Goal: Transaction & Acquisition: Complete application form

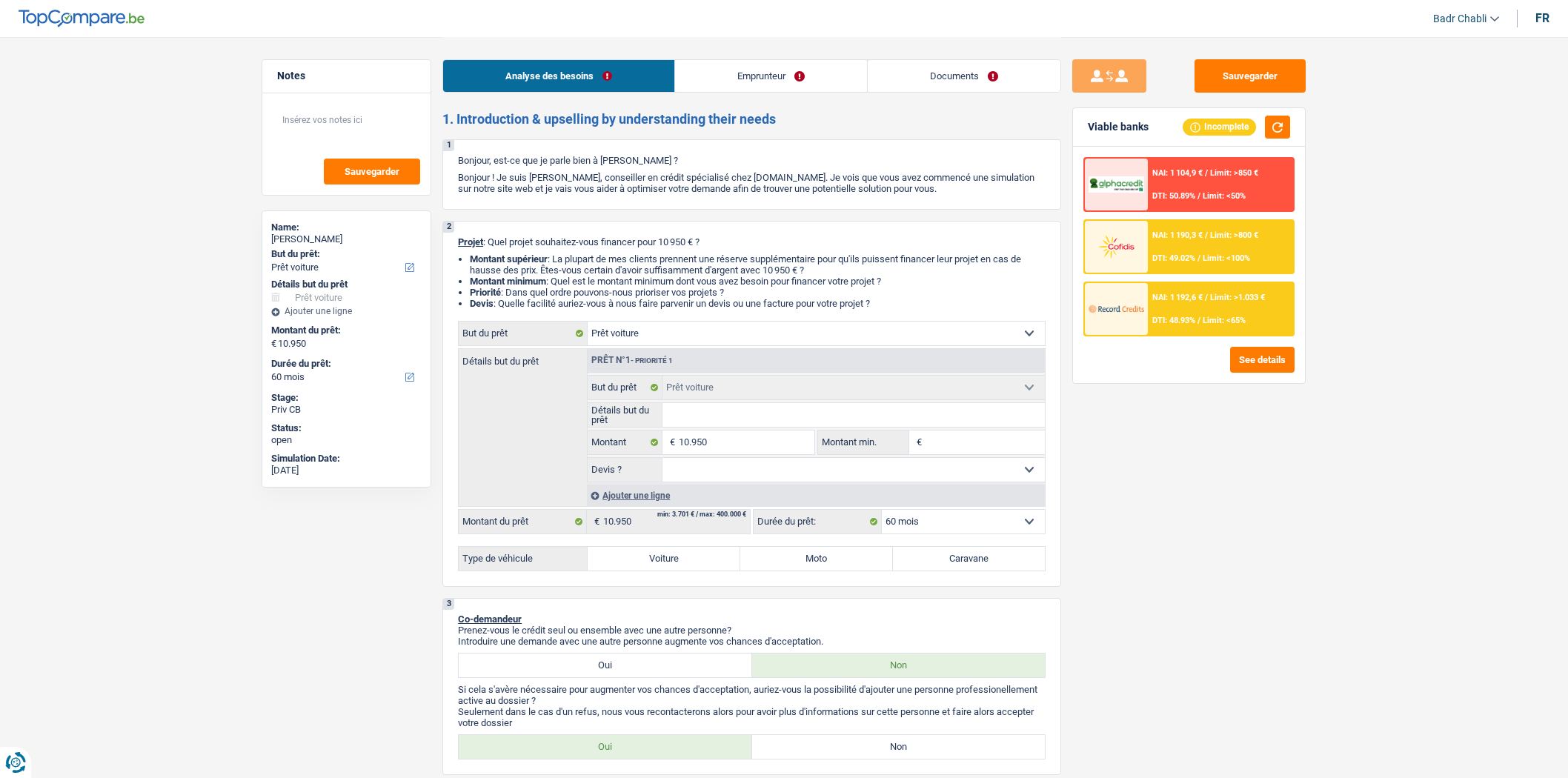
select select "car"
select select "60"
select select "car"
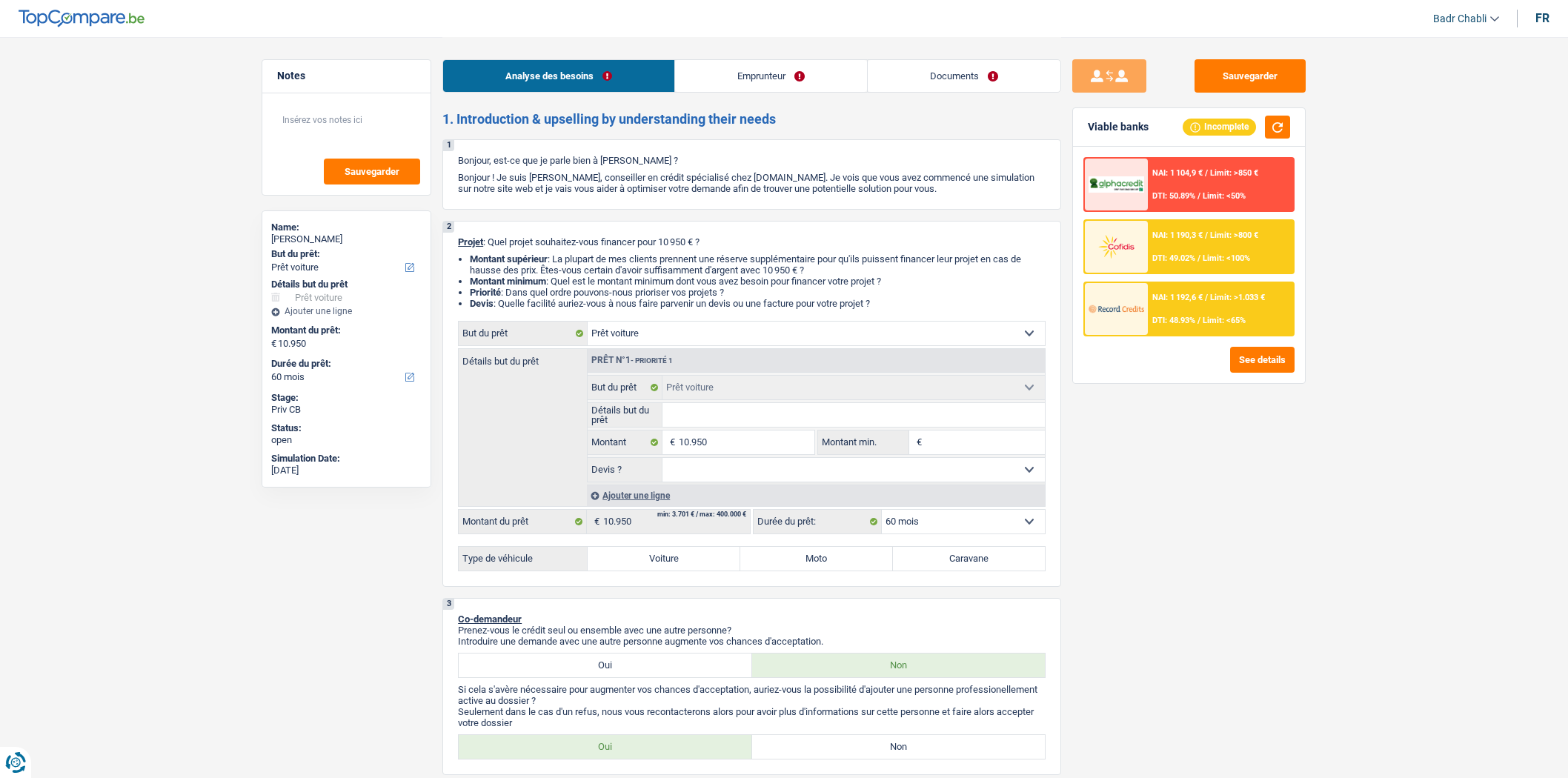
select select "60"
select select "privateEmployee"
select select "netSalary"
select select "mealVouchers"
select select "rents"
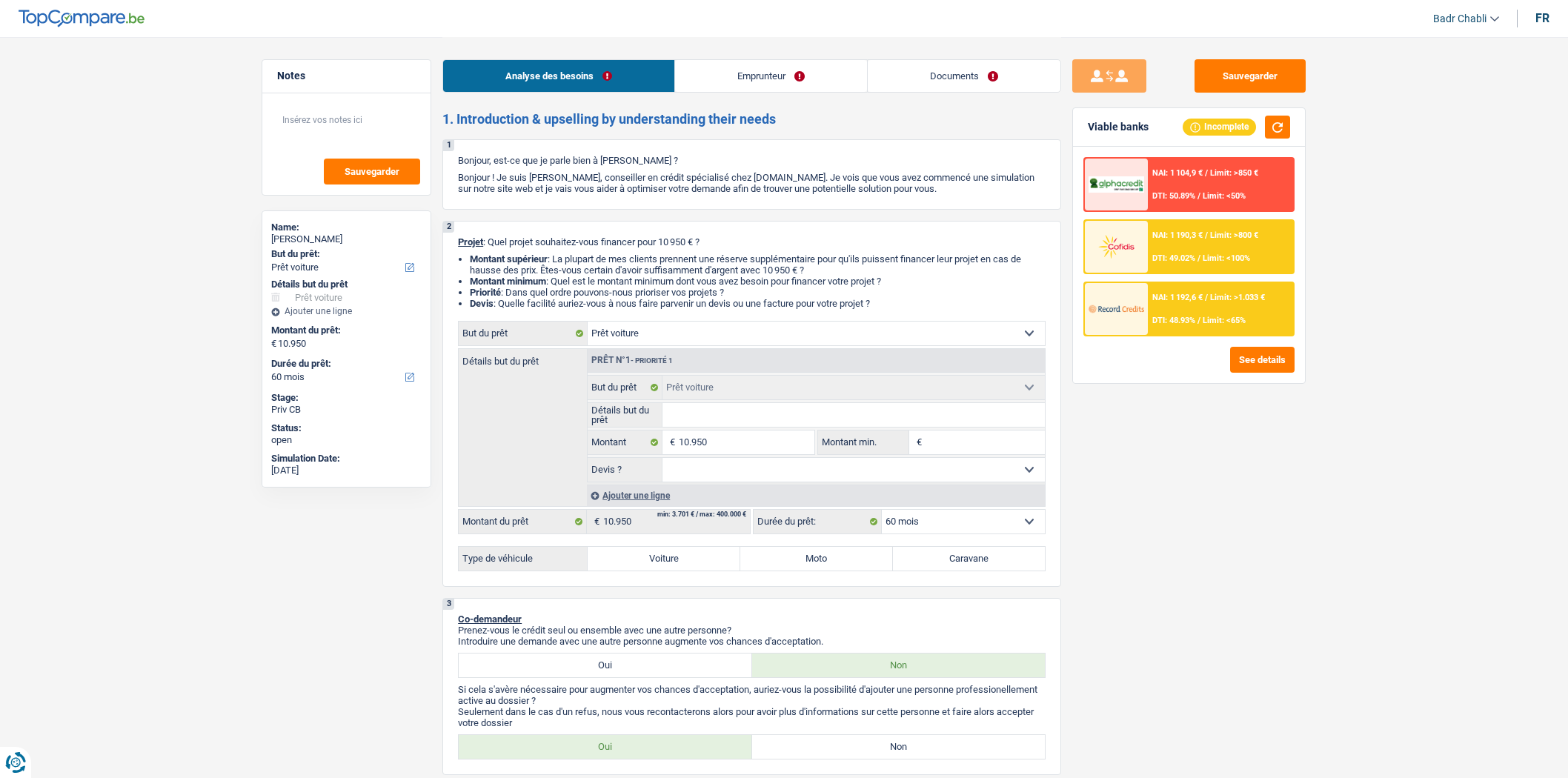
select select "car"
select select "60"
click at [797, 70] on link "Emprunteur" at bounding box center [771, 75] width 192 height 32
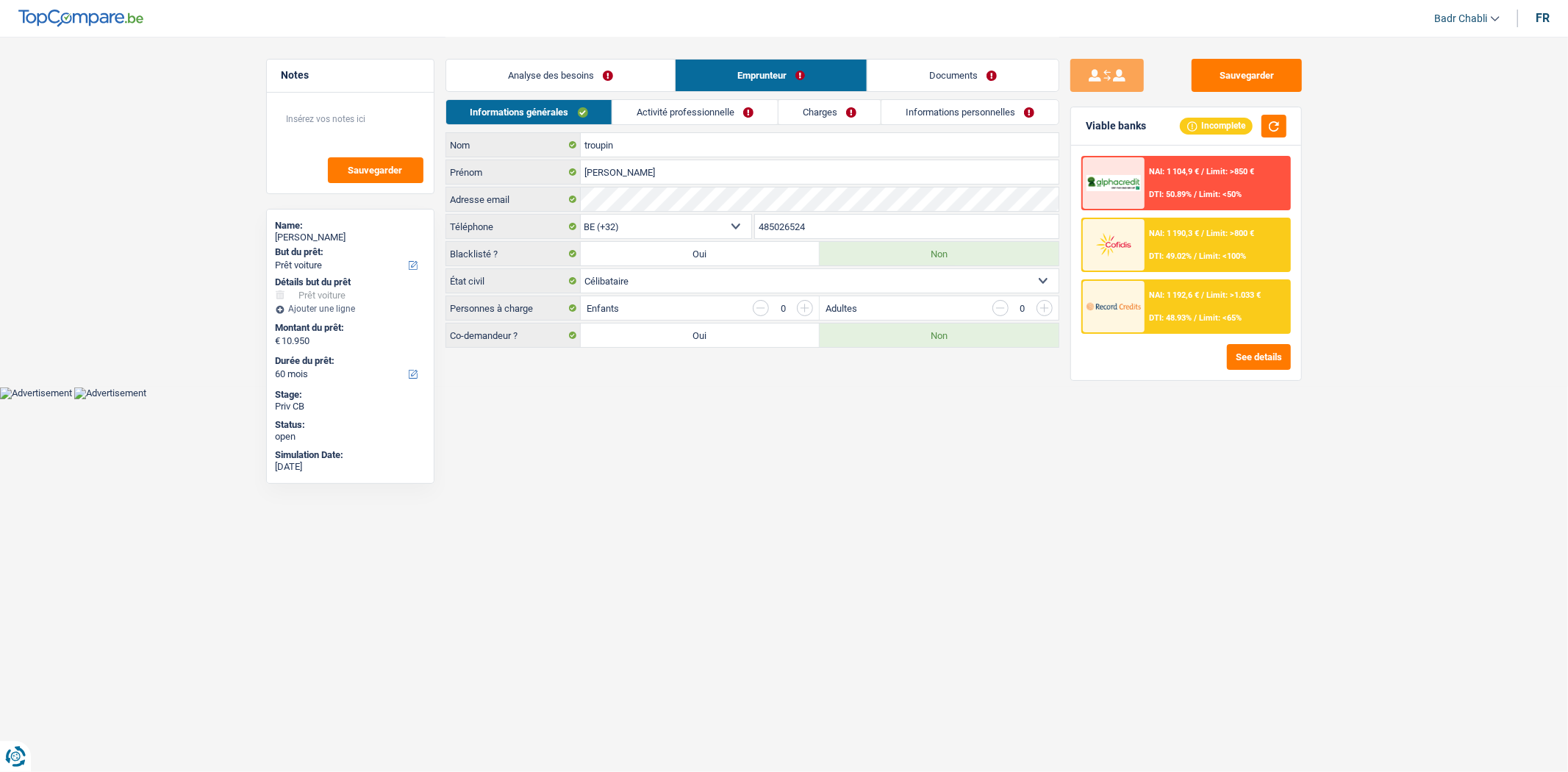
click at [715, 109] on link "Activité professionnelle" at bounding box center [695, 112] width 165 height 25
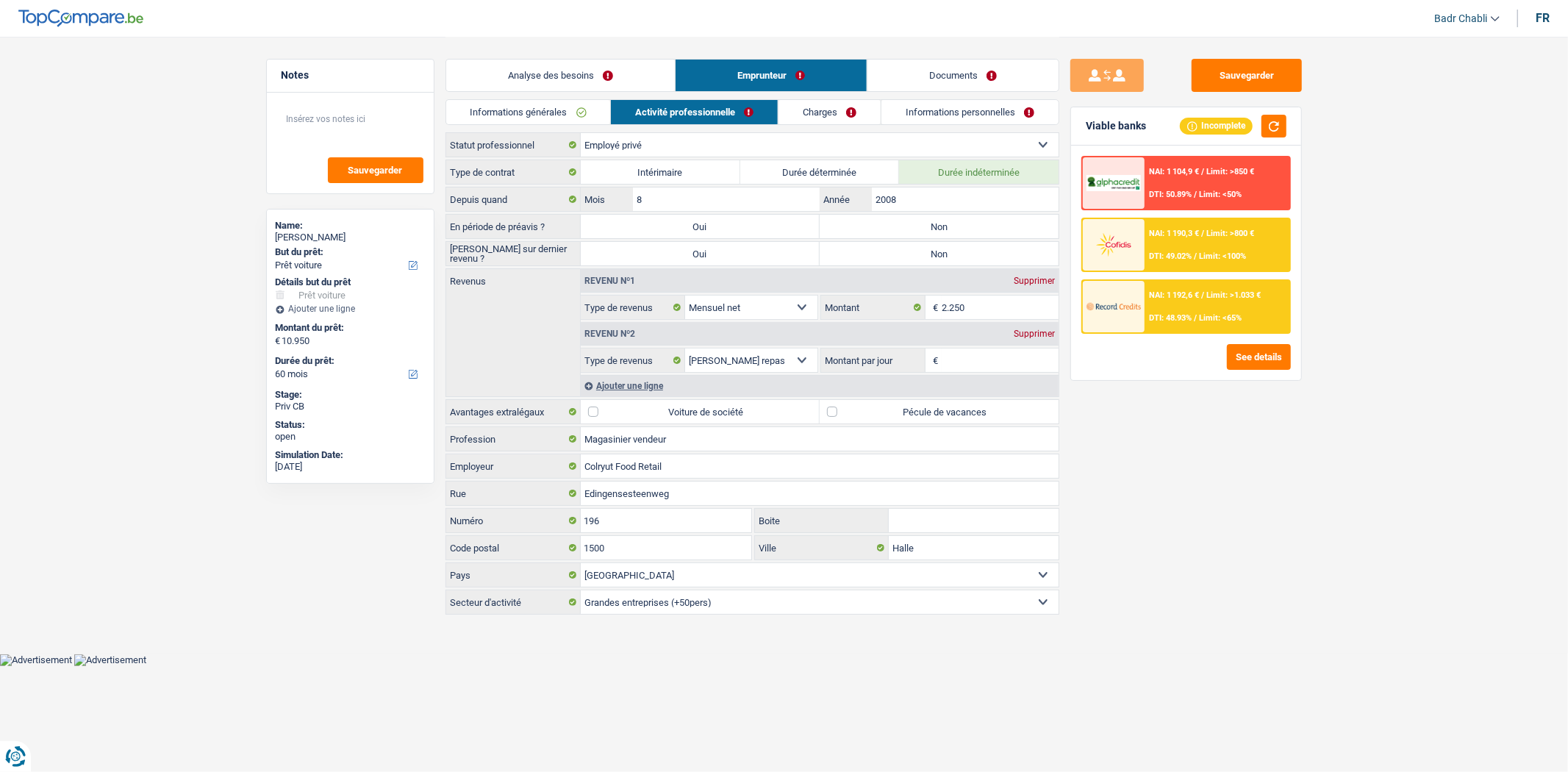
click at [891, 226] on label "Non" at bounding box center [939, 226] width 239 height 24
click at [891, 226] on input "Non" at bounding box center [939, 226] width 239 height 24
radio input "true"
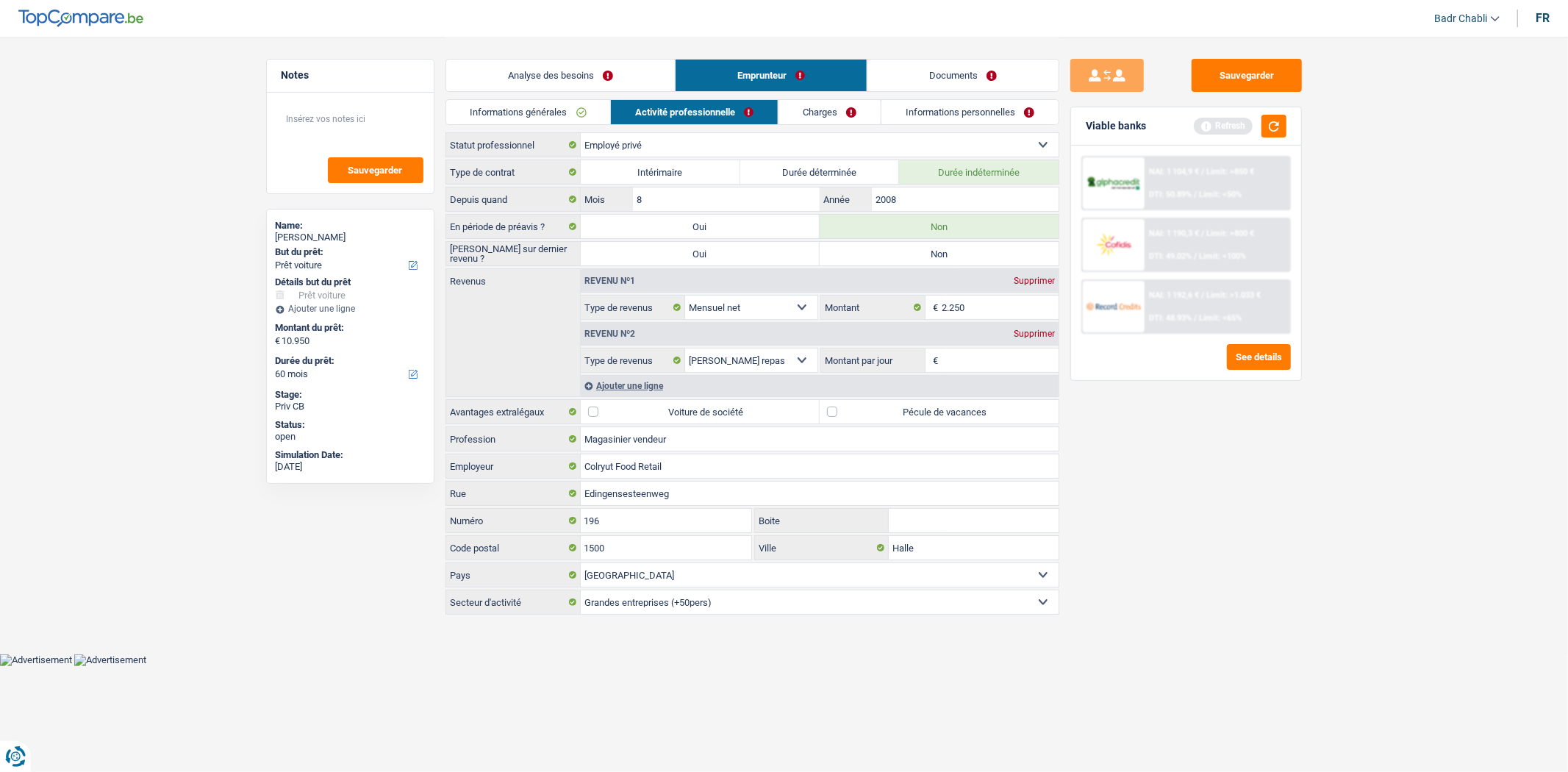
click at [900, 251] on label "Non" at bounding box center [939, 254] width 239 height 24
click at [900, 251] on input "Non" at bounding box center [939, 254] width 239 height 24
radio input "true"
click at [561, 81] on link "Analyse des besoins" at bounding box center [560, 75] width 229 height 32
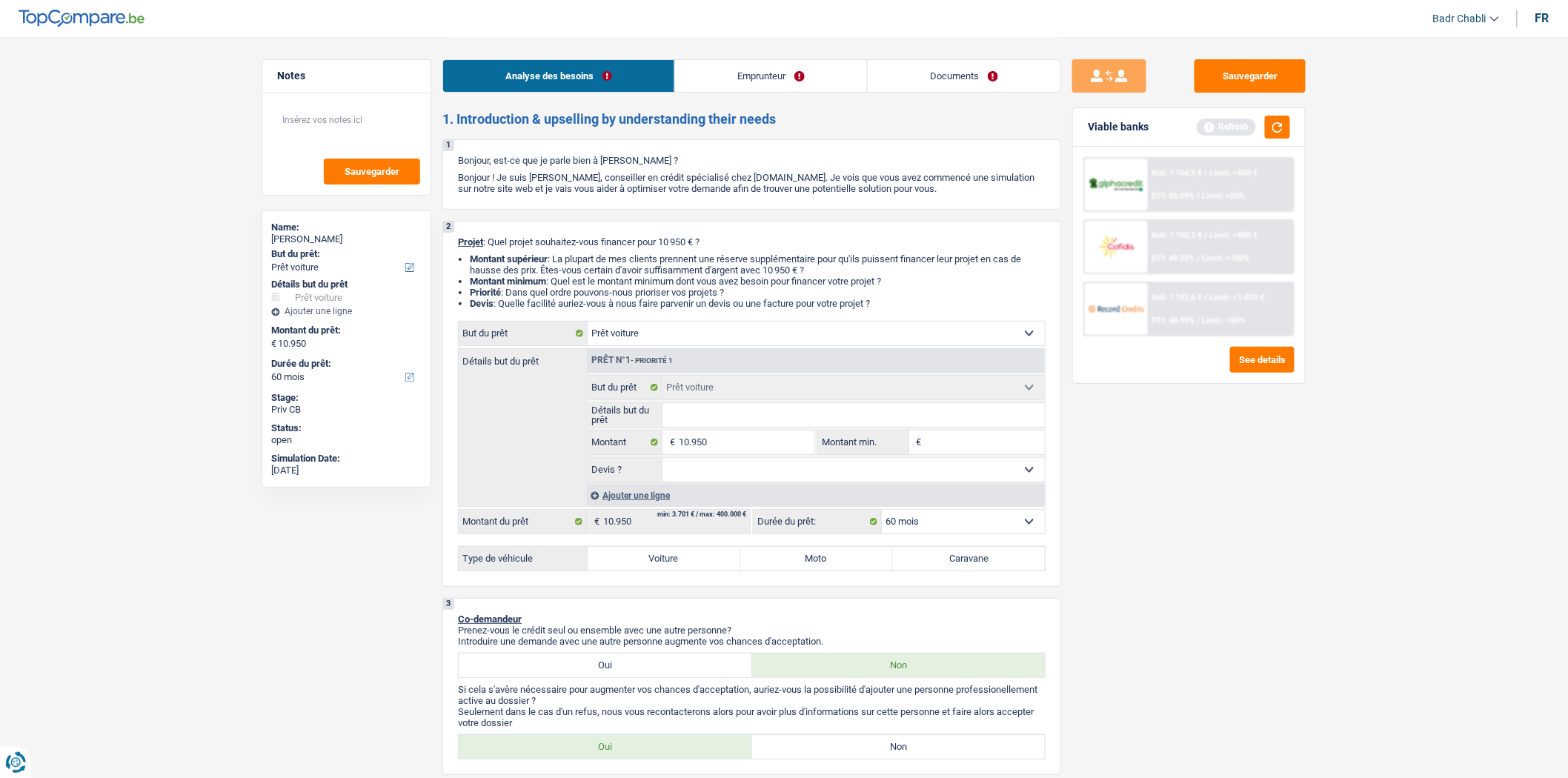
click at [952, 68] on link "Documents" at bounding box center [963, 75] width 192 height 32
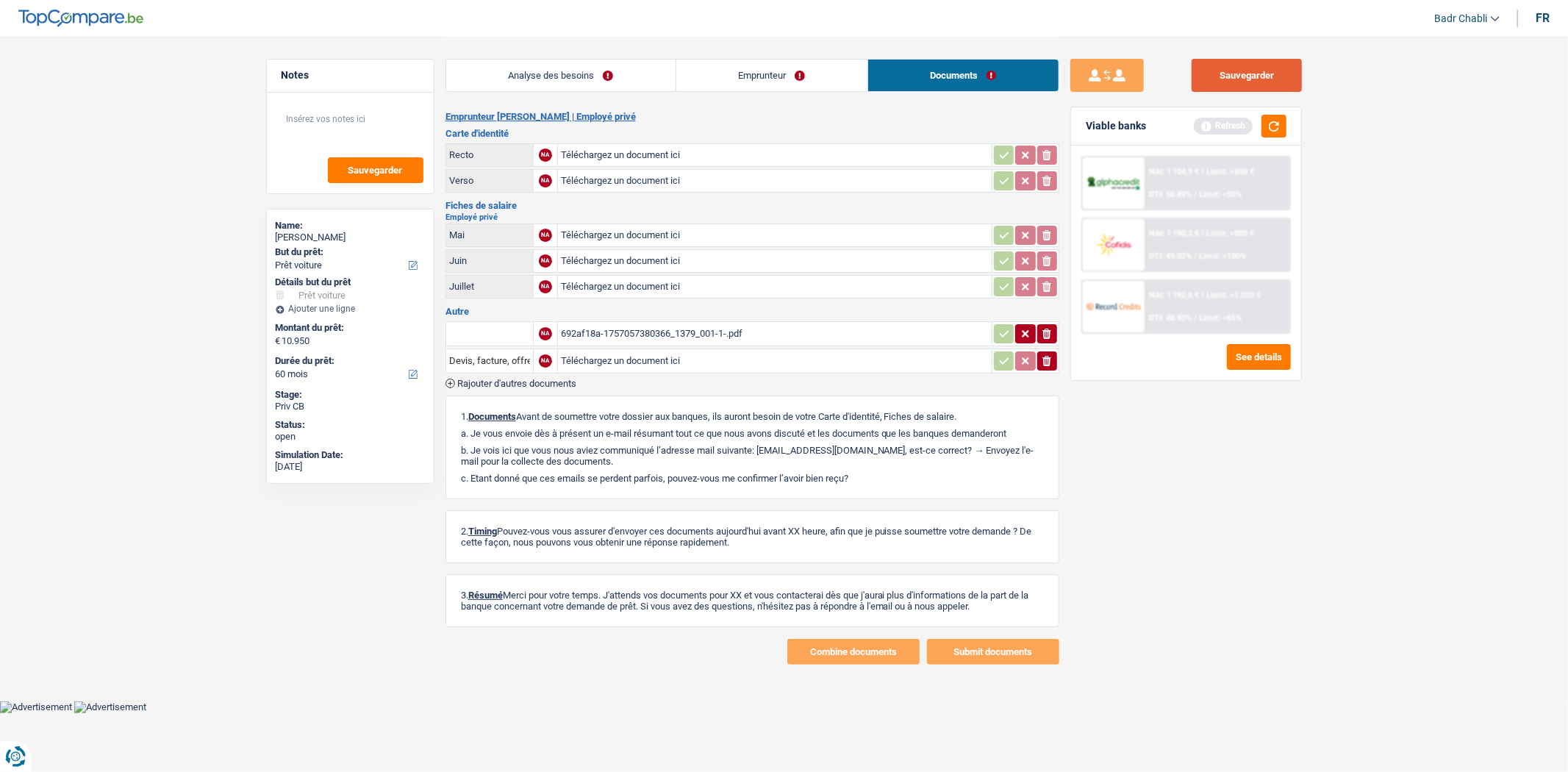
click at [1237, 78] on button "Sauvegarder" at bounding box center [1247, 75] width 110 height 33
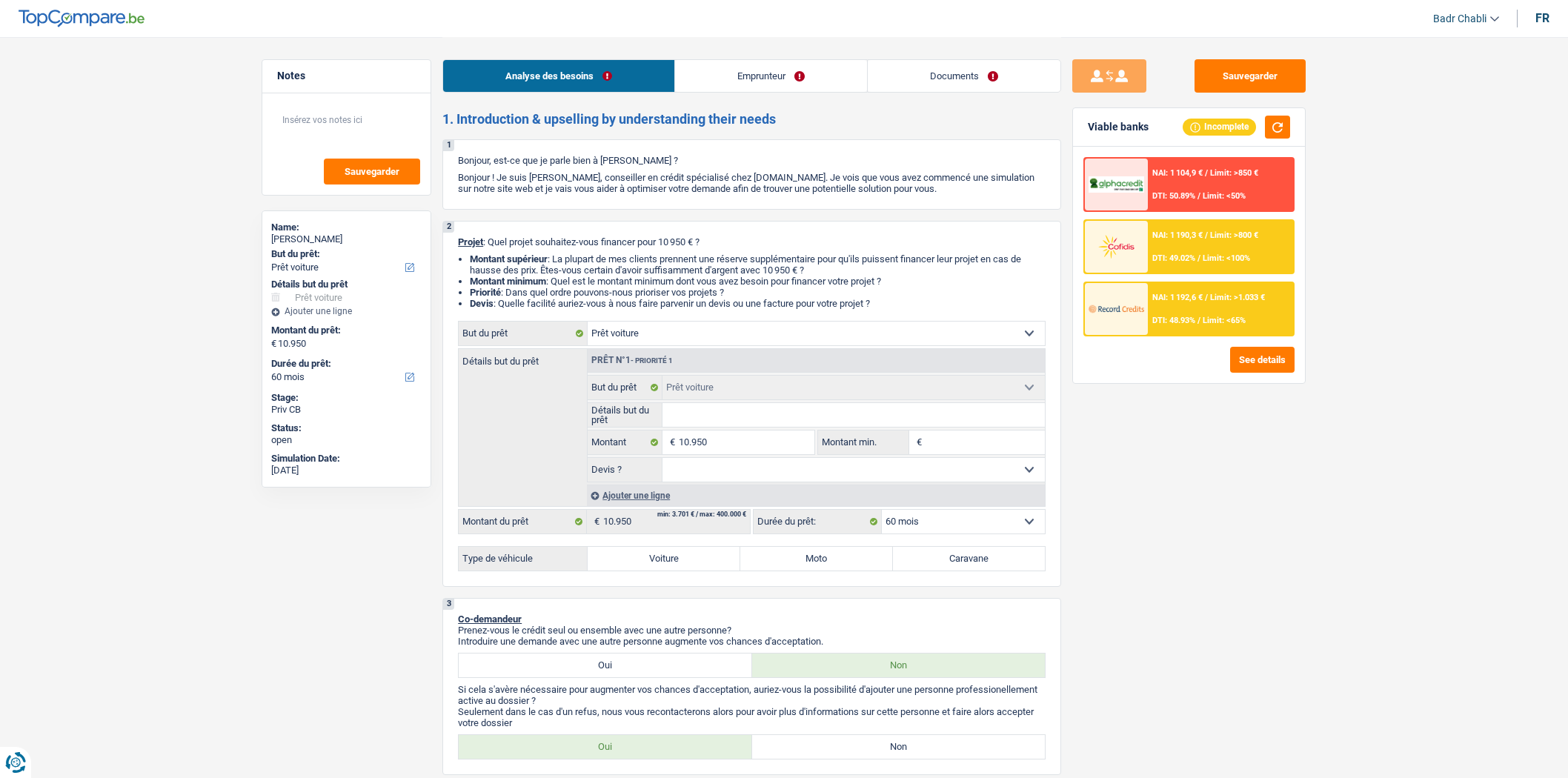
select select "car"
select select "60"
select select "car"
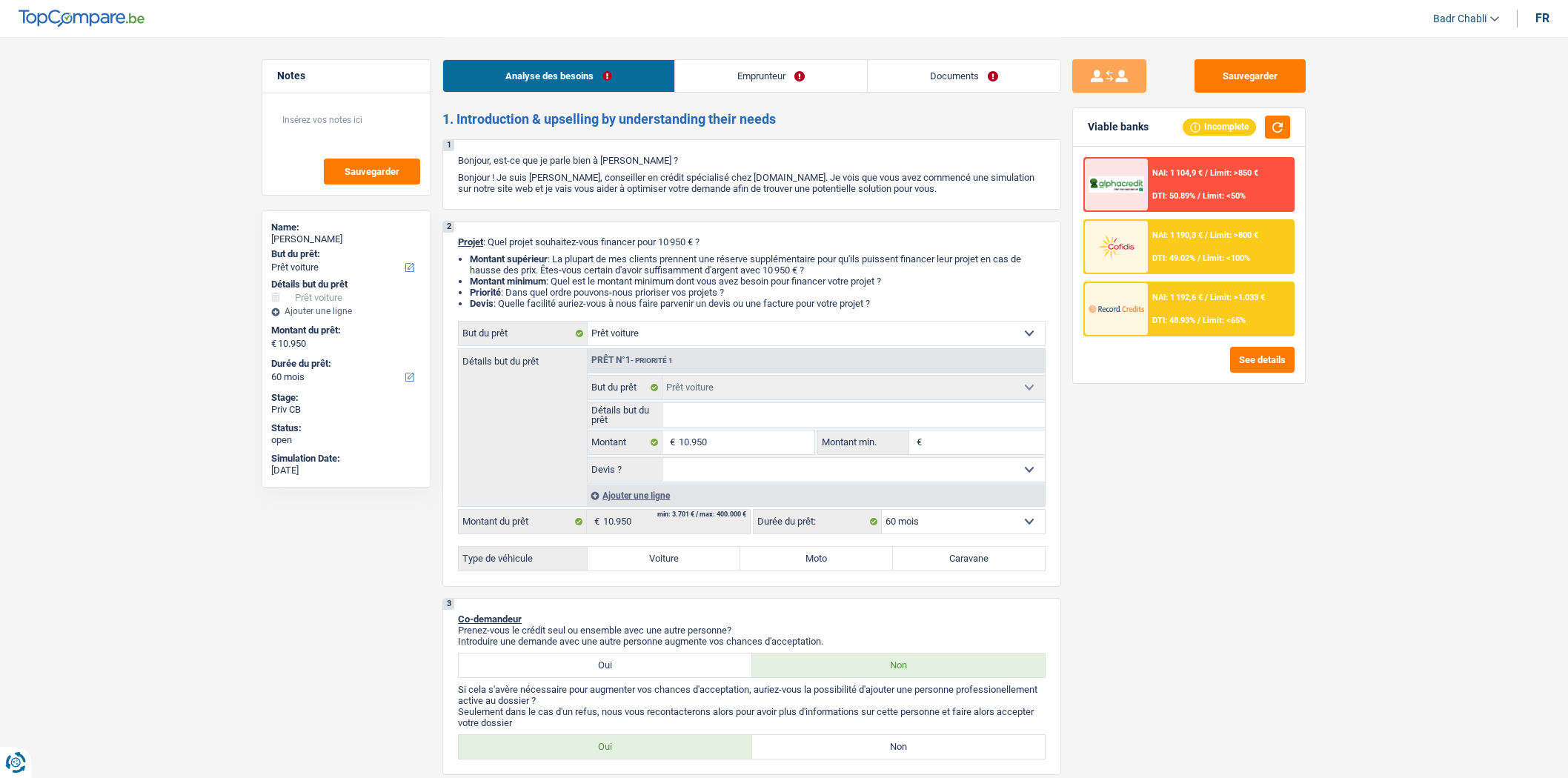
select select "60"
select select "privateEmployee"
select select "netSalary"
select select "mealVouchers"
select select "rents"
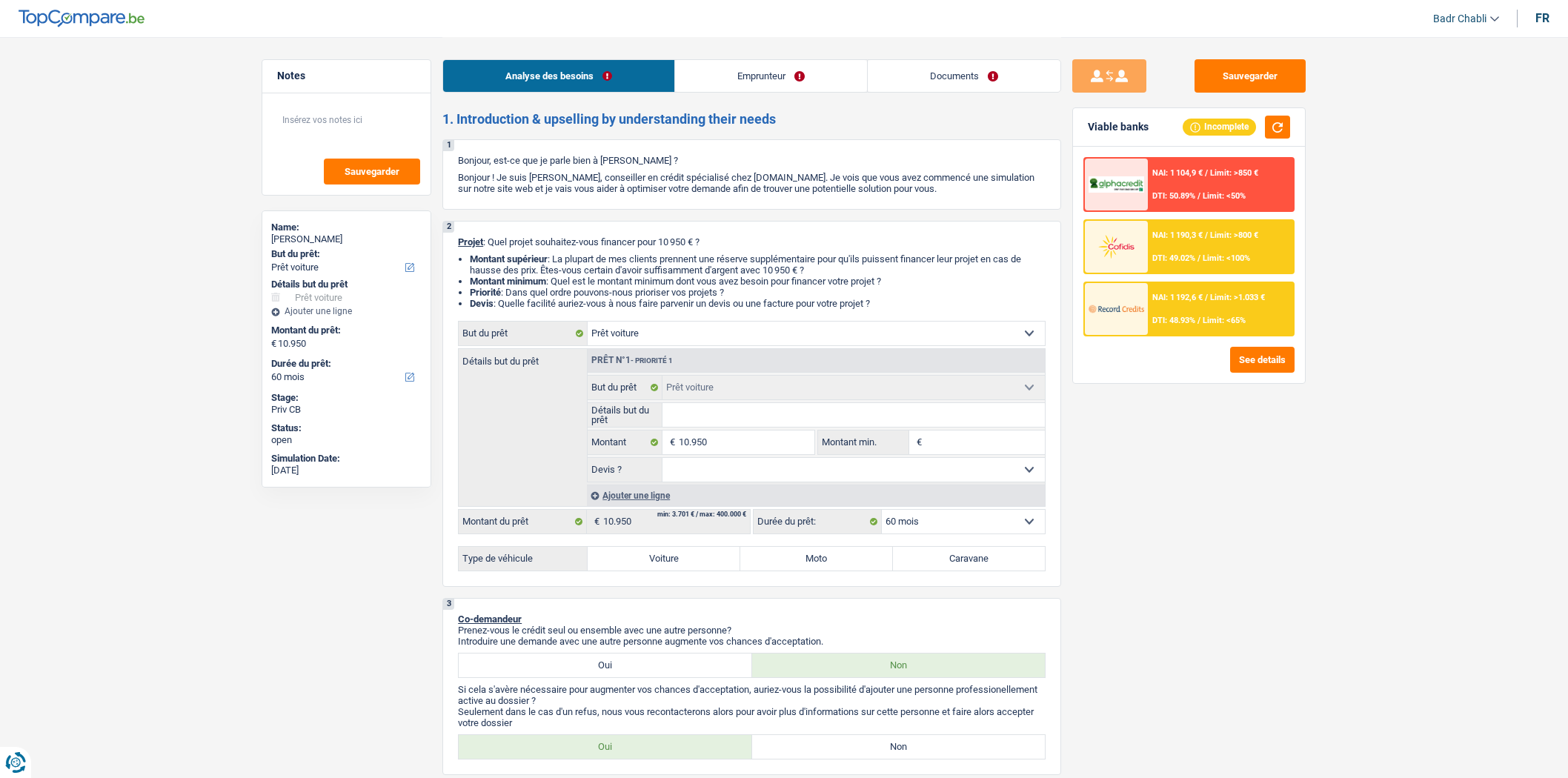
select select "car"
select select "60"
click at [715, 418] on input "Détails but du prêt" at bounding box center [854, 415] width 383 height 24
type input "M"
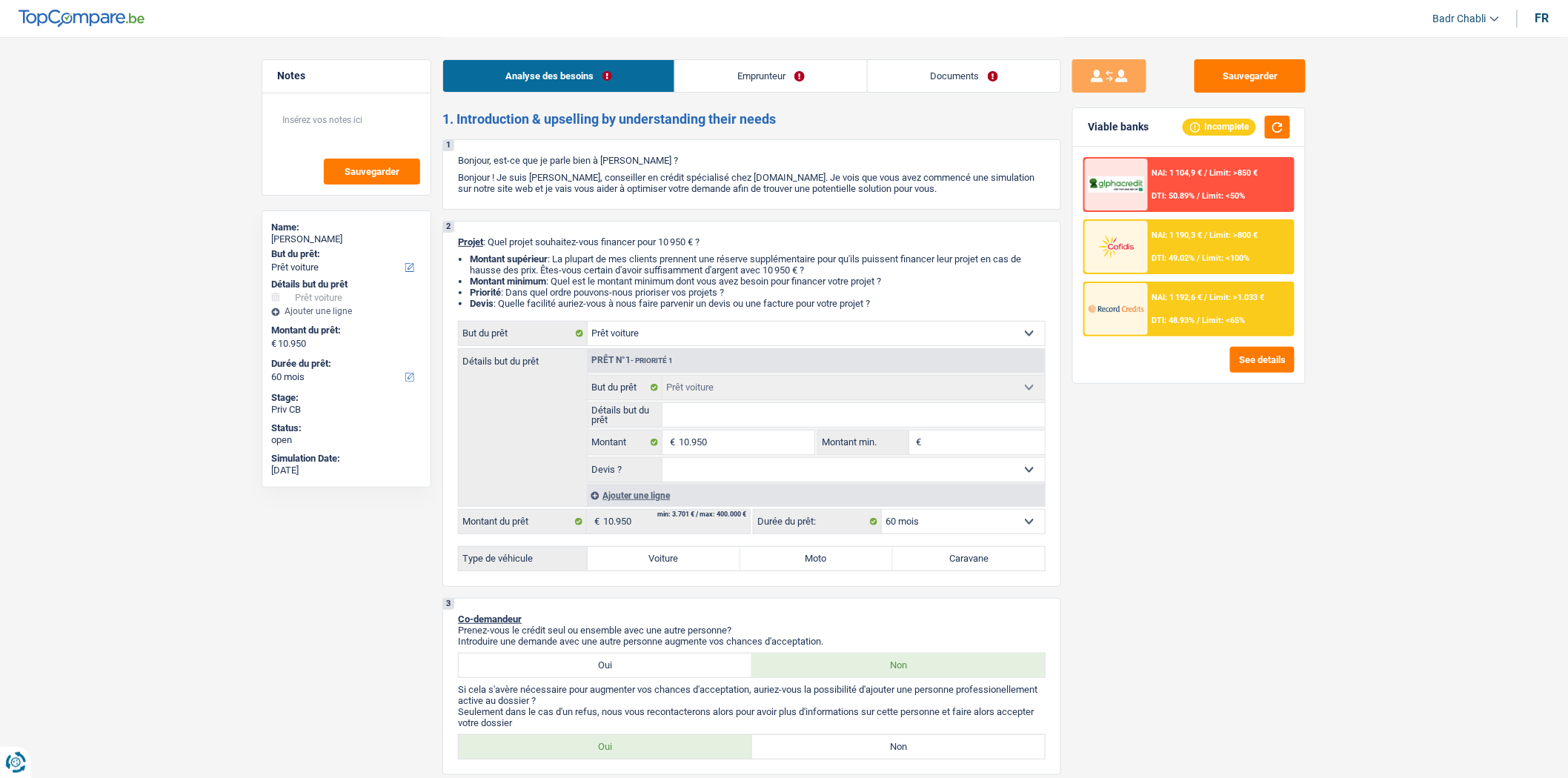
type input "M"
type input "Mi"
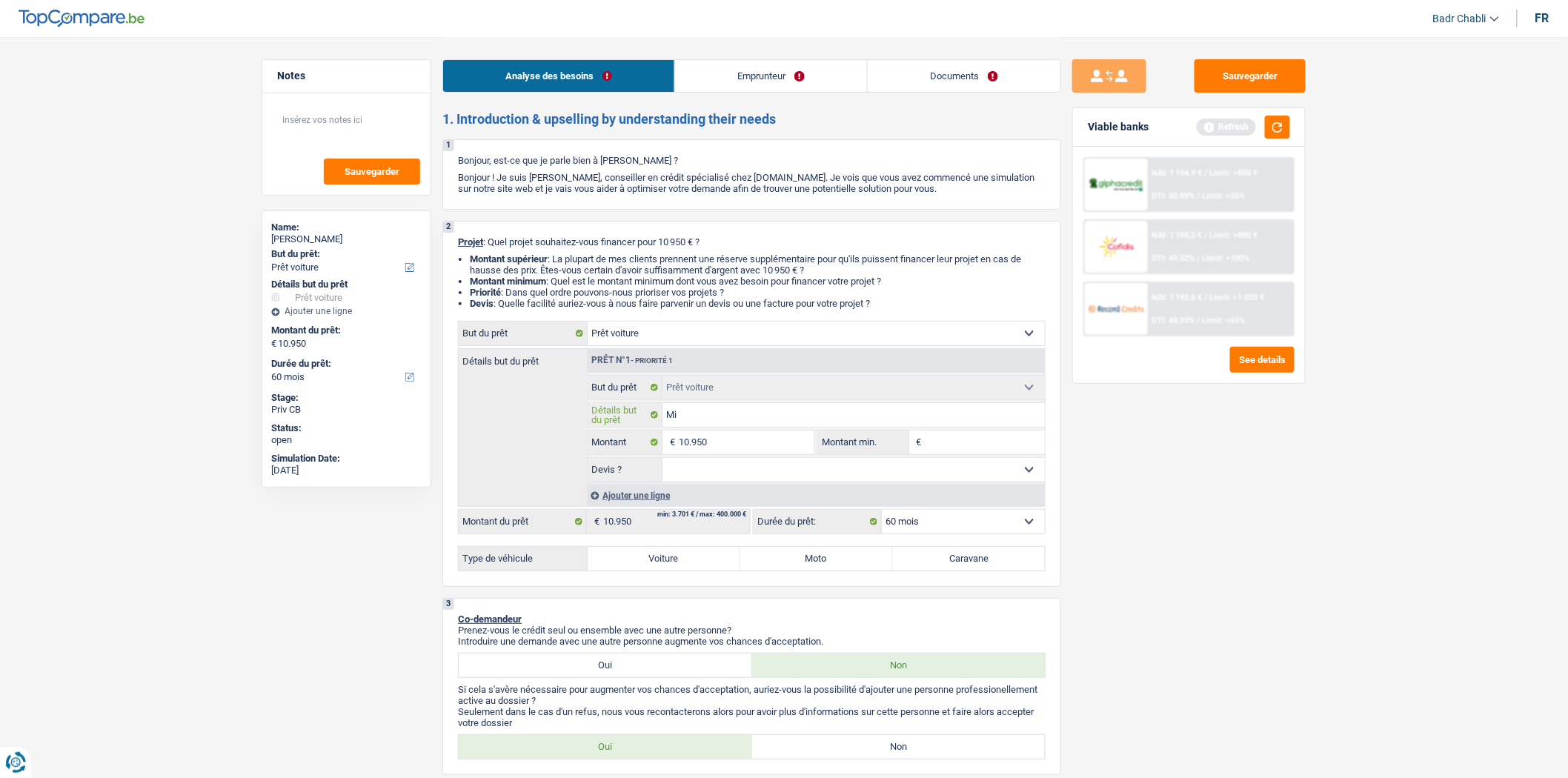
type input "Min"
type input "Mini"
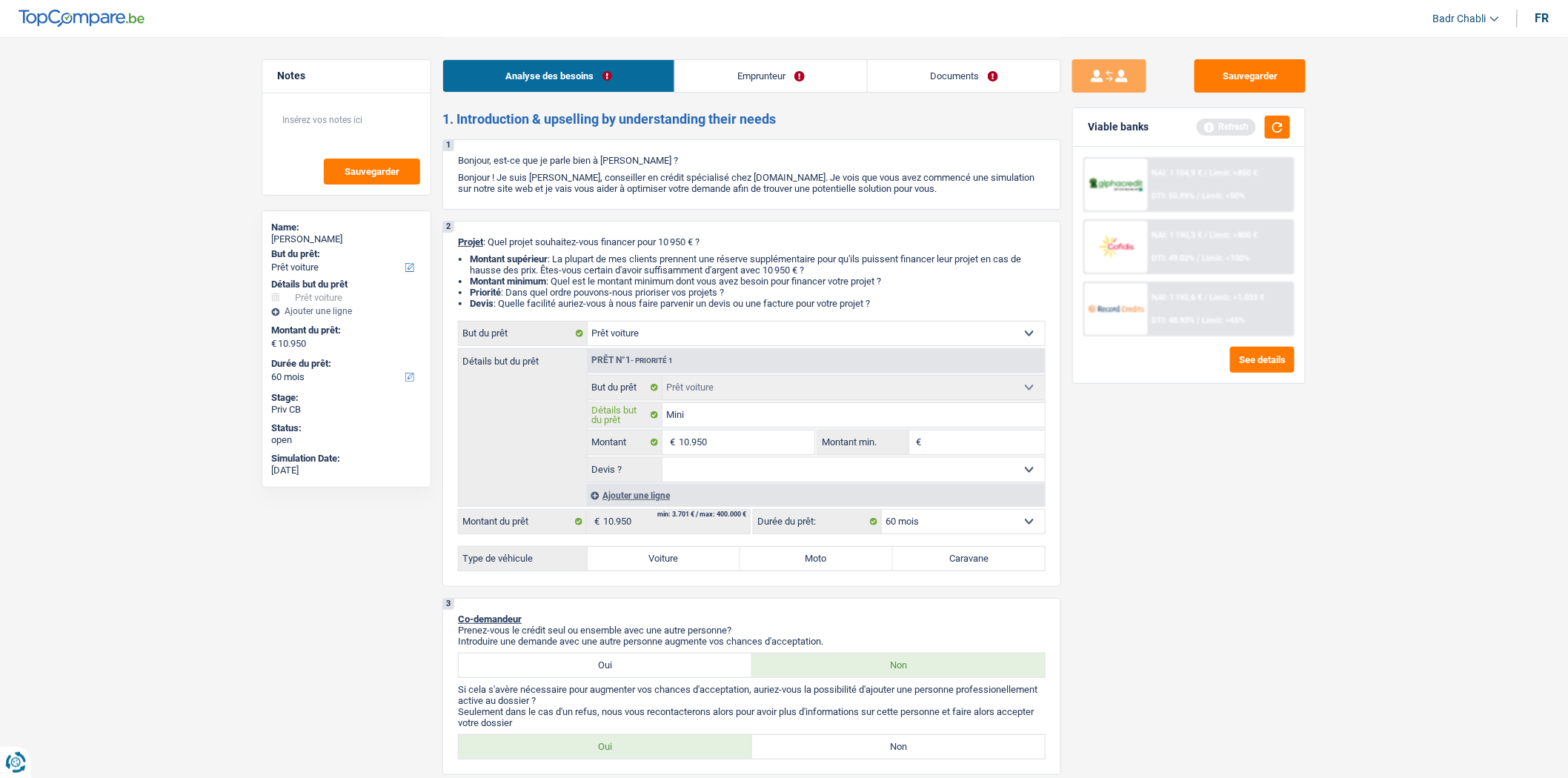
type input "Mini"
type input "Mini C"
type input "Mini Co"
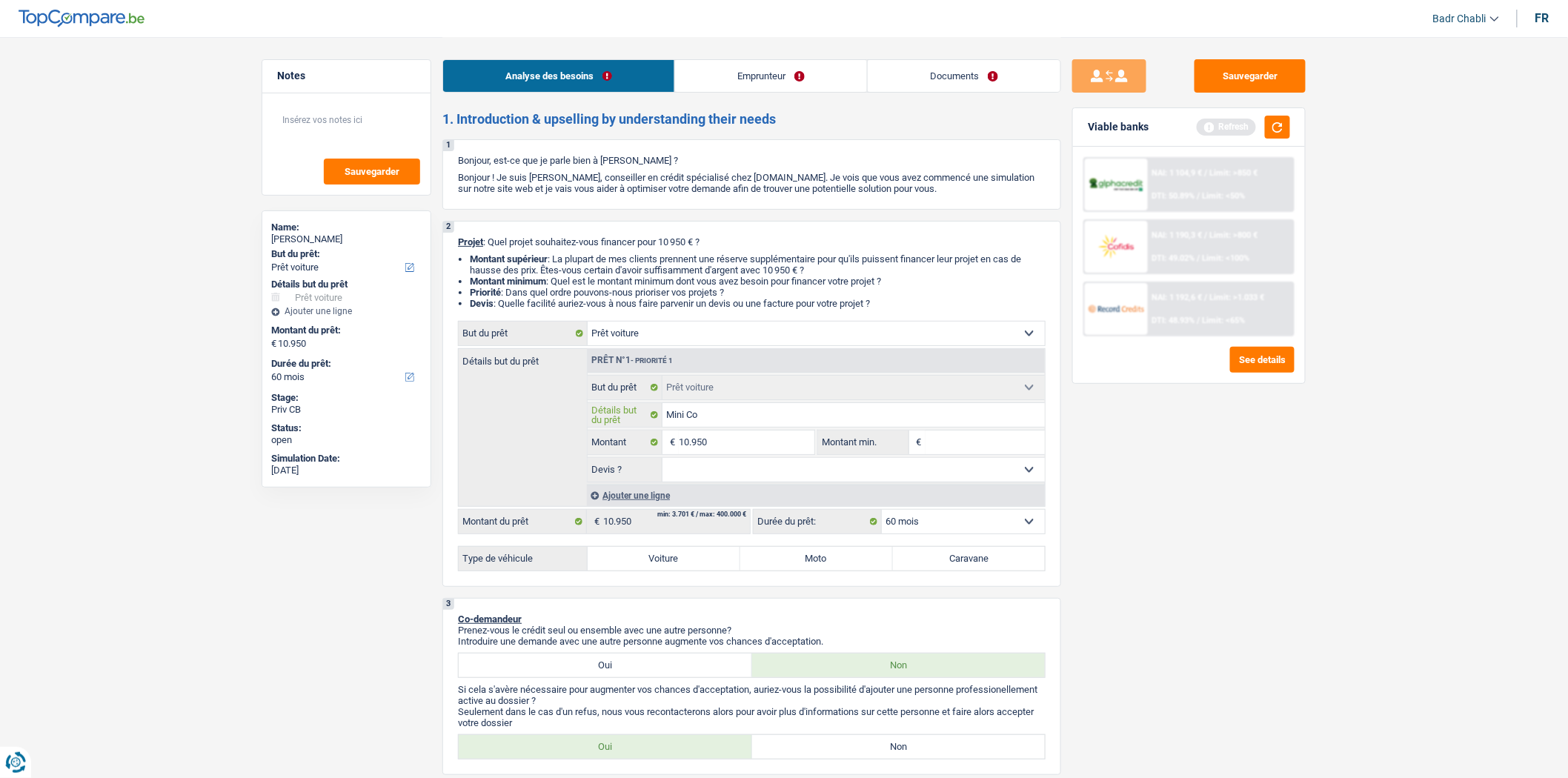
type input "Mini Coo"
type input "Mini Coop"
type input "Mini Coope"
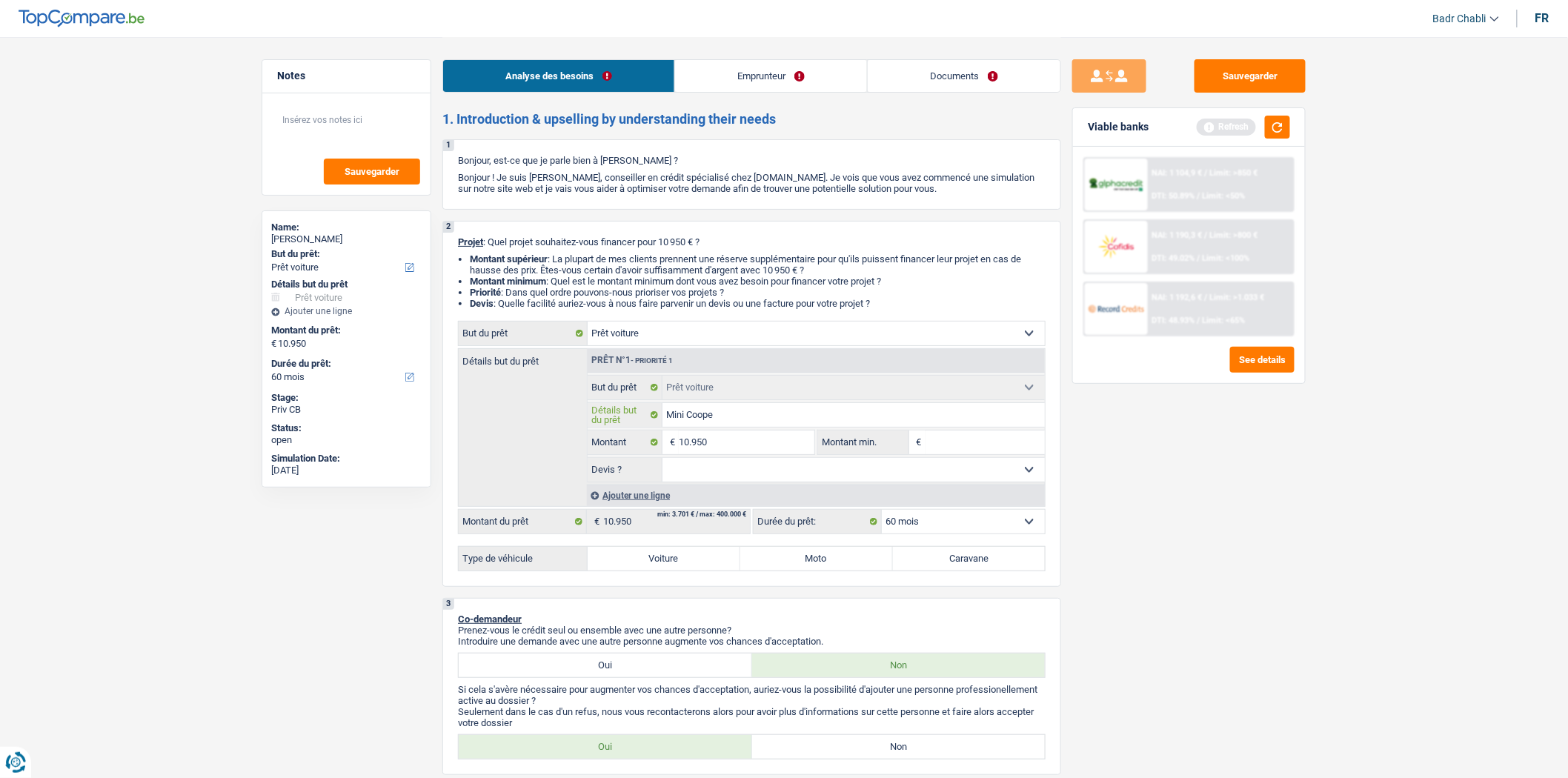
type input "Mini Coope"
type input "Mini Cooper"
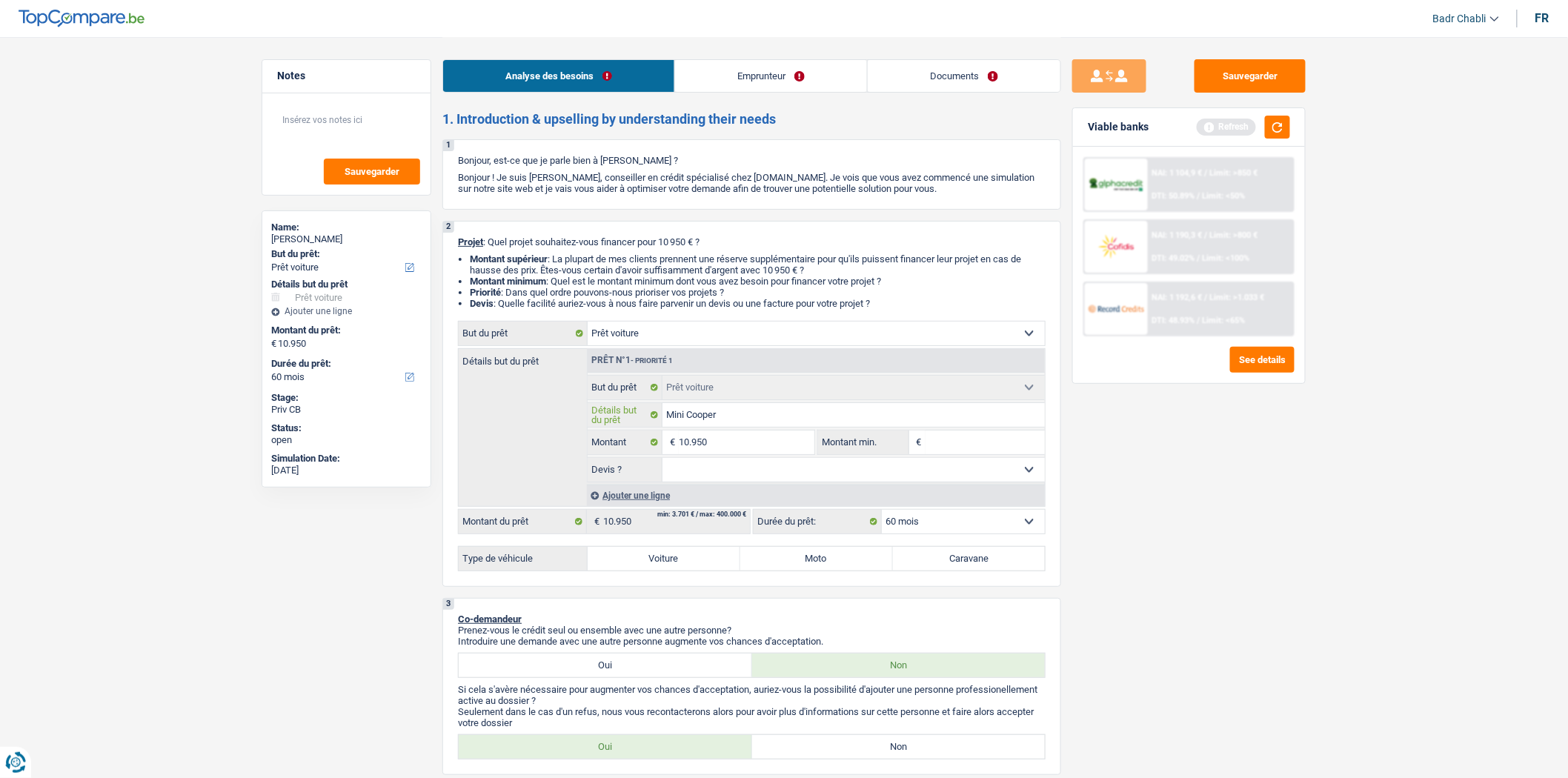
type input "Mini Cooper D"
type input "Mini Cooper D 2"
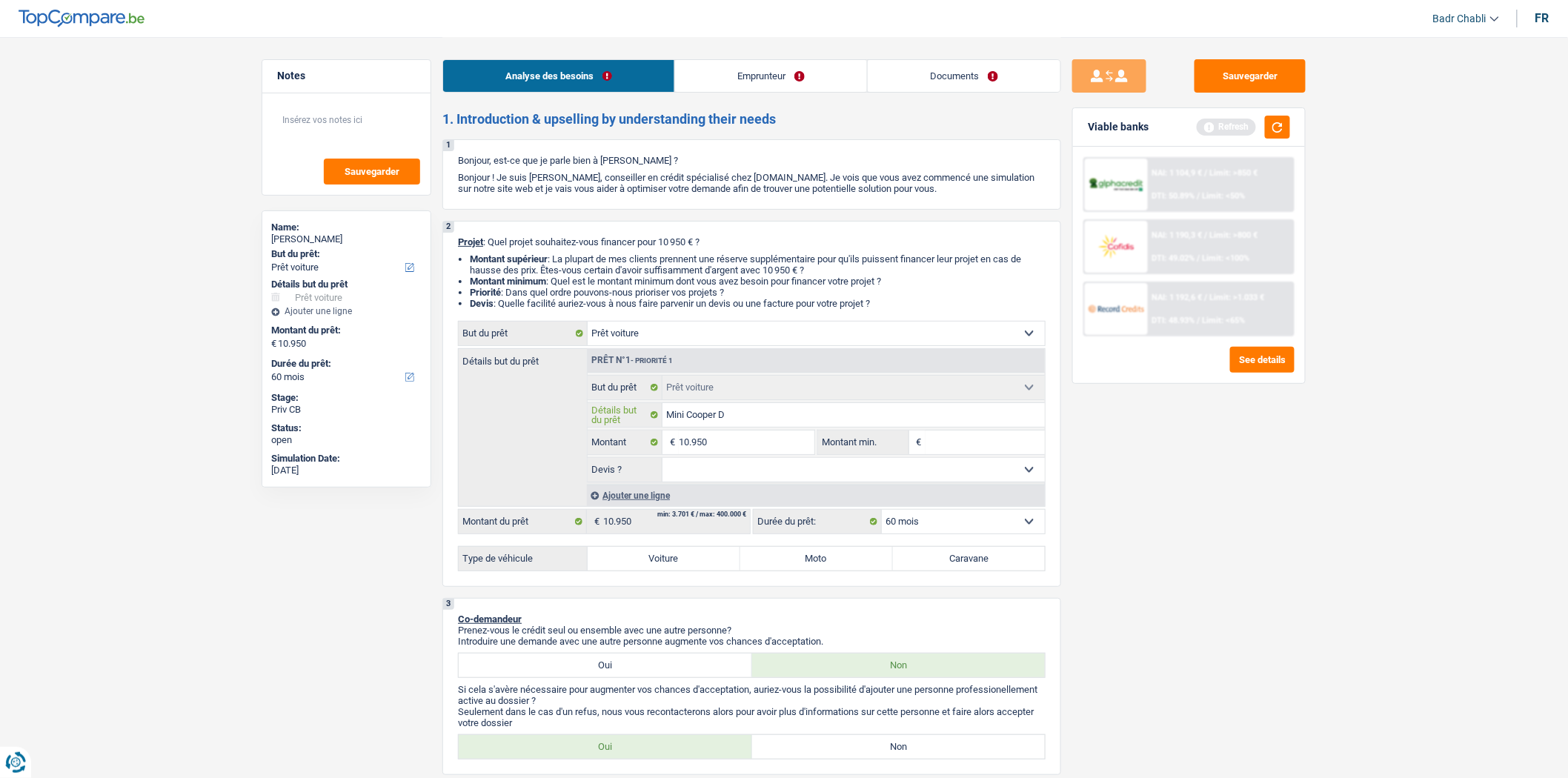
type input "Mini Cooper D 2"
type input "Mini Cooper D 20"
type input "Mini Cooper D 202"
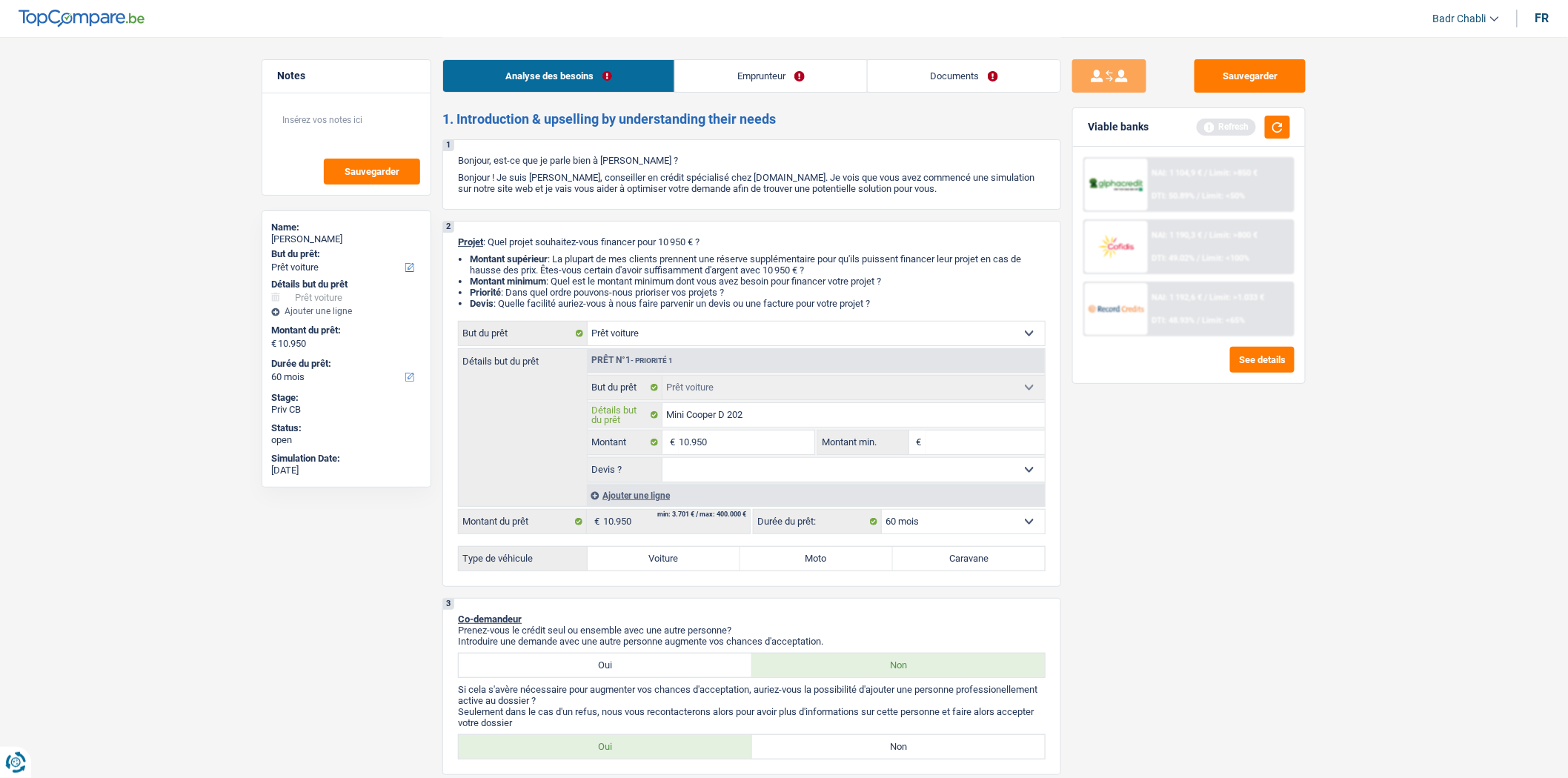
type input "Mini Cooper D 20"
type input "Mini Cooper D 201"
type input "Mini Cooper D 2014"
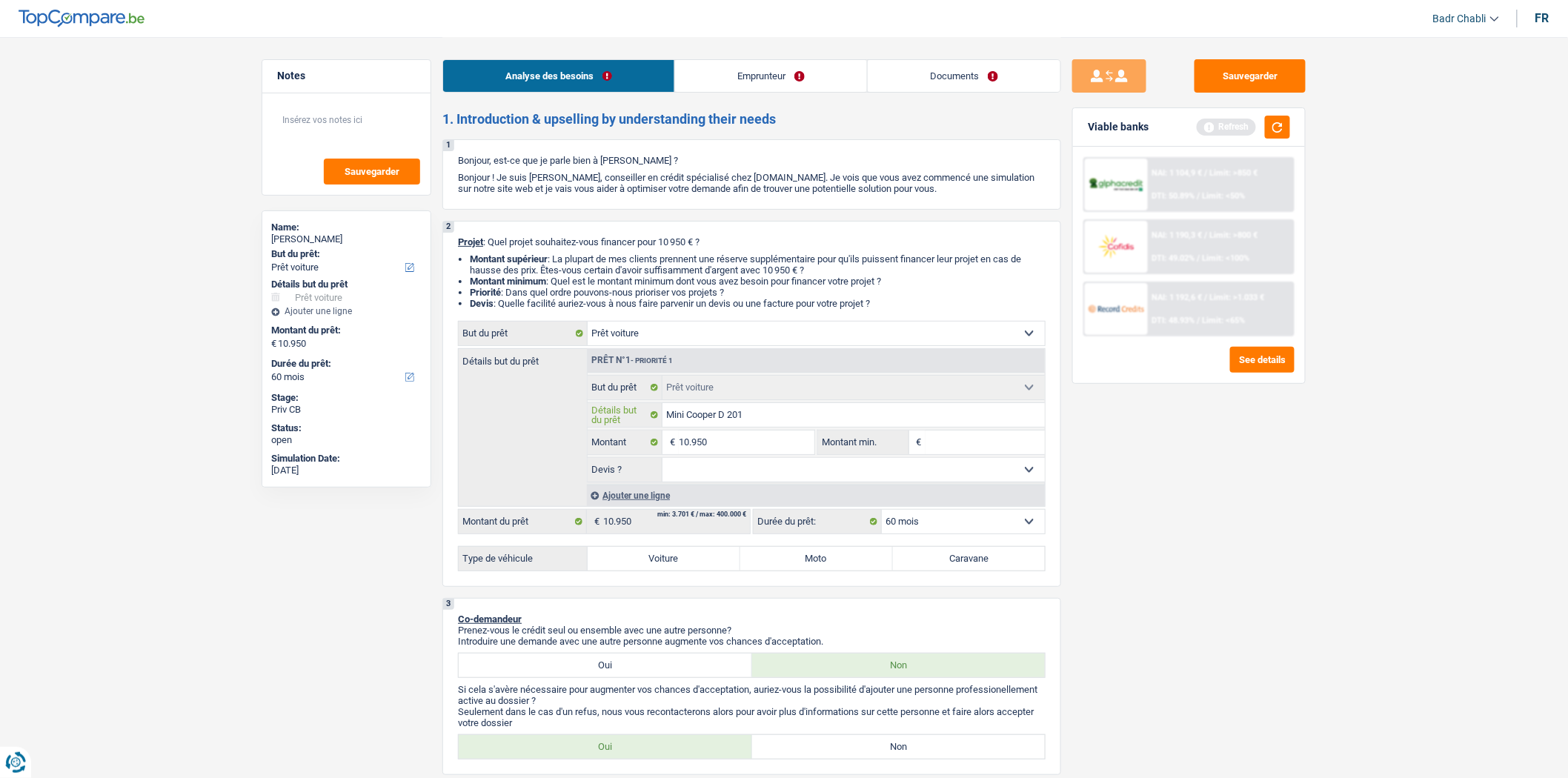
type input "Mini Cooper D 2014"
click at [756, 470] on select "Oui Non Non répondu Sélectionner une option" at bounding box center [854, 470] width 383 height 24
select select "yes"
click at [663, 462] on select "Oui Non Non répondu Sélectionner une option" at bounding box center [854, 470] width 383 height 24
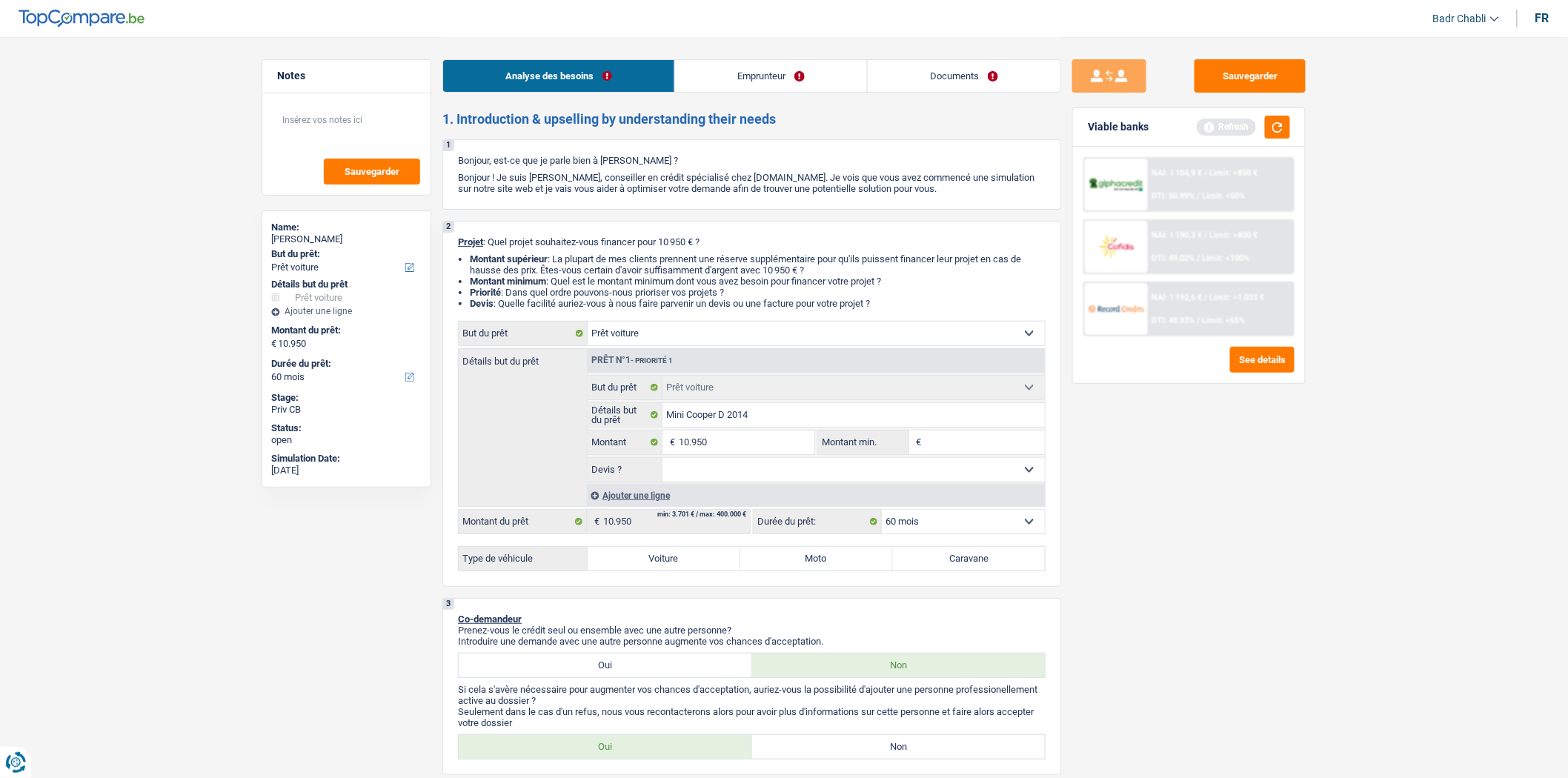
select select "yes"
click at [699, 559] on label "Voiture" at bounding box center [664, 558] width 153 height 24
click at [699, 559] on input "Voiture" at bounding box center [664, 558] width 153 height 24
radio input "true"
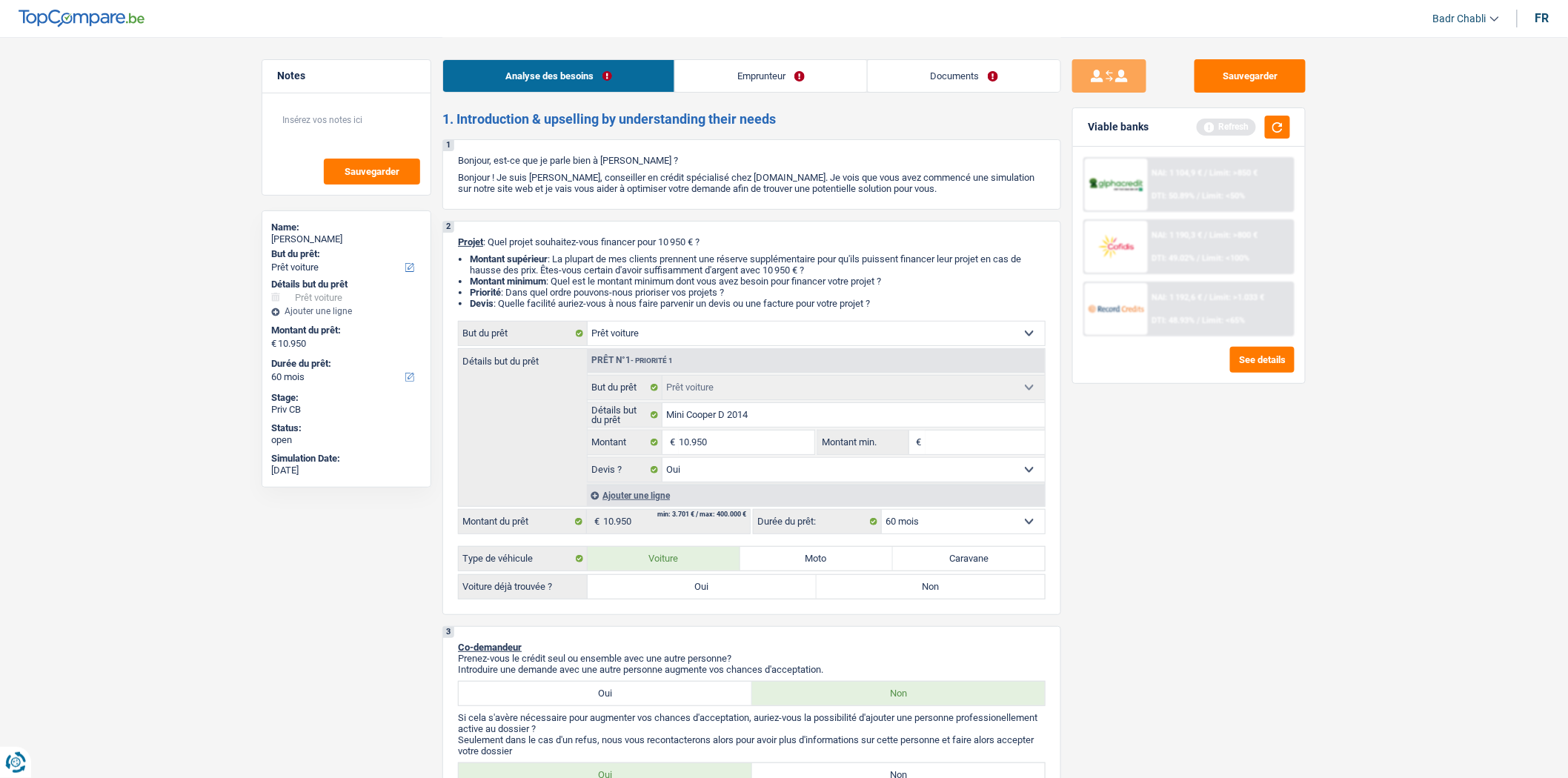
click at [688, 588] on label "Oui" at bounding box center [702, 587] width 229 height 24
click at [688, 588] on input "Oui" at bounding box center [702, 587] width 229 height 24
radio input "true"
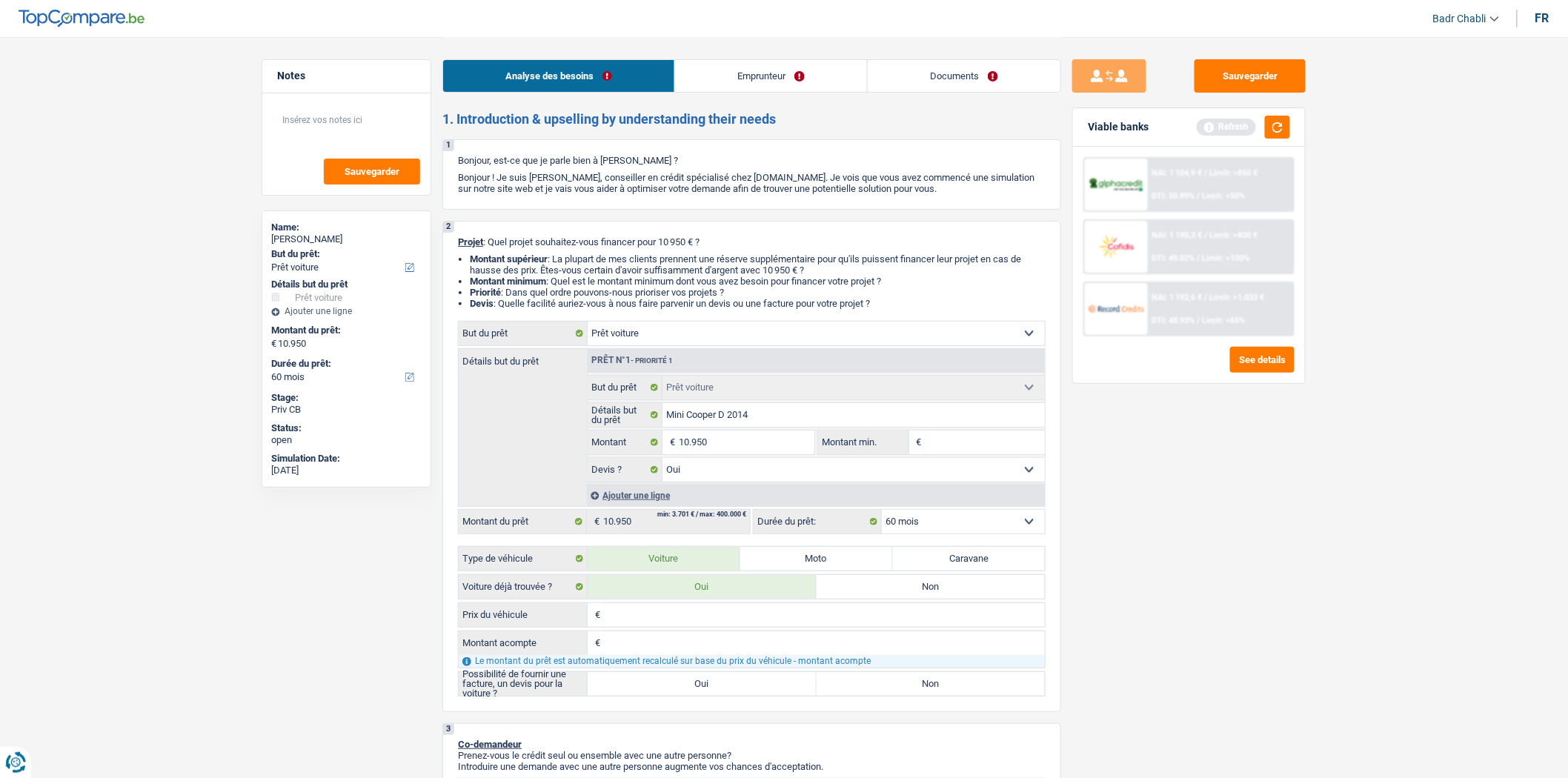
click at [690, 693] on label "Oui" at bounding box center [702, 684] width 229 height 24
click at [690, 693] on input "Oui" at bounding box center [702, 684] width 229 height 24
radio input "true"
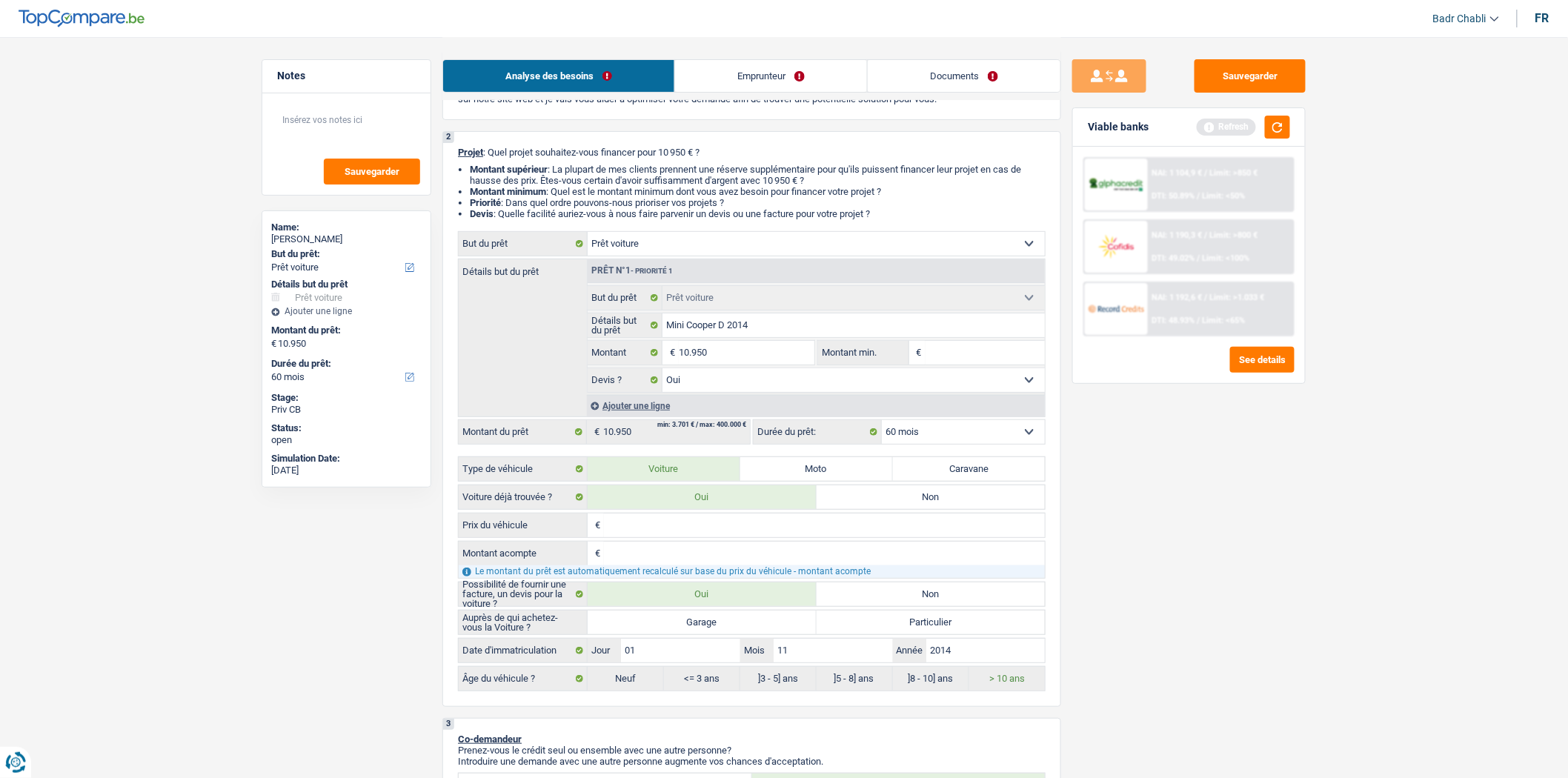
scroll to position [165, 0]
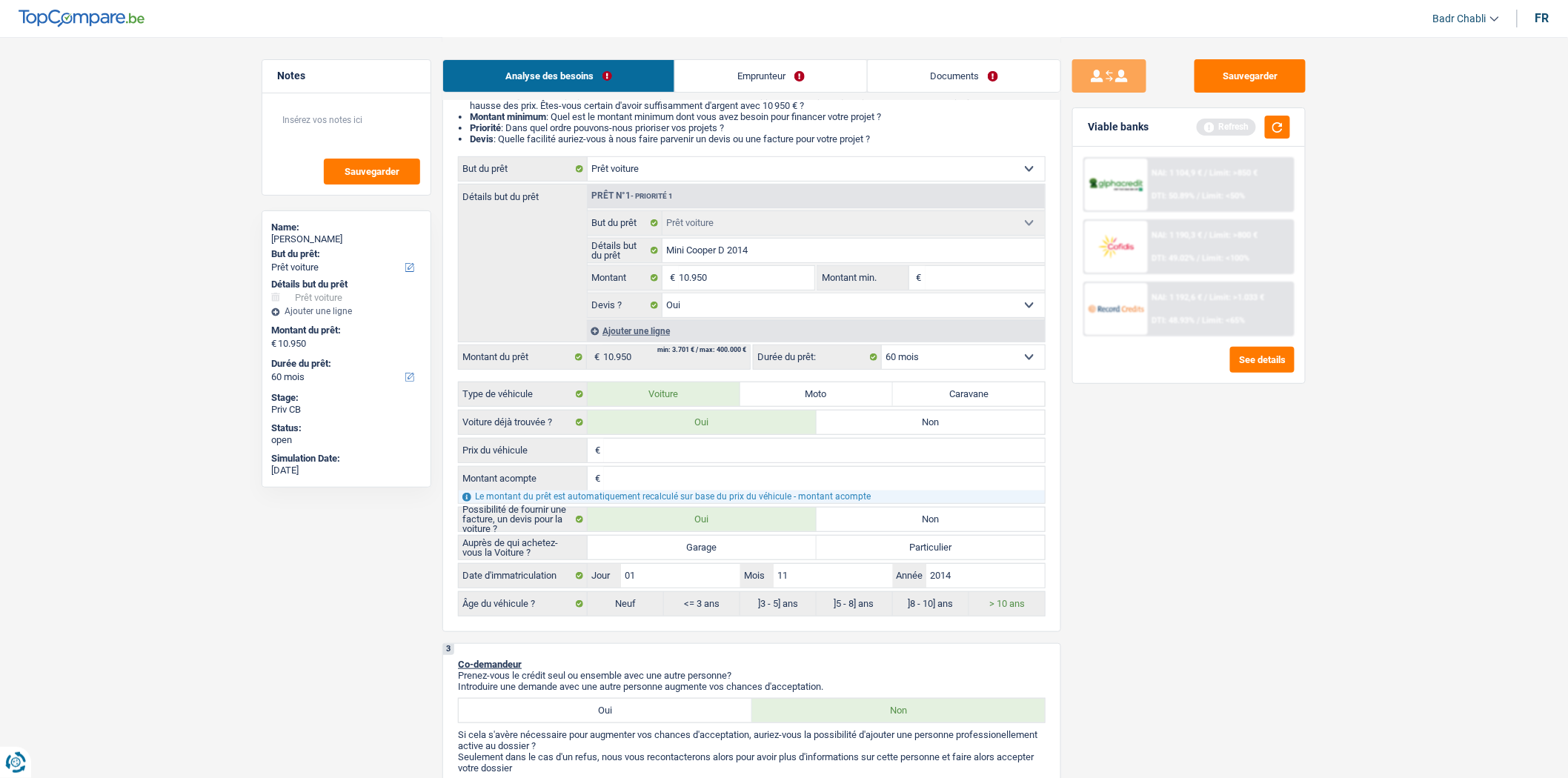
click at [747, 548] on label "Garage" at bounding box center [702, 547] width 229 height 24
click at [747, 548] on input "Garage" at bounding box center [702, 547] width 229 height 24
radio input "true"
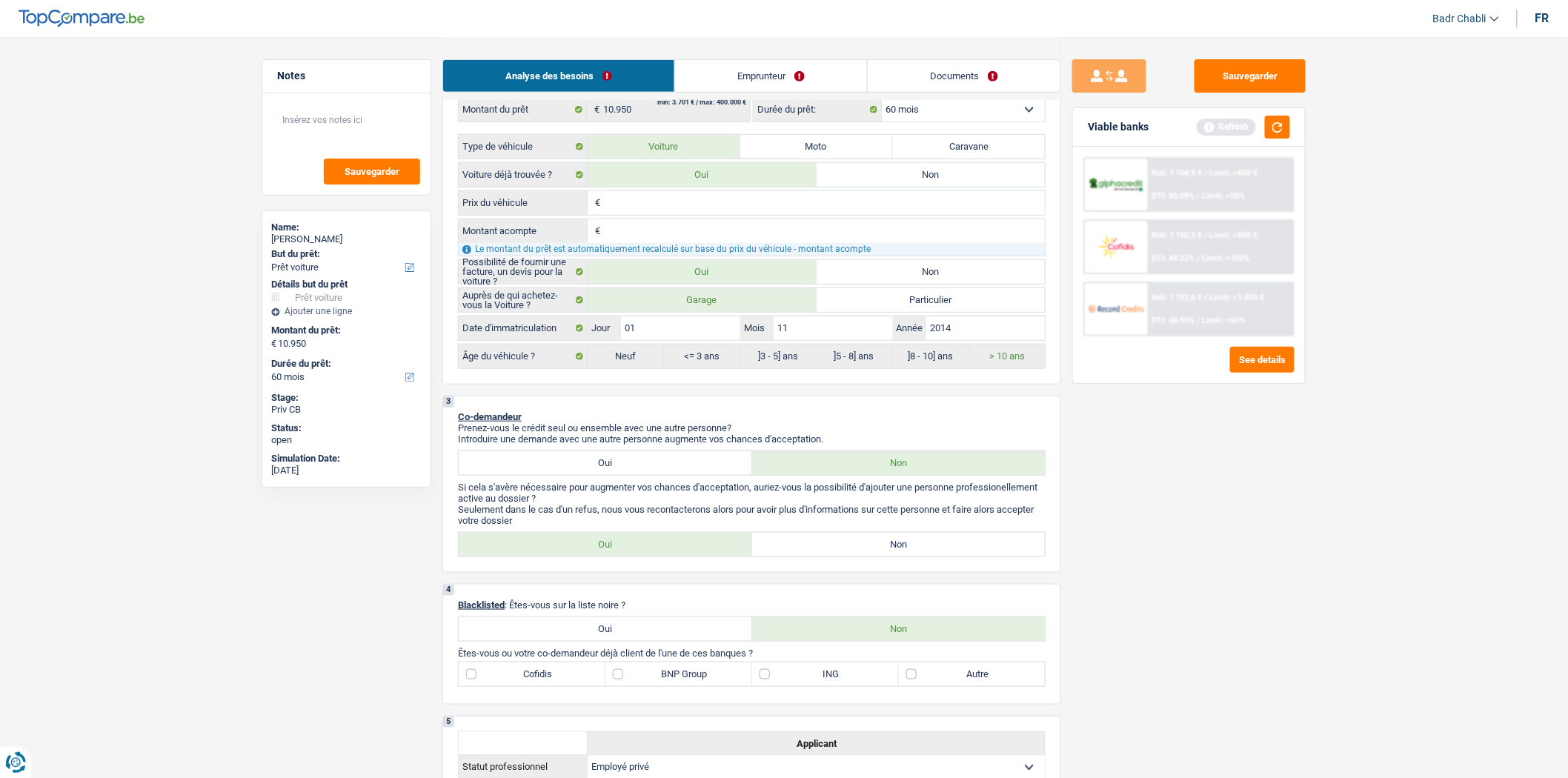
scroll to position [576, 0]
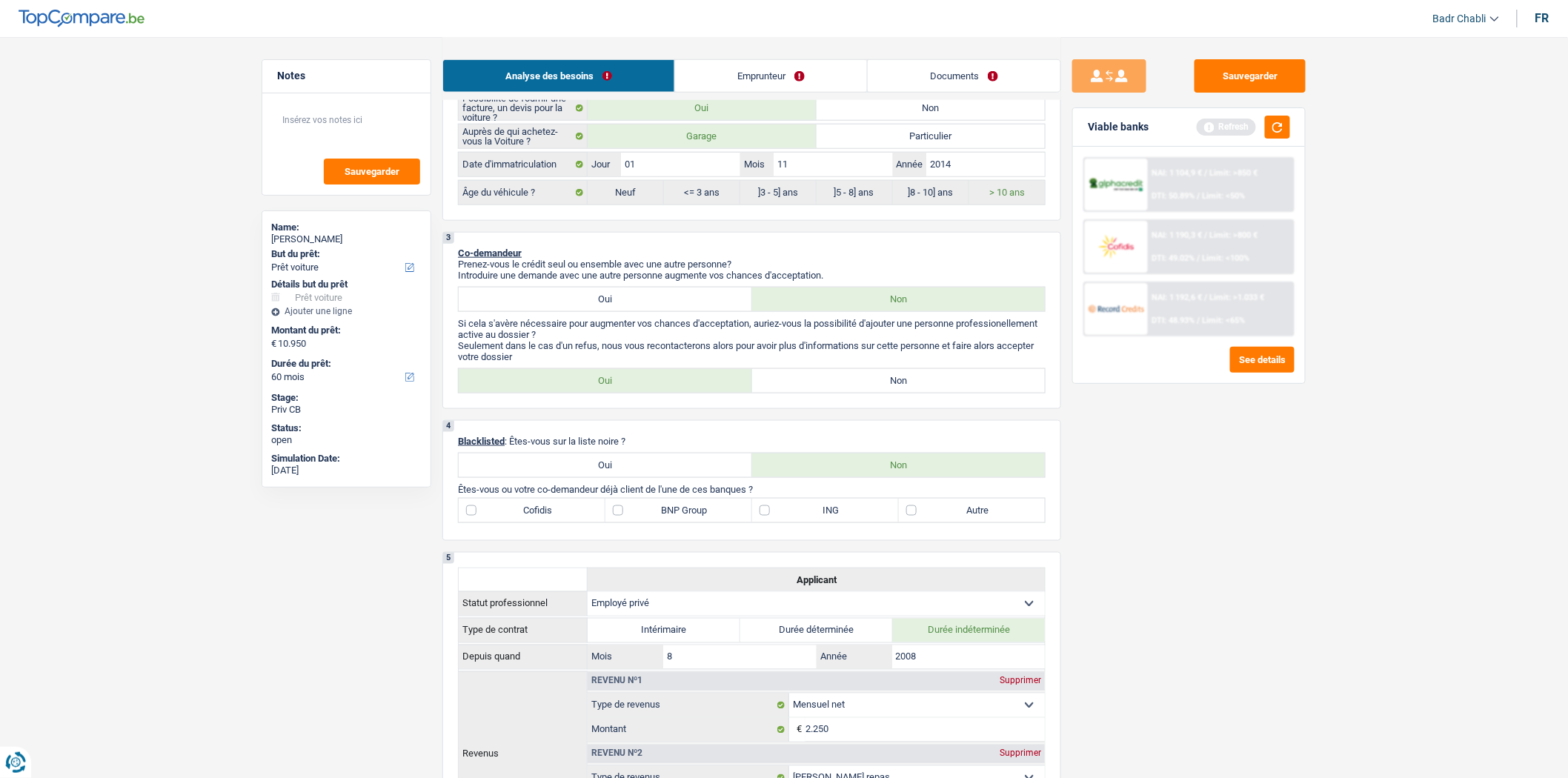
click at [883, 378] on label "Non" at bounding box center [899, 381] width 294 height 24
click at [883, 378] on input "Non" at bounding box center [899, 381] width 294 height 24
radio input "true"
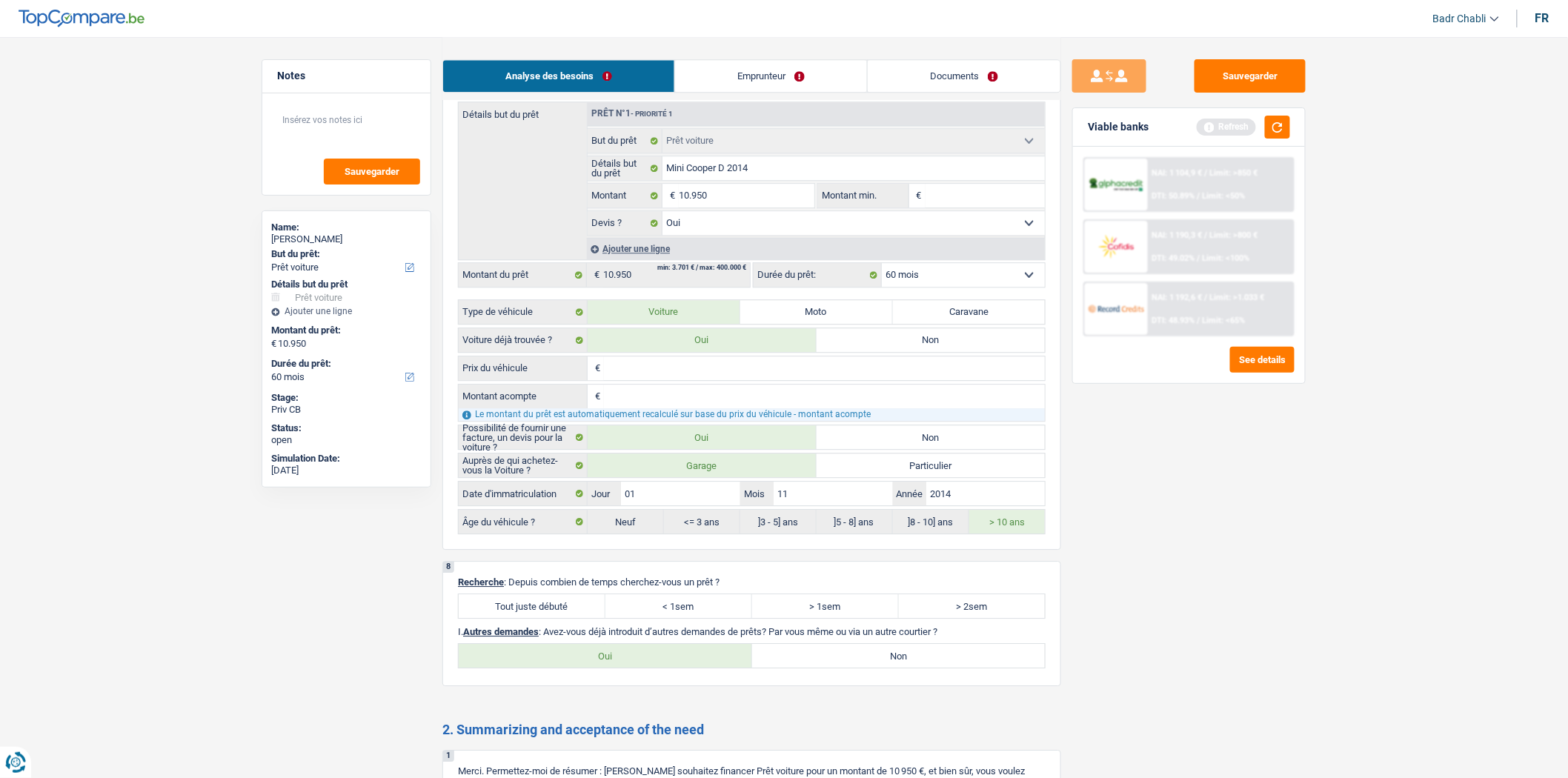
scroll to position [1811, 0]
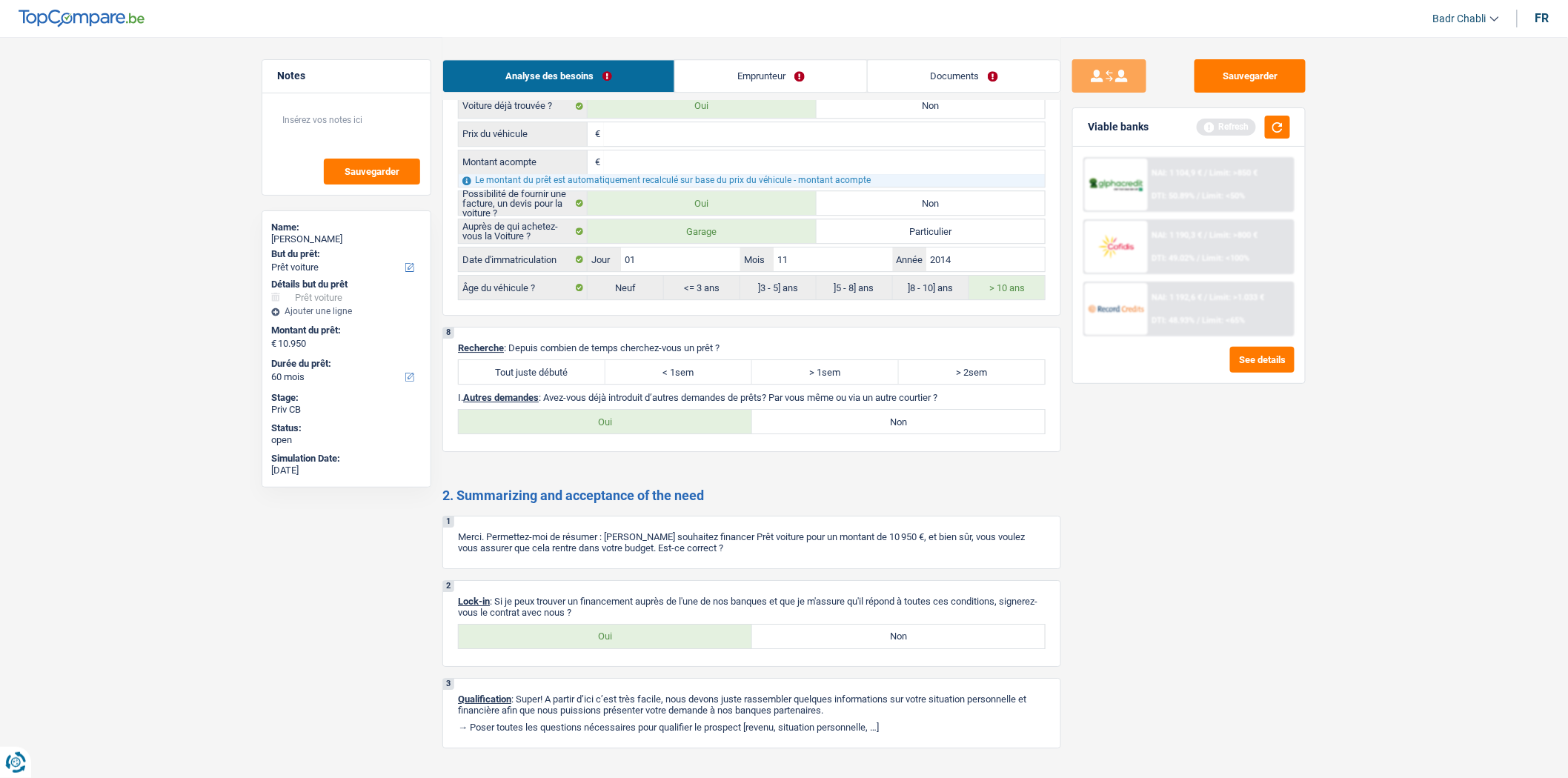
click at [576, 383] on label "Tout juste débuté" at bounding box center [532, 372] width 146 height 24
click at [576, 383] on input "Tout juste débuté" at bounding box center [532, 372] width 146 height 24
radio input "true"
click at [940, 433] on label "Non" at bounding box center [899, 421] width 294 height 24
click at [940, 433] on input "Non" at bounding box center [899, 421] width 294 height 24
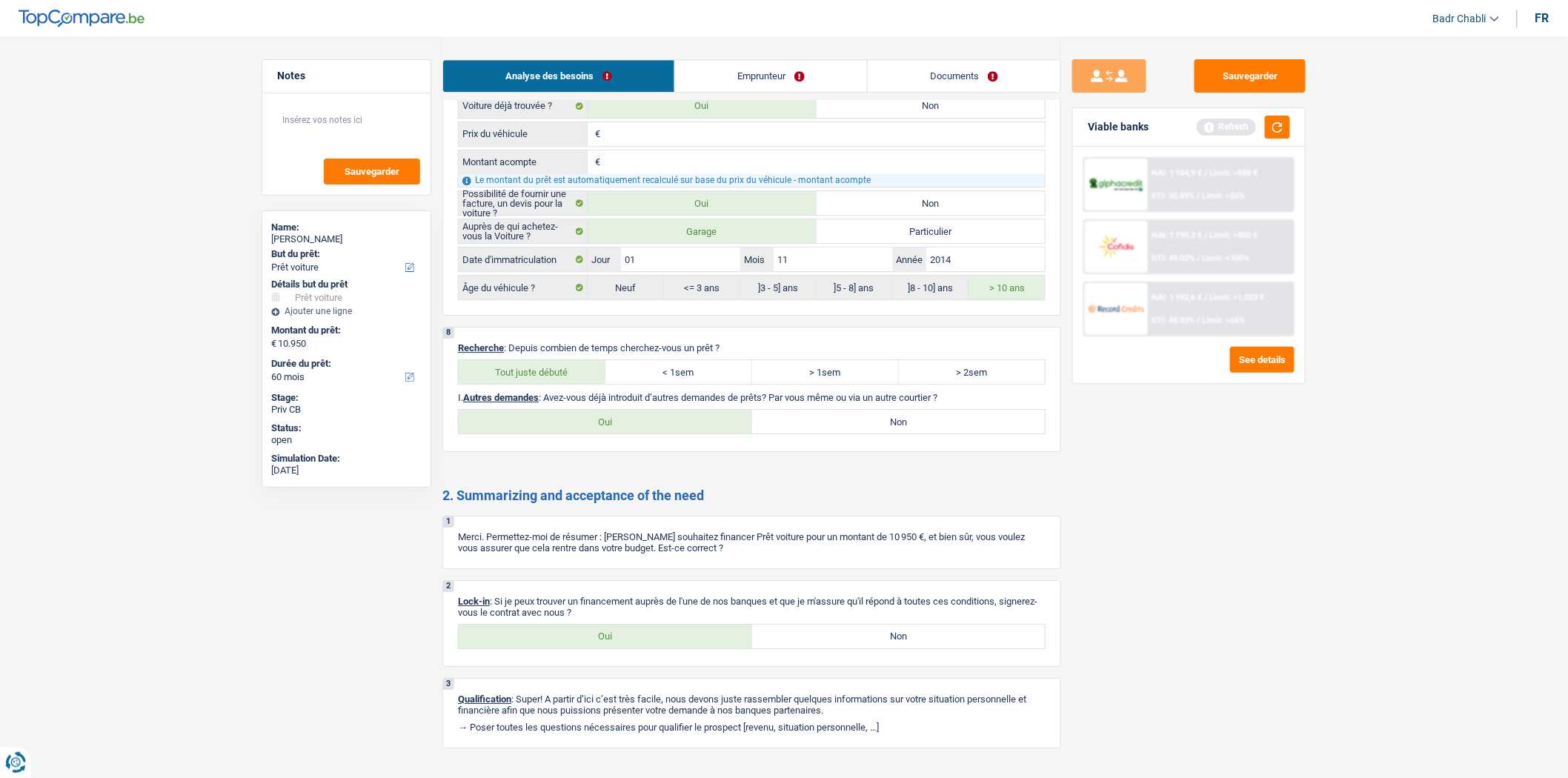
radio input "true"
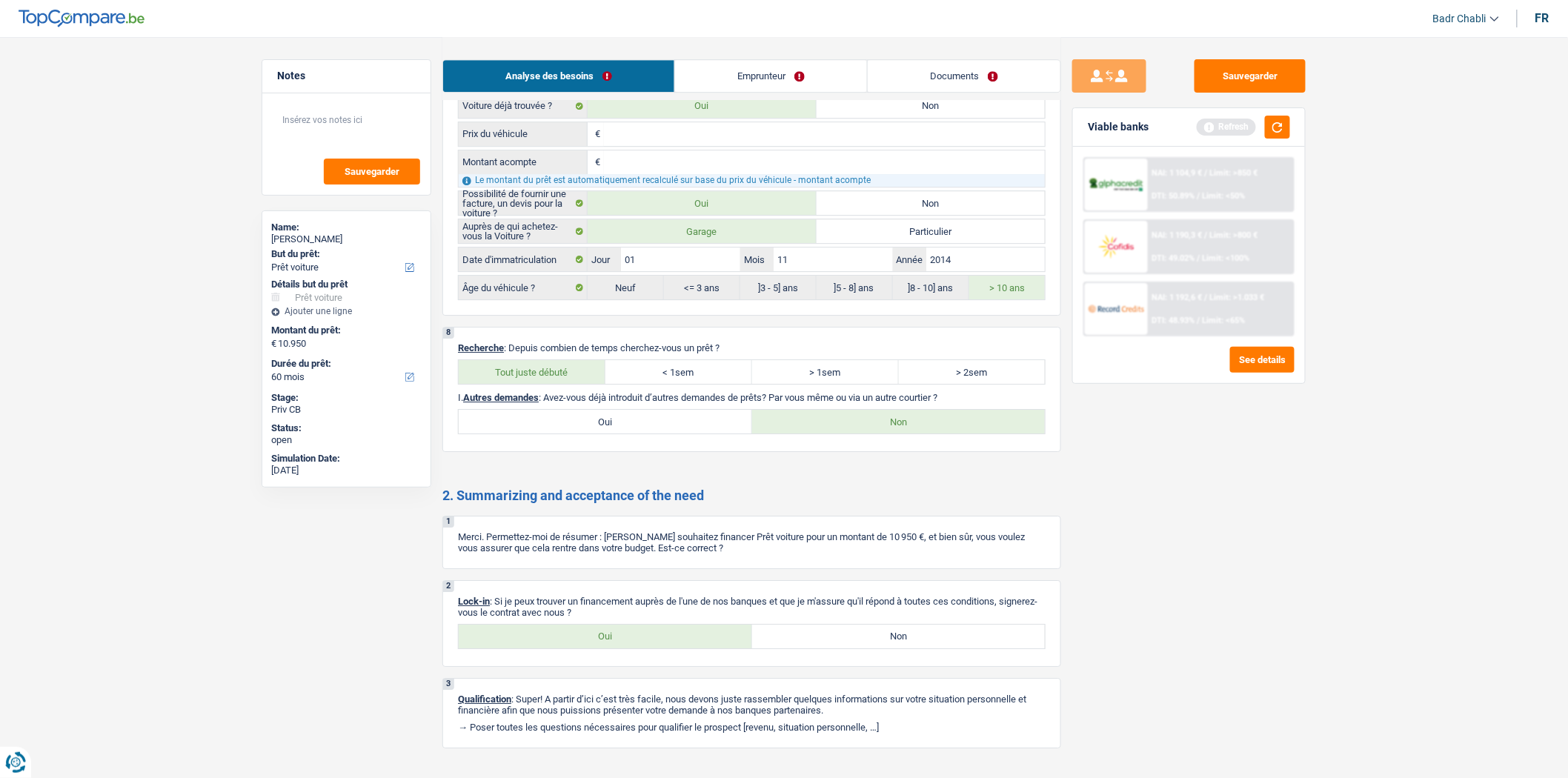
click at [652, 648] on label "Oui" at bounding box center [605, 636] width 294 height 24
click at [652, 648] on input "Oui" at bounding box center [605, 636] width 294 height 24
radio input "true"
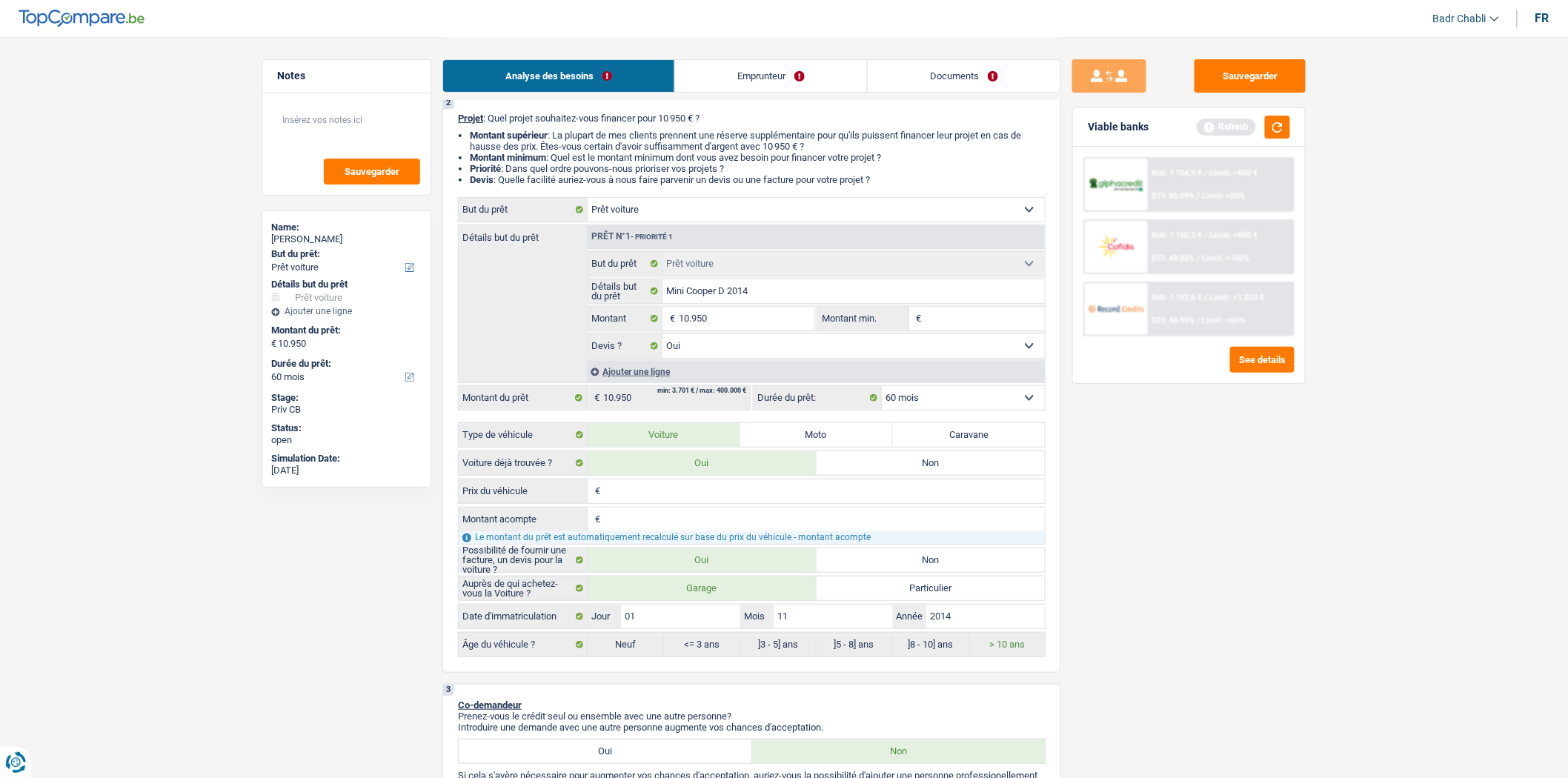
scroll to position [0, 0]
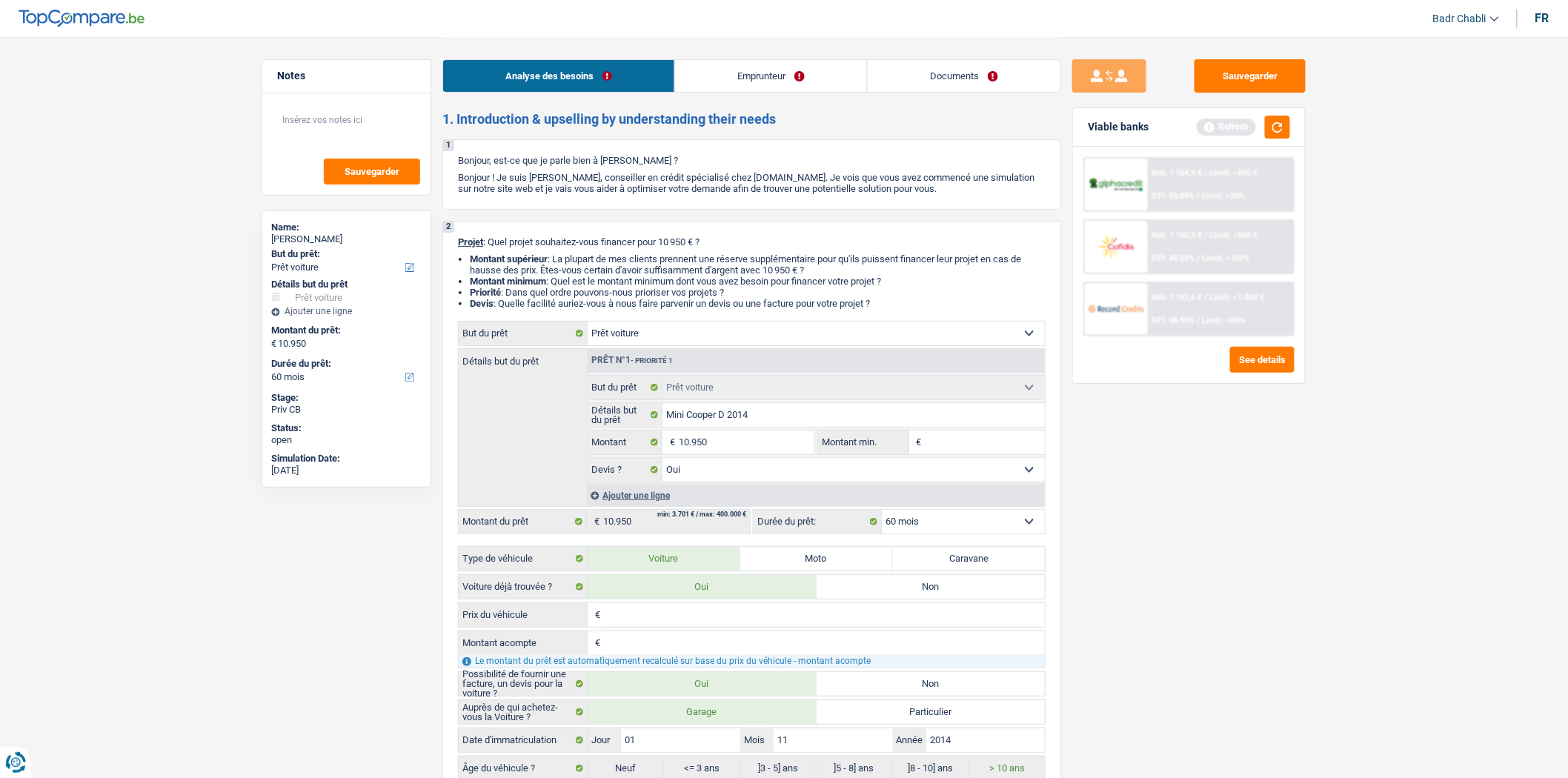
click at [776, 71] on link "Emprunteur" at bounding box center [771, 75] width 192 height 32
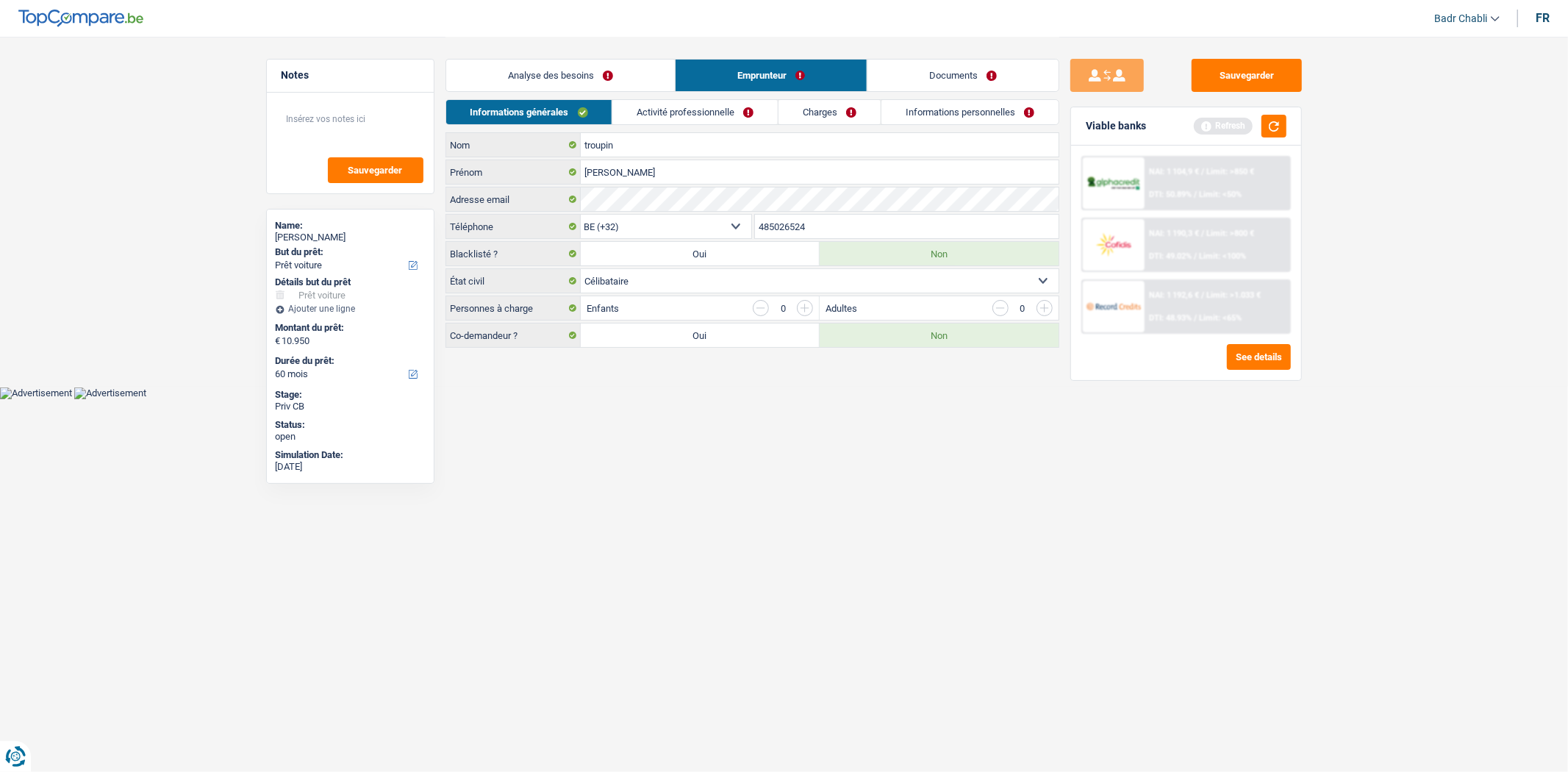
click at [553, 68] on link "Analyse des besoins" at bounding box center [560, 75] width 229 height 32
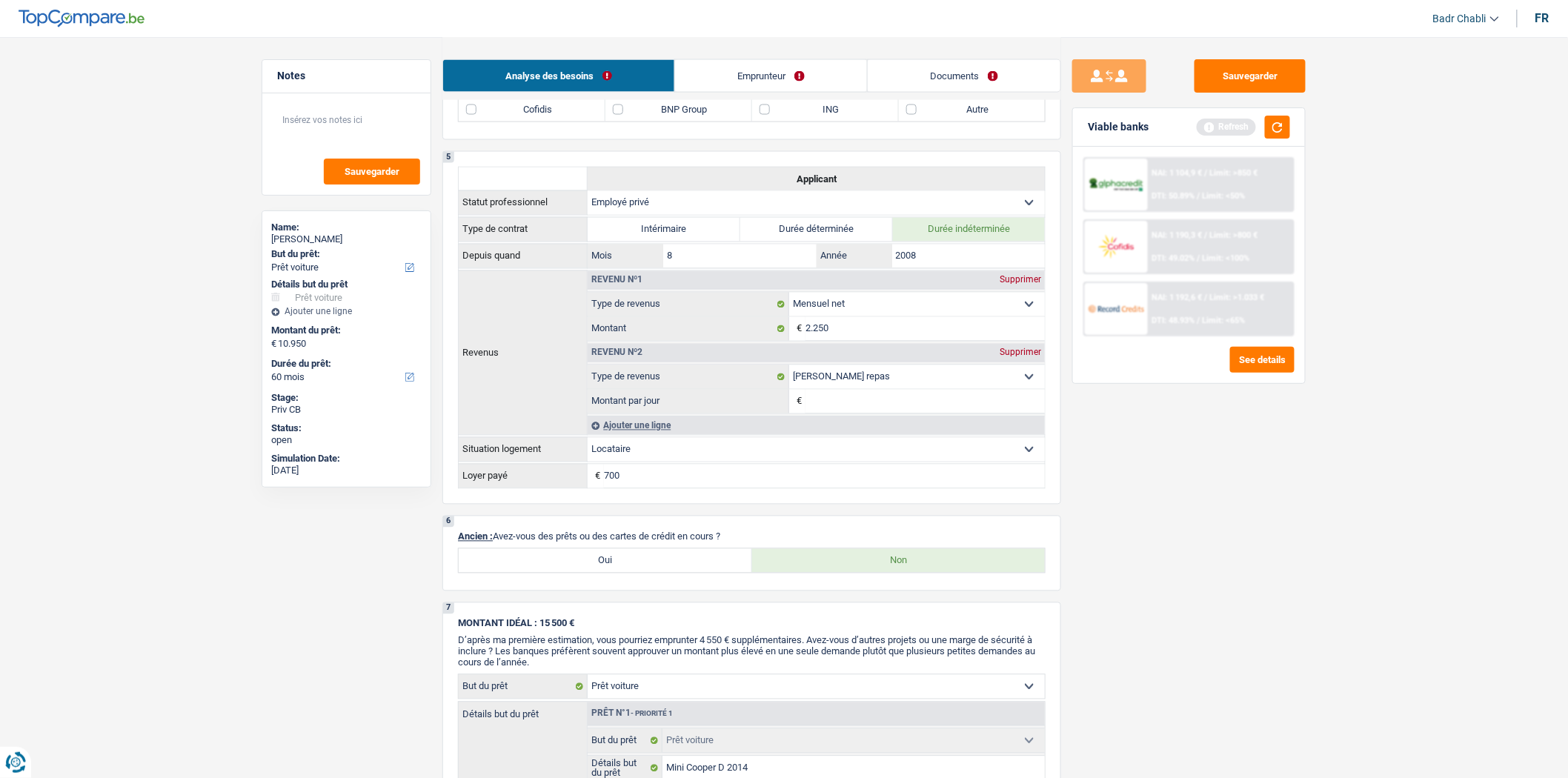
scroll to position [875, 0]
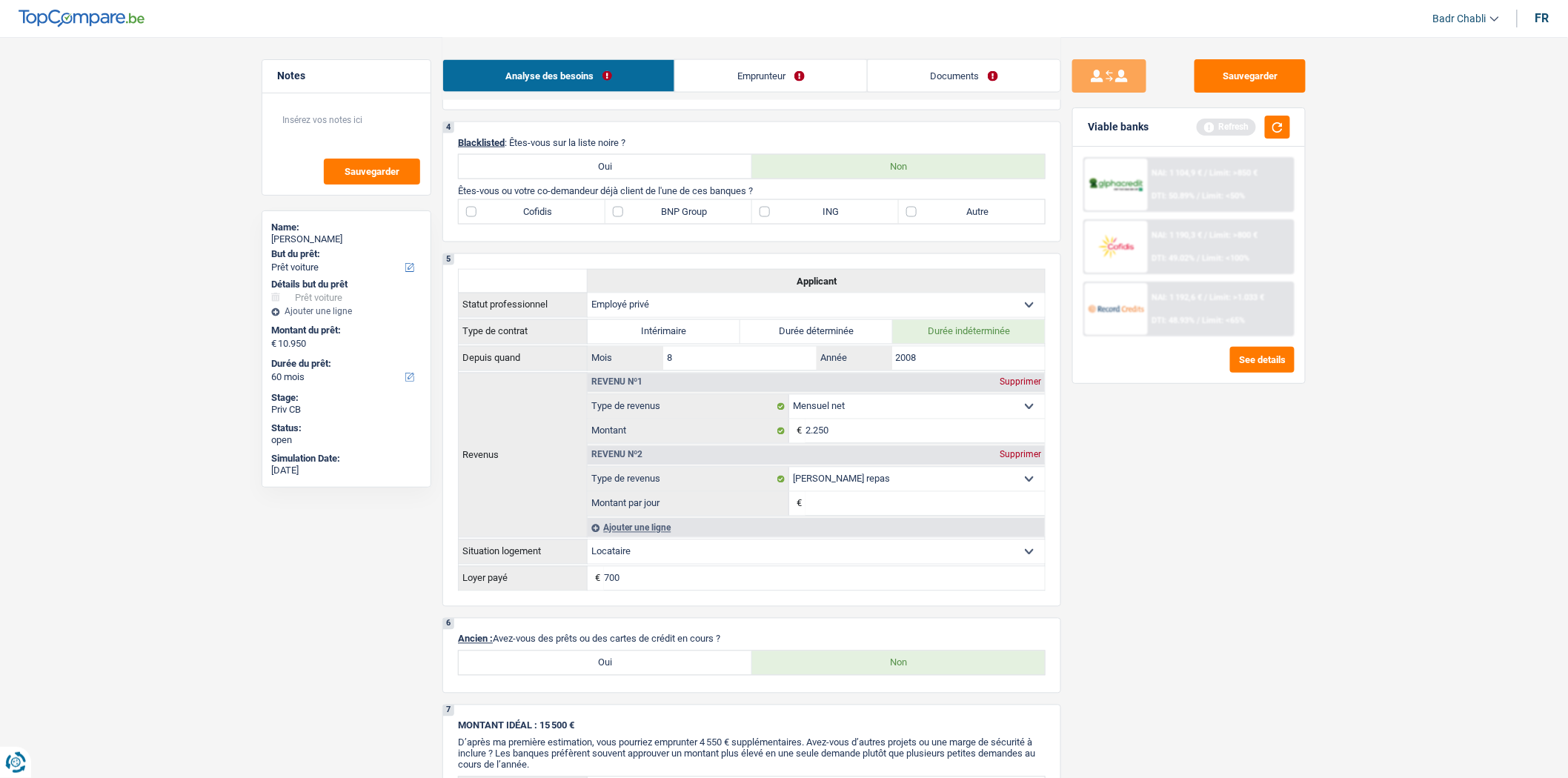
click at [951, 55] on div "Analyse des besoins Emprunteur Documents" at bounding box center [752, 68] width 619 height 63
click at [951, 62] on link "Documents" at bounding box center [963, 75] width 192 height 32
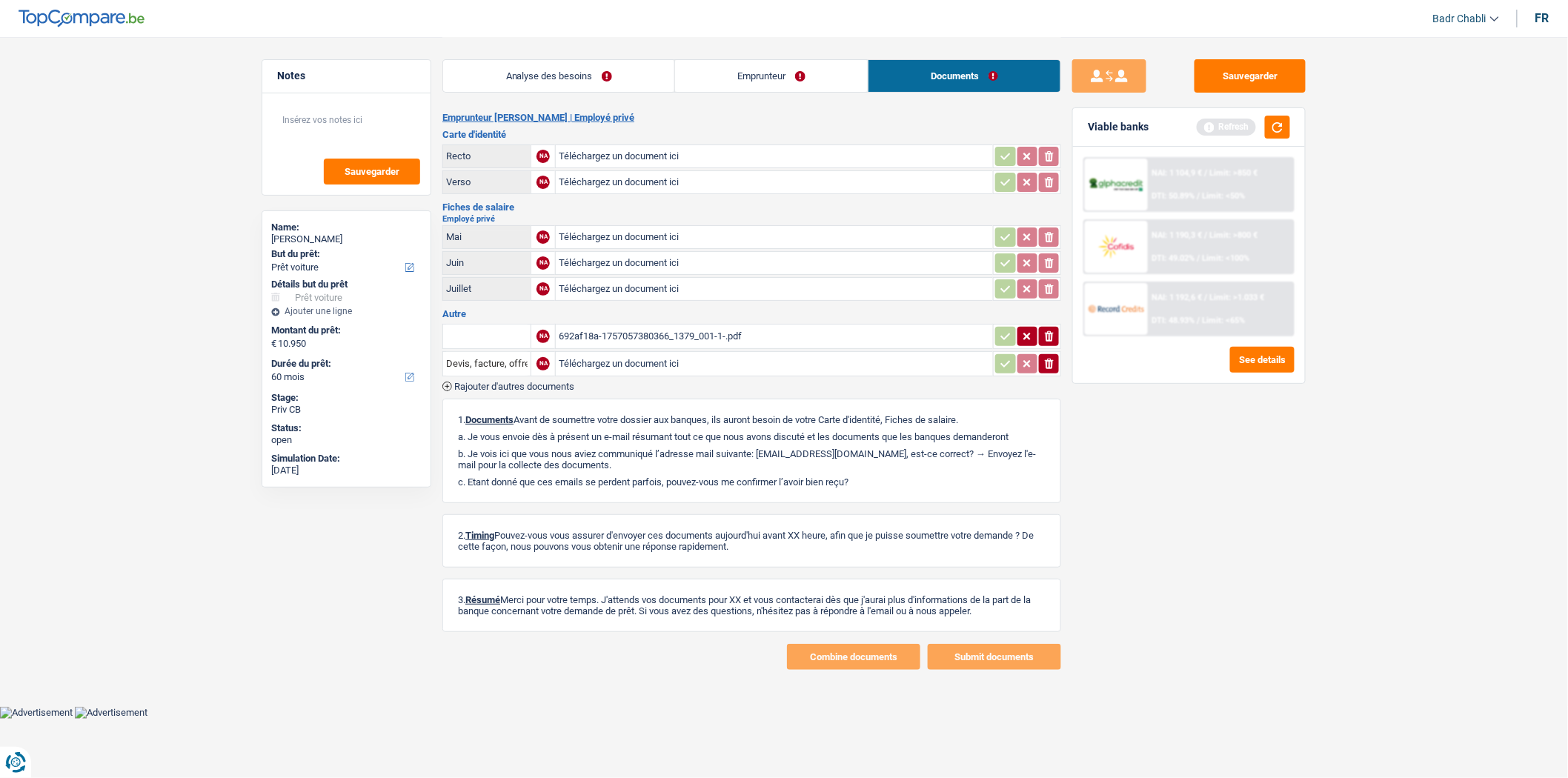
scroll to position [0, 0]
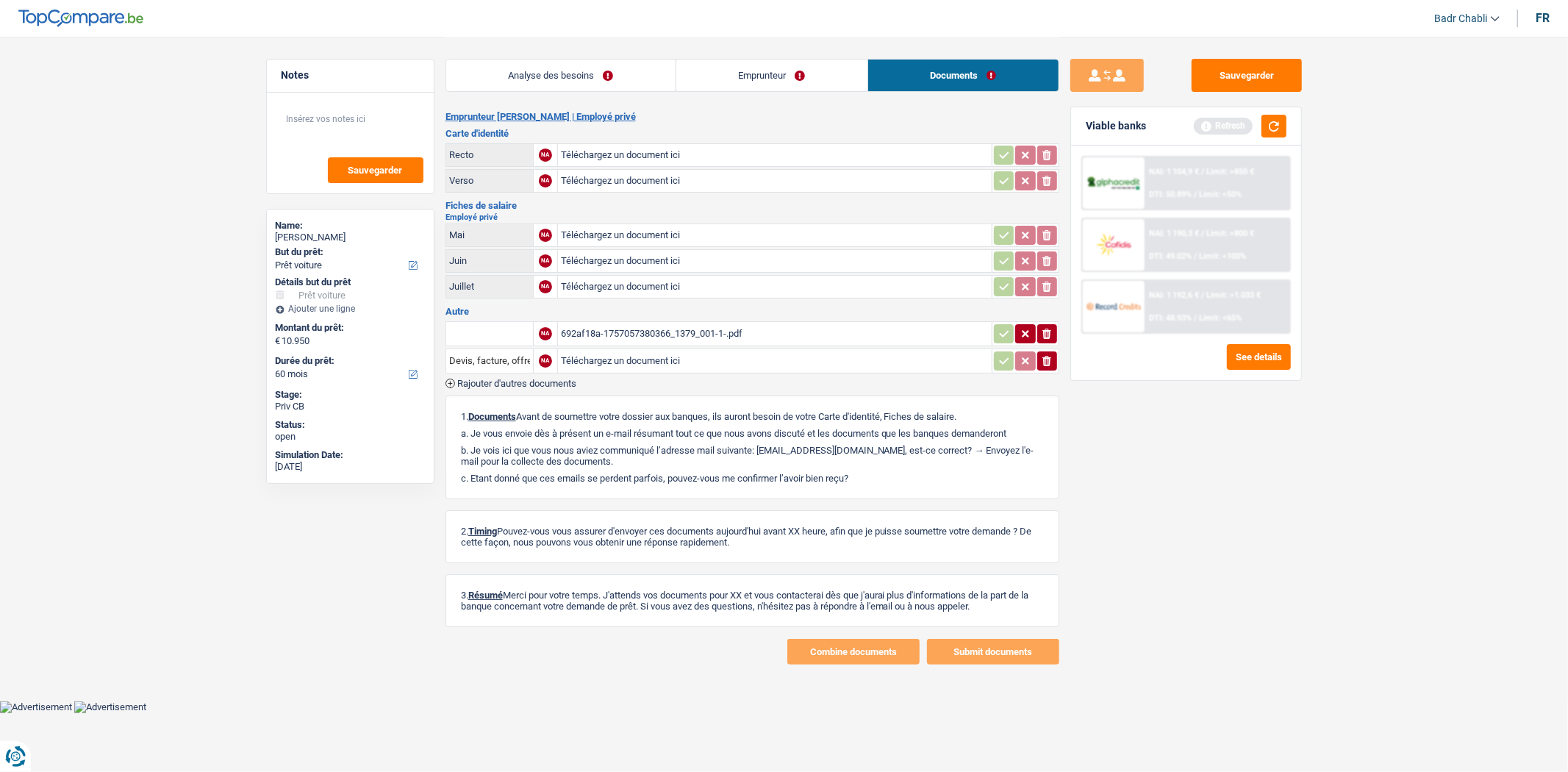
click at [647, 151] on input "Téléchargez un document ici" at bounding box center [775, 155] width 428 height 22
type input "C:\fakepath\Id2.jpeg"
click at [590, 173] on input "Téléchargez un document ici" at bounding box center [775, 181] width 428 height 22
type input "C:\fakepath\IDDd.jpeg"
click at [552, 81] on link "Analyse des besoins" at bounding box center [560, 75] width 229 height 32
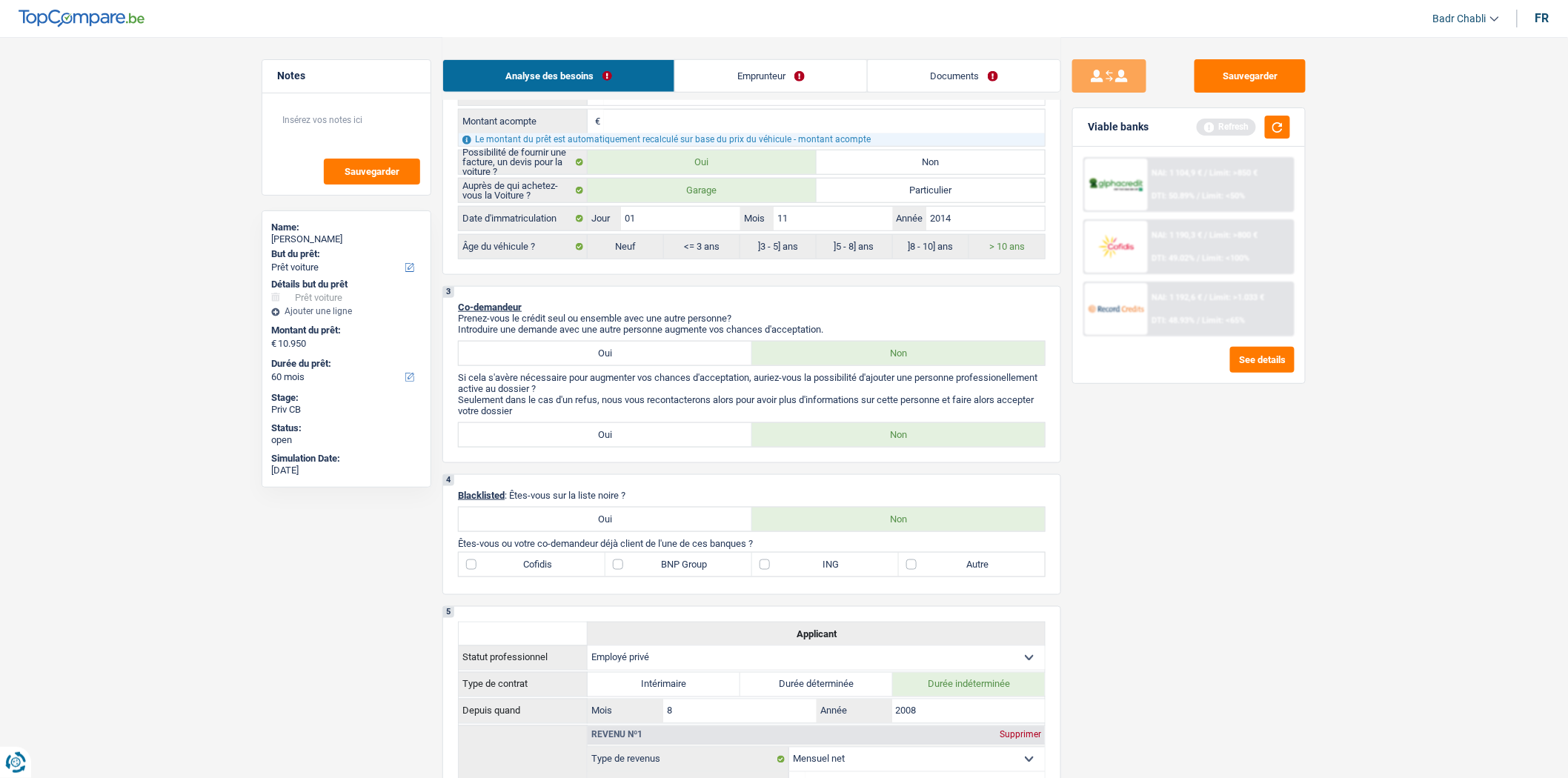
scroll to position [658, 0]
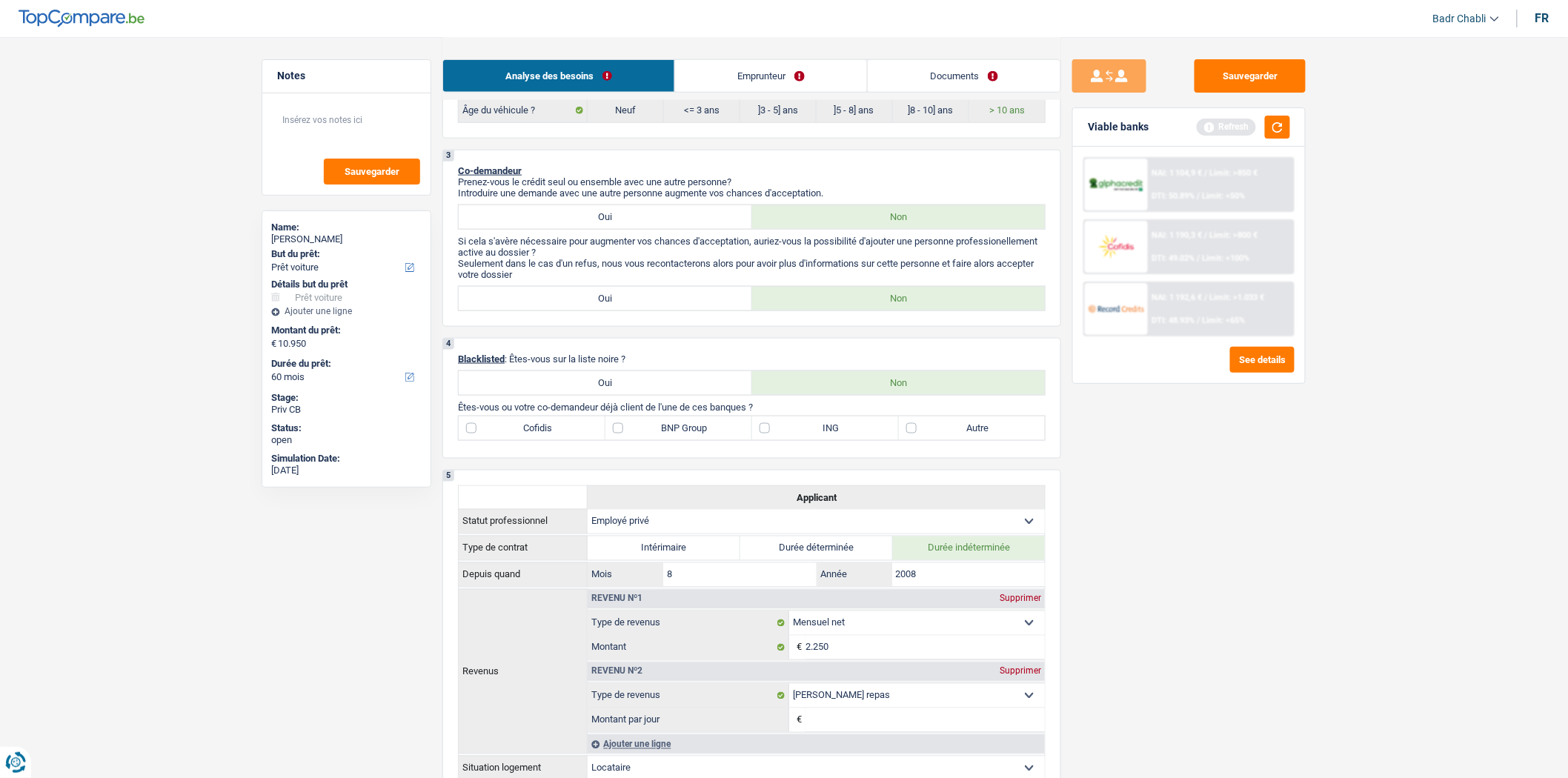
click at [638, 426] on label "BNP Group" at bounding box center [678, 429] width 146 height 24
click at [638, 426] on input "BNP Group" at bounding box center [678, 429] width 146 height 24
checkbox input "true"
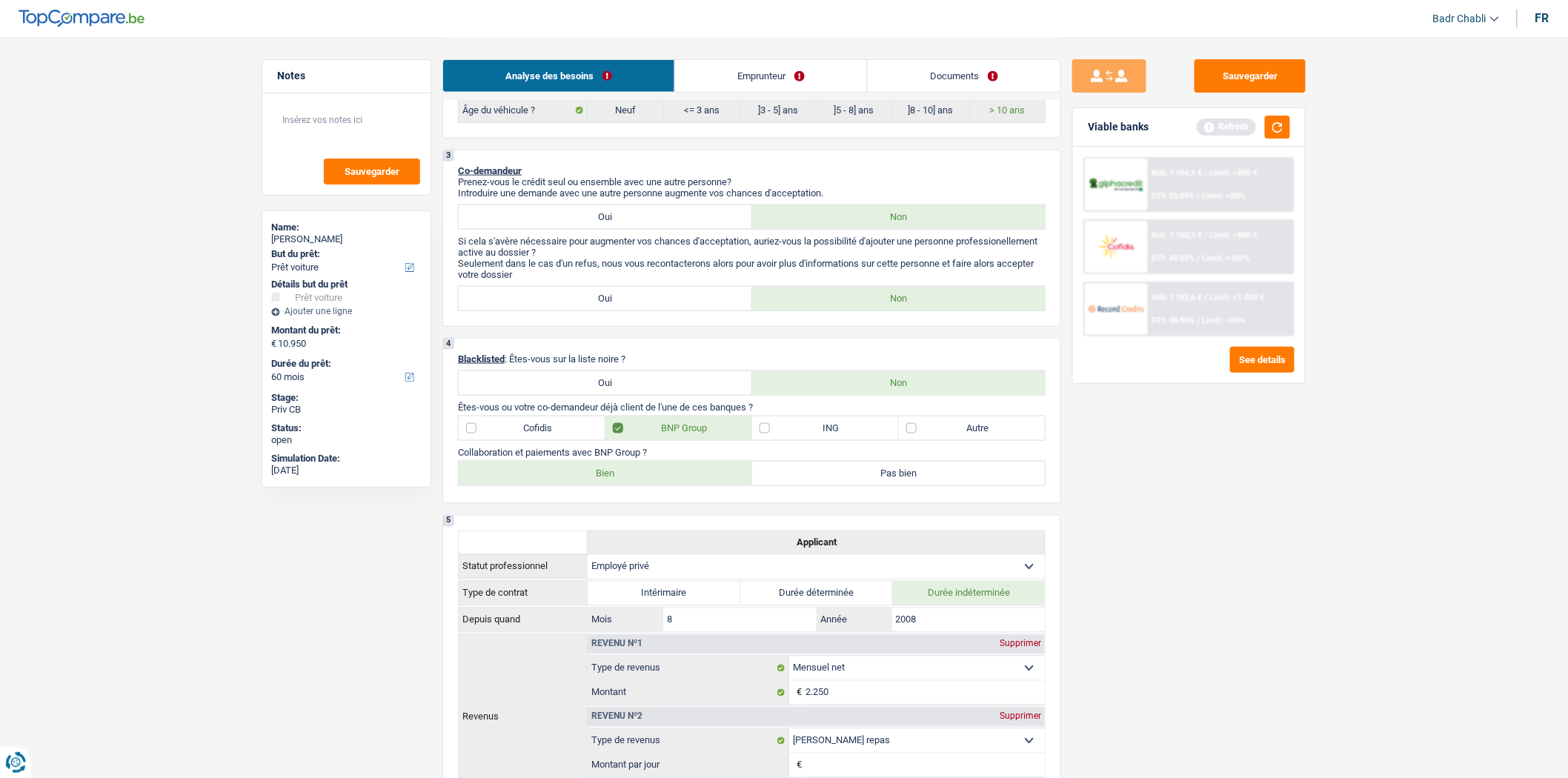
click at [653, 486] on label "Bien" at bounding box center [605, 474] width 294 height 24
click at [653, 486] on input "Bien" at bounding box center [605, 474] width 294 height 24
radio input "true"
click at [766, 74] on link "Emprunteur" at bounding box center [771, 75] width 192 height 32
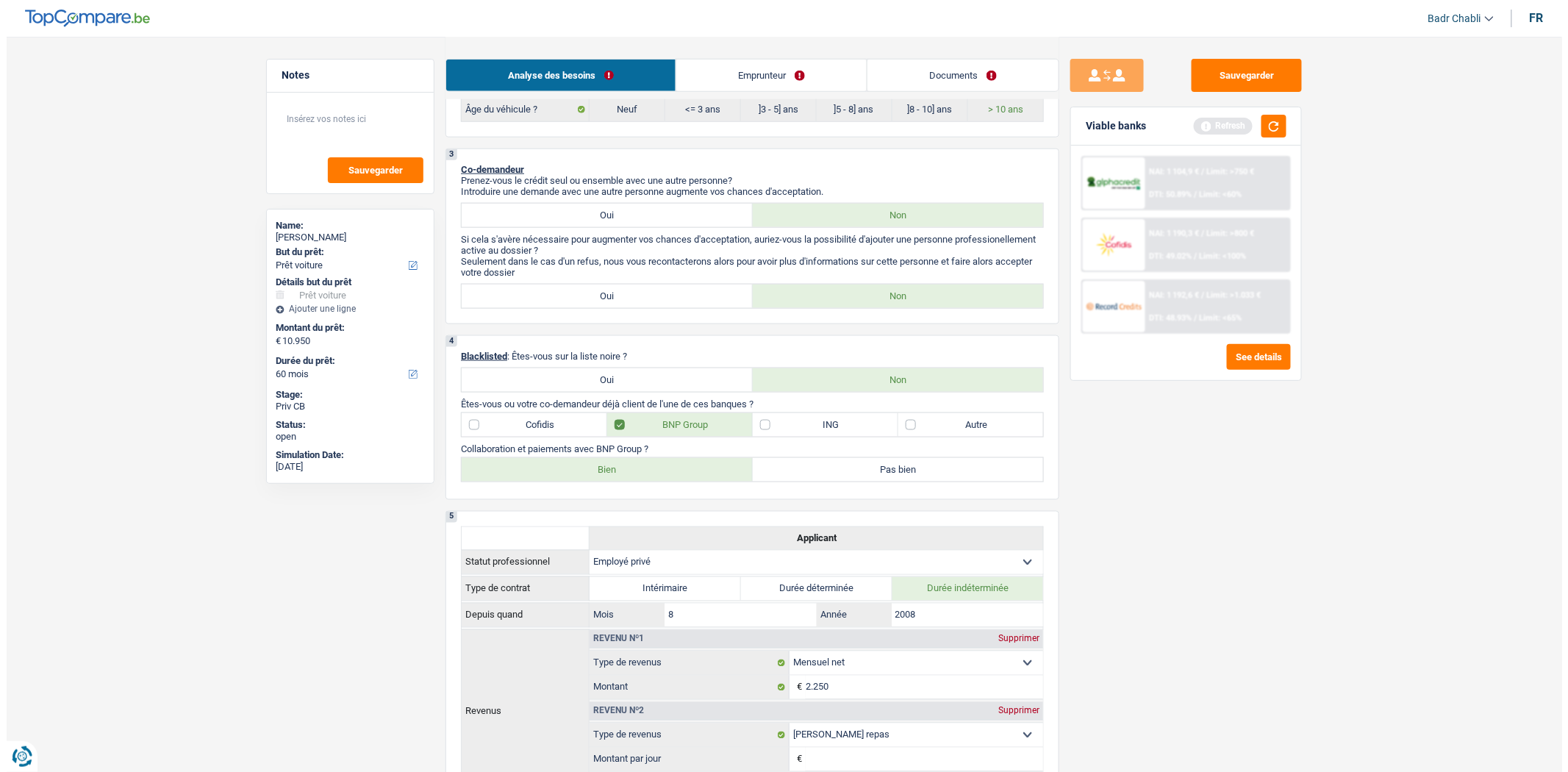
scroll to position [0, 0]
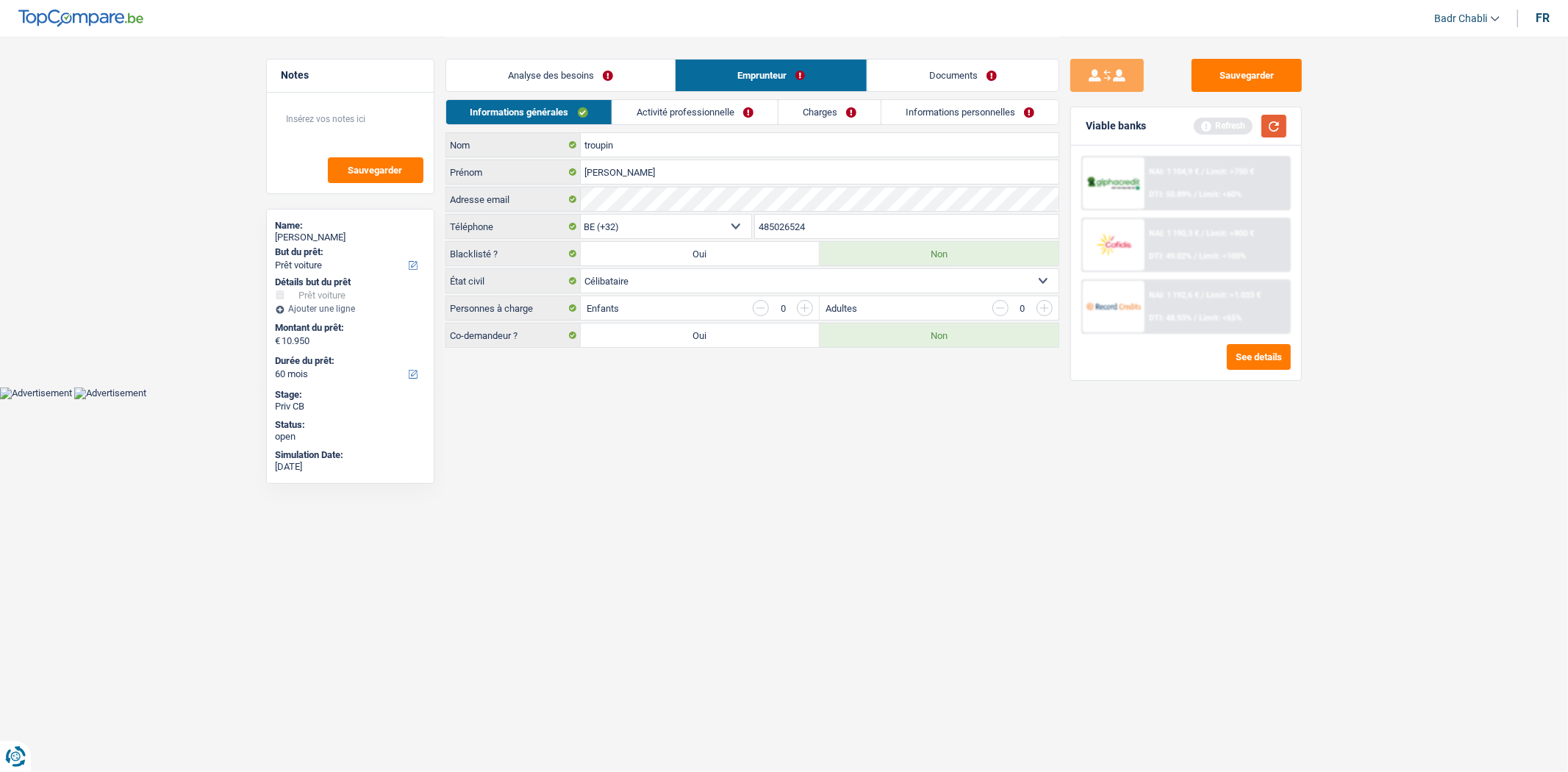
click at [1278, 128] on button "button" at bounding box center [1273, 126] width 25 height 23
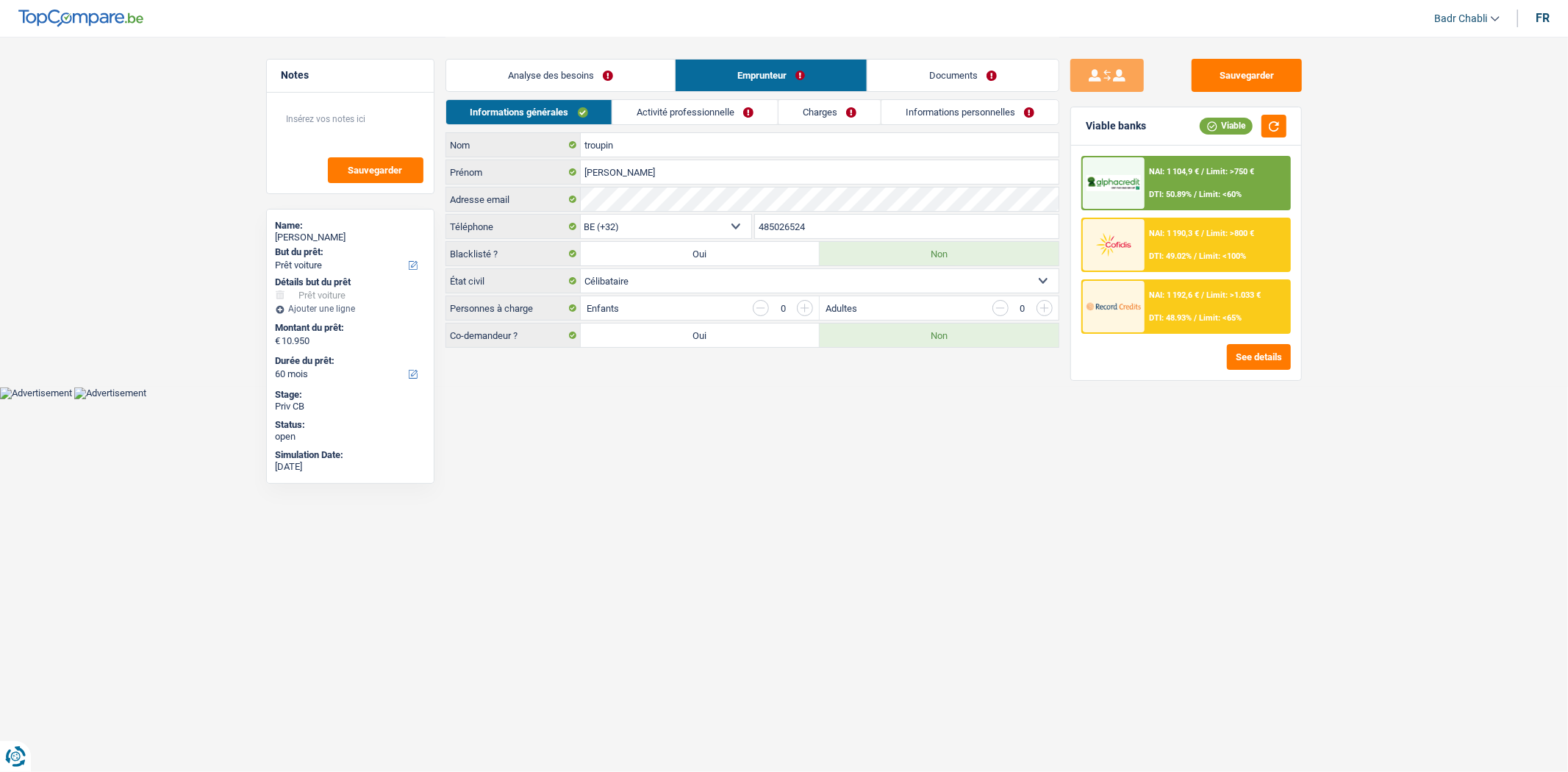
click at [680, 111] on link "Activité professionnelle" at bounding box center [695, 112] width 165 height 25
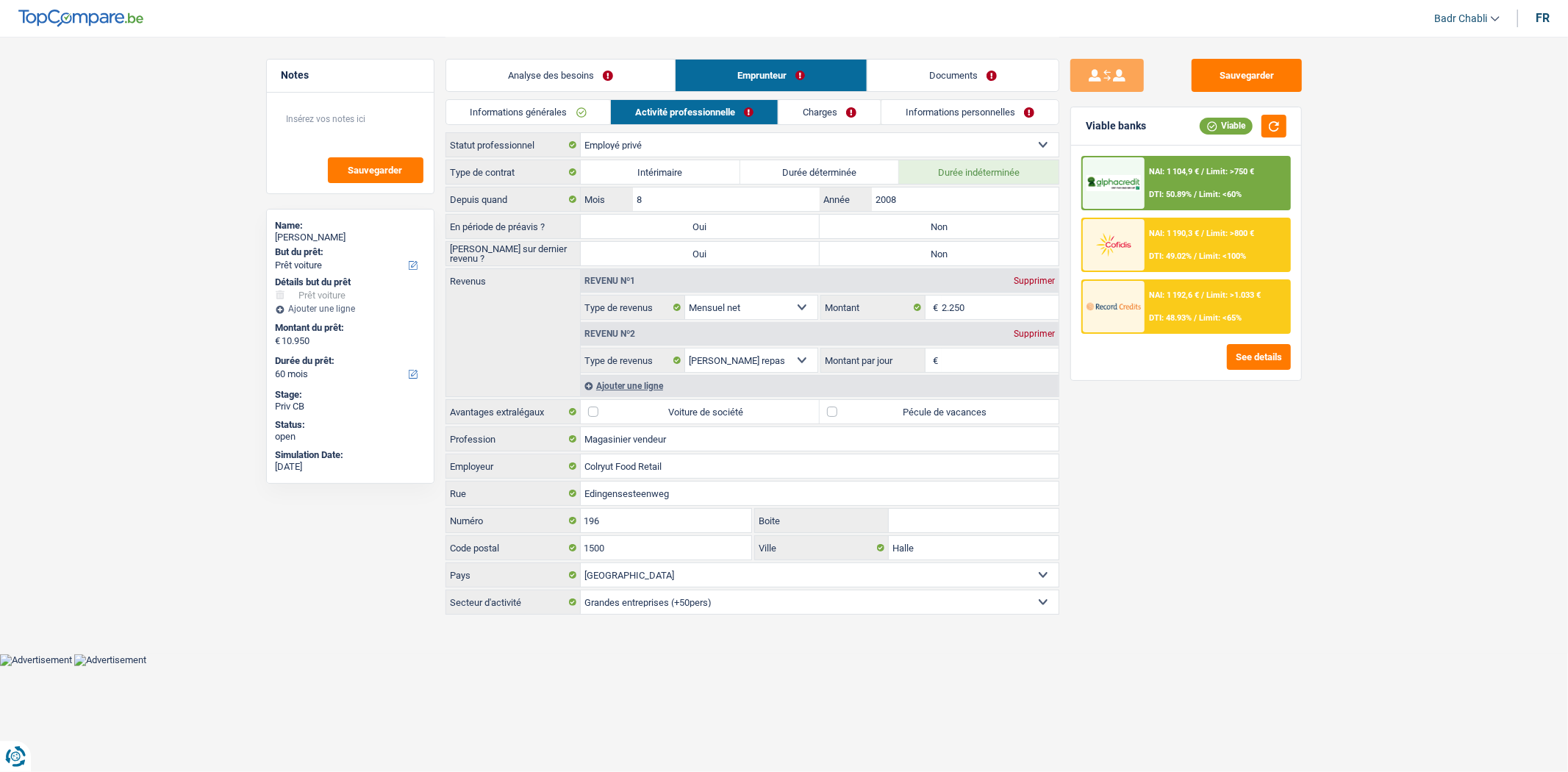
click at [935, 235] on label "Non" at bounding box center [939, 226] width 239 height 24
click at [935, 235] on input "Non" at bounding box center [939, 226] width 239 height 24
radio input "true"
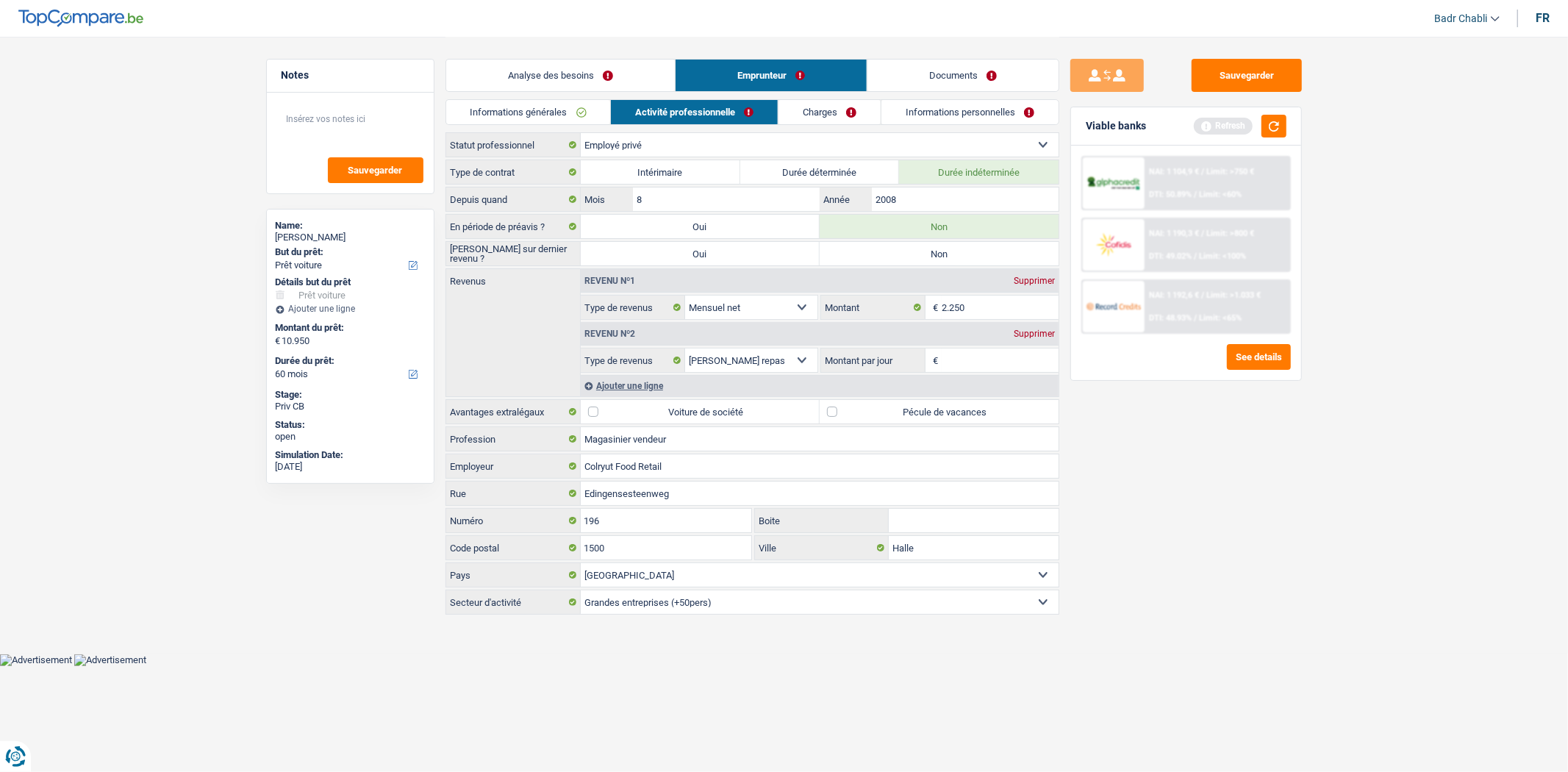
click at [941, 258] on label "Non" at bounding box center [939, 254] width 239 height 24
click at [941, 258] on input "Non" at bounding box center [939, 254] width 239 height 24
radio input "true"
click at [826, 412] on label "Pécule de vacances" at bounding box center [939, 412] width 239 height 24
click at [826, 412] on input "Pécule de vacances" at bounding box center [939, 412] width 239 height 24
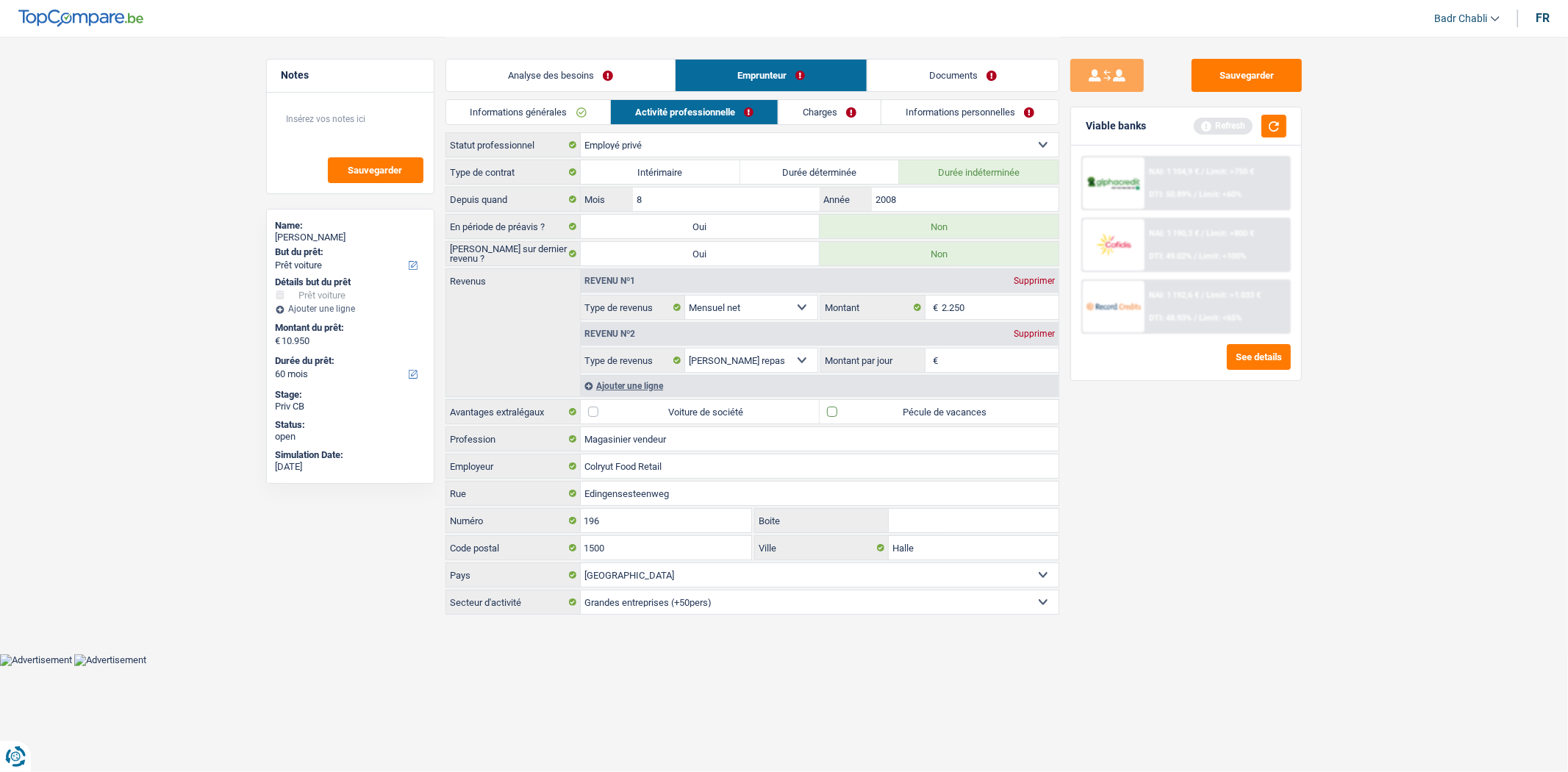
checkbox input "true"
click at [966, 356] on input "Montant par jour" at bounding box center [1000, 360] width 117 height 24
click at [957, 361] on input "8,0" at bounding box center [1000, 360] width 117 height 24
type input "4,0"
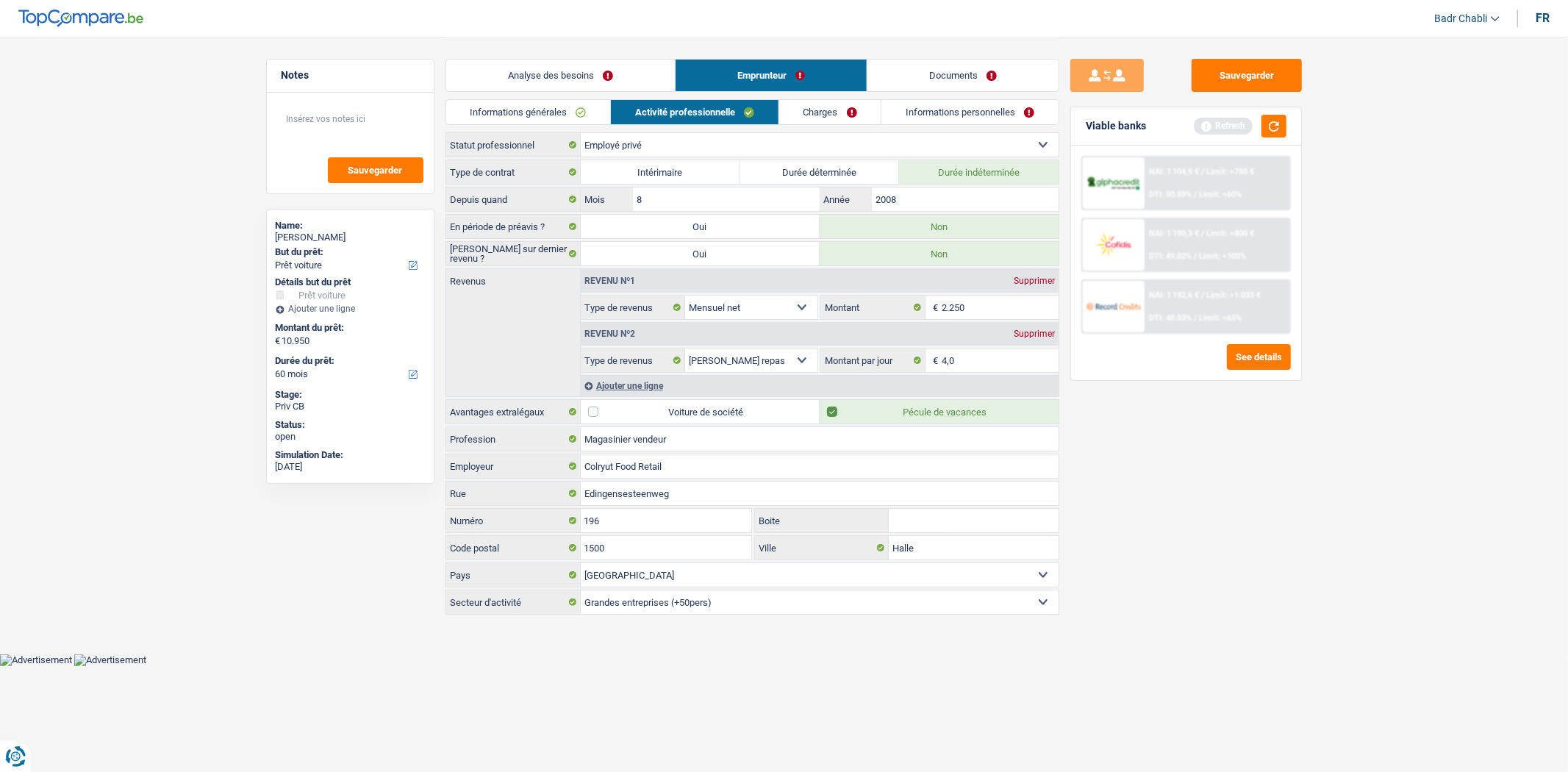
click at [832, 120] on link "Charges" at bounding box center [831, 112] width 102 height 25
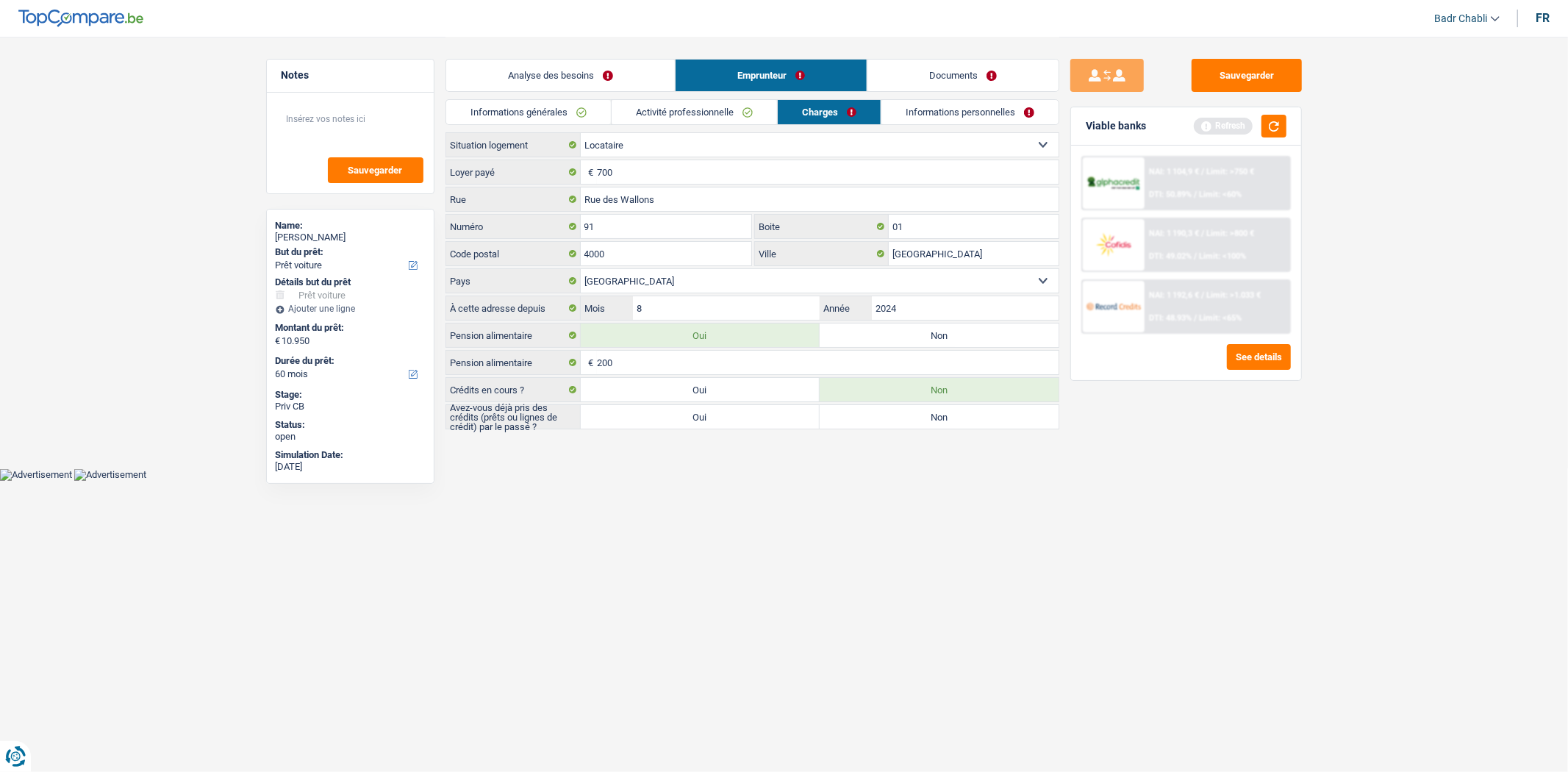
click at [711, 114] on link "Activité professionnelle" at bounding box center [694, 112] width 165 height 25
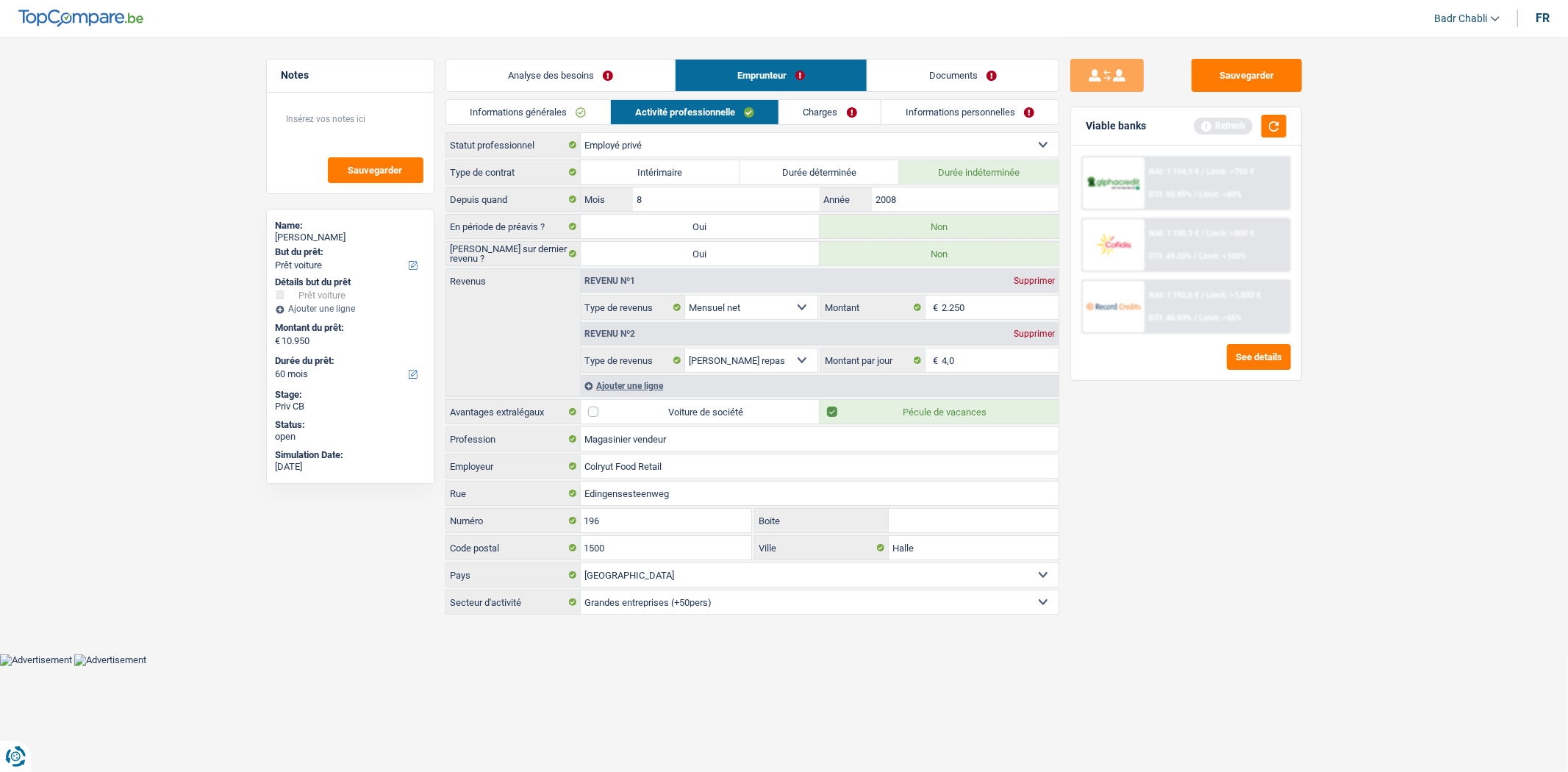
click at [838, 115] on link "Charges" at bounding box center [831, 112] width 102 height 25
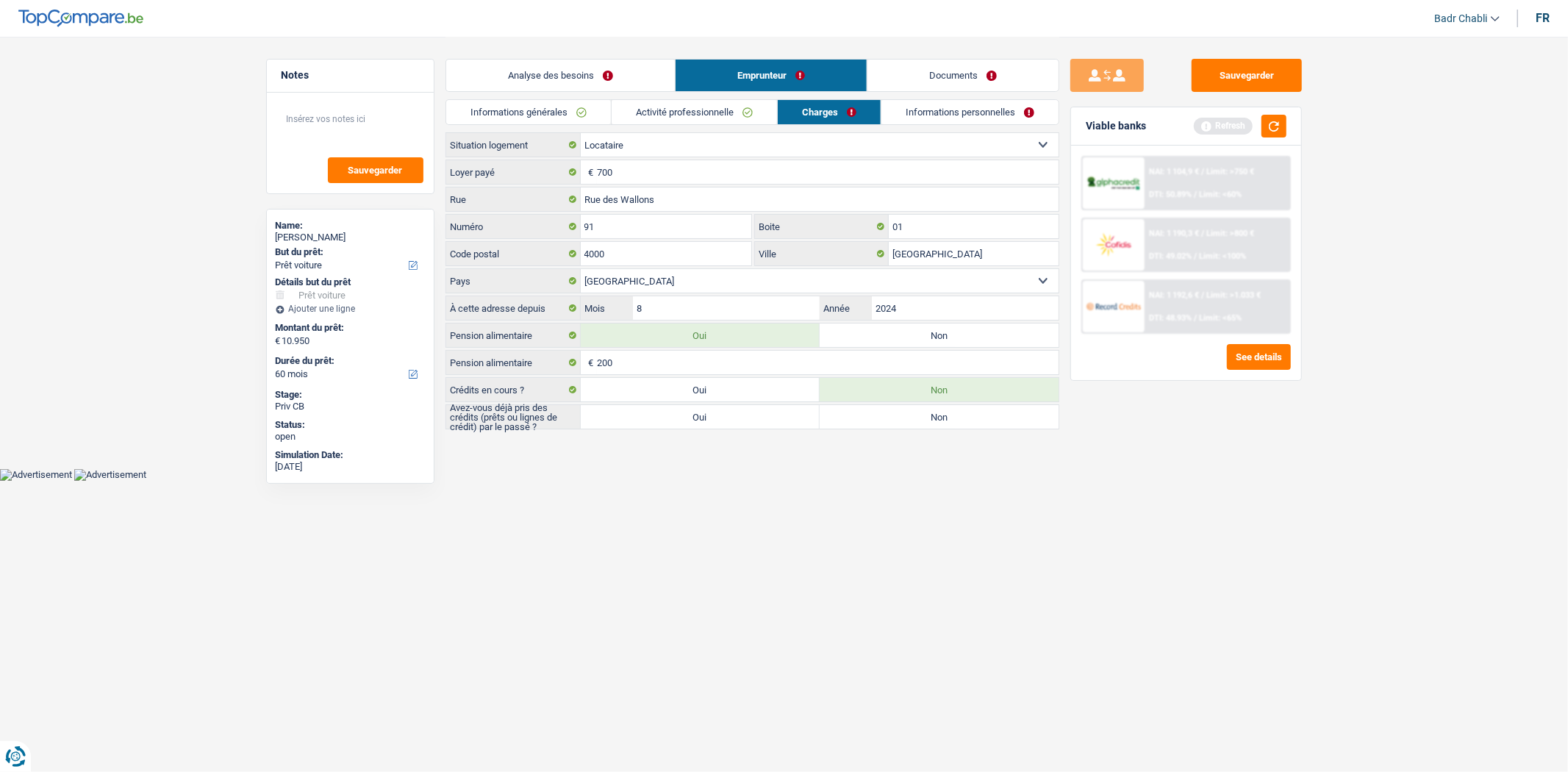
click at [964, 120] on link "Informations personnelles" at bounding box center [970, 112] width 177 height 25
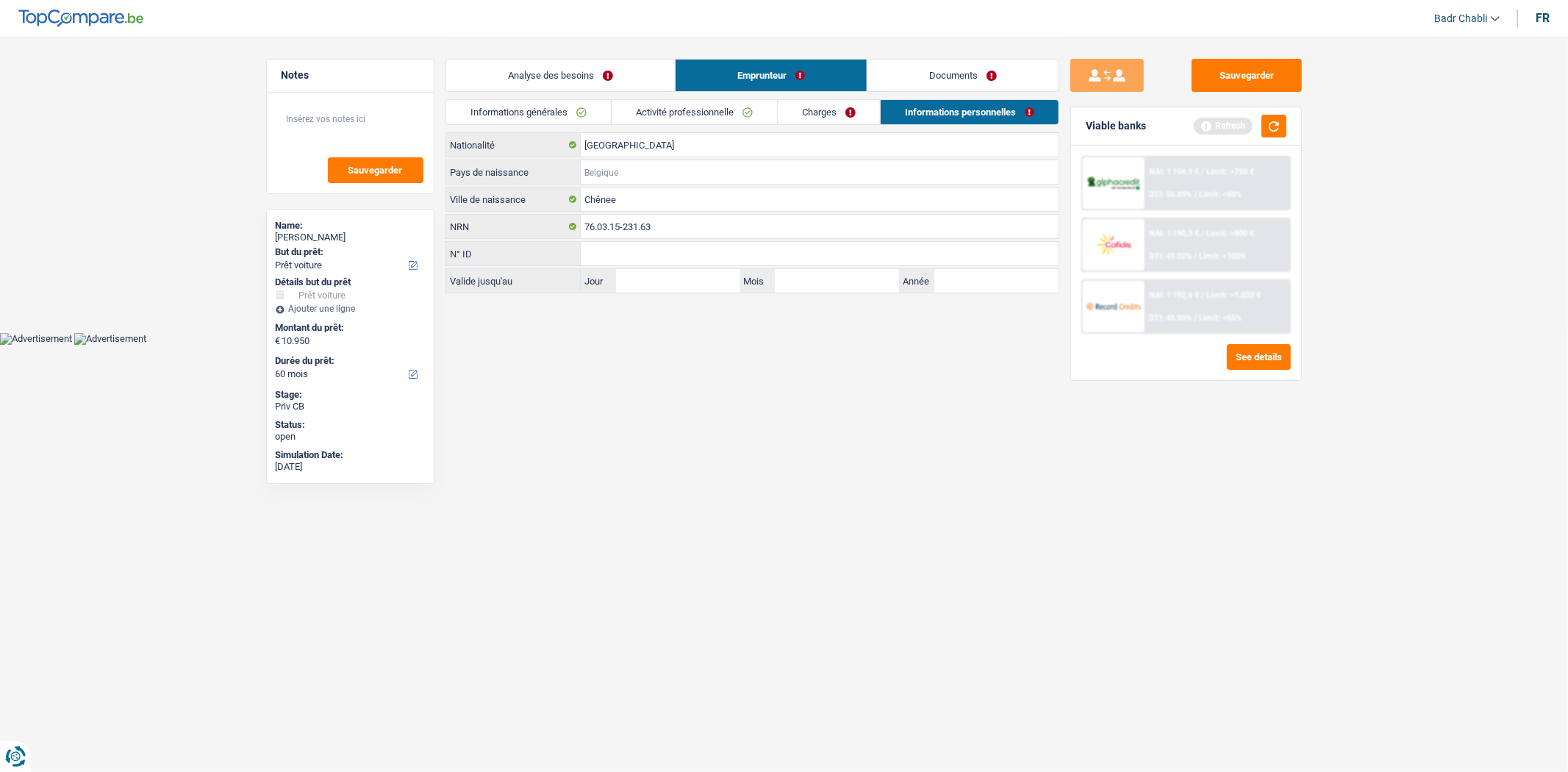
click at [644, 172] on input "Pays de naissance" at bounding box center [820, 172] width 478 height 24
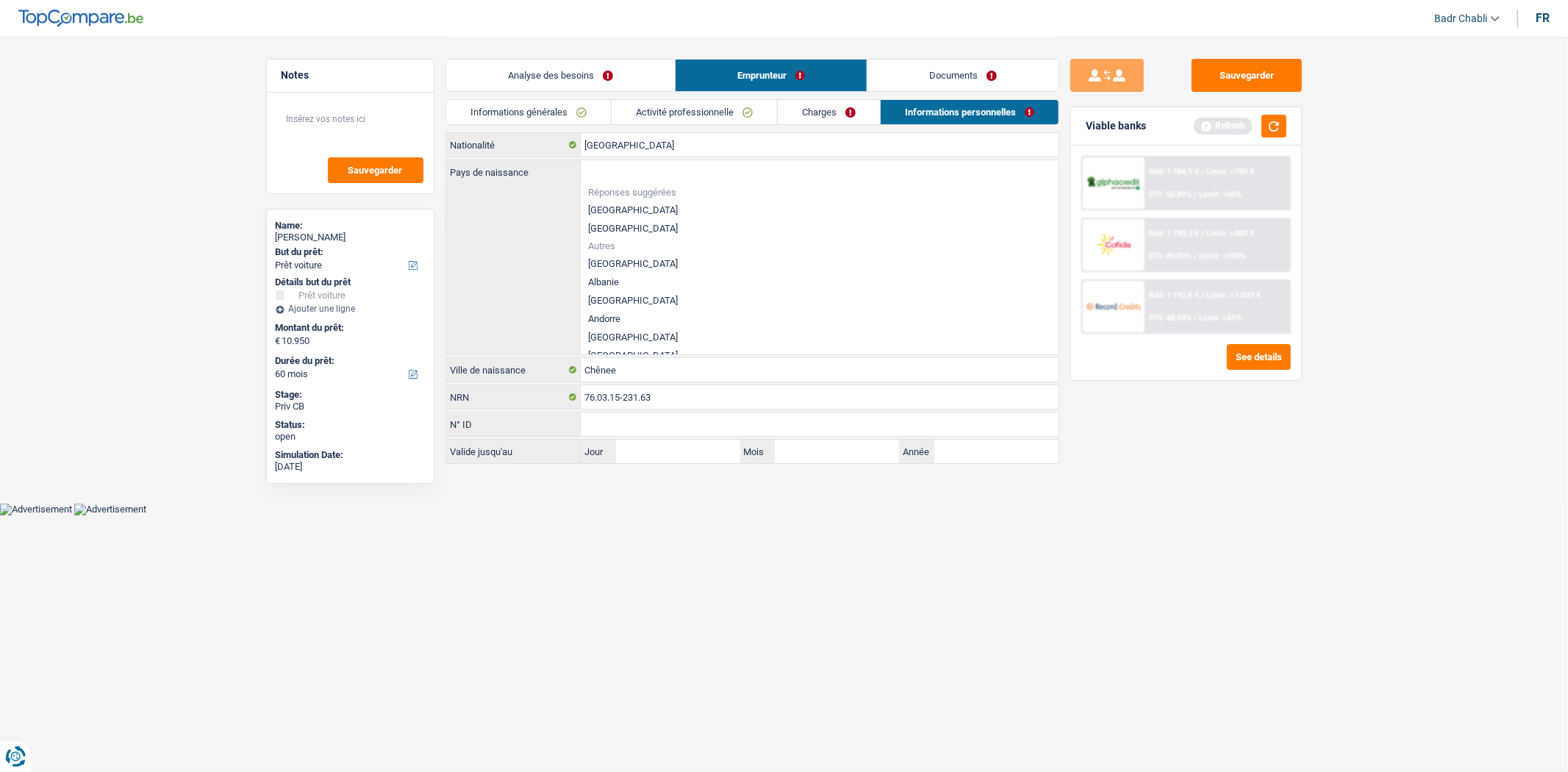
click at [607, 204] on li "[GEOGRAPHIC_DATA]" at bounding box center [820, 210] width 478 height 18
type input "[GEOGRAPHIC_DATA]"
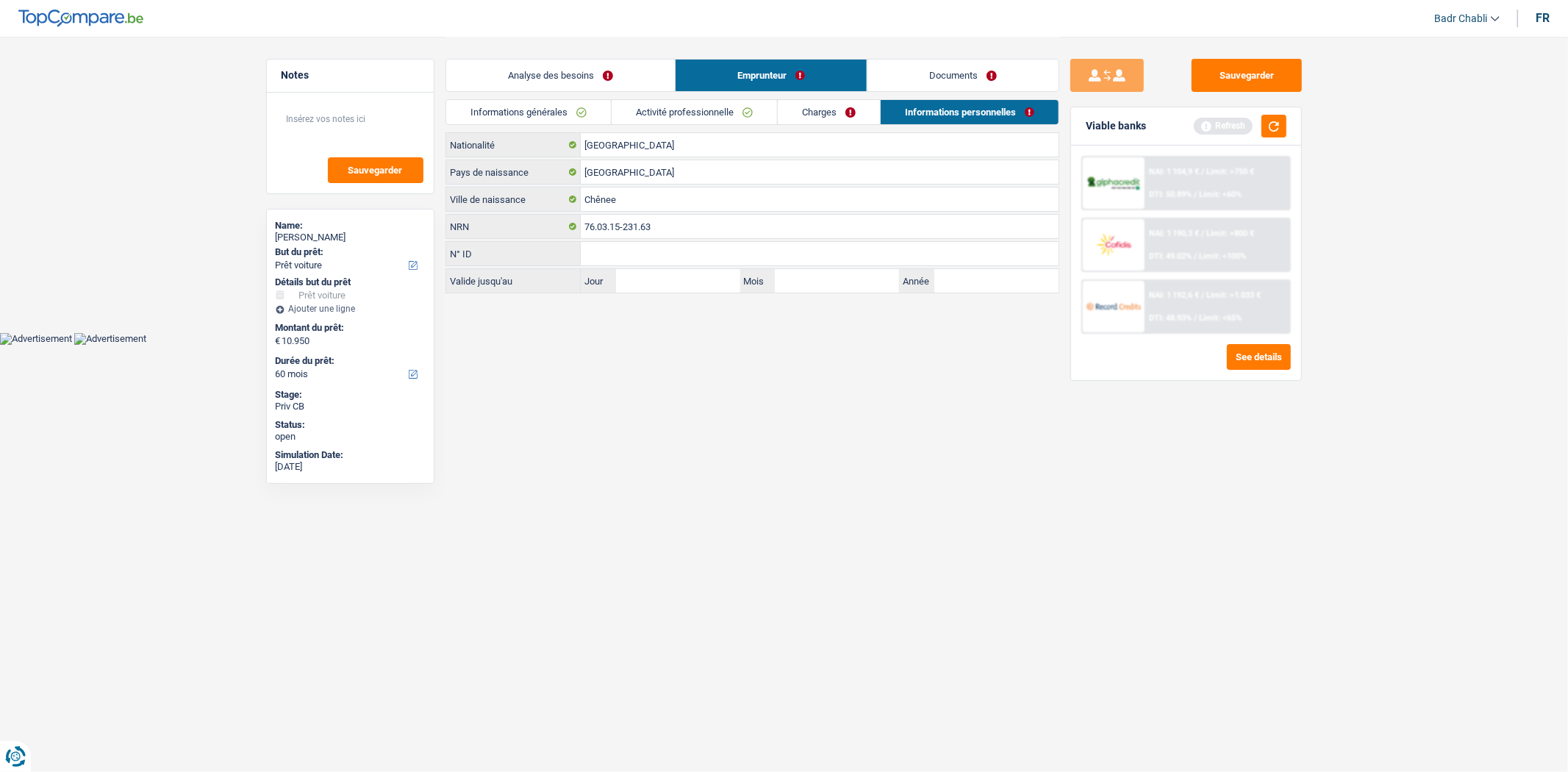
click at [731, 113] on link "Activité professionnelle" at bounding box center [694, 112] width 165 height 25
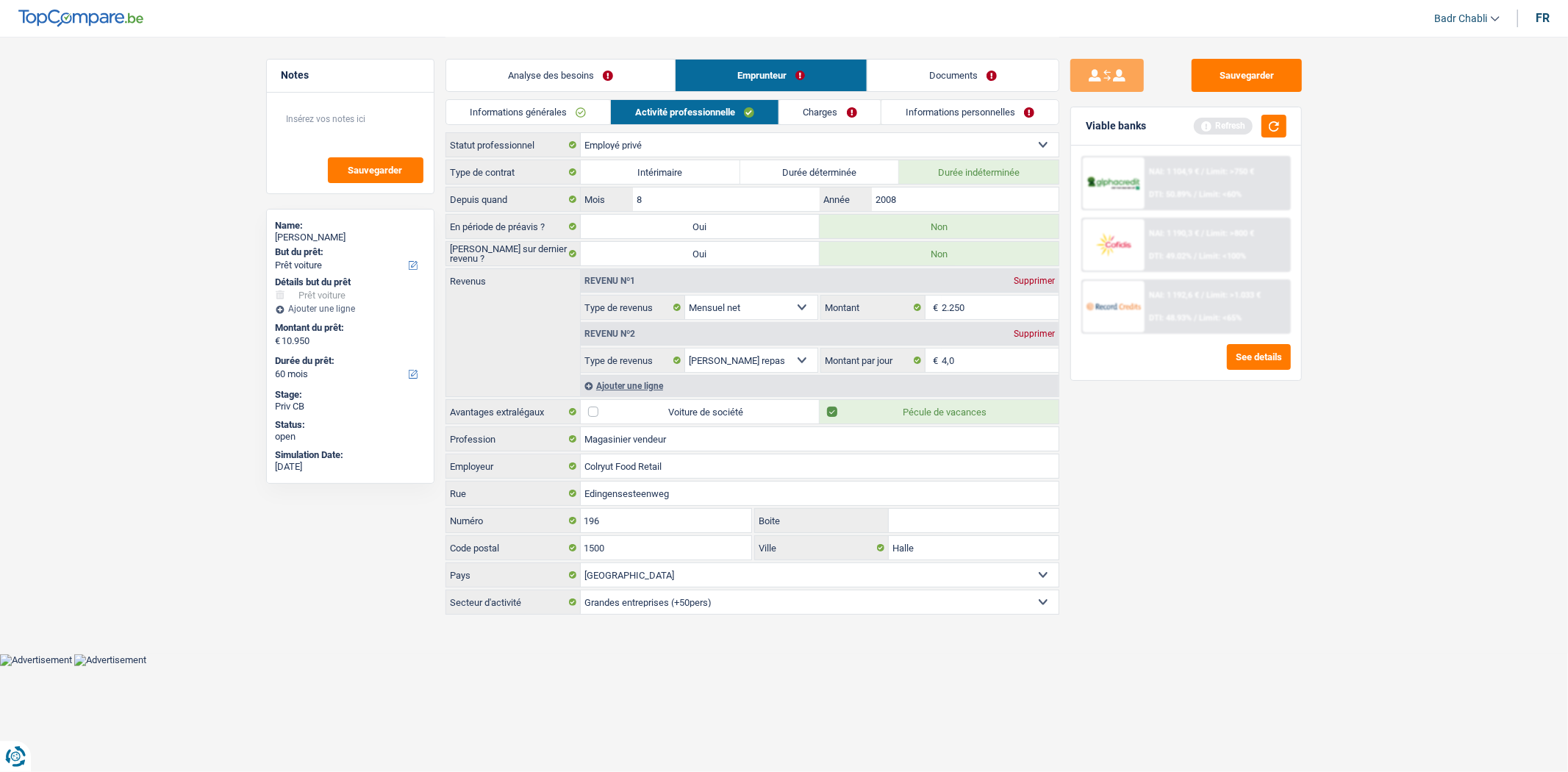
click at [789, 115] on link "Charges" at bounding box center [831, 112] width 102 height 25
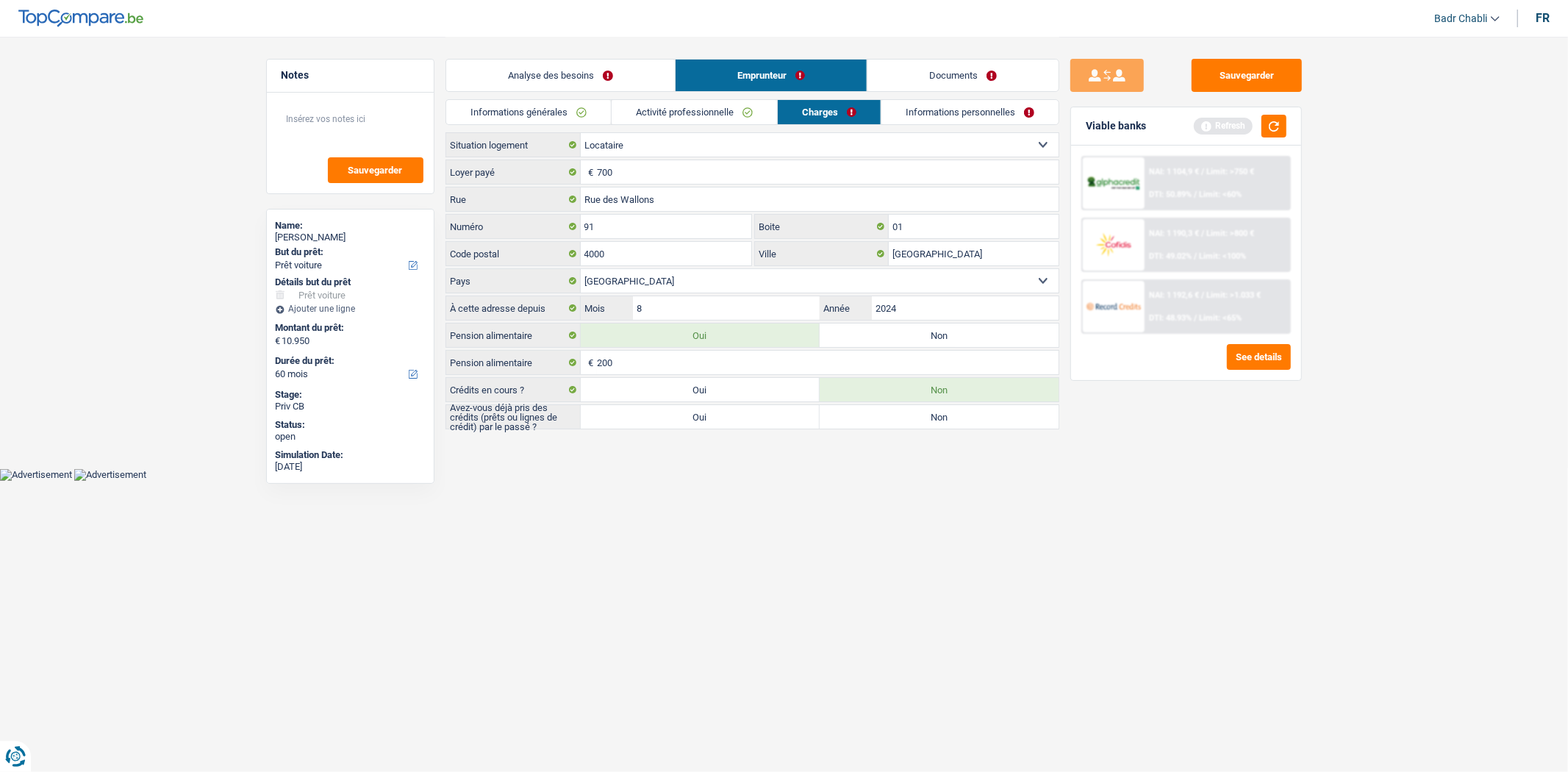
click at [768, 422] on label "Oui" at bounding box center [700, 417] width 239 height 24
click at [768, 422] on input "Oui" at bounding box center [700, 417] width 239 height 24
radio input "true"
click at [1261, 129] on button "button" at bounding box center [1273, 126] width 25 height 23
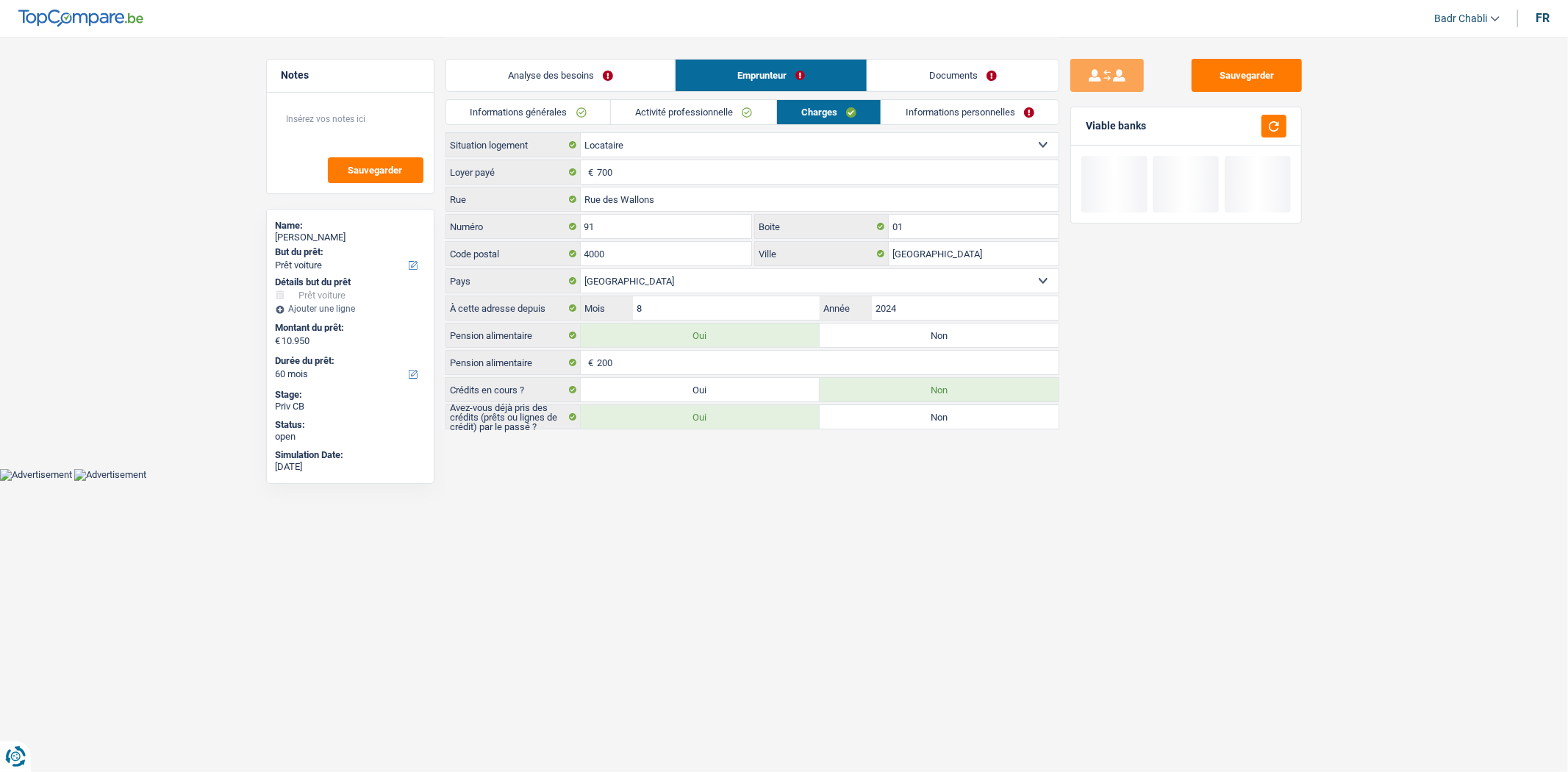
click at [946, 74] on link "Documents" at bounding box center [963, 75] width 191 height 32
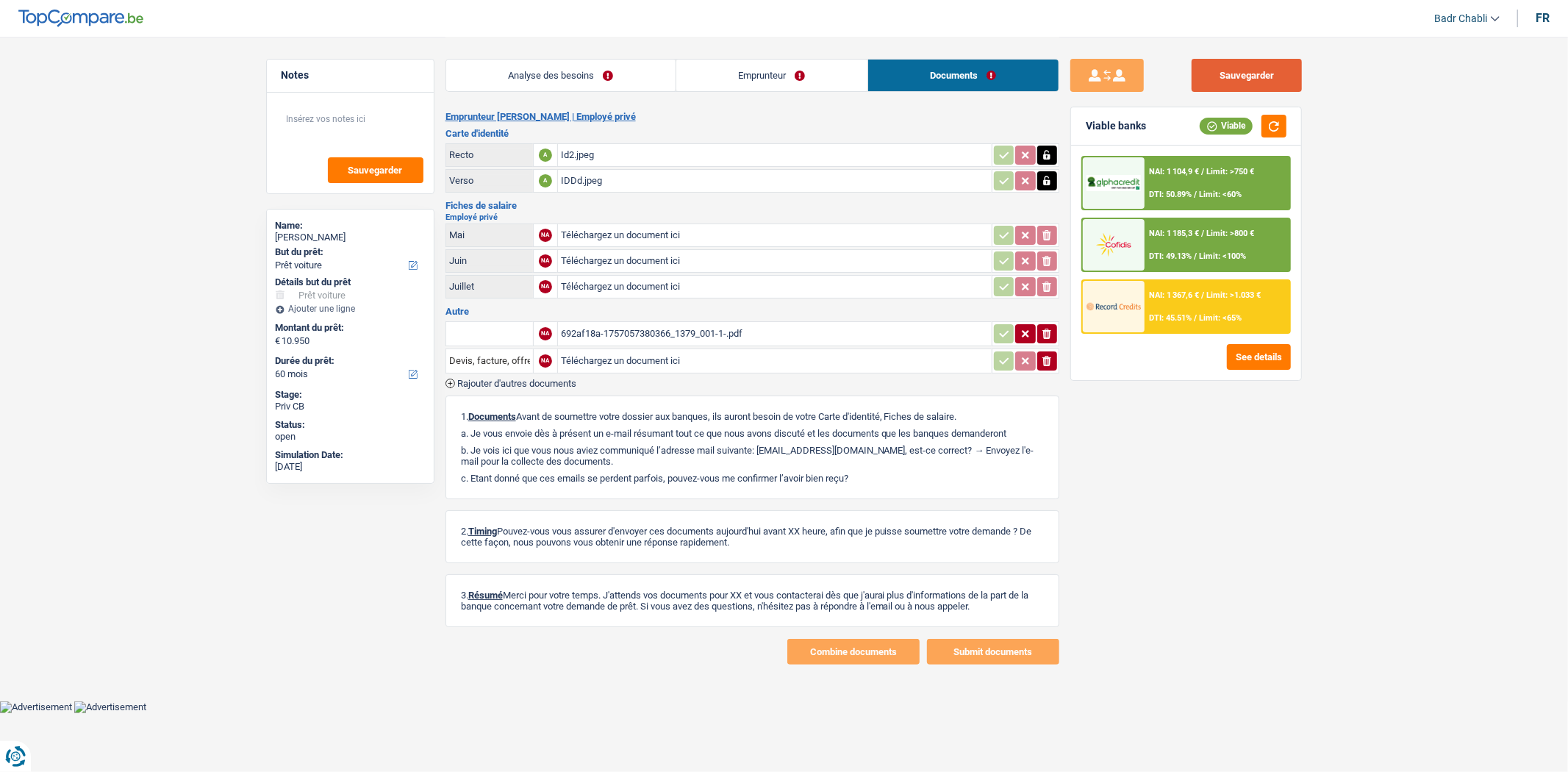
click at [1256, 59] on button "Sauvegarder" at bounding box center [1247, 75] width 110 height 33
click at [1287, 81] on button "Sauvegarder" at bounding box center [1247, 75] width 110 height 33
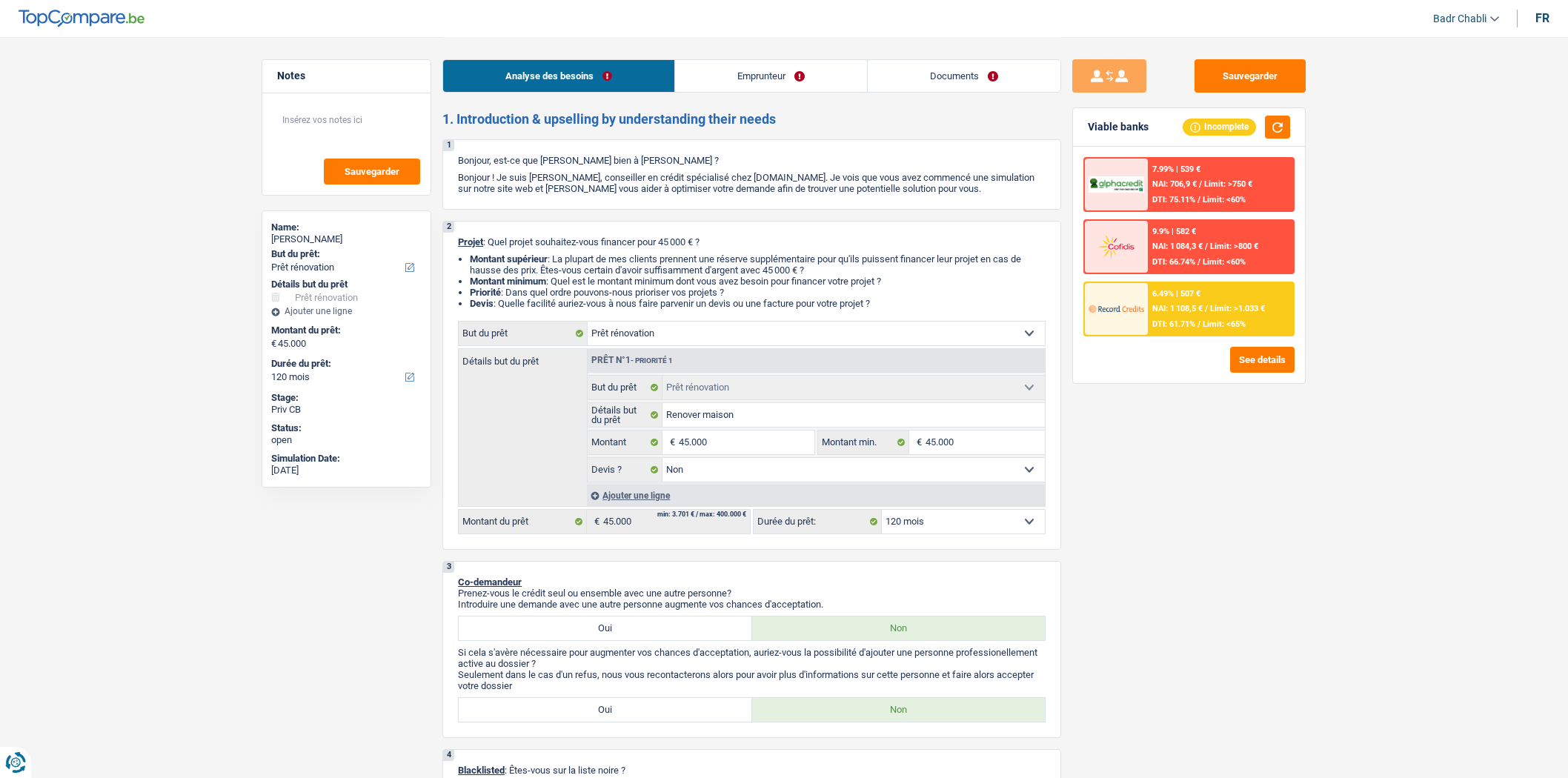
select select "renovation"
select select "120"
select select "renovation"
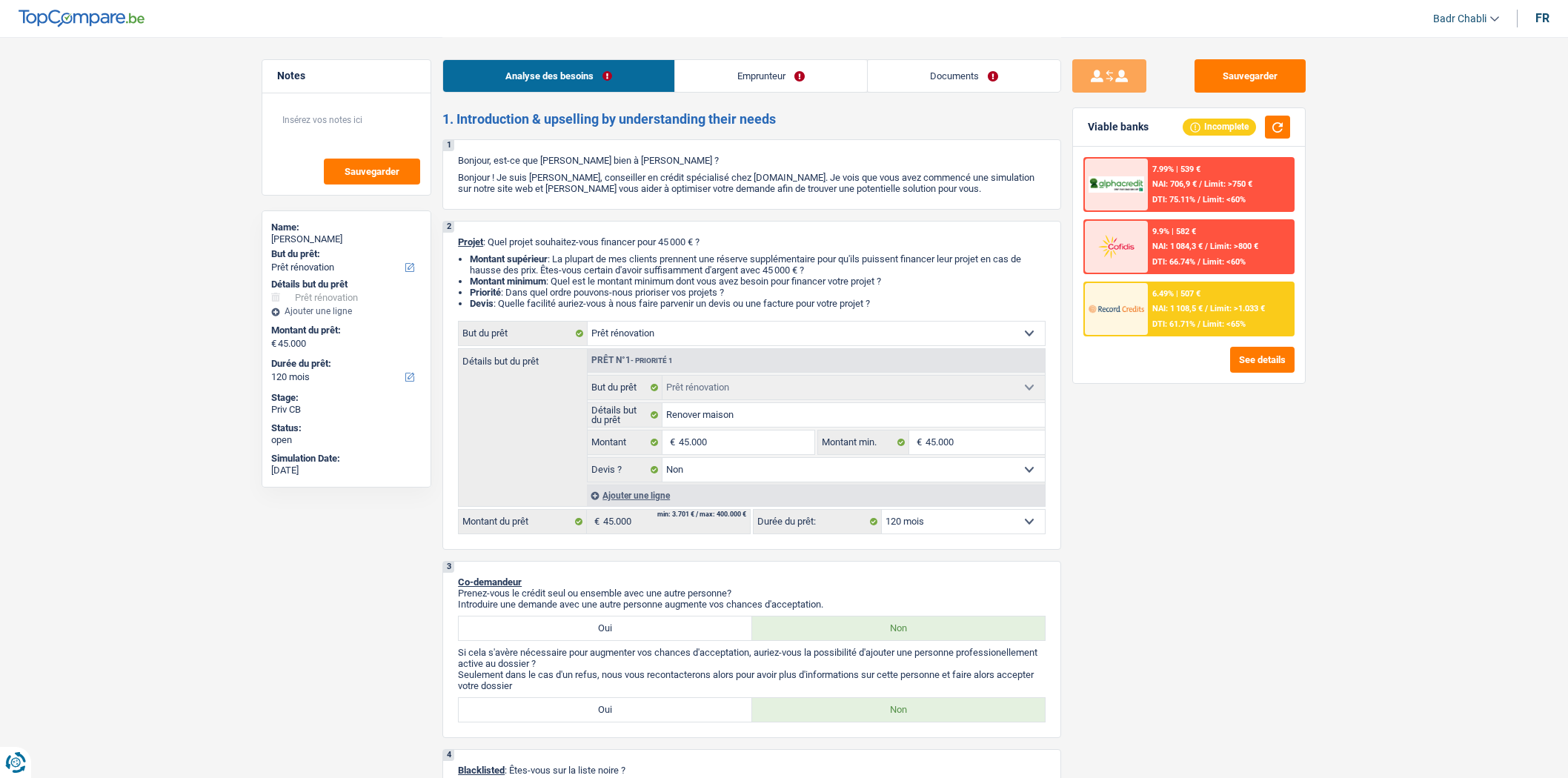
select select "false"
select select "120"
select select "worker"
select select "netSalary"
select select "rentalIncome"
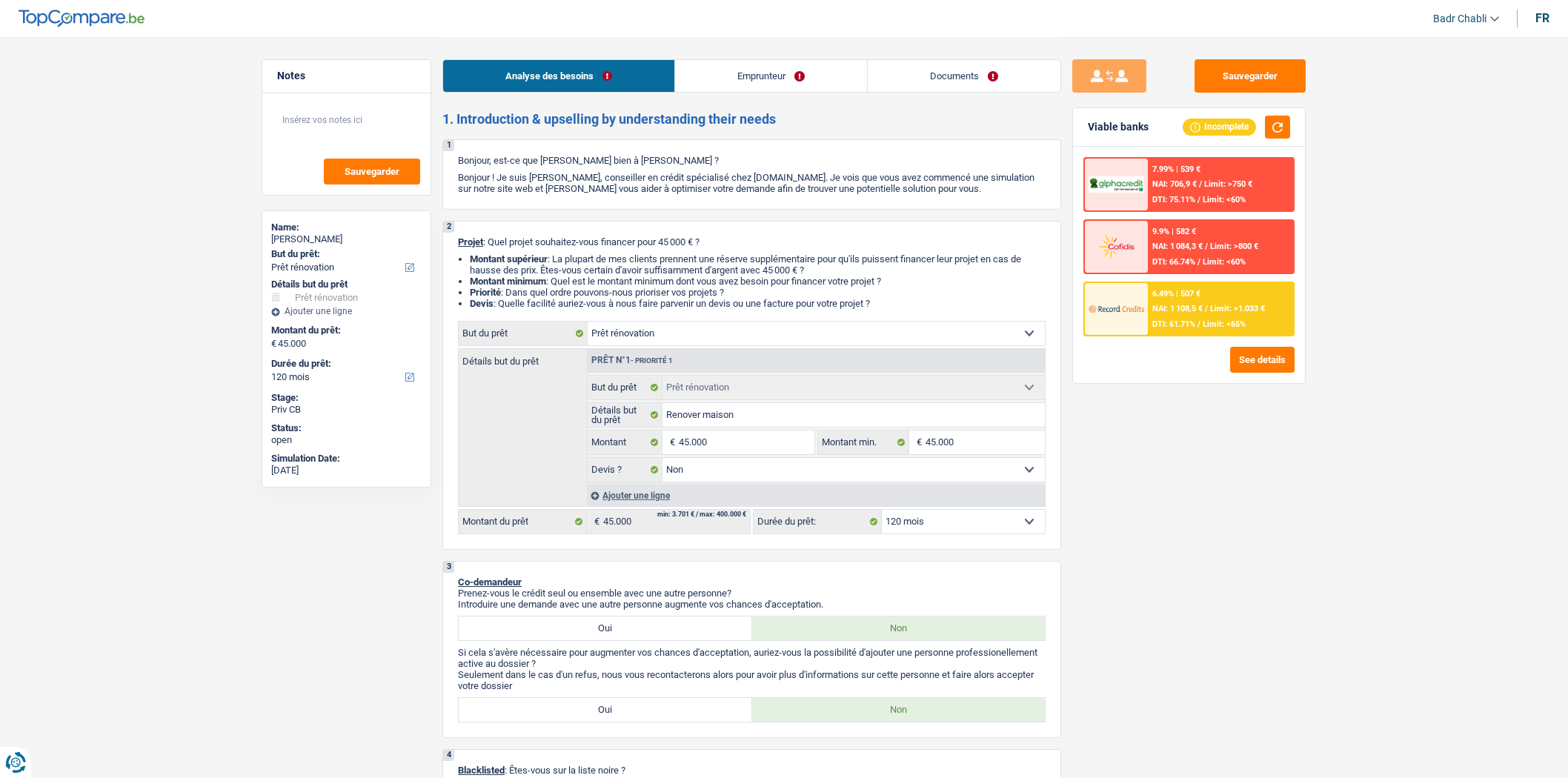
select select "mealVouchers"
select select "ownerWithMortgage"
select select "mortgage"
select select "300"
select select "personalLoan"
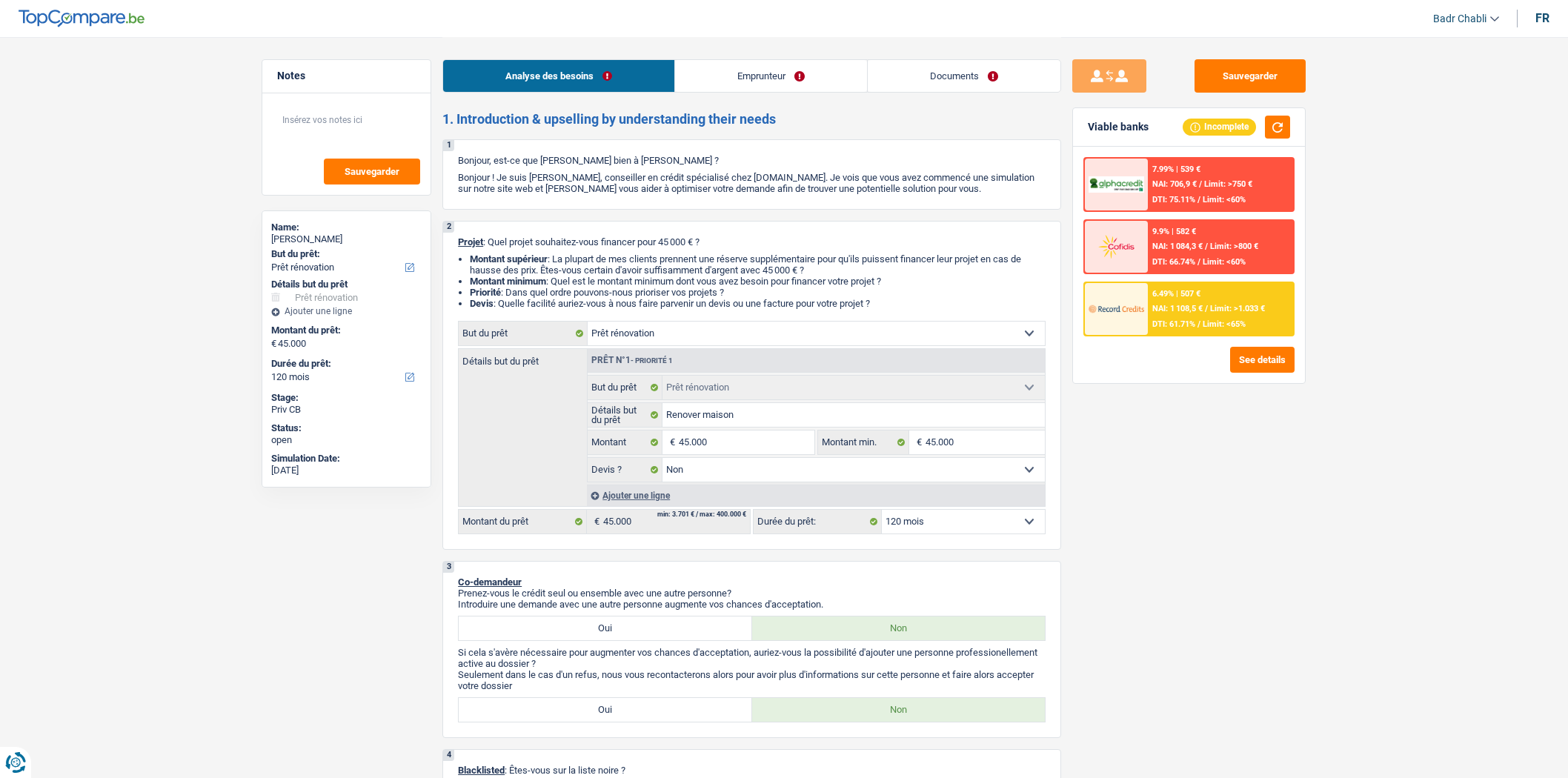
select select "smallWorks"
select select "84"
select select "personalLoan"
select select "smallWorks"
select select "120"
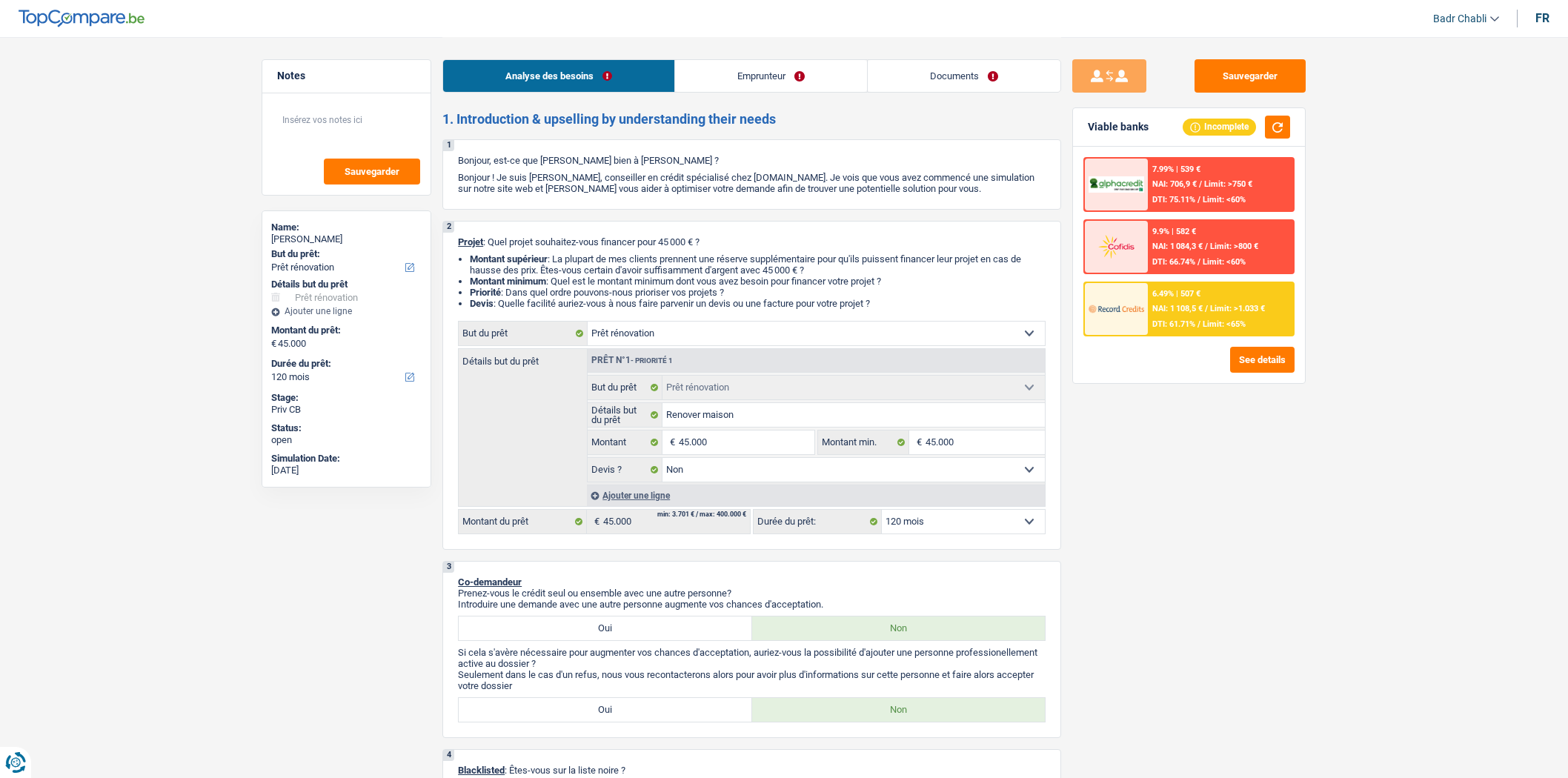
select select "renovation"
select select "false"
select select "120"
click at [1181, 296] on div "6.49% | 507 € NAI: 1 108,5 € / Limit: >1.033 € DTI: 61.71% / Limit: <65%" at bounding box center [1221, 309] width 146 height 51
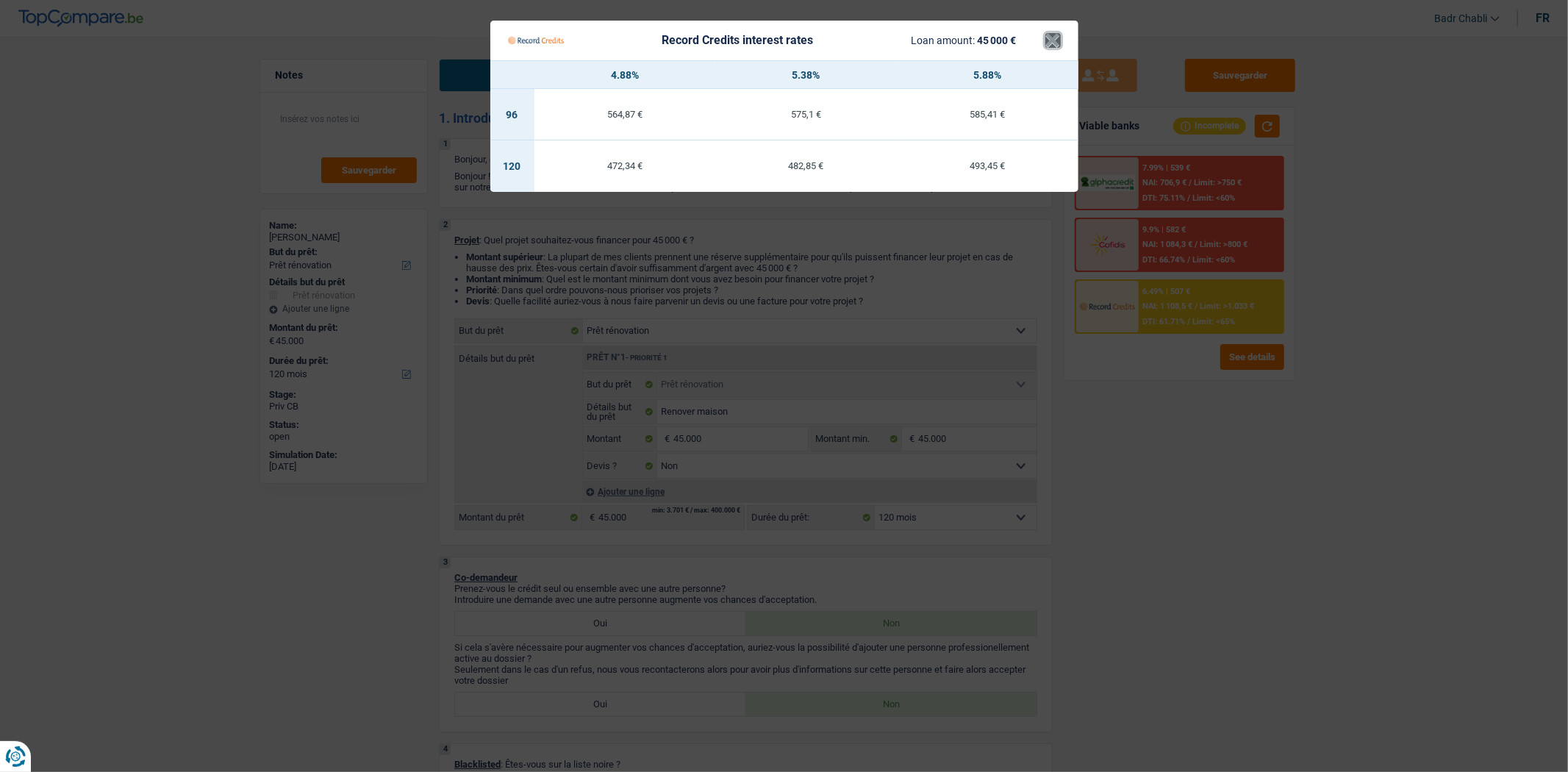
click at [1051, 33] on button "×" at bounding box center [1052, 40] width 16 height 15
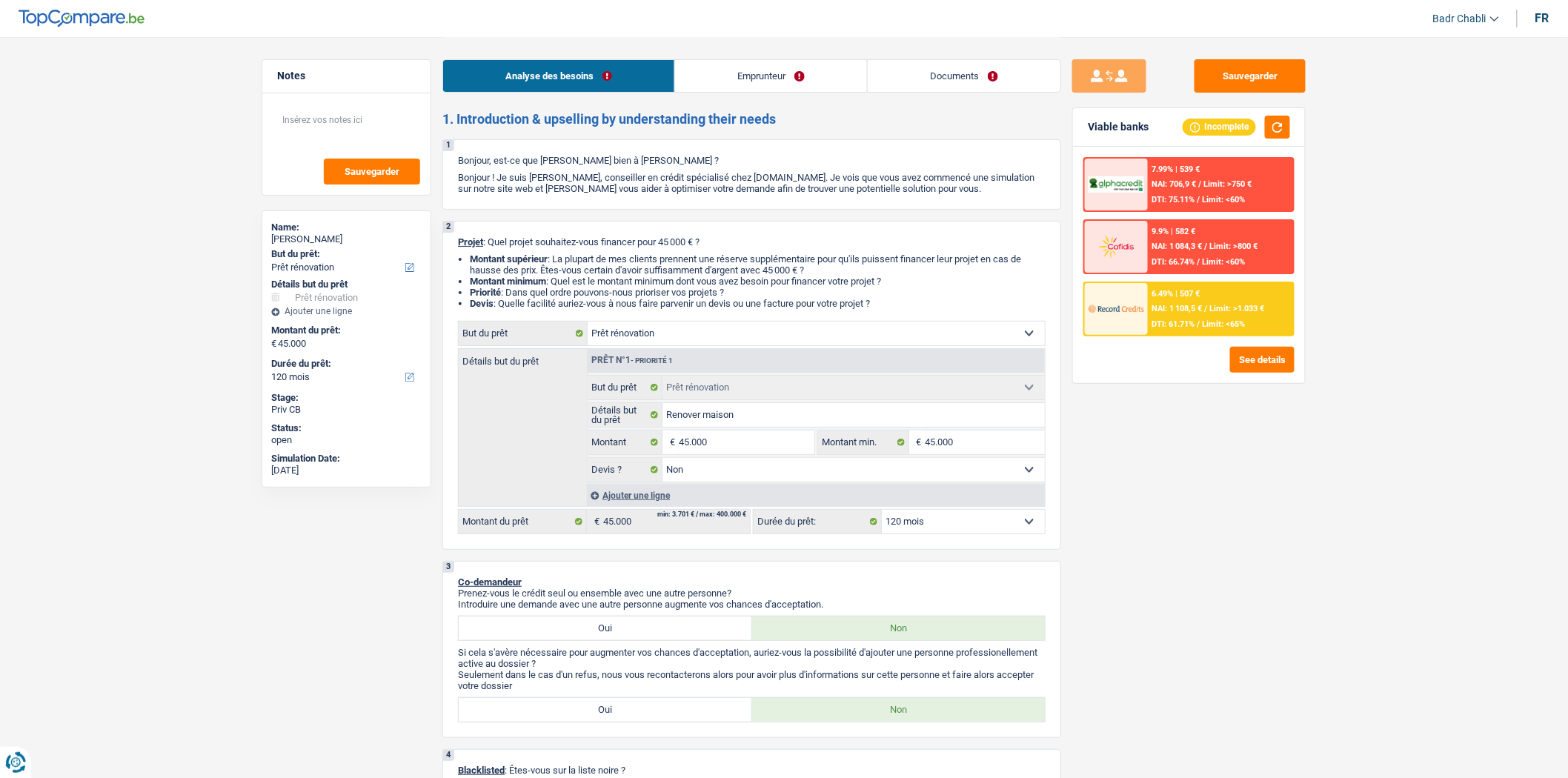
click at [1216, 304] on span "Limit: >1.033 €" at bounding box center [1238, 308] width 55 height 9
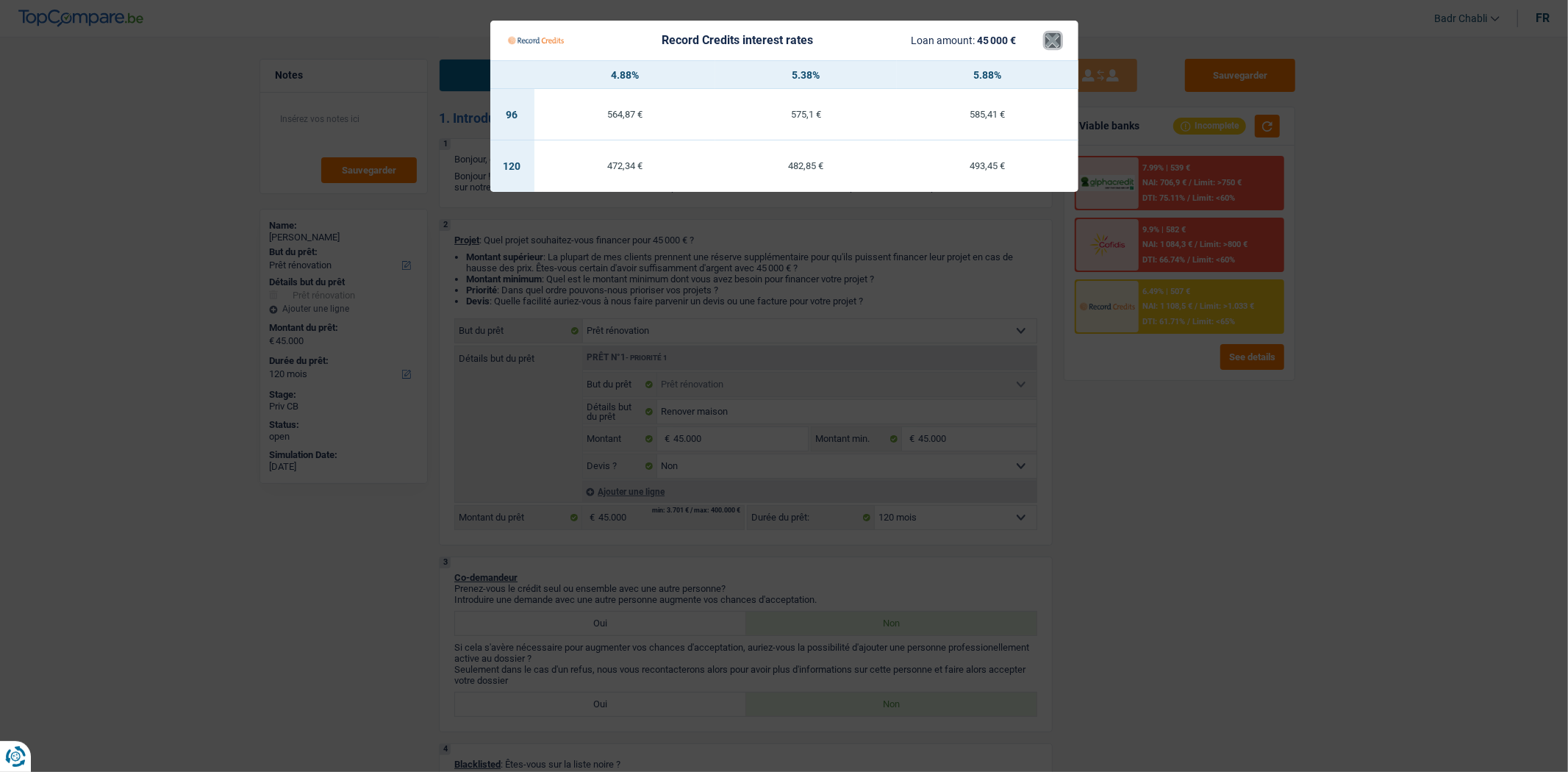
click at [1056, 40] on button "×" at bounding box center [1052, 40] width 16 height 15
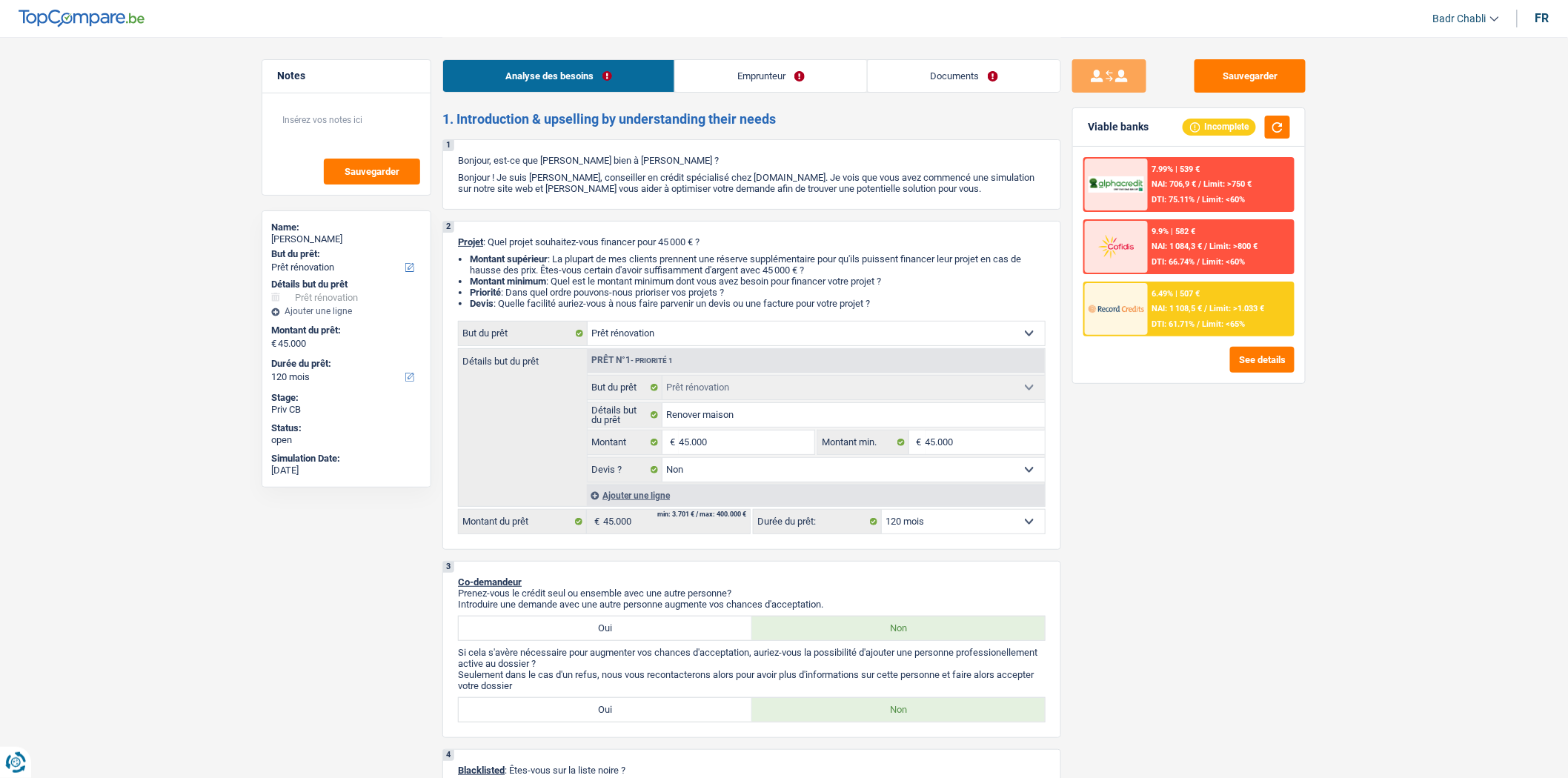
click at [1224, 319] on span "Limit: <65%" at bounding box center [1224, 324] width 43 height 9
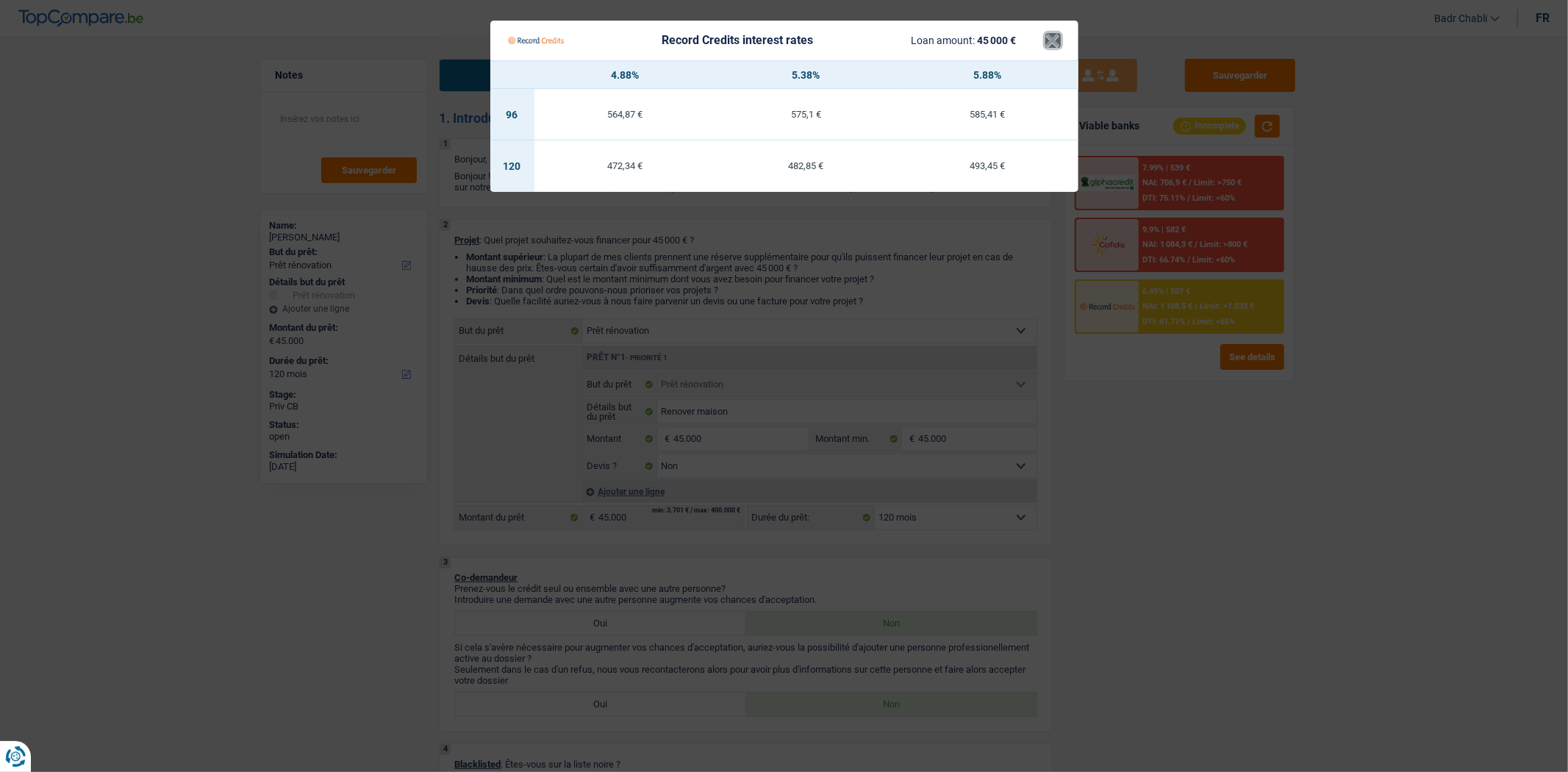
click at [1054, 40] on button "×" at bounding box center [1052, 40] width 16 height 15
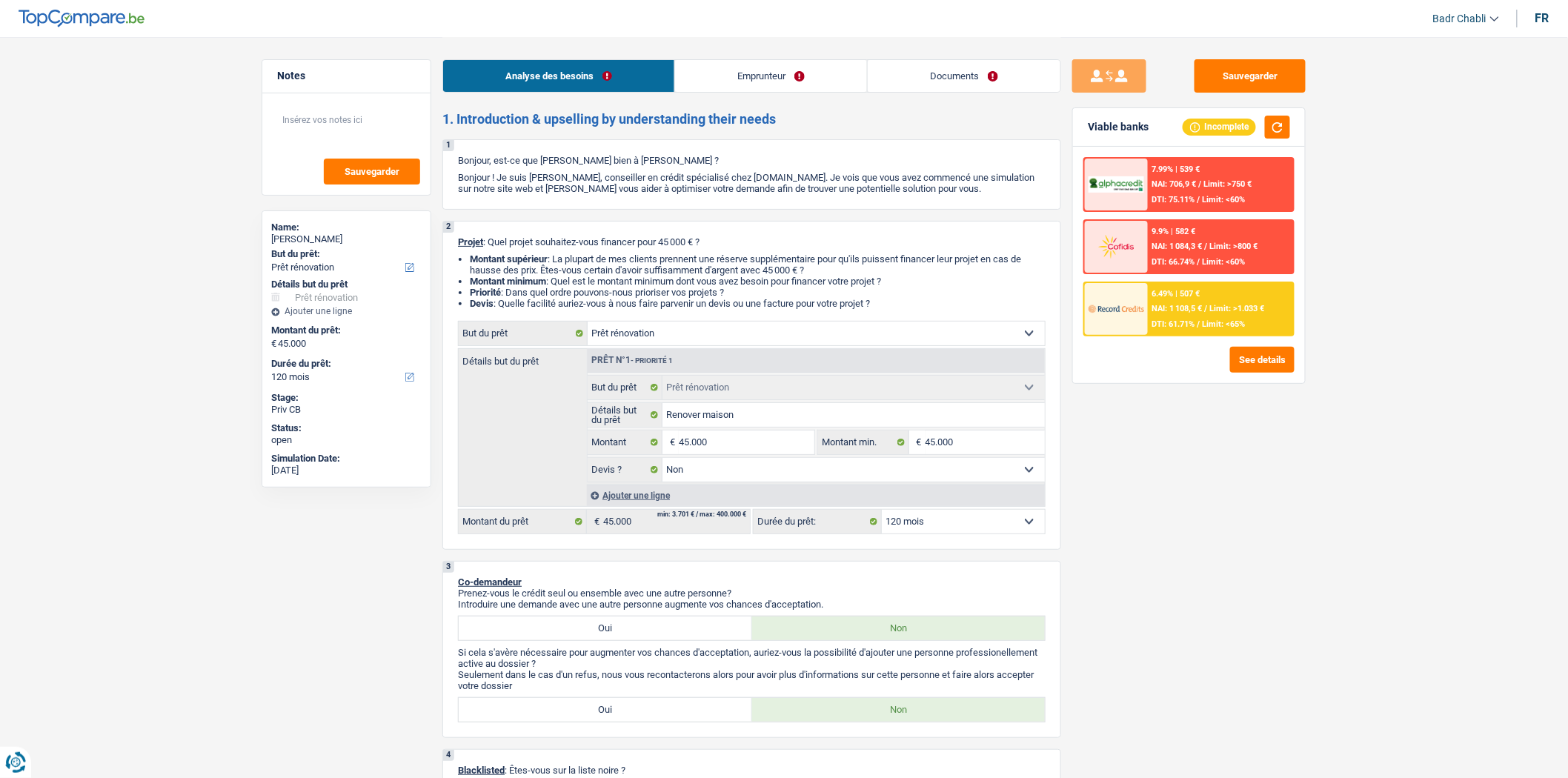
click at [1147, 385] on div "Sauvegarder Viable banks Incomplete 7.99% | 539 € NAI: 706,9 € / Limit: >750 € …" at bounding box center [1190, 406] width 256 height 695
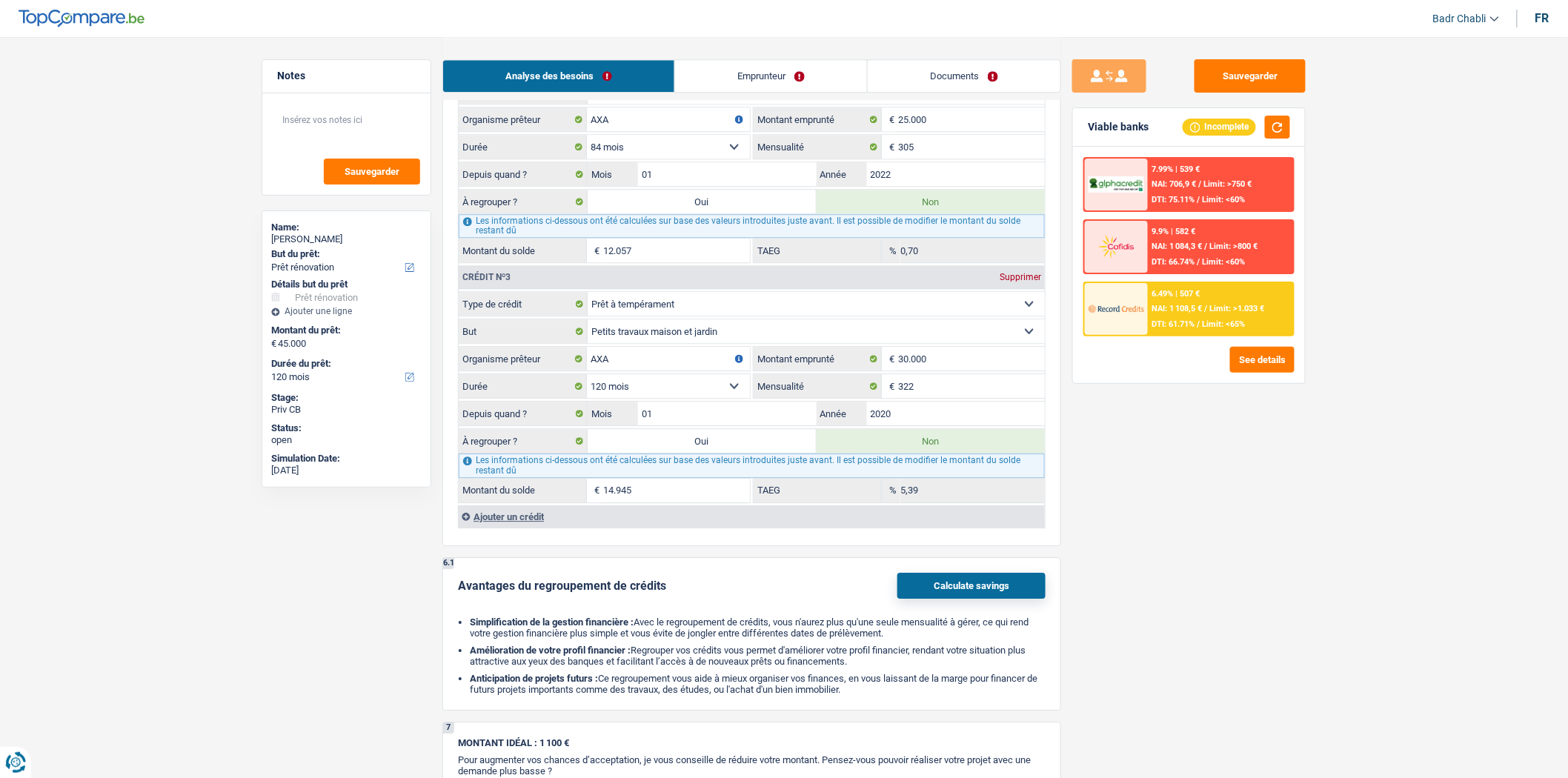
scroll to position [1234, 0]
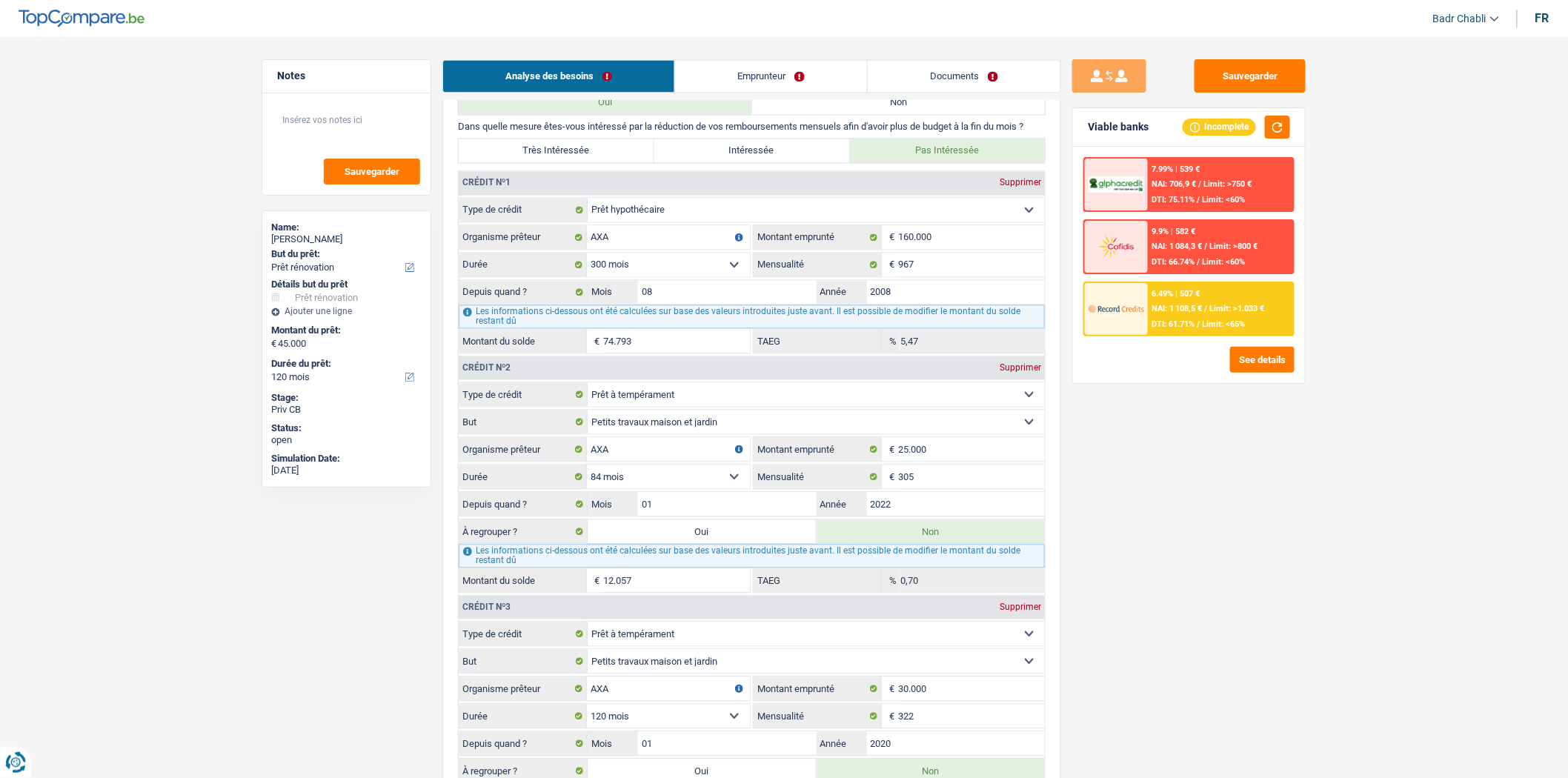
click at [1199, 475] on div "Sauvegarder Viable banks Incomplete 7.99% | 539 € NAI: 706,9 € / Limit: >750 € …" at bounding box center [1190, 406] width 256 height 695
click at [1205, 287] on div "6.49% | 507 € NAI: 1 108,5 € / Limit: >1.033 € DTI: 61.71% / Limit: <65%" at bounding box center [1221, 309] width 146 height 51
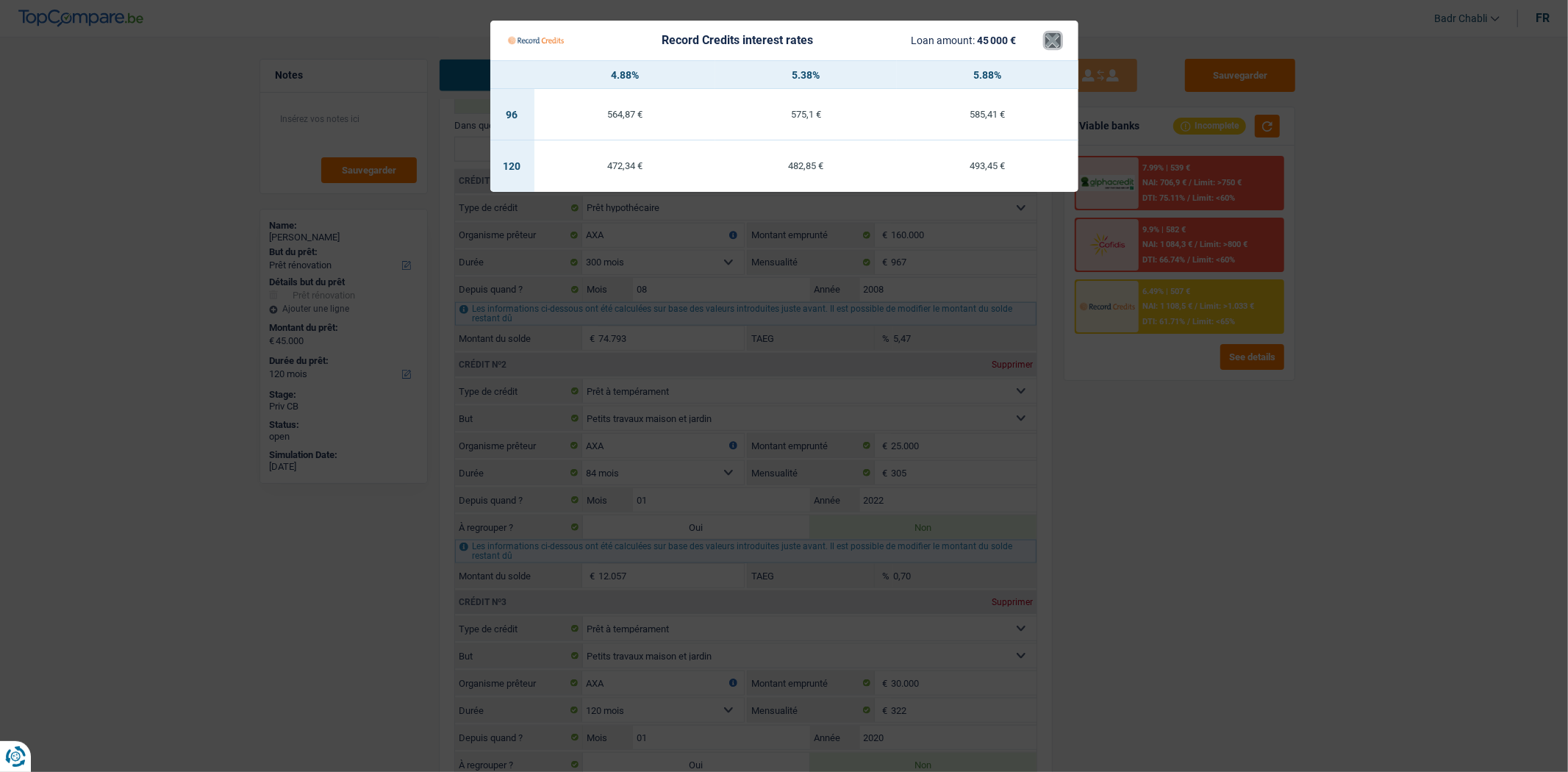
click at [1053, 44] on button "×" at bounding box center [1052, 40] width 16 height 15
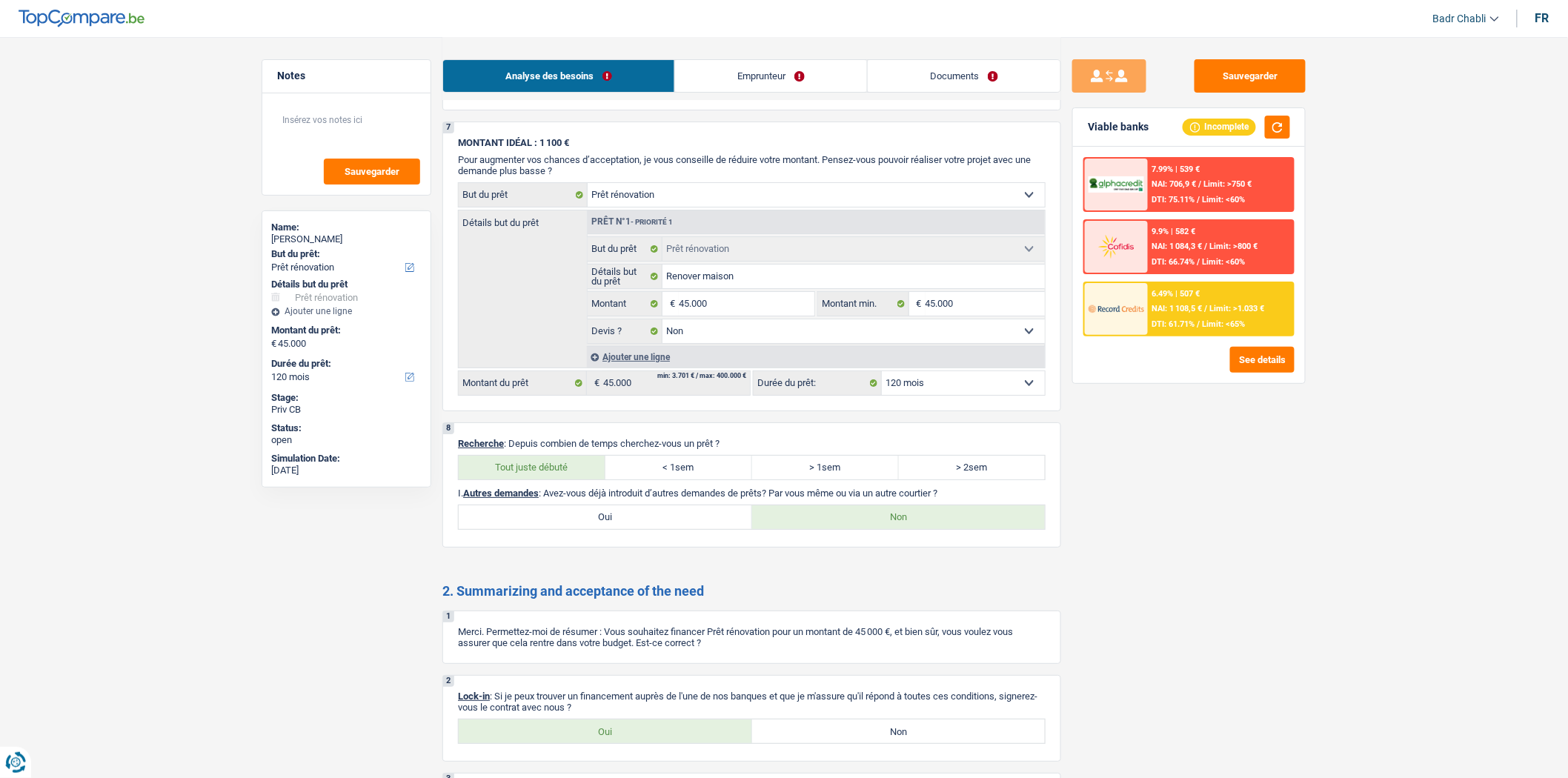
scroll to position [2305, 0]
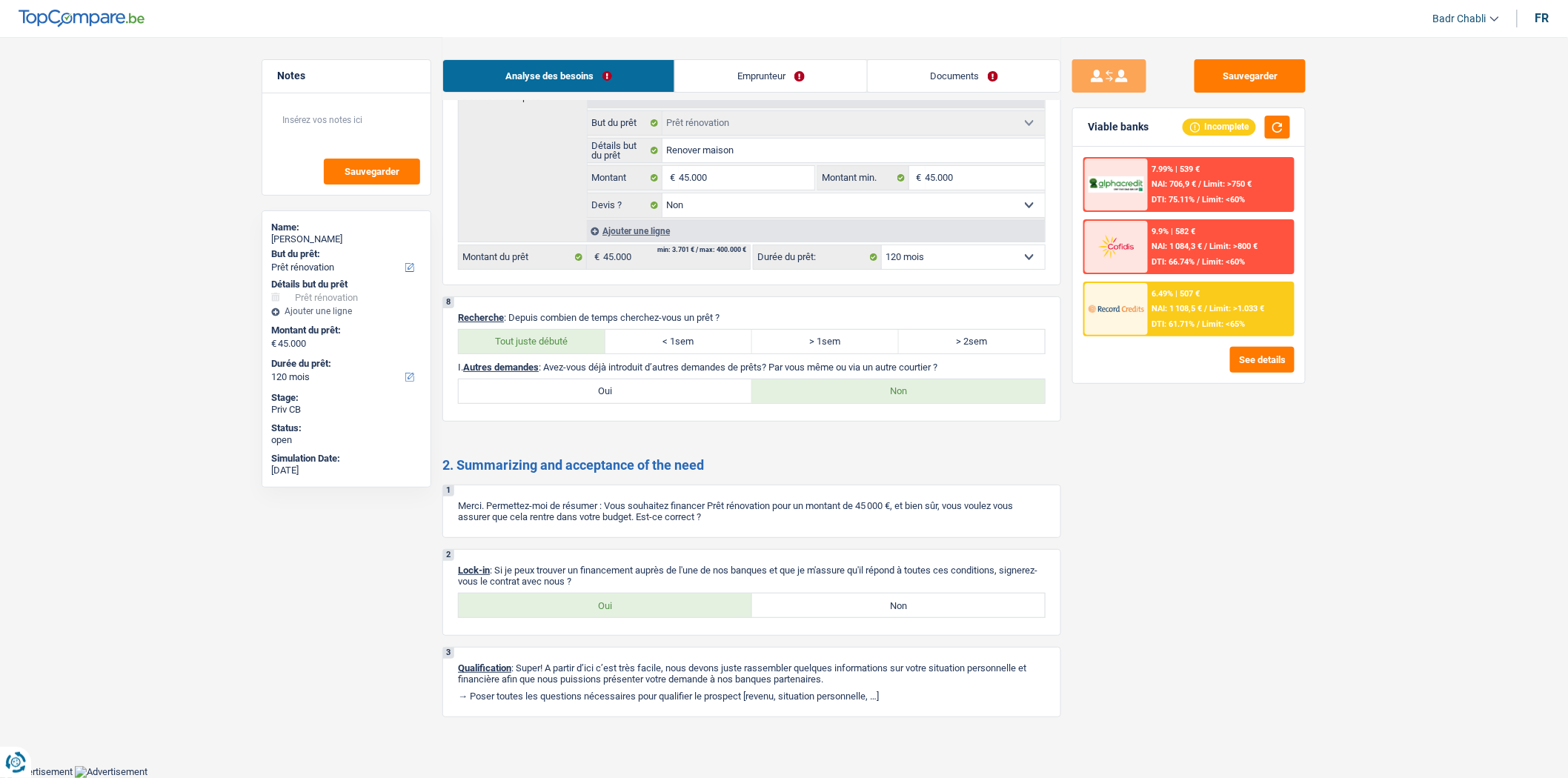
click at [673, 617] on label "Oui" at bounding box center [605, 605] width 294 height 24
click at [673, 617] on input "Oui" at bounding box center [605, 605] width 294 height 24
radio input "true"
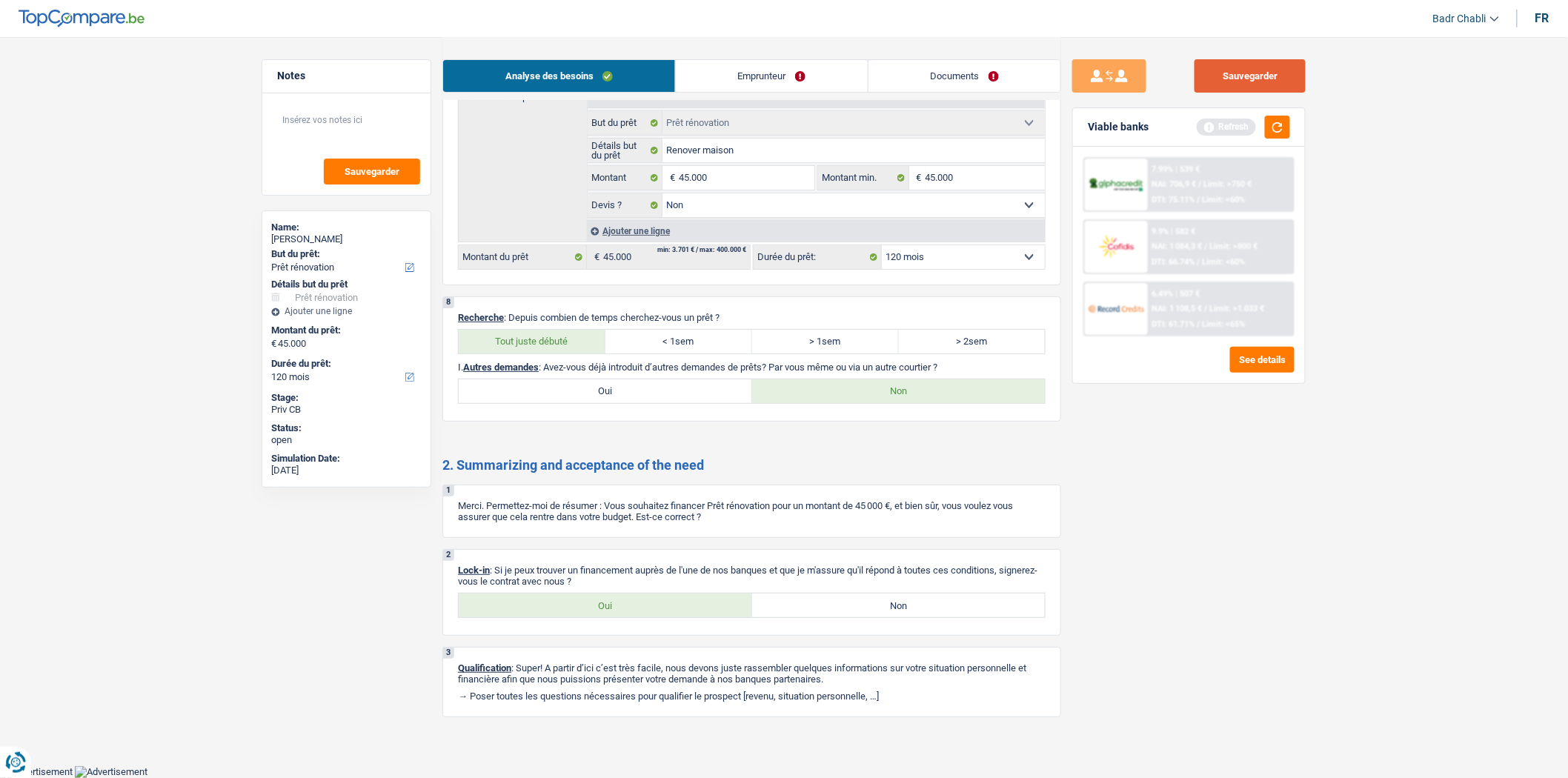
click at [1266, 74] on button "Sauvegarder" at bounding box center [1251, 75] width 111 height 33
click at [1078, 305] on div "7.99% | 539 € NAI: 706,9 € / Limit: >750 € DTI: 75.11% / Limit: <60% 9.9% | 582…" at bounding box center [1189, 264] width 232 height 236
click at [1077, 305] on div "7.99% | 539 € NAI: 706,9 € / Limit: >750 € DTI: 75.11% / Limit: <60% 9.9% | 582…" at bounding box center [1189, 264] width 232 height 236
click at [1276, 123] on button "button" at bounding box center [1277, 127] width 25 height 23
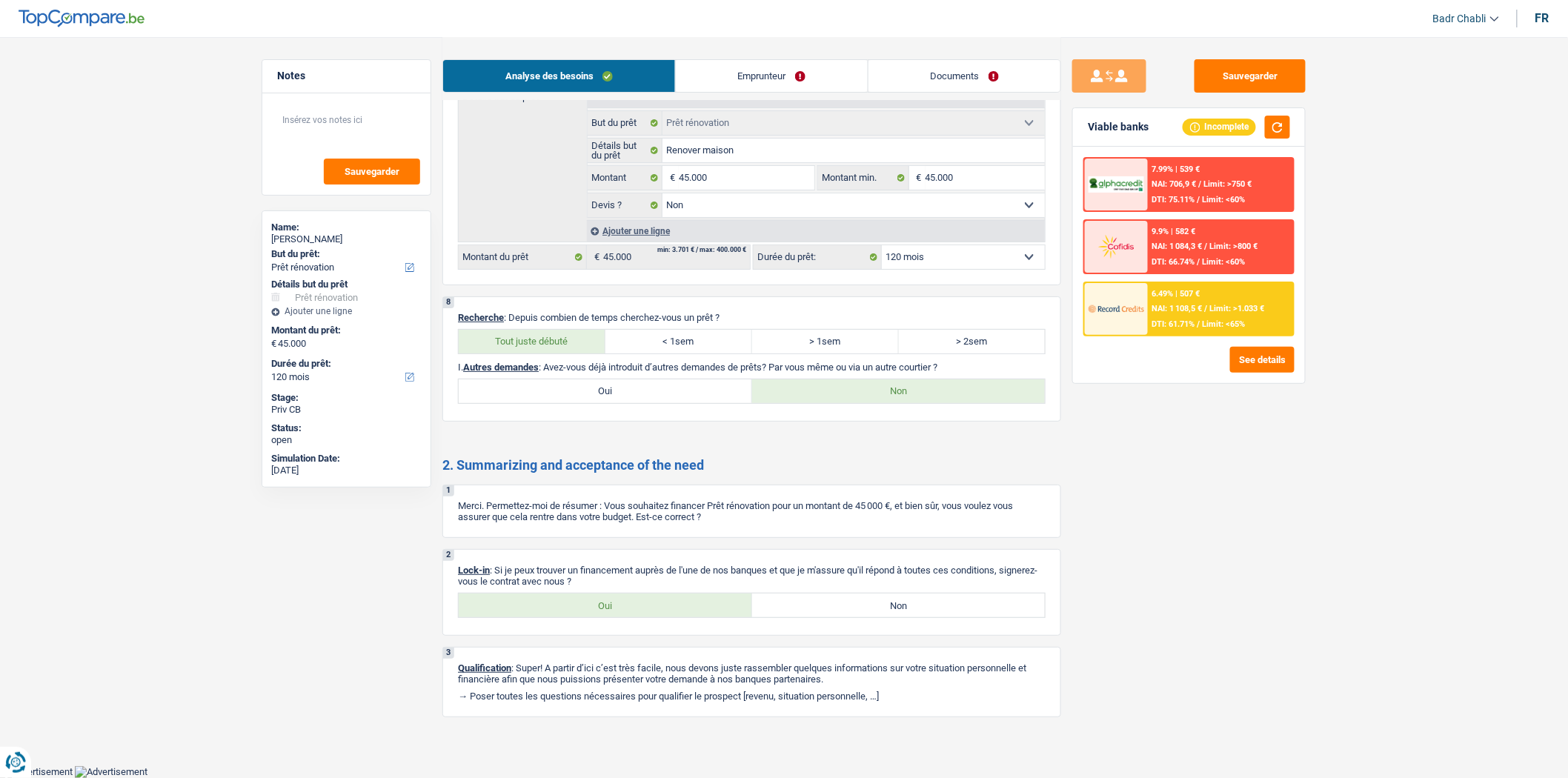
click at [1146, 504] on div "Sauvegarder Viable banks Incomplete 7.99% | 539 € NAI: 706,9 € / Limit: >750 € …" at bounding box center [1190, 406] width 256 height 695
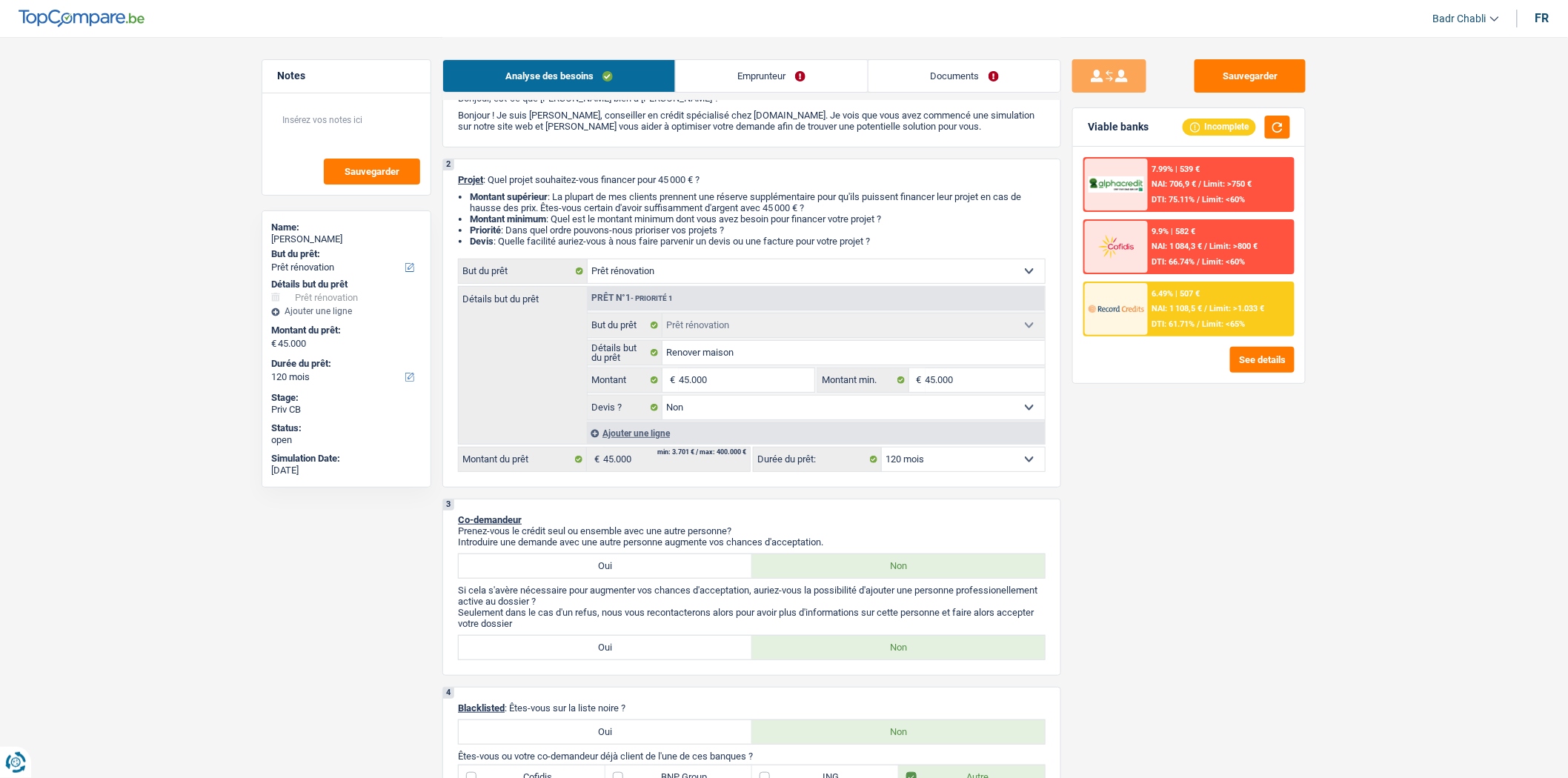
scroll to position [0, 0]
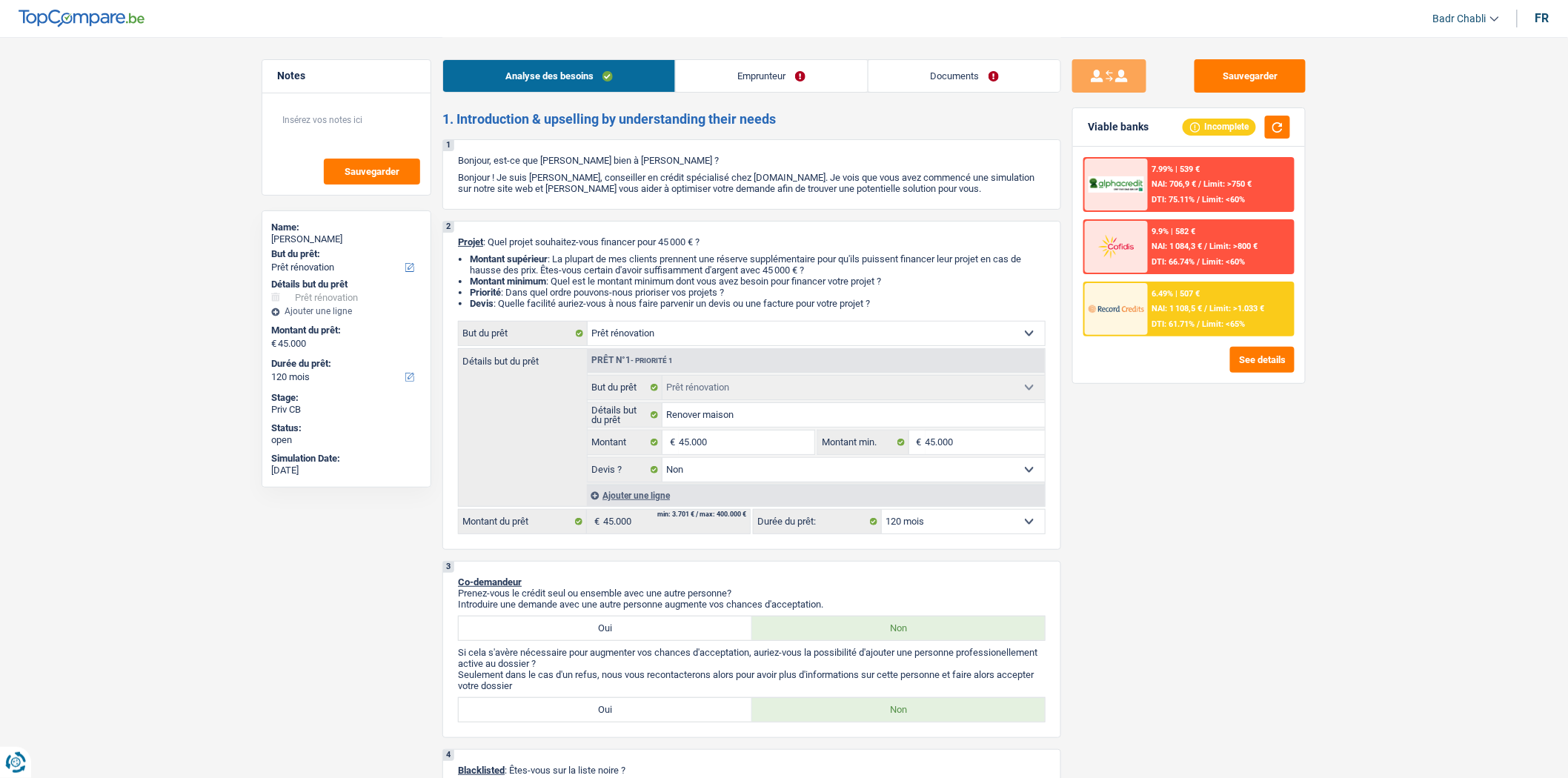
click at [787, 72] on link "Emprunteur" at bounding box center [772, 75] width 192 height 32
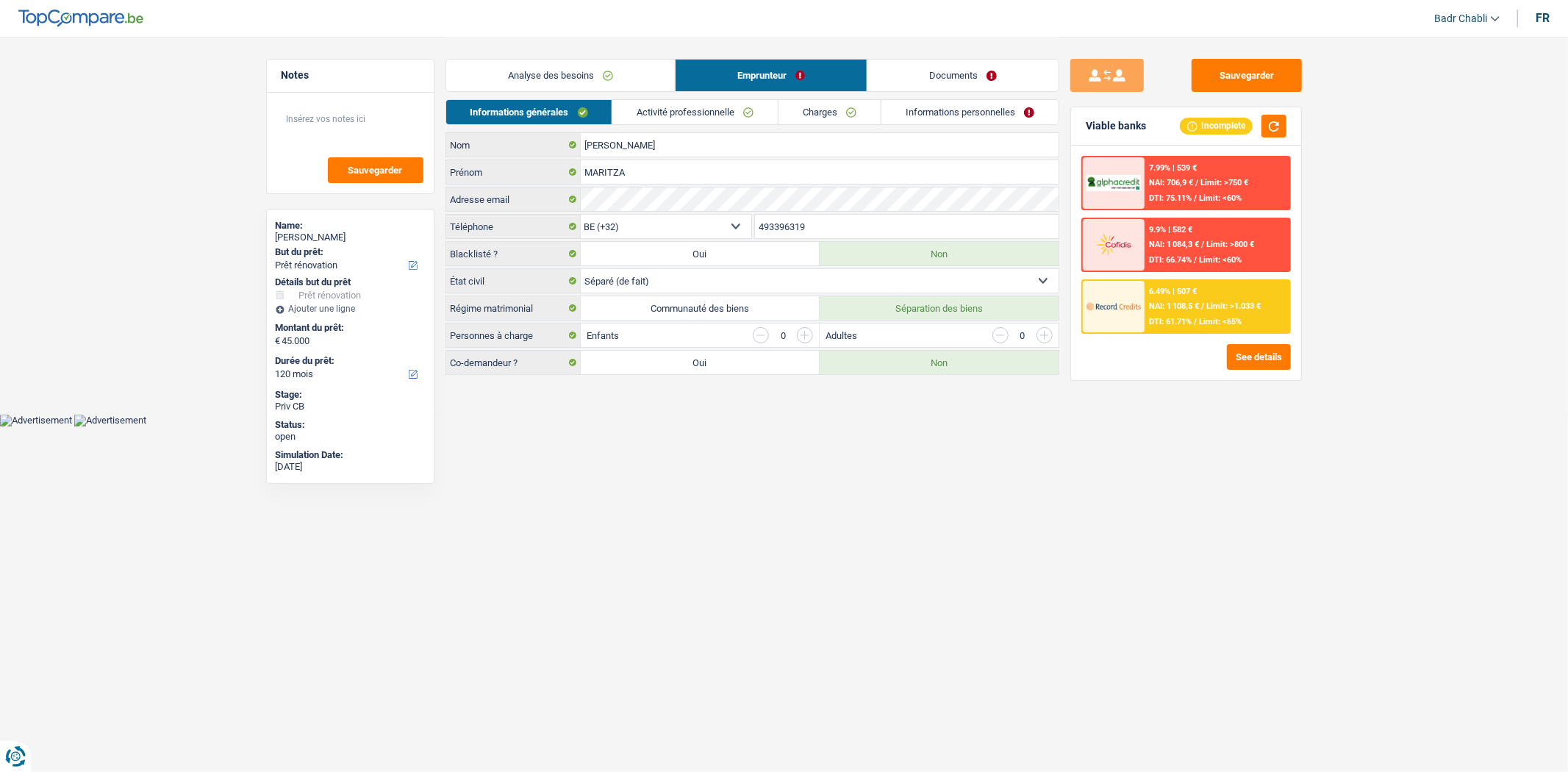
click at [686, 100] on link "Activité professionnelle" at bounding box center [695, 112] width 165 height 25
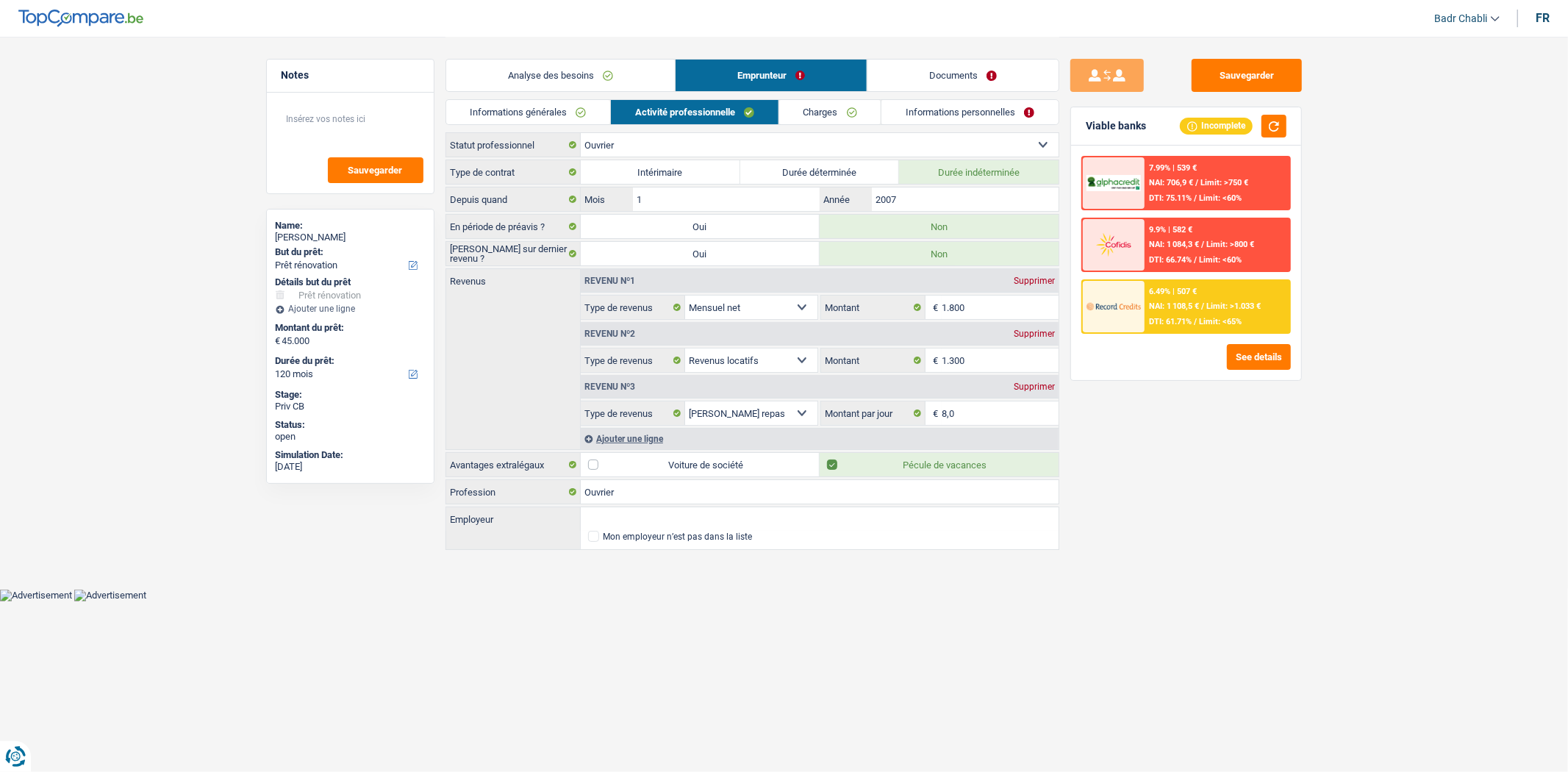
click at [957, 70] on link "Documents" at bounding box center [963, 75] width 191 height 32
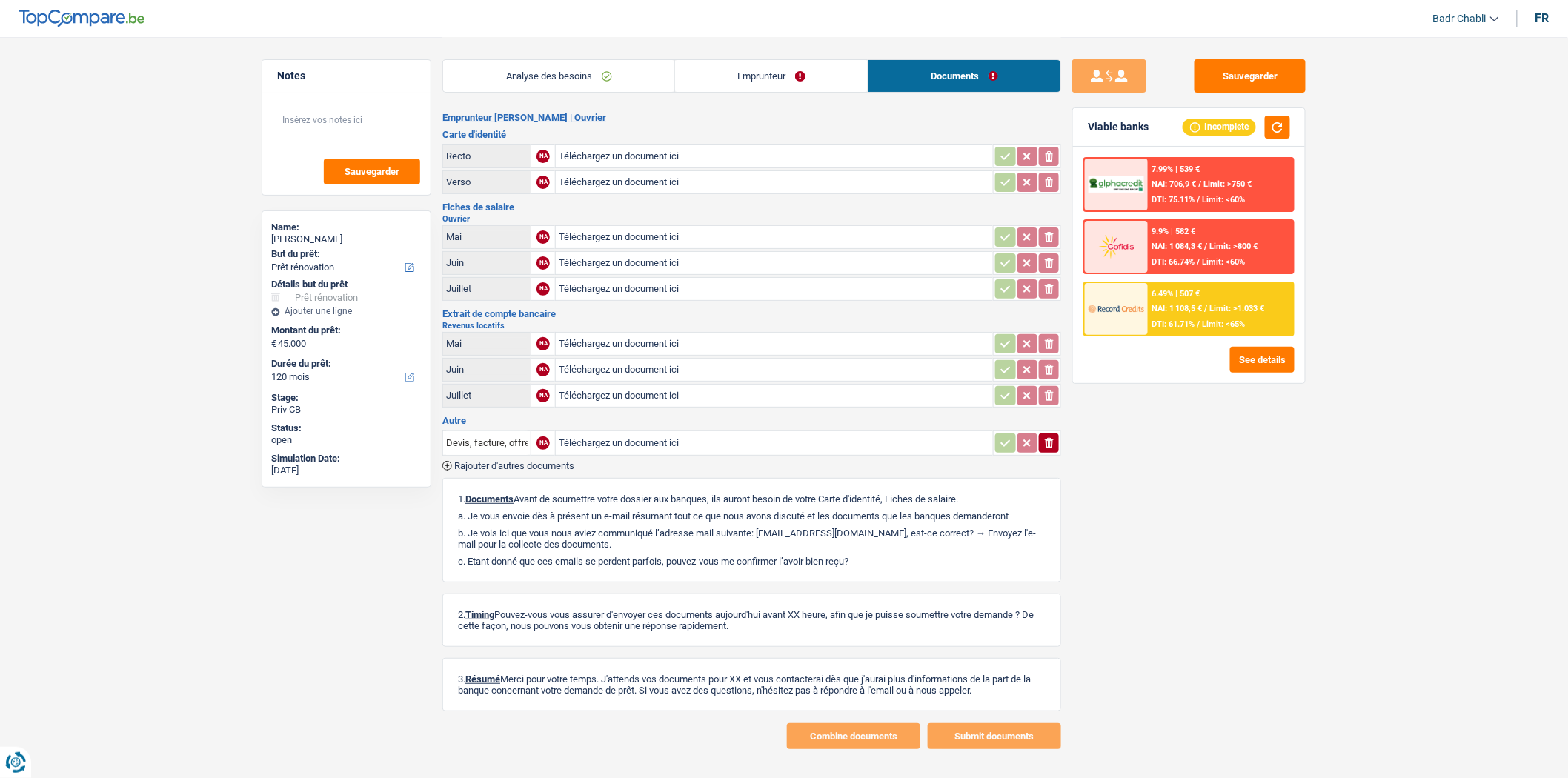
click at [758, 73] on link "Emprunteur" at bounding box center [771, 75] width 192 height 32
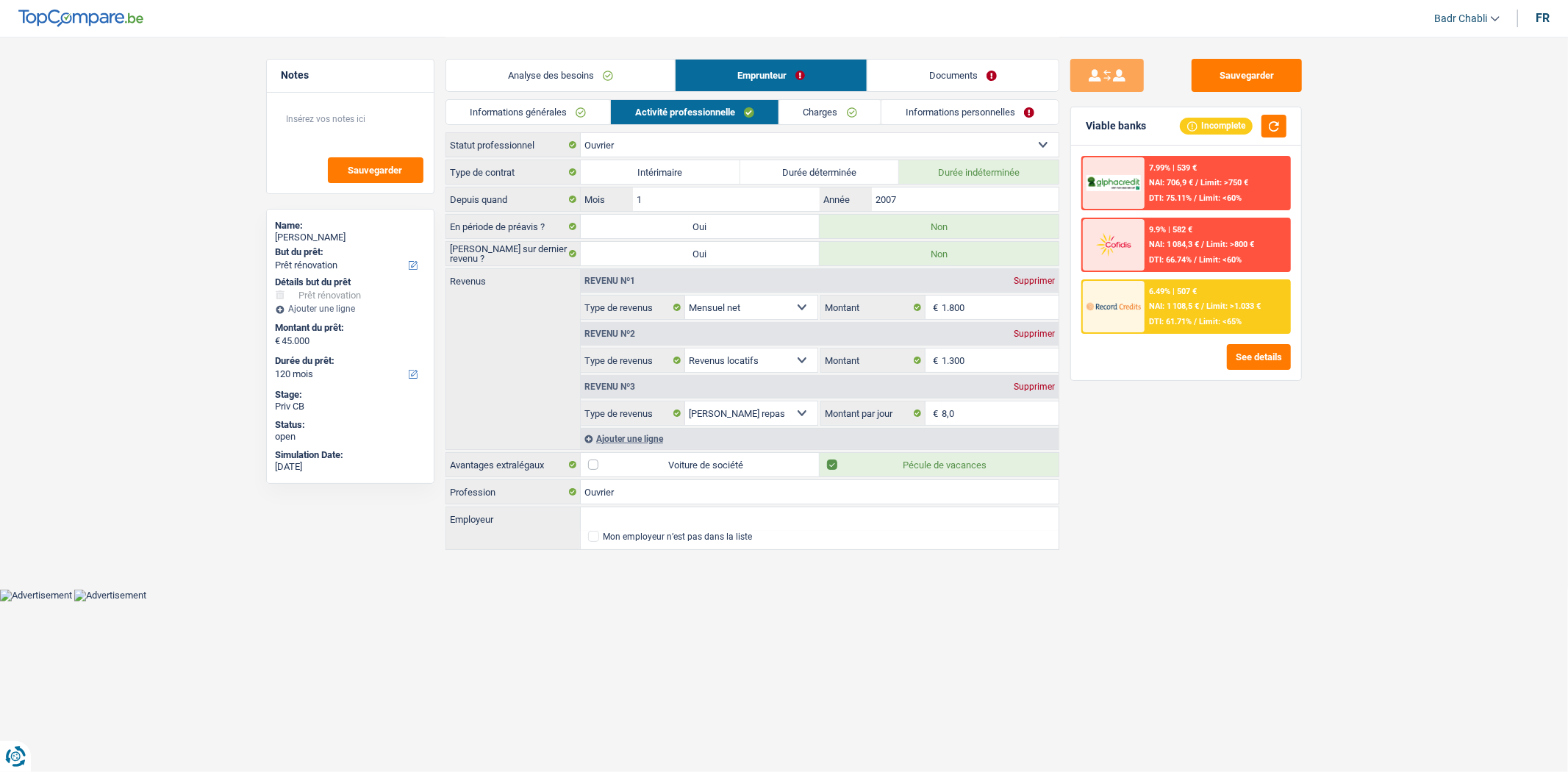
click at [534, 112] on link "Informations générales" at bounding box center [528, 112] width 164 height 25
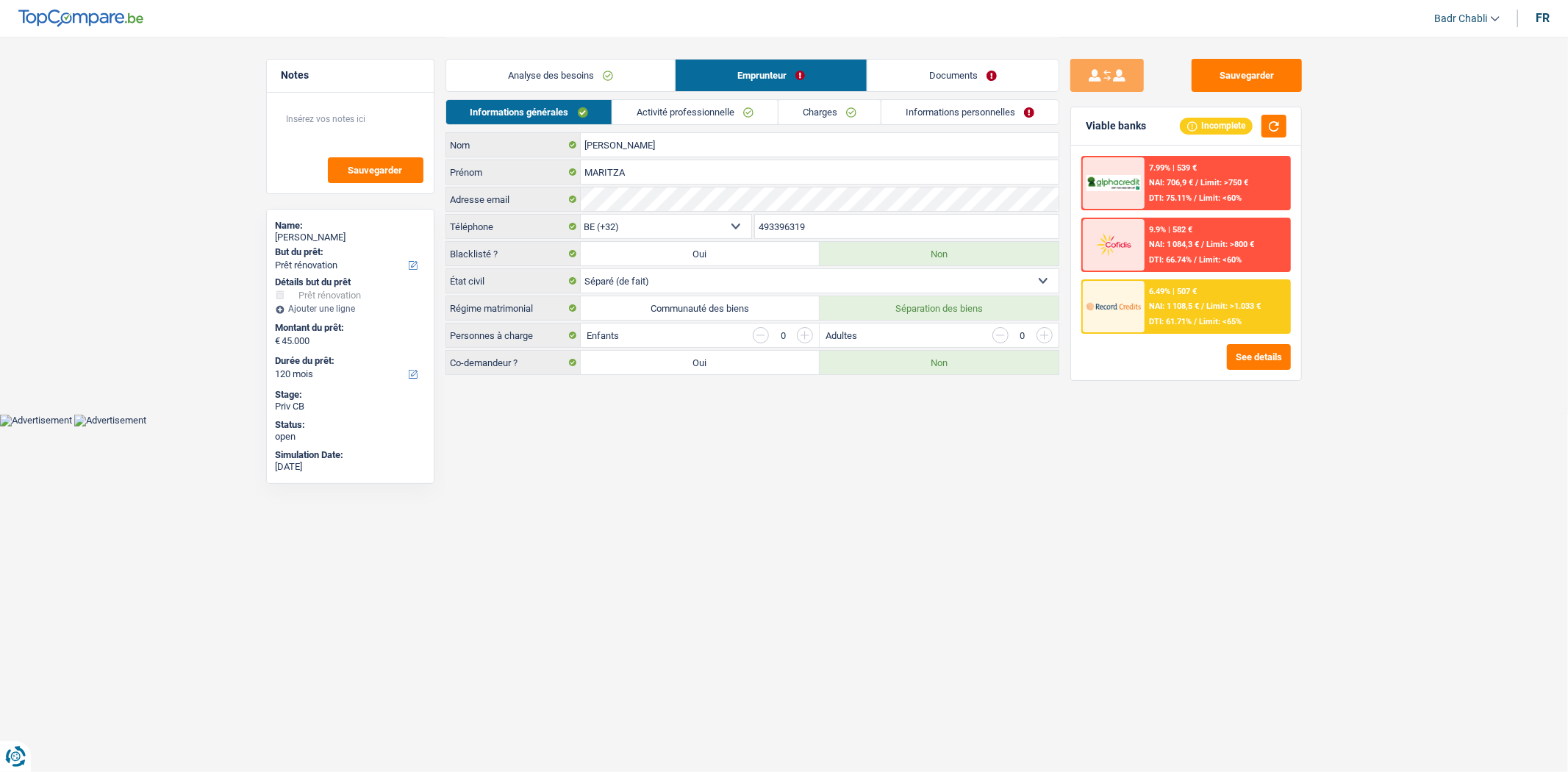
click at [580, 74] on link "Analyse des besoins" at bounding box center [560, 75] width 229 height 32
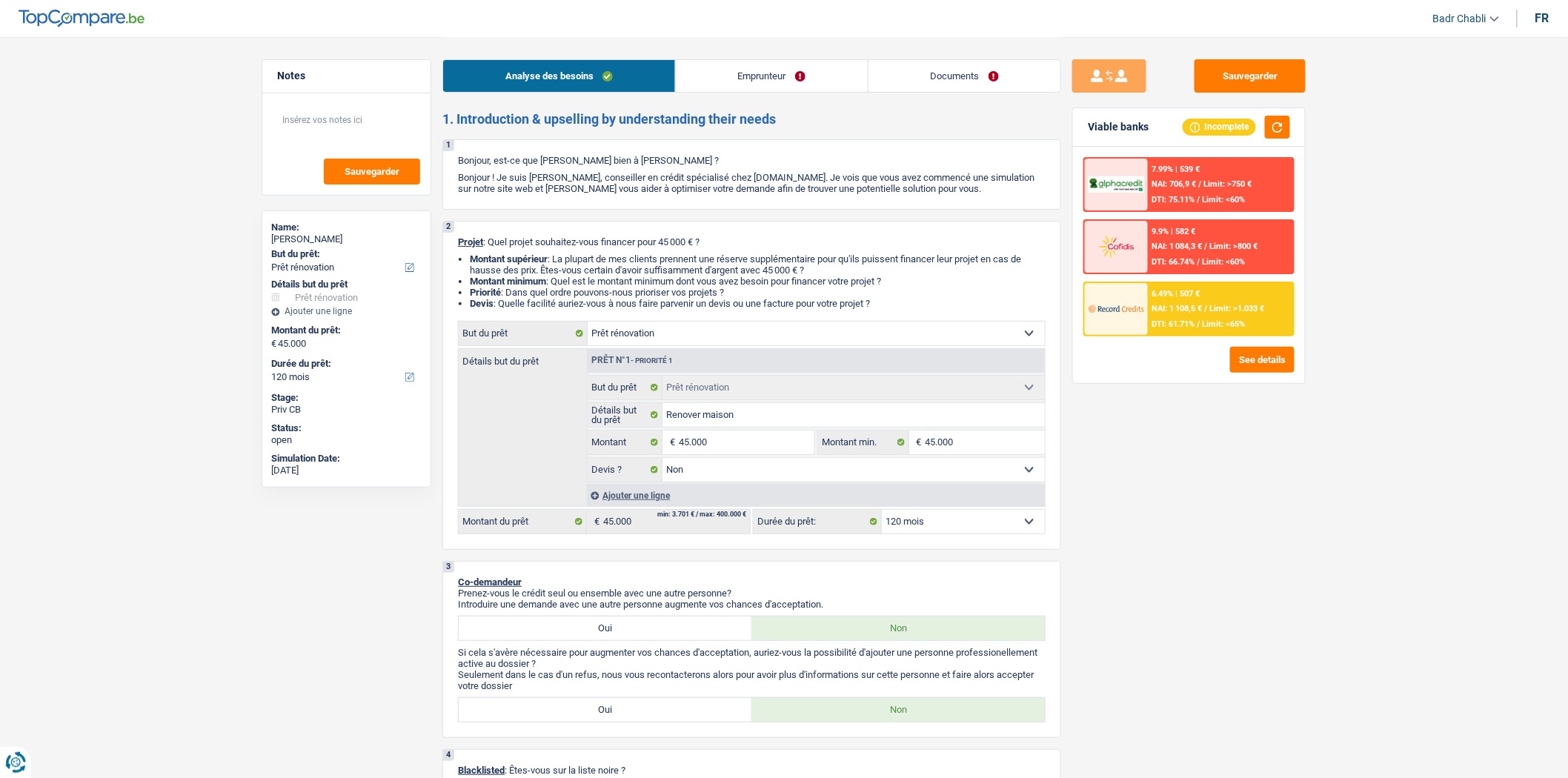
click at [753, 84] on link "Emprunteur" at bounding box center [772, 75] width 192 height 32
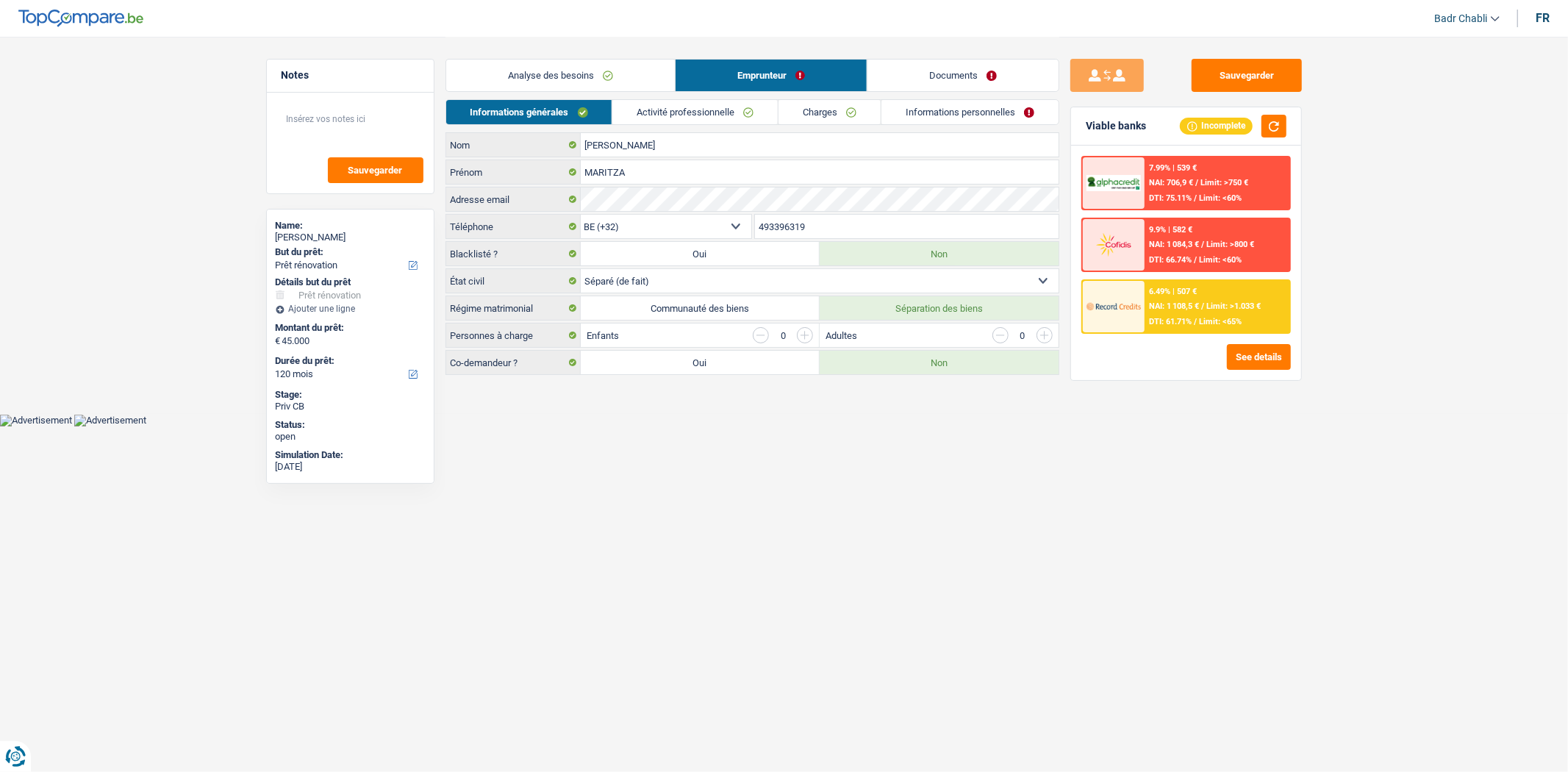
click at [564, 78] on link "Analyse des besoins" at bounding box center [560, 75] width 229 height 32
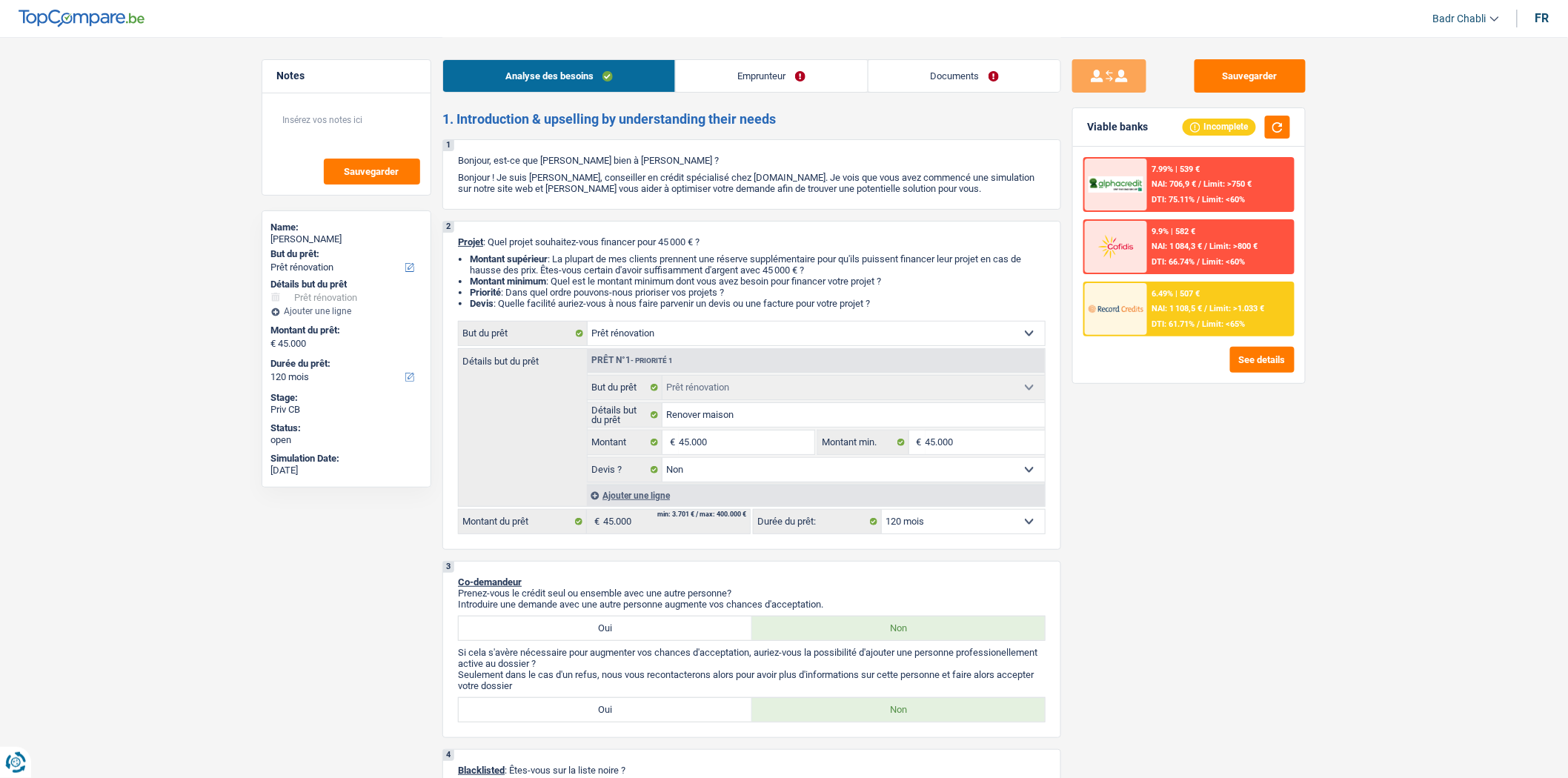
click at [752, 74] on link "Emprunteur" at bounding box center [772, 75] width 192 height 32
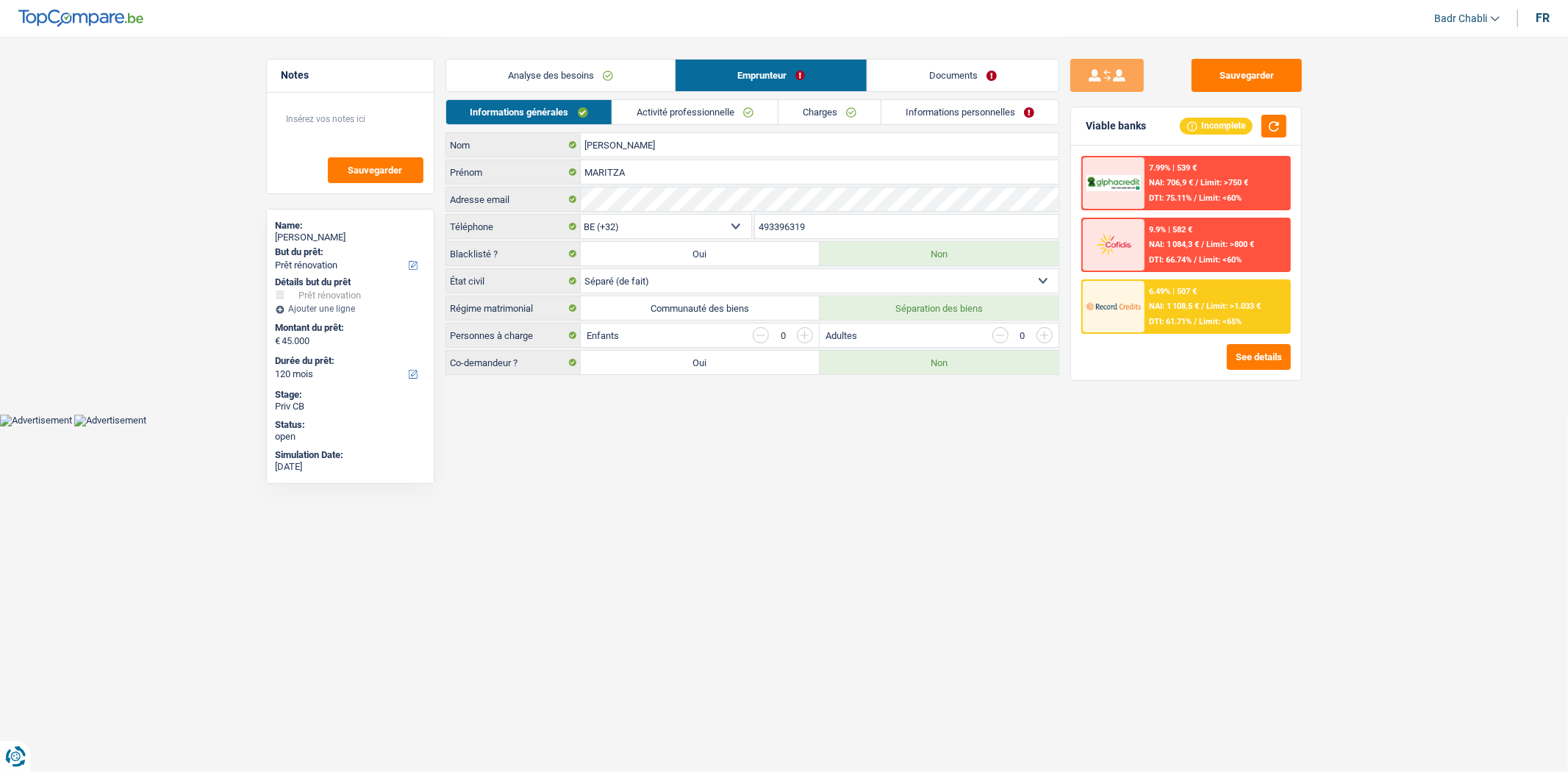
click at [563, 77] on link "Analyse des besoins" at bounding box center [560, 75] width 229 height 32
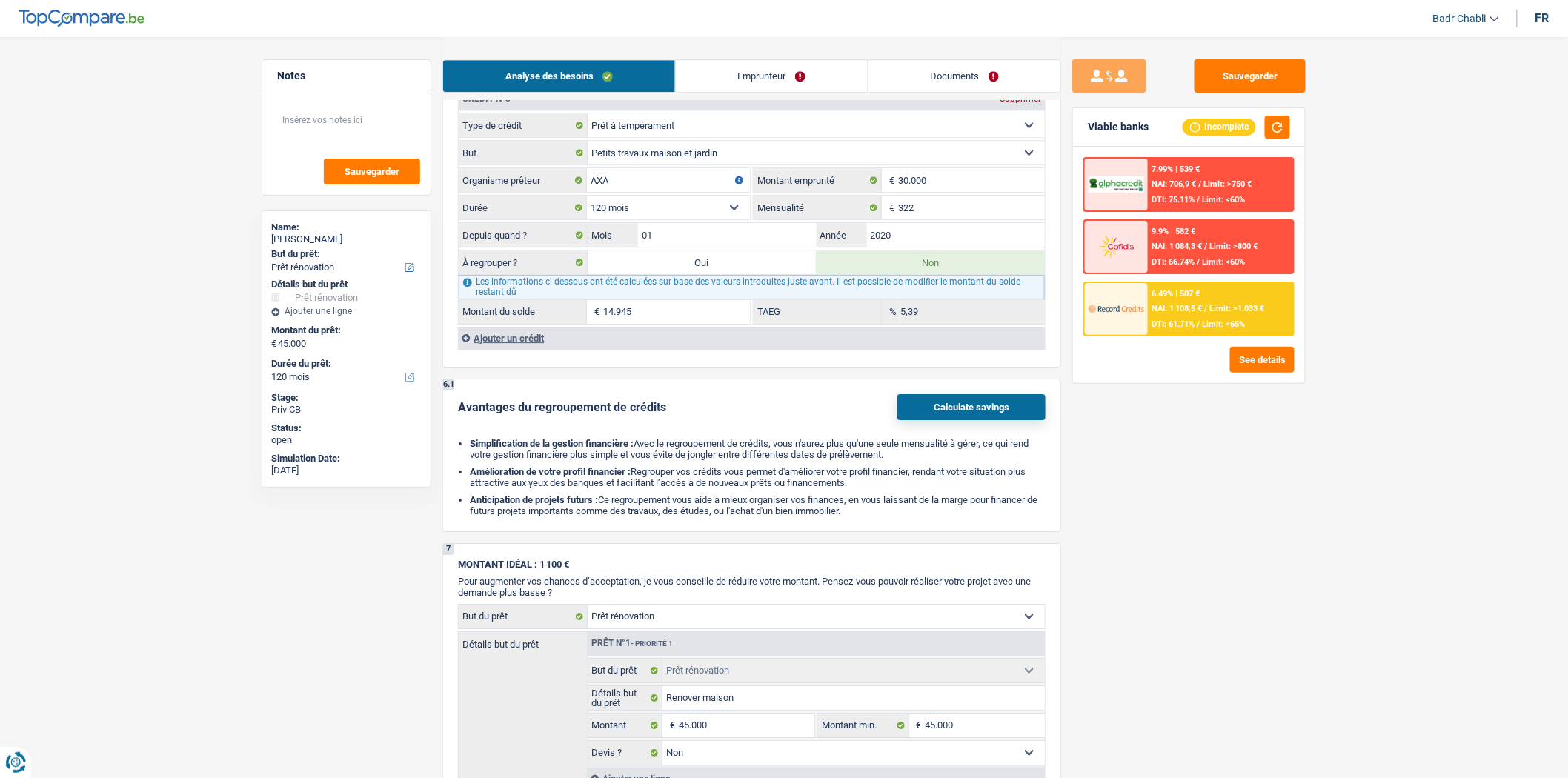
scroll to position [1738, 0]
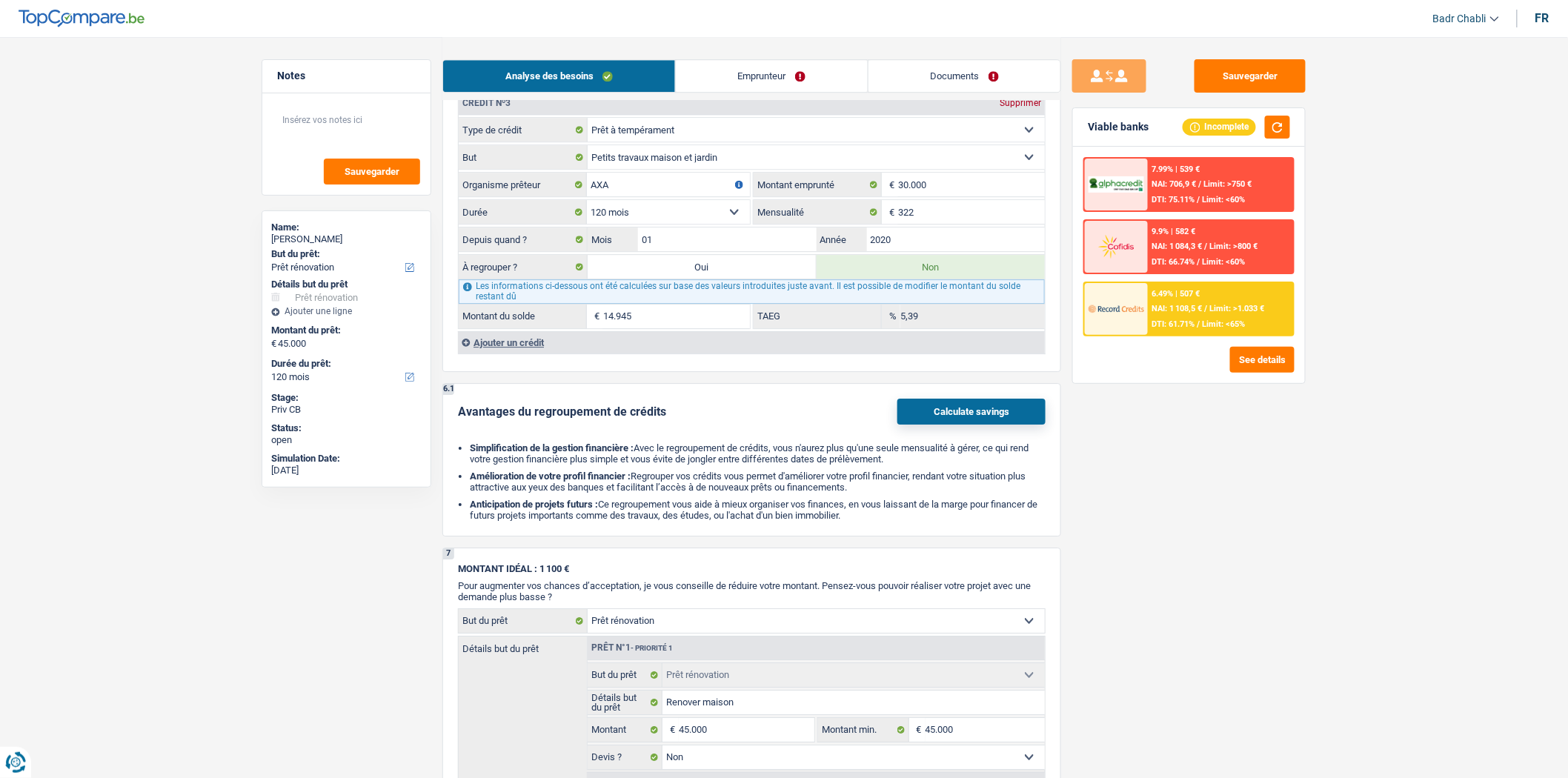
click at [525, 349] on div "Ajouter un crédit" at bounding box center [752, 342] width 587 height 22
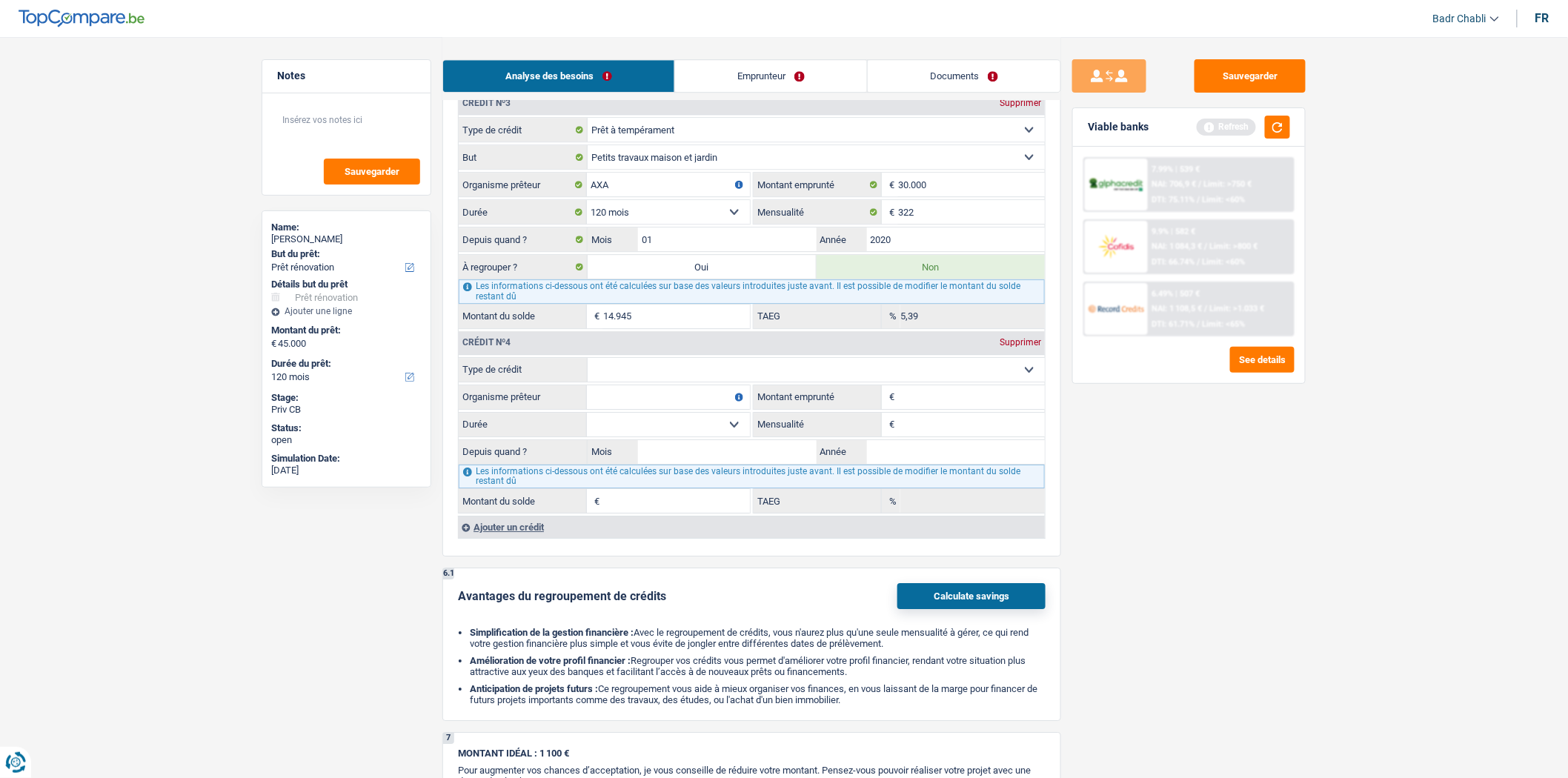
click at [636, 382] on select "Carte ou ouverture de crédit Prêt hypothécaire Vente à tempérament Prêt à tempé…" at bounding box center [816, 370] width 457 height 24
select select "cardOrCredit"
type input "0"
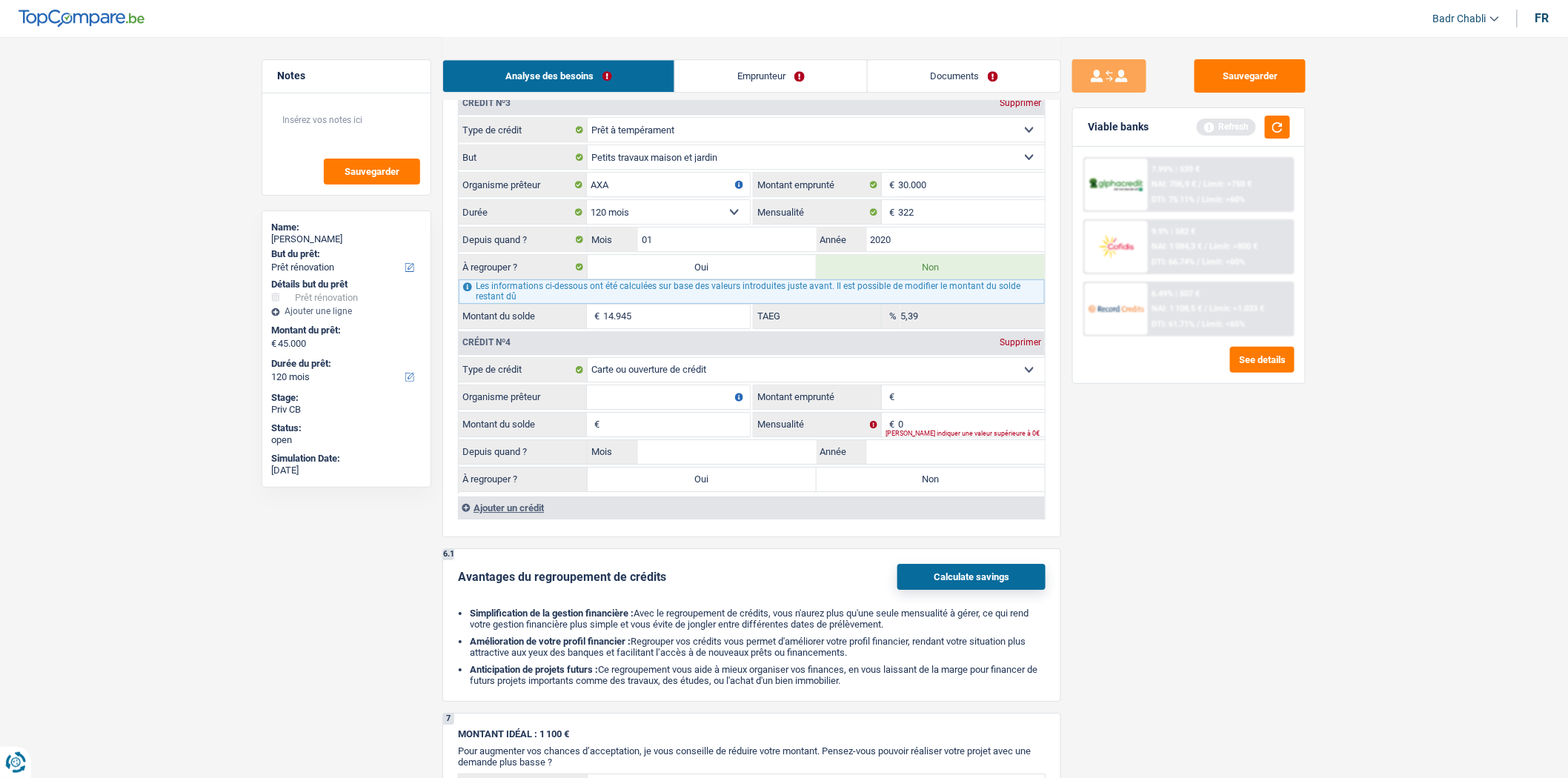
click at [646, 409] on input "Organisme prêteur" at bounding box center [668, 397] width 163 height 24
click at [893, 491] on label "Non" at bounding box center [931, 479] width 229 height 24
click at [893, 491] on input "Non" at bounding box center [931, 479] width 229 height 24
radio input "true"
click at [658, 405] on input "Organisme prêteur" at bounding box center [668, 397] width 163 height 24
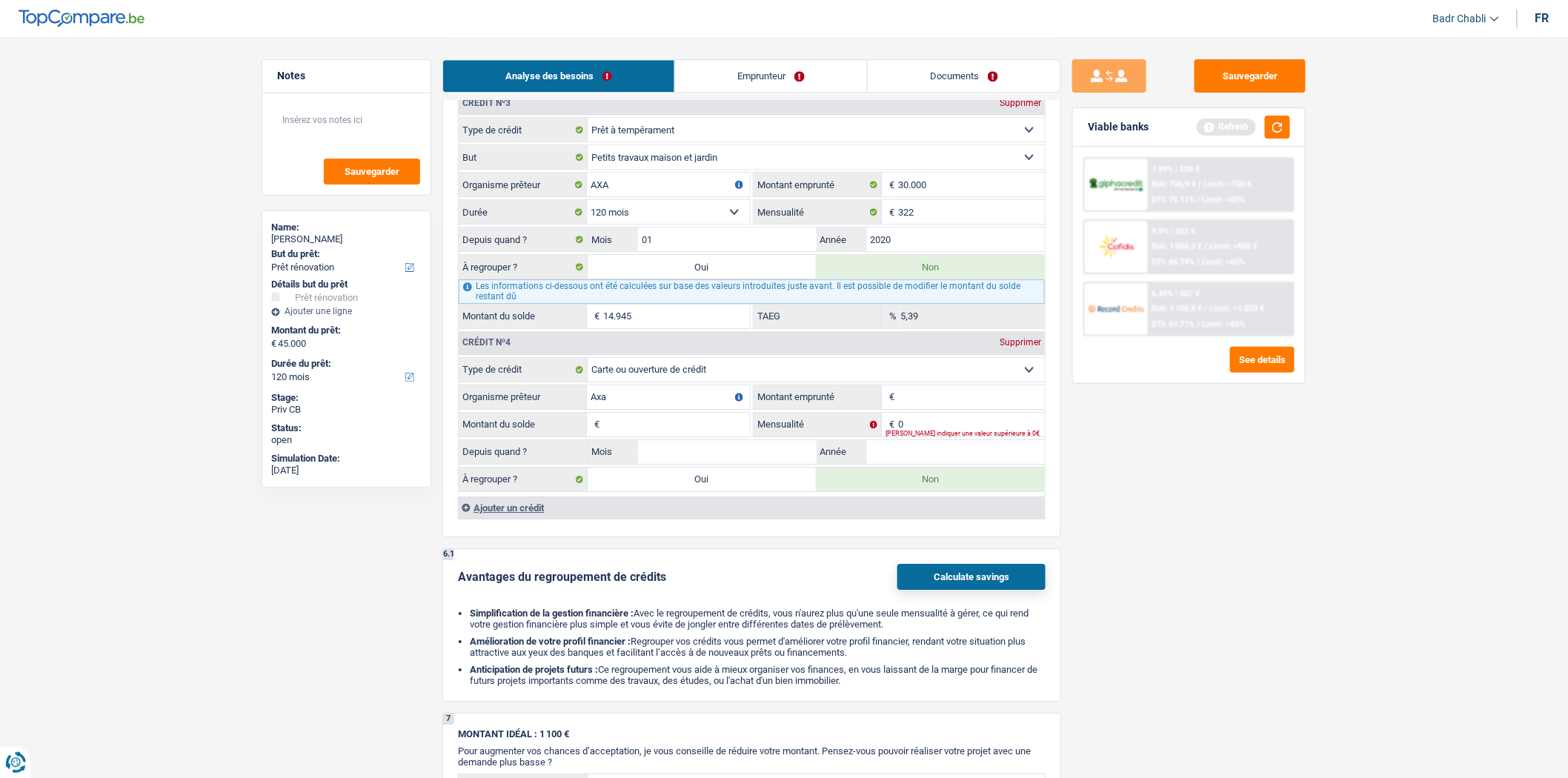
type input "Axa"
type input "1"
type input "2.500"
type input "1"
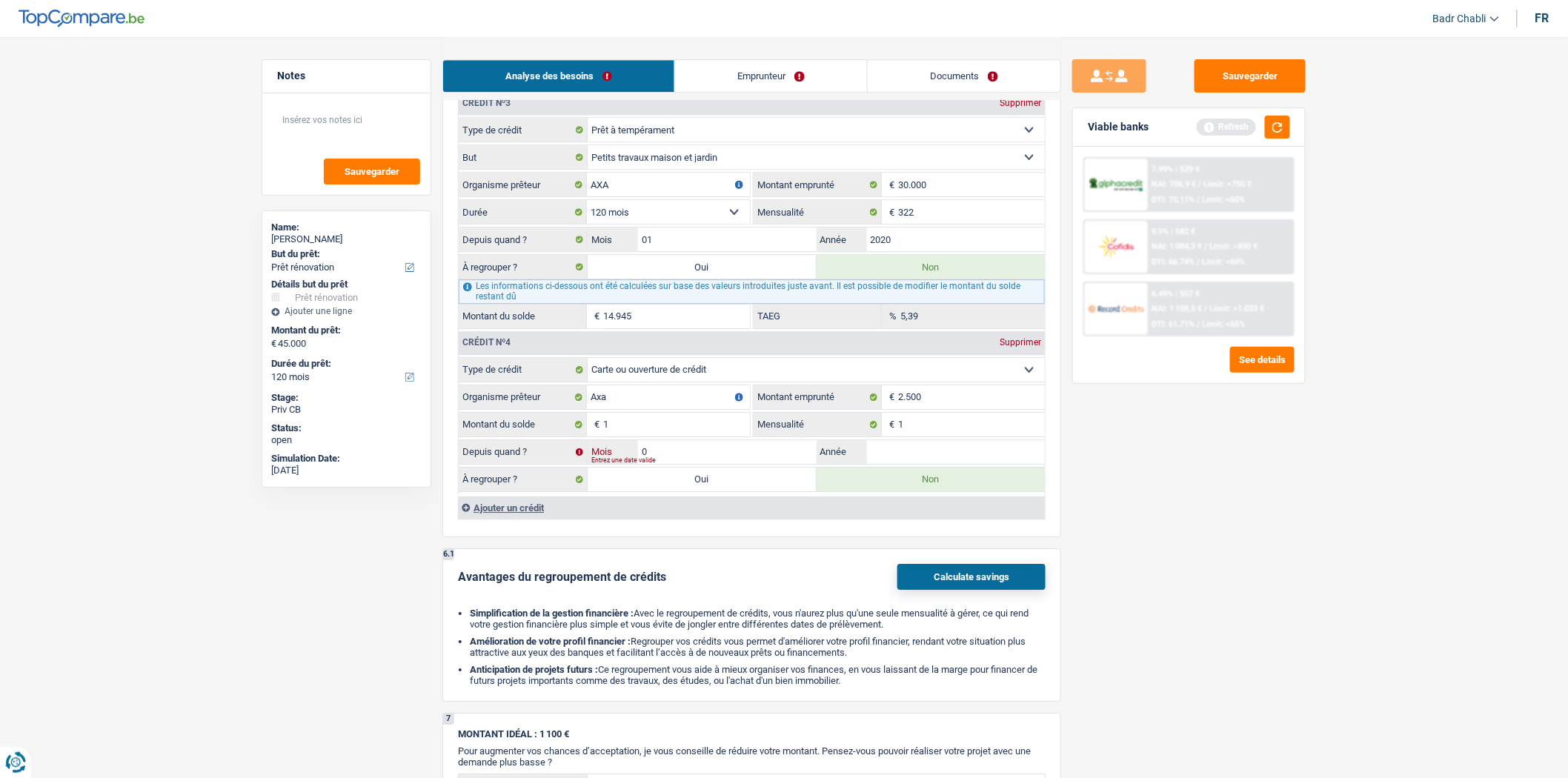
type input "02"
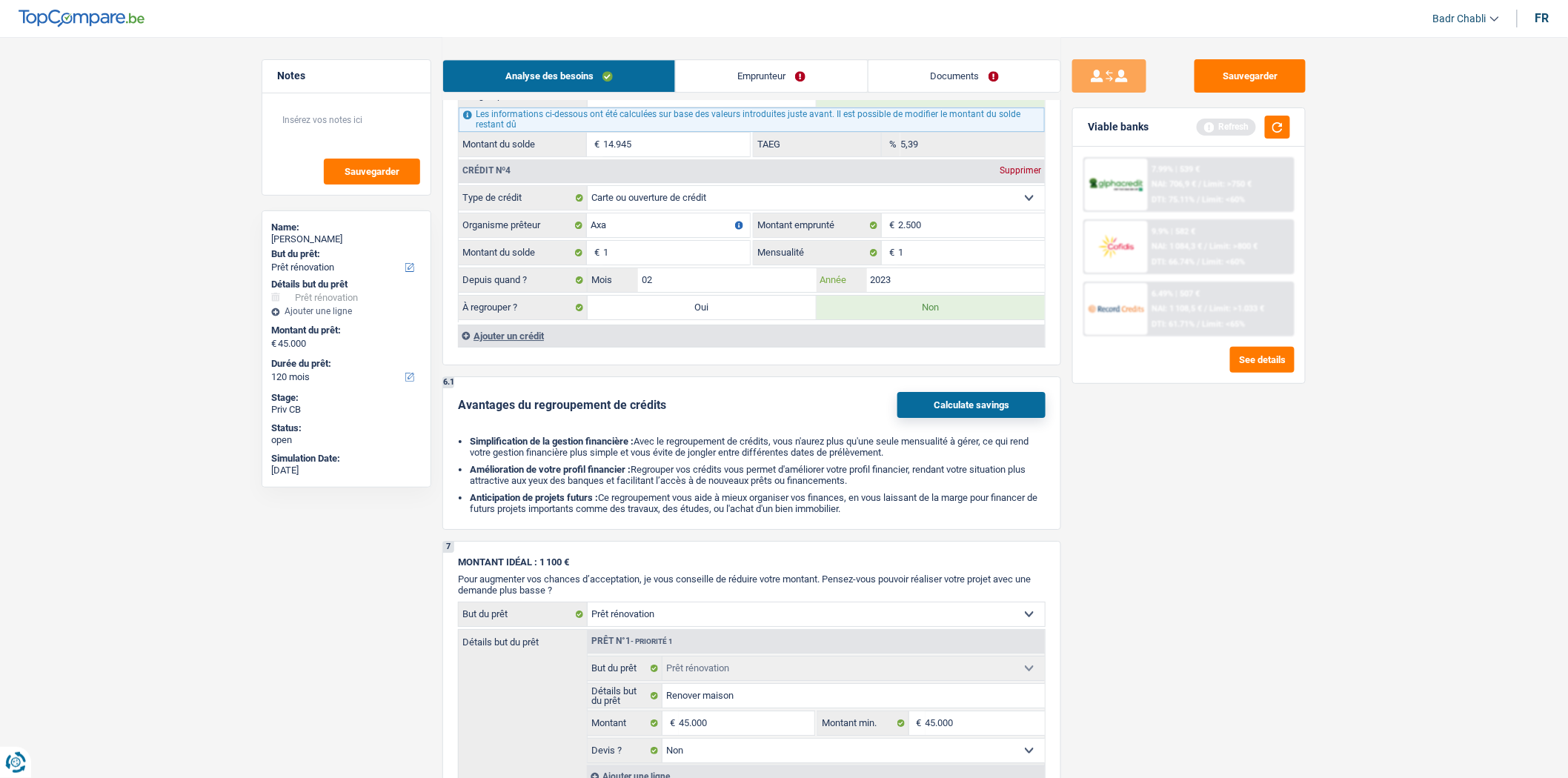
scroll to position [1905, 0]
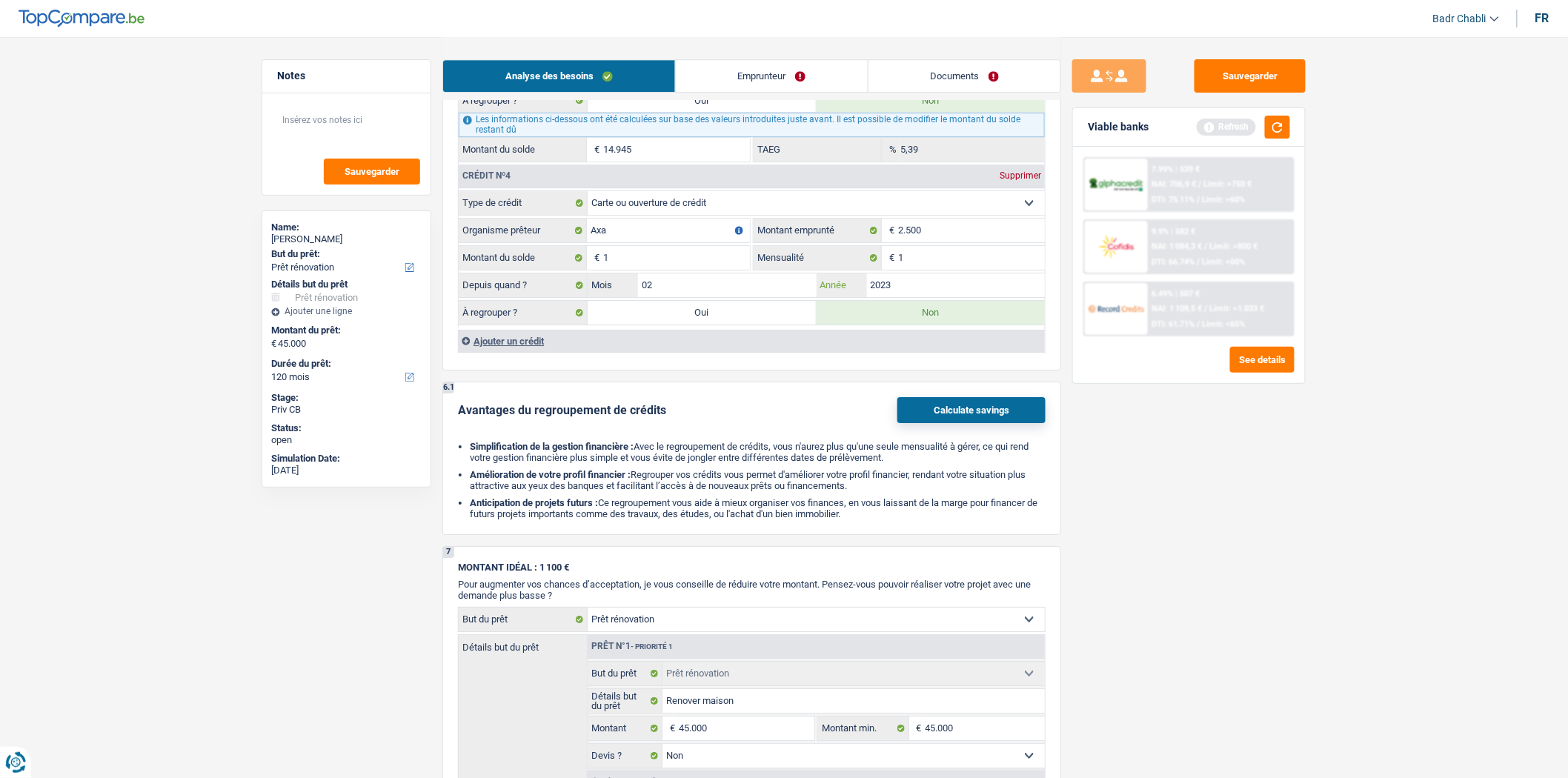
type input "2023"
click at [1021, 180] on div "Supprimer" at bounding box center [1020, 176] width 49 height 9
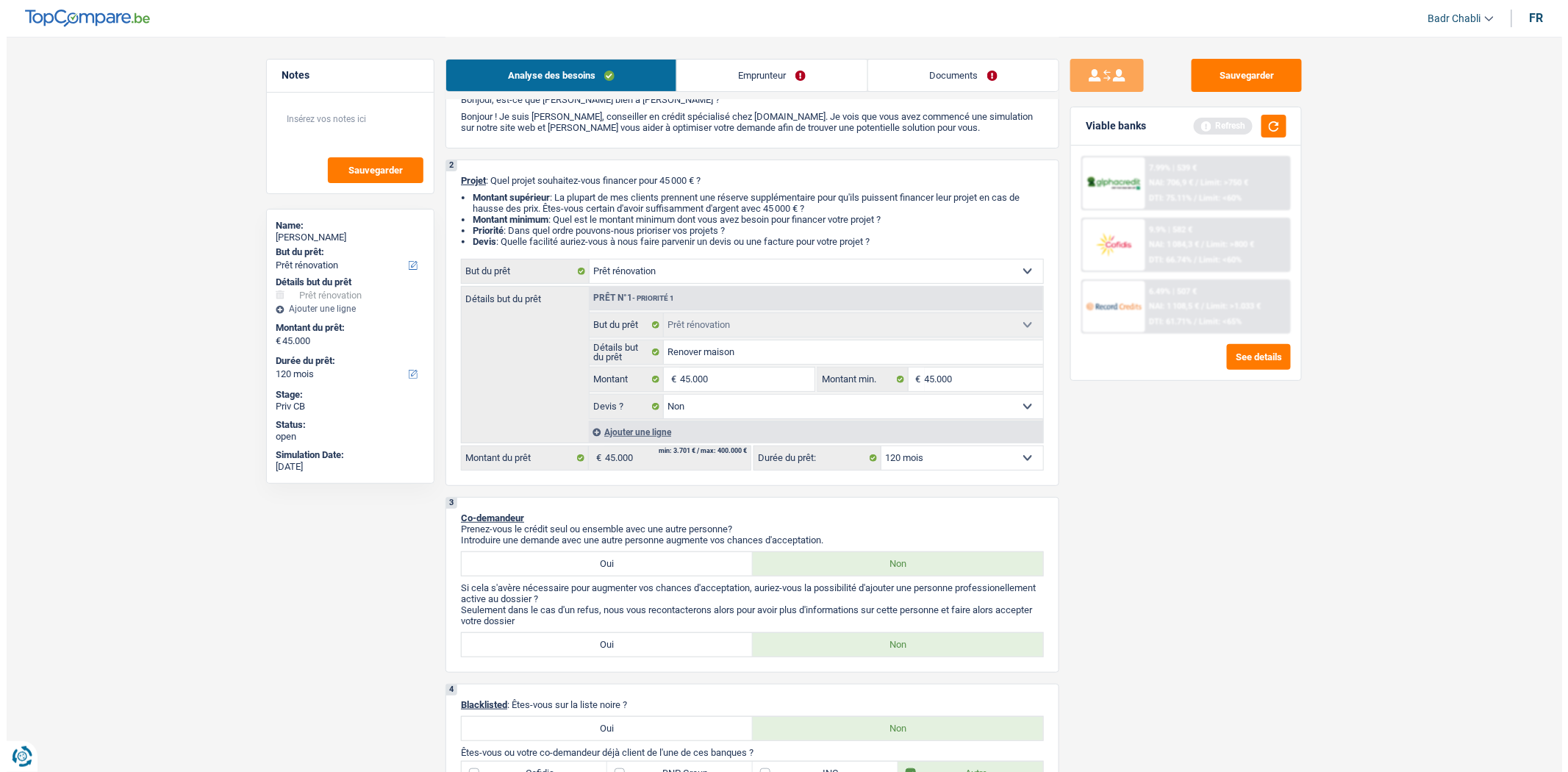
scroll to position [0, 0]
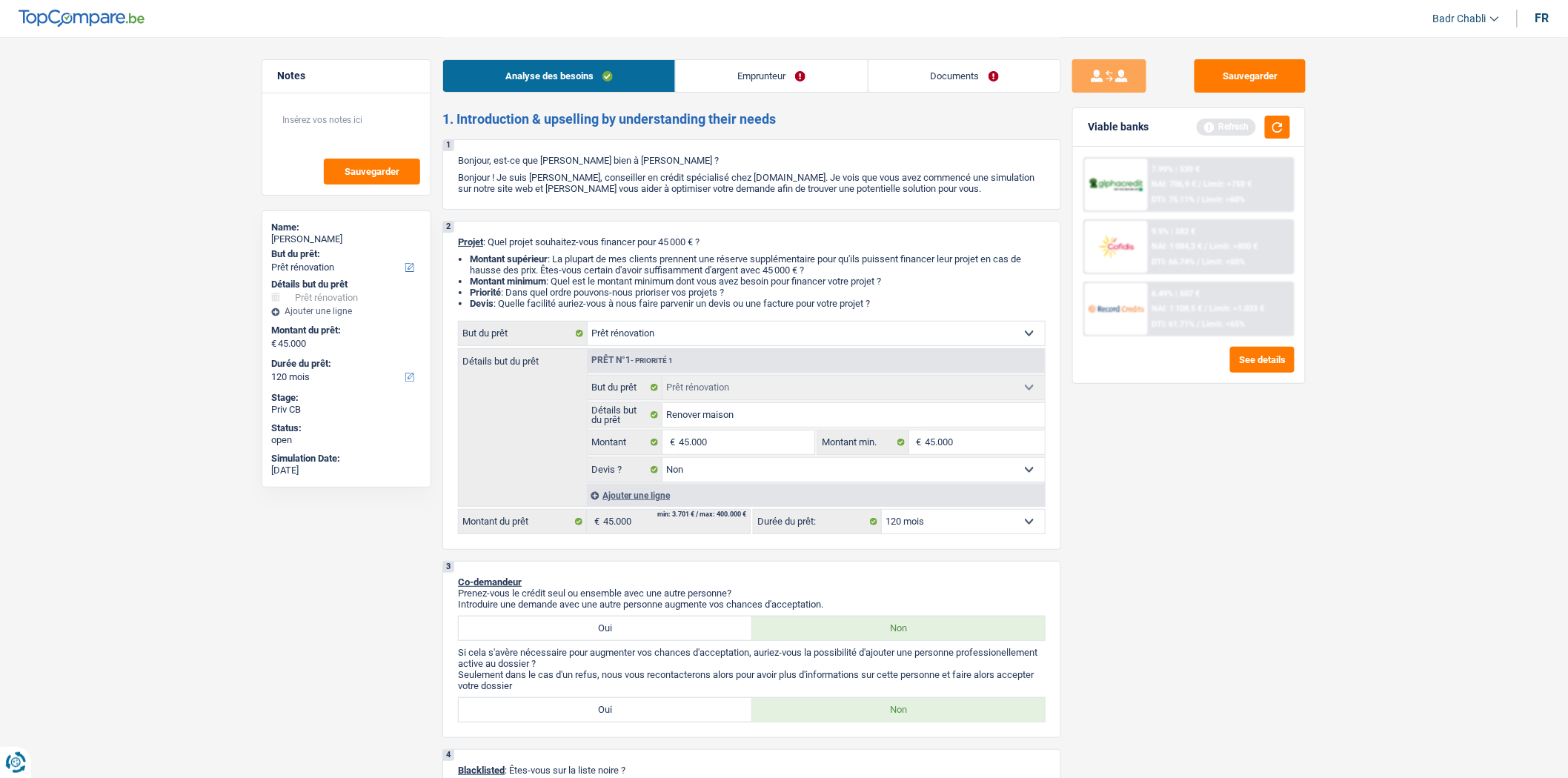
click at [736, 72] on link "Emprunteur" at bounding box center [772, 75] width 192 height 32
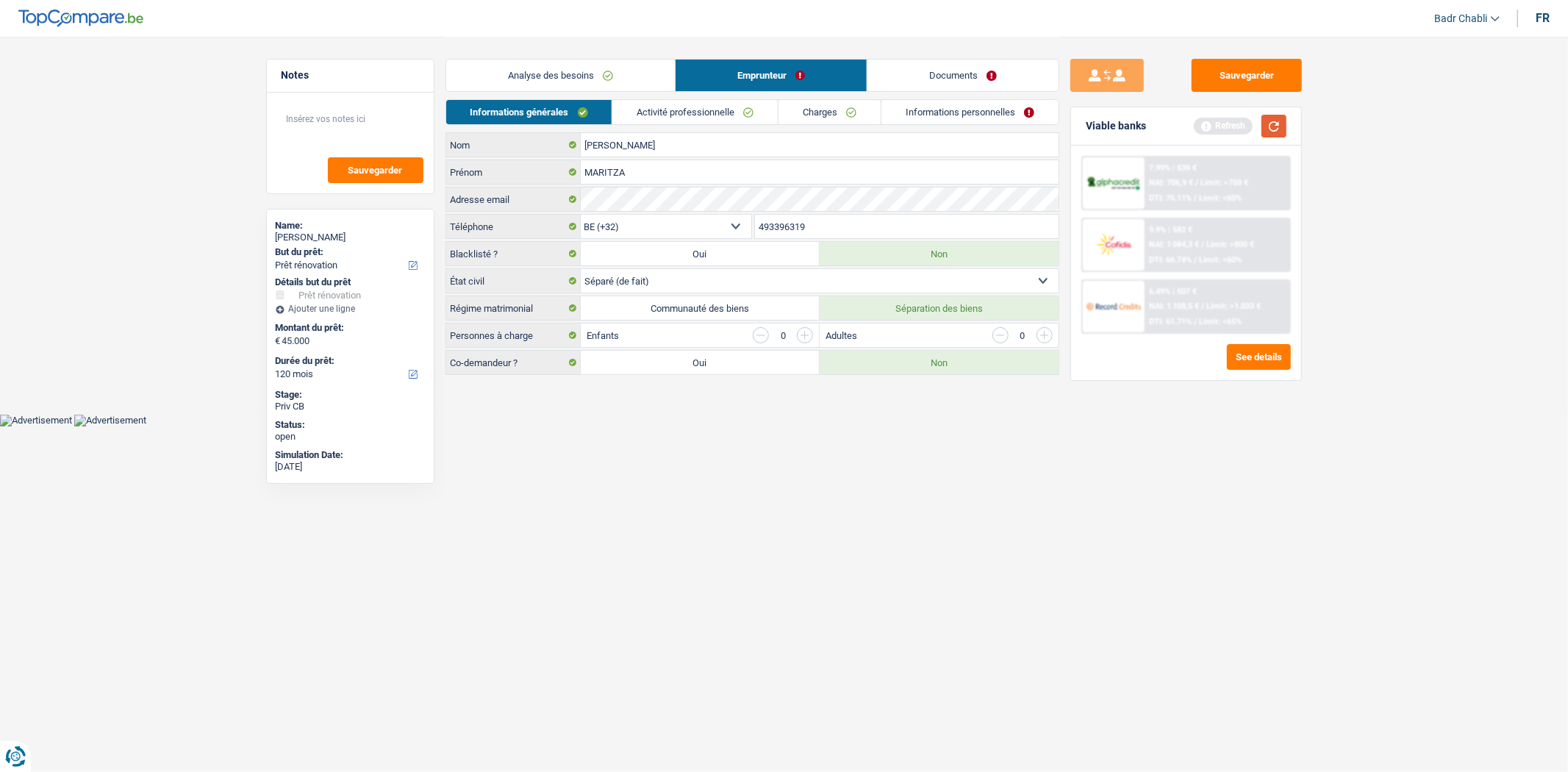
click at [1277, 129] on button "button" at bounding box center [1273, 126] width 25 height 23
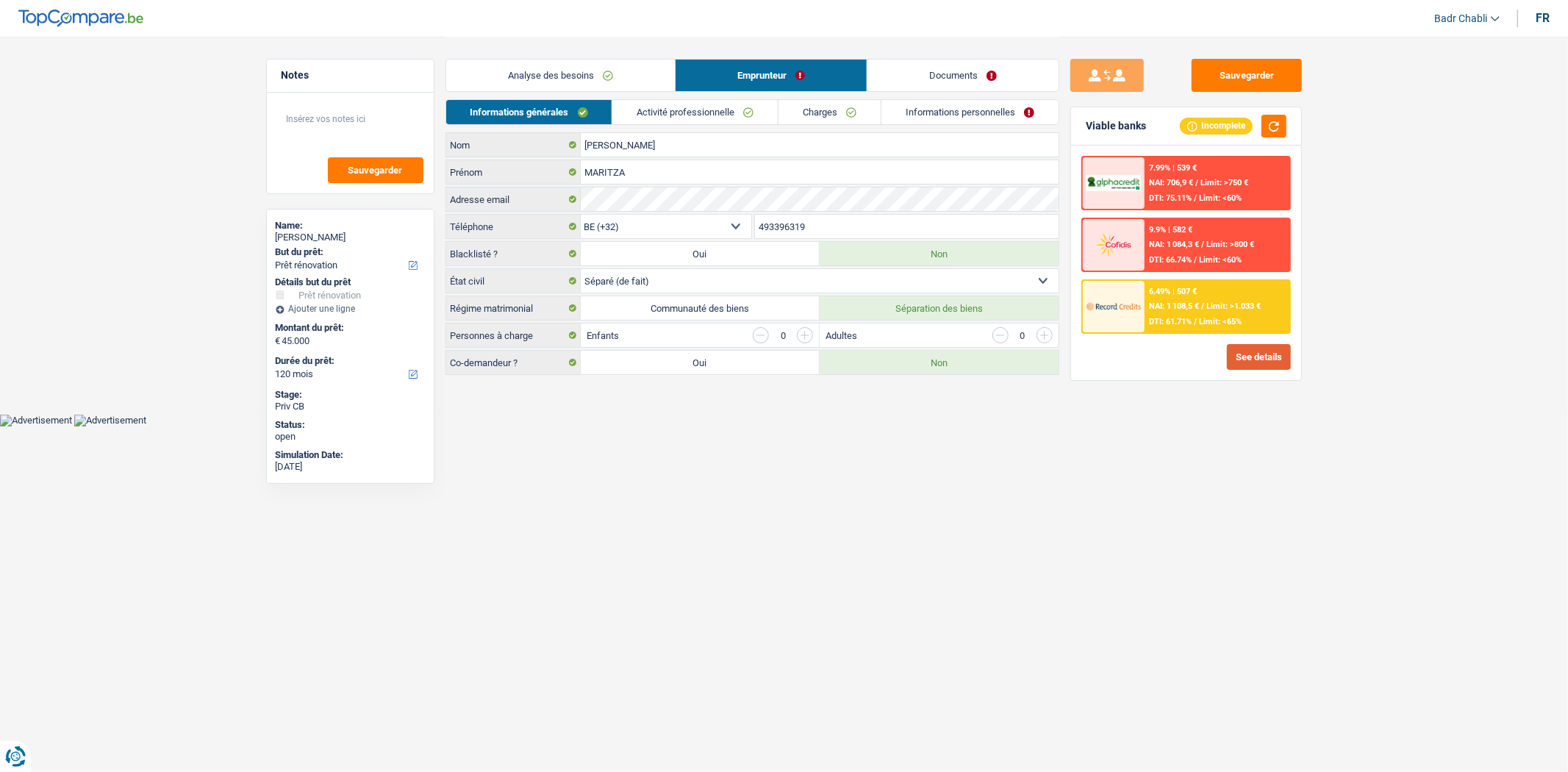
click at [1247, 350] on button "See details" at bounding box center [1259, 357] width 64 height 26
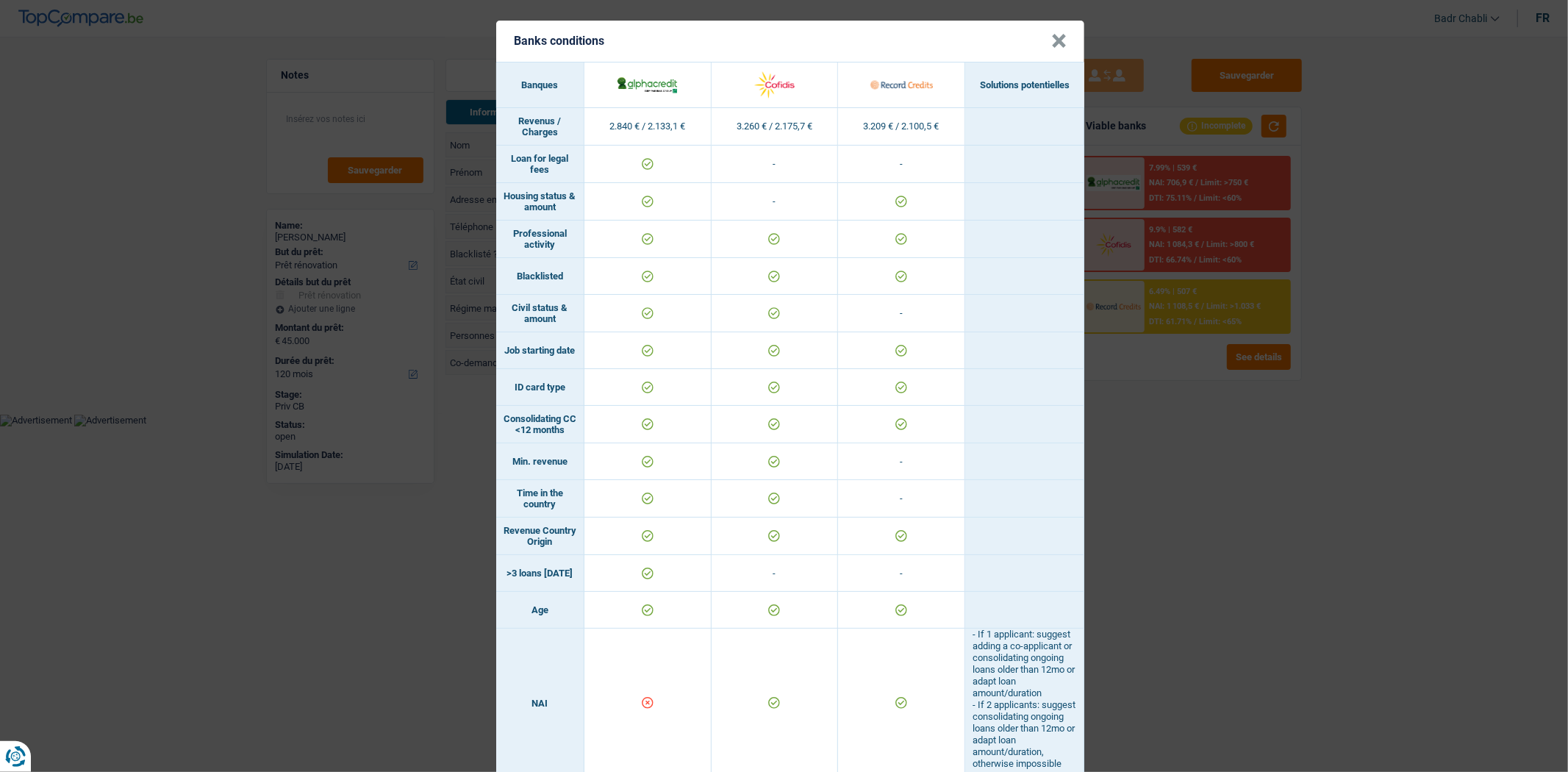
click at [1051, 43] on button "×" at bounding box center [1059, 41] width 16 height 15
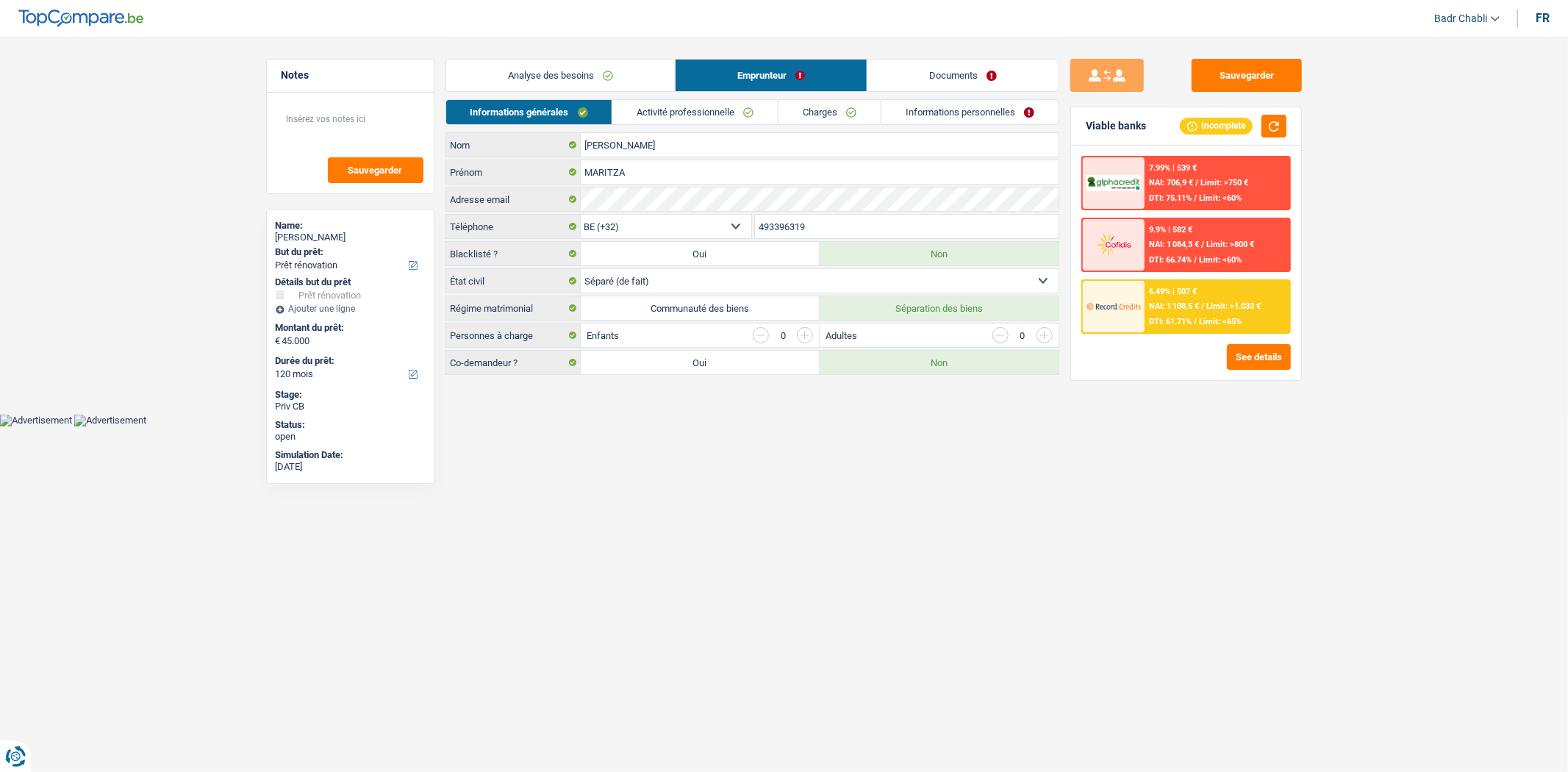
click at [496, 79] on link "Analyse des besoins" at bounding box center [560, 75] width 229 height 32
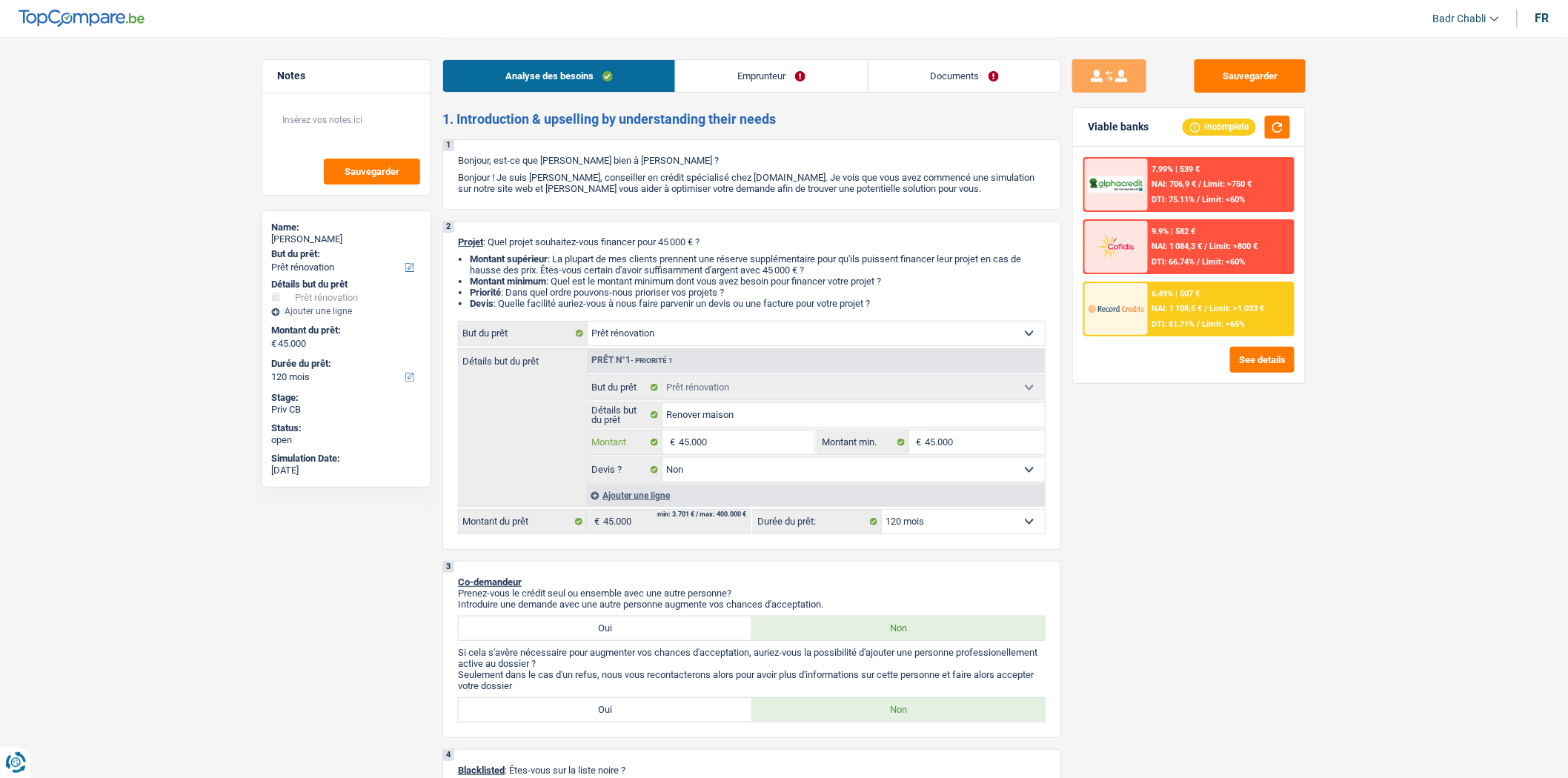
click at [750, 448] on input "45.000" at bounding box center [746, 442] width 135 height 24
type input "4"
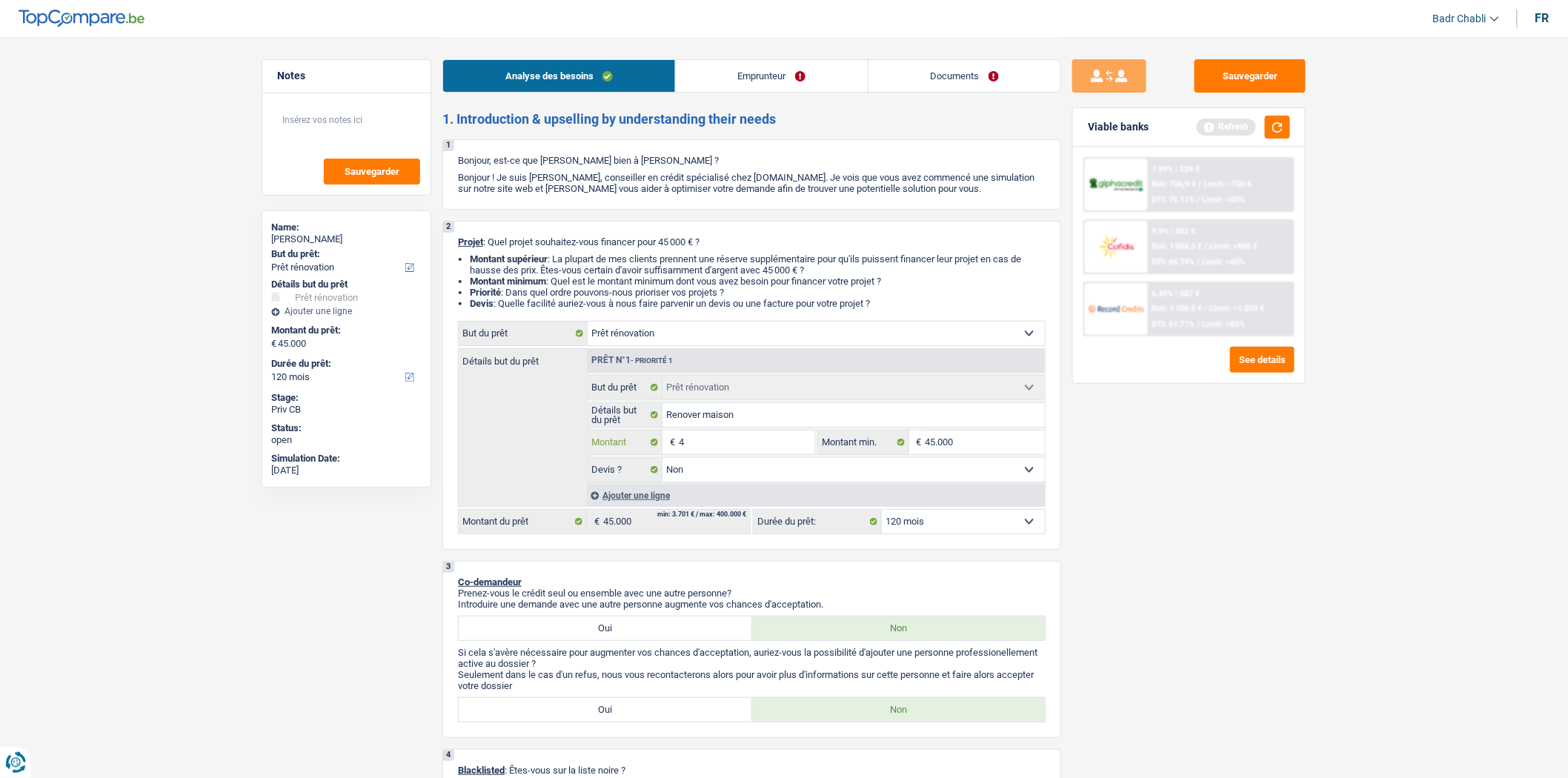
type input "40"
type input "400"
type input "4.000"
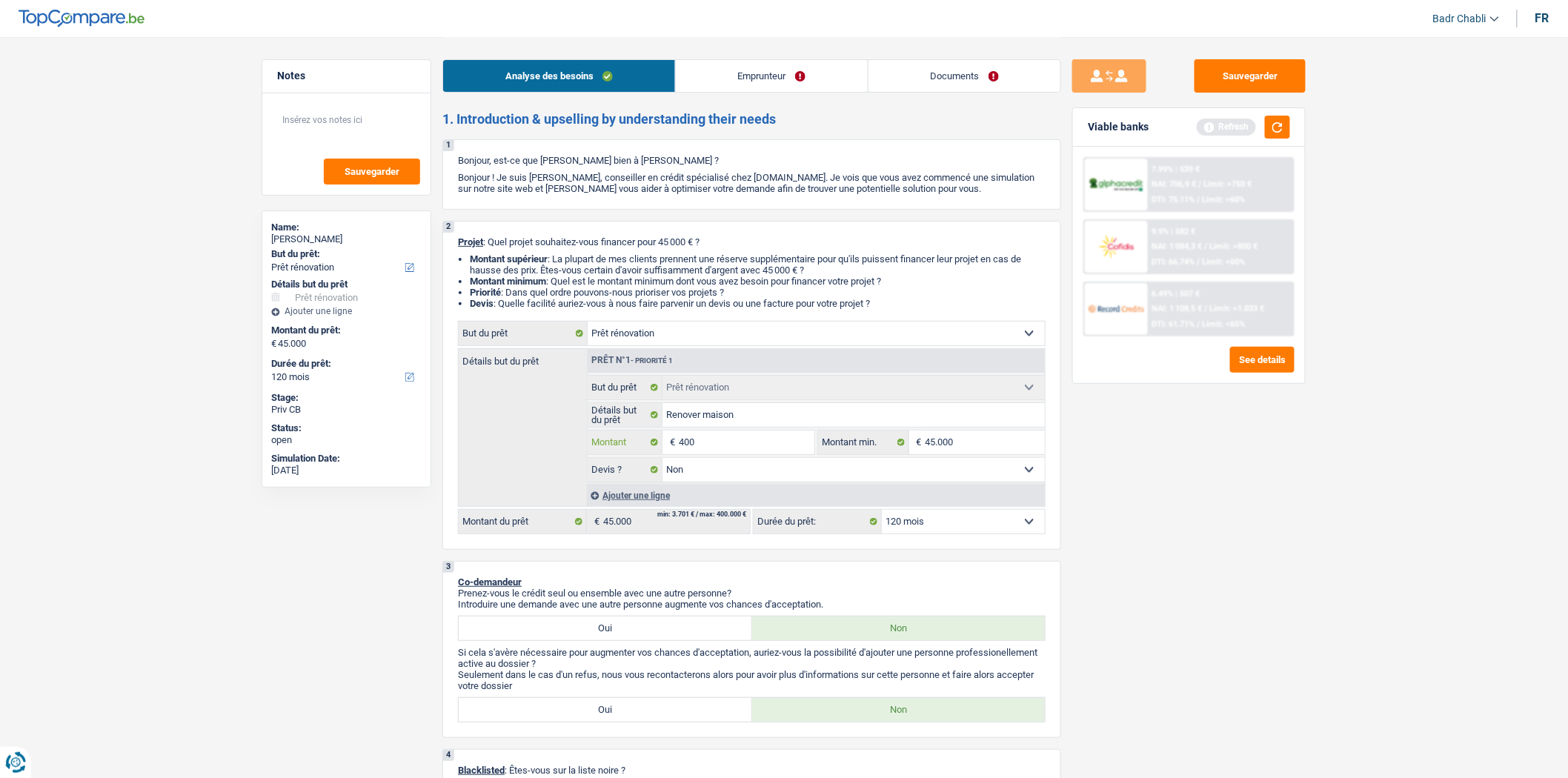
type input "4.000"
type input "40.000"
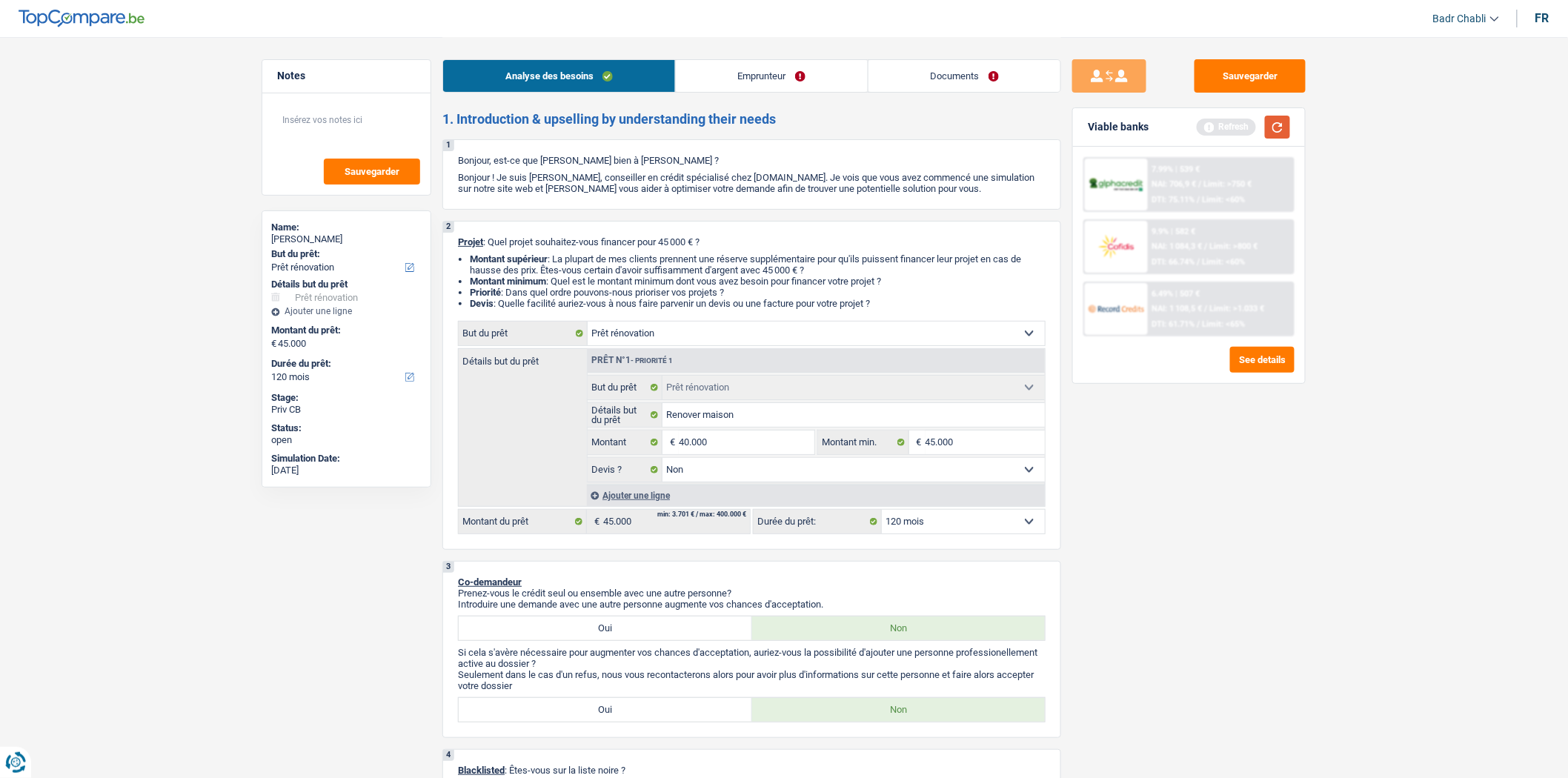
select select "144"
type input "40.000"
select select "144"
type input "40.000"
select select "144"
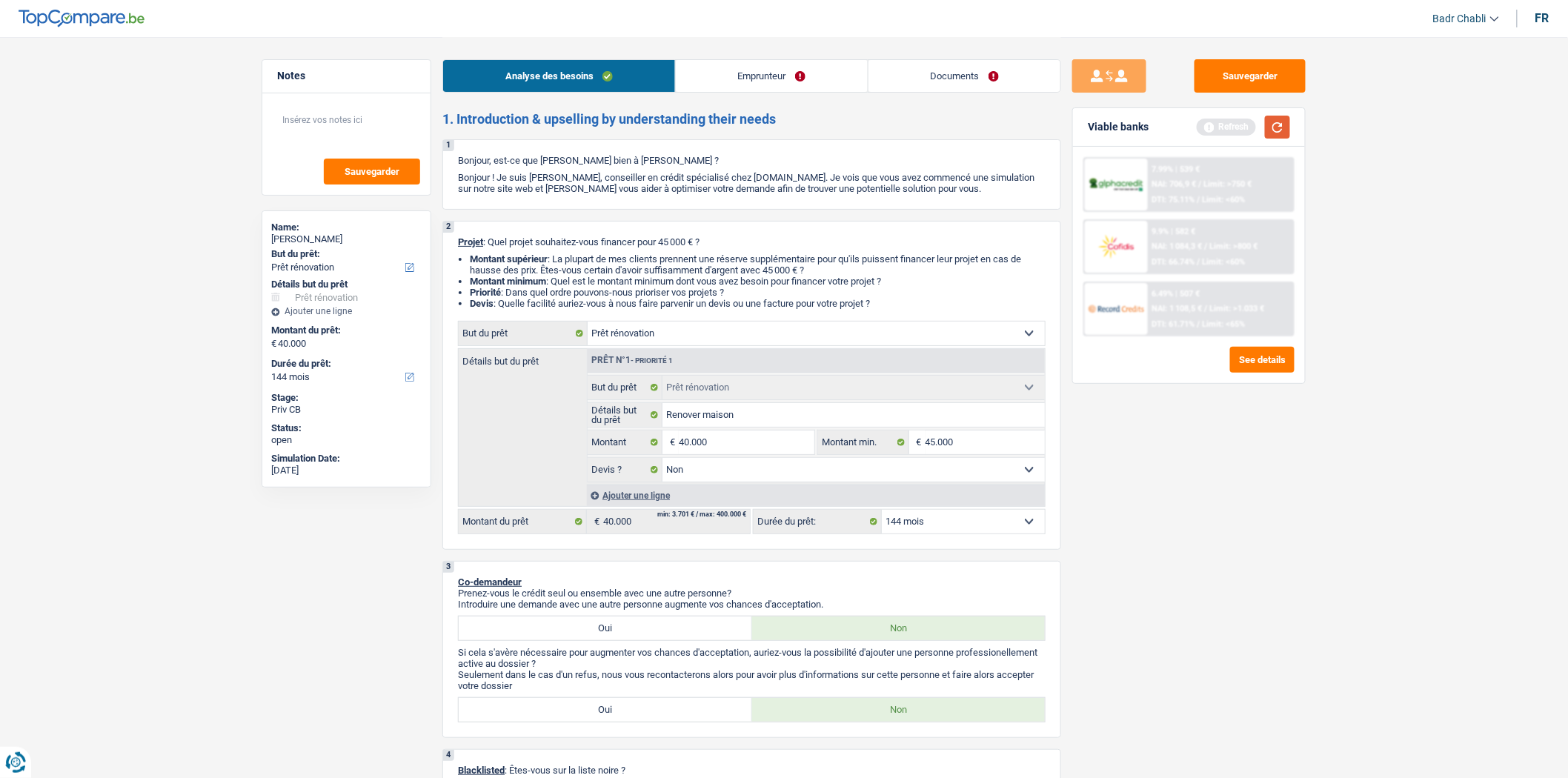
click at [1286, 122] on button "button" at bounding box center [1277, 127] width 25 height 23
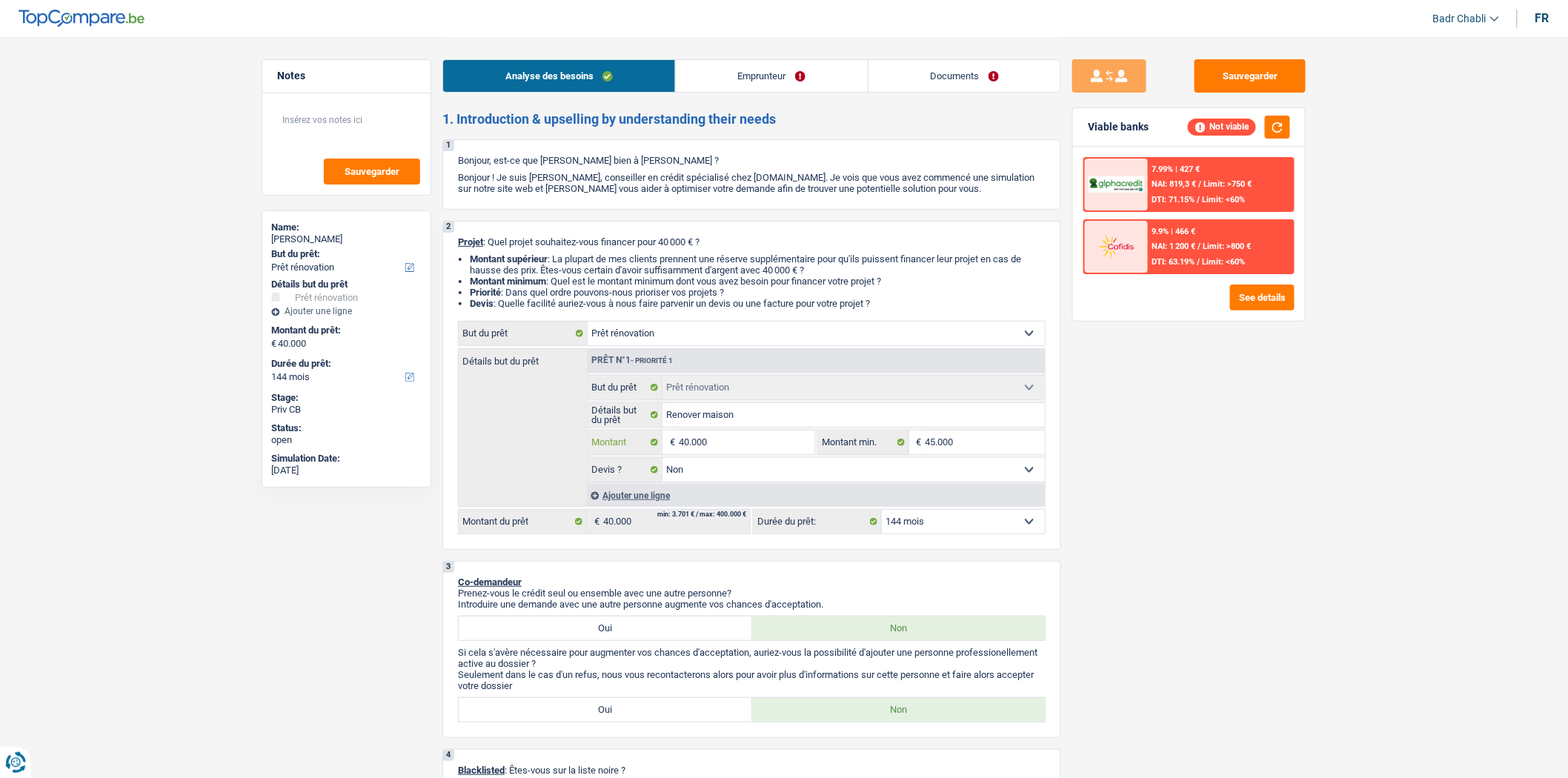
click at [723, 446] on input "40.000" at bounding box center [746, 442] width 135 height 24
type input "4"
type input "45"
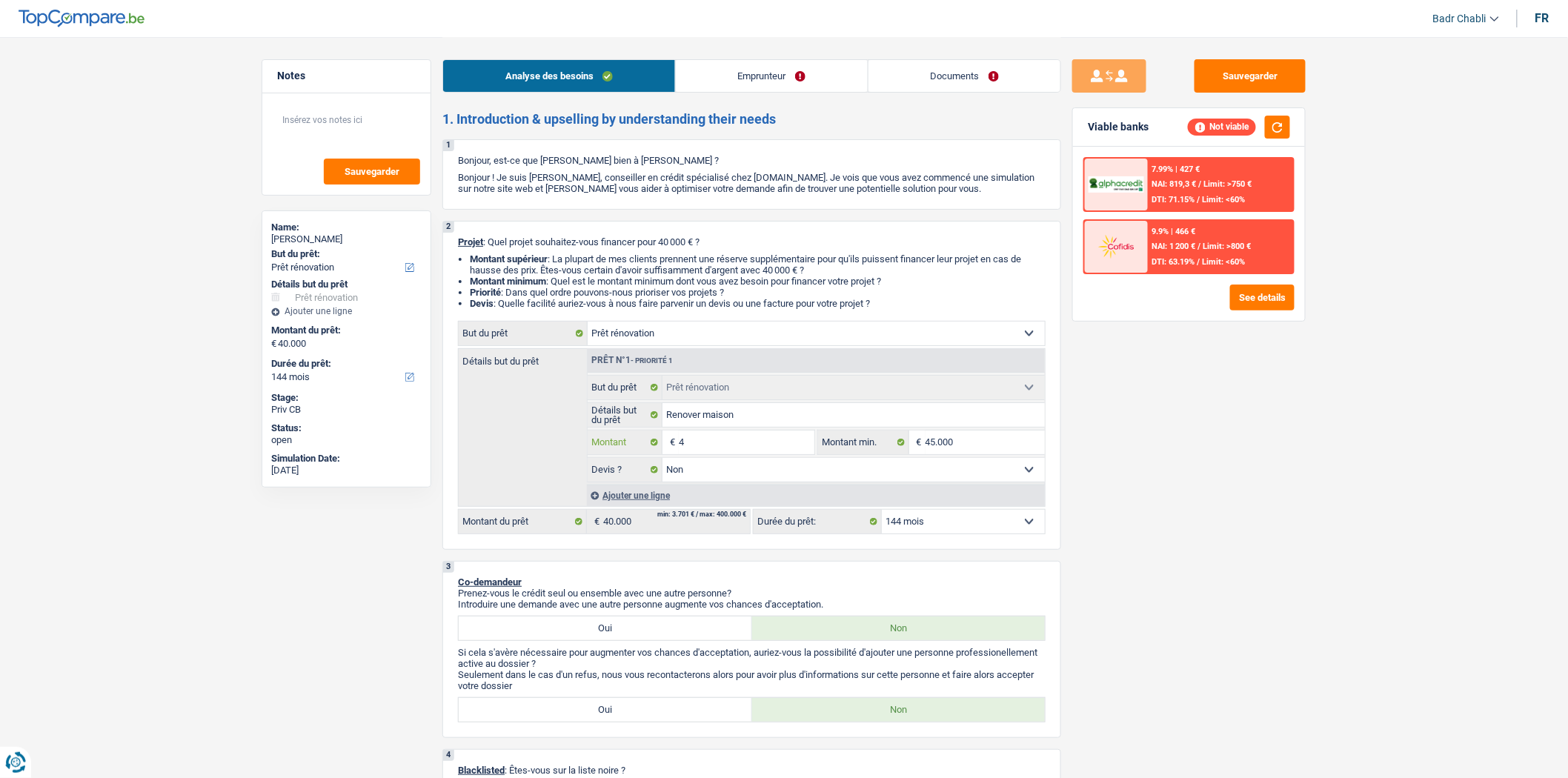
type input "45"
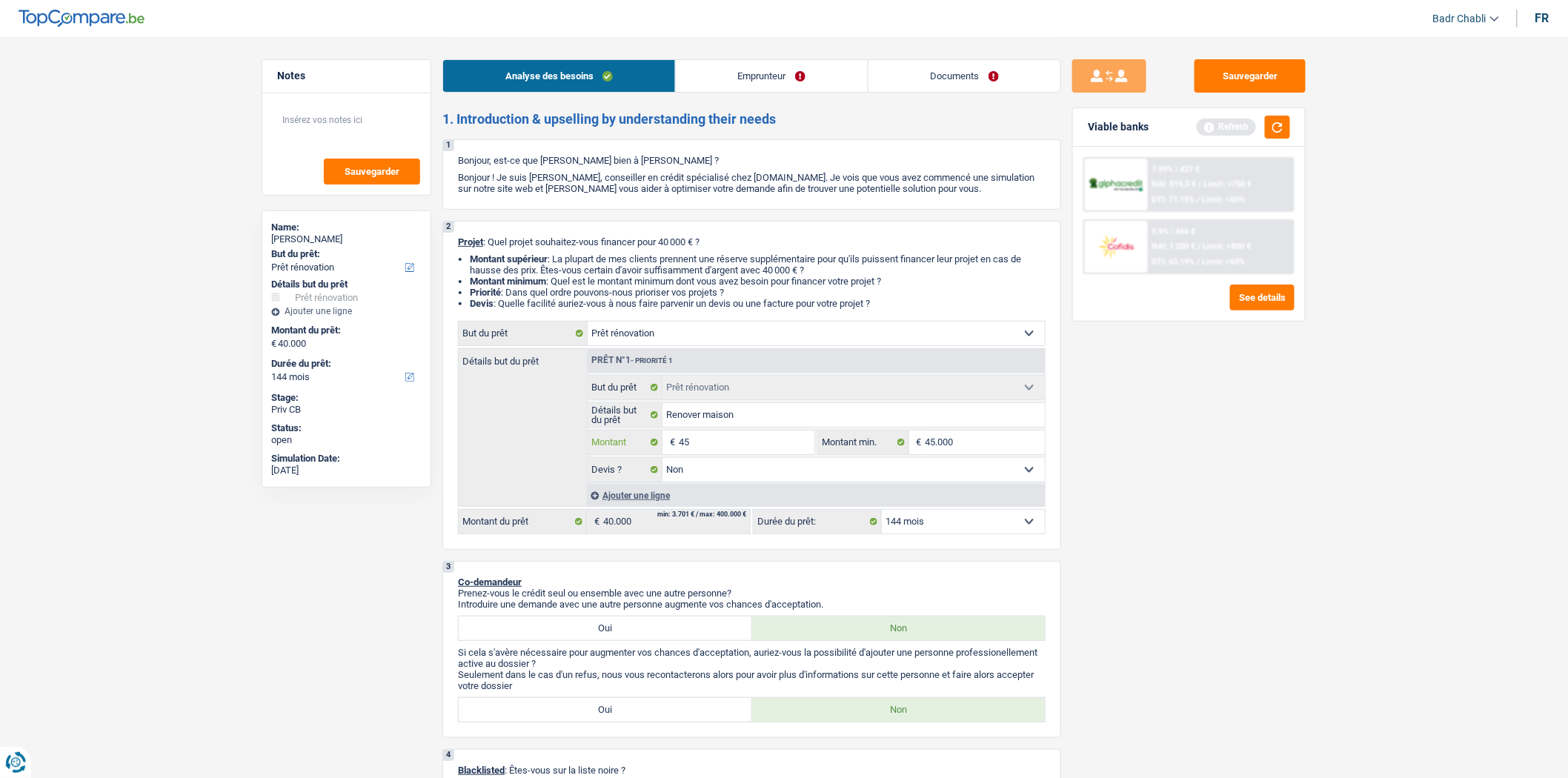
type input "450"
type input "4.500"
type input "45.000"
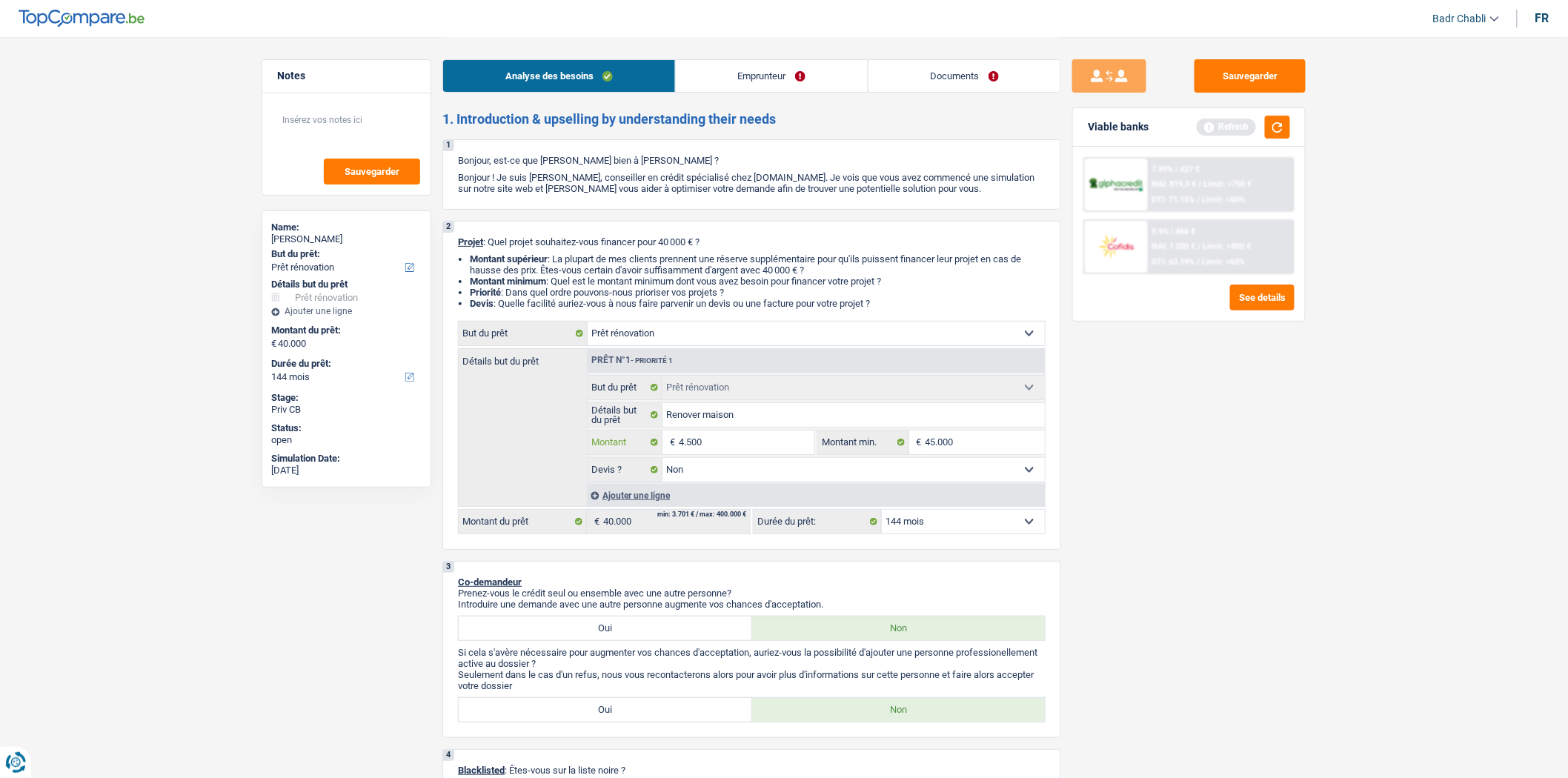
type input "45.000"
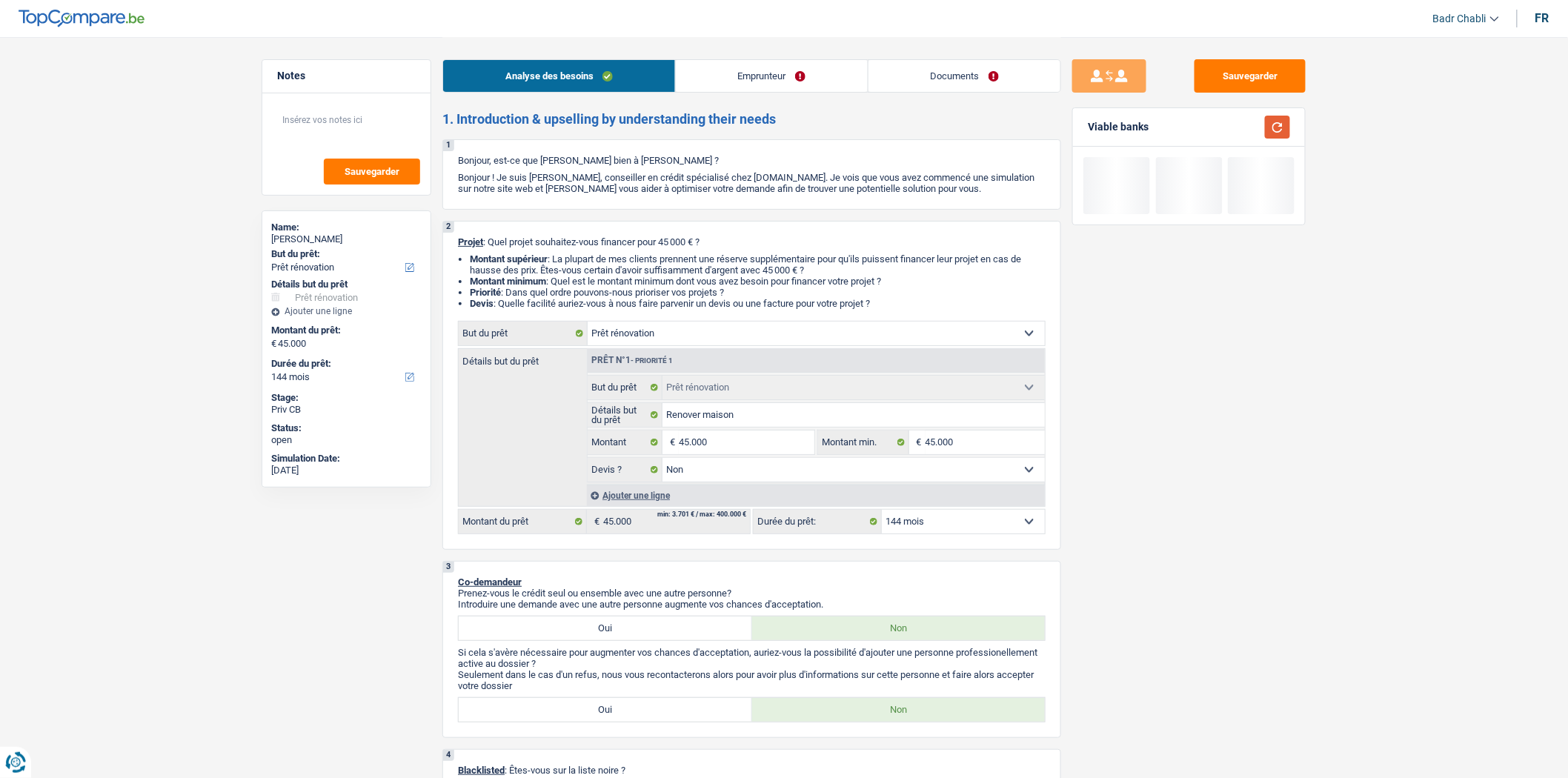
click at [1284, 127] on button "button" at bounding box center [1277, 127] width 25 height 23
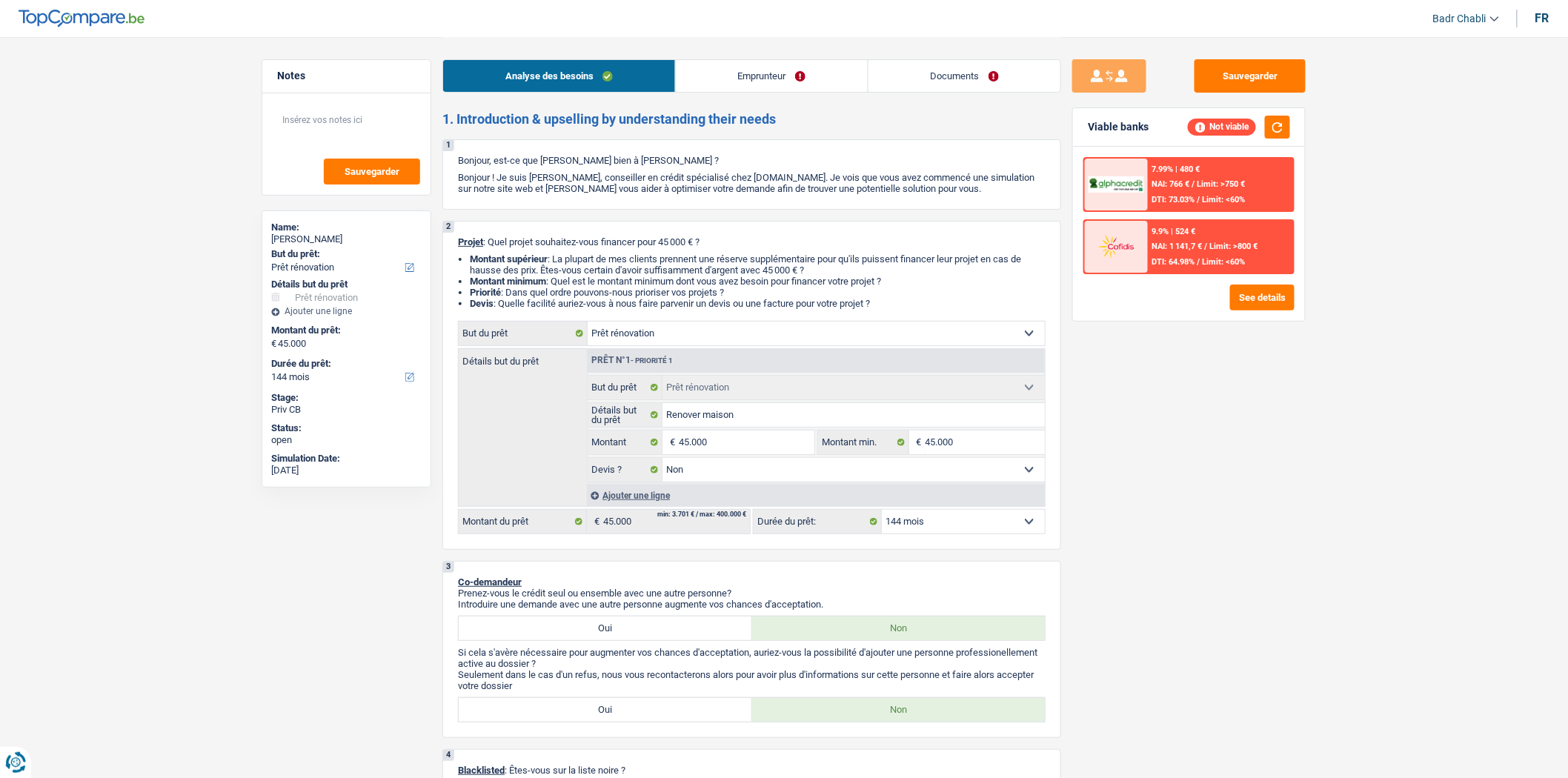
click at [951, 530] on select "12 mois 18 mois 24 mois 30 mois 36 mois 42 mois 48 mois 60 mois 72 mois 84 mois…" at bounding box center [963, 521] width 163 height 24
select select "120"
click at [882, 514] on select "12 mois 18 mois 24 mois 30 mois 36 mois 42 mois 48 mois 60 mois 72 mois 84 mois…" at bounding box center [963, 521] width 163 height 24
select select "120"
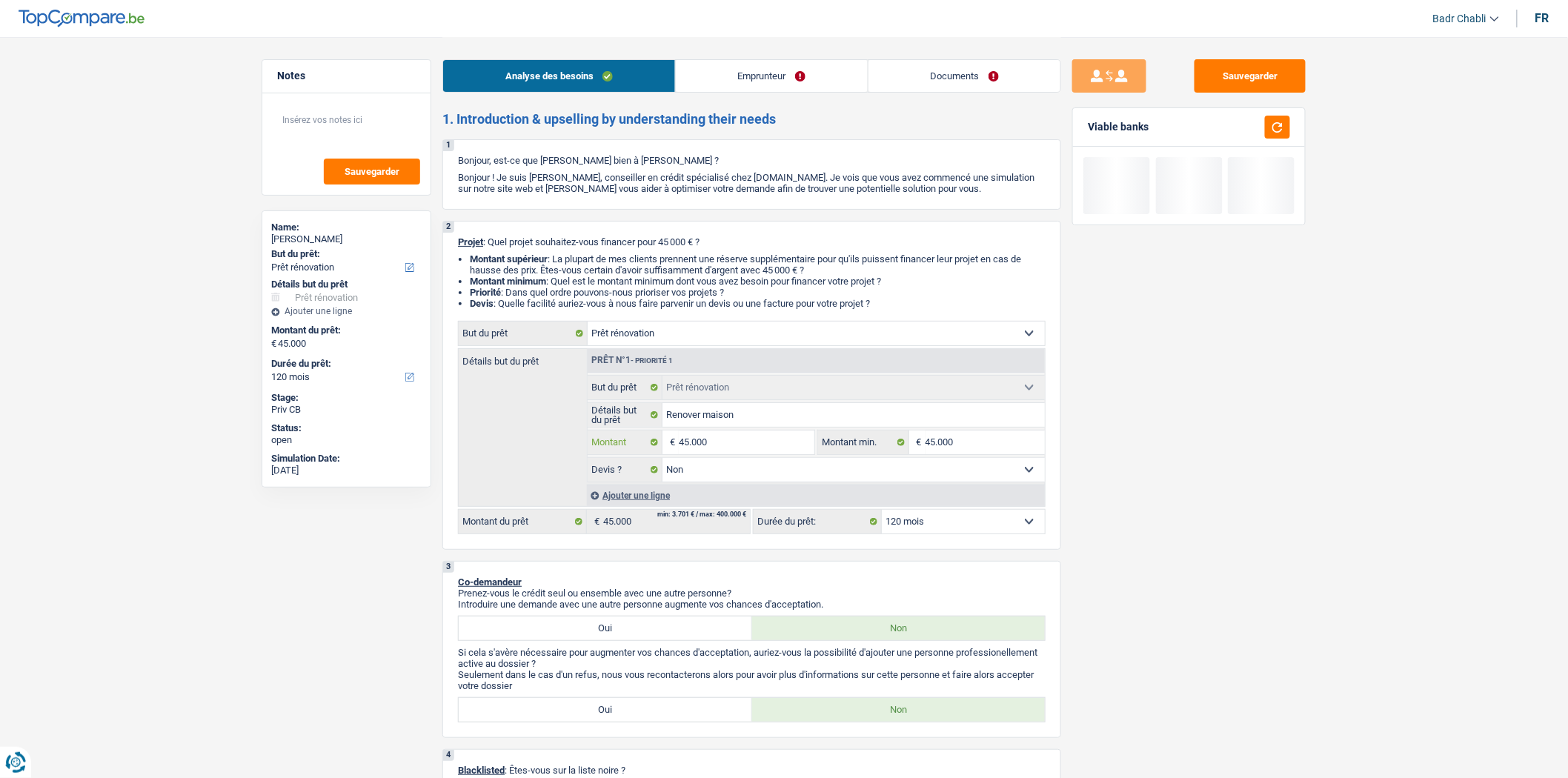
click at [714, 448] on input "45.000" at bounding box center [746, 442] width 135 height 24
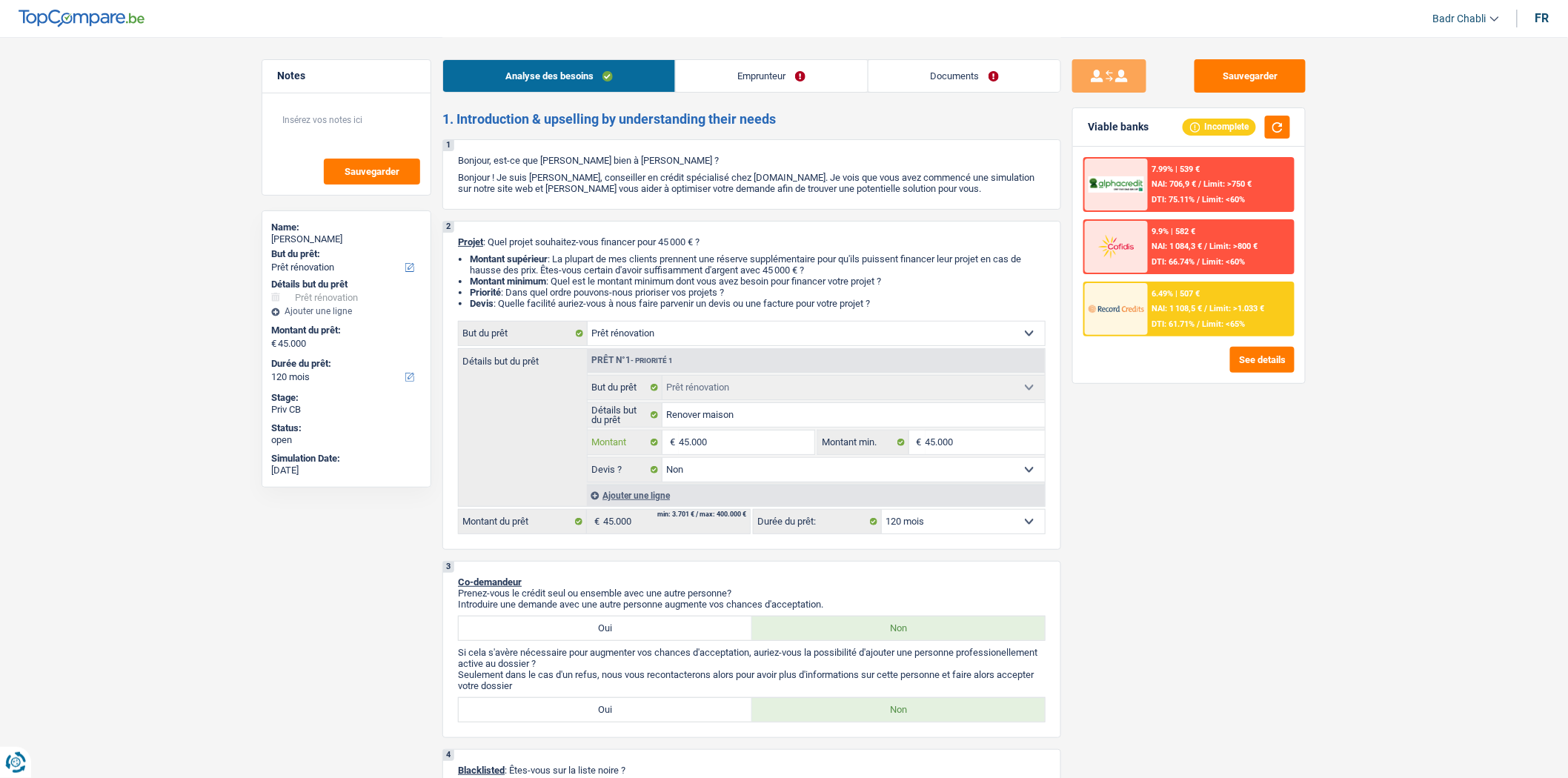
type input "4"
type input "40"
type input "400"
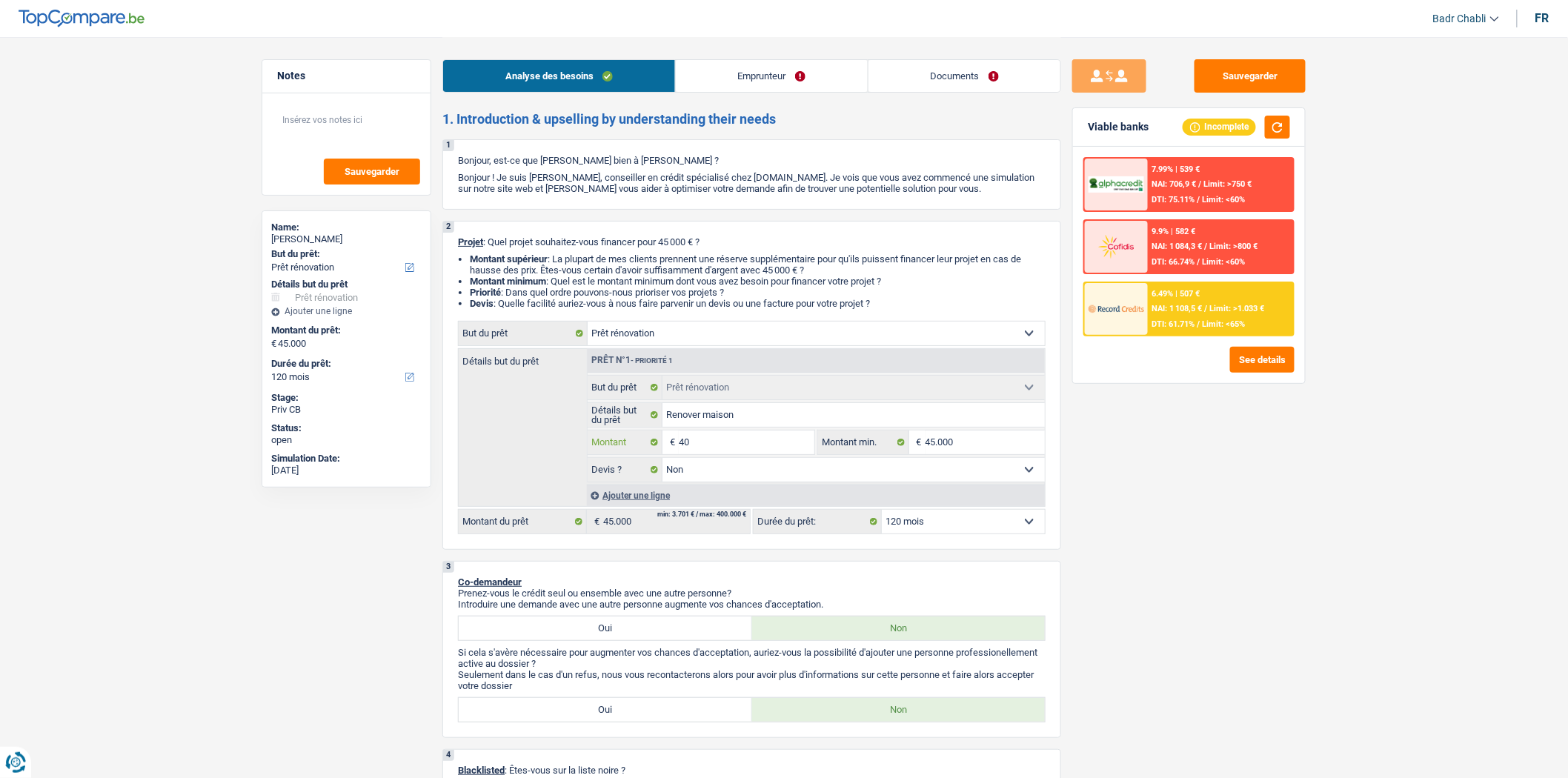
type input "400"
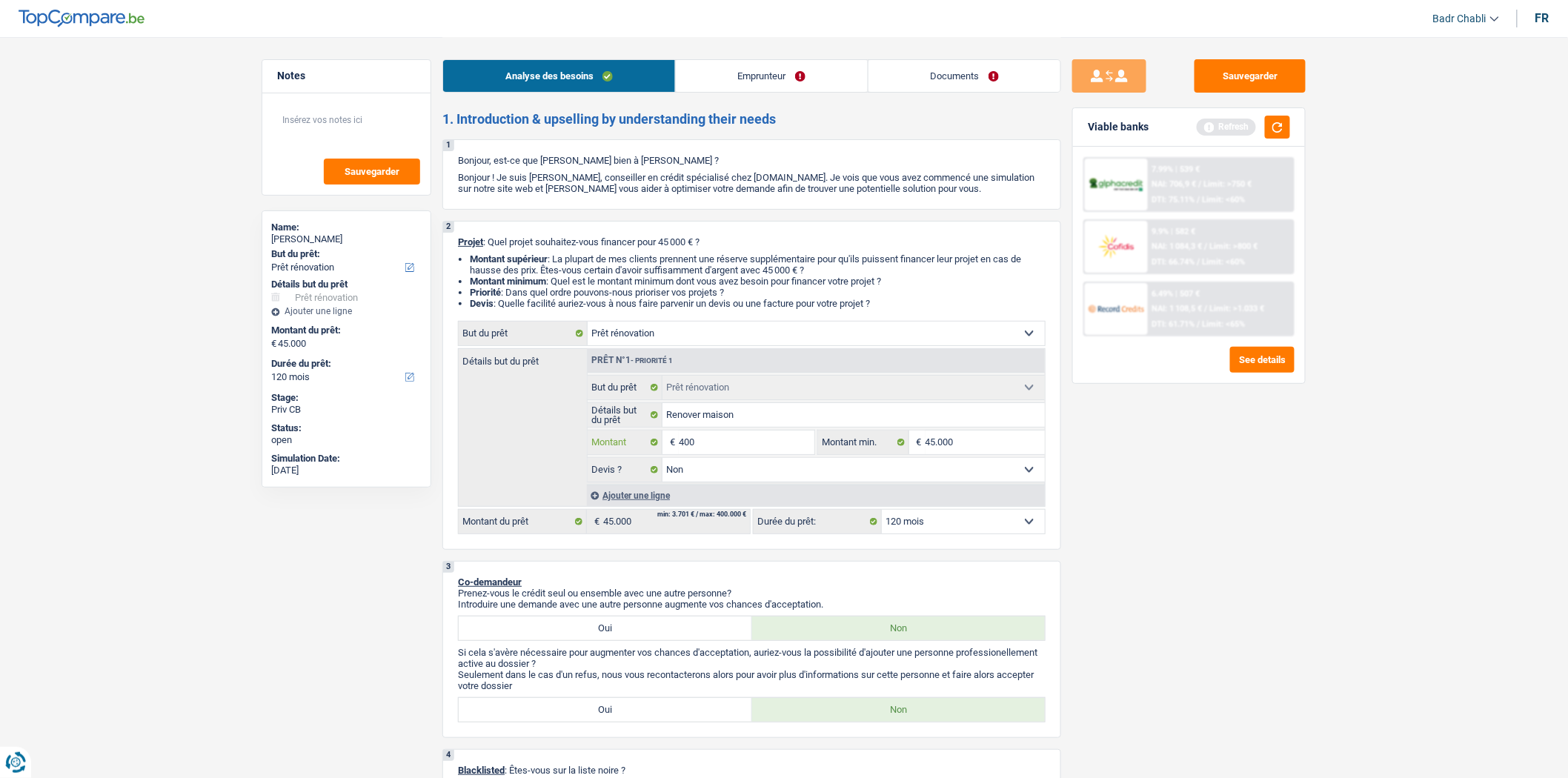
type input "4.000"
type input "40.000"
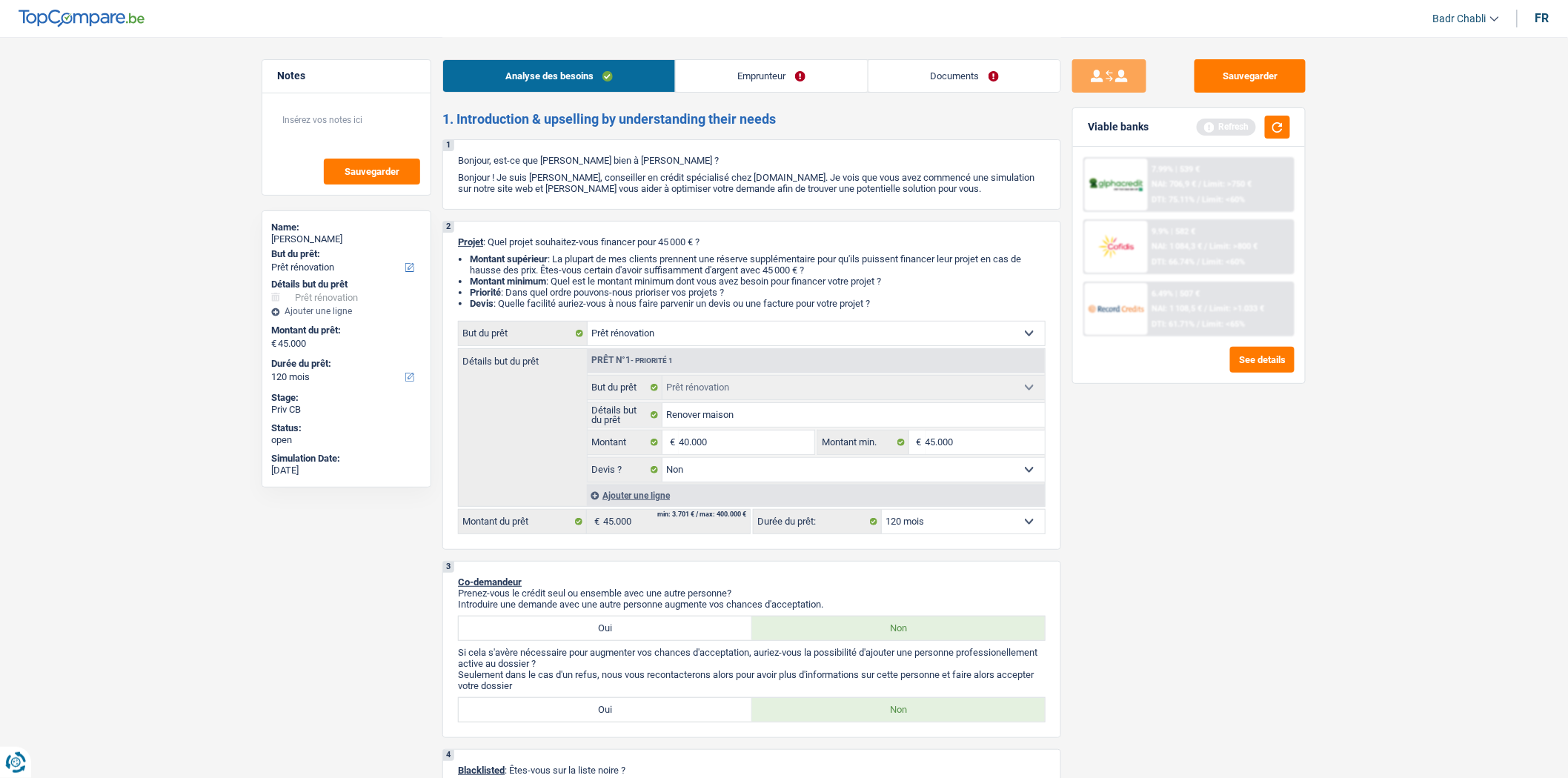
type input "40.000"
select select "144"
type input "40.000"
select select "144"
type input "40.000"
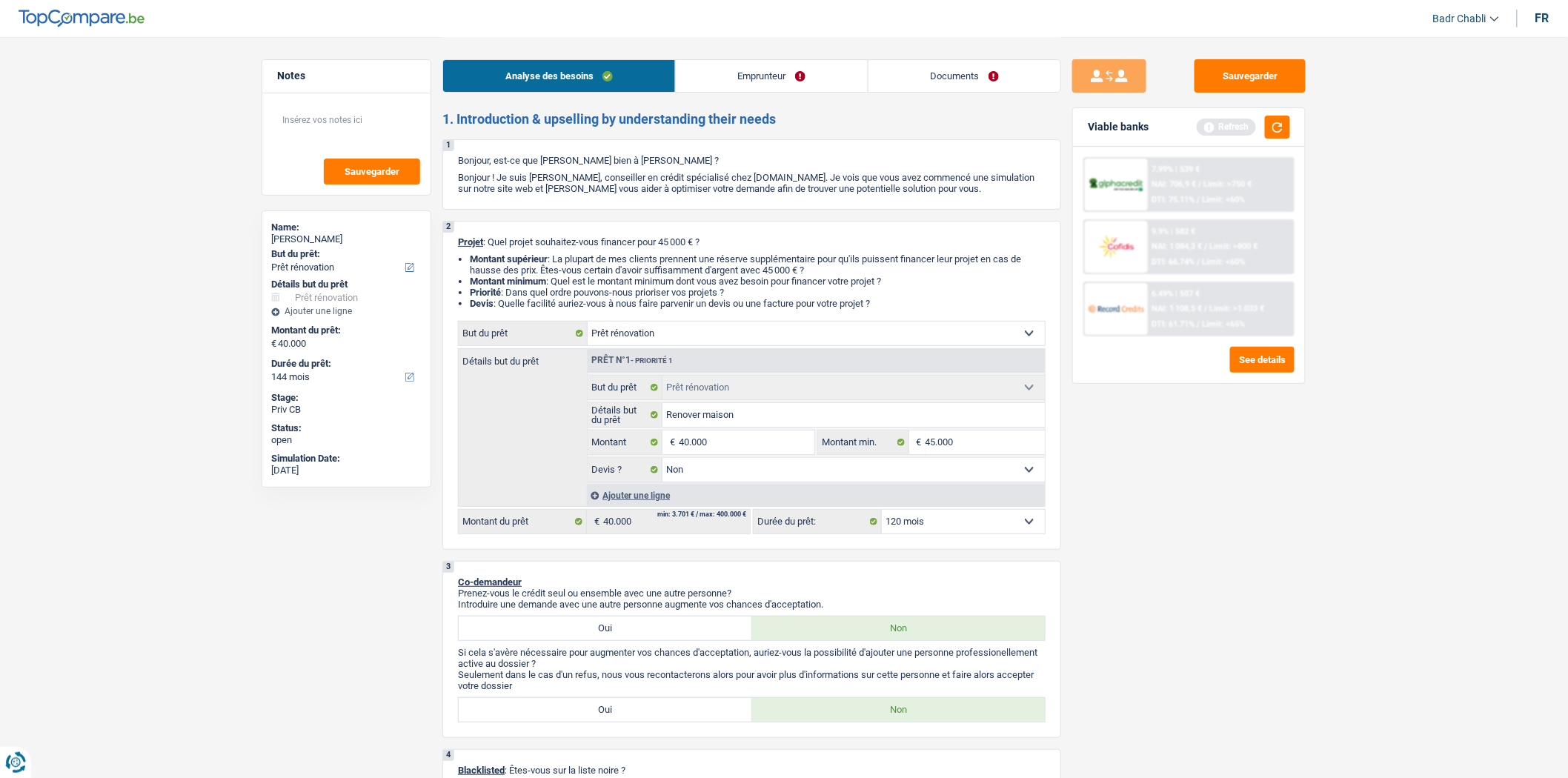
select select "144"
click at [970, 519] on select "12 mois 18 mois 24 mois 30 mois 36 mois 42 mois 48 mois 60 mois 72 mois 84 mois…" at bounding box center [963, 521] width 163 height 24
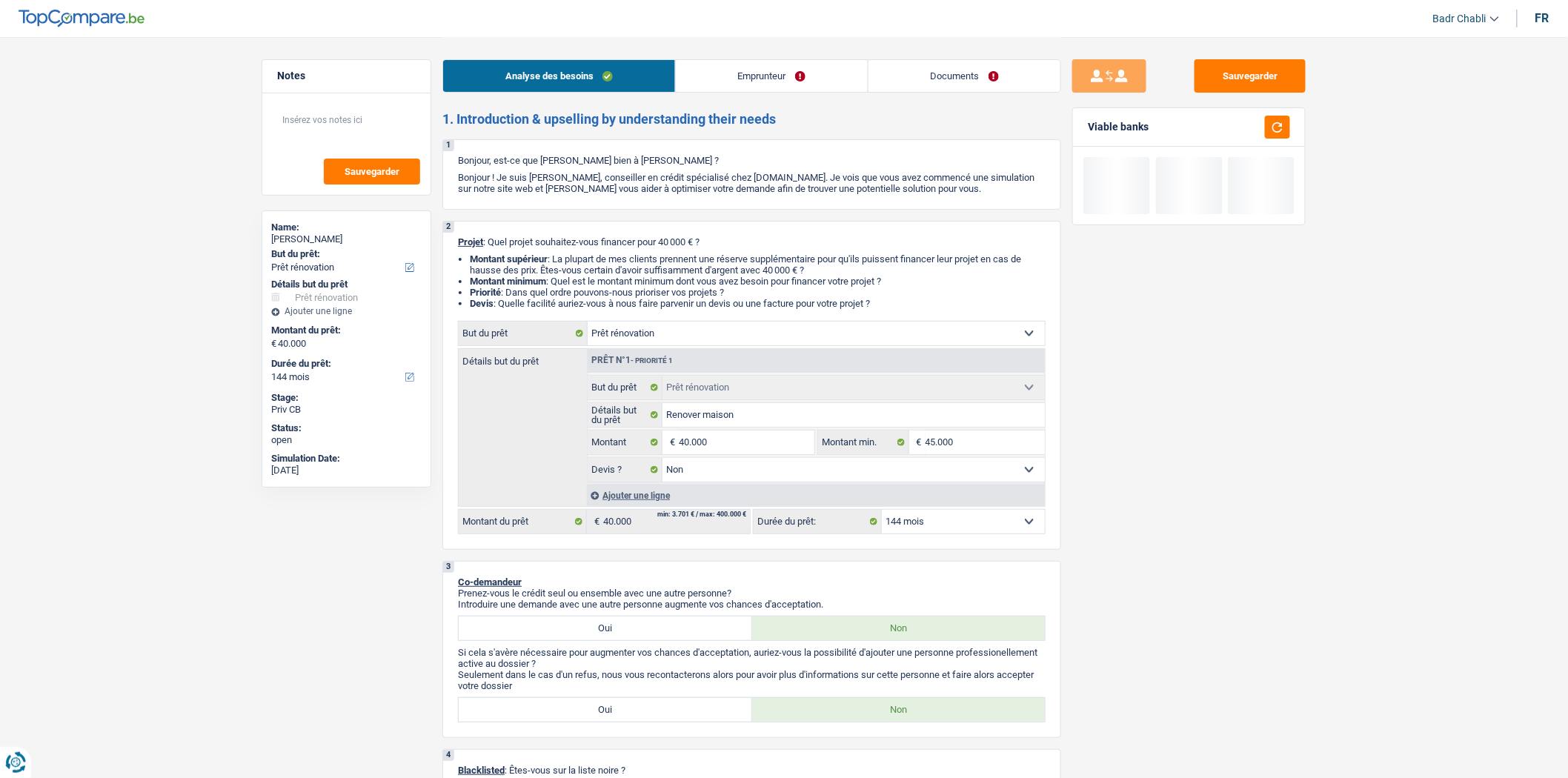
select select "120"
click at [882, 514] on select "12 mois 18 mois 24 mois 30 mois 36 mois 42 mois 48 mois 60 mois 72 mois 84 mois…" at bounding box center [963, 521] width 163 height 24
select select "120"
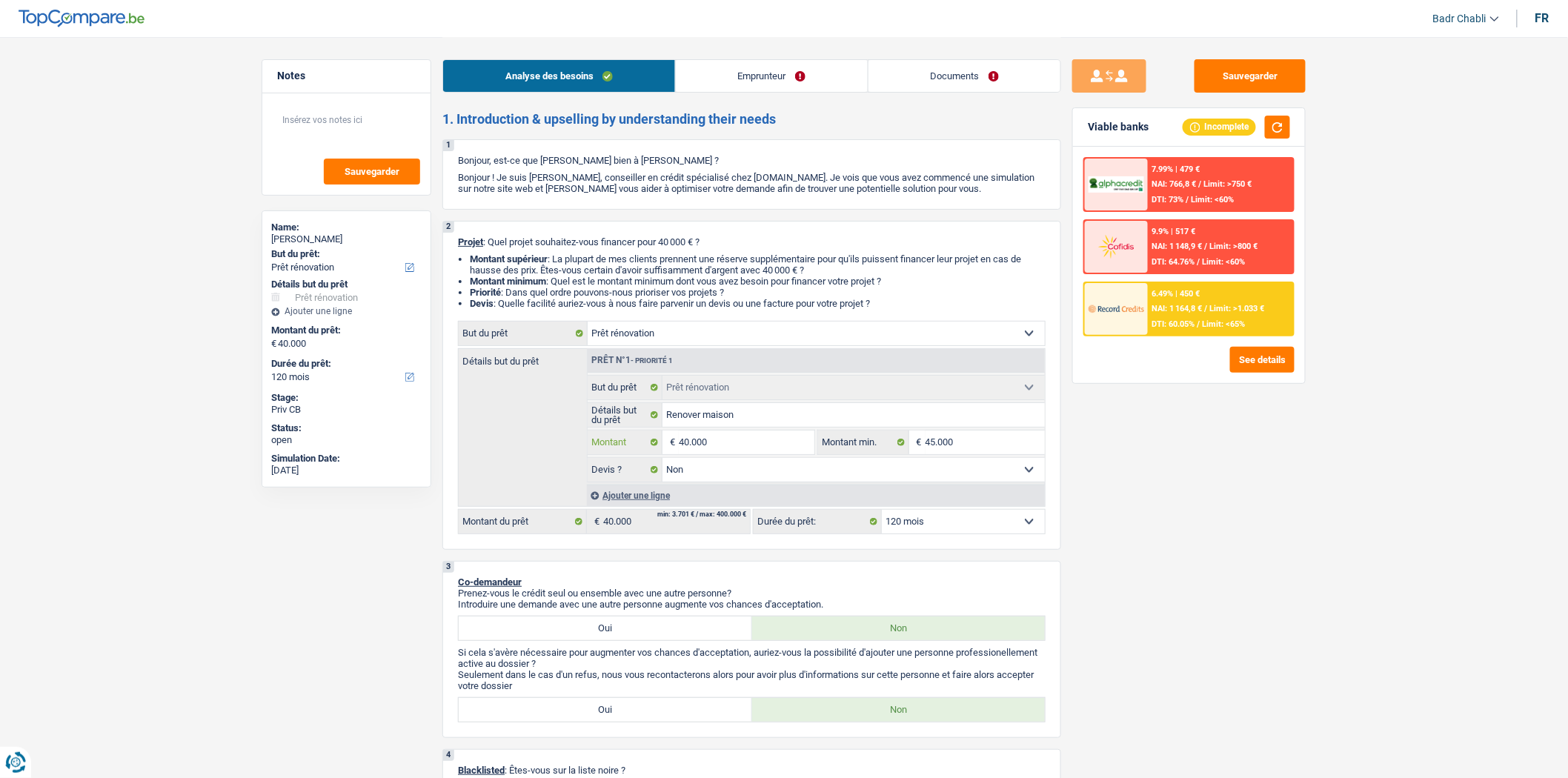
click at [720, 440] on input "40.000" at bounding box center [746, 442] width 135 height 24
type input "4"
type input "45"
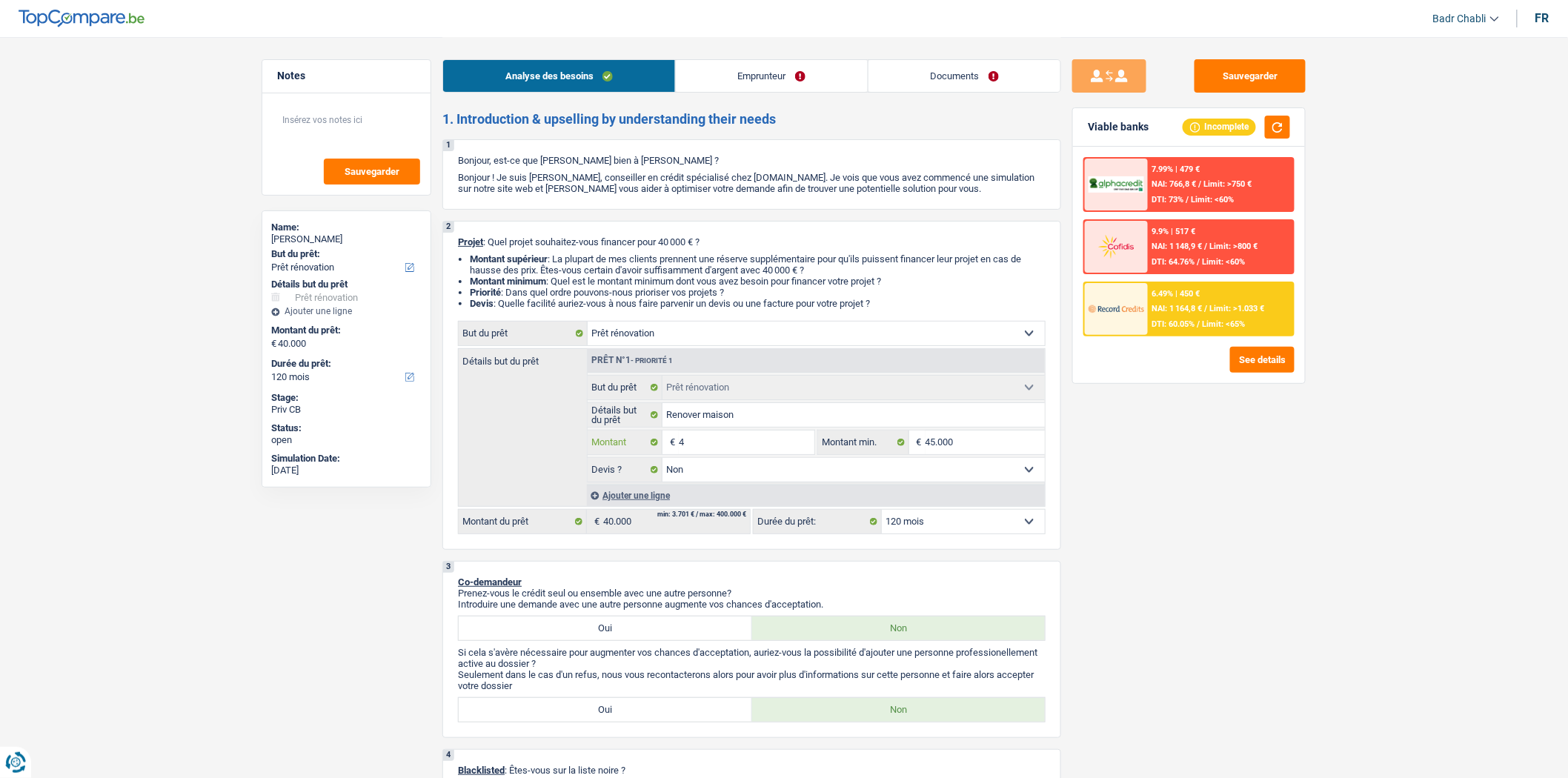
type input "45"
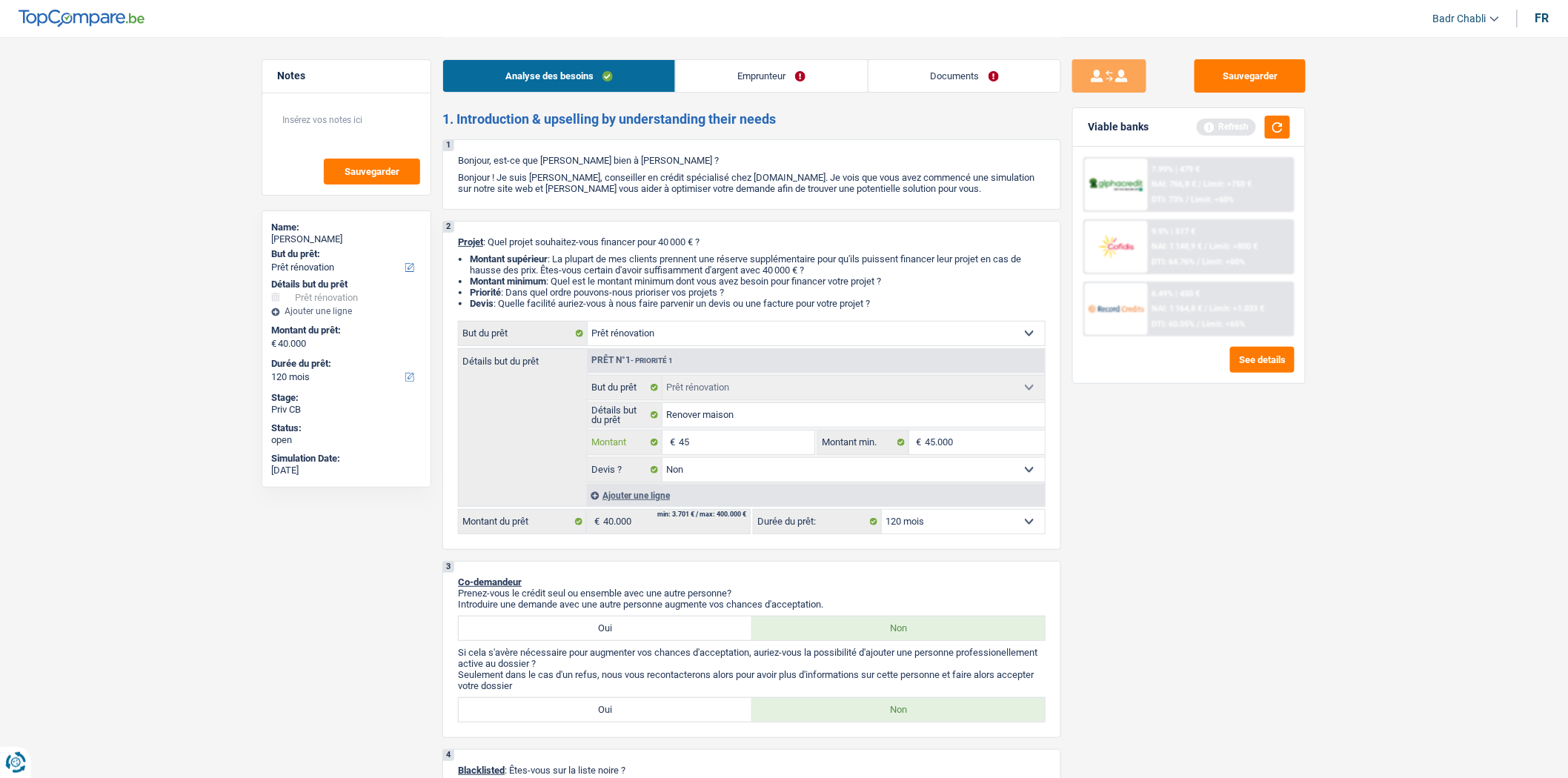
type input "450"
type input "4.500"
type input "45.000"
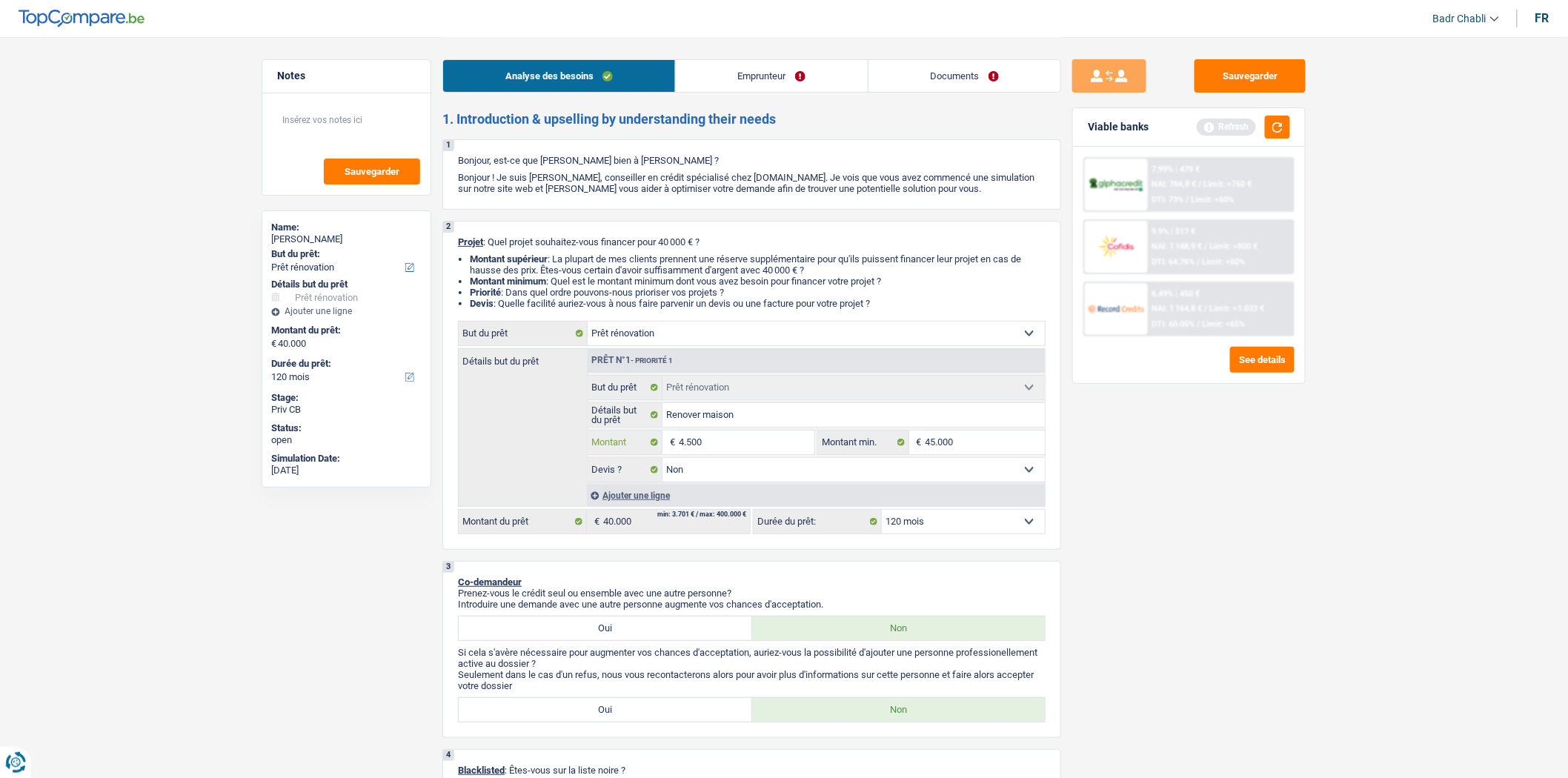
type input "45.000"
select select "144"
type input "45.000"
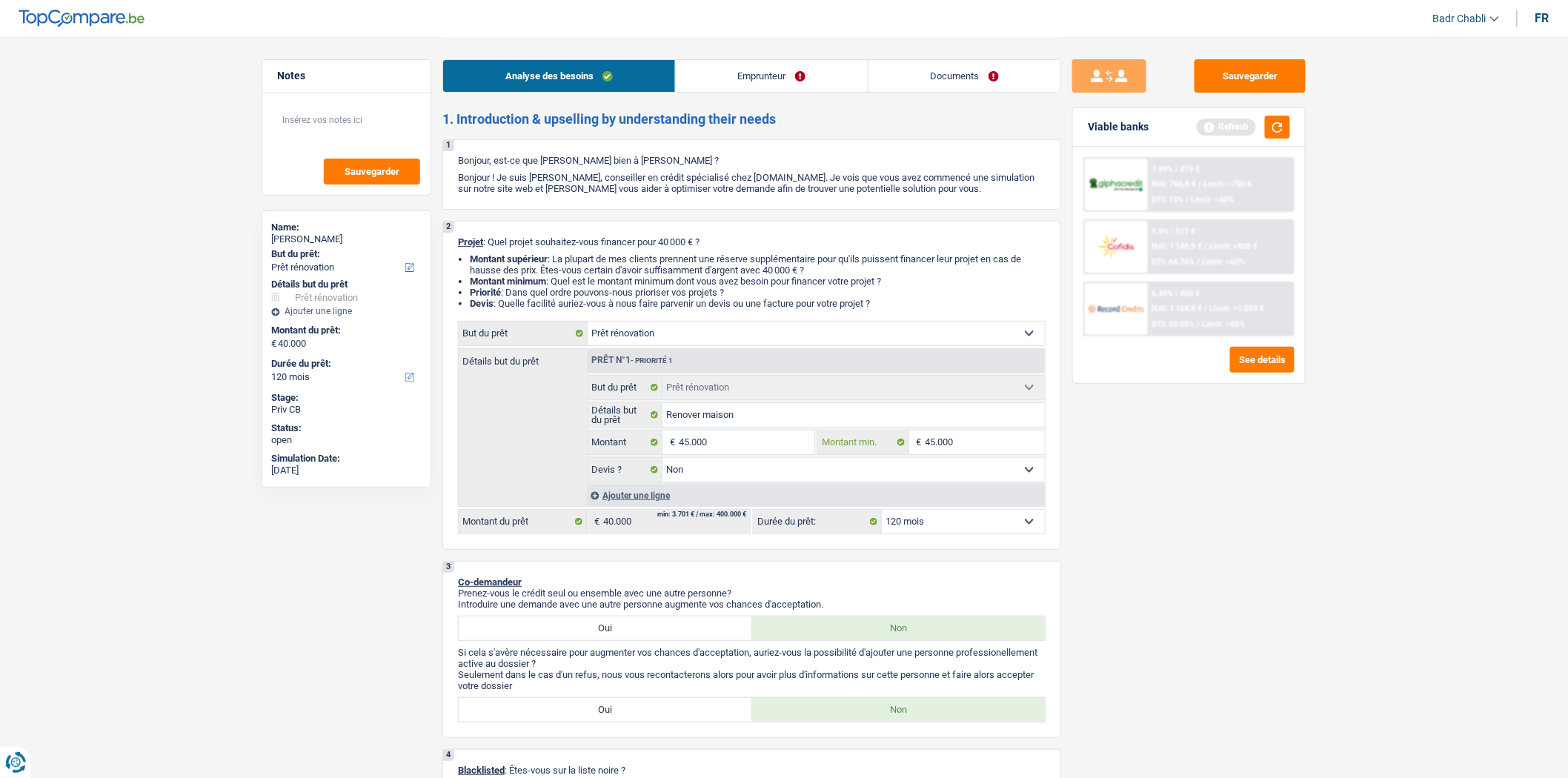
select select "144"
type input "45.000"
select select "144"
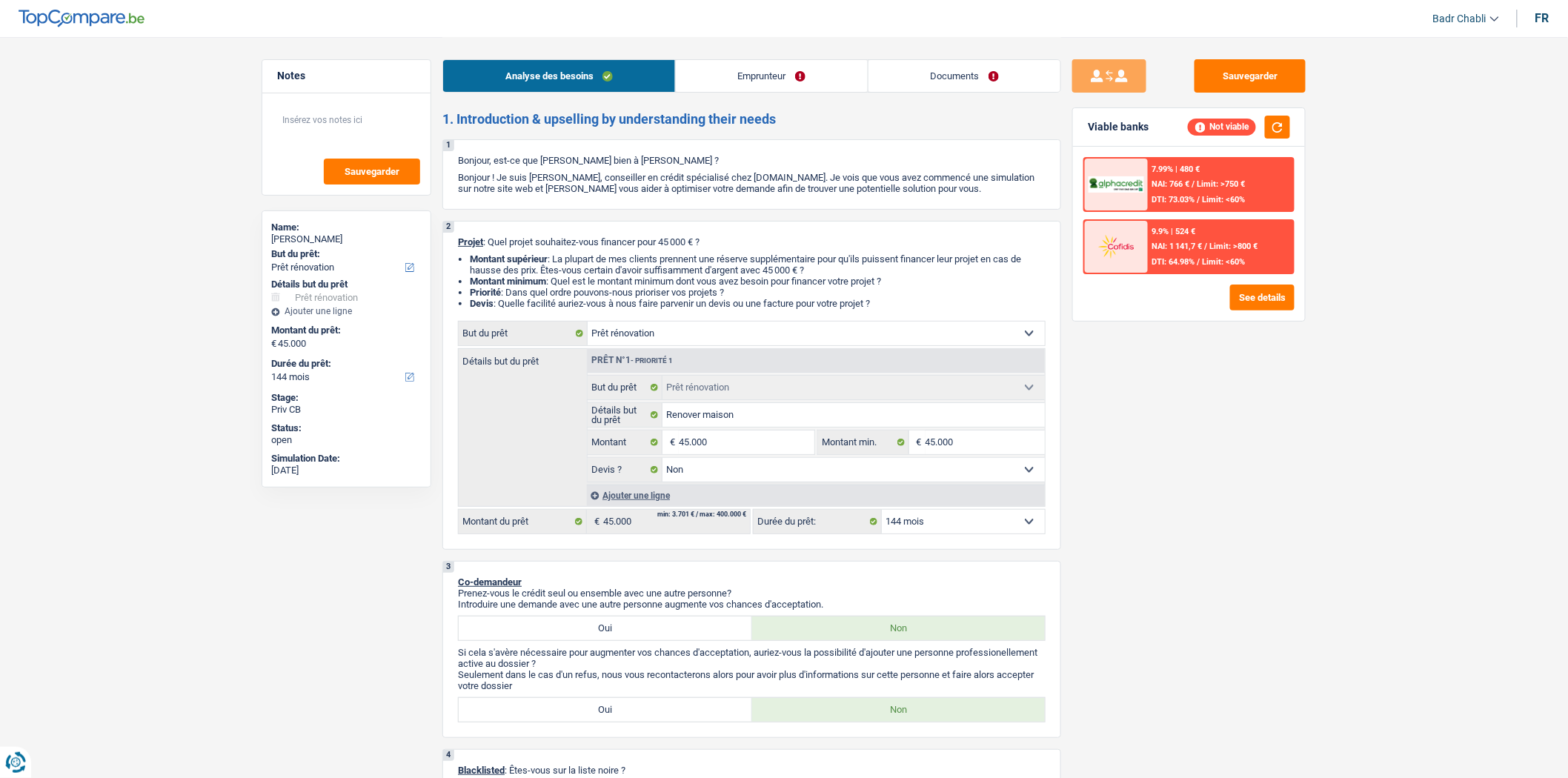
click at [935, 520] on select "12 mois 18 mois 24 mois 30 mois 36 mois 42 mois 48 mois 60 mois 72 mois 84 mois…" at bounding box center [963, 521] width 163 height 24
select select "120"
click at [882, 514] on select "12 mois 18 mois 24 mois 30 mois 36 mois 42 mois 48 mois 60 mois 72 mois 84 mois…" at bounding box center [963, 521] width 163 height 24
select select "120"
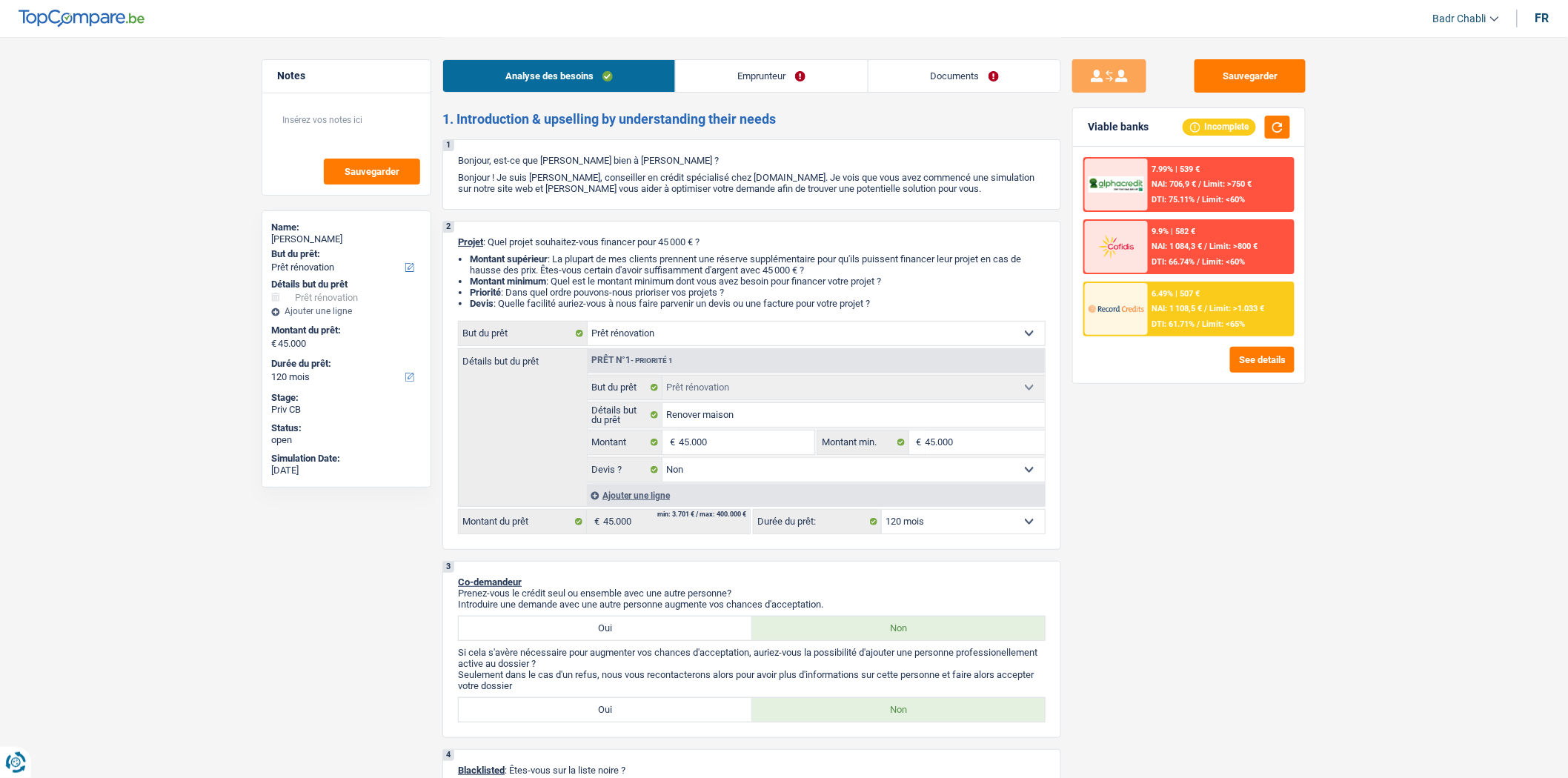
click at [755, 79] on link "Emprunteur" at bounding box center [772, 75] width 192 height 32
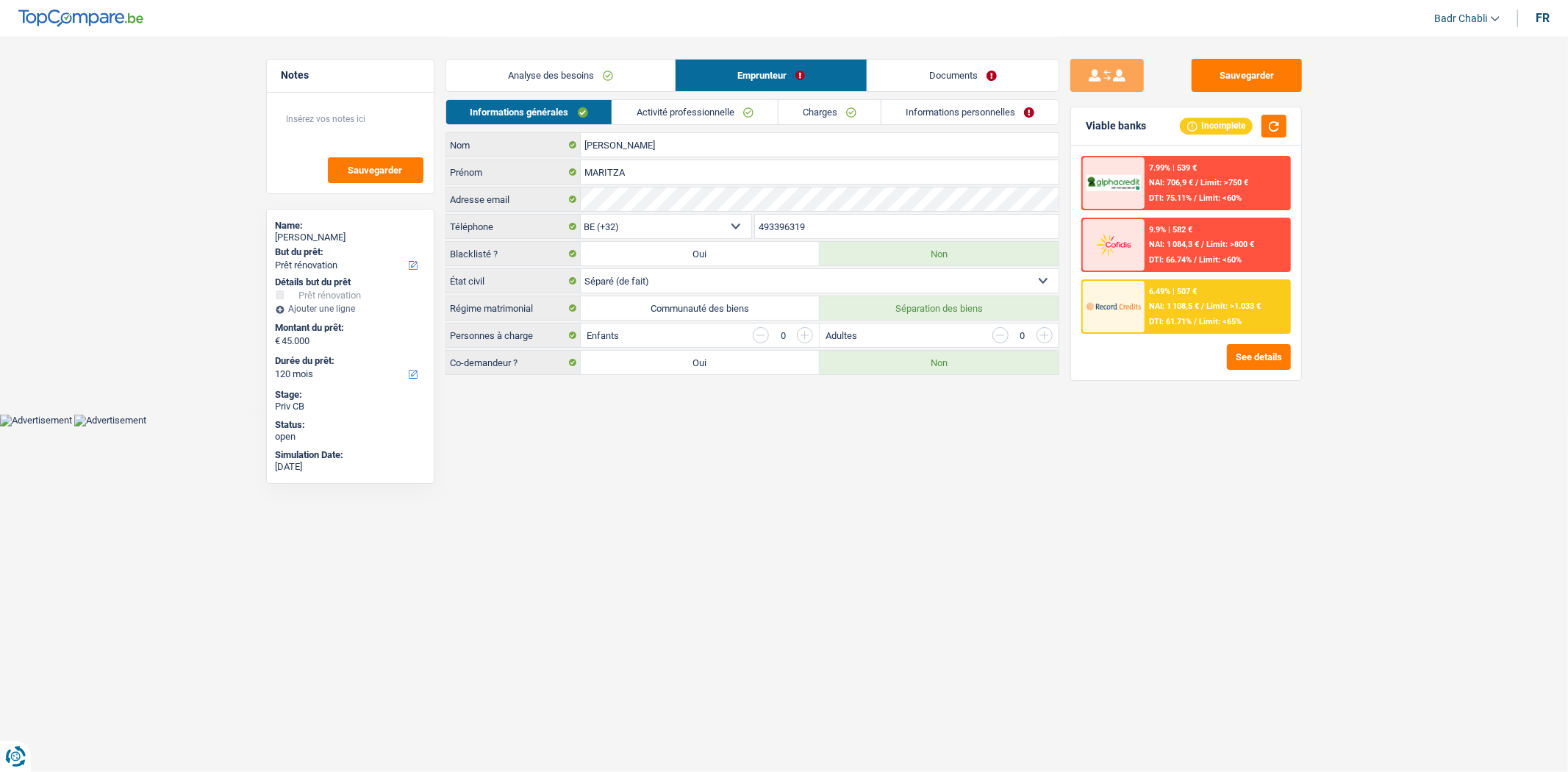
click at [744, 363] on label "Oui" at bounding box center [700, 362] width 239 height 24
click at [744, 363] on input "Oui" at bounding box center [700, 362] width 239 height 24
radio input "true"
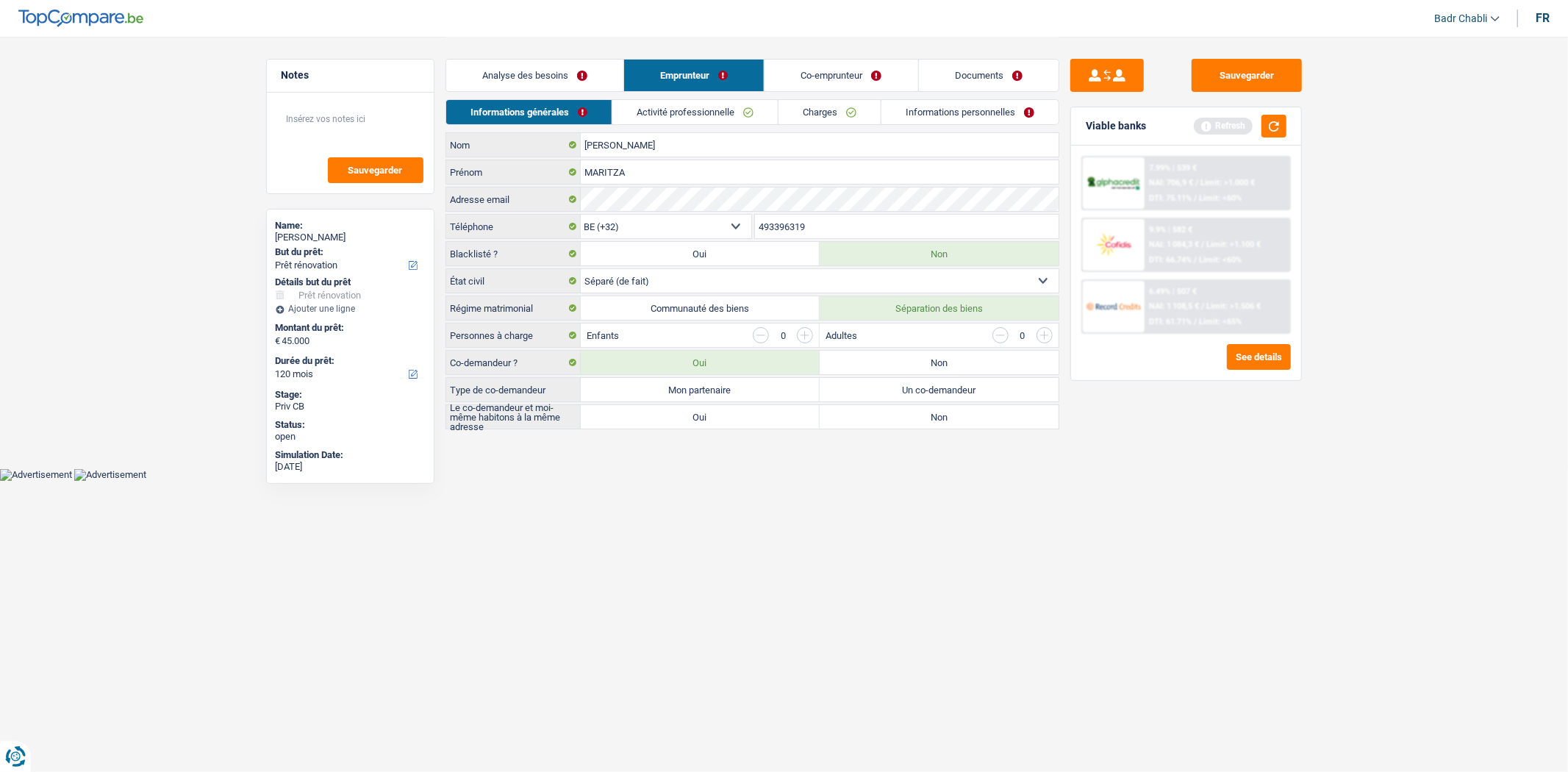
click at [731, 399] on label "Mon partenaire" at bounding box center [700, 390] width 239 height 24
click at [731, 399] on input "Mon partenaire" at bounding box center [700, 390] width 239 height 24
radio input "true"
click at [731, 413] on label "Oui" at bounding box center [700, 417] width 239 height 24
click at [731, 413] on input "Oui" at bounding box center [700, 417] width 239 height 24
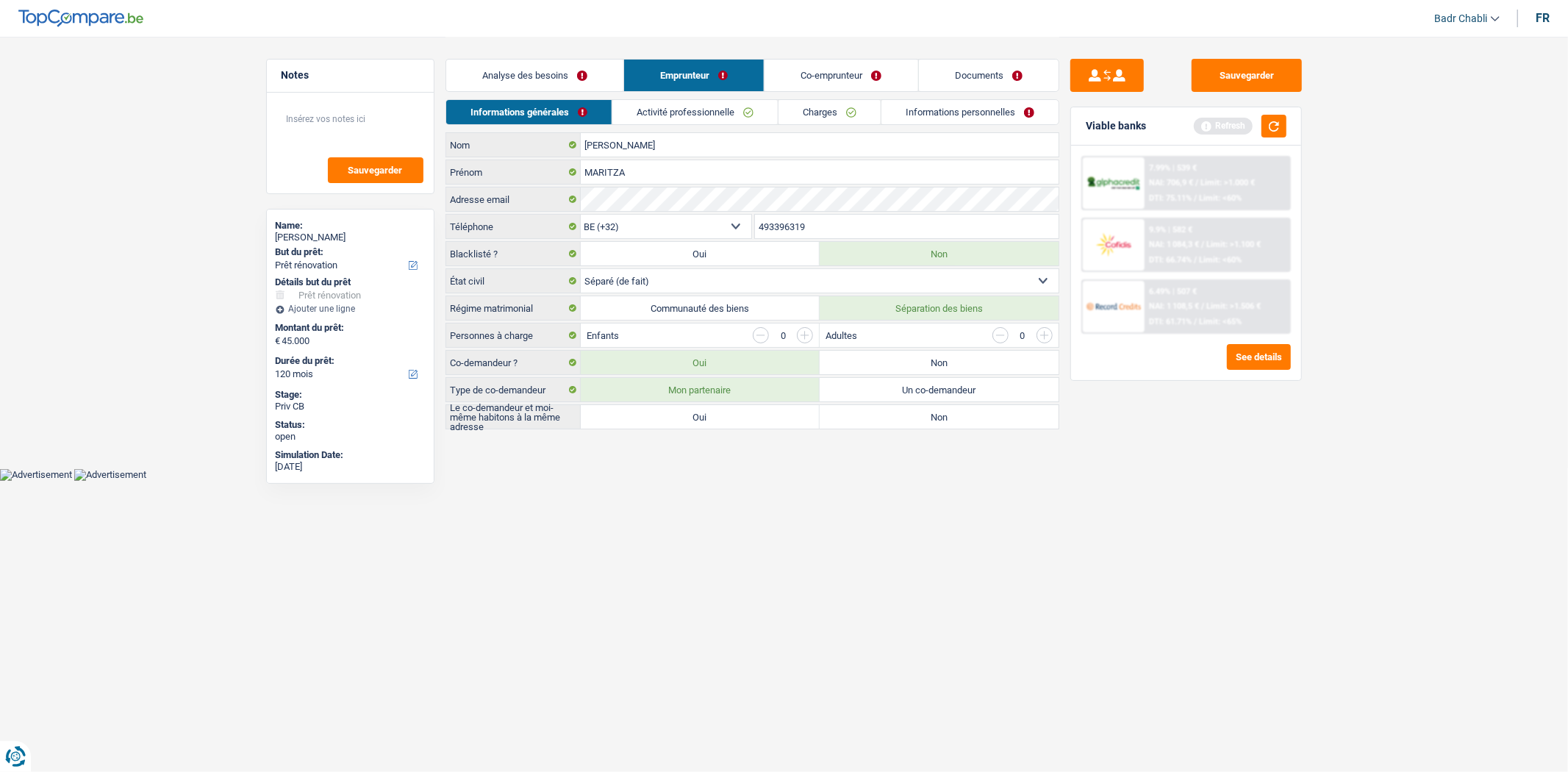
radio input "true"
click at [690, 109] on link "Activité professionnelle" at bounding box center [695, 112] width 165 height 25
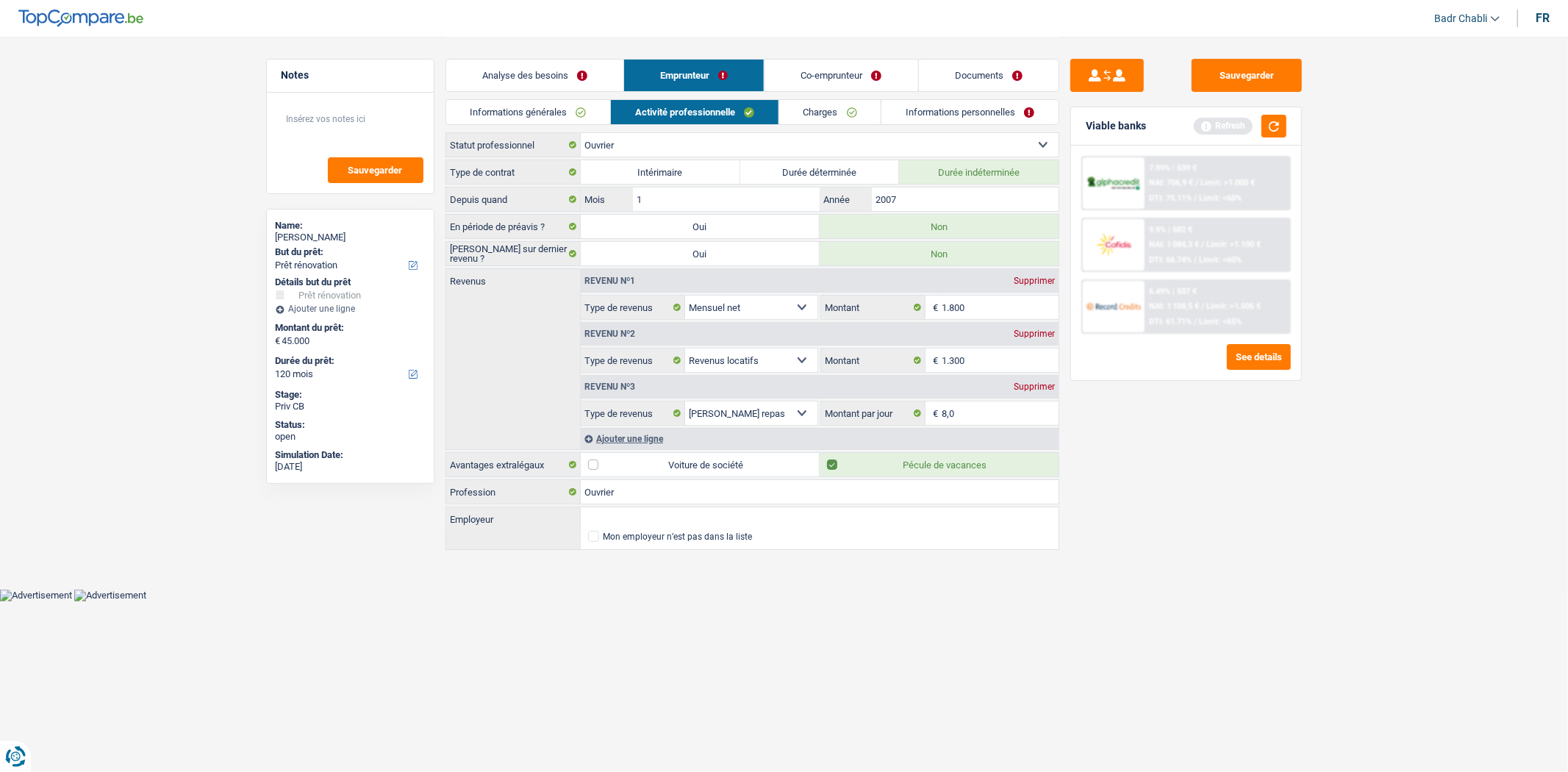
click at [780, 112] on link "Charges" at bounding box center [831, 112] width 102 height 25
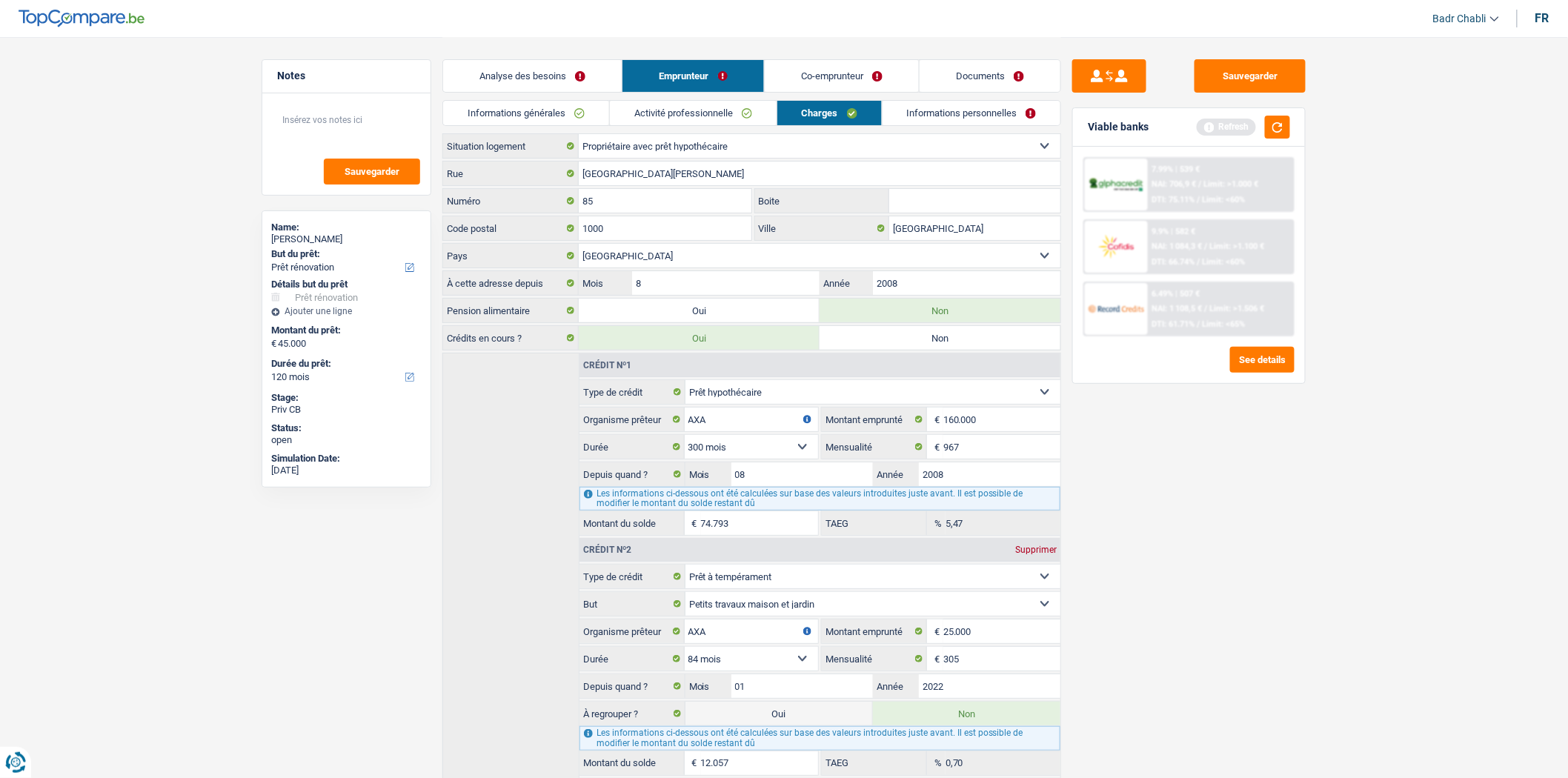
click at [971, 119] on link "Informations personnelles" at bounding box center [972, 113] width 179 height 25
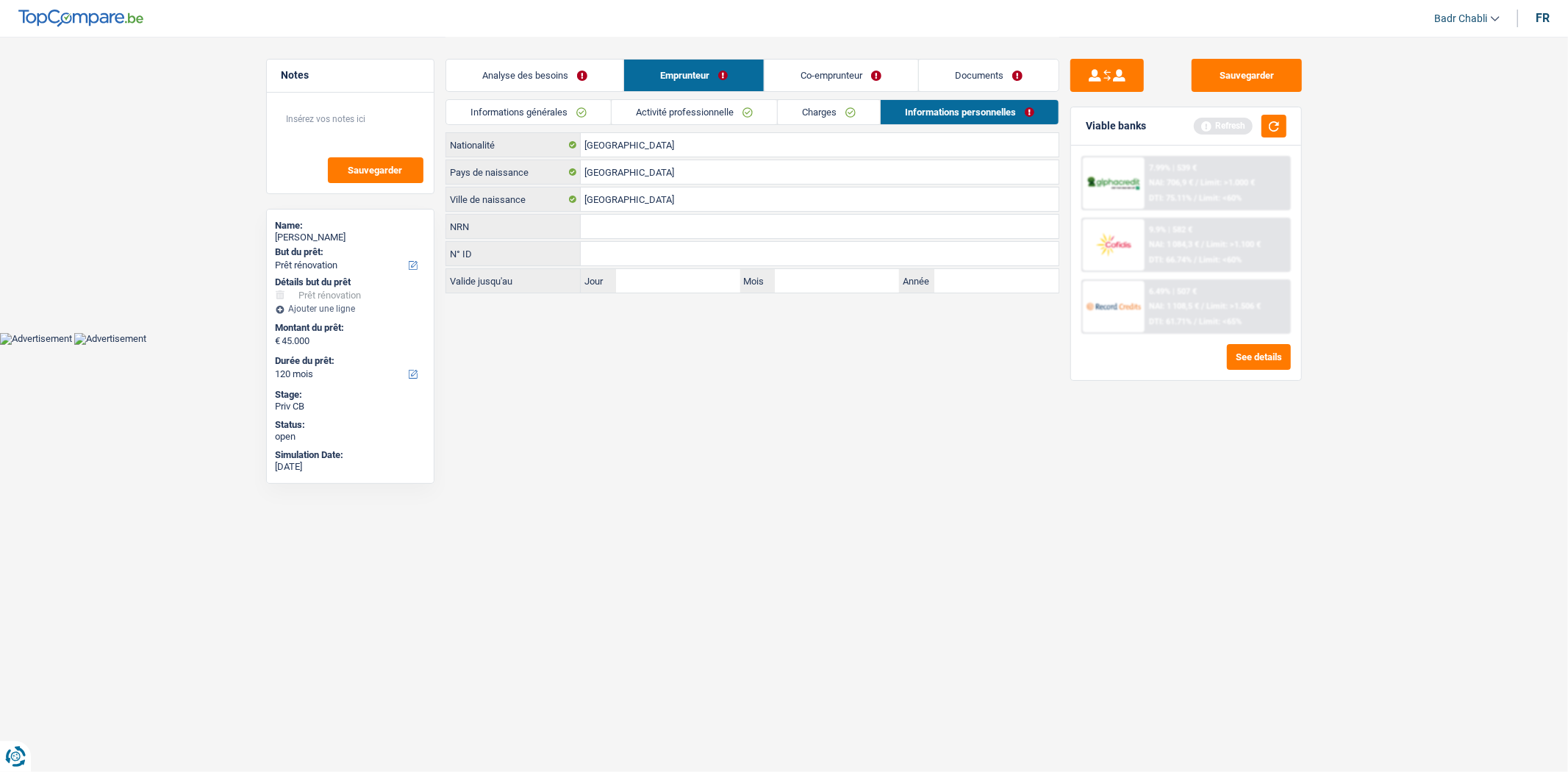
click at [685, 108] on link "Activité professionnelle" at bounding box center [694, 112] width 165 height 25
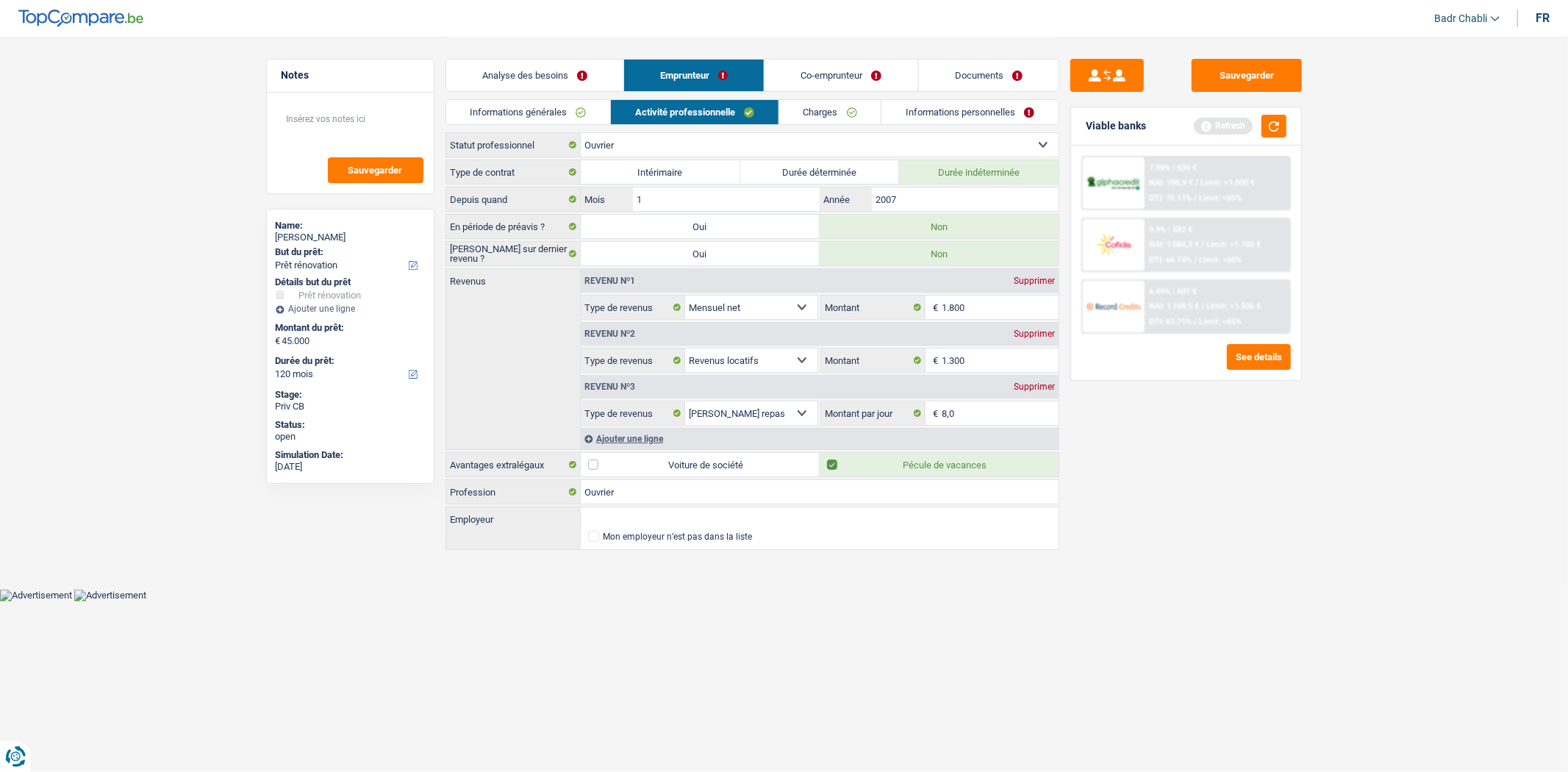
click at [860, 71] on link "Co-emprunteur" at bounding box center [841, 75] width 153 height 32
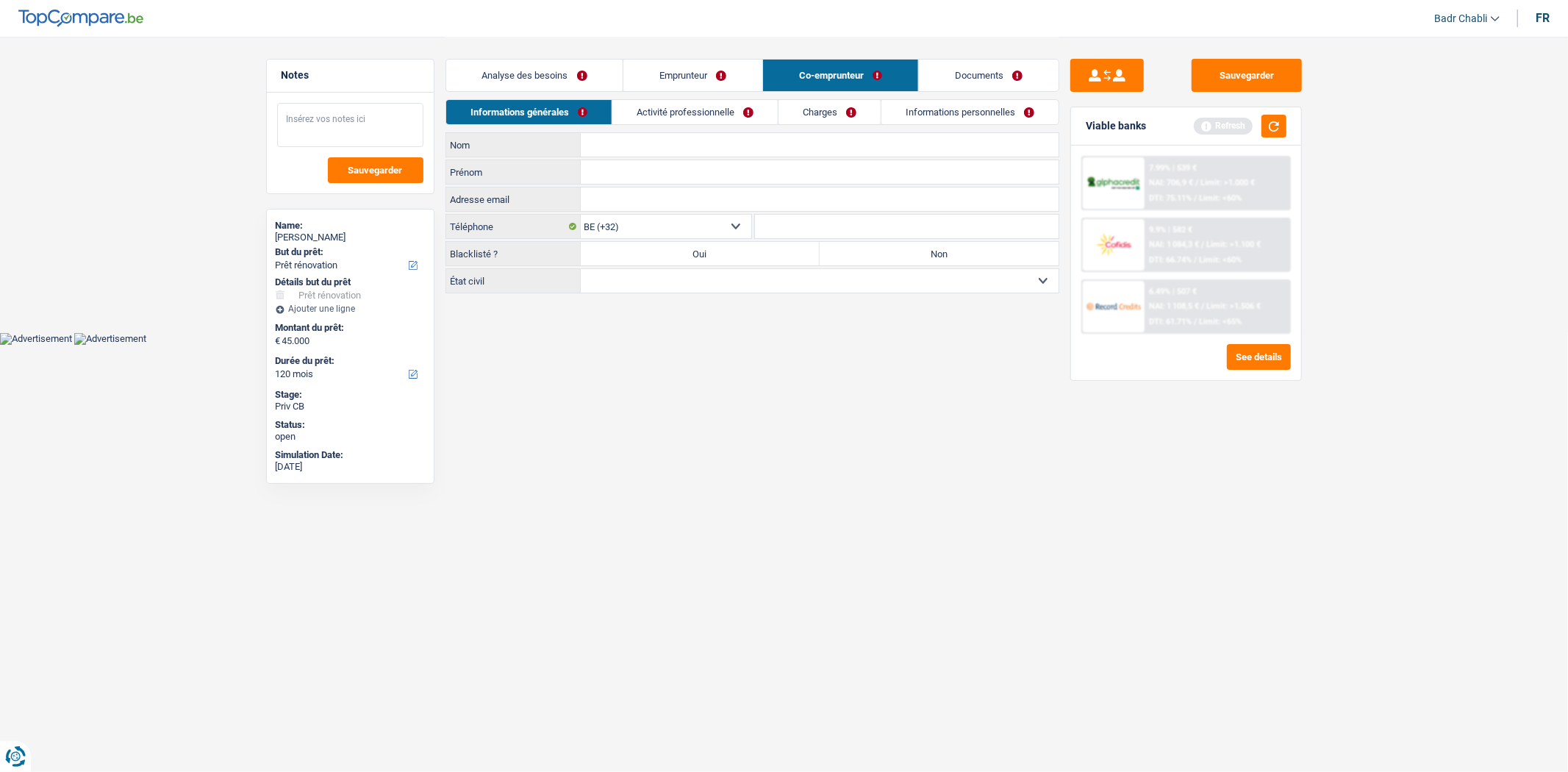
click at [320, 123] on textarea at bounding box center [350, 125] width 146 height 44
click at [413, 120] on textarea "Mme va signer avec son ex [PERSON_NAME] pas possible chez Record" at bounding box center [350, 125] width 146 height 44
type textarea "Mme va signer avec son ex sinon pas possible chez Record"
click at [925, 258] on label "Non" at bounding box center [939, 254] width 239 height 24
click at [925, 258] on input "Non" at bounding box center [939, 254] width 239 height 24
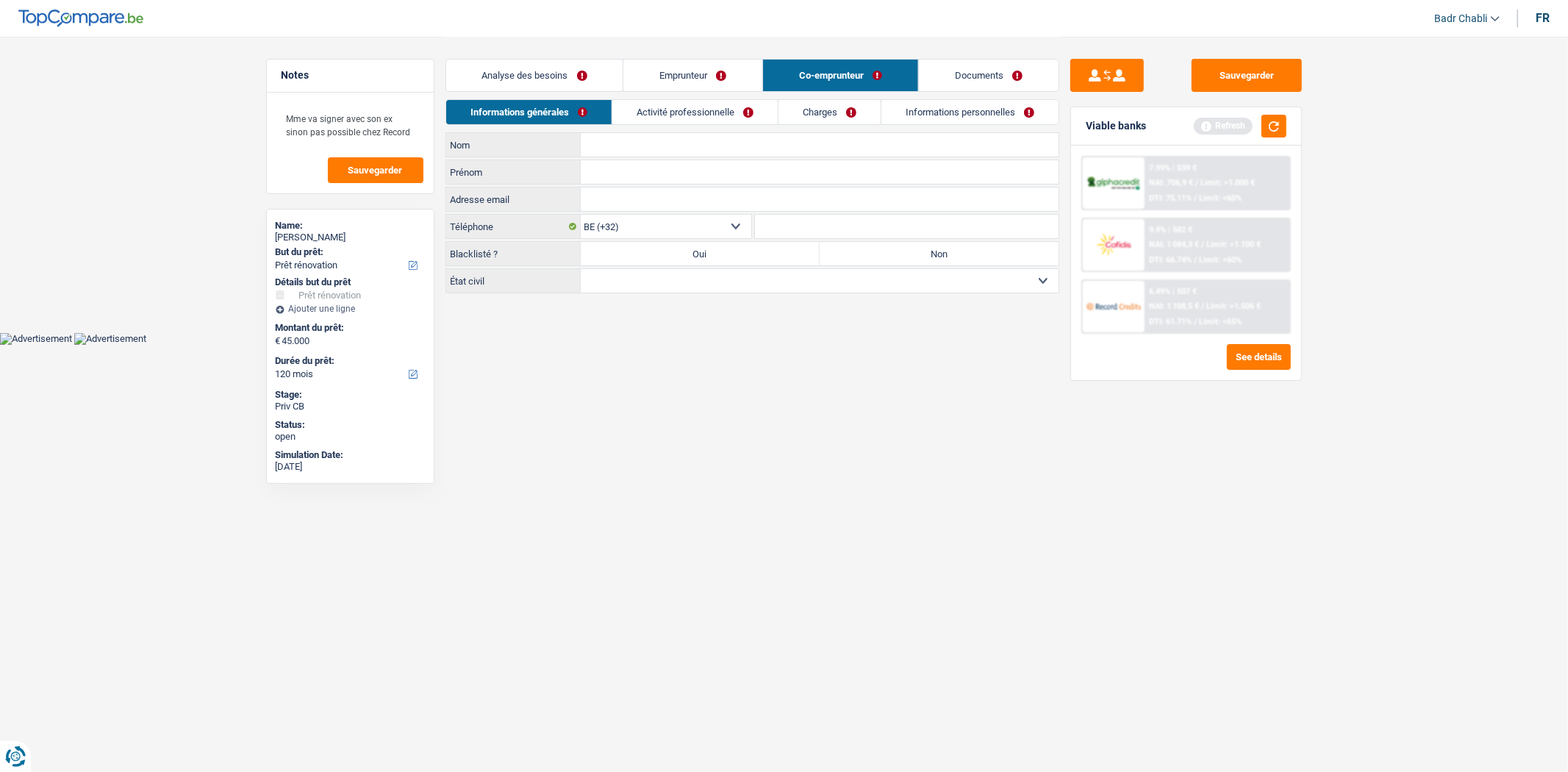
radio input "true"
click at [879, 279] on select "Célibataire Marié(e) Cohabitant(e) légal(e) Divorcé(e) Veuf(ve) Séparé (de fait…" at bounding box center [820, 281] width 478 height 24
select select "married"
click at [580, 270] on select "Célibataire Marié(e) Cohabitant(e) légal(e) Divorcé(e) Veuf(ve) Séparé (de fait…" at bounding box center [820, 281] width 478 height 24
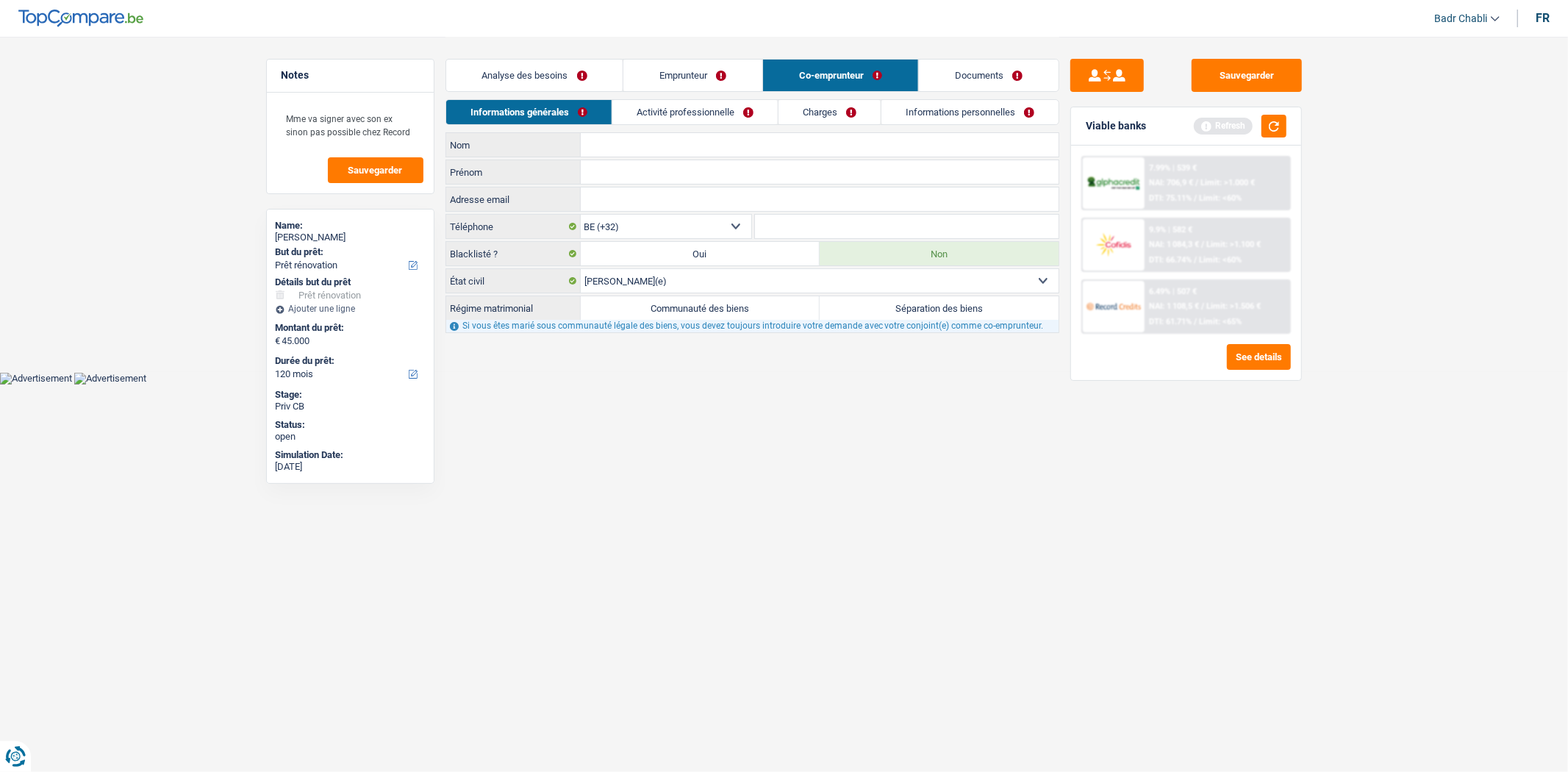
click at [921, 307] on label "Séparation des biens" at bounding box center [939, 308] width 239 height 24
click at [921, 307] on input "Séparation des biens" at bounding box center [939, 308] width 239 height 24
radio input "true"
click at [748, 277] on select "Célibataire Marié(e) Cohabitant(e) légal(e) Divorcé(e) Veuf(ve) Séparé (de fait…" at bounding box center [820, 281] width 478 height 24
select select "separated"
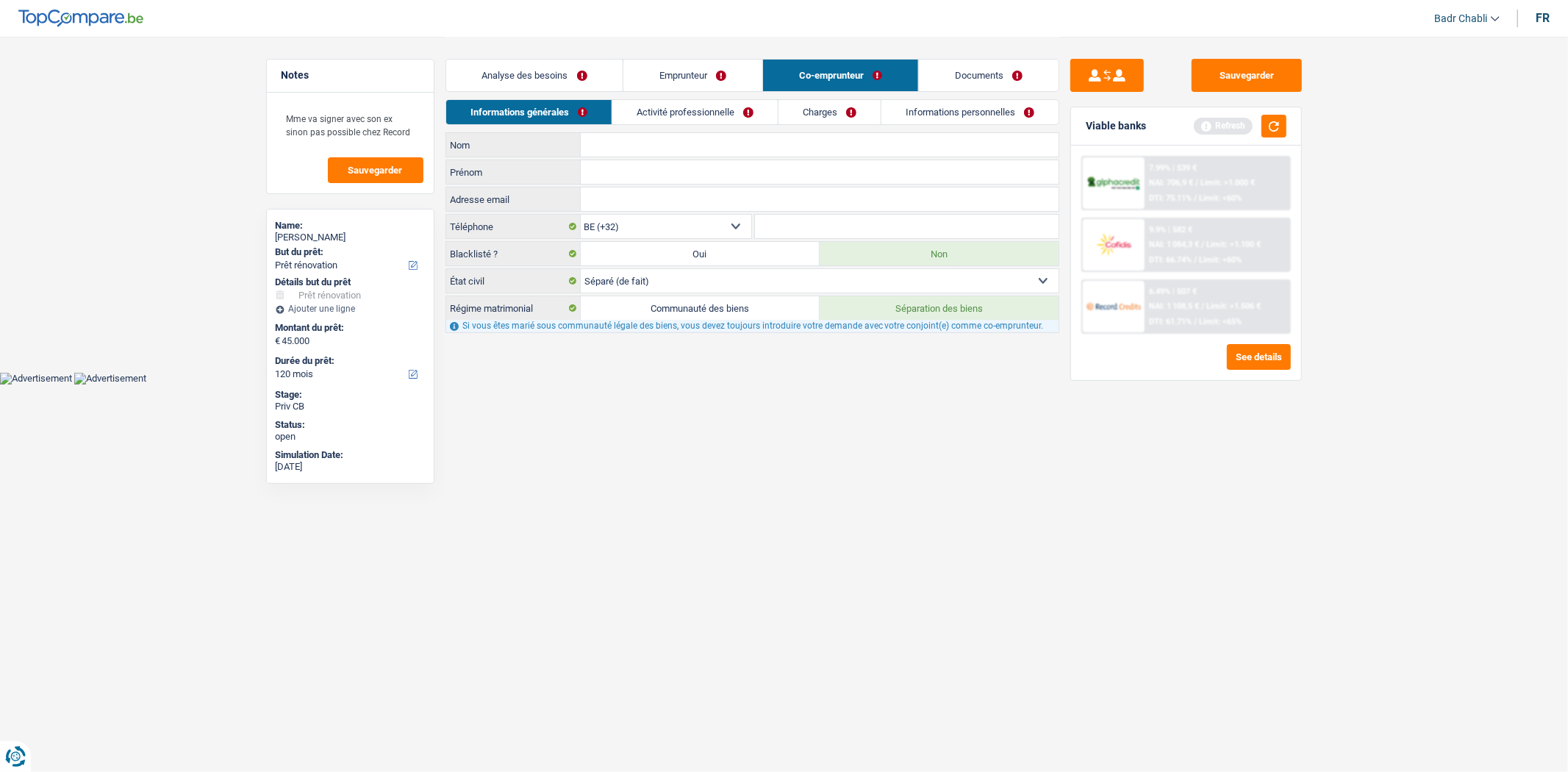
click at [580, 270] on select "Célibataire Marié(e) Cohabitant(e) légal(e) Divorcé(e) Veuf(ve) Séparé (de fait…" at bounding box center [820, 281] width 478 height 24
click at [1199, 96] on div "Sauvegarder Viable banks Refresh 7.99% | 539 € NAI: 706,9 € / Limit: >1.000 € D…" at bounding box center [1186, 403] width 254 height 690
click at [1260, 86] on button "Sauvegarder" at bounding box center [1247, 75] width 110 height 33
click at [1252, 81] on button "Sauvegarder" at bounding box center [1247, 75] width 110 height 33
click at [682, 111] on link "Activité professionnelle" at bounding box center [695, 112] width 165 height 25
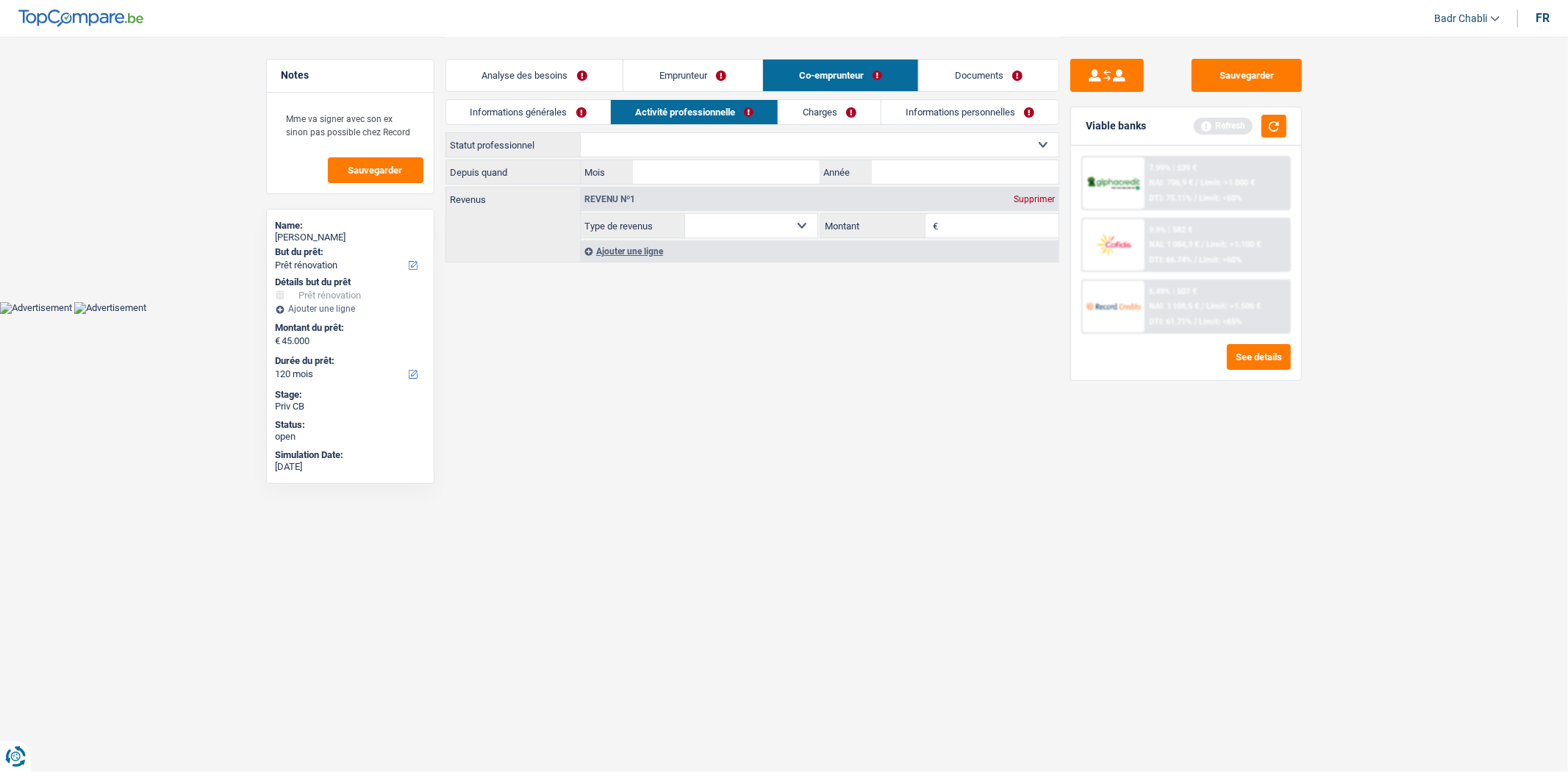
click at [538, 113] on link "Informations générales" at bounding box center [528, 112] width 164 height 25
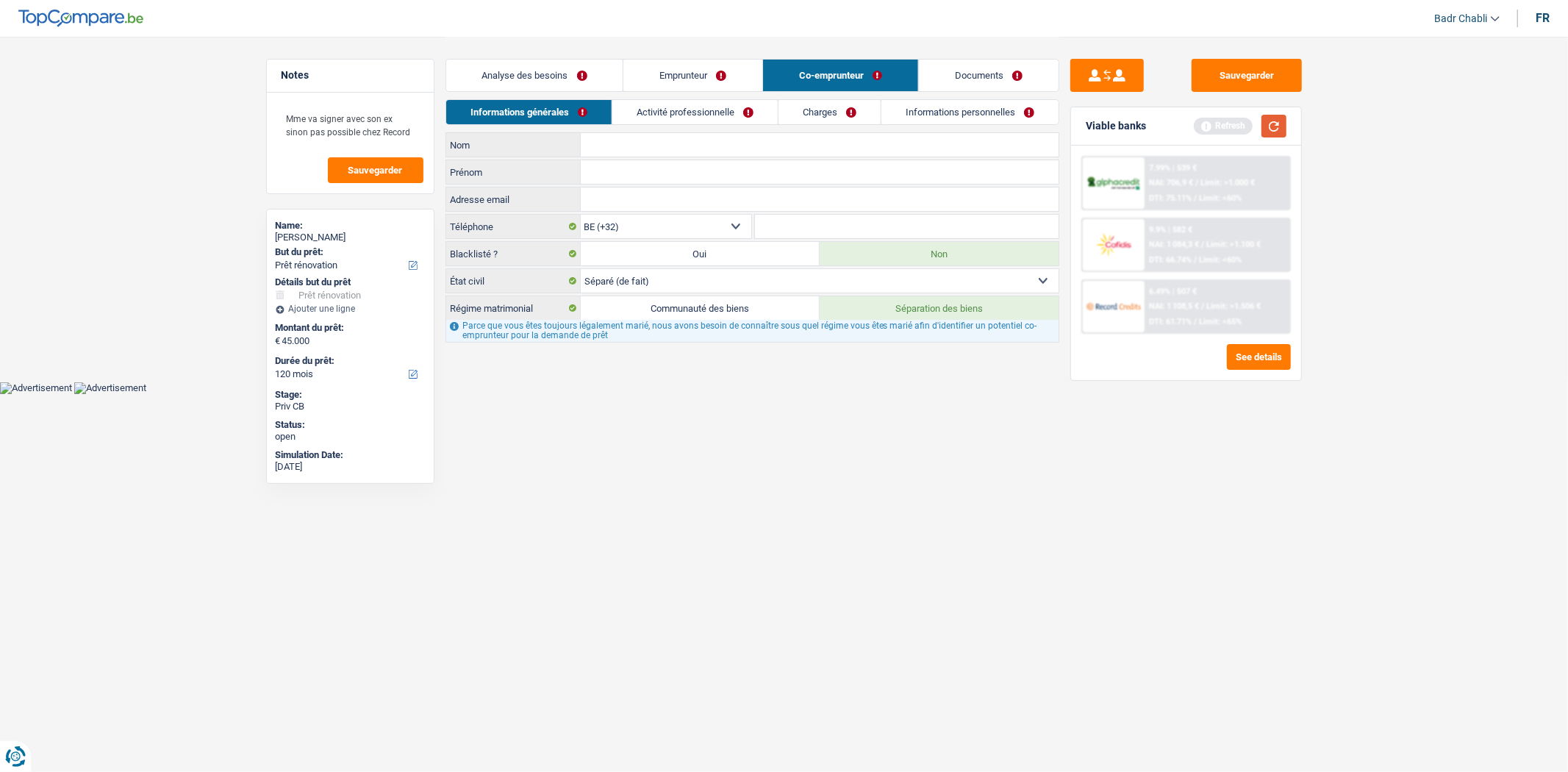
click at [1283, 119] on button "button" at bounding box center [1273, 126] width 25 height 23
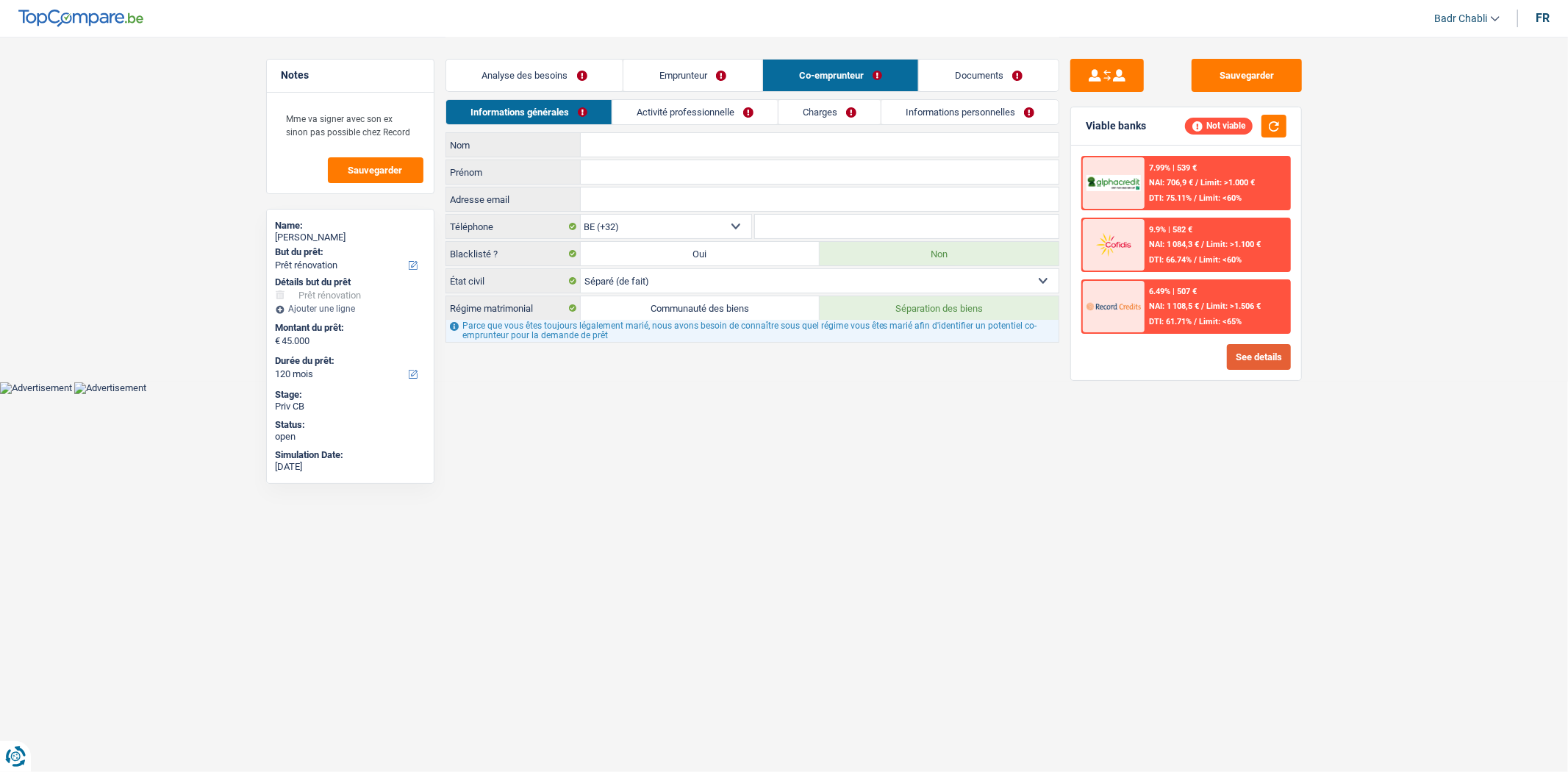
click at [1265, 353] on button "See details" at bounding box center [1259, 357] width 64 height 26
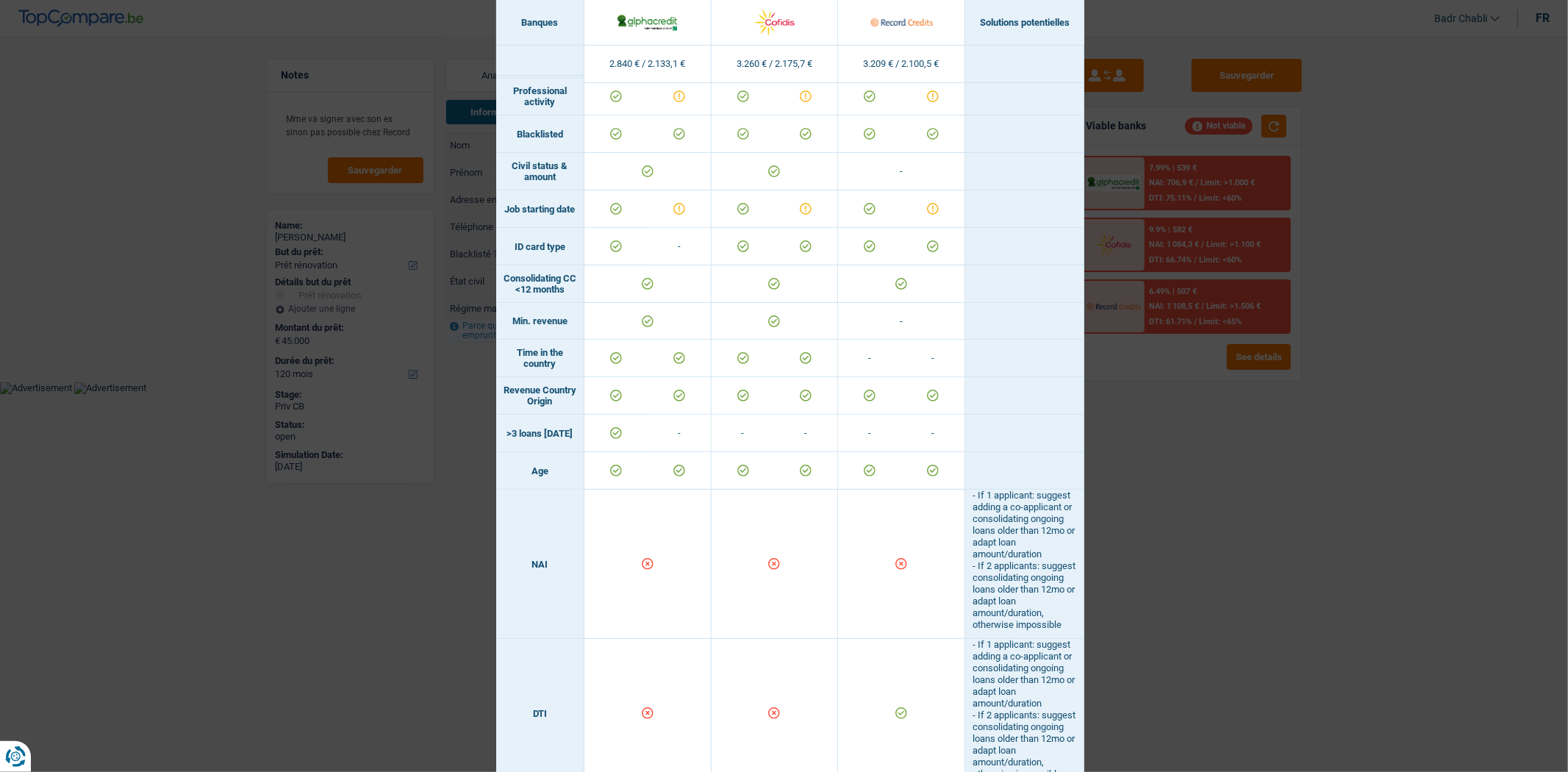
scroll to position [9, 0]
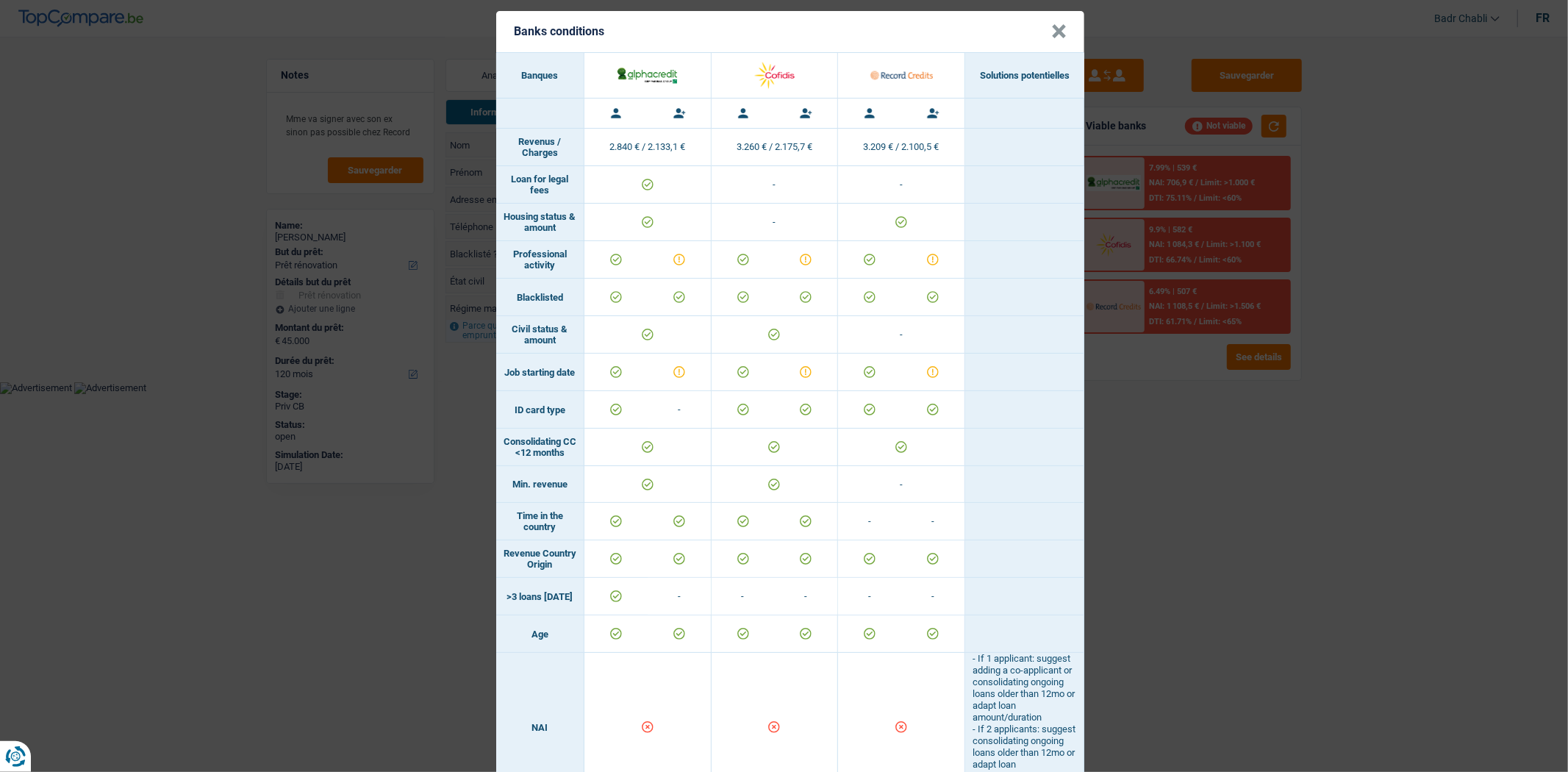
click at [1055, 28] on button "×" at bounding box center [1059, 32] width 16 height 15
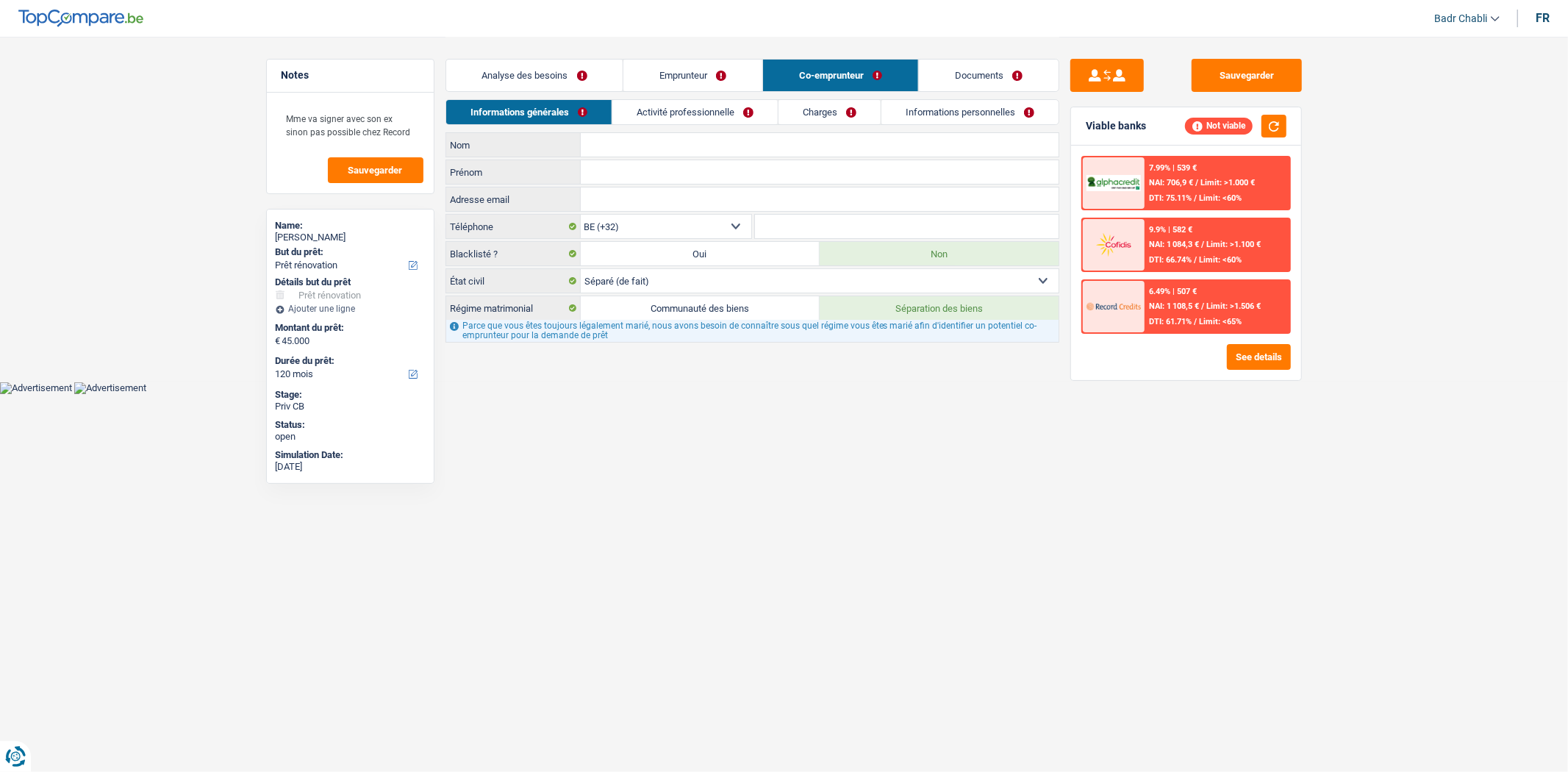
click at [556, 81] on link "Analyse des besoins" at bounding box center [535, 75] width 177 height 32
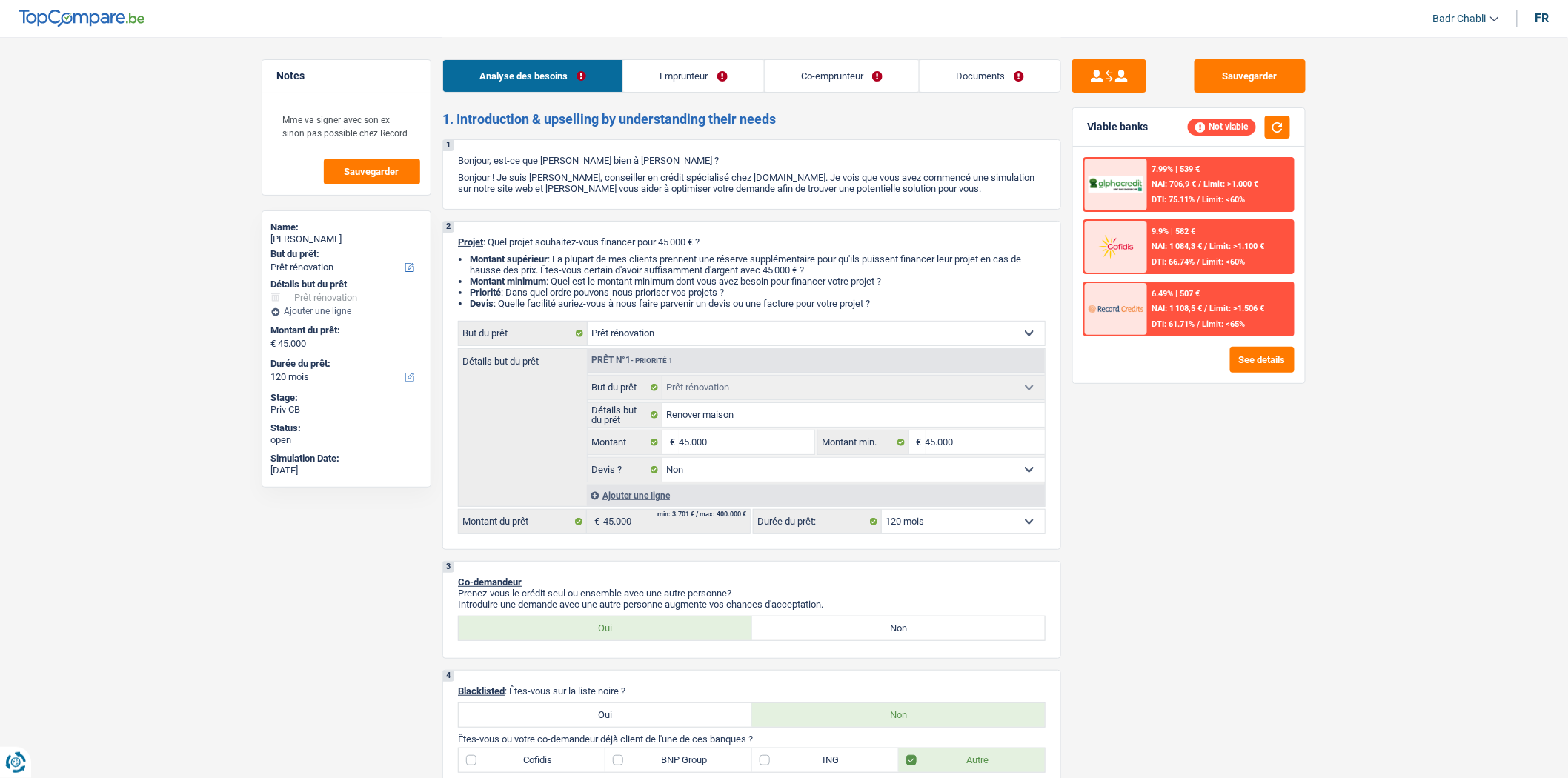
click at [718, 69] on link "Emprunteur" at bounding box center [693, 75] width 140 height 32
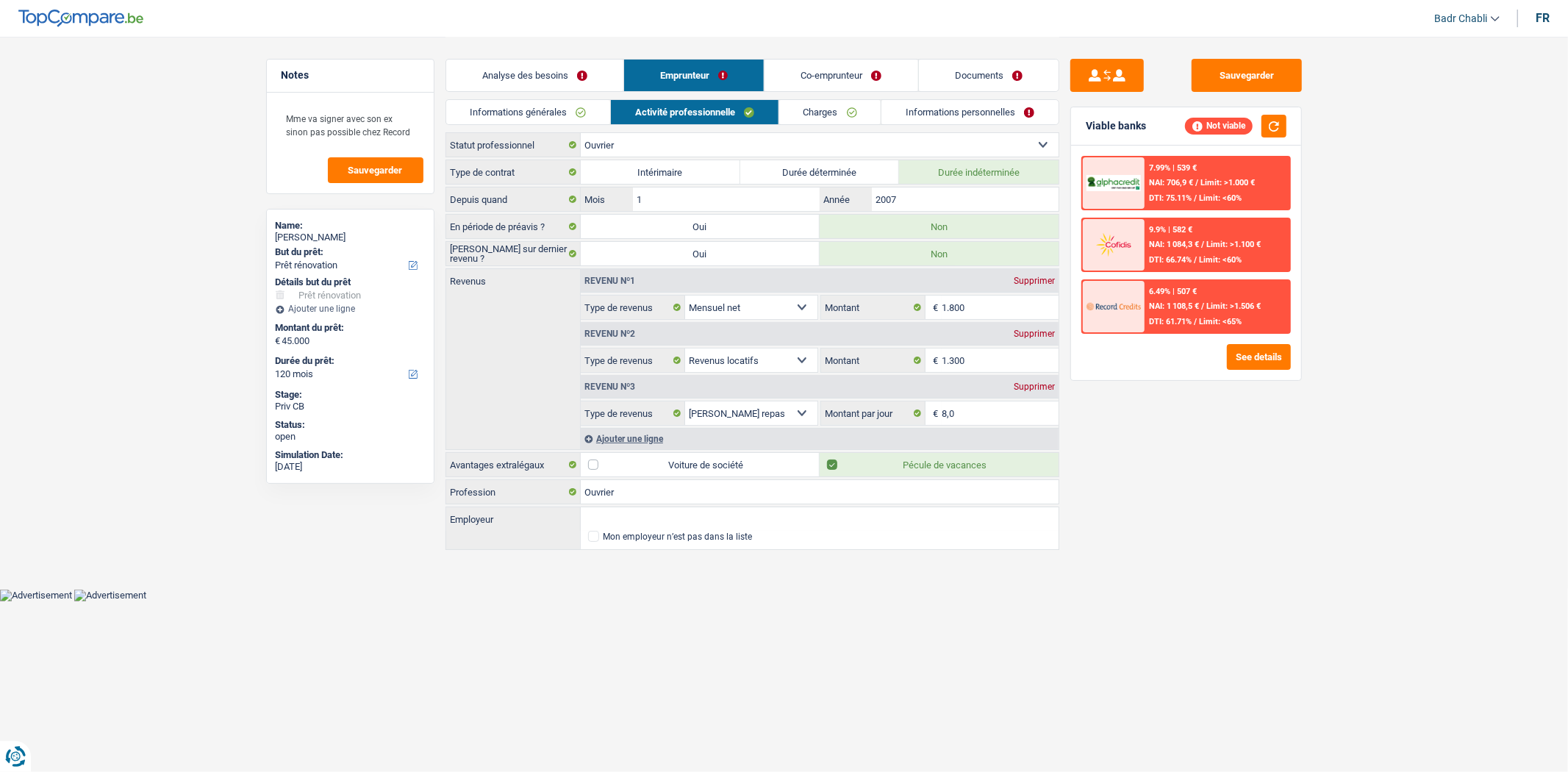
click at [531, 111] on link "Informations générales" at bounding box center [528, 112] width 164 height 25
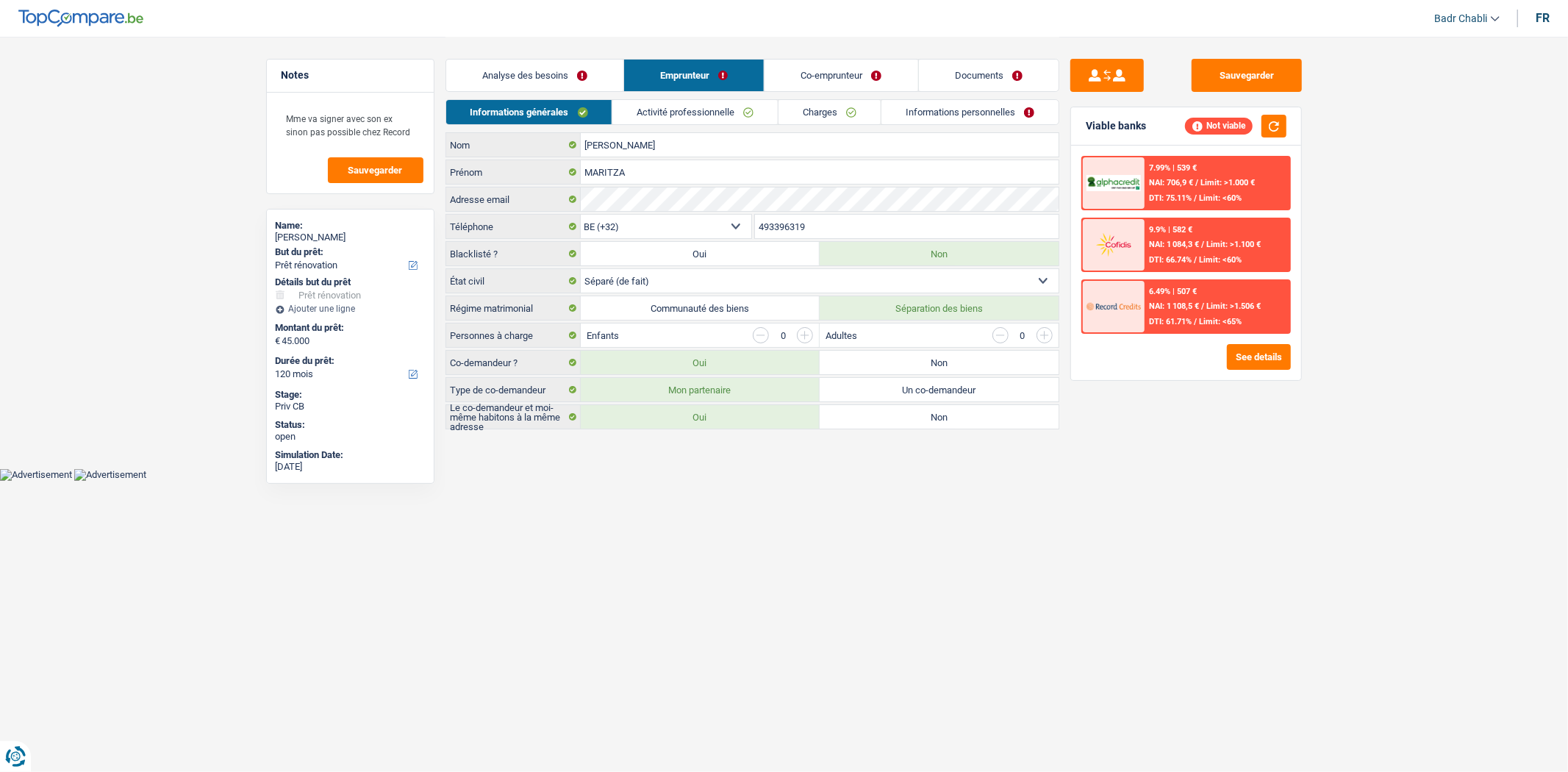
click at [539, 78] on link "Analyse des besoins" at bounding box center [535, 75] width 177 height 32
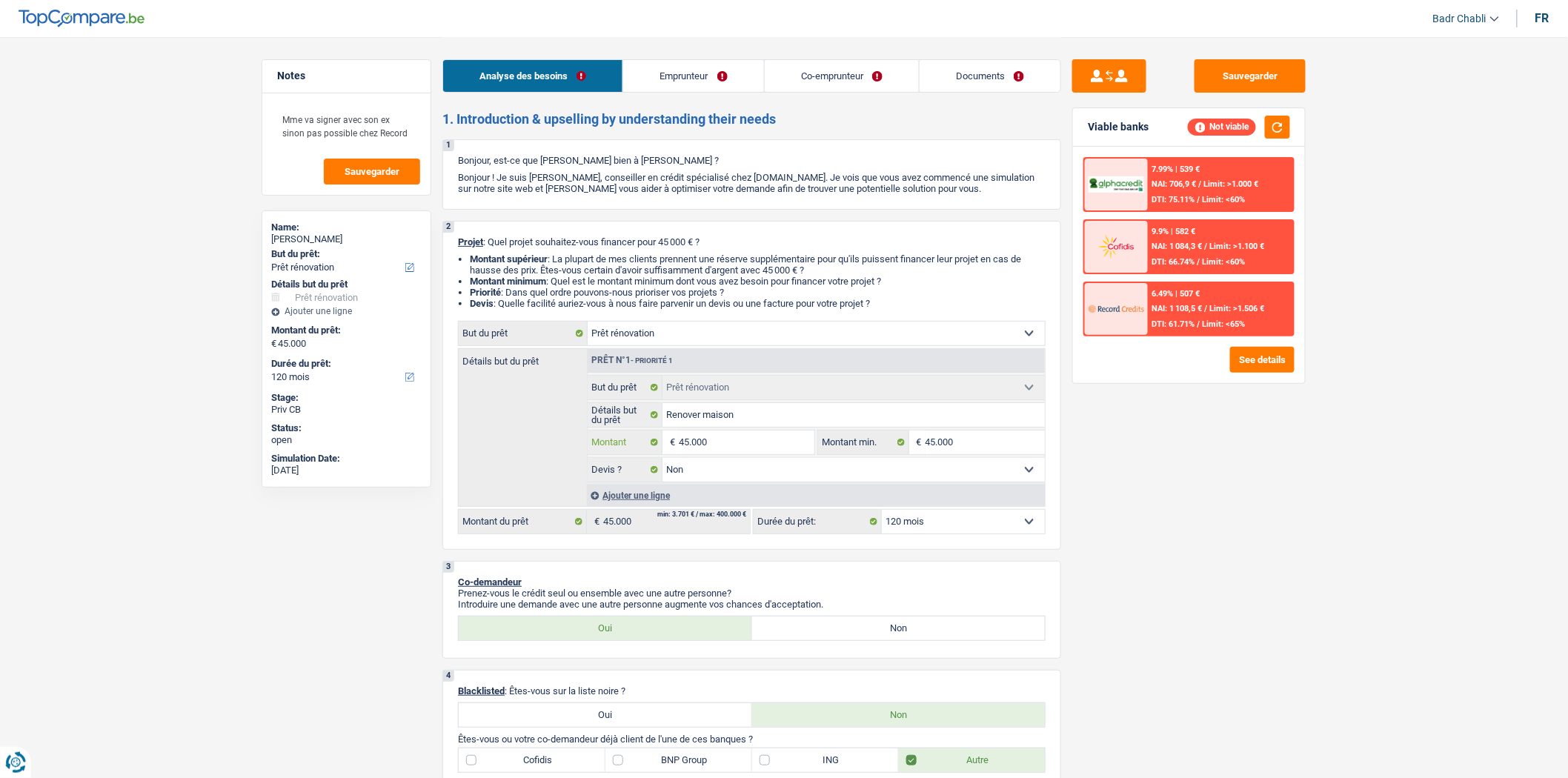
click at [729, 444] on input "45.000" at bounding box center [746, 442] width 135 height 24
type input "4"
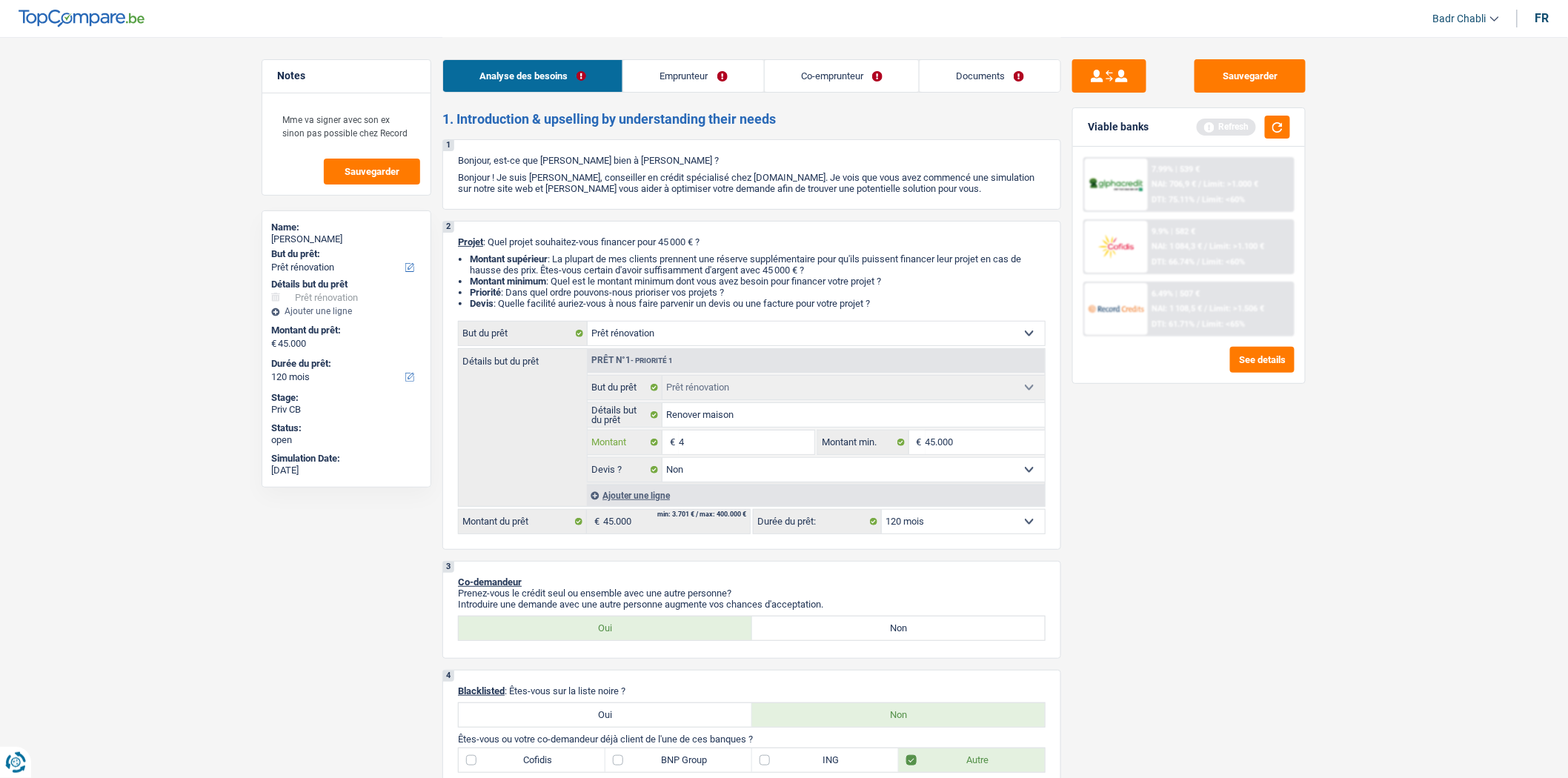
type input "40"
type input "400"
type input "4.000"
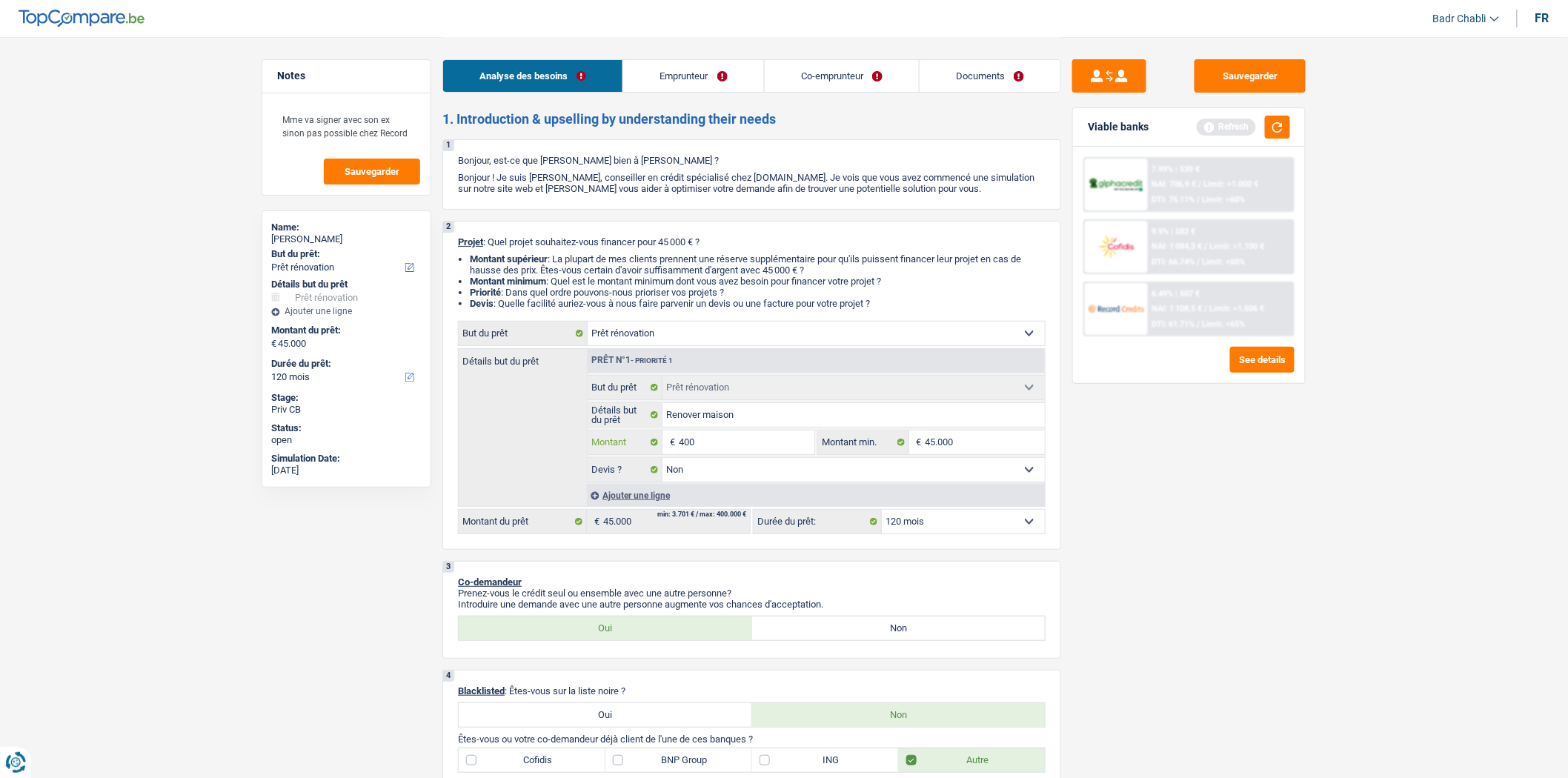
type input "4.000"
type input "40.000"
type input "400.000"
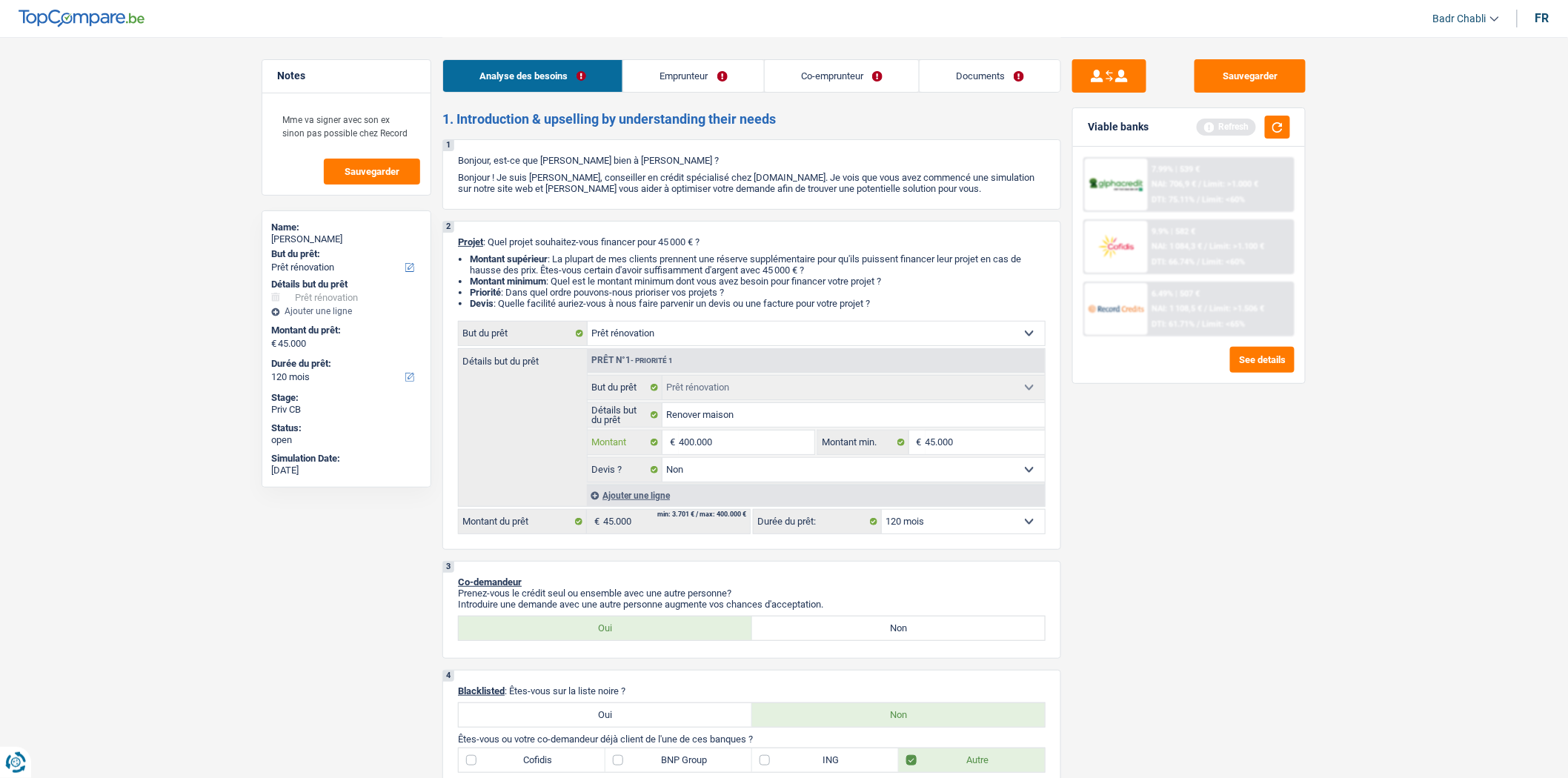
type input "40.000"
select select "144"
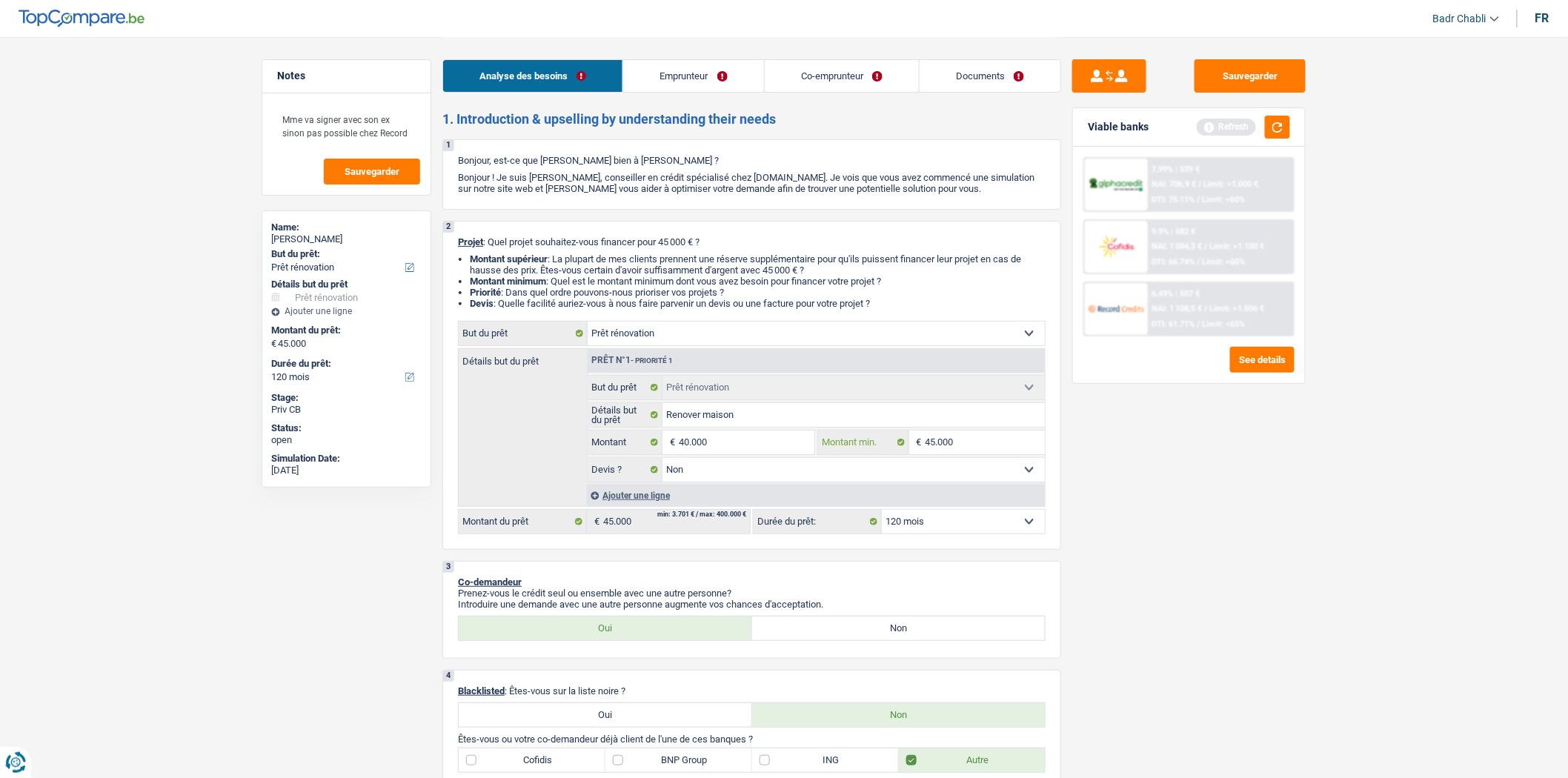
type input "40.000"
select select "144"
type input "40.000"
select select "144"
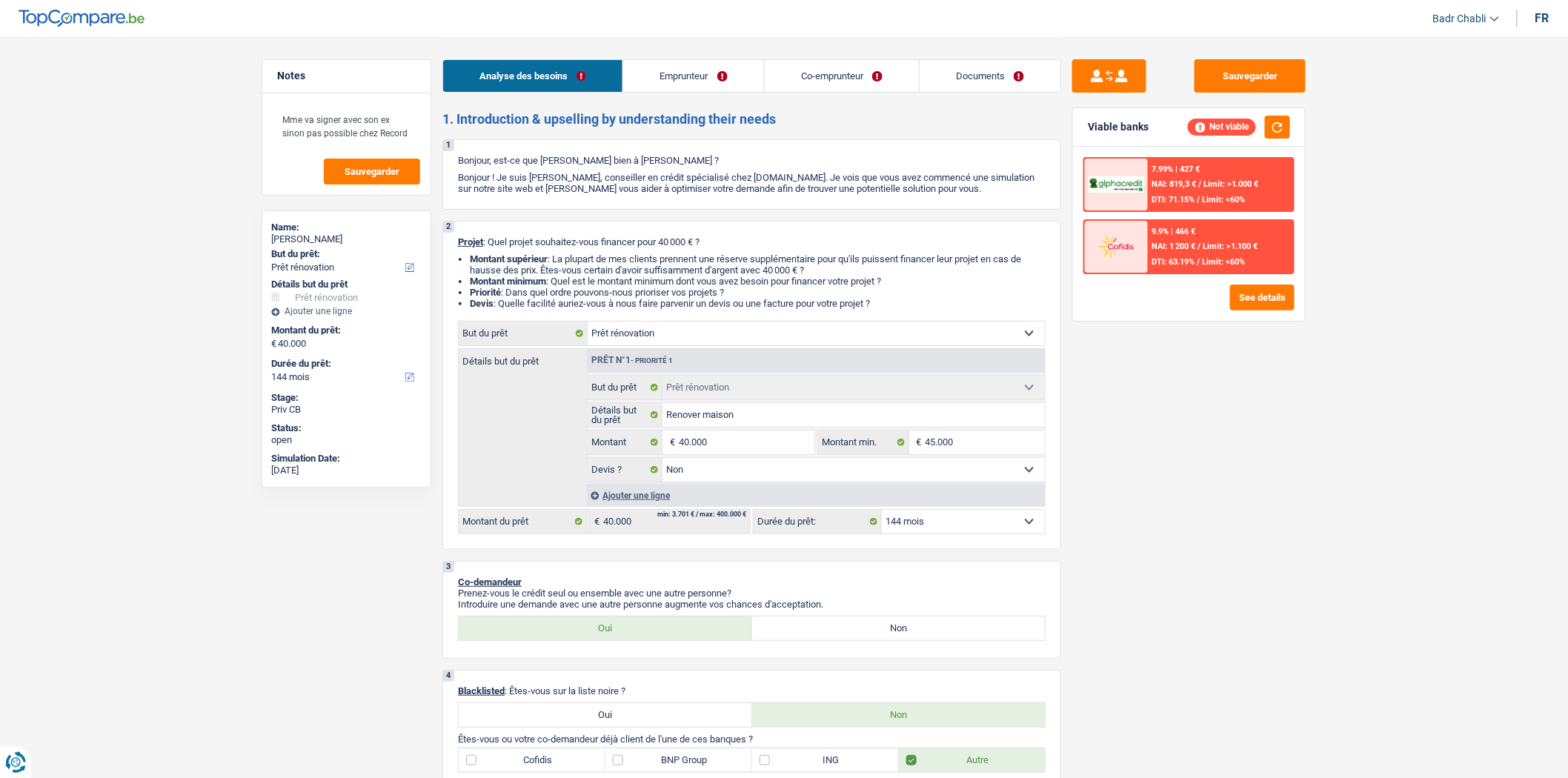
click at [692, 86] on link "Emprunteur" at bounding box center [693, 75] width 140 height 32
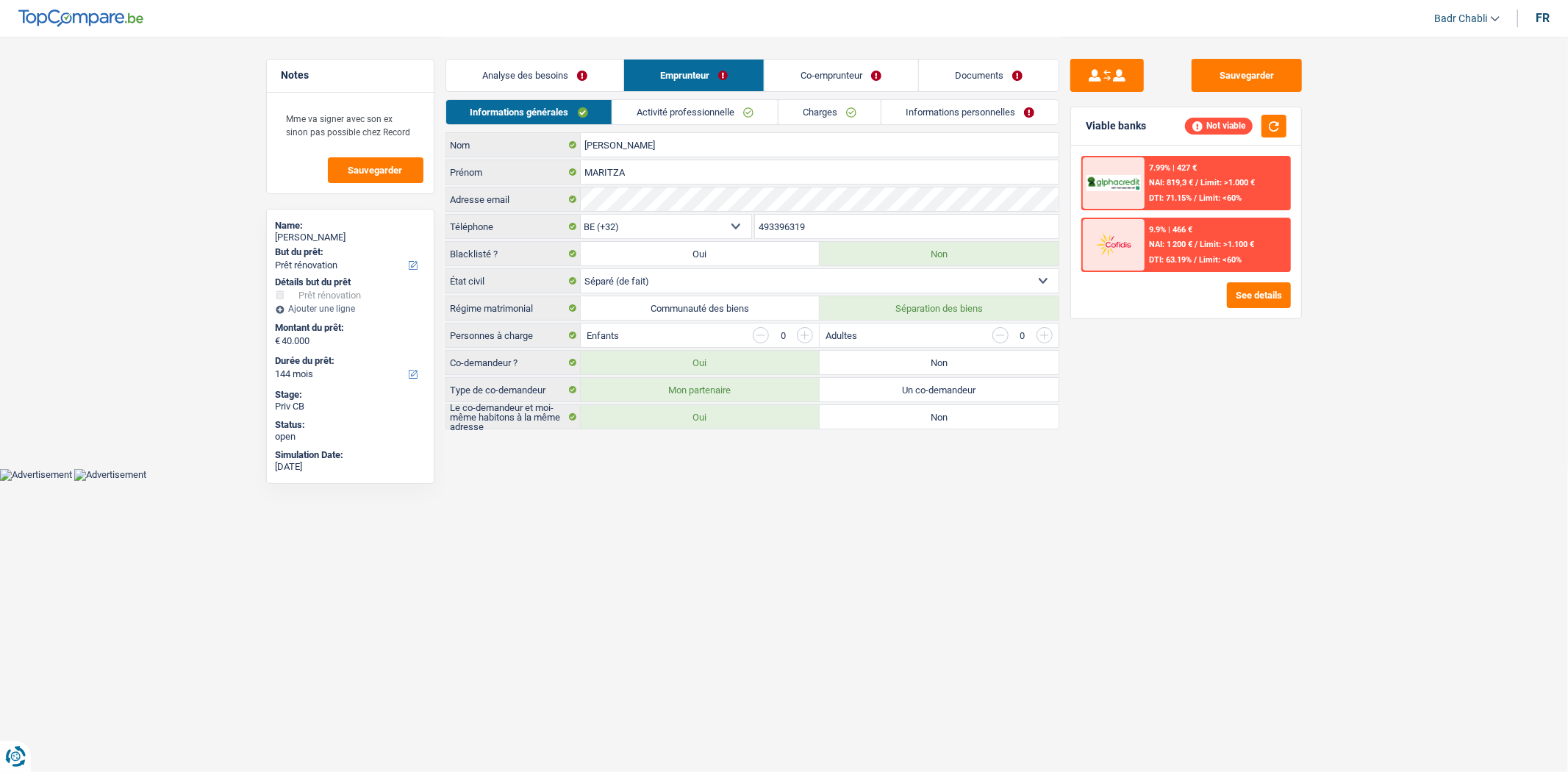
click at [695, 99] on li "Activité professionnelle" at bounding box center [695, 112] width 166 height 26
click at [696, 104] on link "Activité professionnelle" at bounding box center [695, 112] width 165 height 25
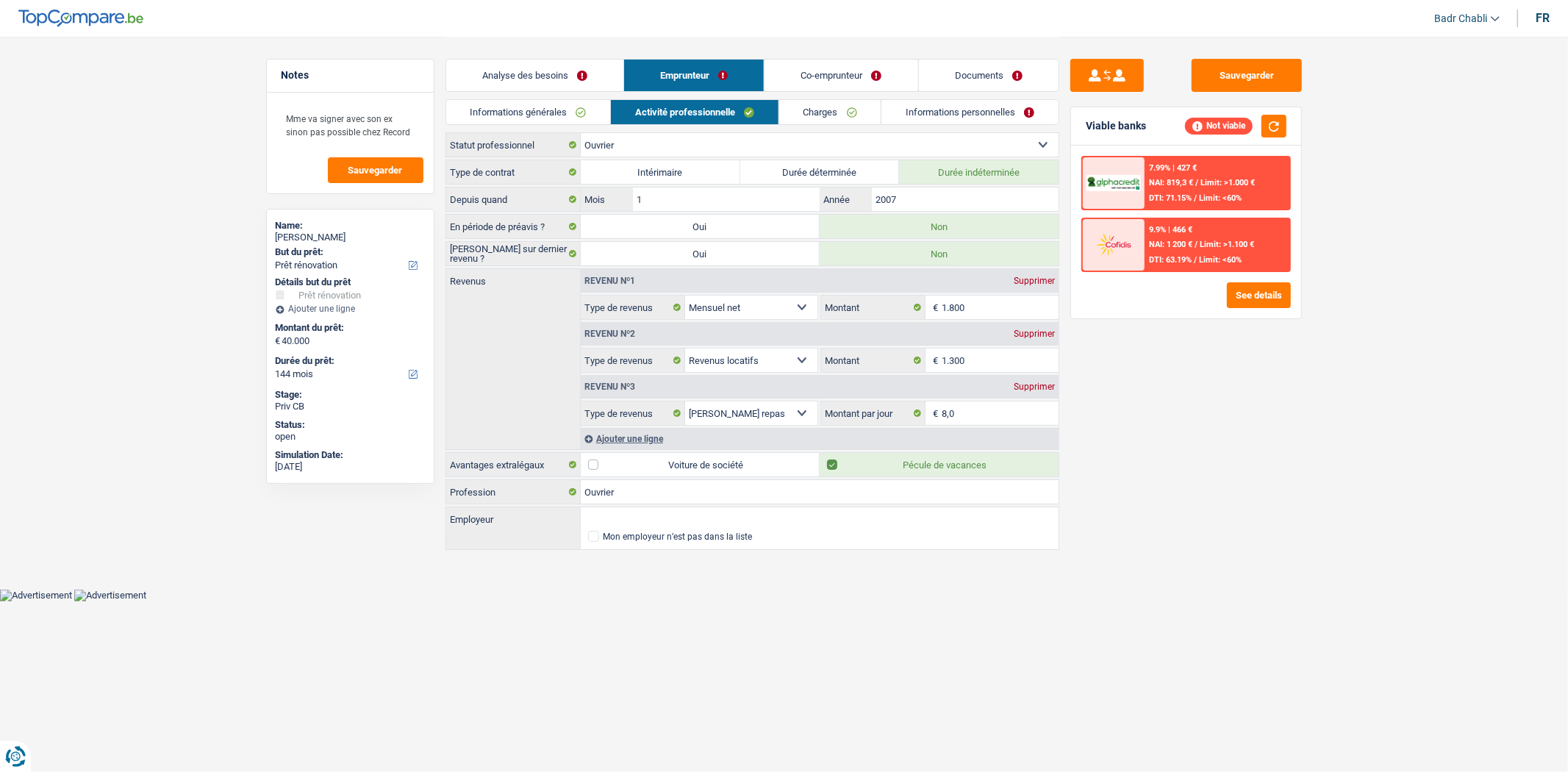
click at [821, 109] on link "Charges" at bounding box center [831, 112] width 102 height 25
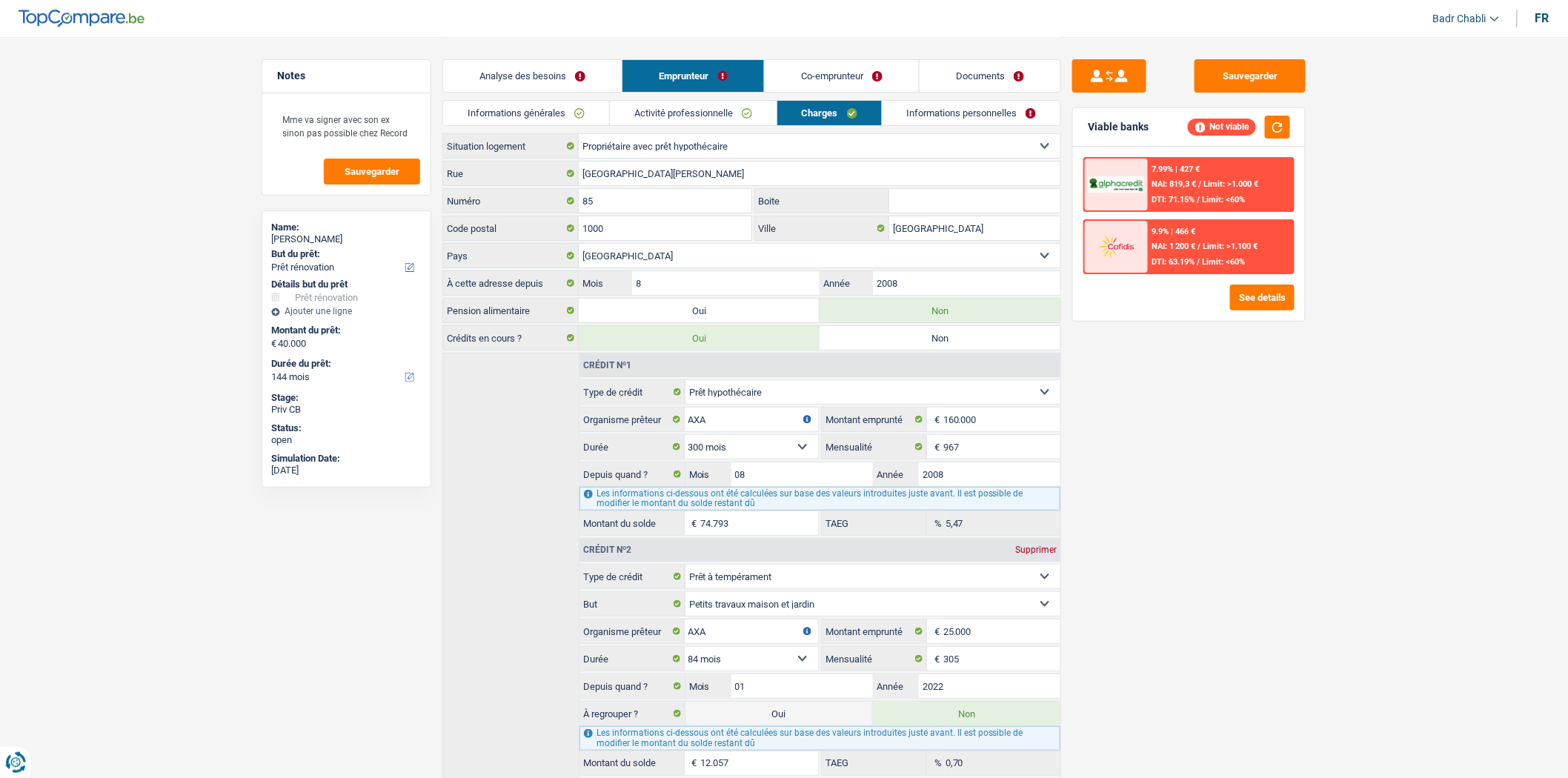
click at [853, 72] on link "Co-emprunteur" at bounding box center [842, 75] width 155 height 32
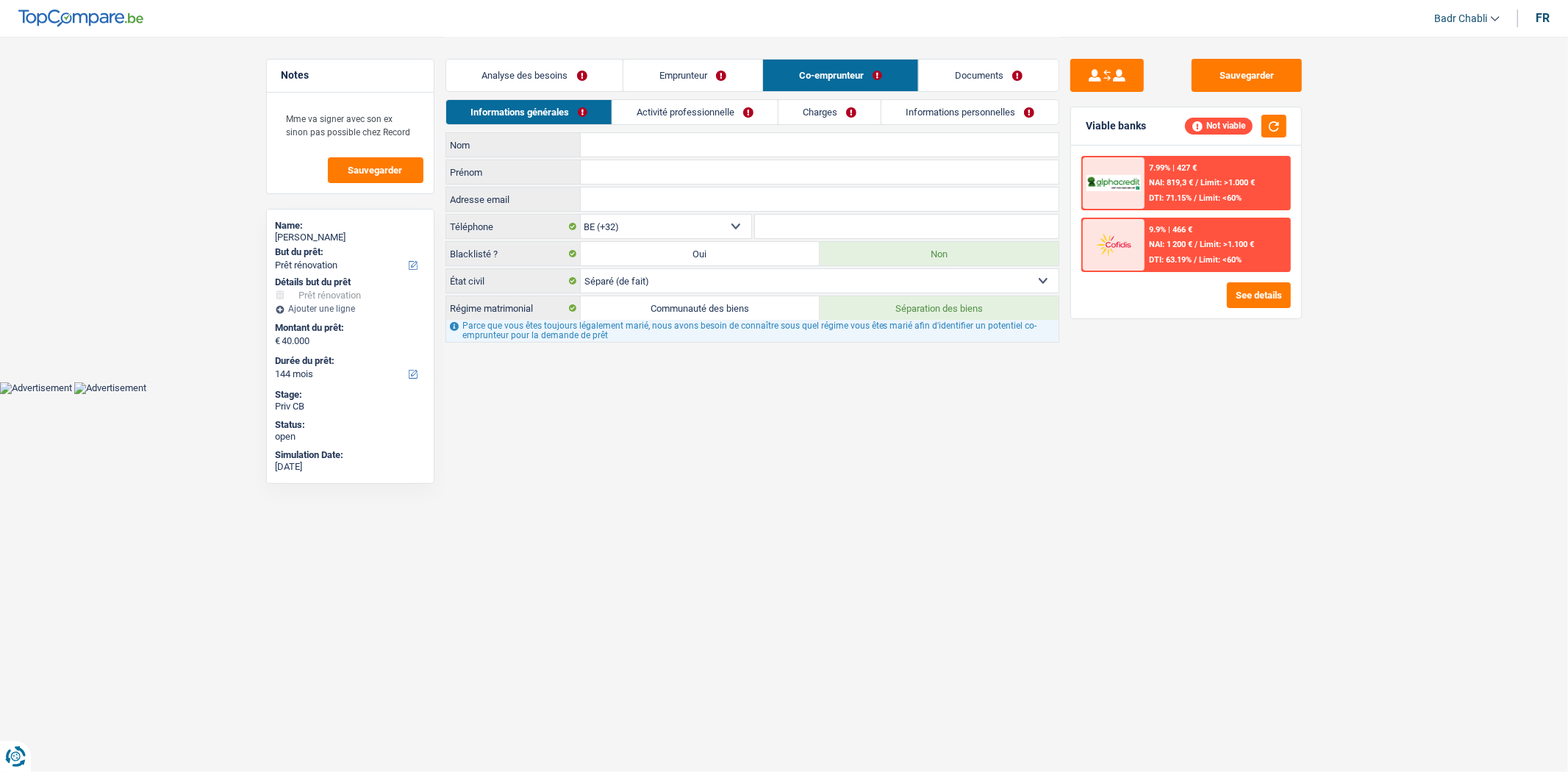
click at [714, 308] on label "Communauté des biens" at bounding box center [700, 308] width 239 height 24
click at [714, 308] on input "Communauté des biens" at bounding box center [700, 308] width 239 height 24
radio input "true"
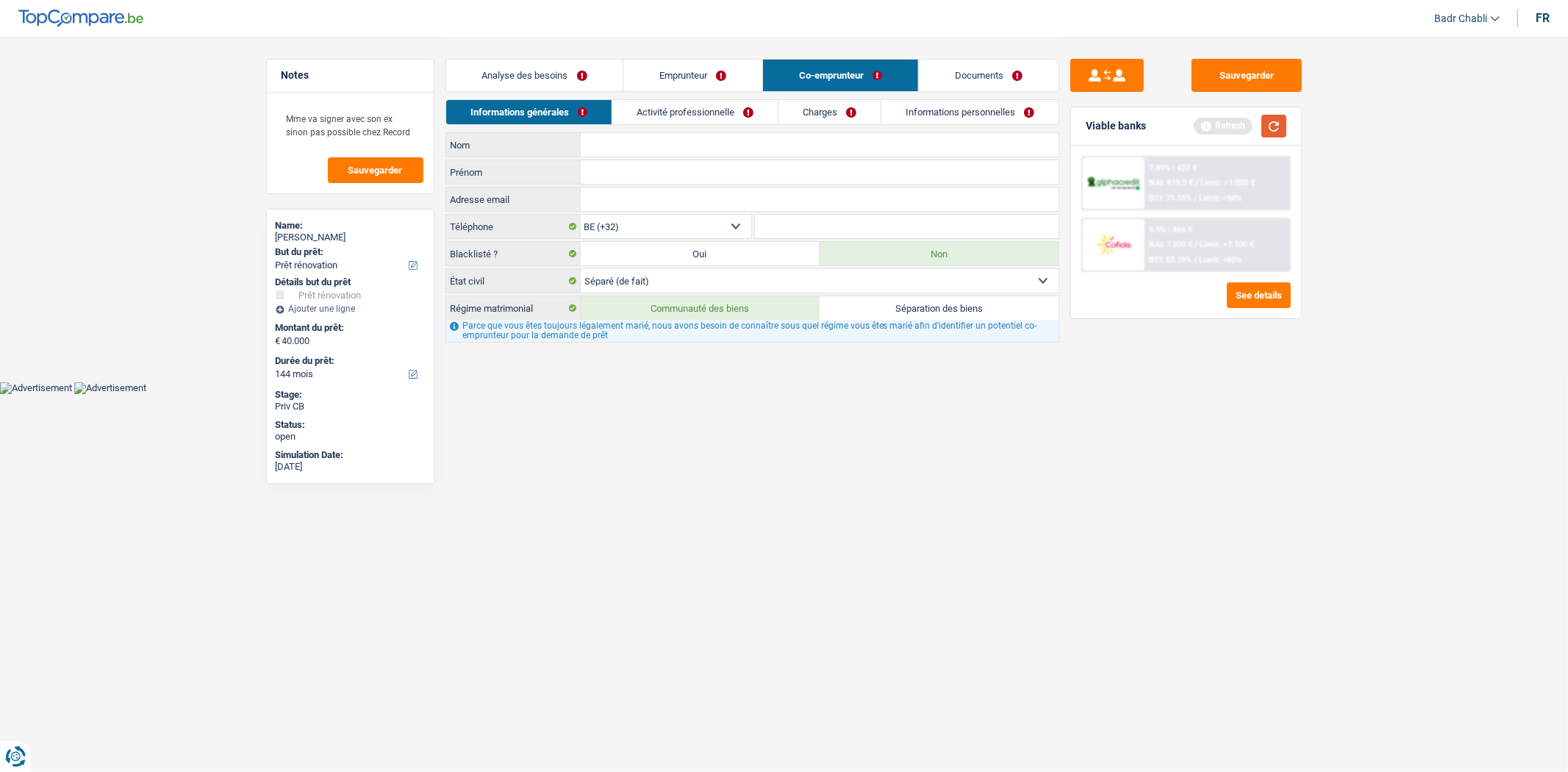
click at [1272, 134] on button "button" at bounding box center [1273, 126] width 25 height 23
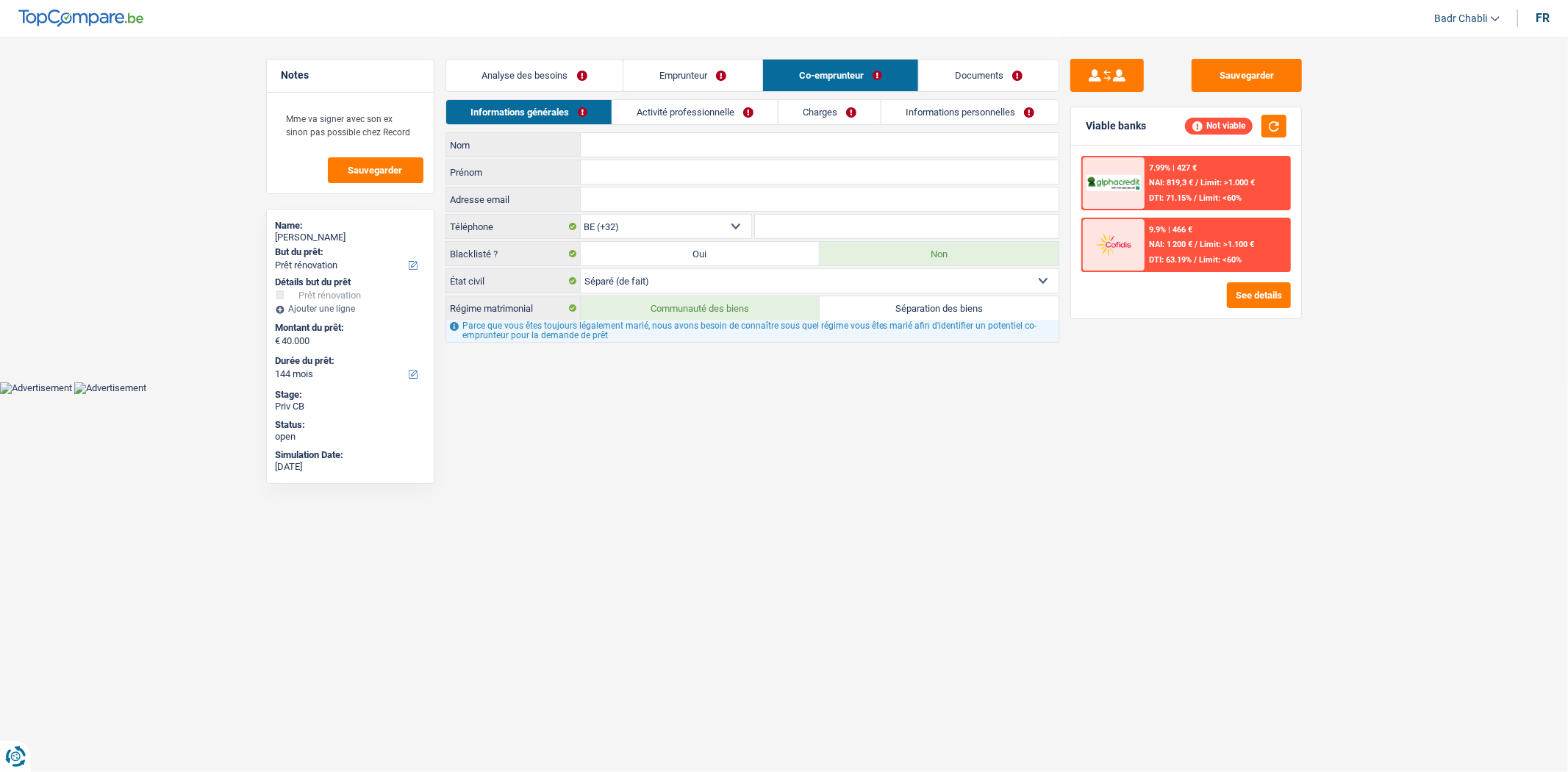
click at [680, 115] on link "Activité professionnelle" at bounding box center [695, 112] width 165 height 25
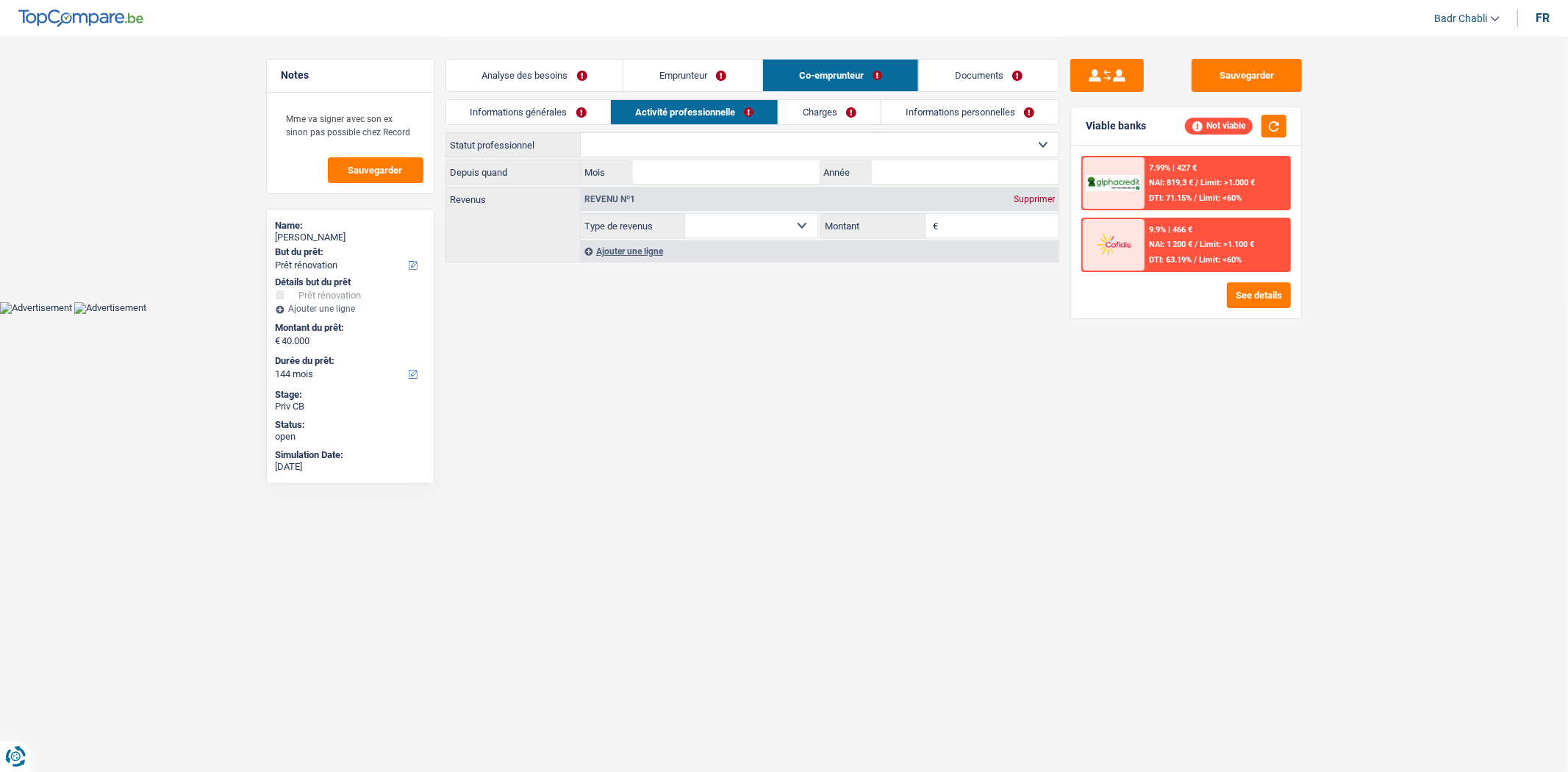
click at [531, 55] on div "Analyse des besoins Emprunteur Co-emprunteur Documents" at bounding box center [752, 68] width 614 height 62
click at [546, 78] on link "Analyse des besoins" at bounding box center [535, 75] width 177 height 32
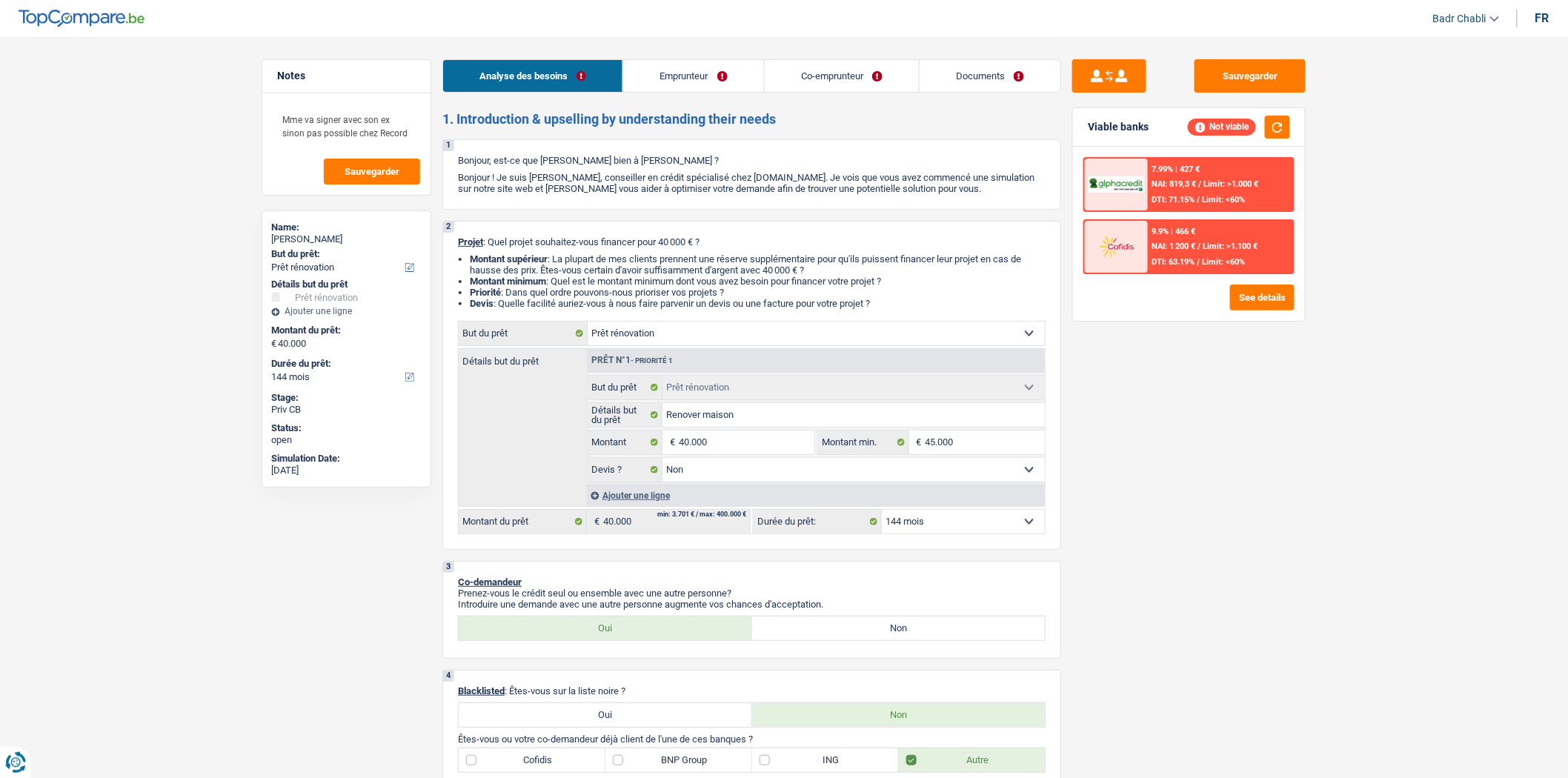
click at [903, 524] on select "12 mois 18 mois 24 mois 30 mois 36 mois 42 mois 48 mois 60 mois 72 mois 84 mois…" at bounding box center [963, 521] width 163 height 24
select select "120"
click at [882, 514] on select "12 mois 18 mois 24 mois 30 mois 36 mois 42 mois 48 mois 60 mois 72 mois 84 mois…" at bounding box center [963, 521] width 163 height 24
select select "120"
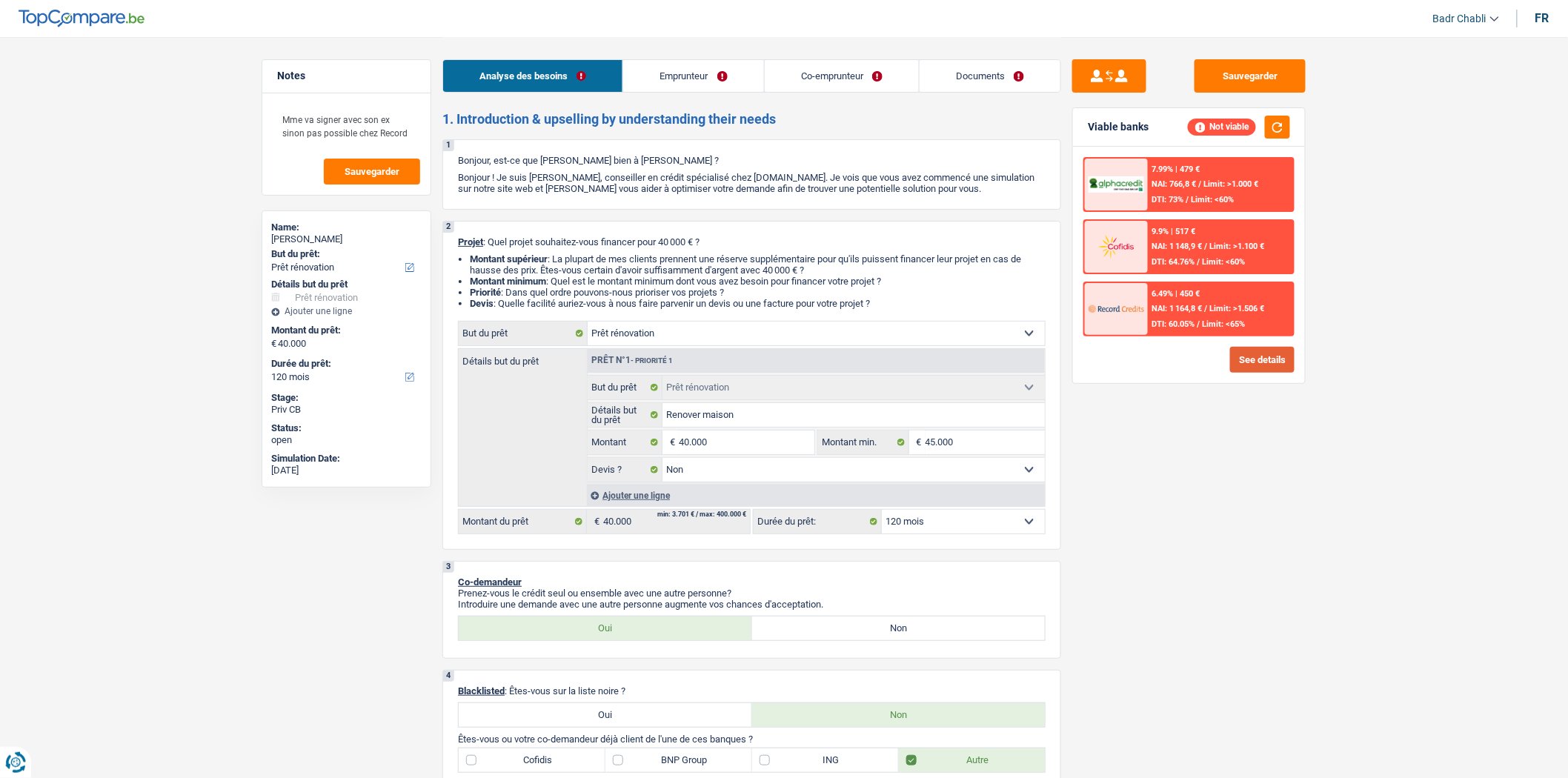
click at [1272, 353] on button "See details" at bounding box center [1262, 360] width 64 height 26
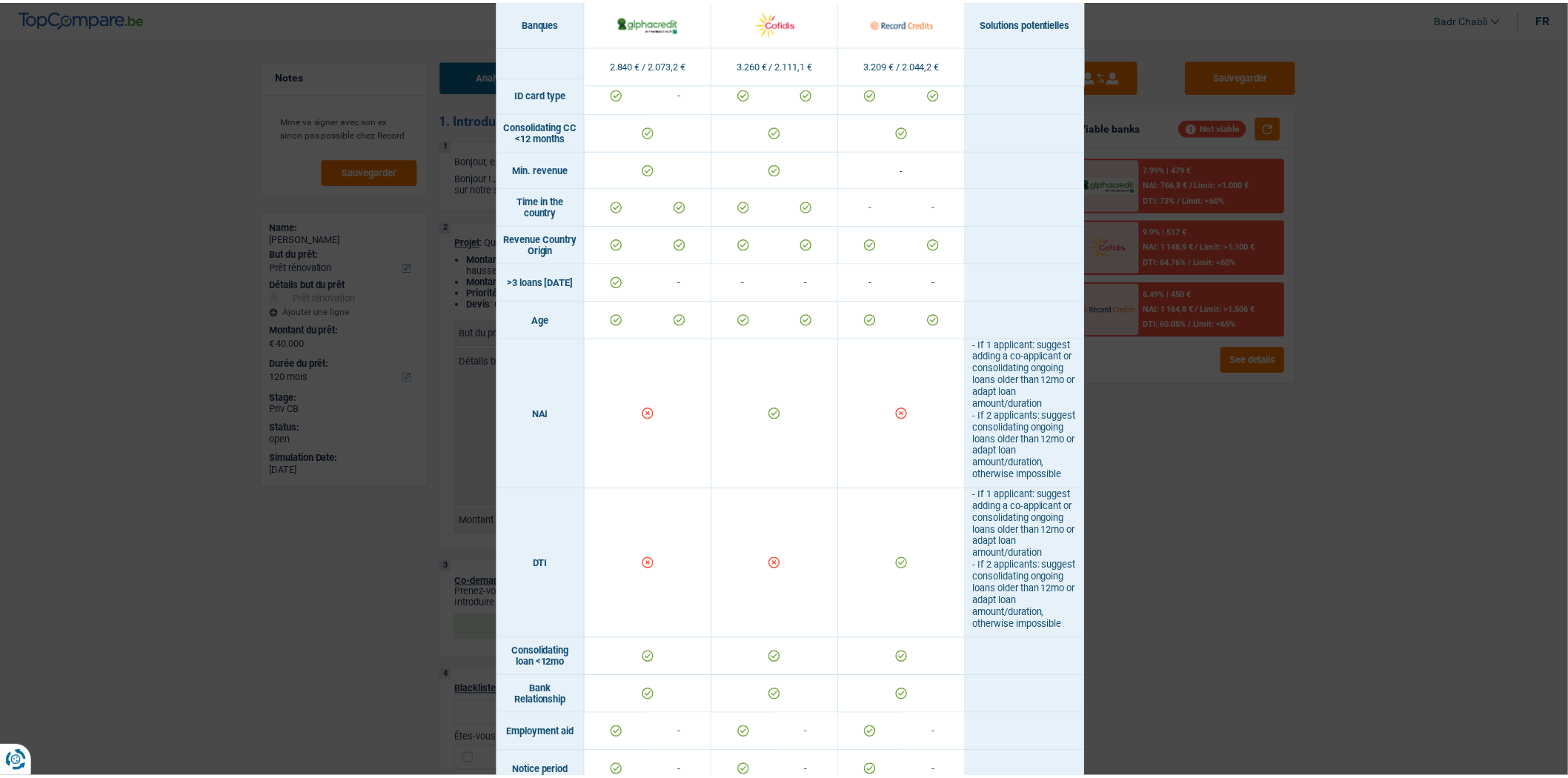
scroll to position [0, 0]
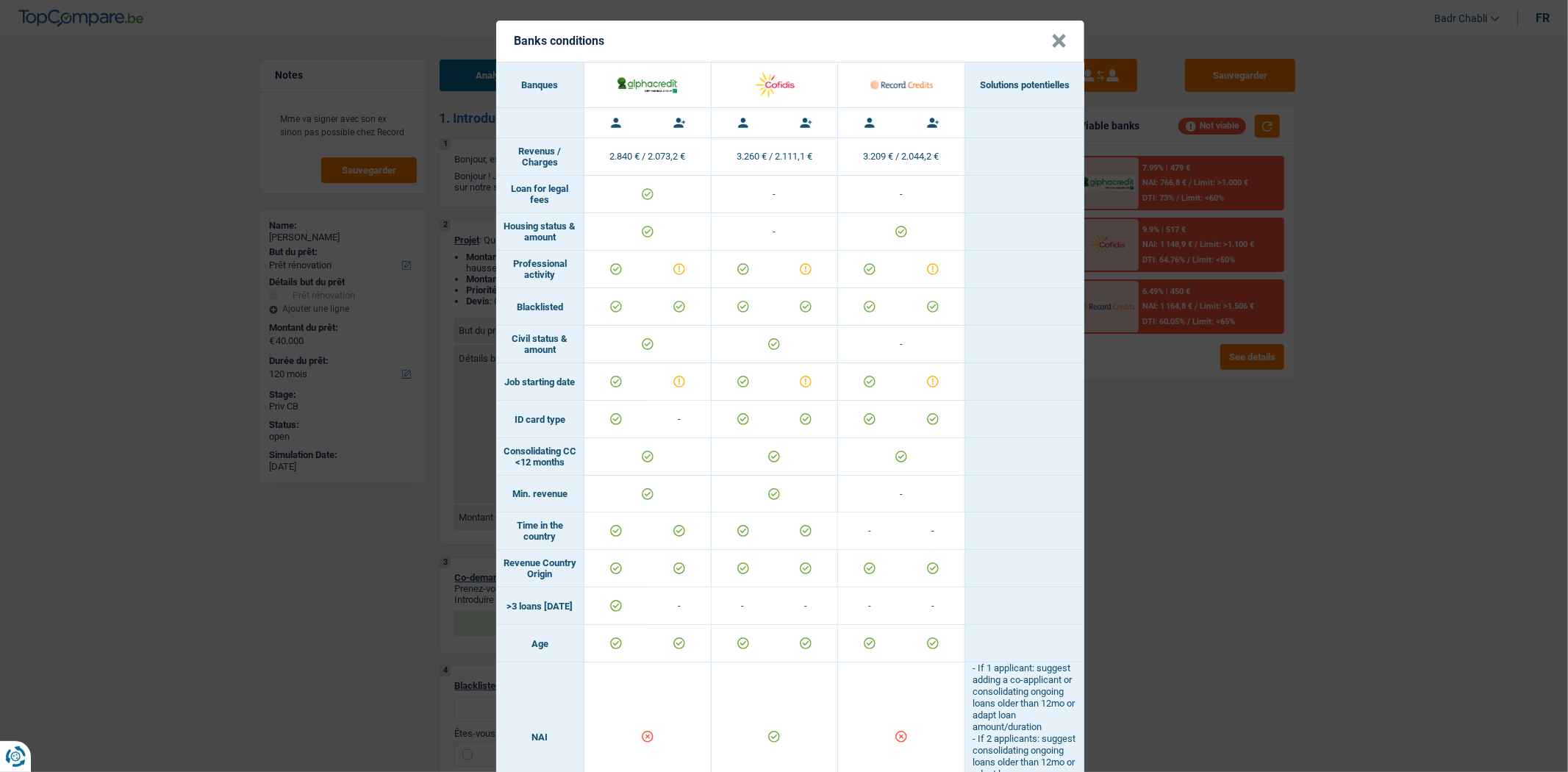
click at [1051, 37] on button "×" at bounding box center [1059, 41] width 16 height 15
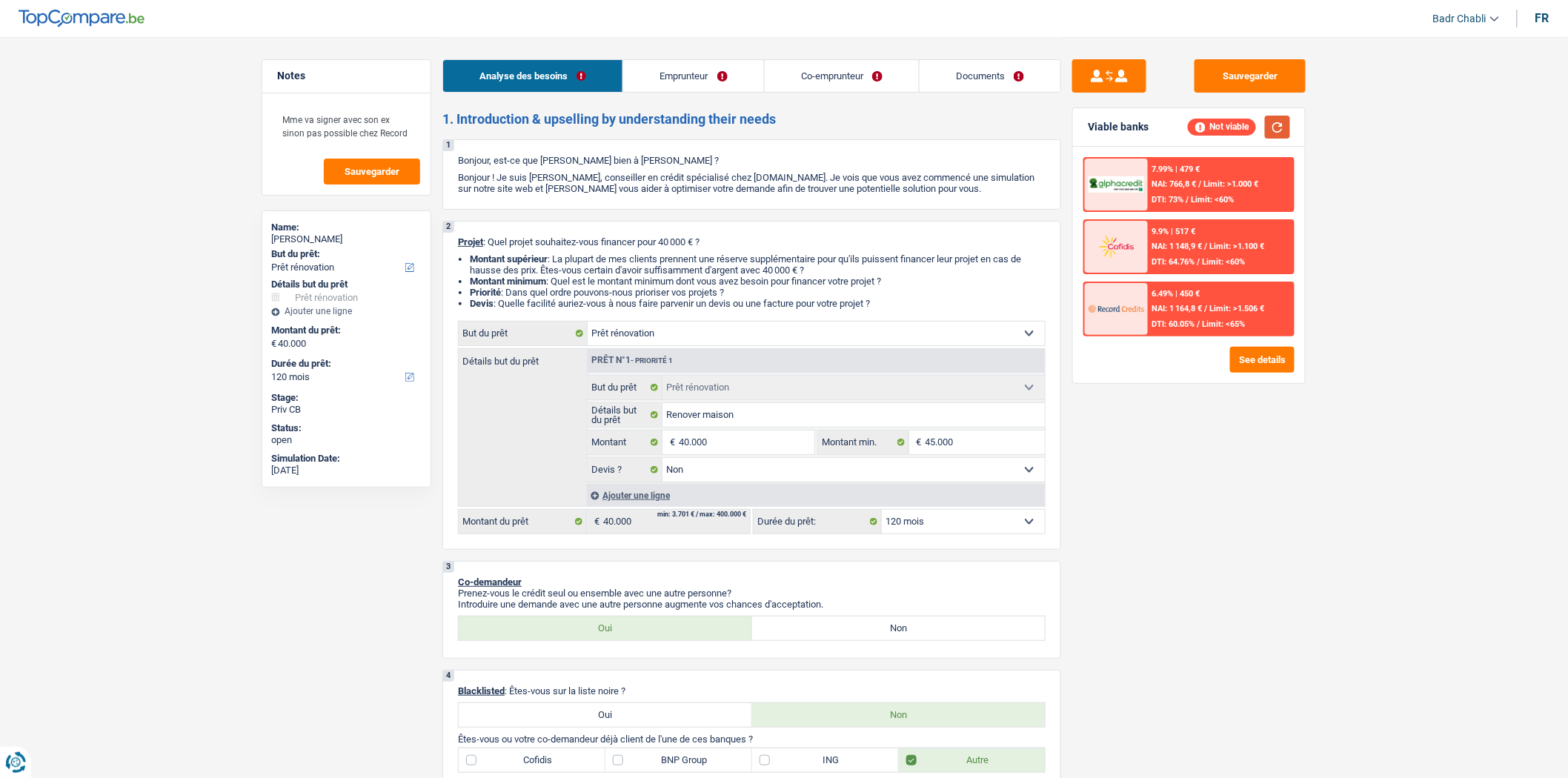
click at [1275, 129] on button "button" at bounding box center [1277, 127] width 25 height 23
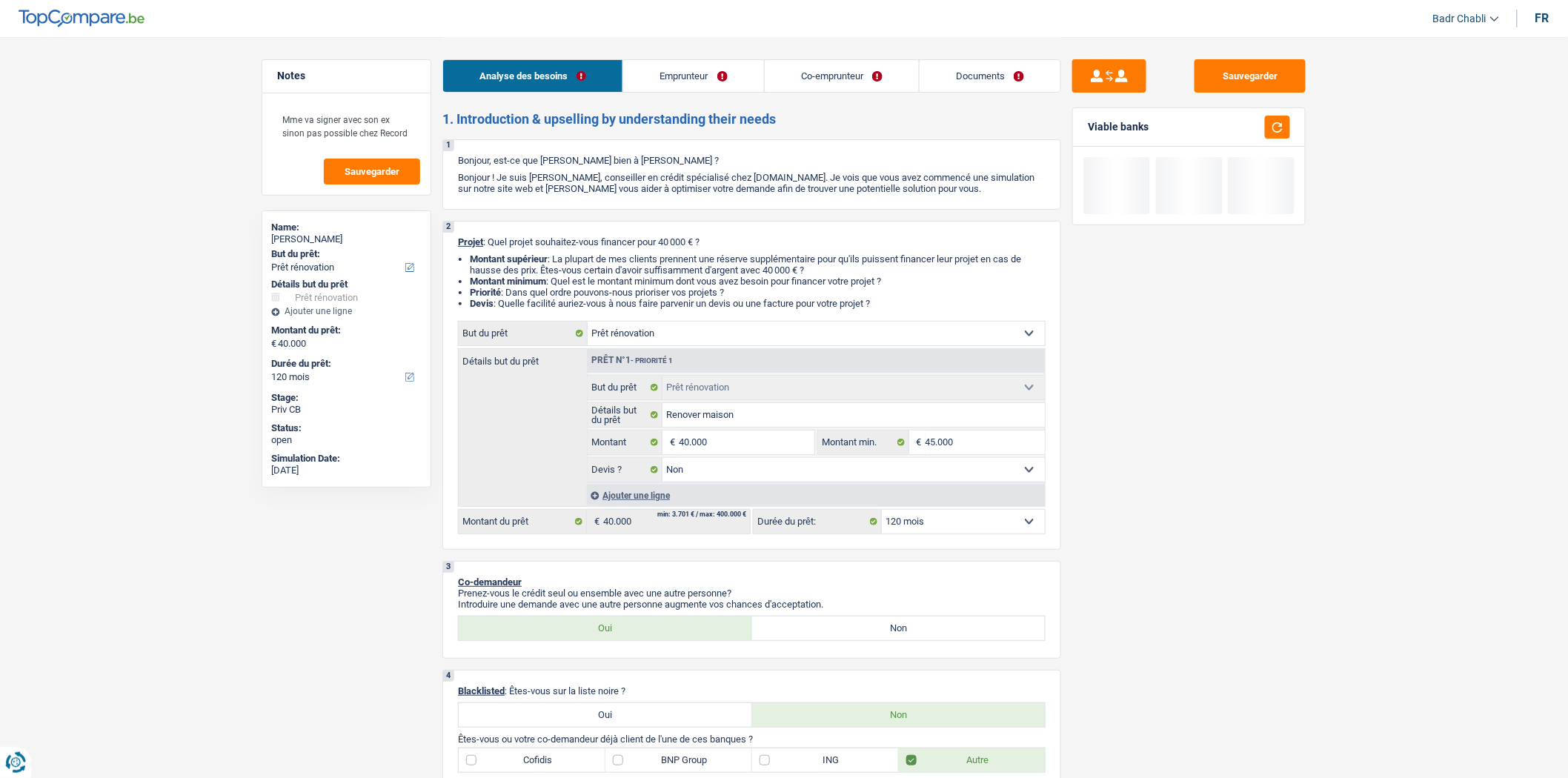
click at [697, 82] on link "Emprunteur" at bounding box center [693, 75] width 140 height 32
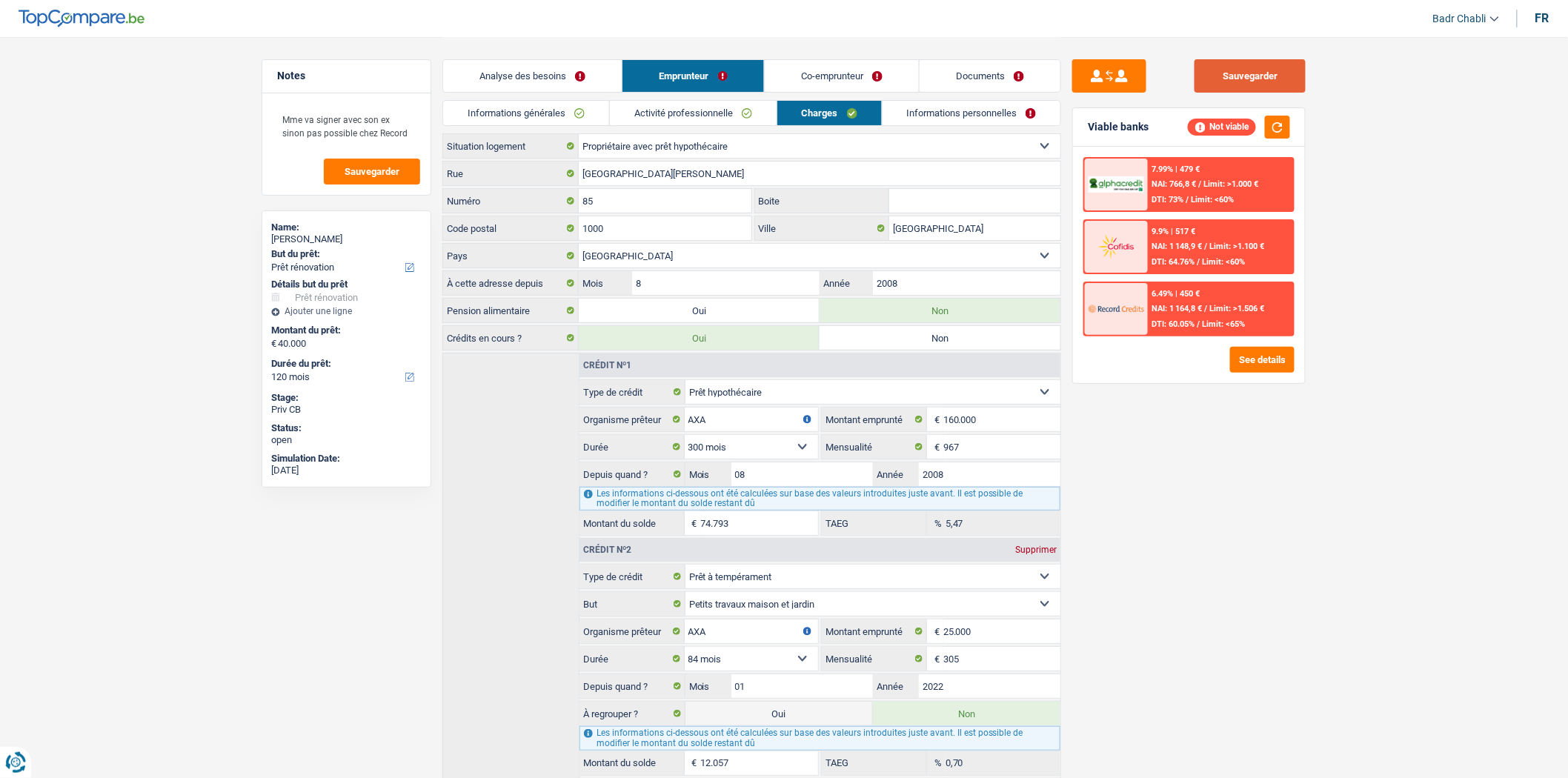
click at [1256, 69] on button "Sauvegarder" at bounding box center [1251, 75] width 111 height 33
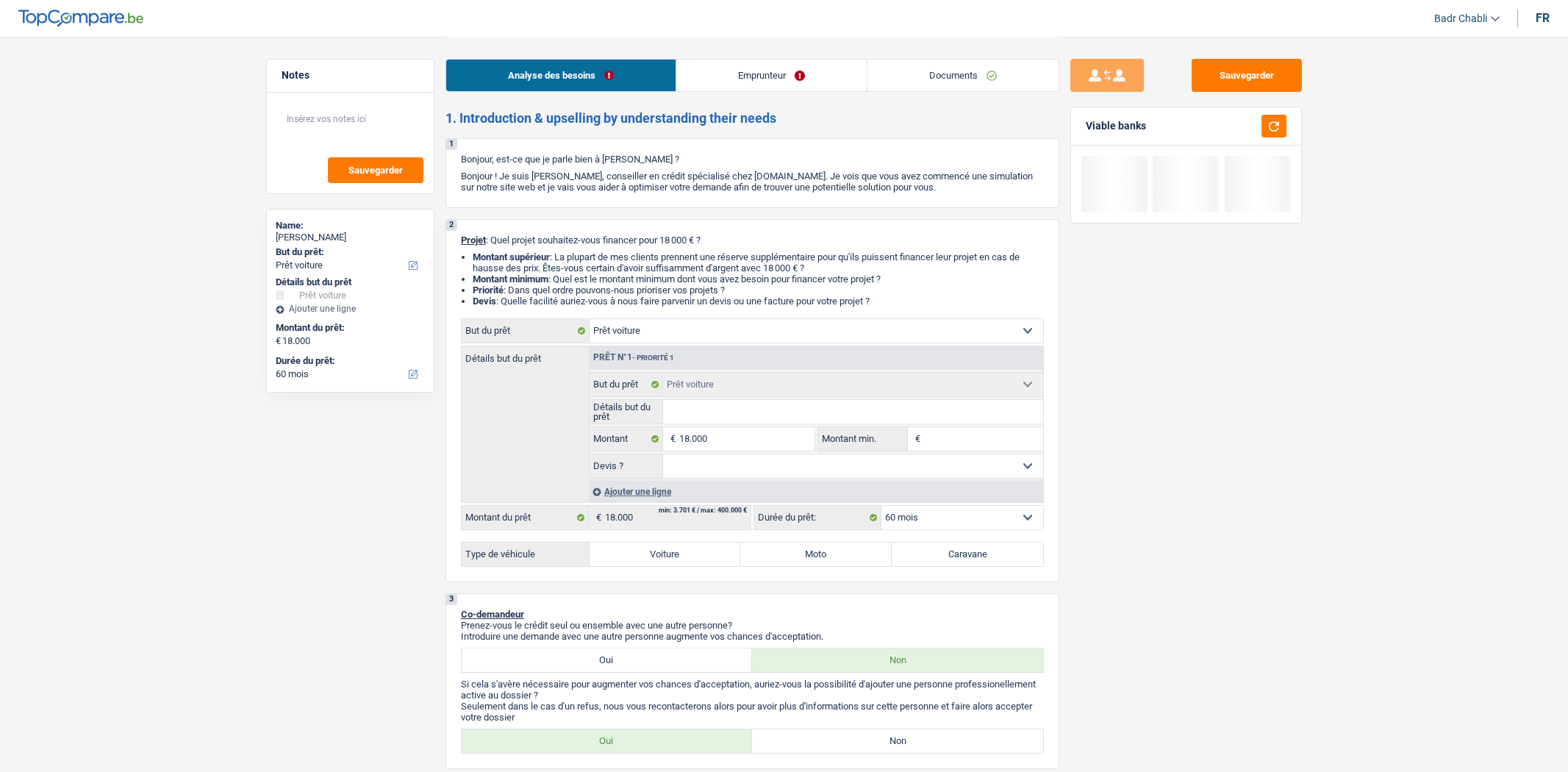
select select "car"
select select "60"
select select "car"
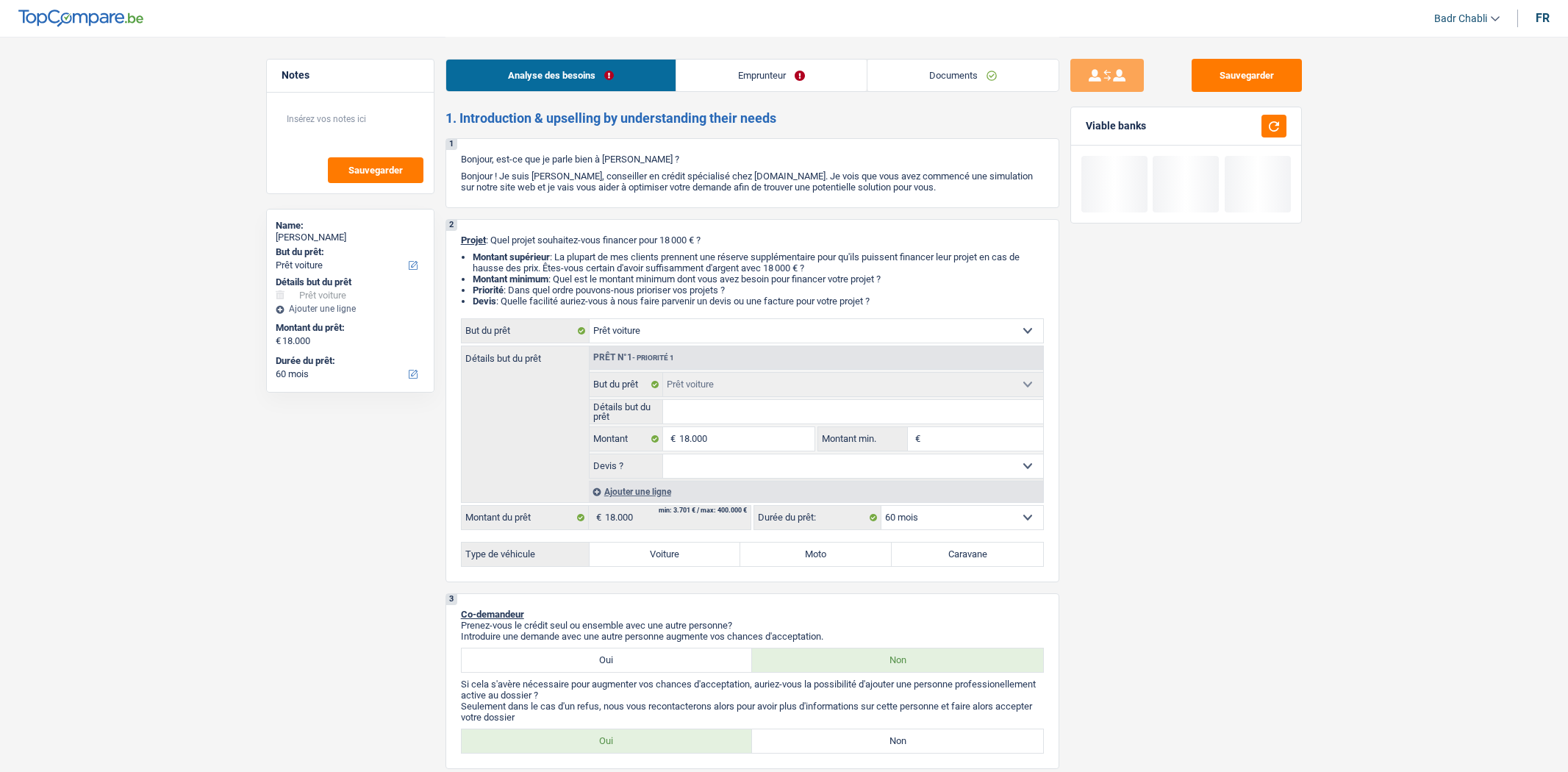
select select "60"
select select "car"
select select "60"
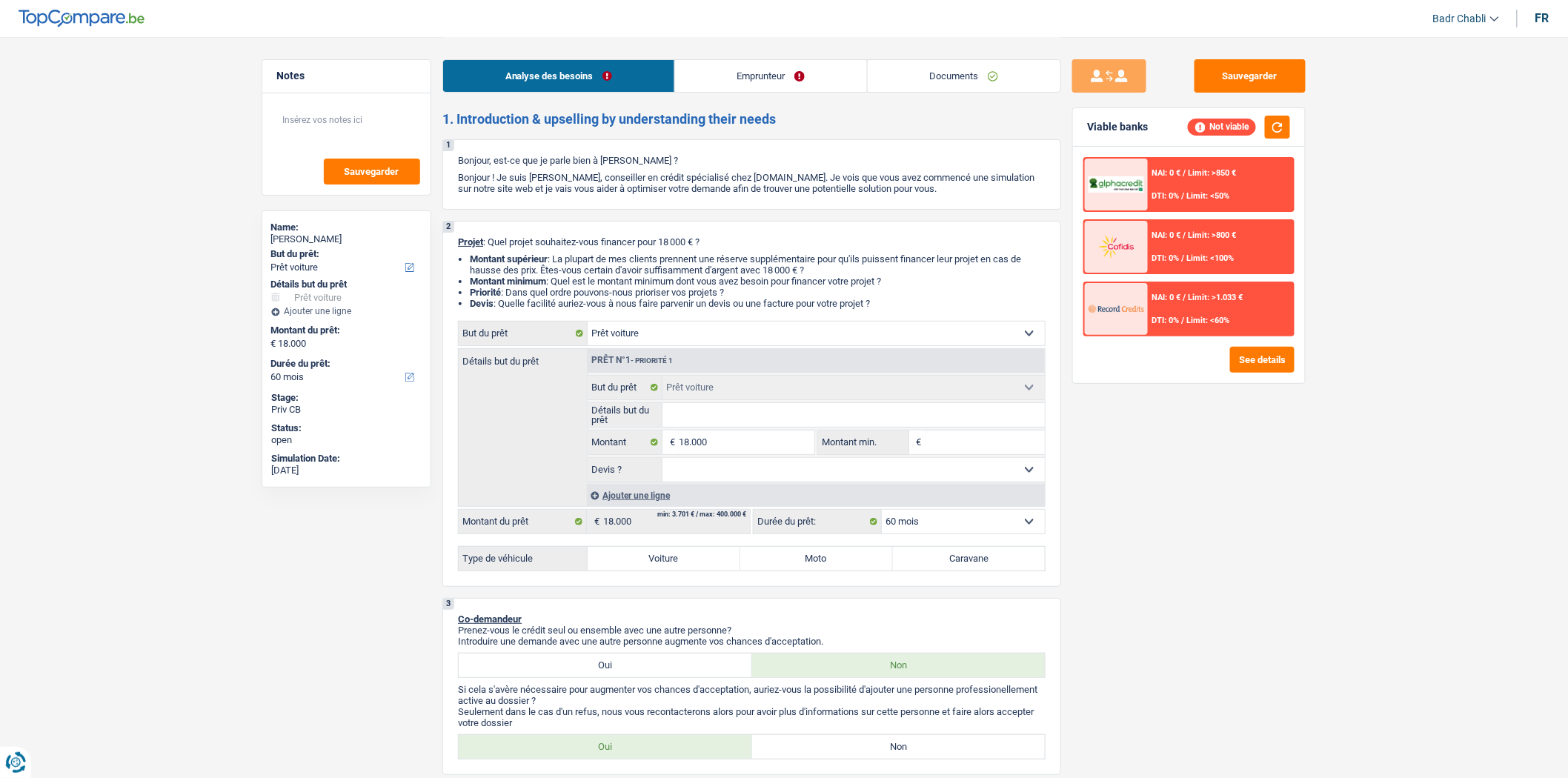
click at [922, 68] on link "Documents" at bounding box center [963, 75] width 192 height 32
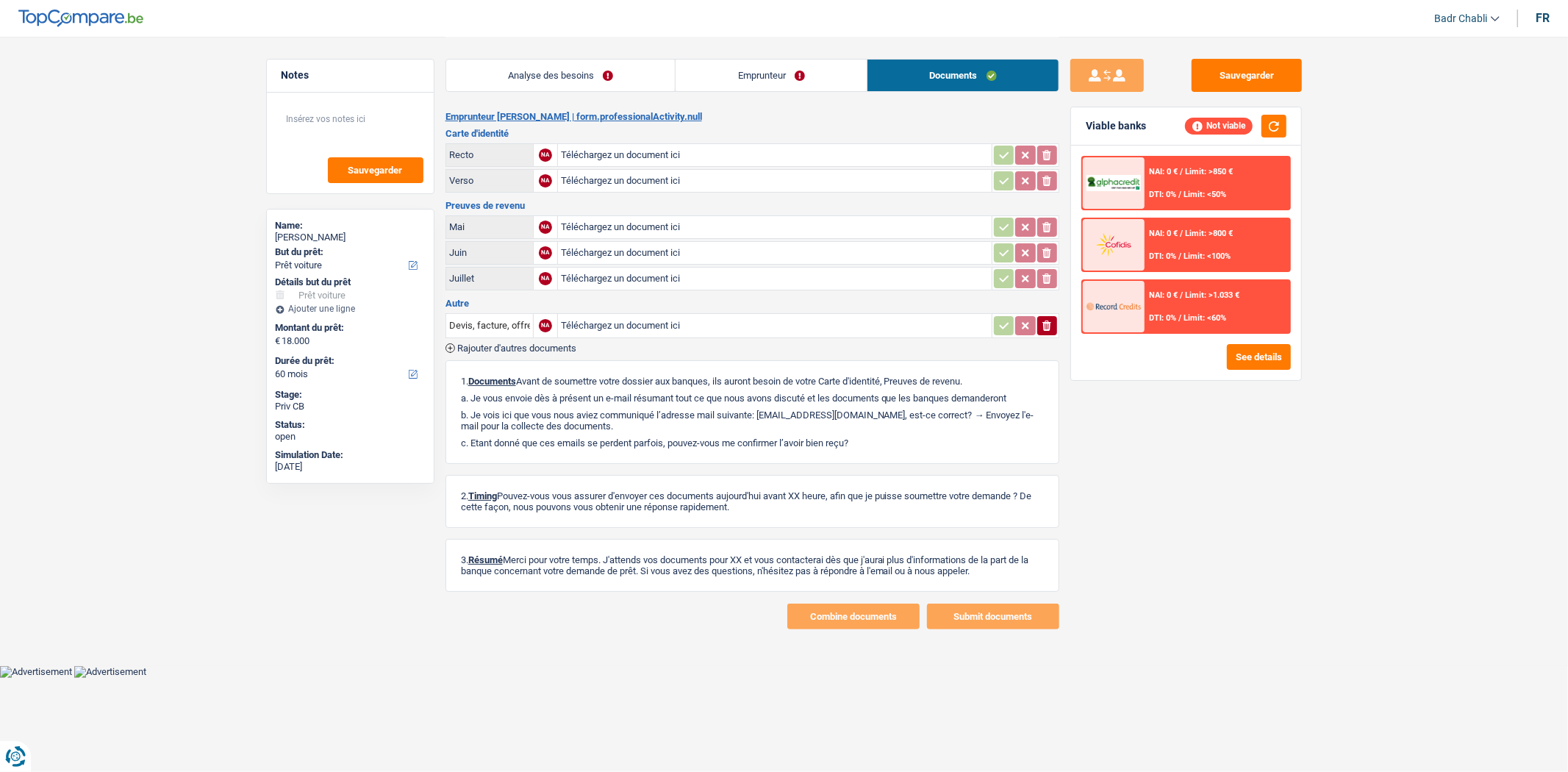
click at [563, 89] on link "Analyse des besoins" at bounding box center [560, 75] width 229 height 32
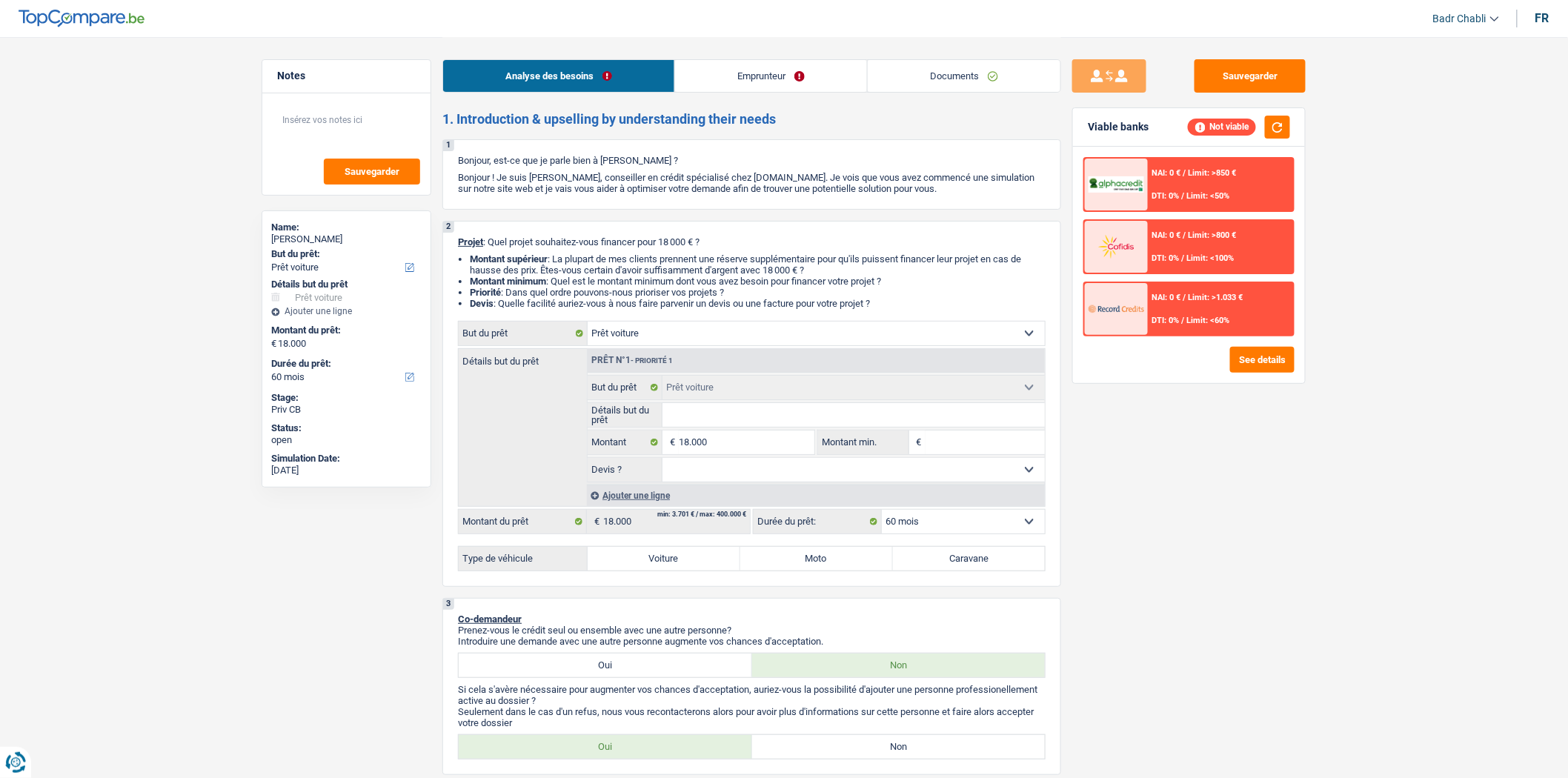
click at [699, 478] on select "Oui Non Non répondu Sélectionner une option" at bounding box center [854, 470] width 383 height 24
select select "yes"
click at [663, 462] on select "Oui Non Non répondu Sélectionner une option" at bounding box center [854, 470] width 383 height 24
select select "yes"
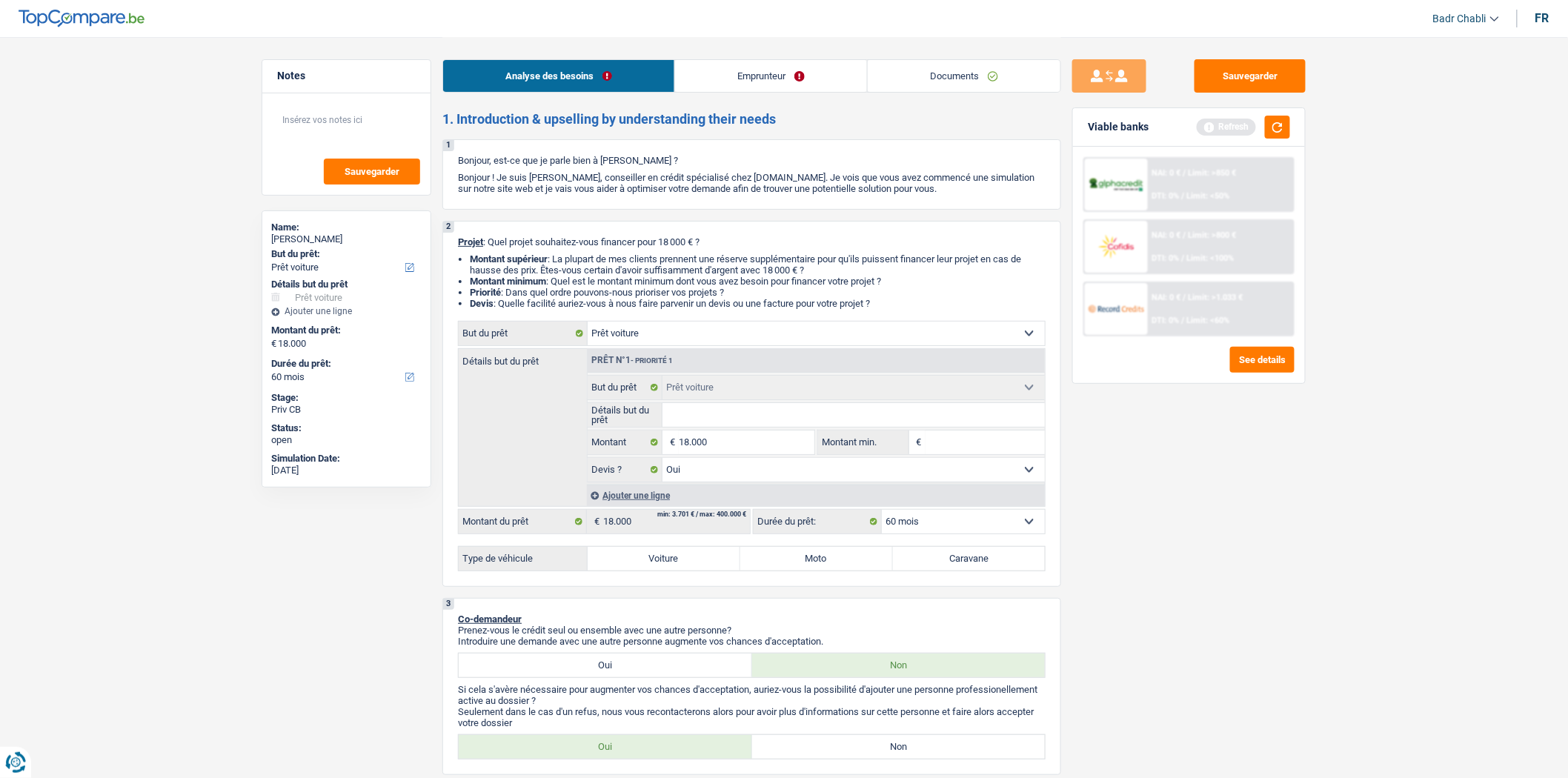
click at [664, 565] on label "Voiture" at bounding box center [664, 558] width 153 height 24
click at [664, 565] on input "Voiture" at bounding box center [664, 558] width 153 height 24
radio input "true"
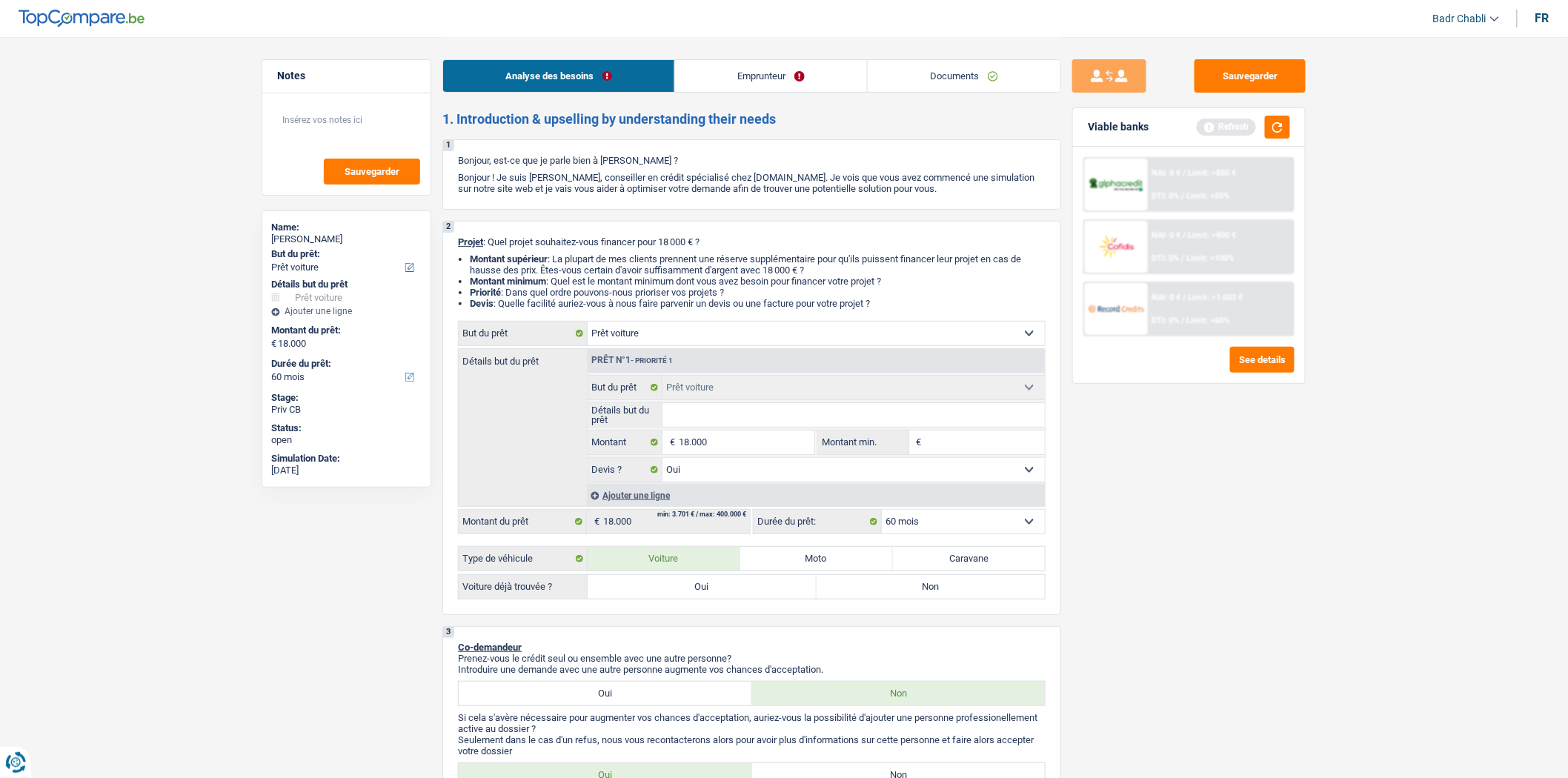
click at [668, 592] on label "Oui" at bounding box center [702, 587] width 229 height 24
click at [668, 592] on input "Oui" at bounding box center [702, 587] width 229 height 24
radio input "true"
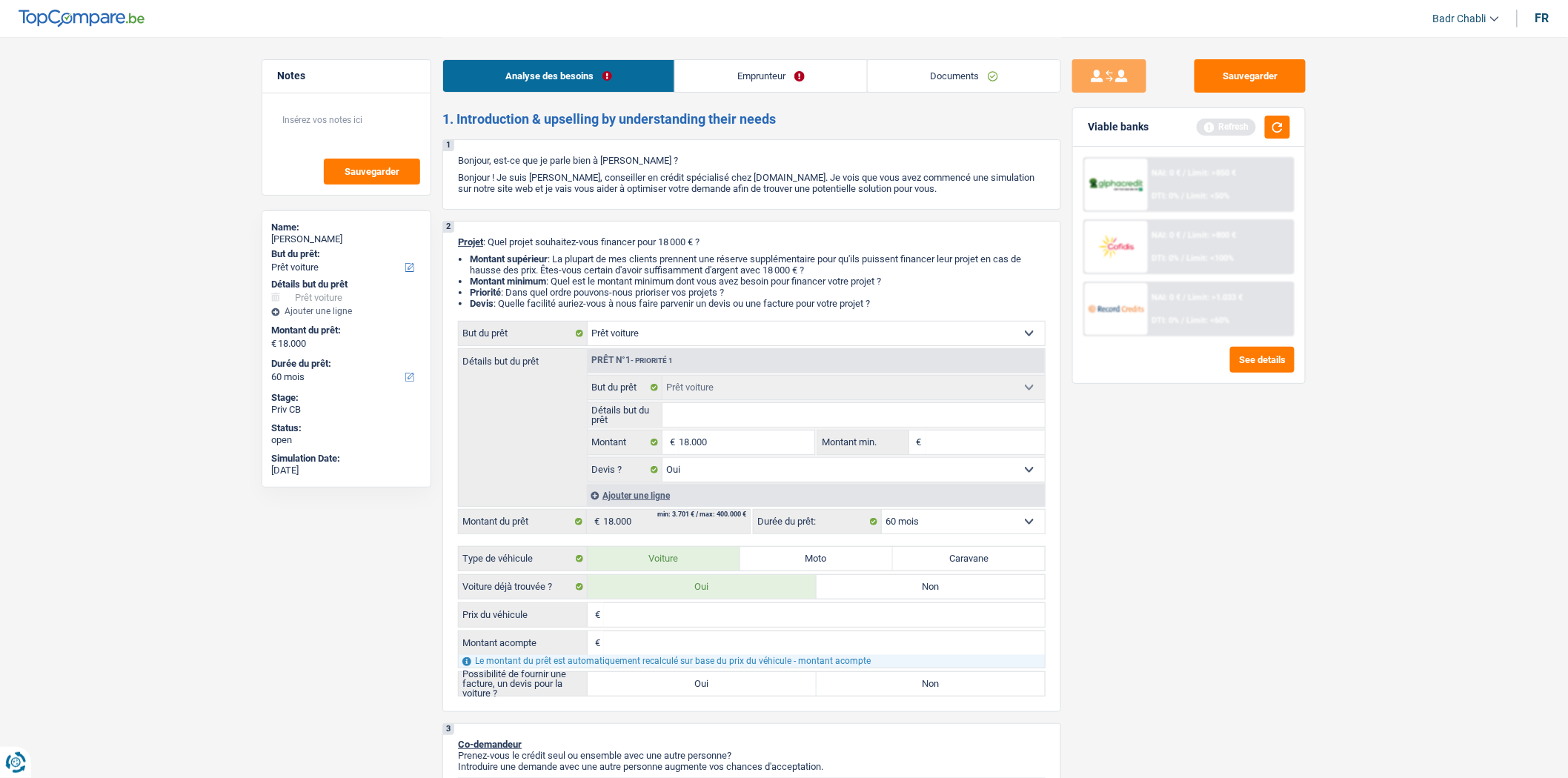
click at [686, 427] on input "Détails but du prêt" at bounding box center [854, 415] width 383 height 24
type input "M"
type input "Me"
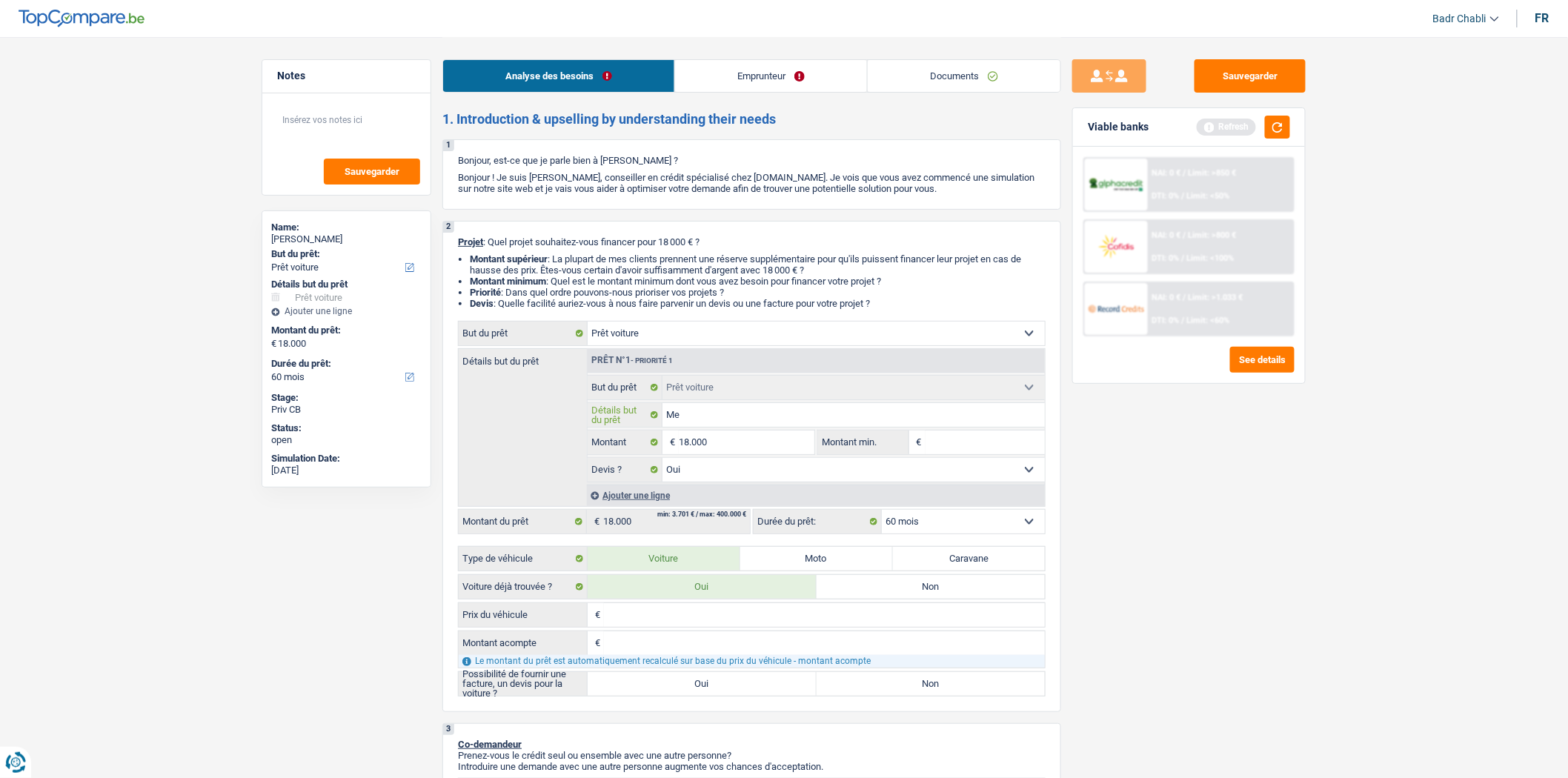
type input "Mer"
type input "Merc"
type input "Merce"
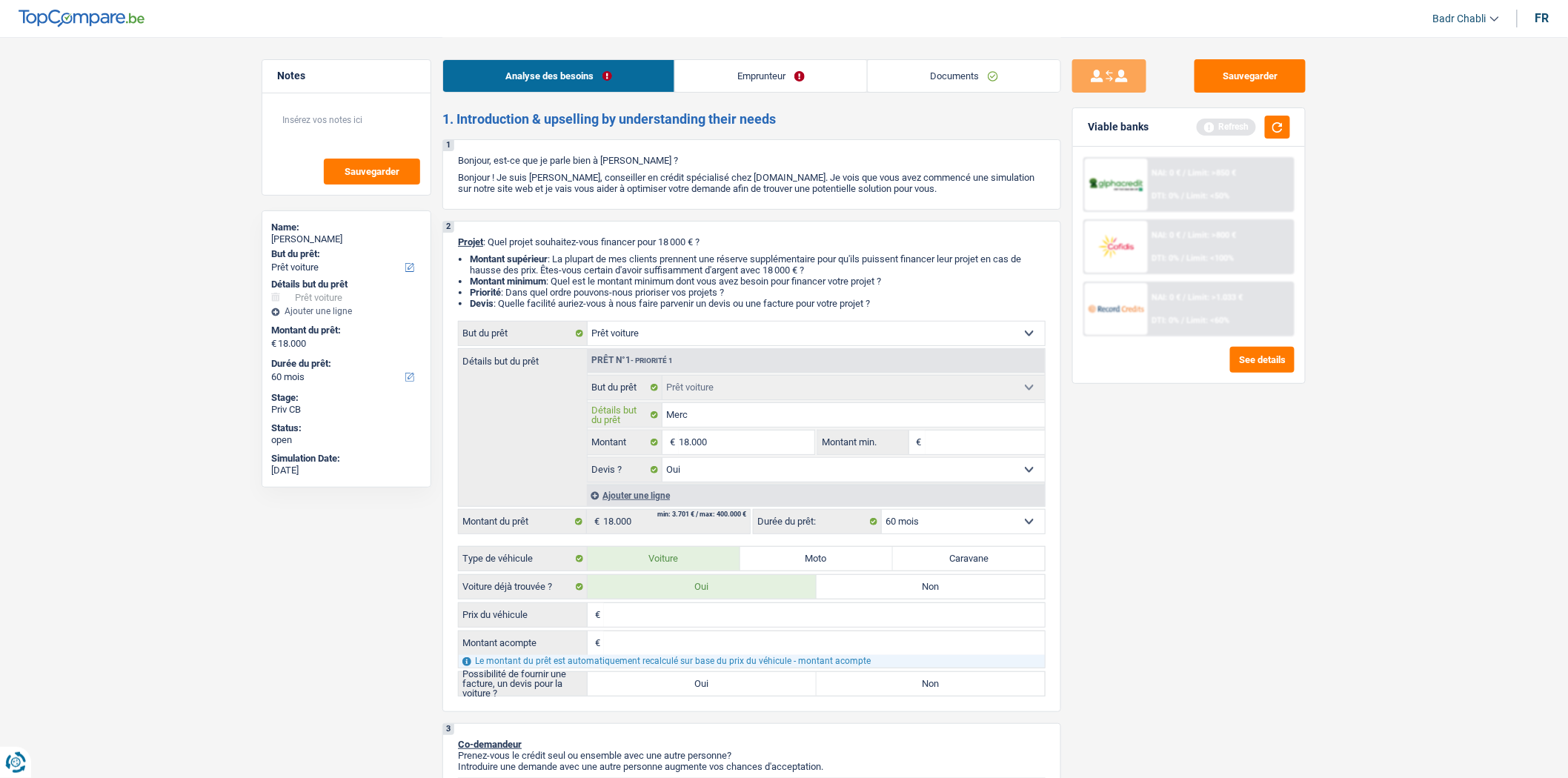
type input "Merce"
type input "Merced"
type input "Mercede"
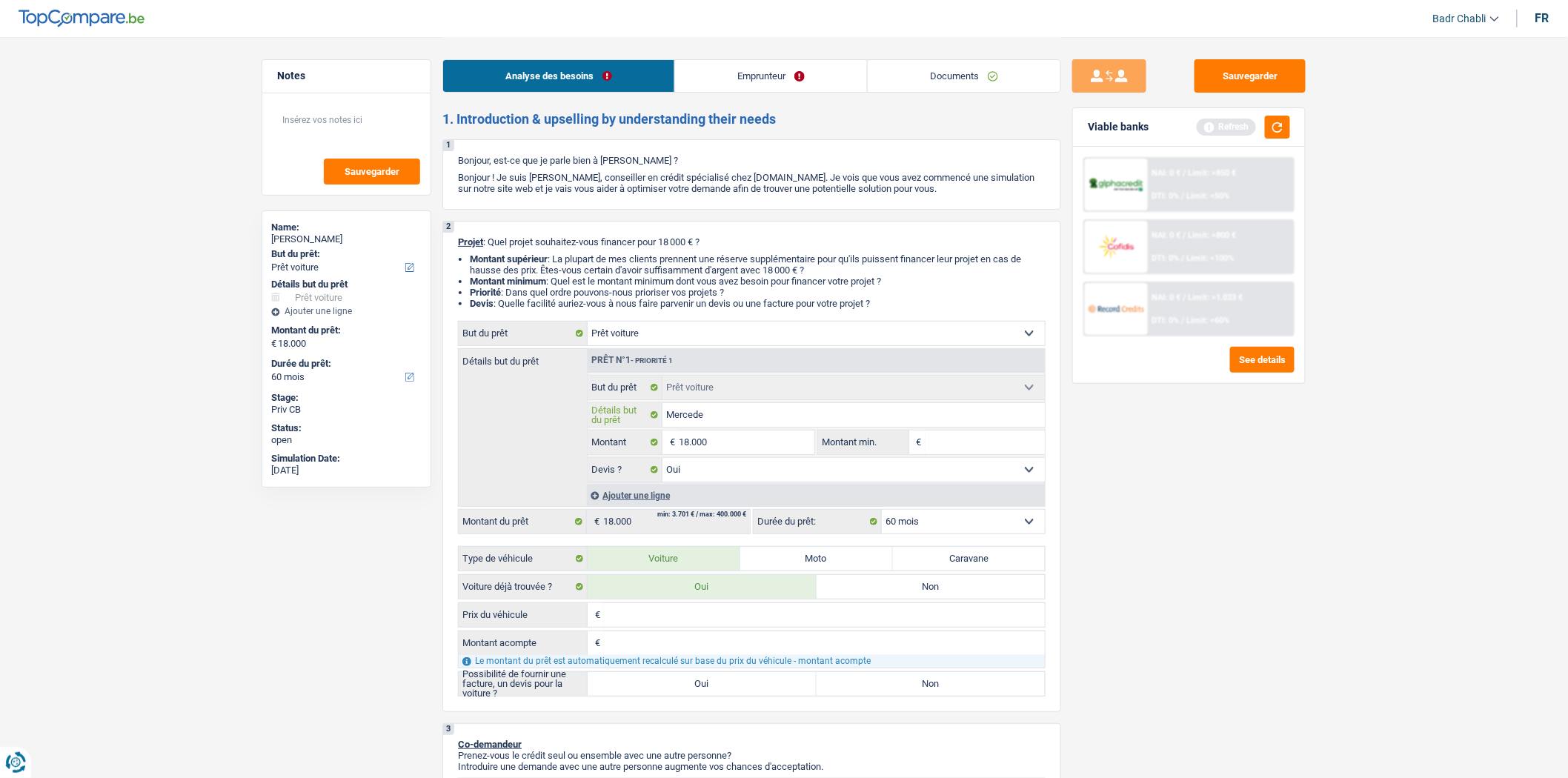
type input "Mercedes"
type input "Mercedes C"
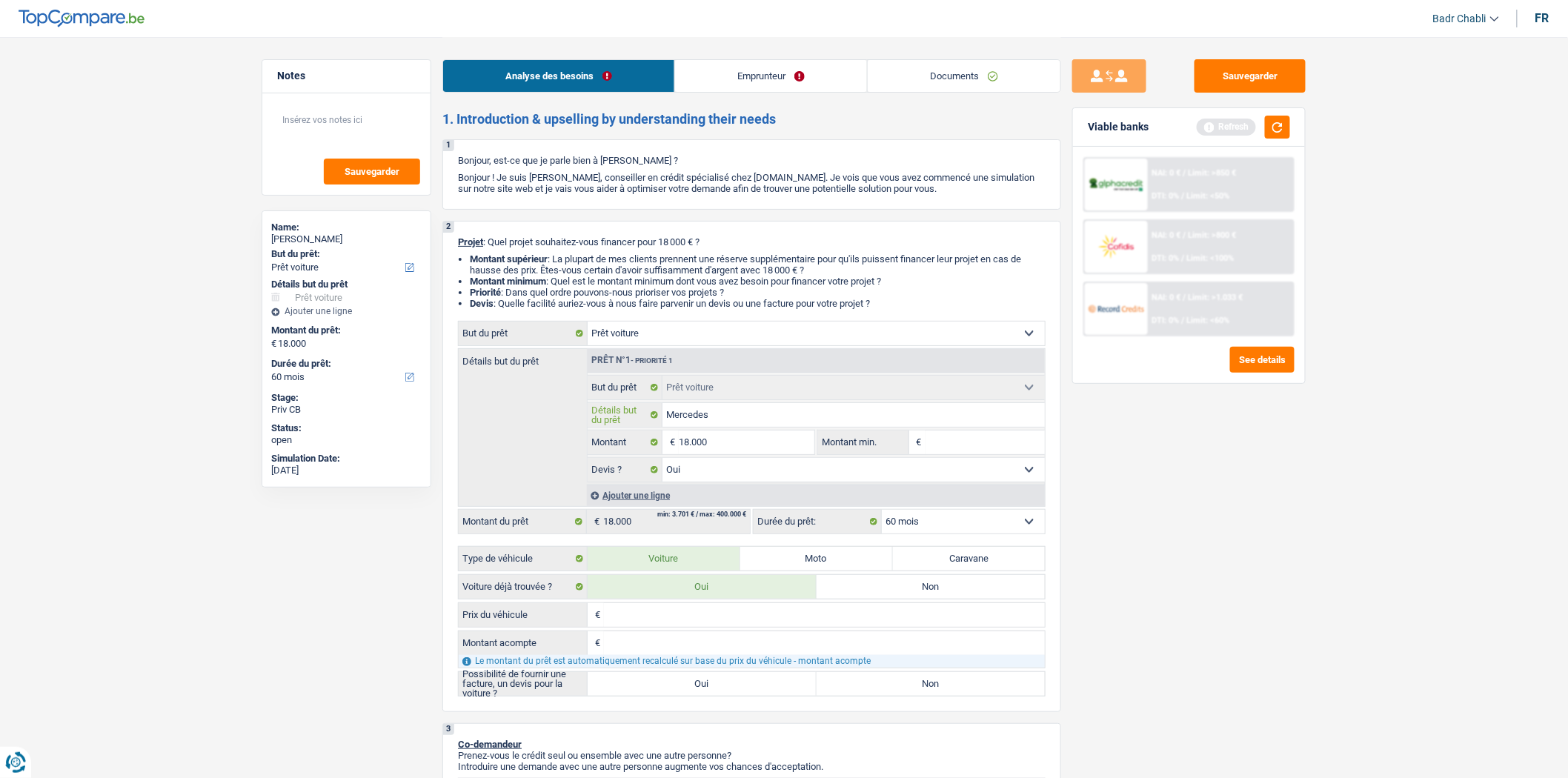
type input "Mercedes C"
type input "Mercedes Cl"
type input "Mercedes Cla"
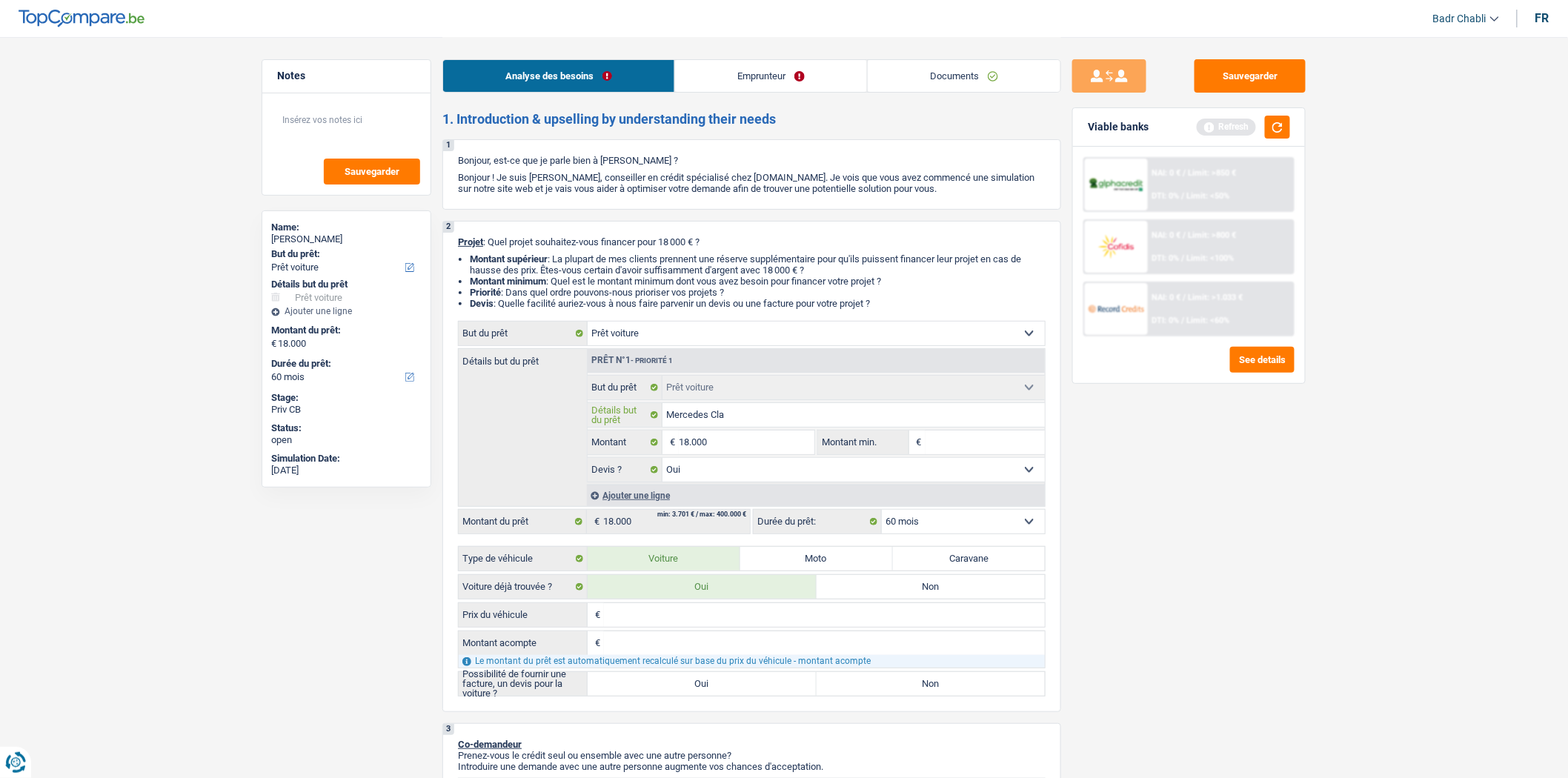
type input "Mercedes Clas"
type input "Mercedes Class"
type input "Mercedes Classe"
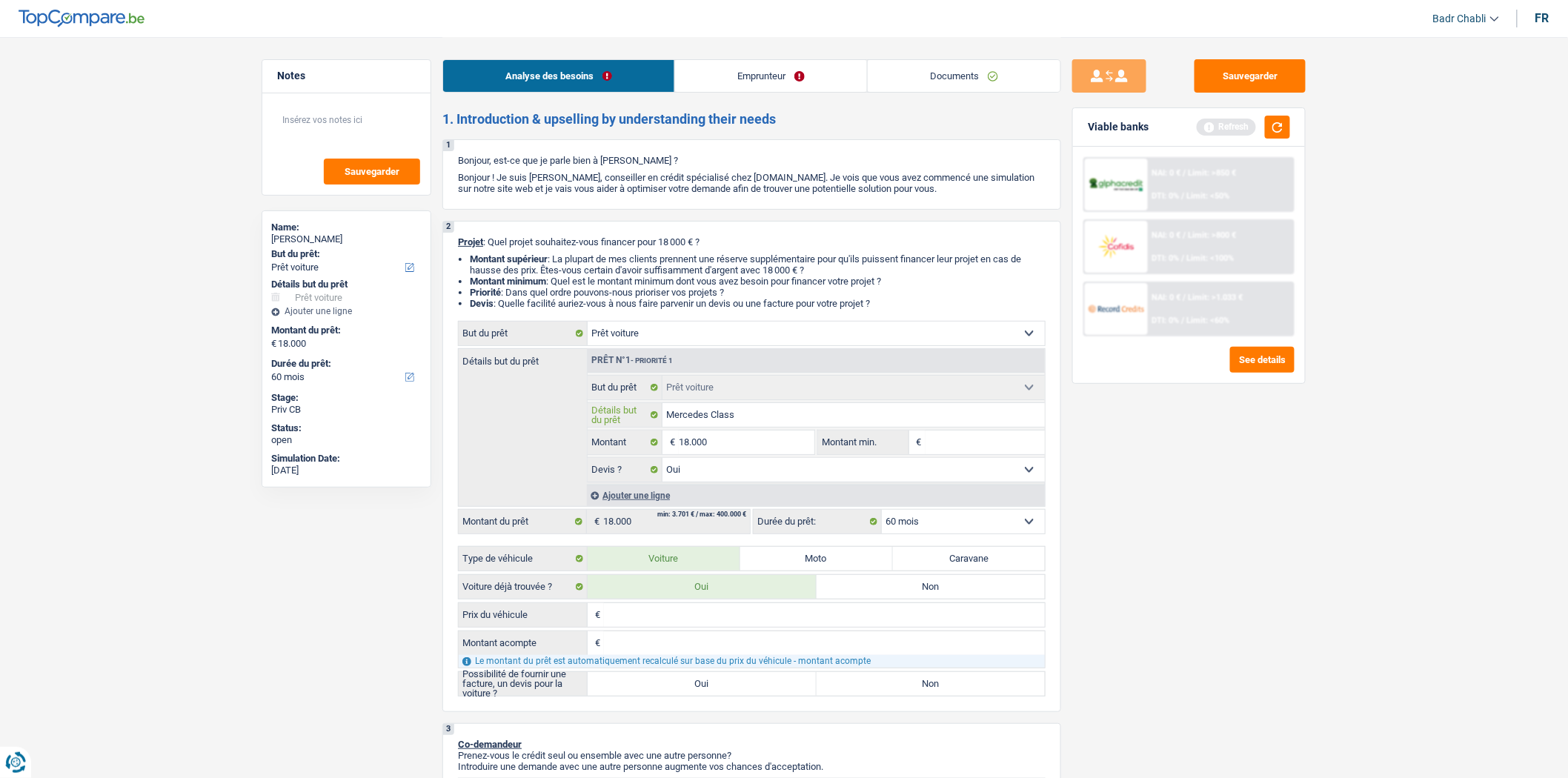
type input "Mercedes Classe"
type input "Mercedes Classe C"
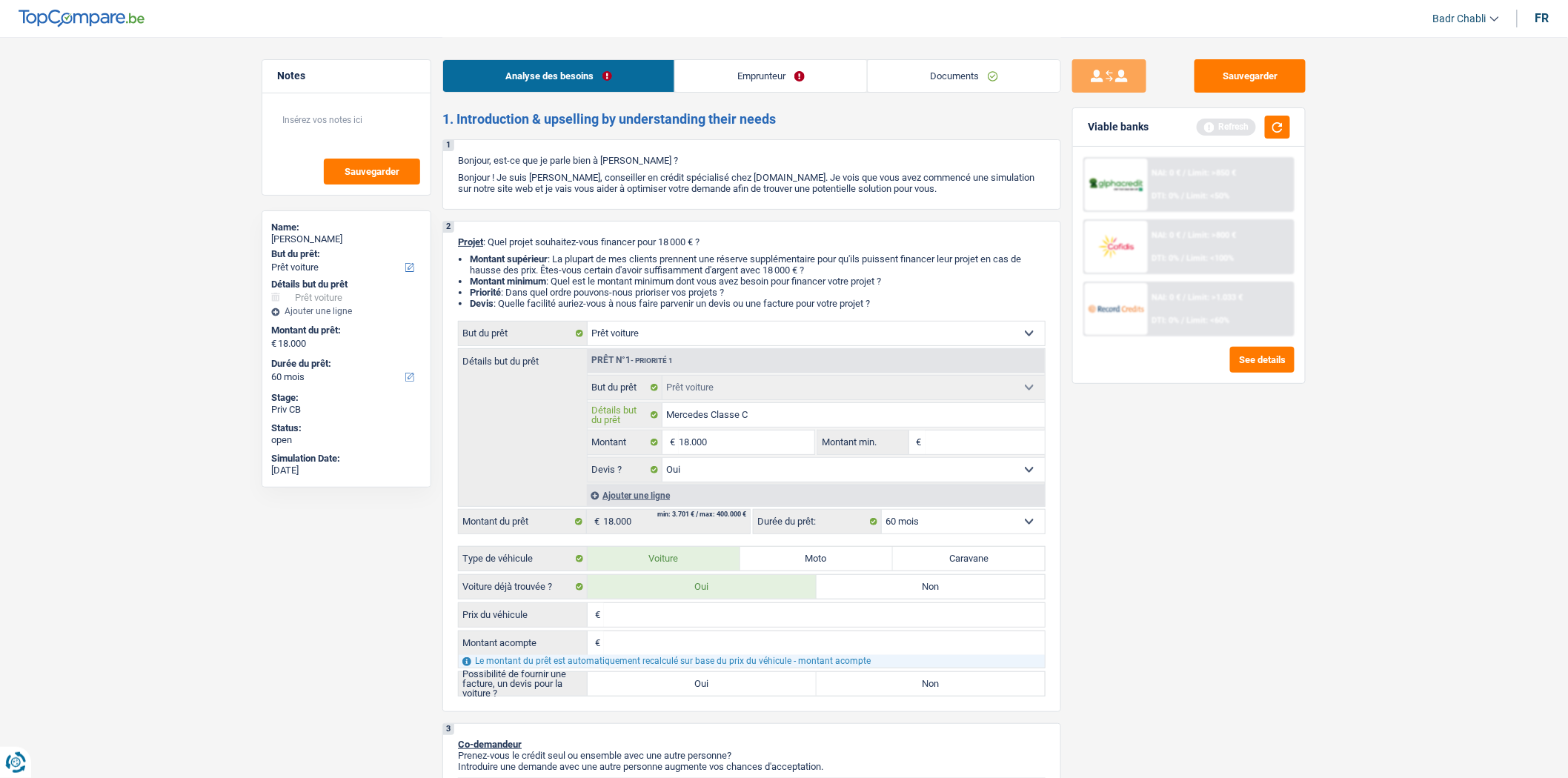
type input "Mercedes Classe C"
click at [686, 695] on label "Oui" at bounding box center [702, 684] width 229 height 24
click at [686, 695] on input "Oui" at bounding box center [702, 684] width 229 height 24
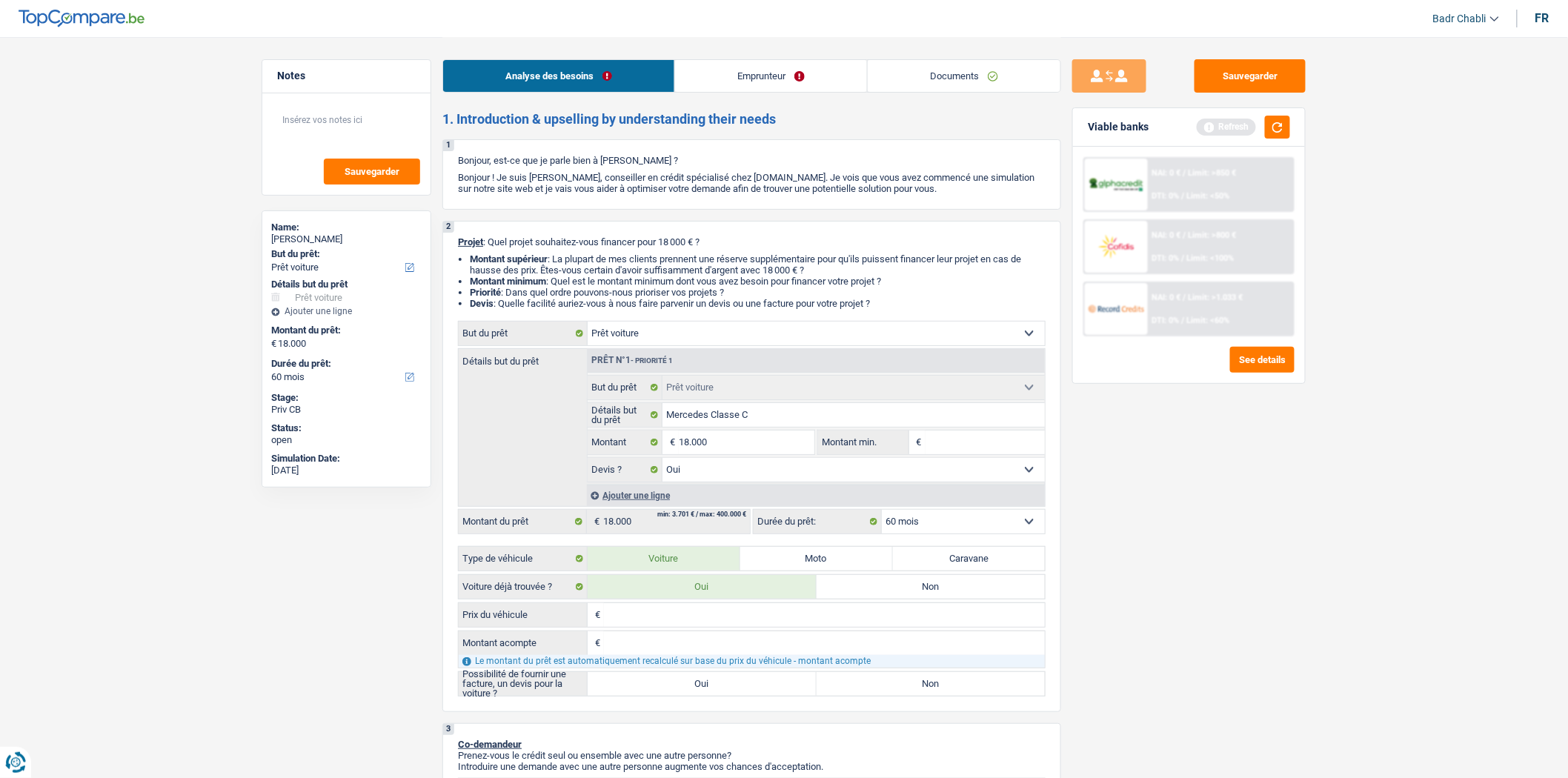
radio input "true"
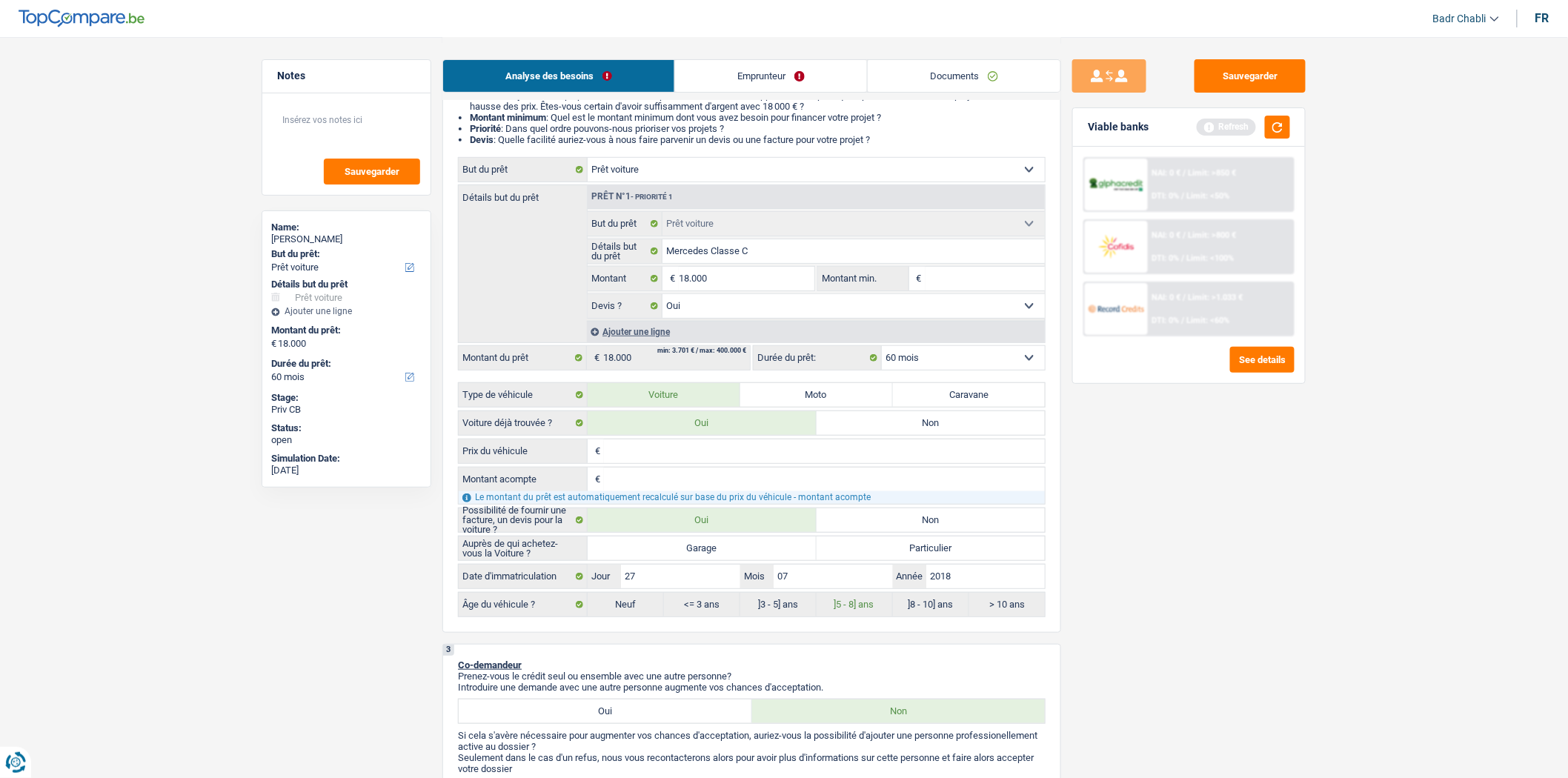
scroll to position [165, 0]
click at [692, 543] on label "Garage" at bounding box center [702, 547] width 229 height 24
click at [692, 543] on input "Garage" at bounding box center [702, 547] width 229 height 24
radio input "true"
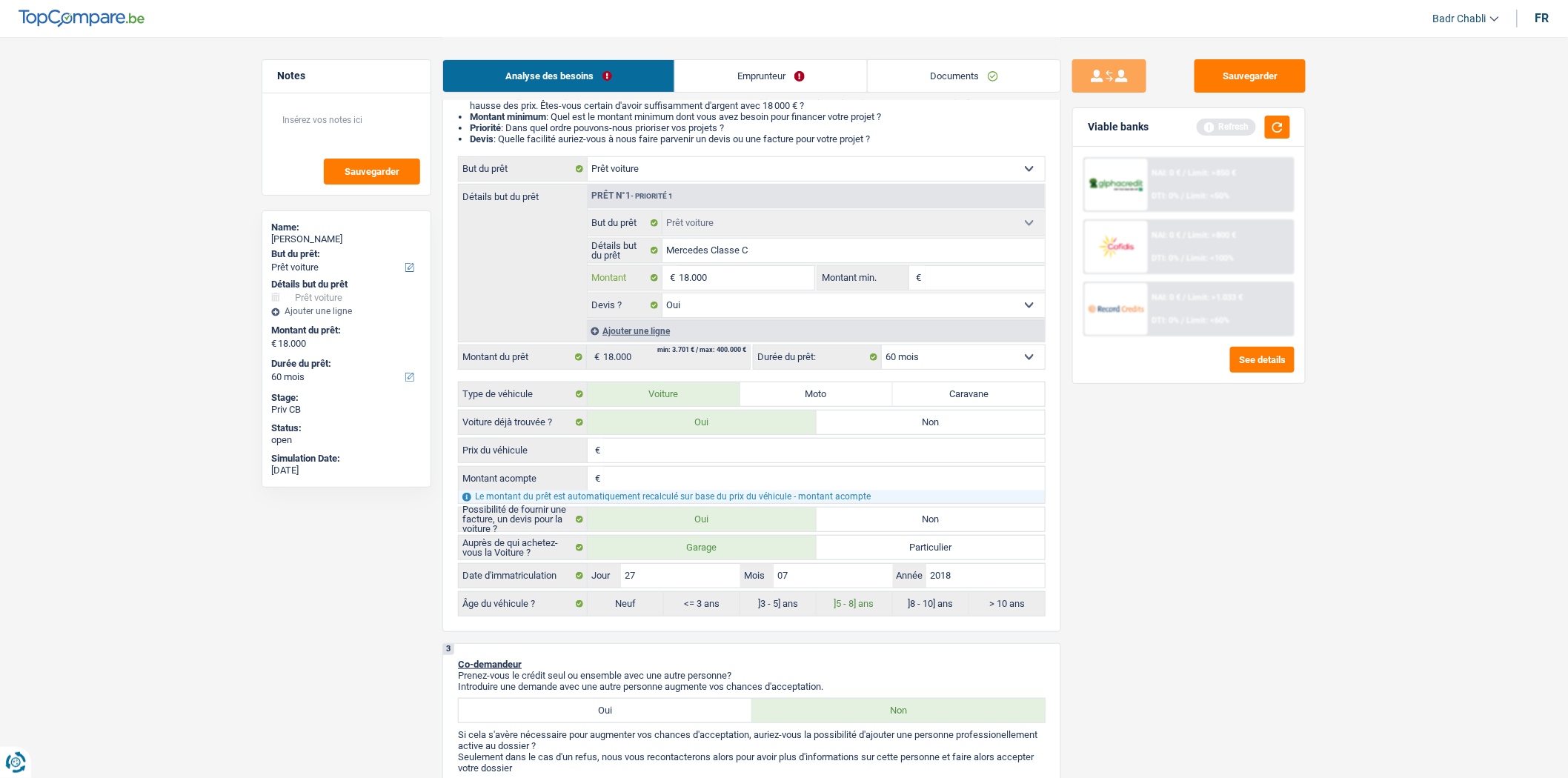
click at [784, 285] on input "18.000" at bounding box center [746, 278] width 135 height 24
click at [1012, 284] on input "Montant min." at bounding box center [986, 278] width 120 height 24
paste input "18.000"
type input "18.000"
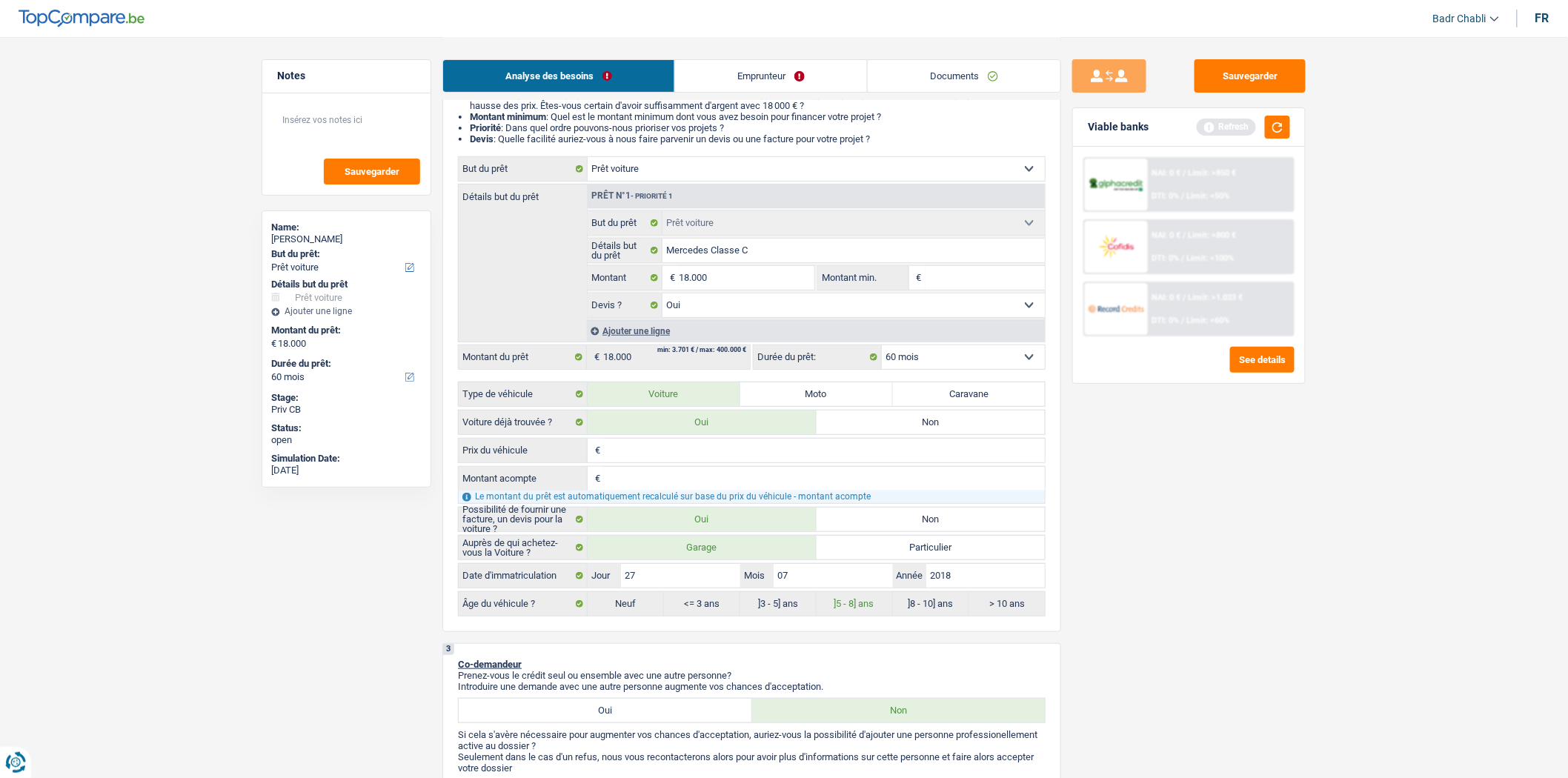
type input "18.000"
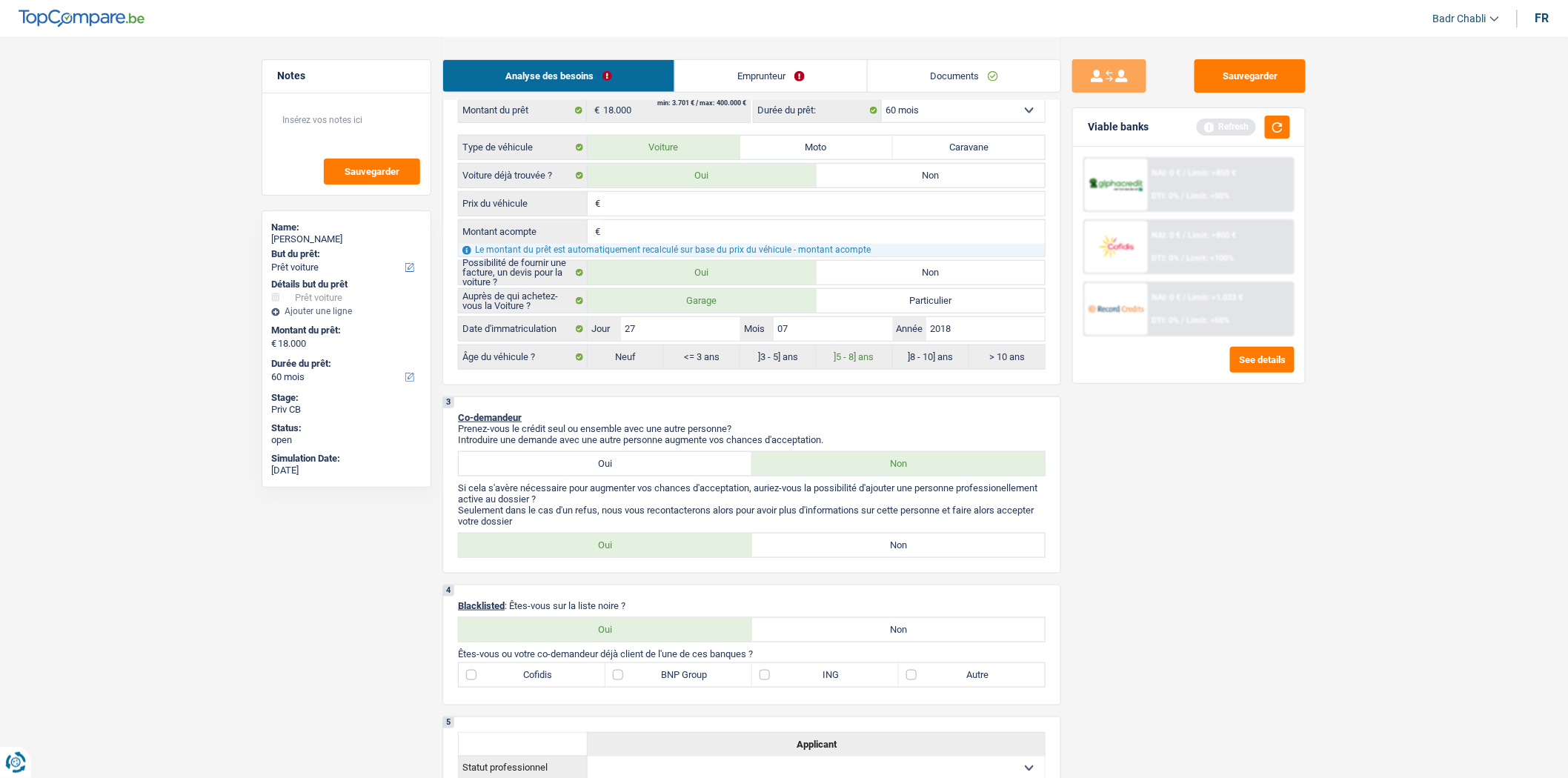
scroll to position [576, 0]
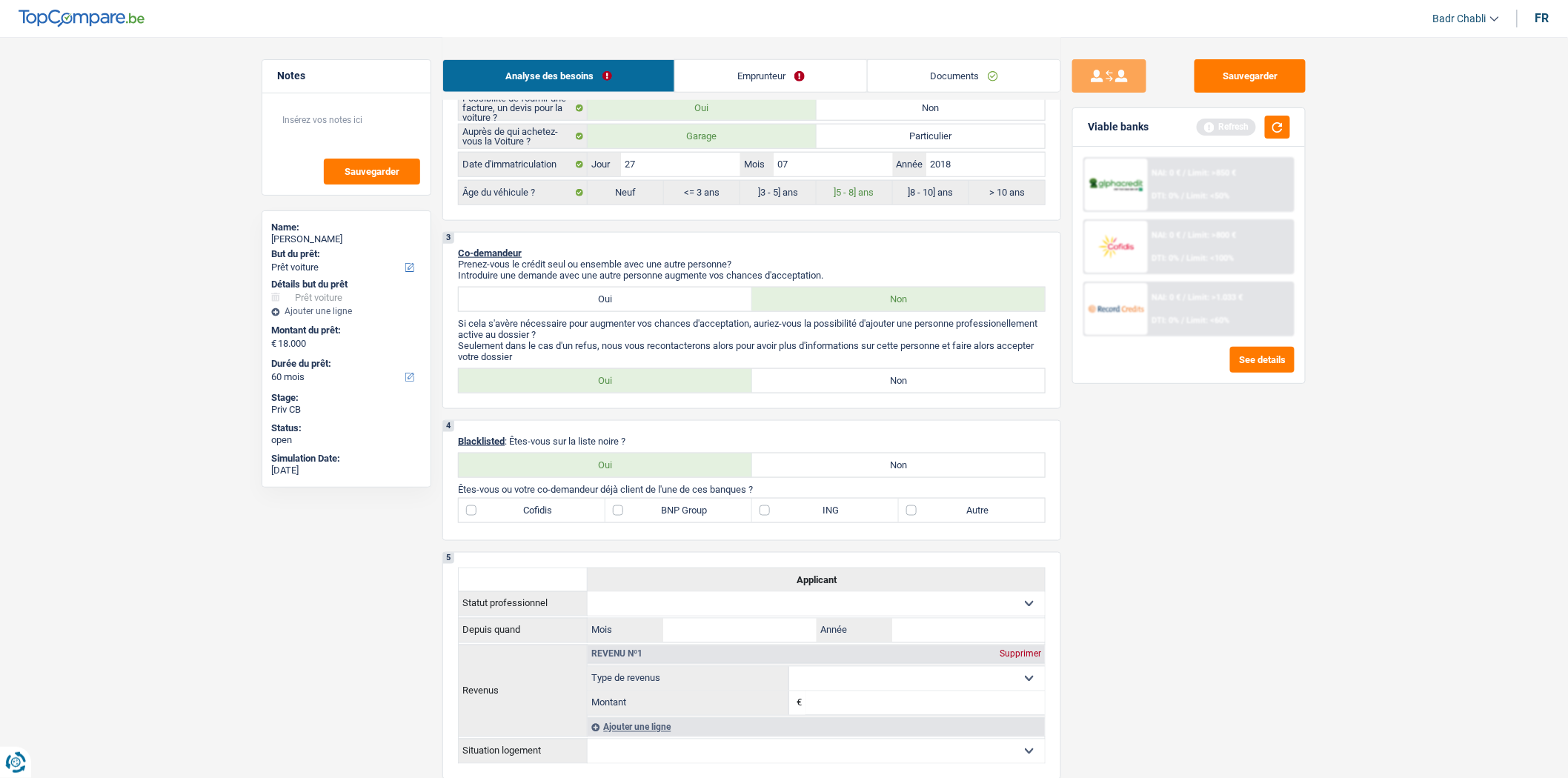
type input "18.000"
click at [902, 373] on div "3 Co-demandeur Prenez-vous le crédit seul ou ensemble avec une autre personne? …" at bounding box center [752, 320] width 619 height 177
click at [902, 382] on label "Non" at bounding box center [899, 381] width 294 height 24
click at [902, 382] on input "Non" at bounding box center [899, 381] width 294 height 24
radio input "true"
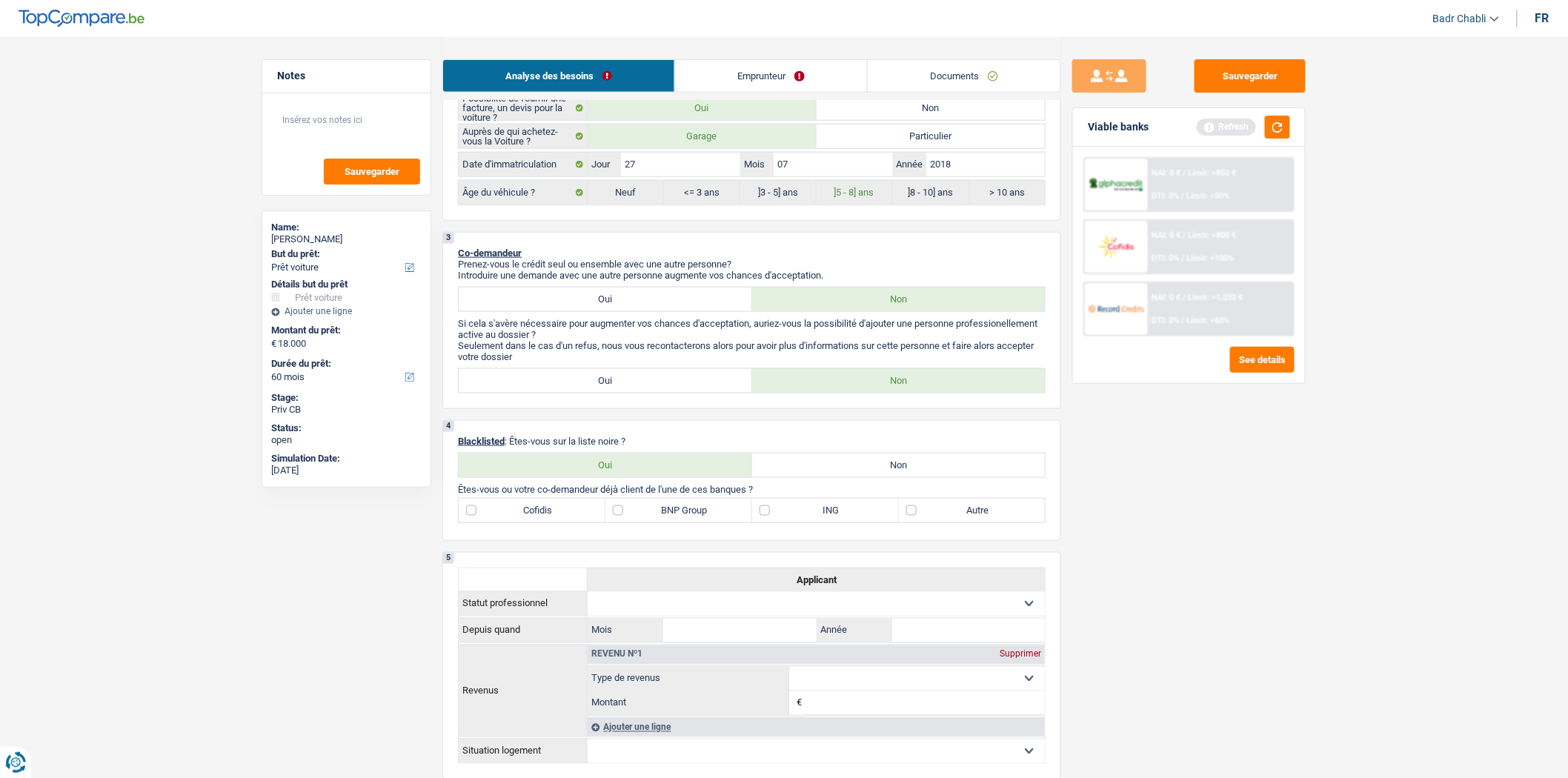
click at [897, 466] on label "Non" at bounding box center [899, 465] width 294 height 24
click at [897, 466] on input "Non" at bounding box center [899, 465] width 294 height 24
radio input "true"
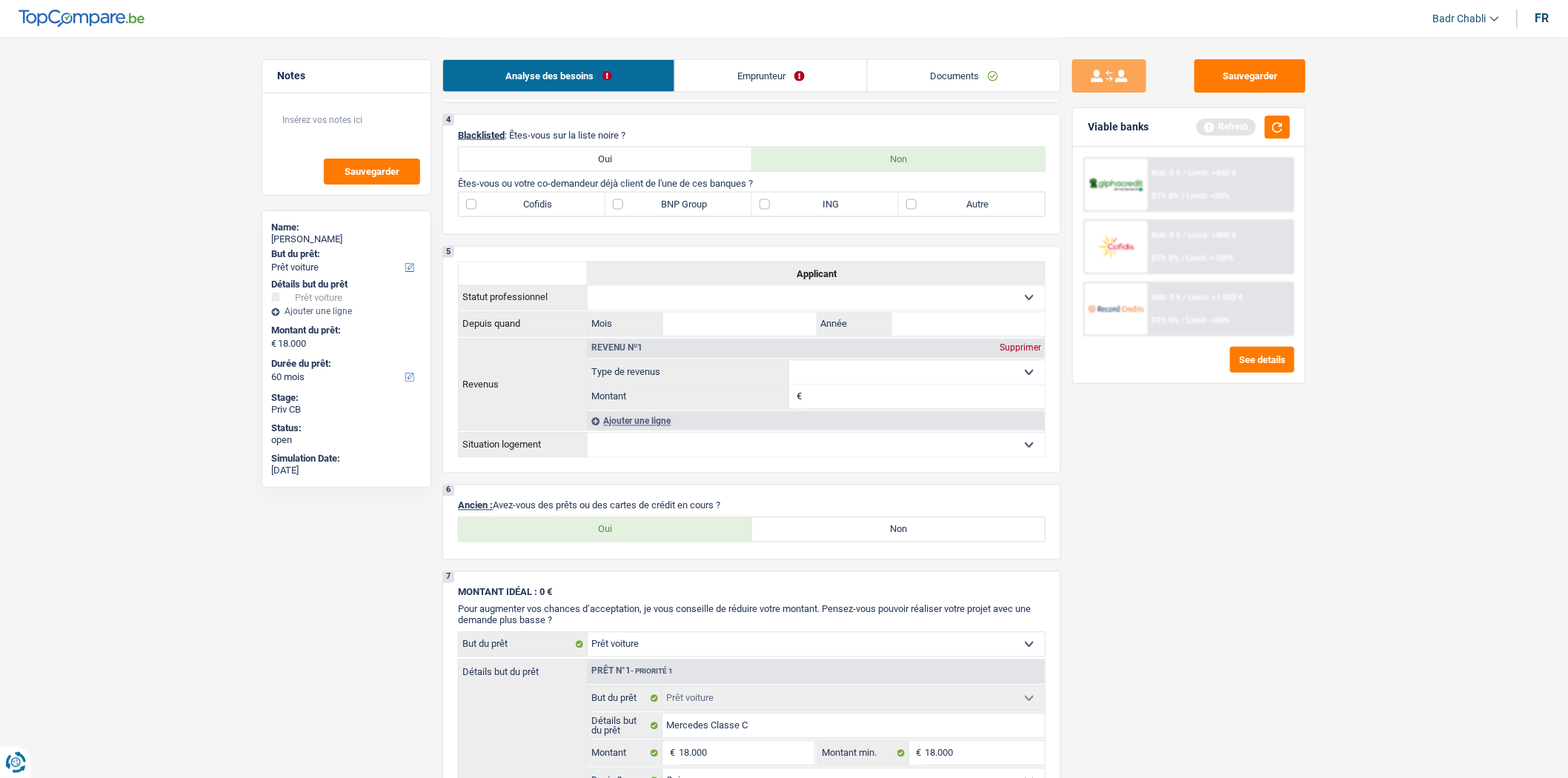
scroll to position [905, 0]
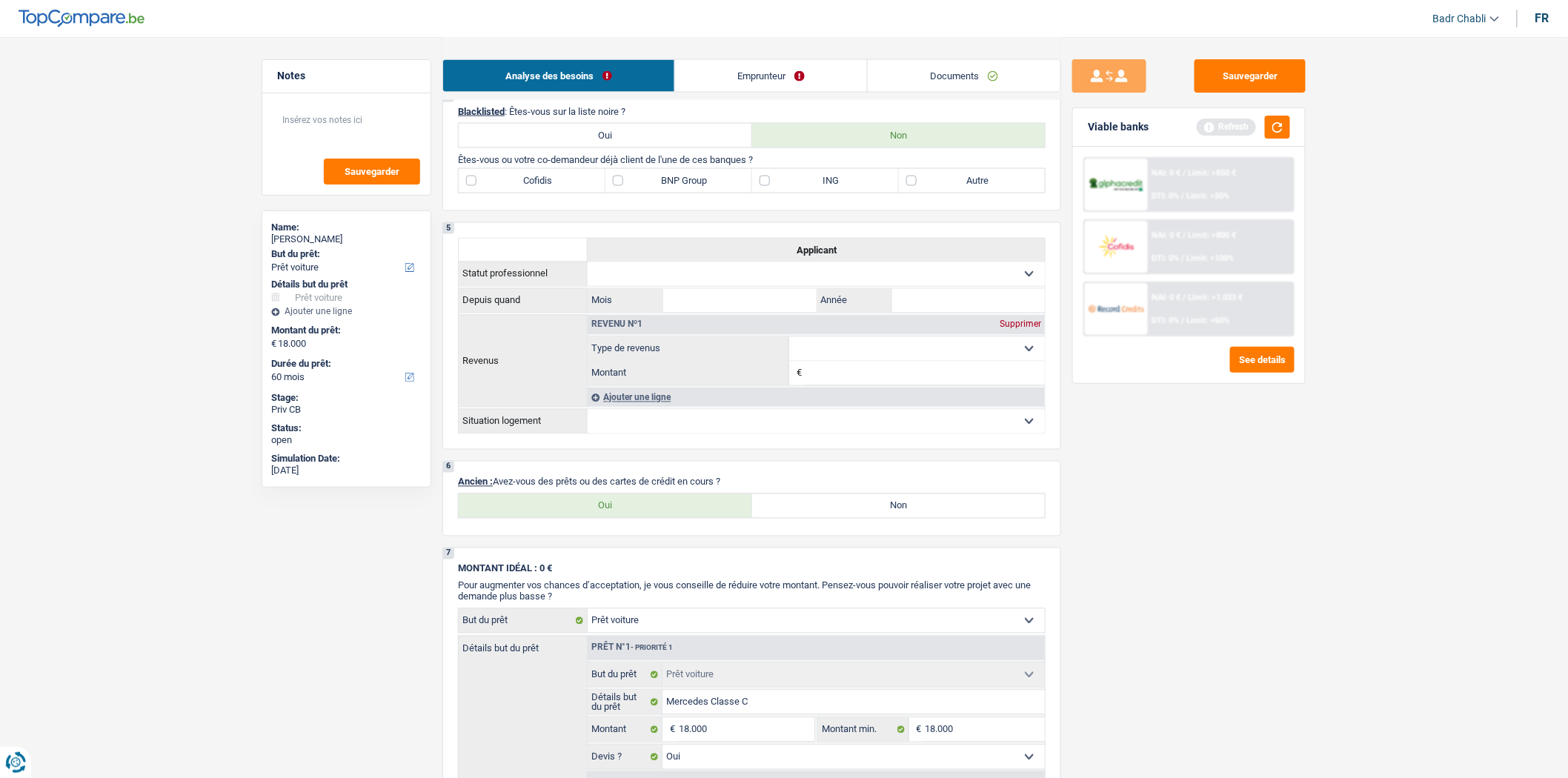
click at [850, 533] on div "6 Ancien : Avez-vous des prêts ou des cartes de crédit en cours ? Oui Non Tous …" at bounding box center [752, 498] width 619 height 75
click at [855, 518] on label "Non" at bounding box center [899, 506] width 294 height 24
click at [855, 518] on input "Non" at bounding box center [899, 506] width 294 height 24
radio input "true"
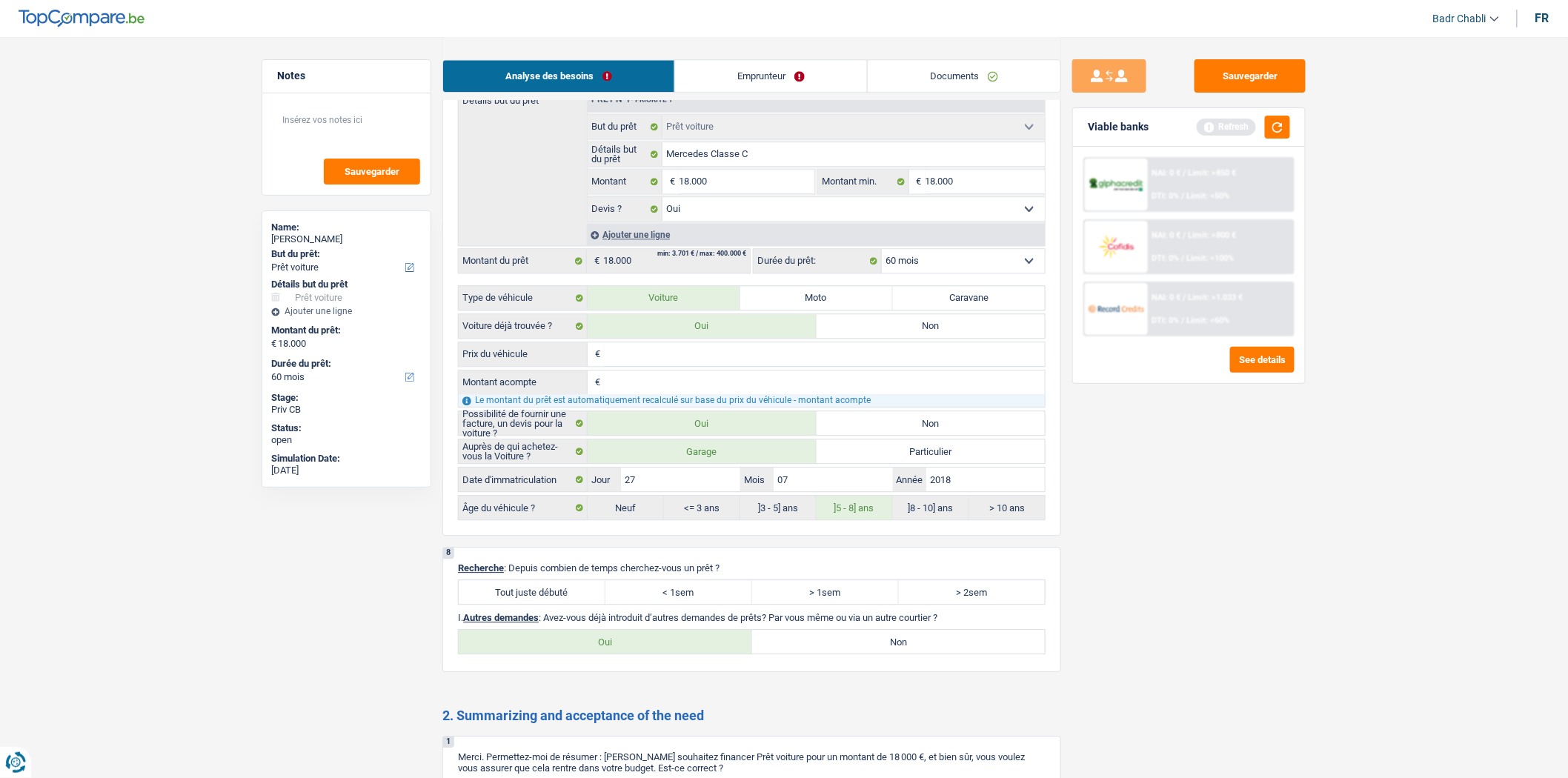
scroll to position [1646, 0]
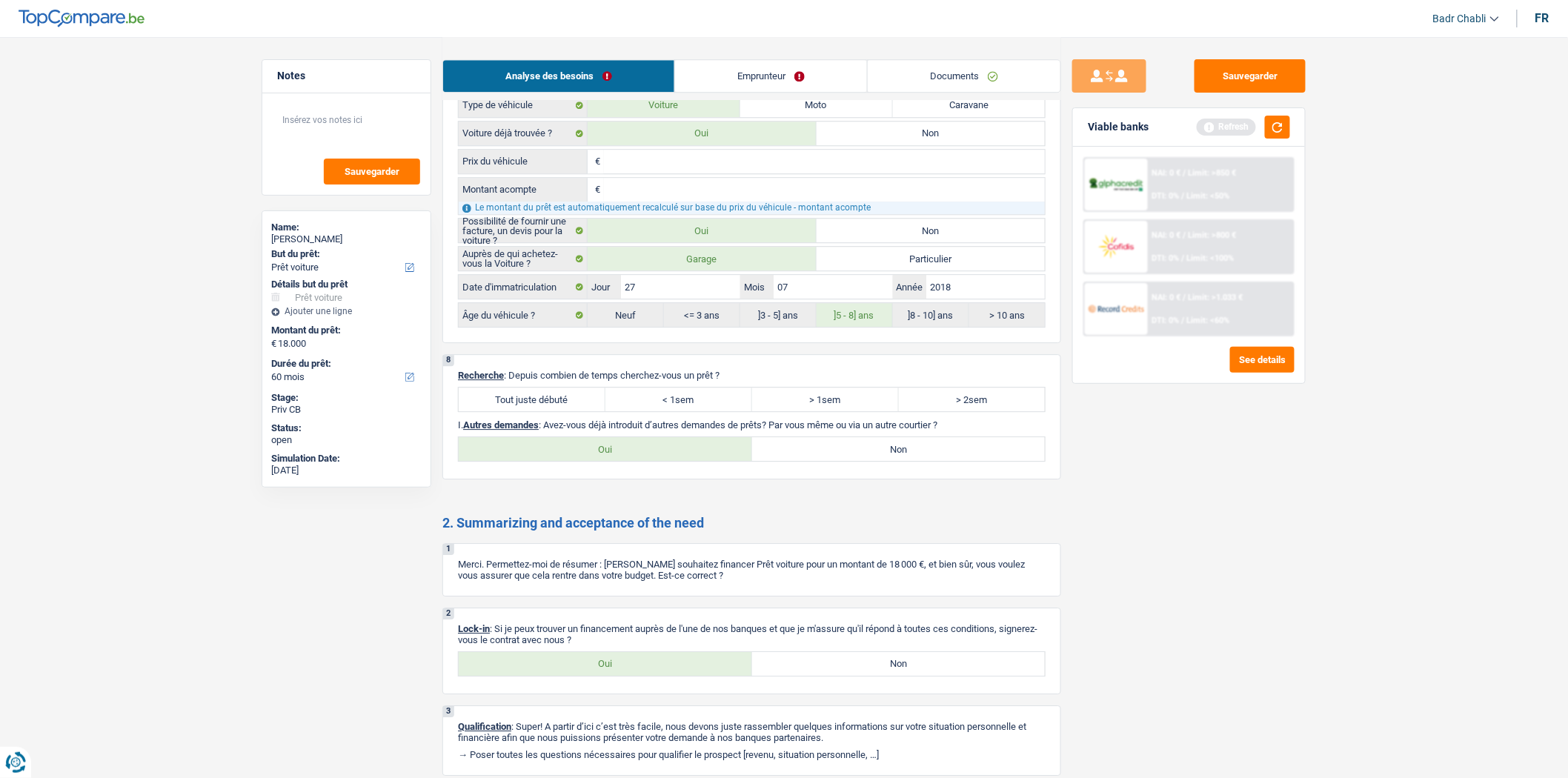
click at [555, 381] on p "Recherche : Depuis combien de temps cherchez-vous un prêt ?" at bounding box center [752, 375] width 588 height 11
click at [559, 411] on label "Tout juste débuté" at bounding box center [532, 399] width 146 height 24
click at [559, 411] on input "Tout juste débuté" at bounding box center [532, 399] width 146 height 24
radio input "true"
click at [824, 455] on label "Non" at bounding box center [899, 449] width 294 height 24
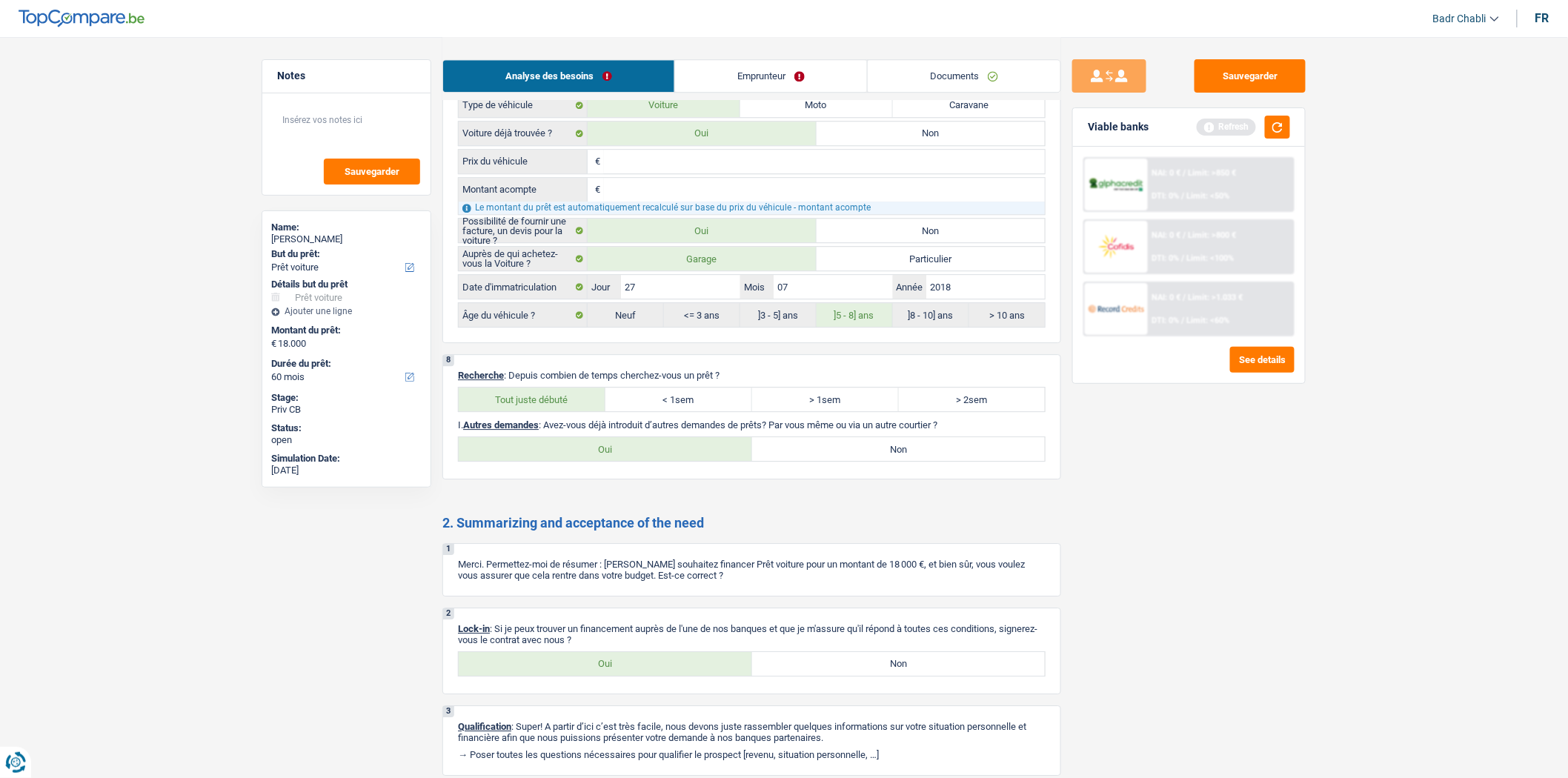
click at [824, 455] on input "Non" at bounding box center [899, 449] width 294 height 24
radio input "true"
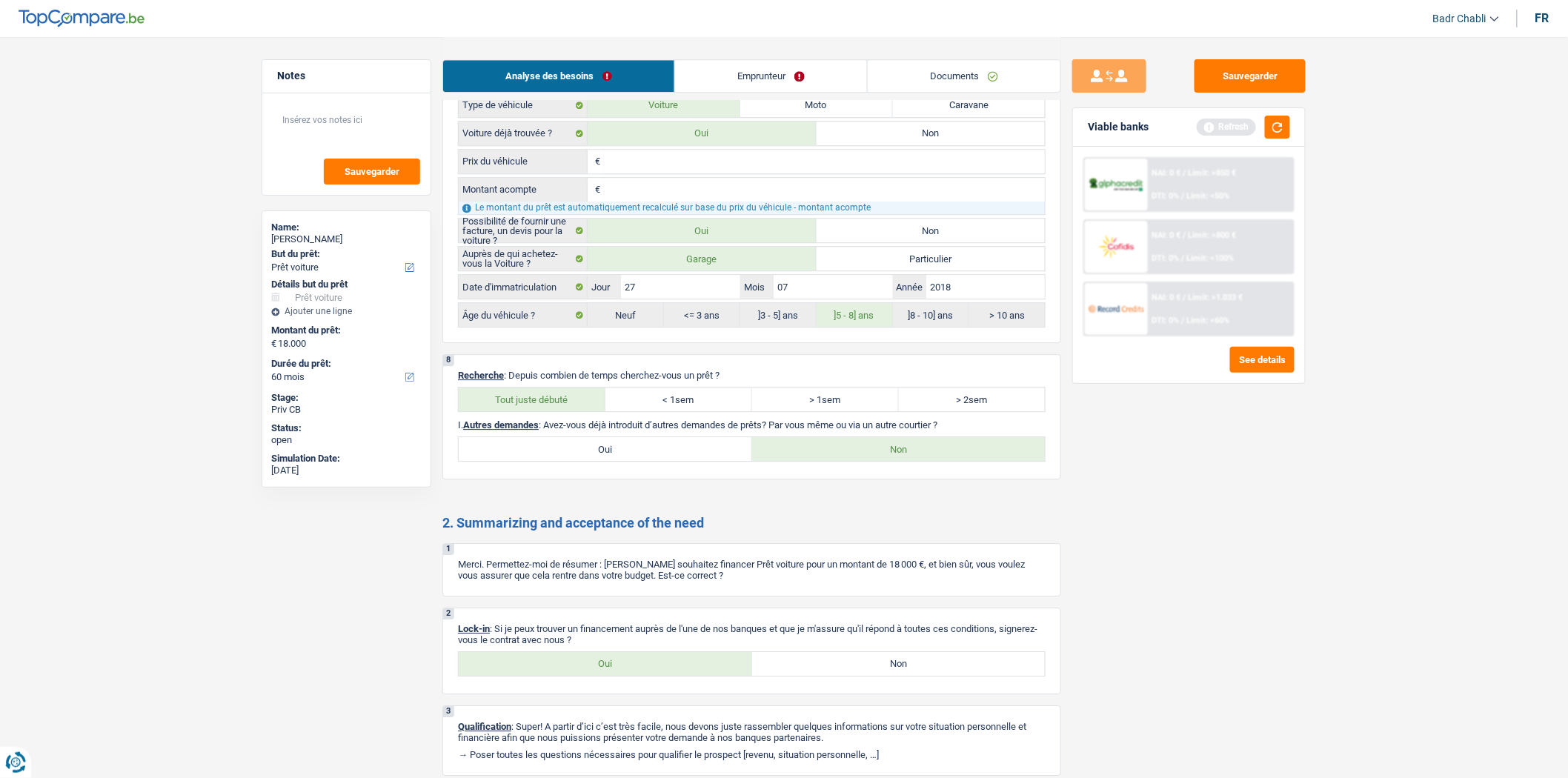
click at [625, 646] on p "Lock-in : Si je peux trouver un financement auprès de l'une de nos banques et q…" at bounding box center [752, 634] width 588 height 22
click at [625, 676] on label "Oui" at bounding box center [605, 664] width 294 height 24
click at [625, 676] on input "Oui" at bounding box center [605, 664] width 294 height 24
radio input "true"
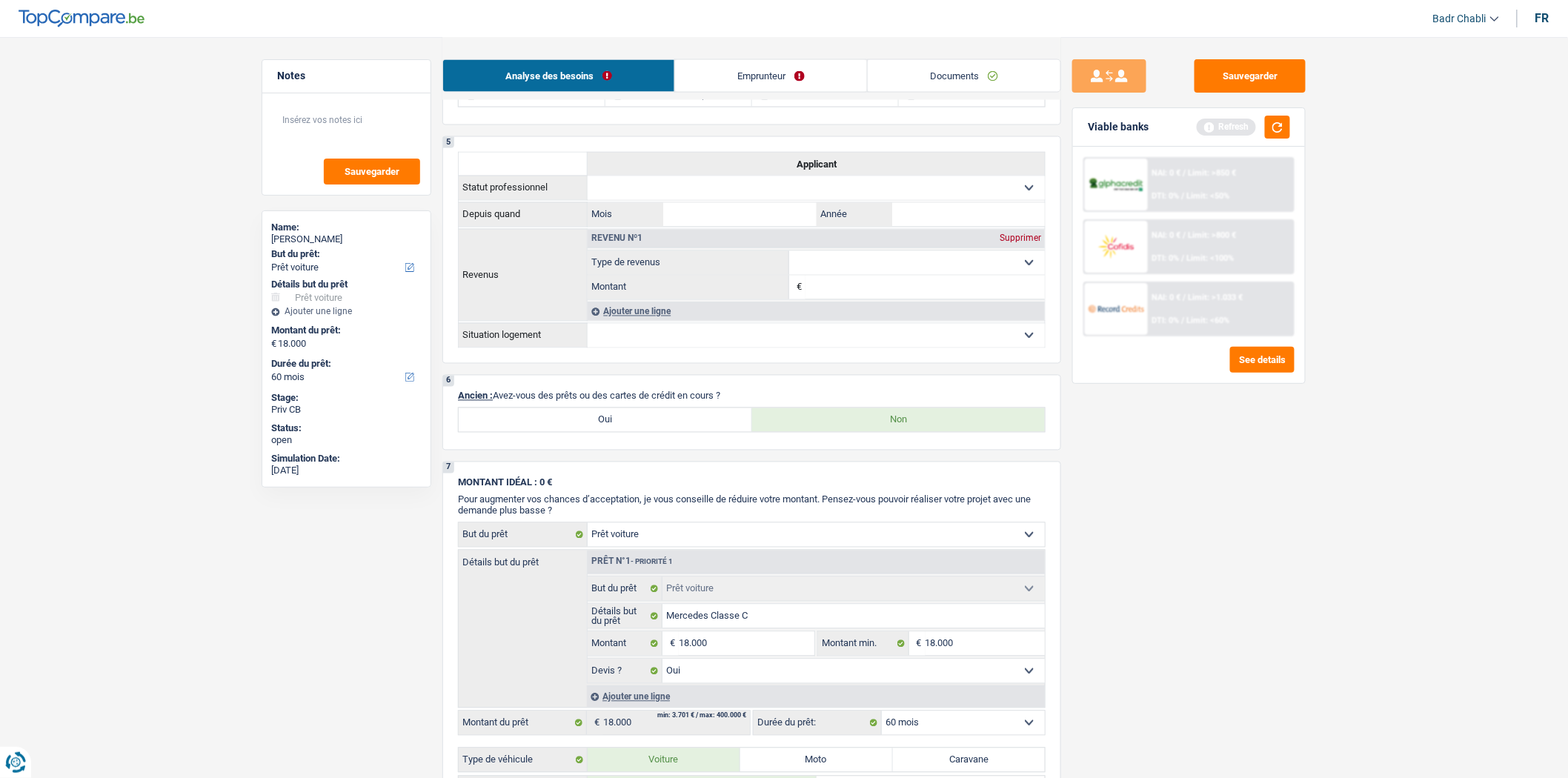
scroll to position [988, 0]
click at [630, 436] on label "Oui" at bounding box center [605, 424] width 294 height 24
click at [630, 436] on input "Oui" at bounding box center [605, 424] width 294 height 24
radio input "true"
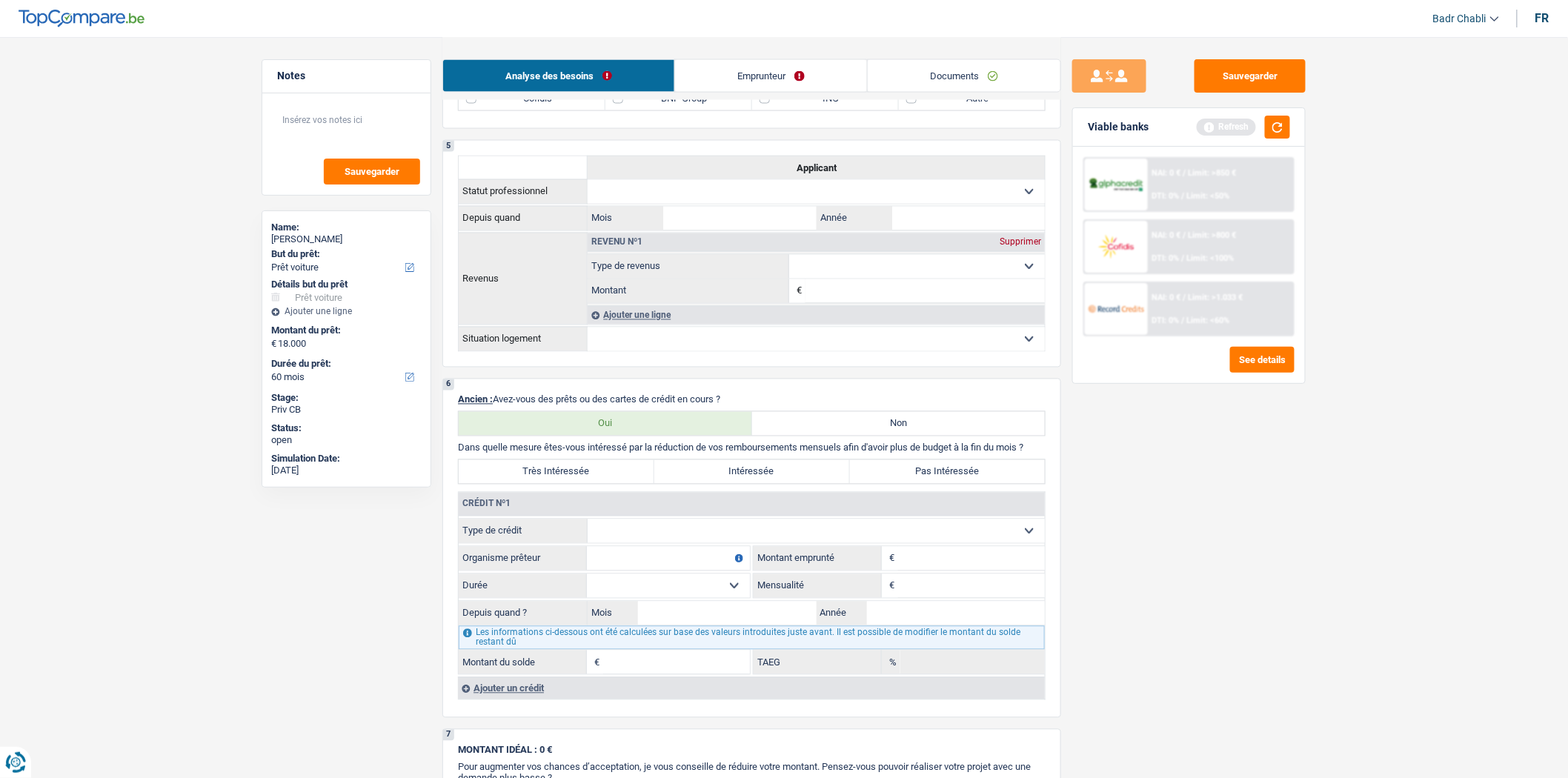
click at [706, 537] on select "Carte ou ouverture de crédit Prêt hypothécaire Vente à tempérament Prêt à tempé…" at bounding box center [816, 532] width 457 height 24
select select "personalLoan"
type input "0"
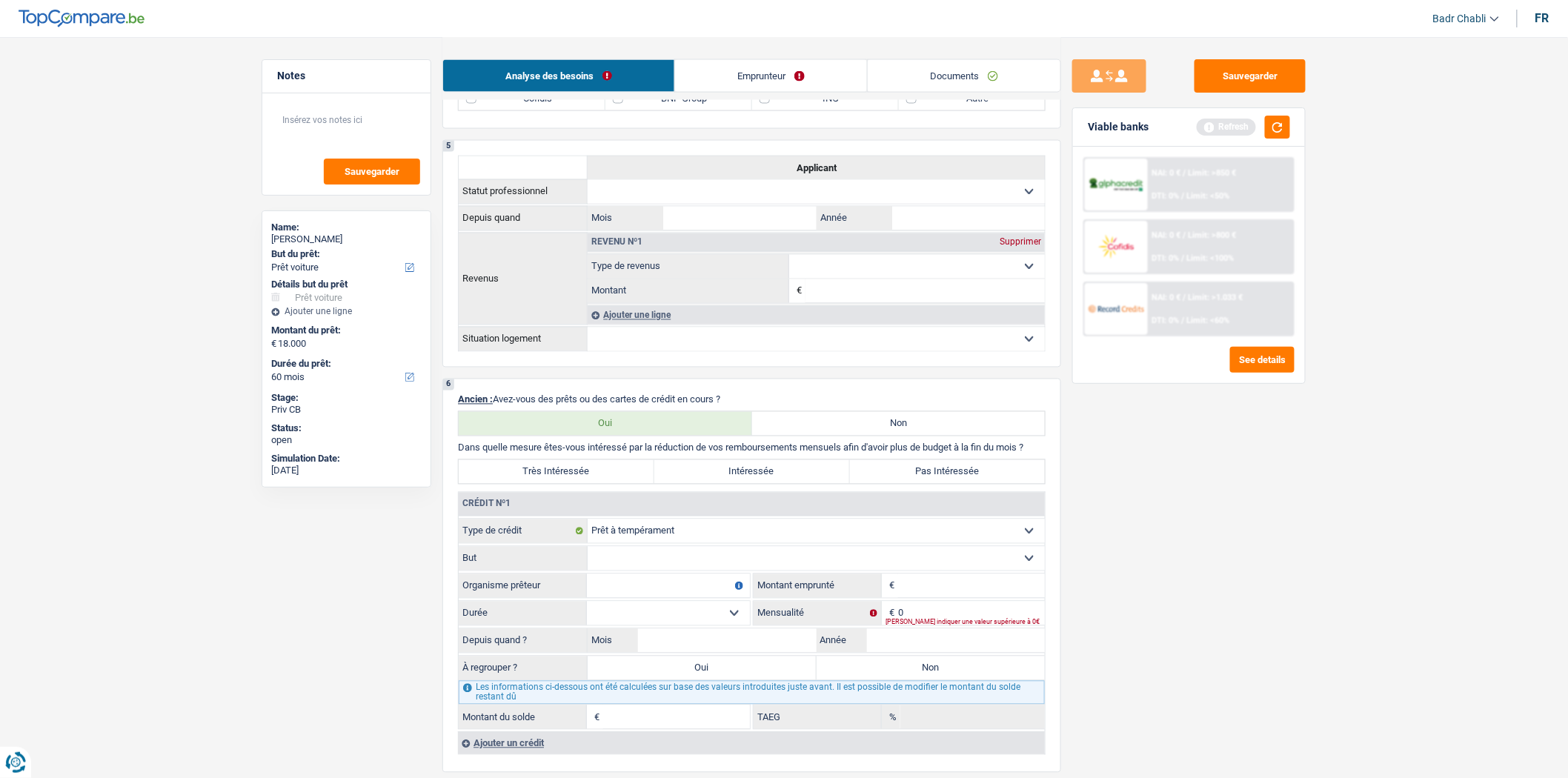
click at [680, 570] on select "Confort maison: meubles, textile, peinture, électroménager, outillage non-profe…" at bounding box center [816, 558] width 457 height 24
select select "homeFurnishingOrRelocation"
click at [588, 559] on select "Confort maison: meubles, textile, peinture, électroménager, outillage non-profe…" at bounding box center [816, 558] width 457 height 24
click at [649, 590] on input "Organisme prêteur" at bounding box center [668, 586] width 163 height 24
type input "ING"
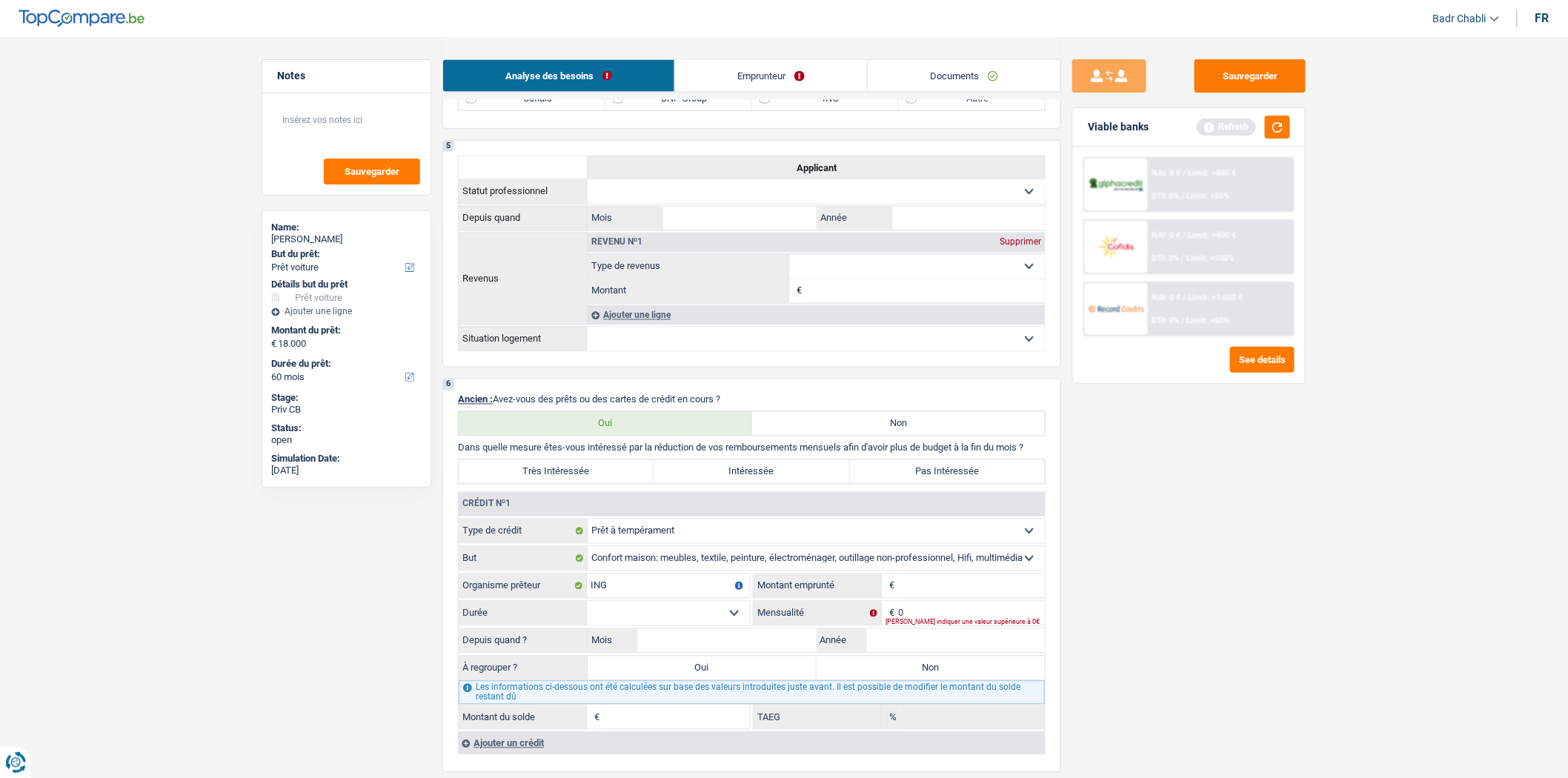
click at [961, 570] on select "Confort maison: meubles, textile, peinture, électroménager, outillage non-profe…" at bounding box center [816, 558] width 457 height 24
click at [958, 589] on input "Montant" at bounding box center [971, 586] width 146 height 24
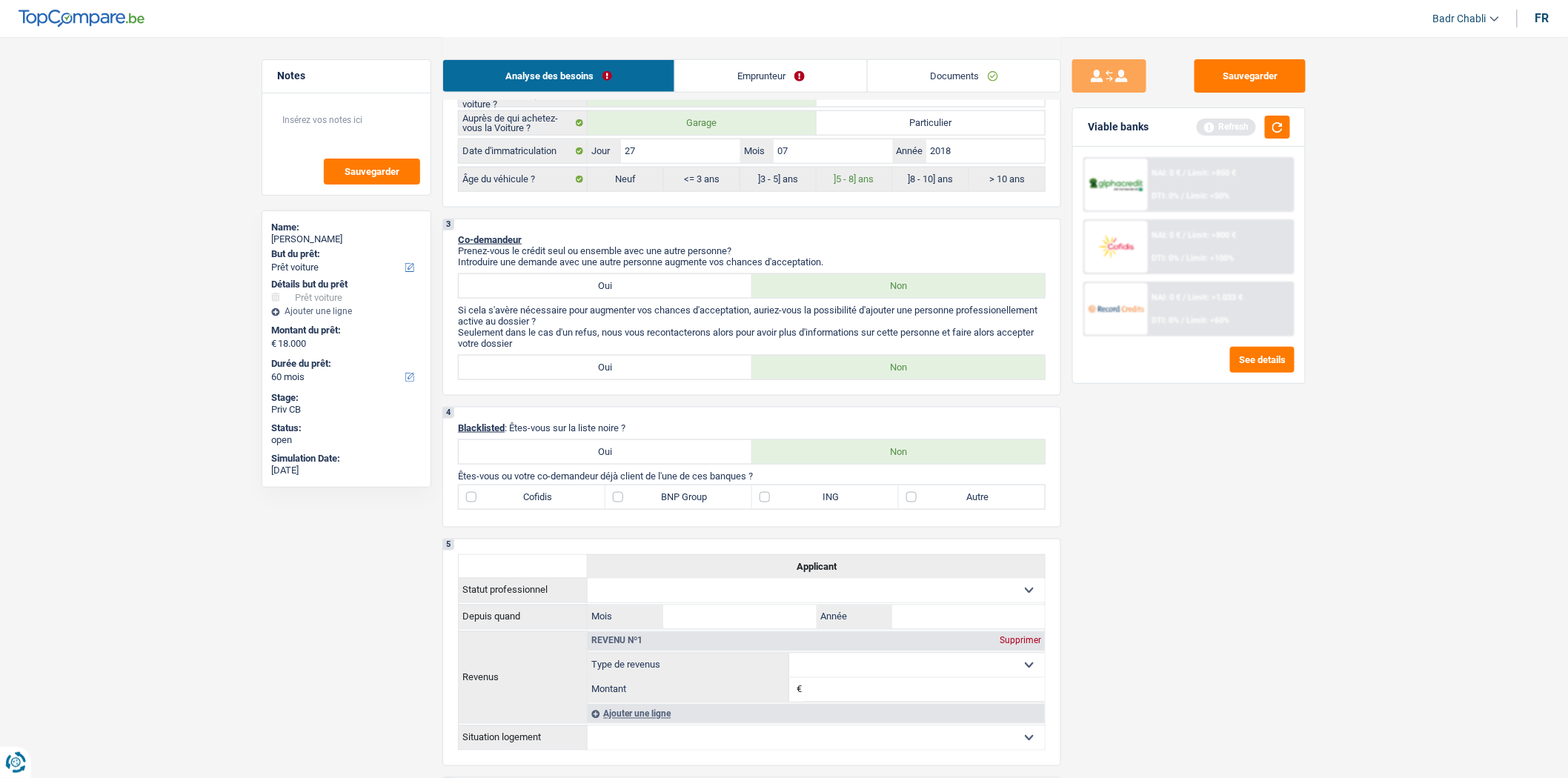
scroll to position [576, 0]
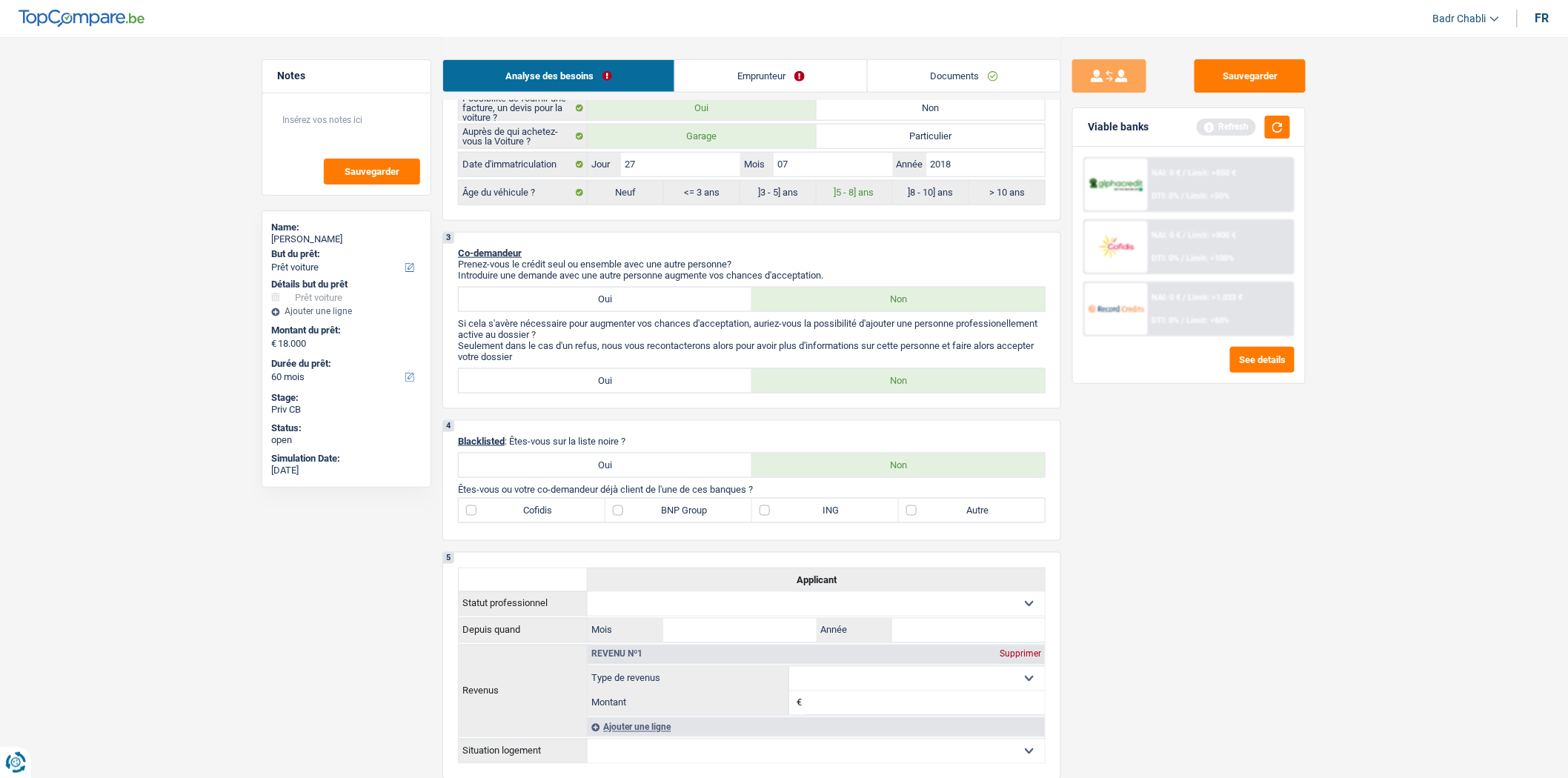
drag, startPoint x: 761, startPoint y: 512, endPoint x: 753, endPoint y: 524, distance: 14.4
click at [761, 512] on label "ING" at bounding box center [825, 510] width 146 height 24
click at [761, 512] on input "ING" at bounding box center [825, 510] width 146 height 24
checkbox input "true"
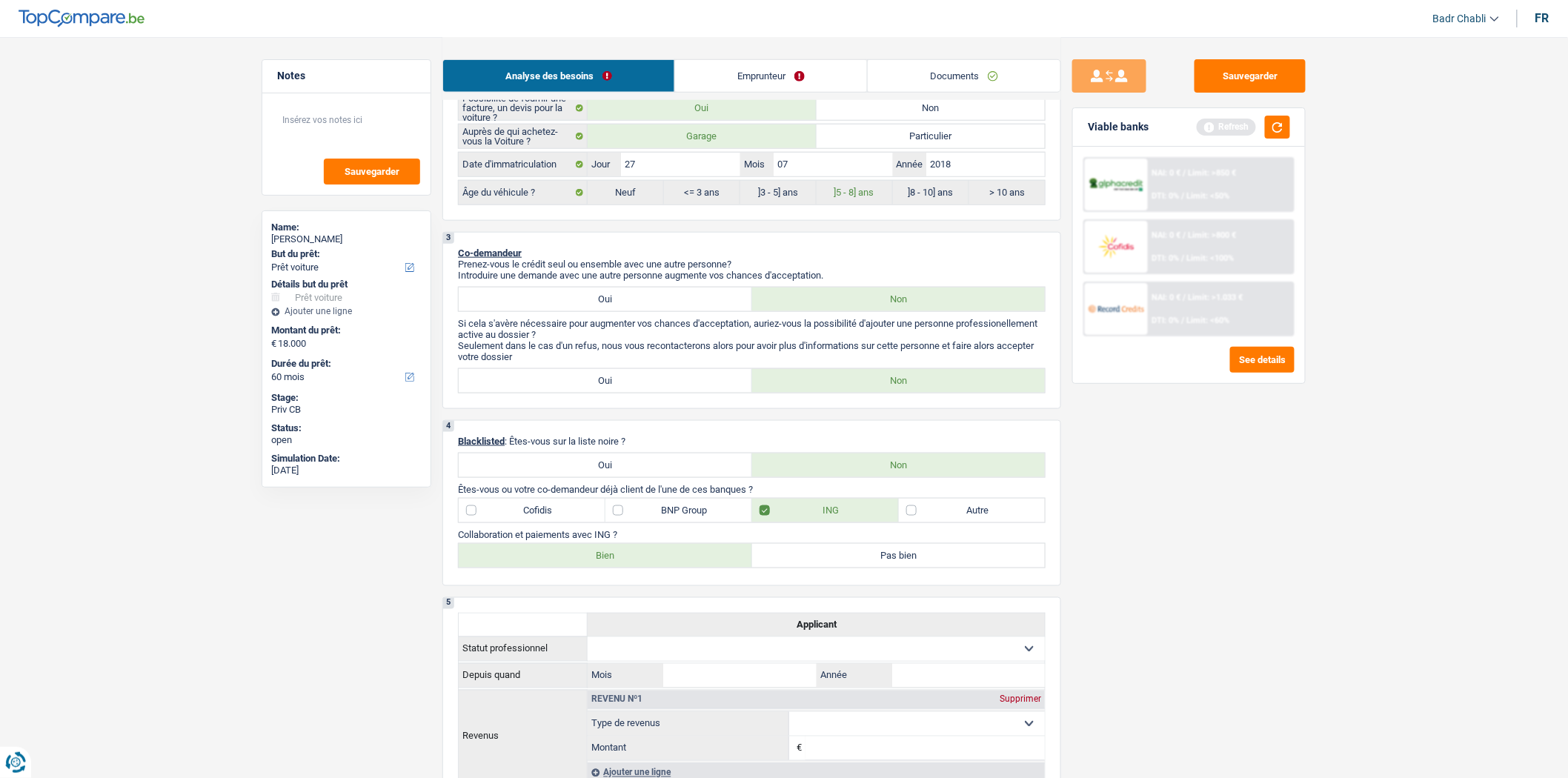
click at [575, 567] on label "Bien" at bounding box center [605, 555] width 294 height 24
click at [575, 567] on input "Bien" at bounding box center [605, 555] width 294 height 24
radio input "true"
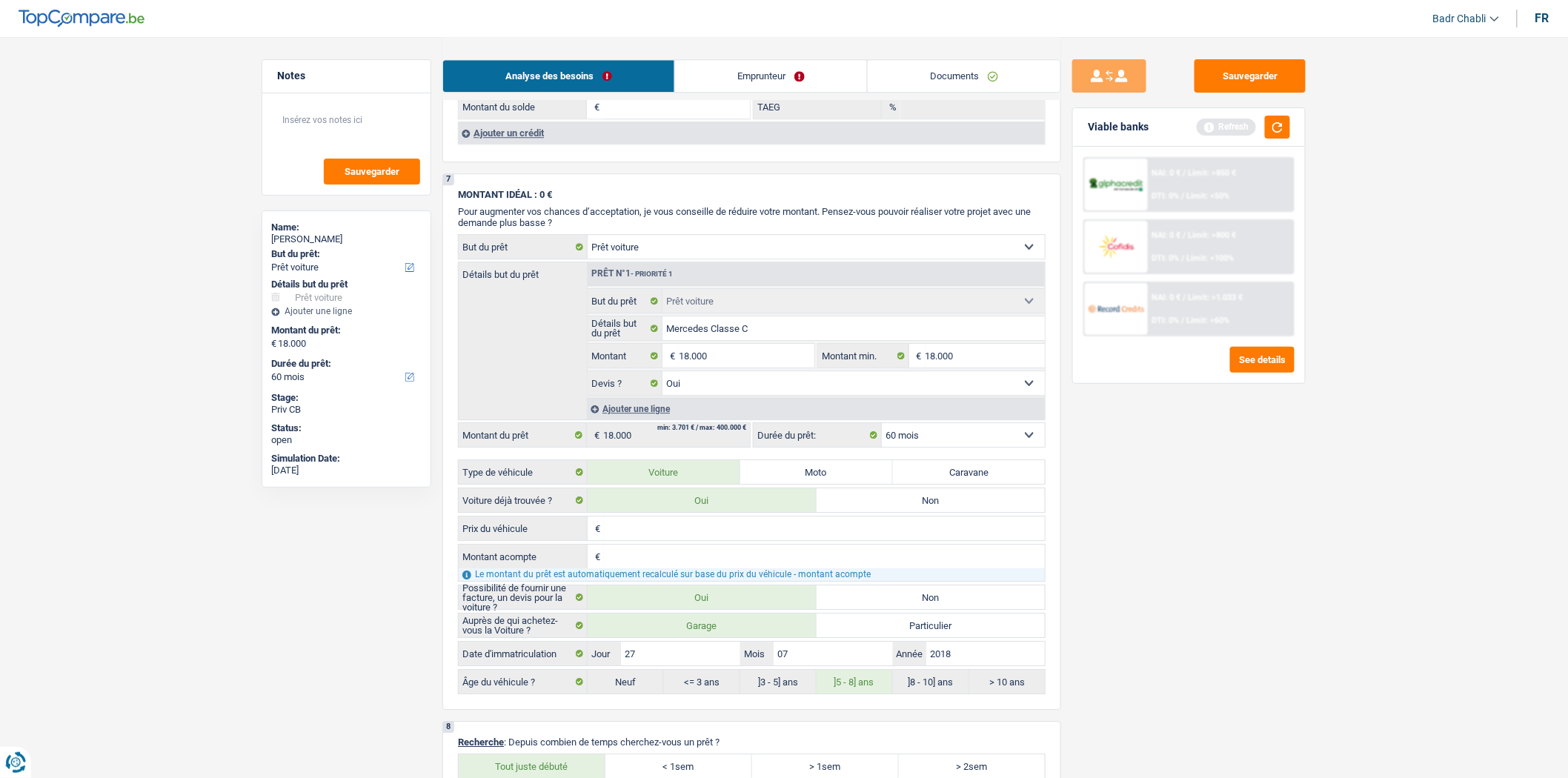
scroll to position [1399, 0]
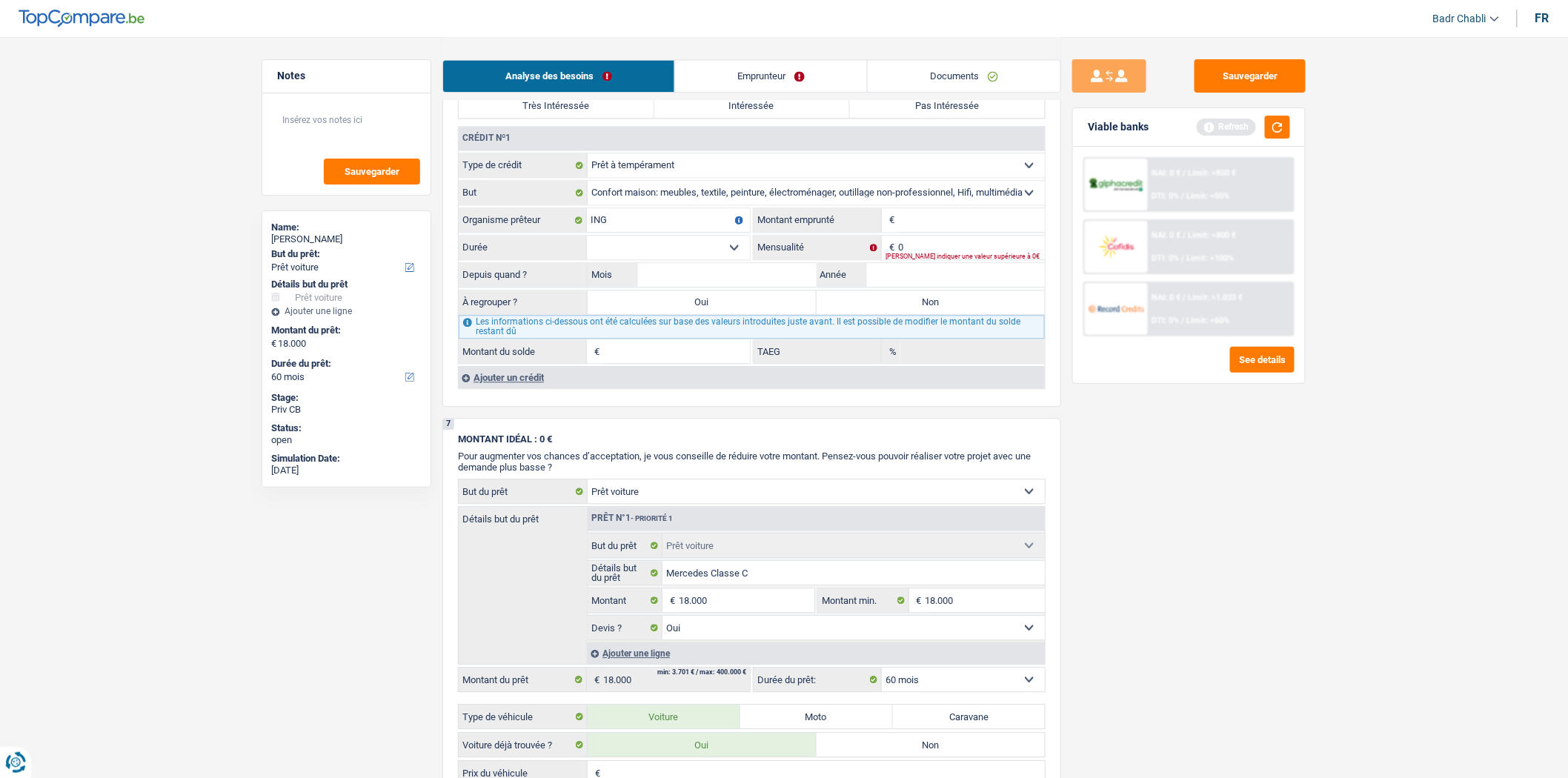
click at [931, 232] on input "Montant" at bounding box center [971, 220] width 146 height 24
type input "10.001"
click at [722, 253] on select "12 mois 18 mois 24 mois 30 mois 36 mois 42 mois 48 mois 60 mois Sélectionner un…" at bounding box center [668, 247] width 163 height 24
select select "60"
click at [587, 249] on select "12 mois 18 mois 24 mois 30 mois 36 mois 42 mois 48 mois 60 mois Sélectionner un…" at bounding box center [668, 247] width 163 height 24
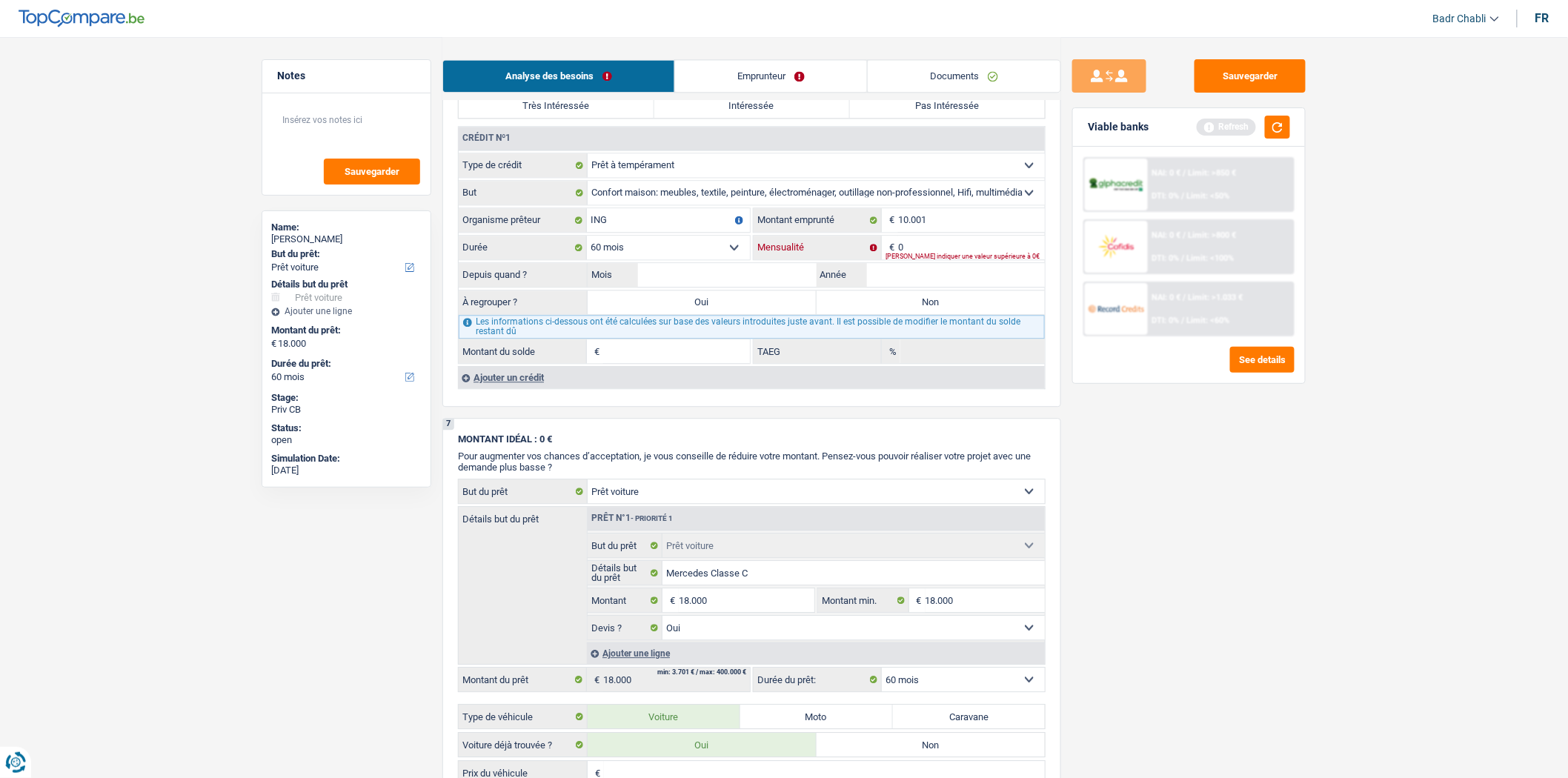
click at [905, 256] on input "0" at bounding box center [971, 247] width 146 height 24
click at [905, 256] on input "0" at bounding box center [971, 247] width 146 height 24
type input "238"
click at [924, 287] on input "Année" at bounding box center [956, 275] width 179 height 24
type input "2021"
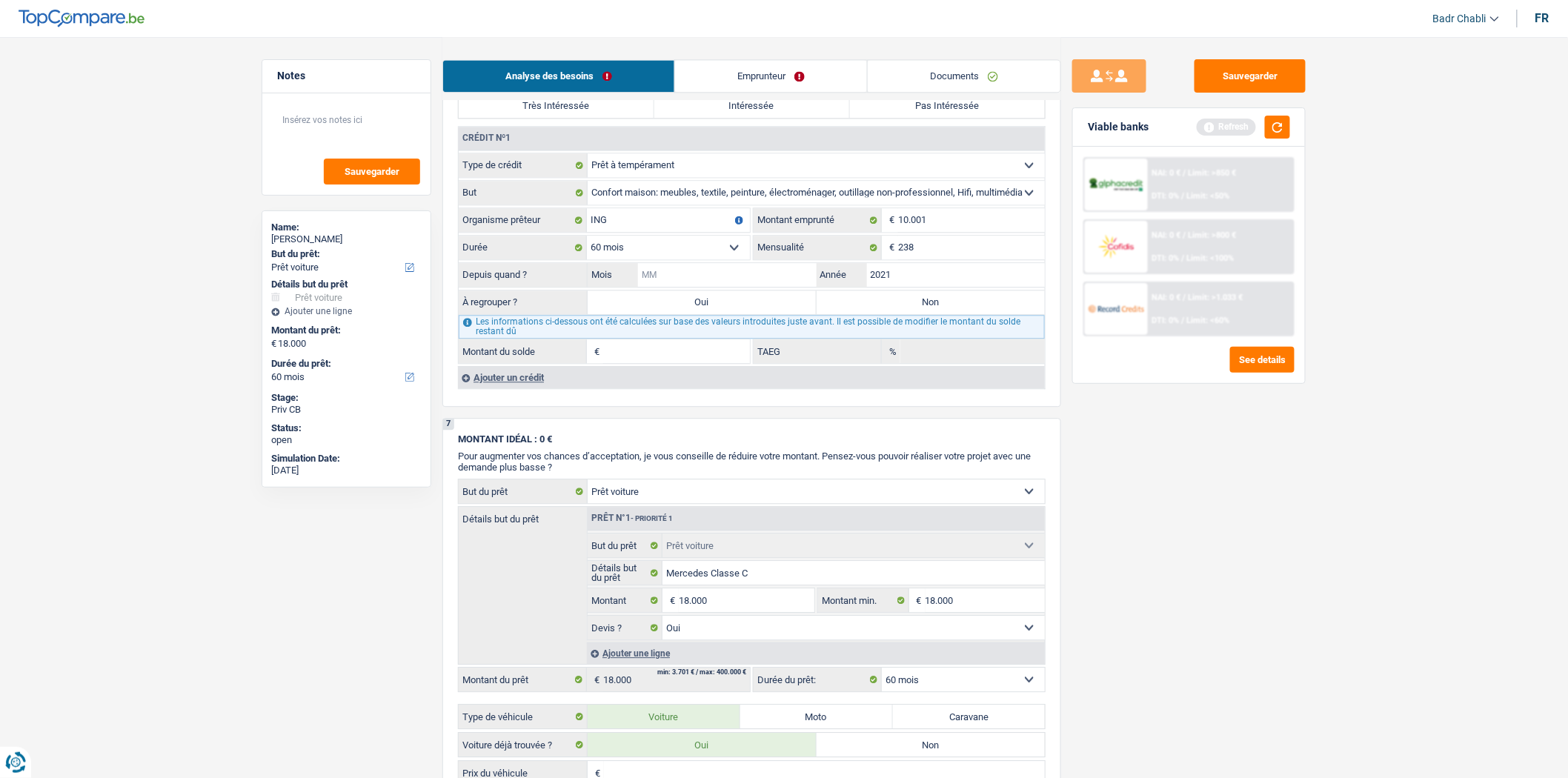
click at [711, 287] on input "Mois" at bounding box center [728, 275] width 179 height 24
type input "08"
type input "2.432"
type input "16,09"
click at [938, 112] on label "Pas Intéressée" at bounding box center [948, 106] width 196 height 24
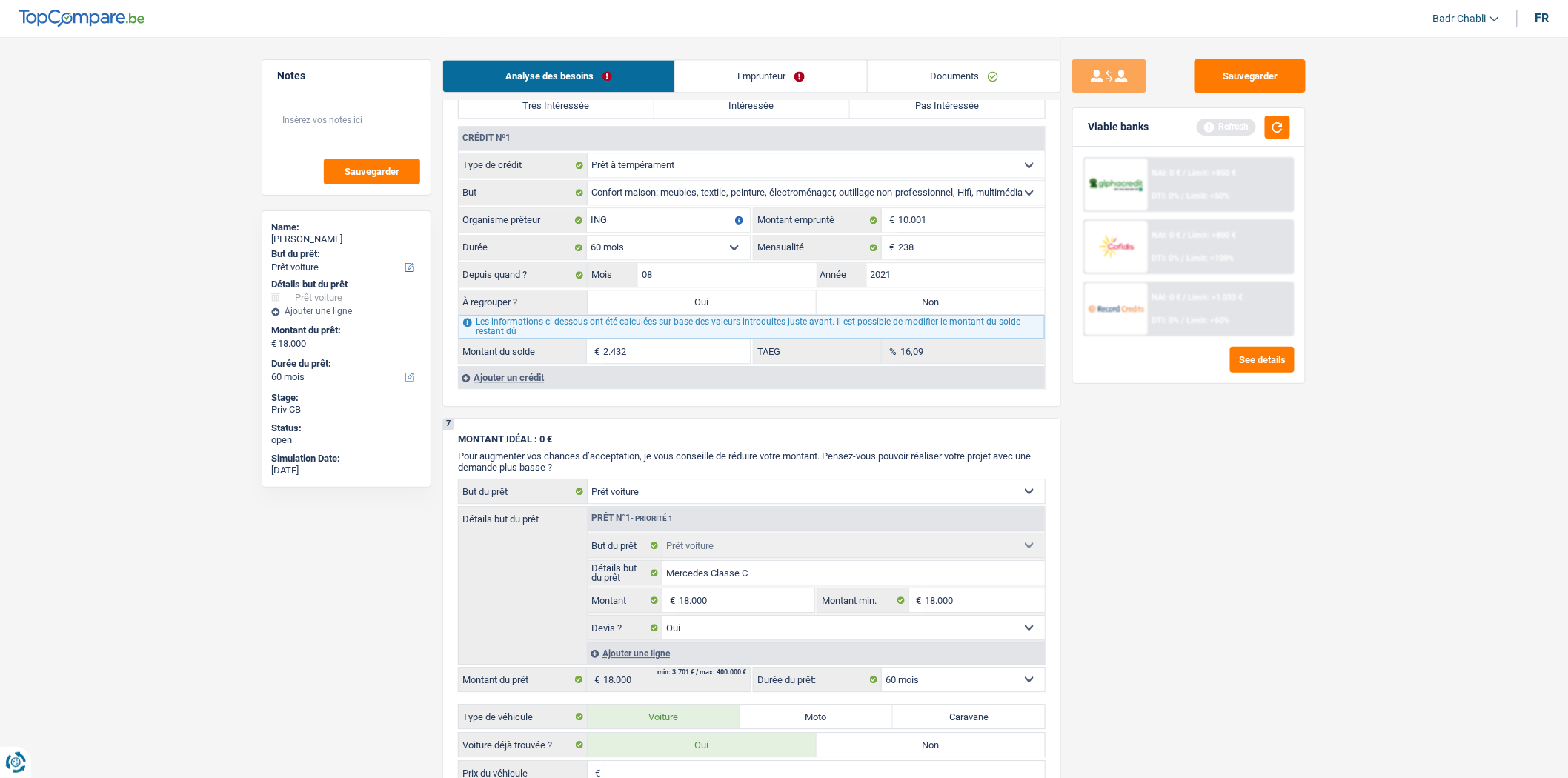
click at [938, 112] on input "Pas Intéressée" at bounding box center [948, 106] width 196 height 24
radio input "true"
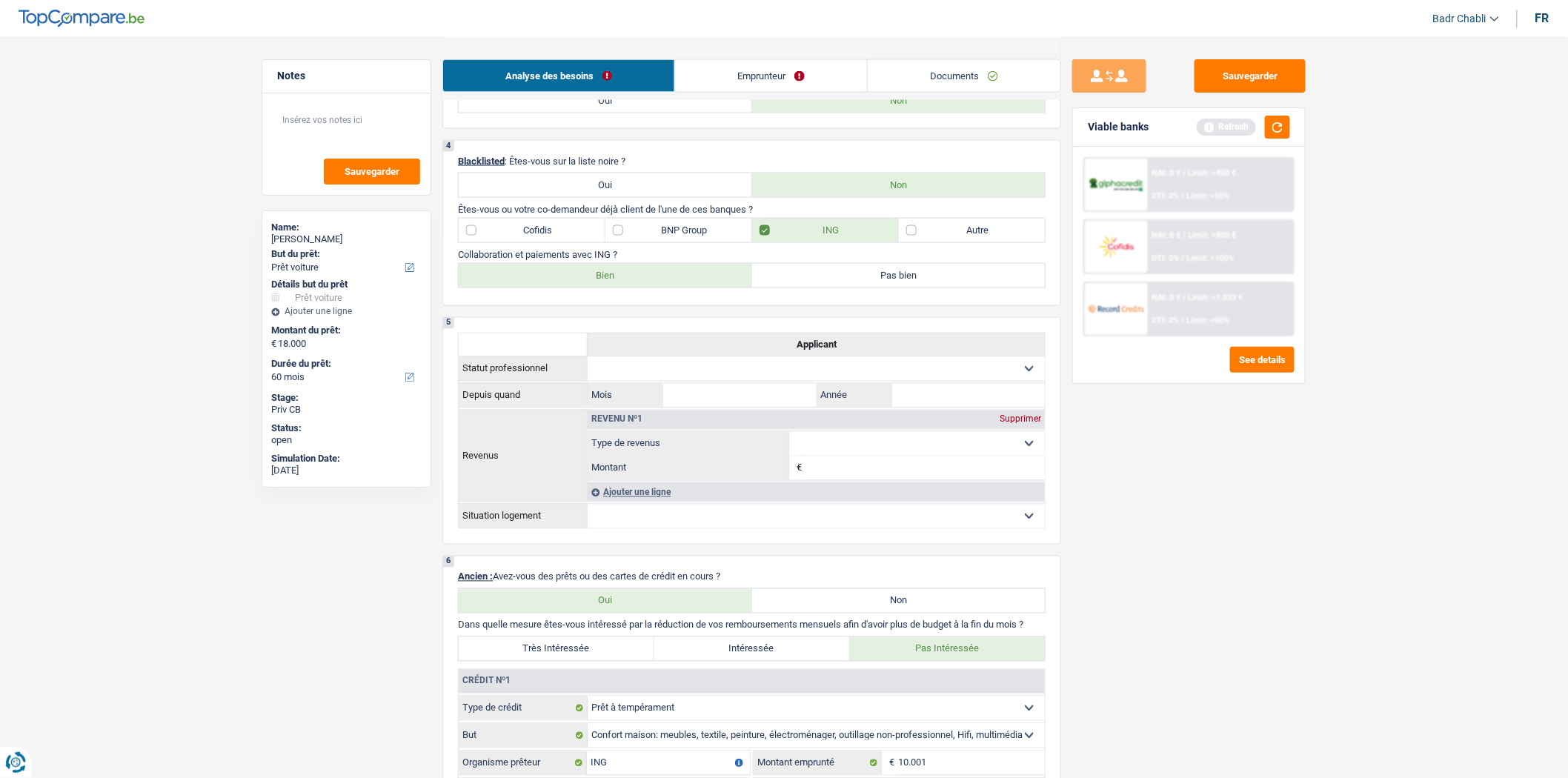
scroll to position [1185, 0]
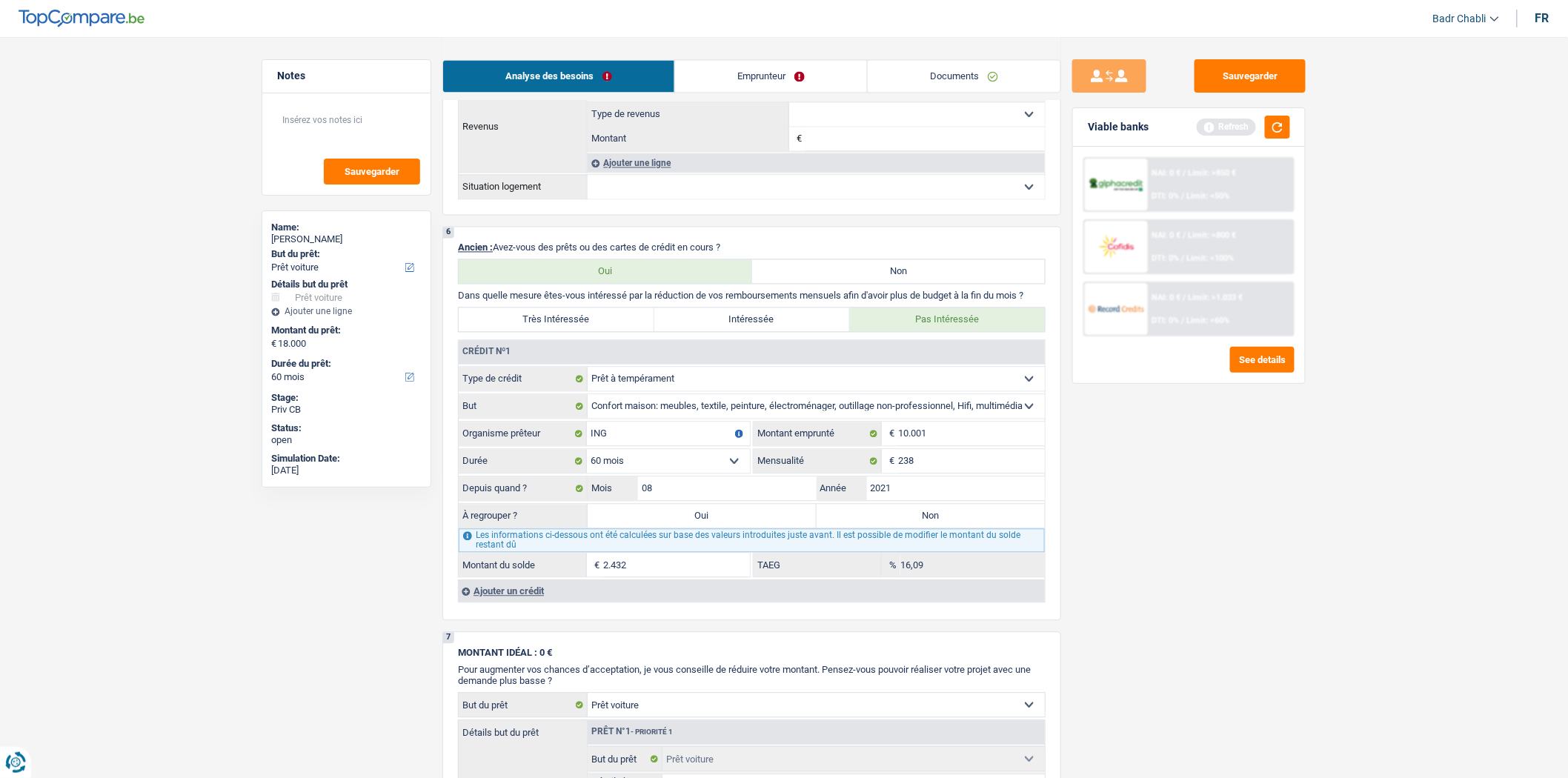
click at [536, 601] on div "Ajouter un crédit" at bounding box center [752, 590] width 587 height 22
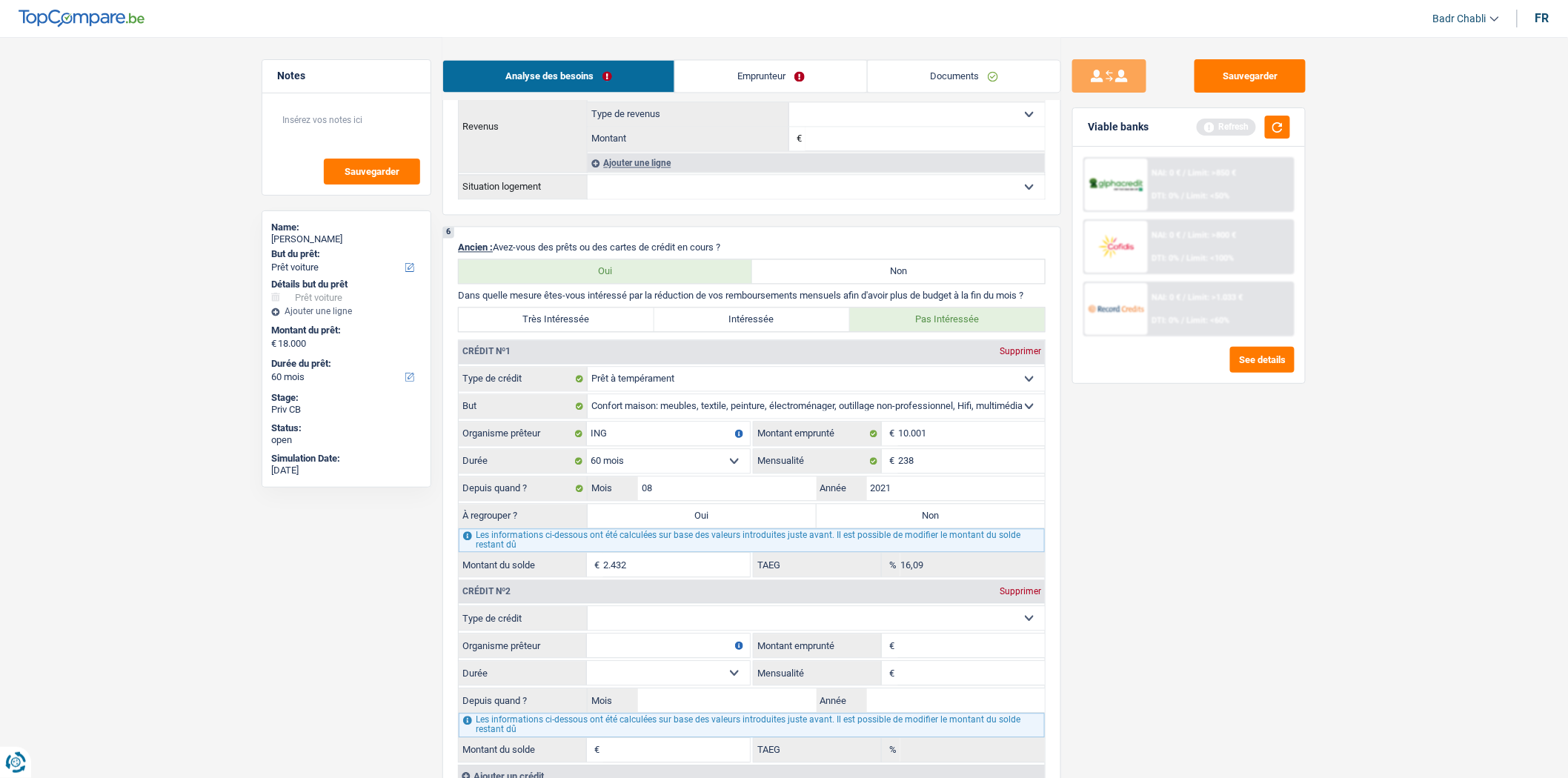
click at [698, 627] on select "Carte ou ouverture de crédit Prêt hypothécaire Vente à tempérament Prêt à tempé…" at bounding box center [816, 618] width 457 height 24
select select "cardOrCredit"
type input "0"
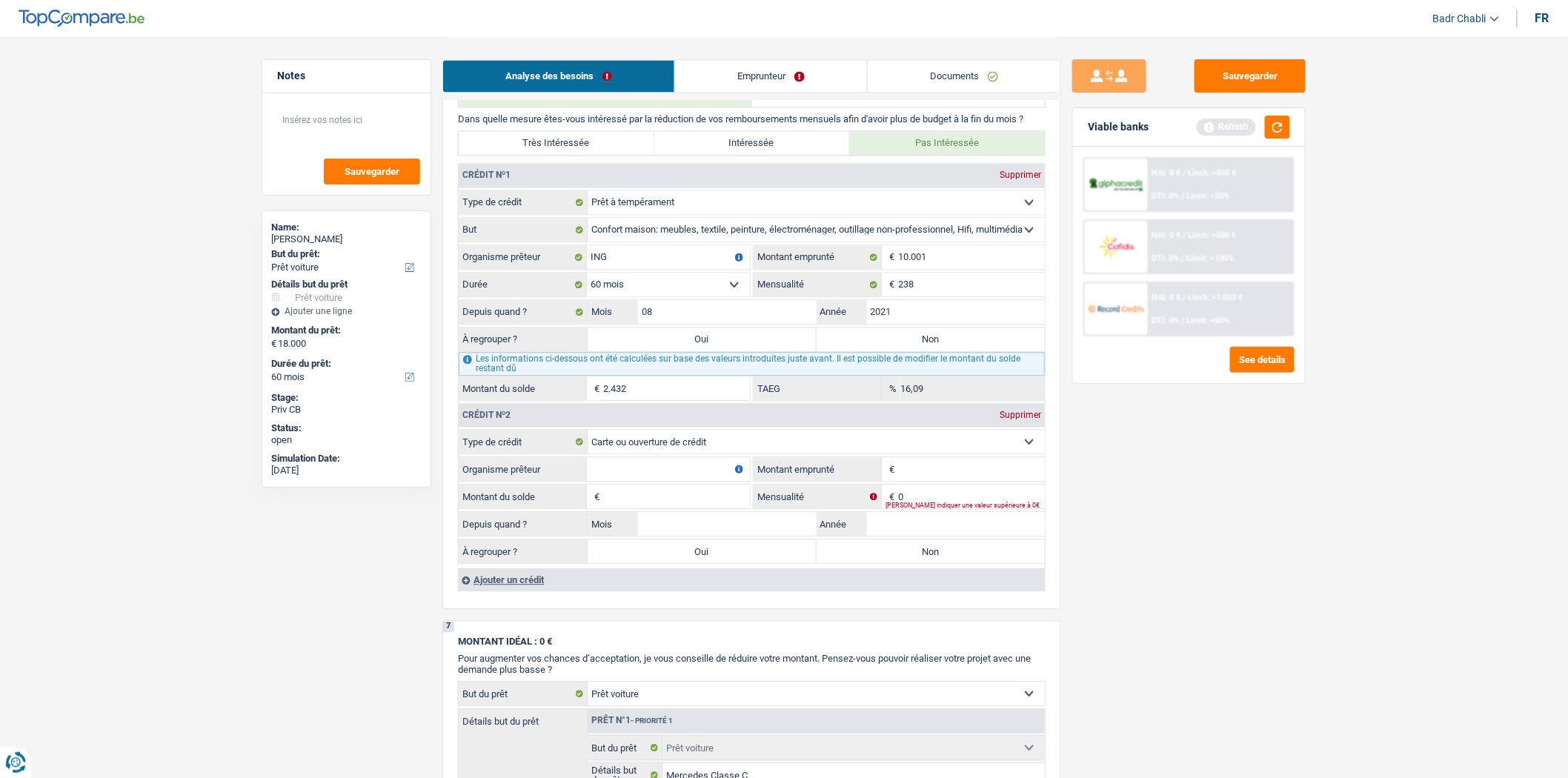
scroll to position [1514, 0]
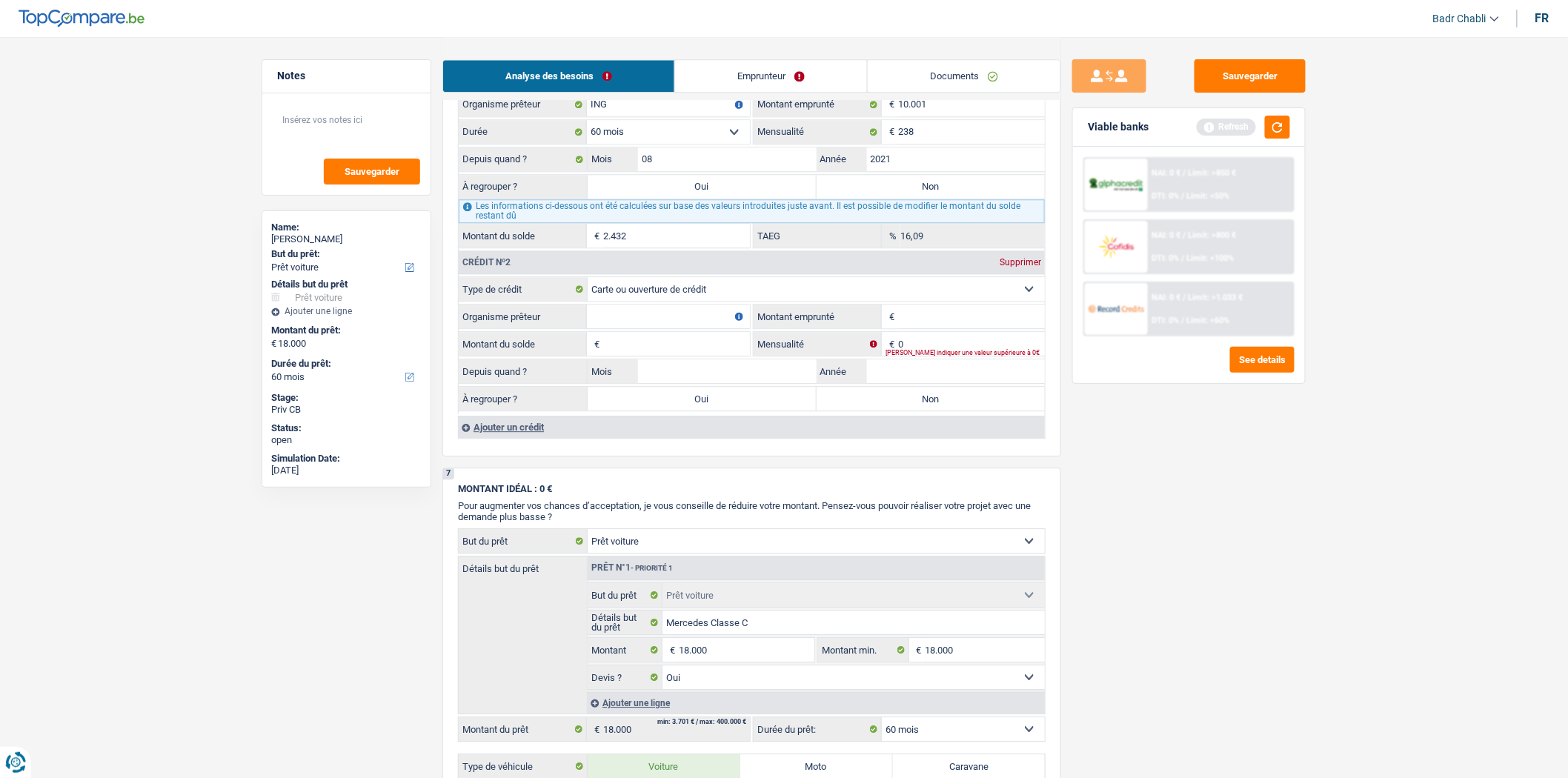
click at [687, 328] on input "Organisme prêteur" at bounding box center [668, 316] width 163 height 24
type input "ING"
type input "1.250"
type input "1"
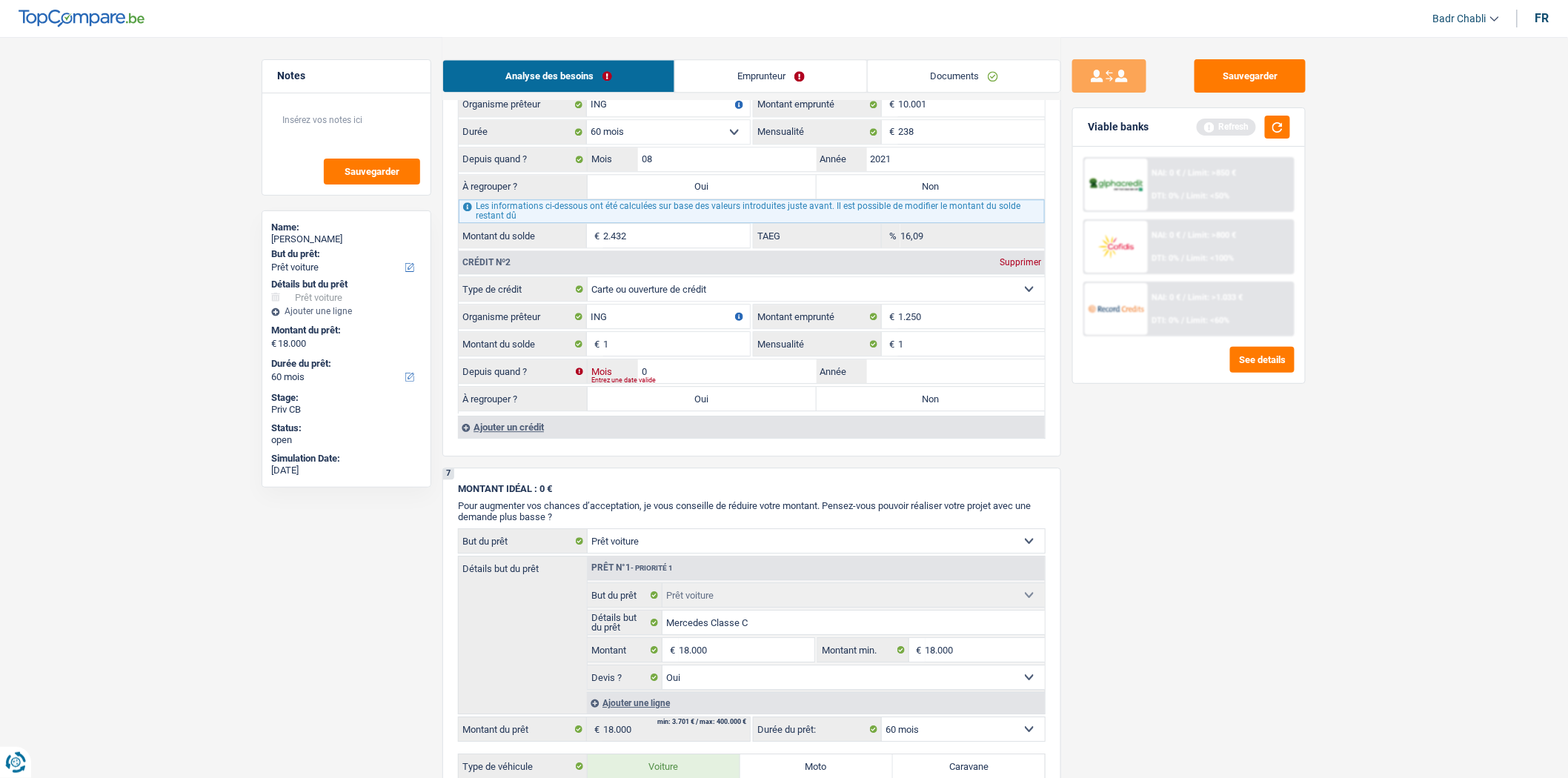
type input "05"
click at [913, 383] on input "2021" at bounding box center [956, 372] width 179 height 24
type input "2021"
click at [899, 410] on label "Non" at bounding box center [931, 398] width 229 height 24
click at [899, 410] on input "Non" at bounding box center [931, 398] width 229 height 24
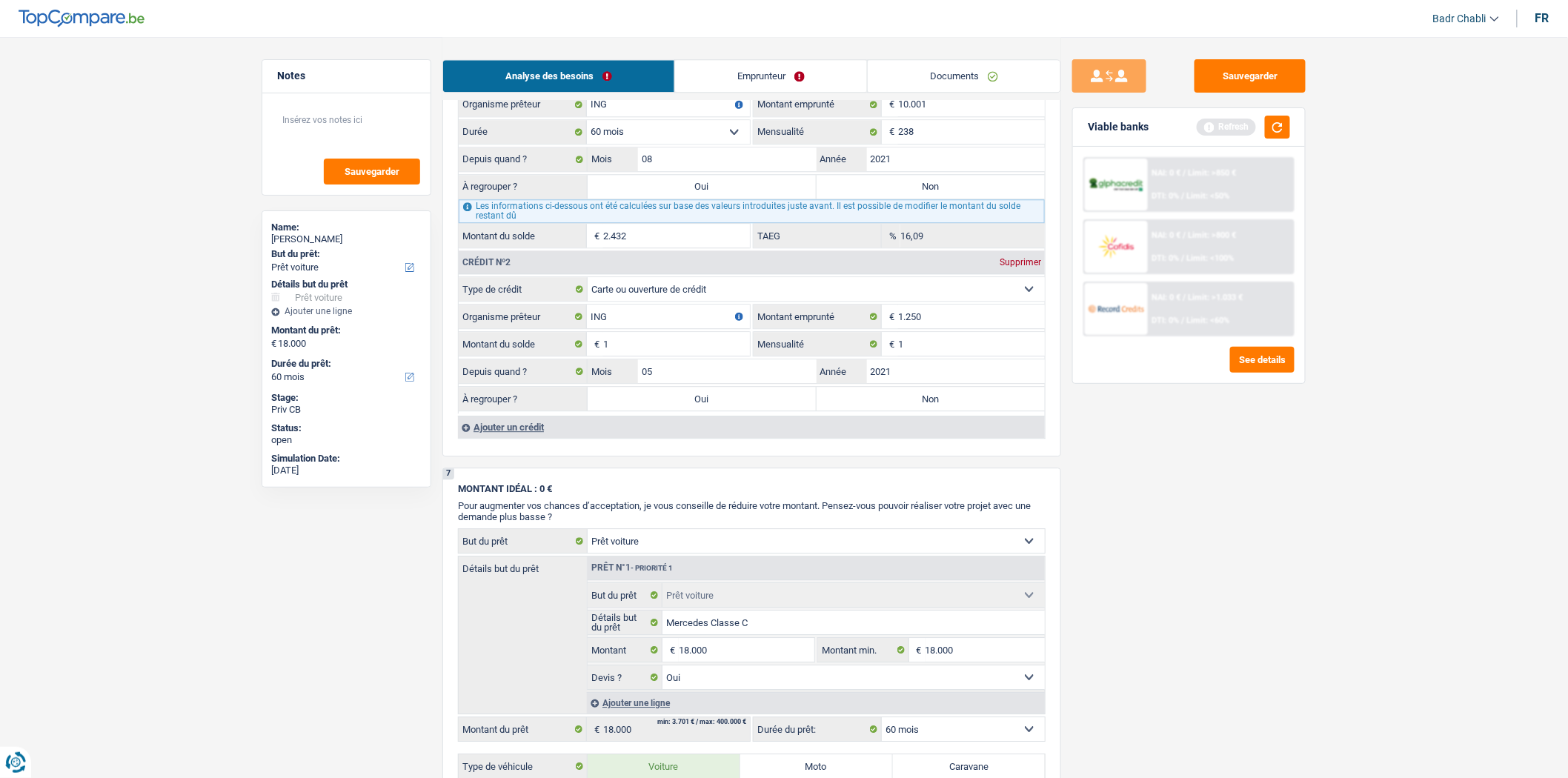
radio input "true"
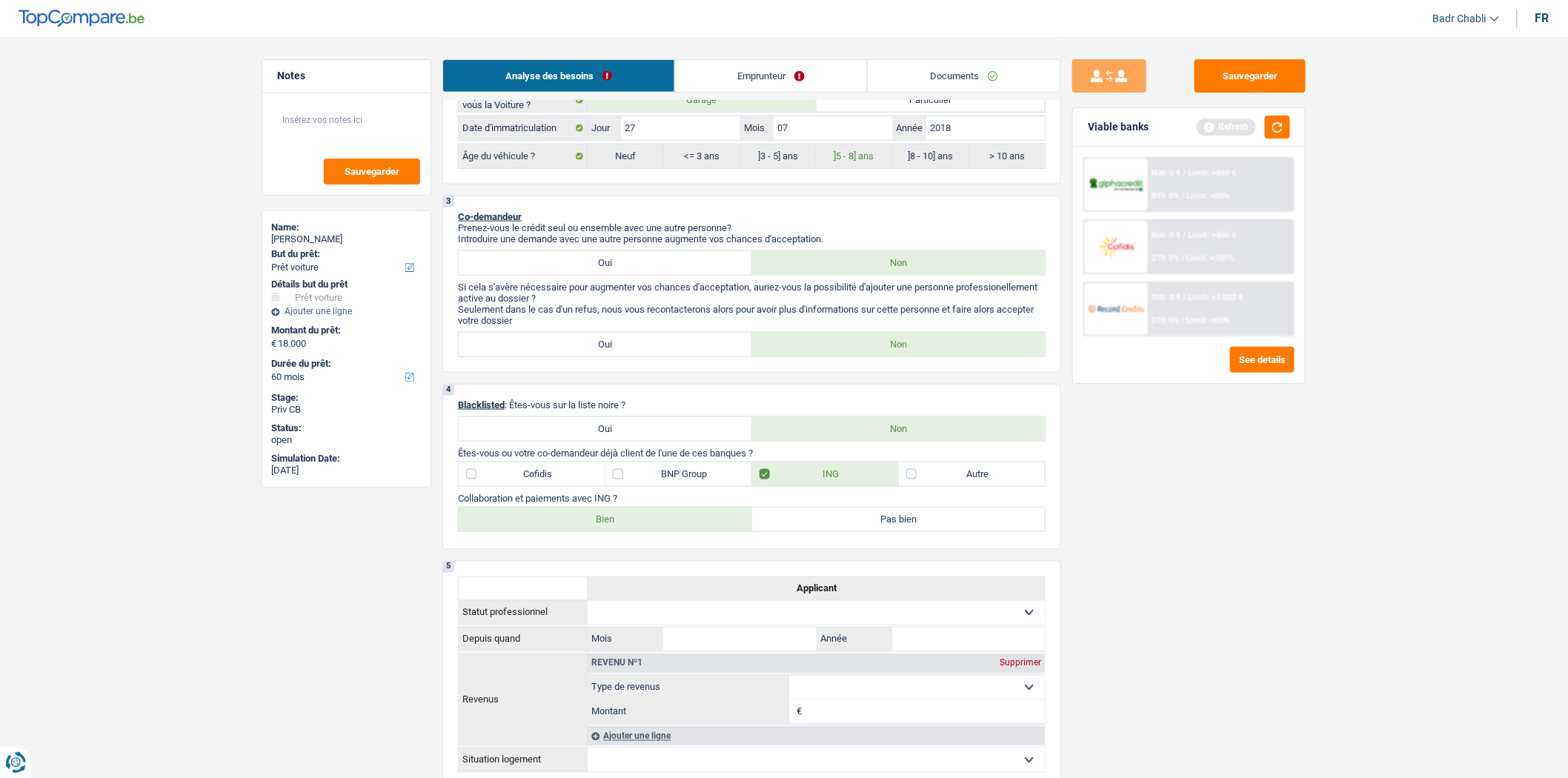
scroll to position [609, 0]
click at [1280, 128] on button "button" at bounding box center [1277, 127] width 25 height 23
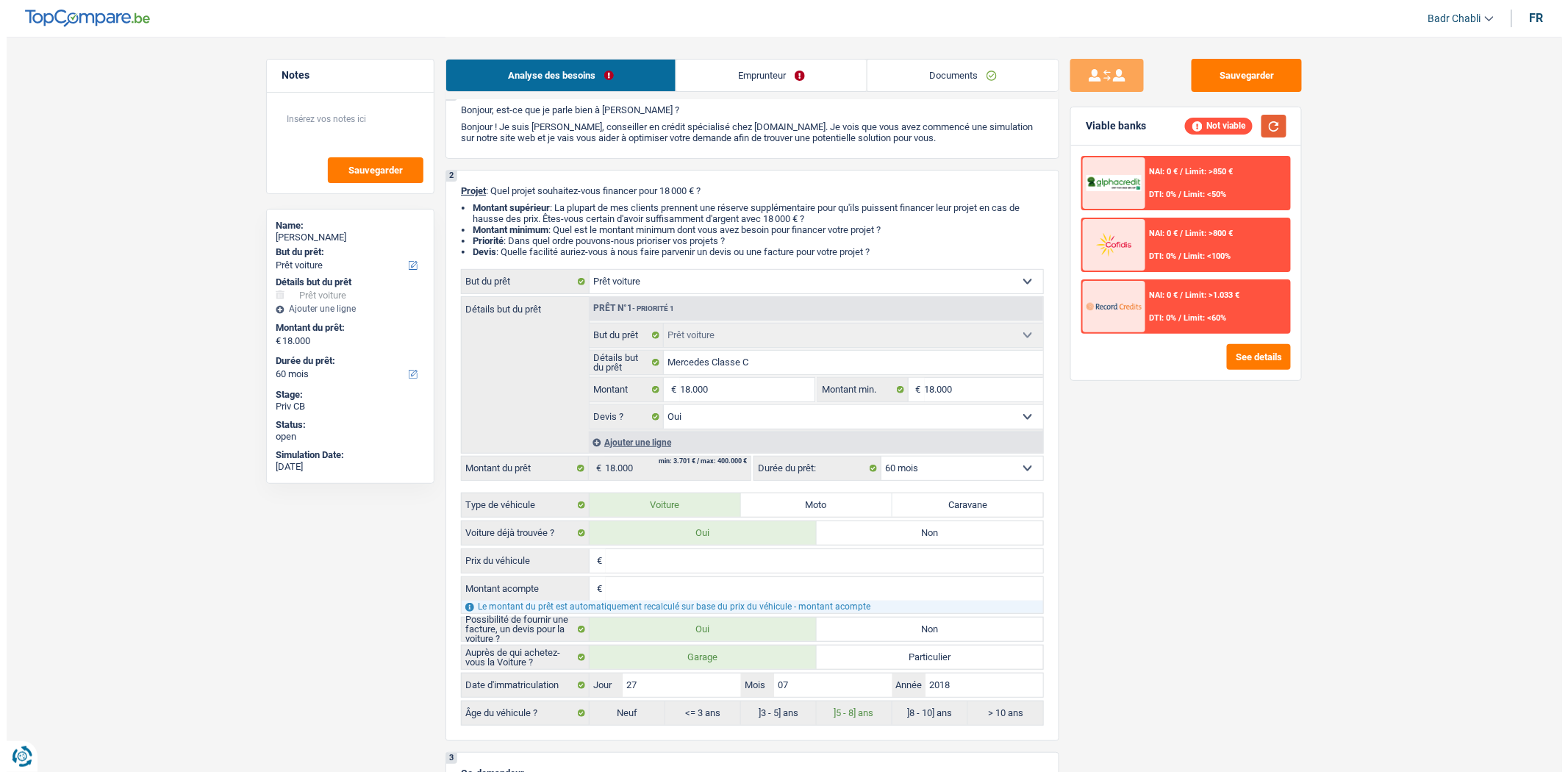
scroll to position [0, 0]
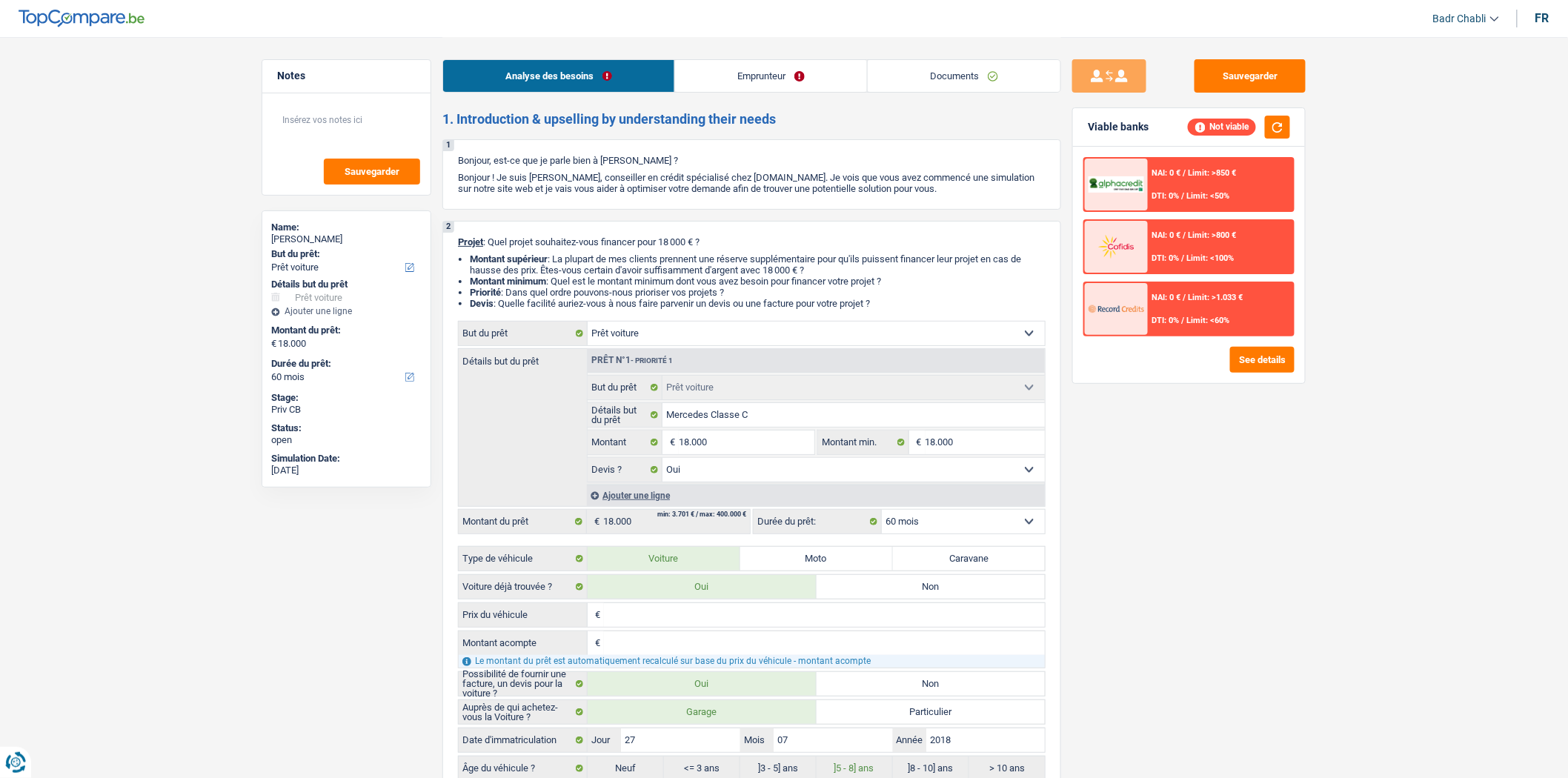
click at [736, 63] on link "Emprunteur" at bounding box center [771, 75] width 192 height 32
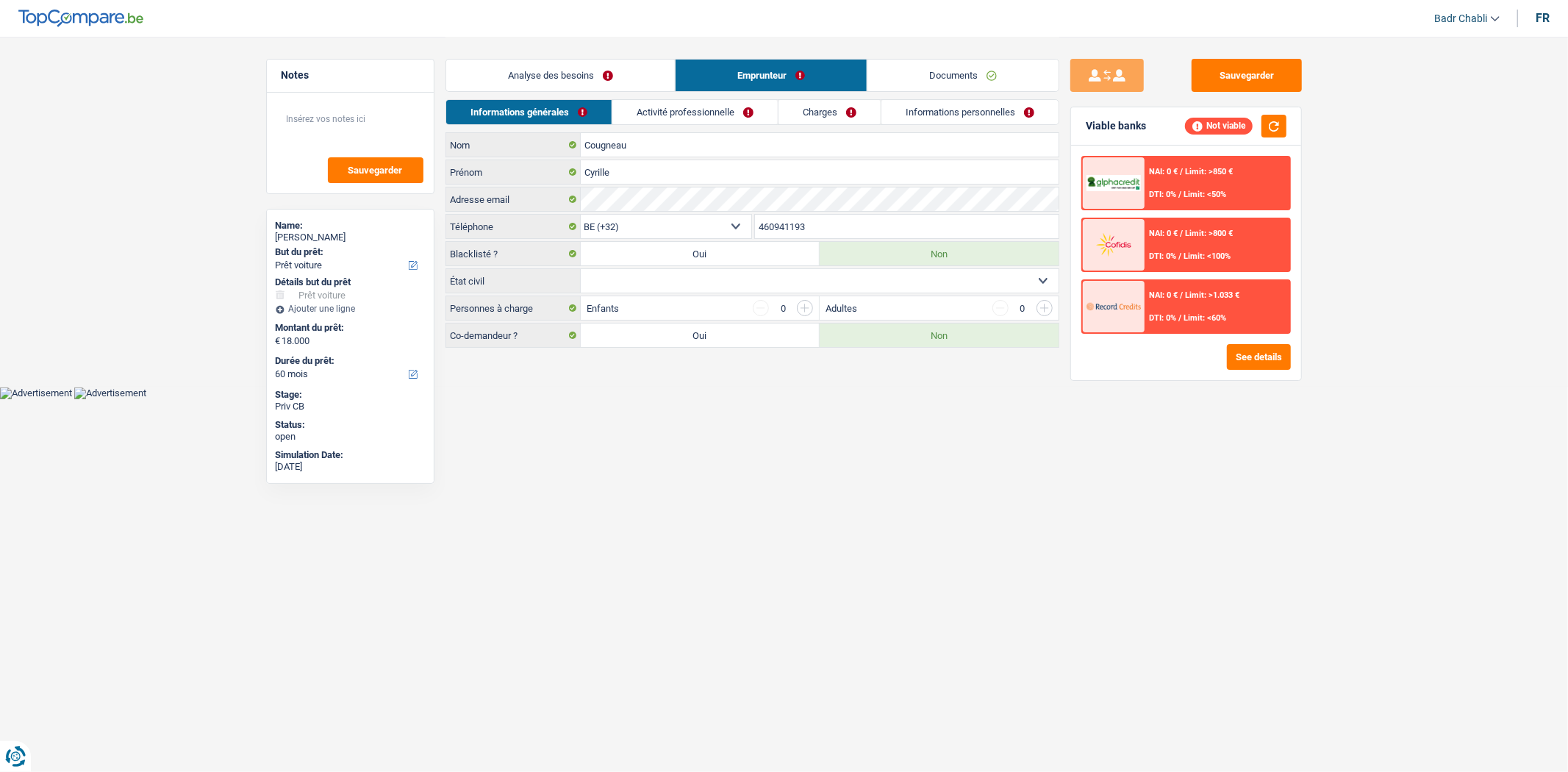
click at [789, 286] on select "Célibataire Marié(e) Cohabitant(e) légal(e) Divorcé(e) Veuf(ve) Séparé (de fait…" at bounding box center [820, 281] width 478 height 24
select select "single"
click at [580, 270] on select "Célibataire Marié(e) Cohabitant(e) légal(e) Divorcé(e) Veuf(ve) Séparé (de fait…" at bounding box center [820, 281] width 478 height 24
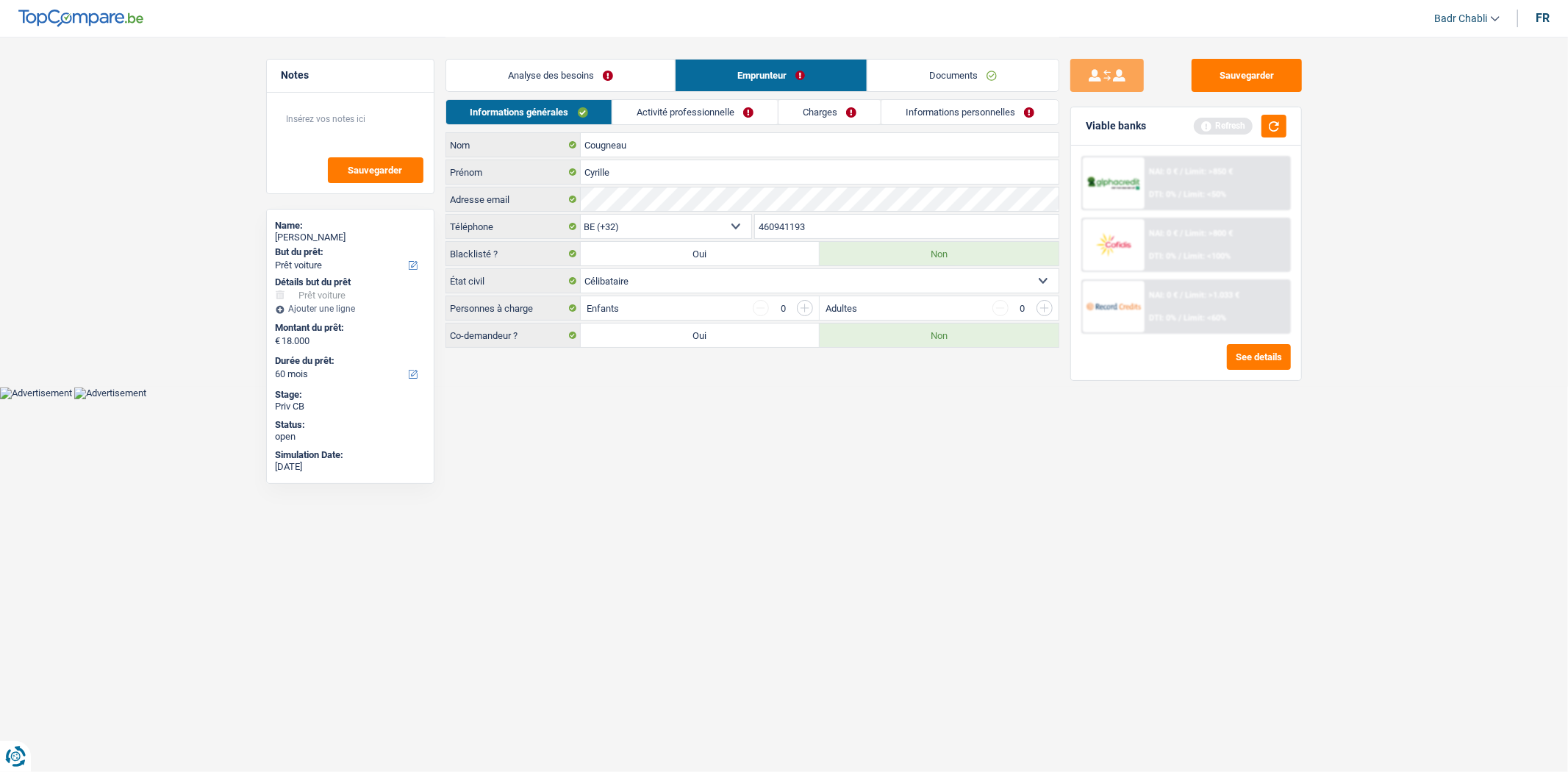
click at [707, 114] on link "Activité professionnelle" at bounding box center [695, 112] width 165 height 25
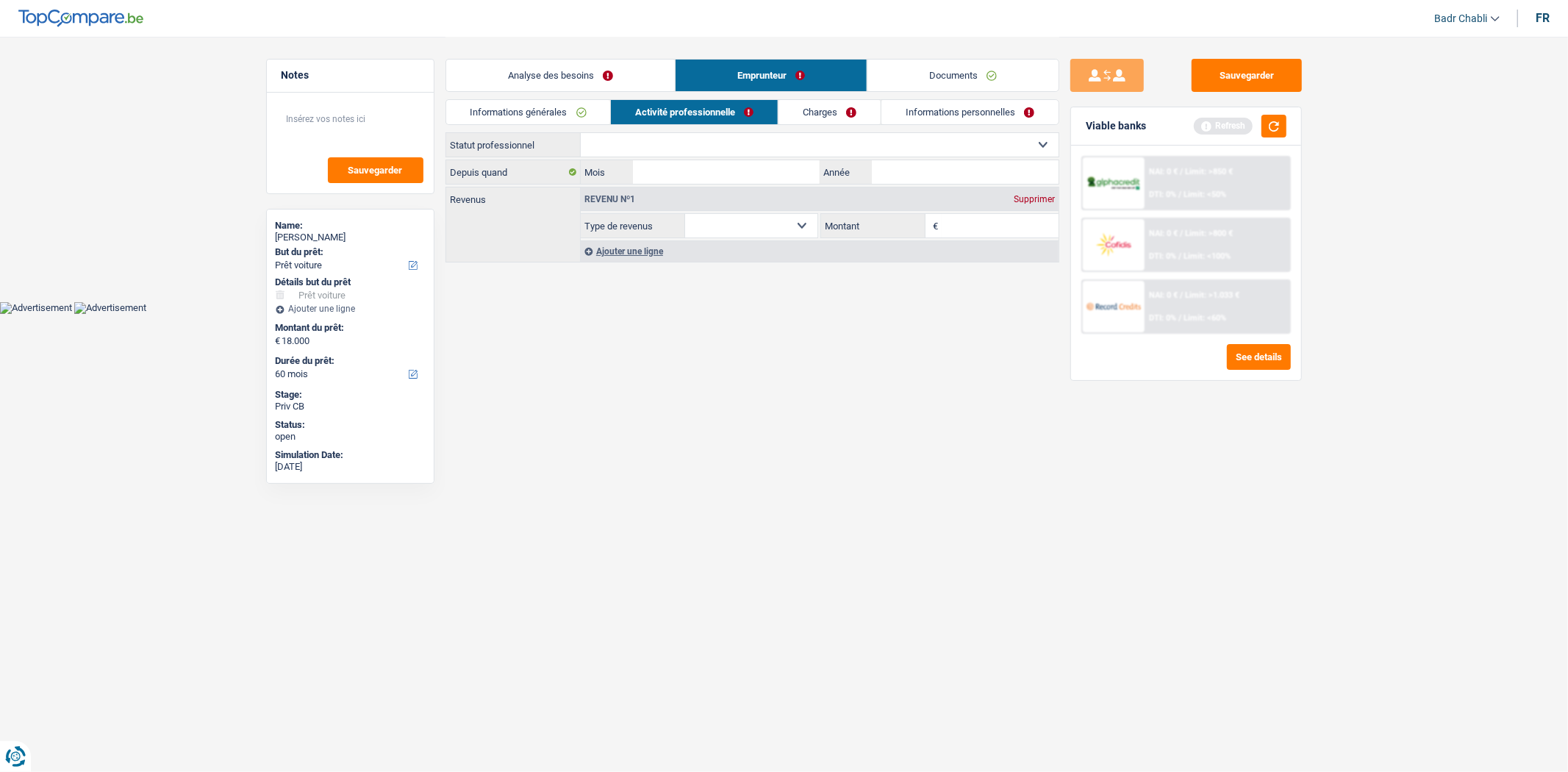
click at [713, 141] on select "Ouvrier Employé privé Employé public Invalide Indépendant Pensionné Chômeur Mut…" at bounding box center [820, 145] width 478 height 24
select select "worker"
click at [580, 133] on select "Ouvrier Employé privé Employé public Invalide Indépendant Pensionné Chômeur Mut…" at bounding box center [820, 145] width 478 height 24
select select "netSalary"
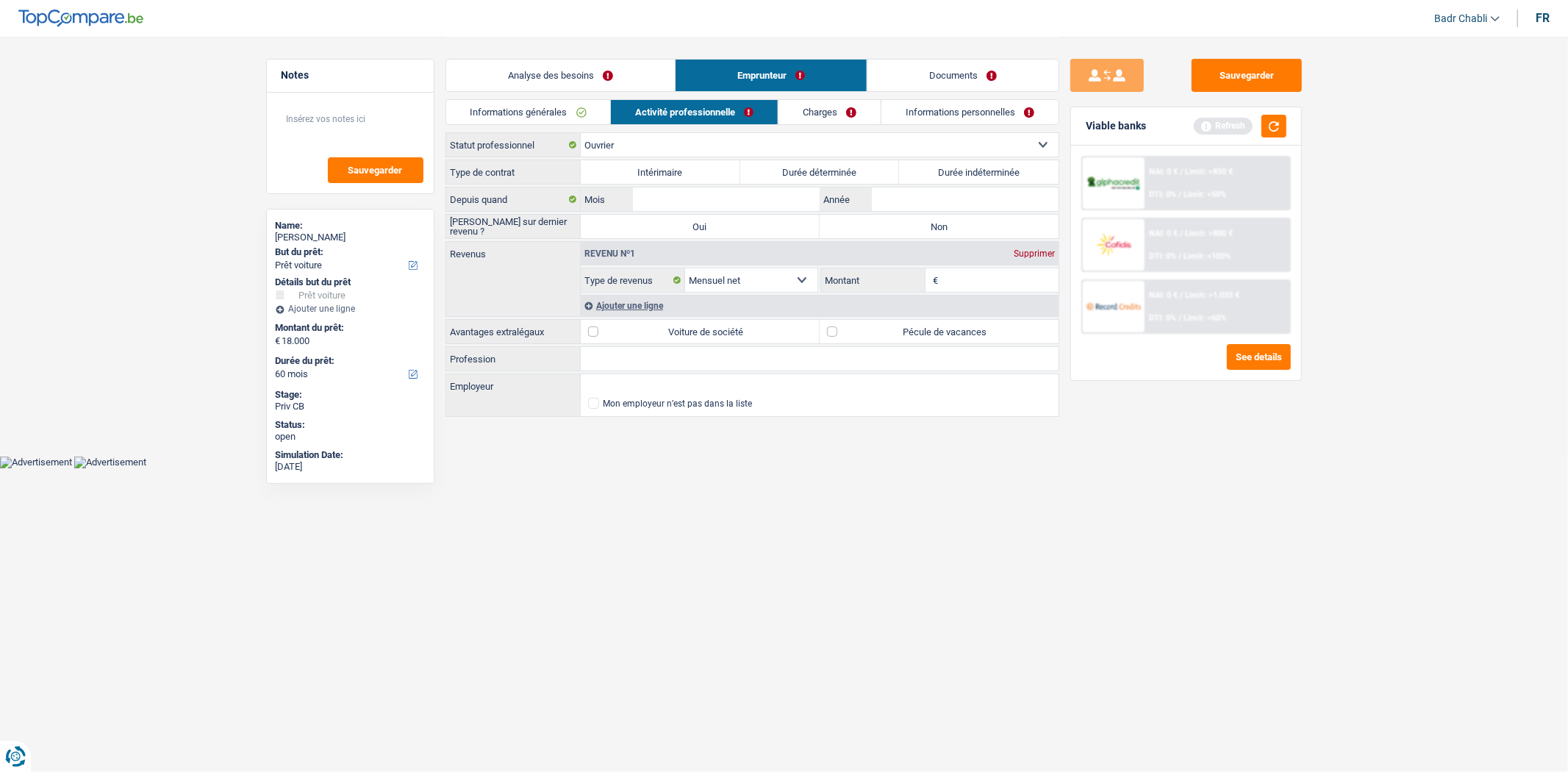
click at [948, 169] on label "Durée indéterminée" at bounding box center [978, 172] width 160 height 24
click at [948, 169] on input "Durée indéterminée" at bounding box center [978, 172] width 160 height 24
radio input "true"
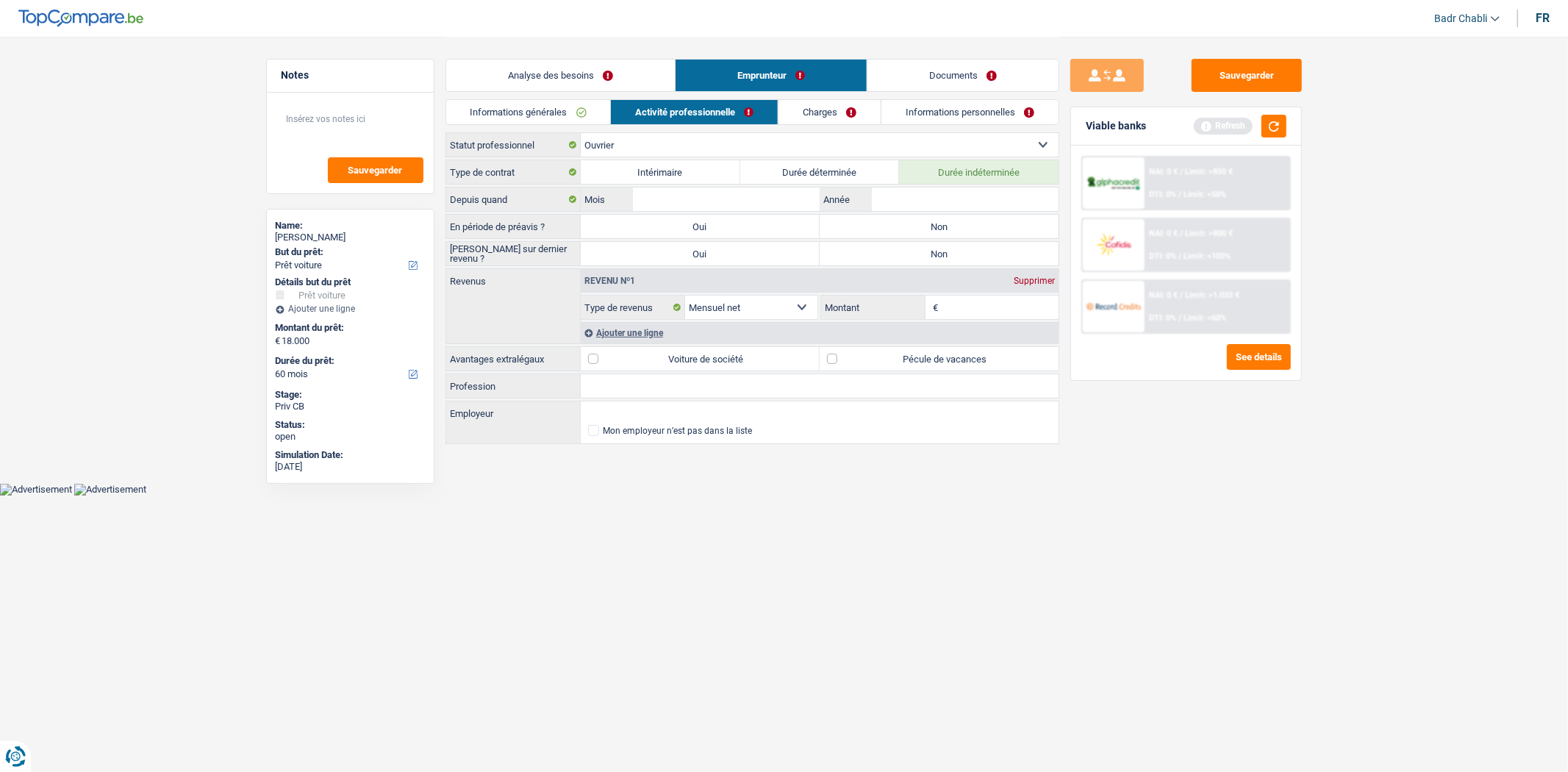
click at [927, 224] on label "Non" at bounding box center [939, 226] width 239 height 24
click at [927, 224] on input "Non" at bounding box center [939, 226] width 239 height 24
radio input "true"
click at [928, 255] on label "Non" at bounding box center [939, 254] width 239 height 24
click at [928, 255] on input "Non" at bounding box center [939, 254] width 239 height 24
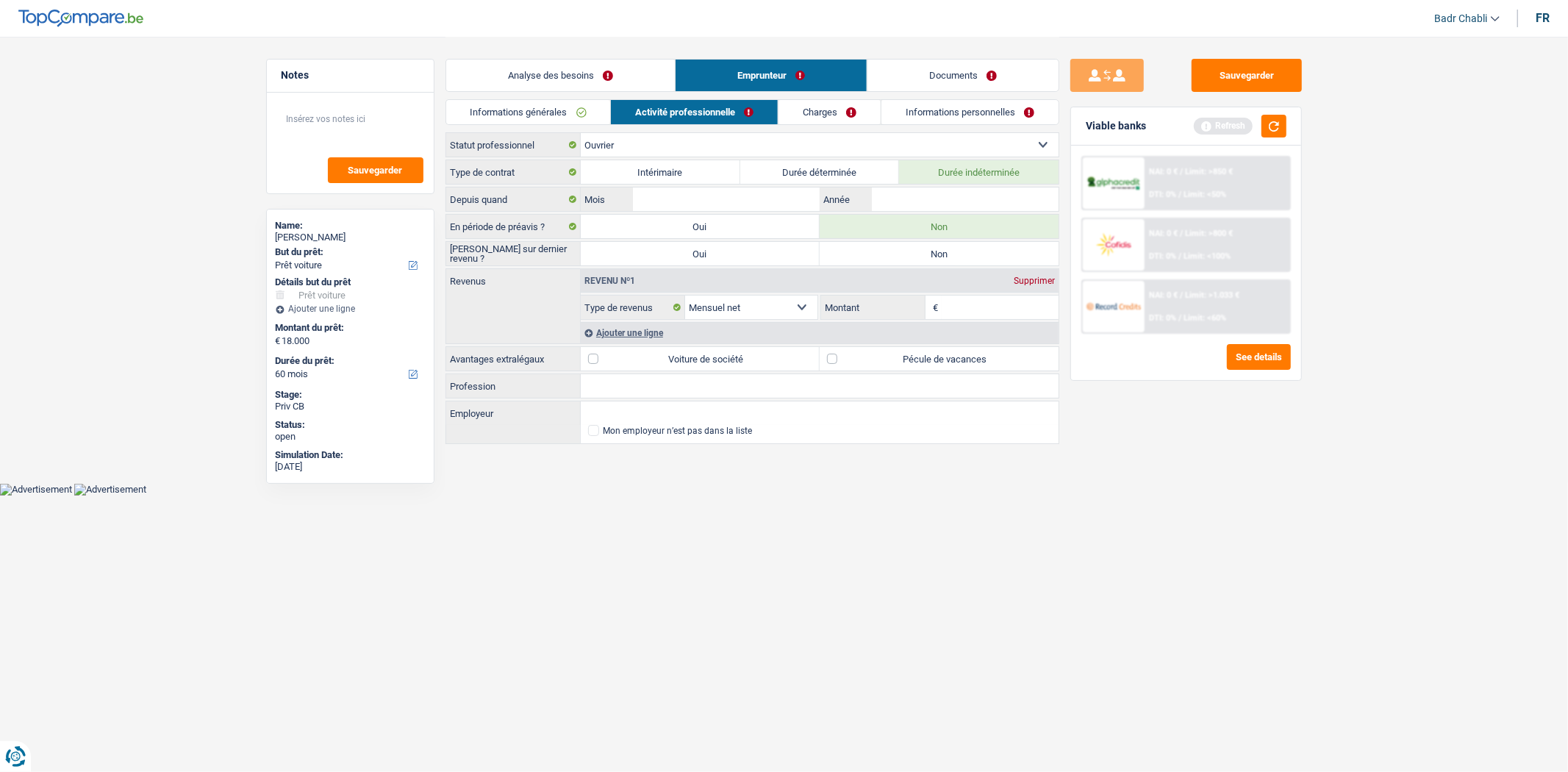
radio input "true"
click at [654, 393] on input "Profession" at bounding box center [820, 386] width 478 height 24
type input "Ouvrier"
type input "Amab"
click at [837, 350] on label "Pécule de vacances" at bounding box center [939, 359] width 239 height 24
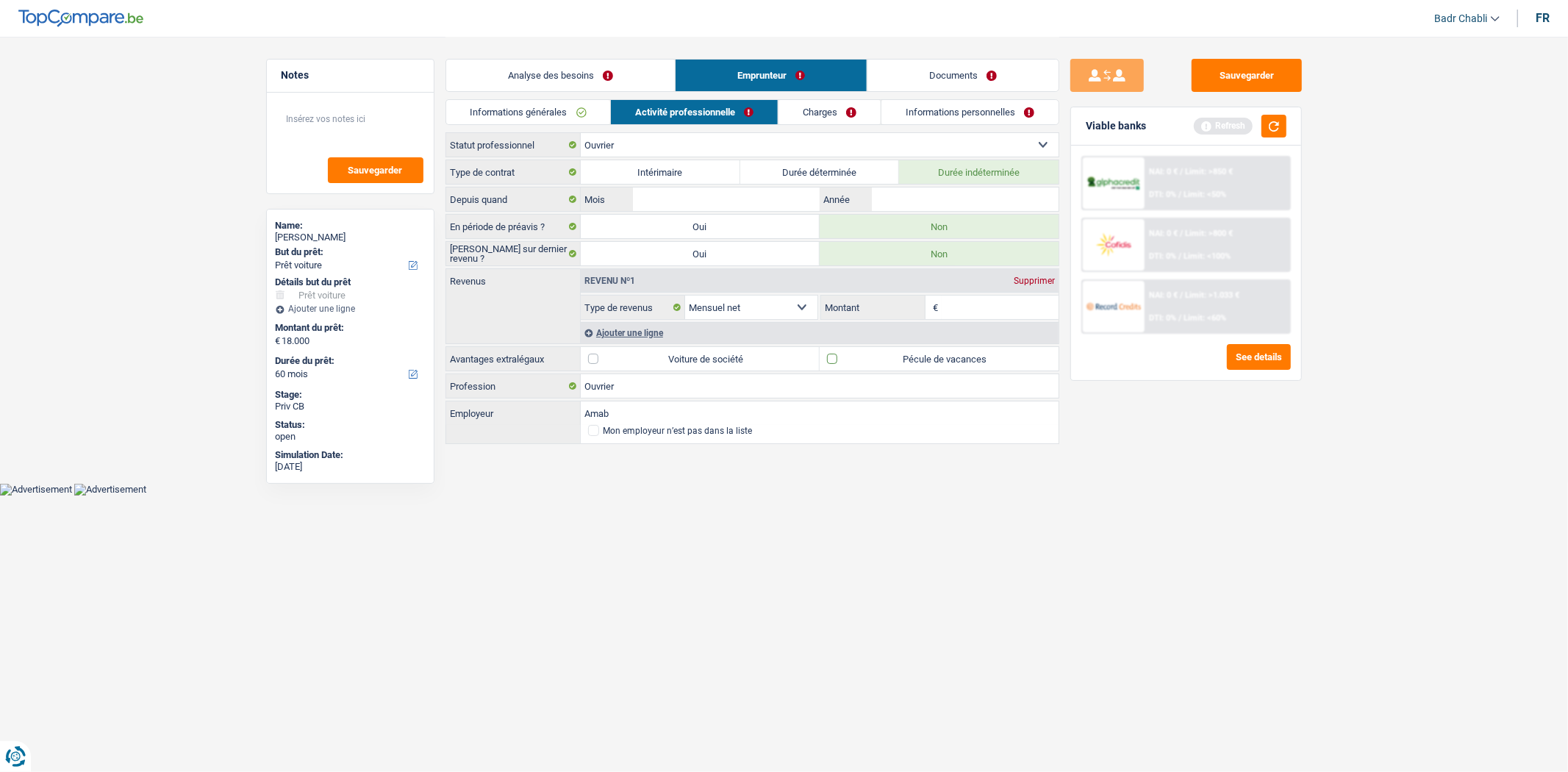
click at [837, 350] on input "Pécule de vacances" at bounding box center [939, 359] width 239 height 24
checkbox input "true"
click at [946, 197] on input "Année" at bounding box center [965, 199] width 186 height 24
click at [821, 168] on label "Durée déterminée" at bounding box center [820, 172] width 160 height 24
click at [821, 168] on input "Durée déterminée" at bounding box center [820, 172] width 160 height 24
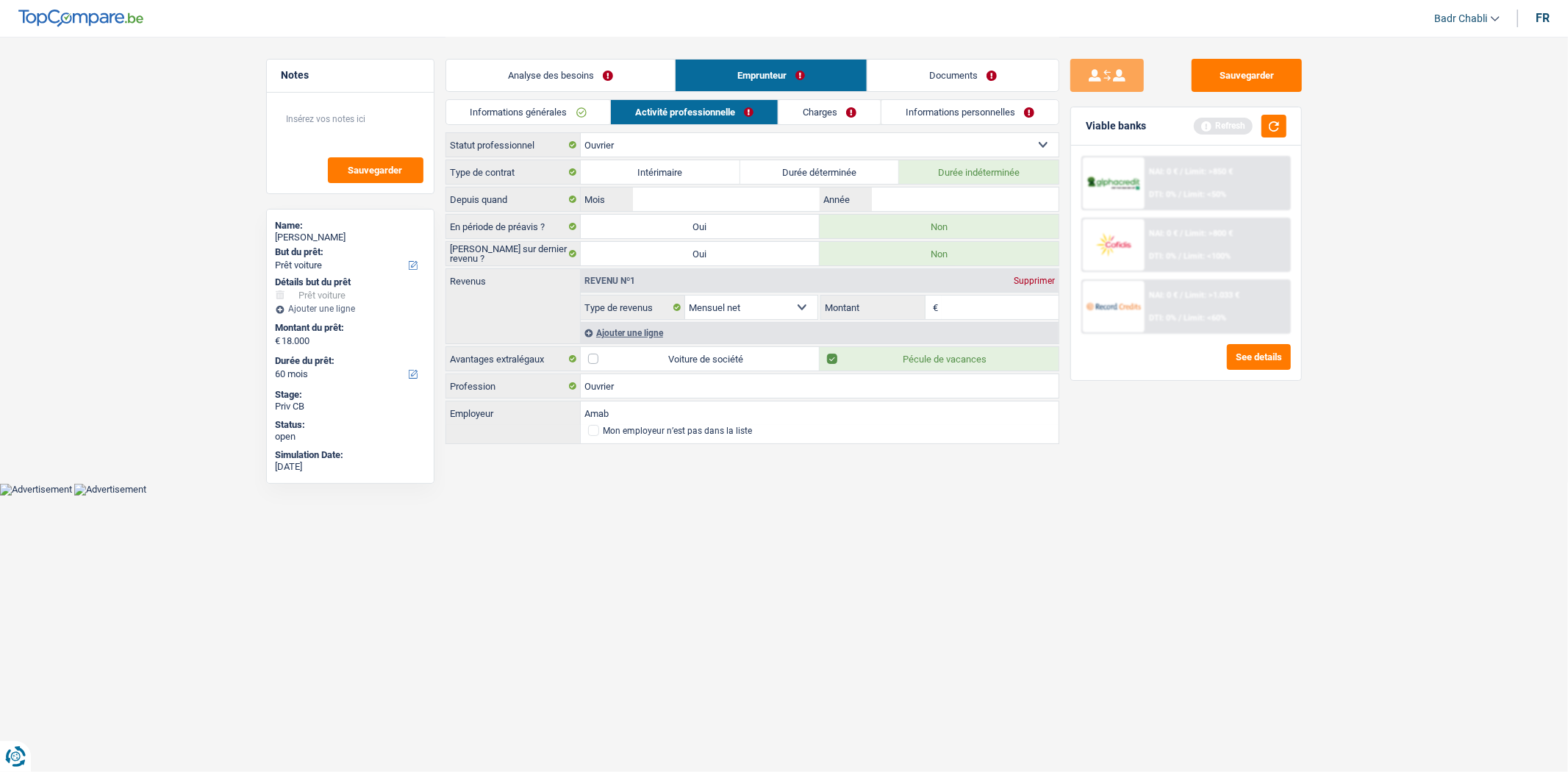
radio input "true"
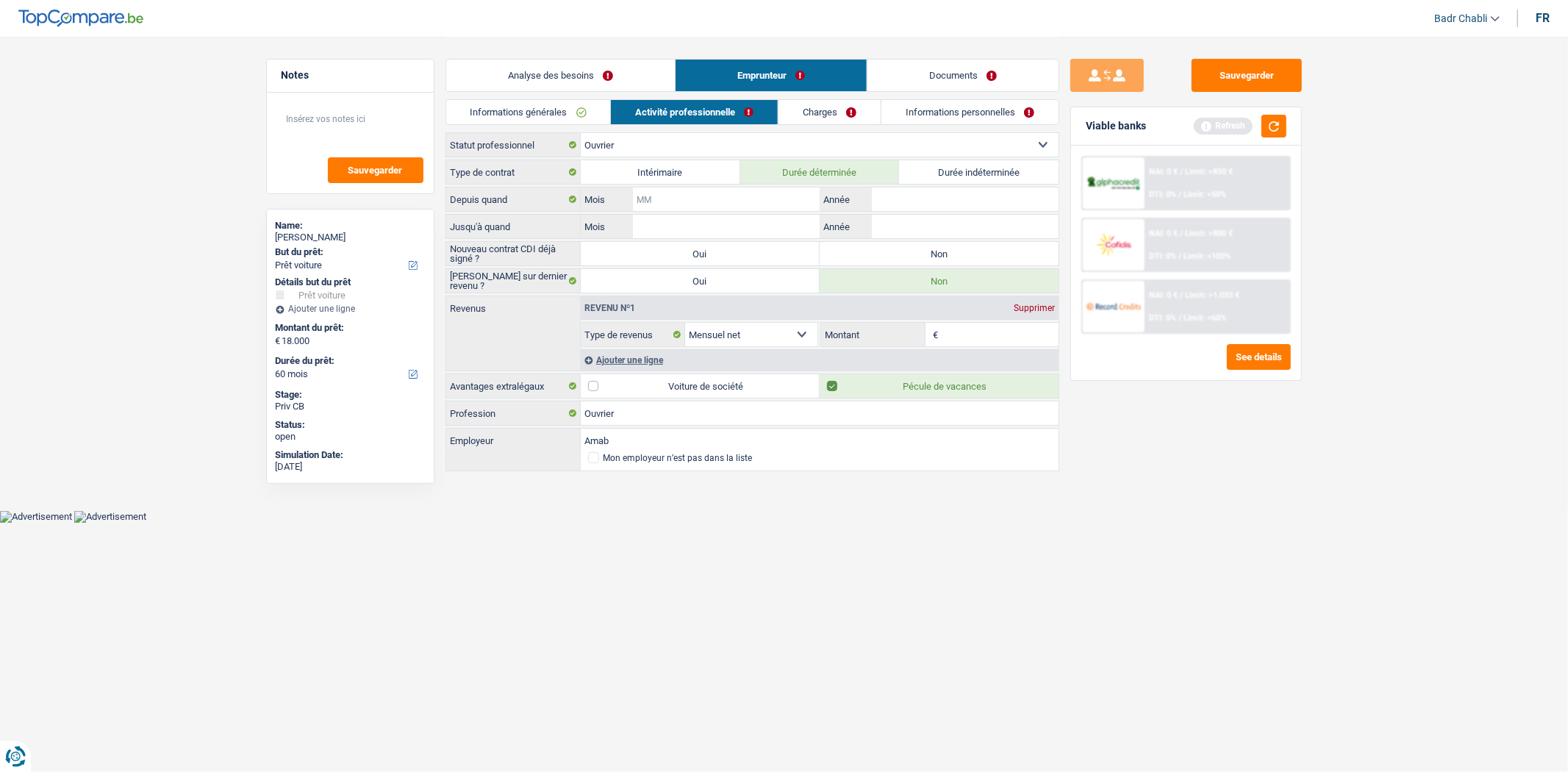
click at [779, 197] on input "Mois" at bounding box center [727, 199] width 186 height 24
type input "06"
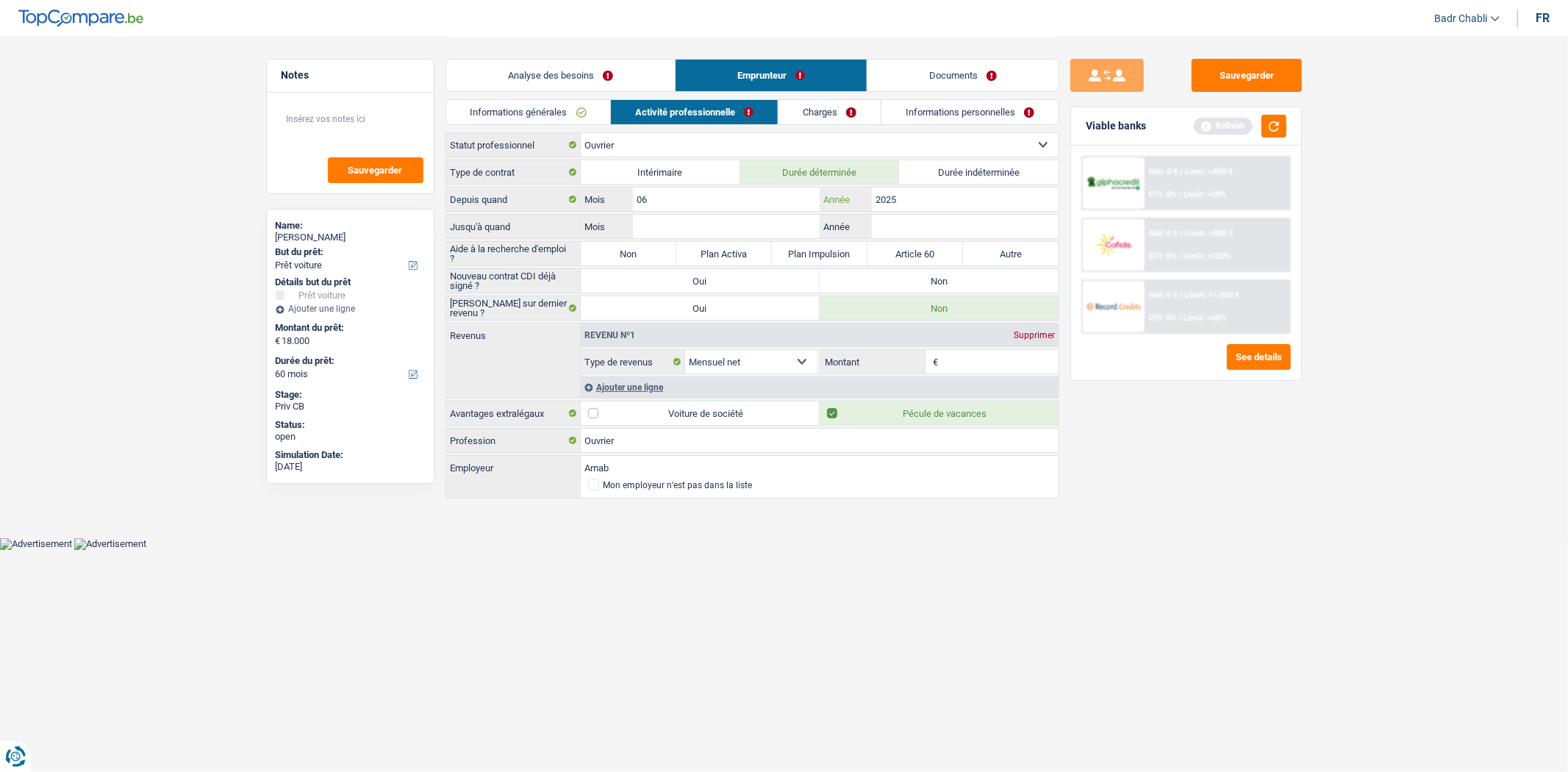
type input "2025"
click at [727, 210] on input "06" at bounding box center [727, 199] width 186 height 24
click at [727, 218] on input "Mois" at bounding box center [727, 226] width 186 height 24
type input "09"
type input "2025"
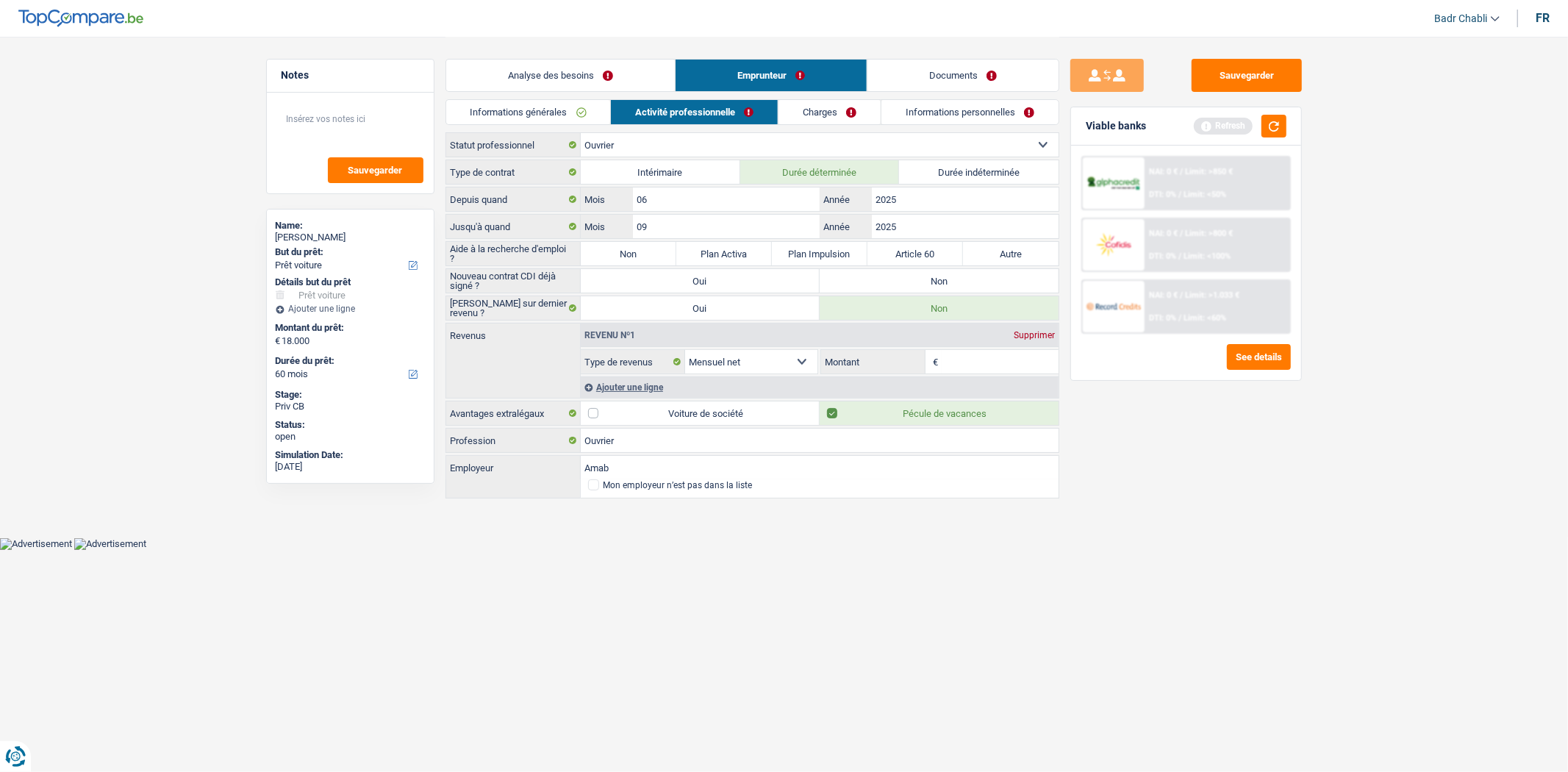
click at [649, 251] on label "Non" at bounding box center [628, 254] width 96 height 24
click at [649, 251] on input "Non" at bounding box center [628, 254] width 96 height 24
radio input "true"
click at [342, 128] on textarea at bounding box center [350, 125] width 146 height 44
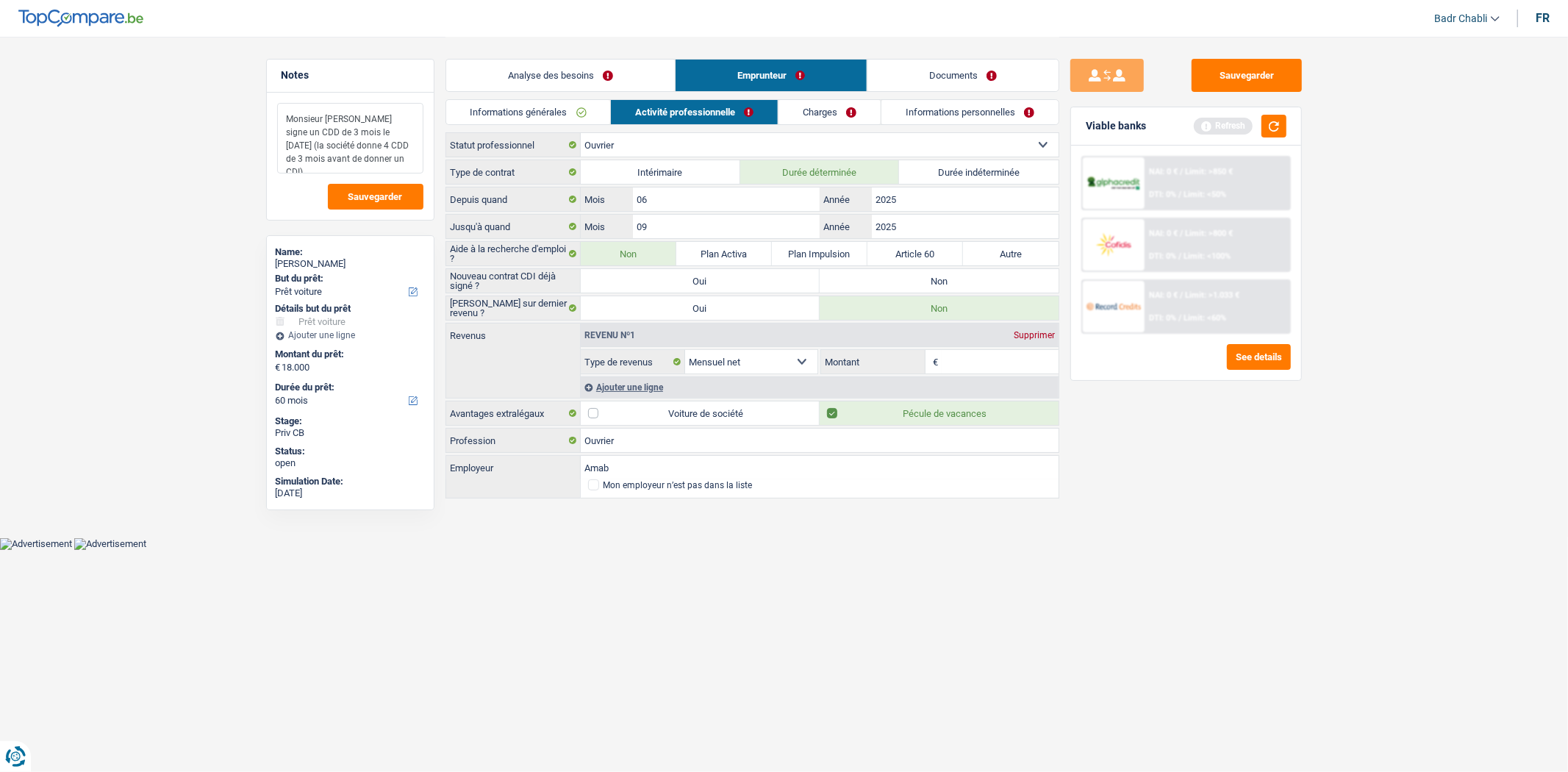
type textarea "Monsieur re signe un CDD de 3 mois le 23 septembre (la société donne 4 CDD de 3…"
click at [978, 287] on label "Non" at bounding box center [939, 281] width 239 height 24
click at [978, 287] on input "Non" at bounding box center [939, 281] width 239 height 24
radio input "true"
click at [392, 157] on textarea "Monsieur re signe un CDD de 3 mois le 23 septembre (la société donne 4 CDD de 3…" at bounding box center [350, 138] width 146 height 70
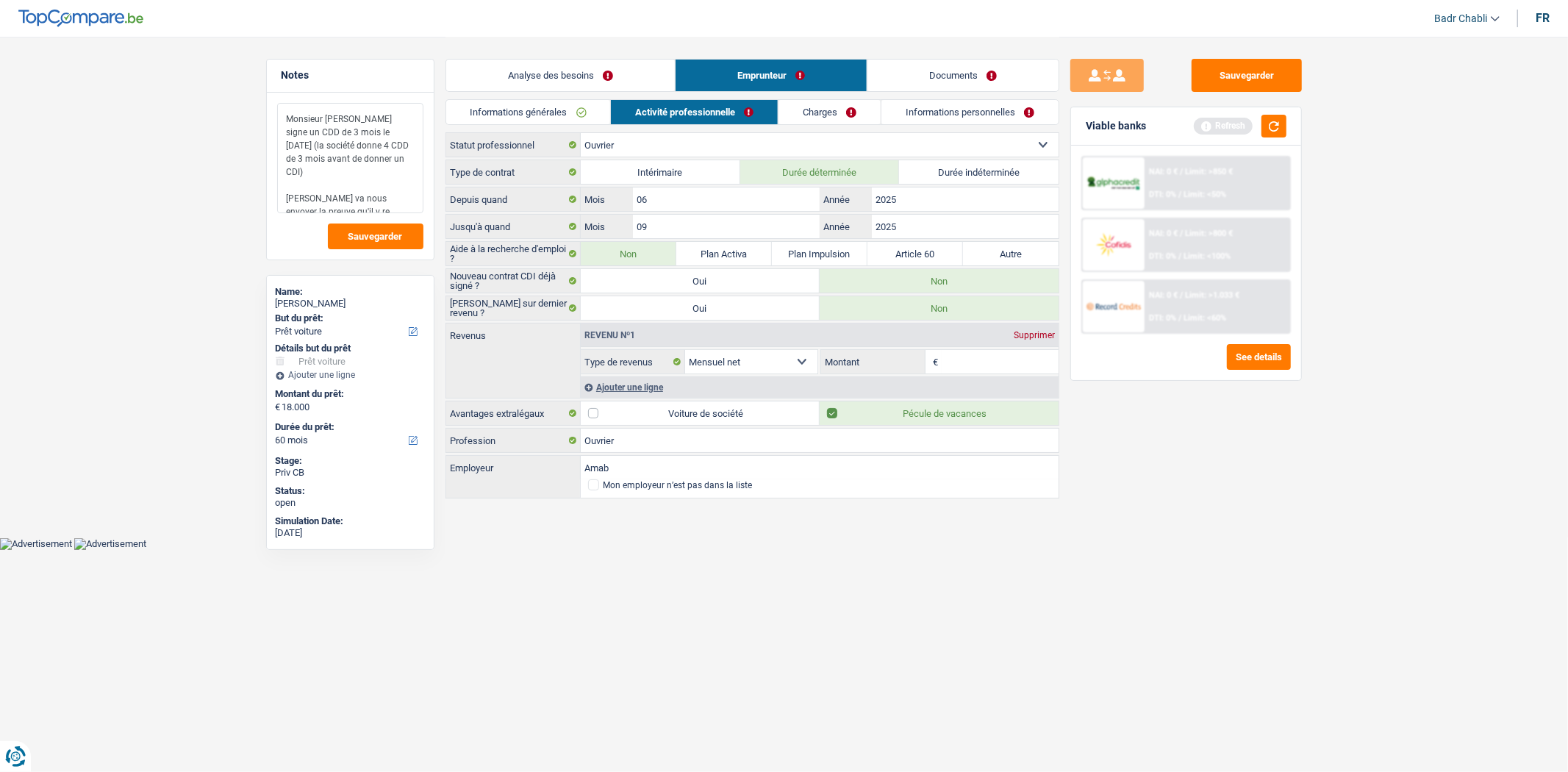
type textarea "Monsieur re signe un CDD de 3 mois le 23 septembre (la société donne 4 CDD de 3…"
click at [1028, 360] on input "Montant" at bounding box center [1000, 361] width 117 height 24
type input "2.700"
click at [632, 390] on div "Ajouter une ligne" at bounding box center [820, 386] width 478 height 21
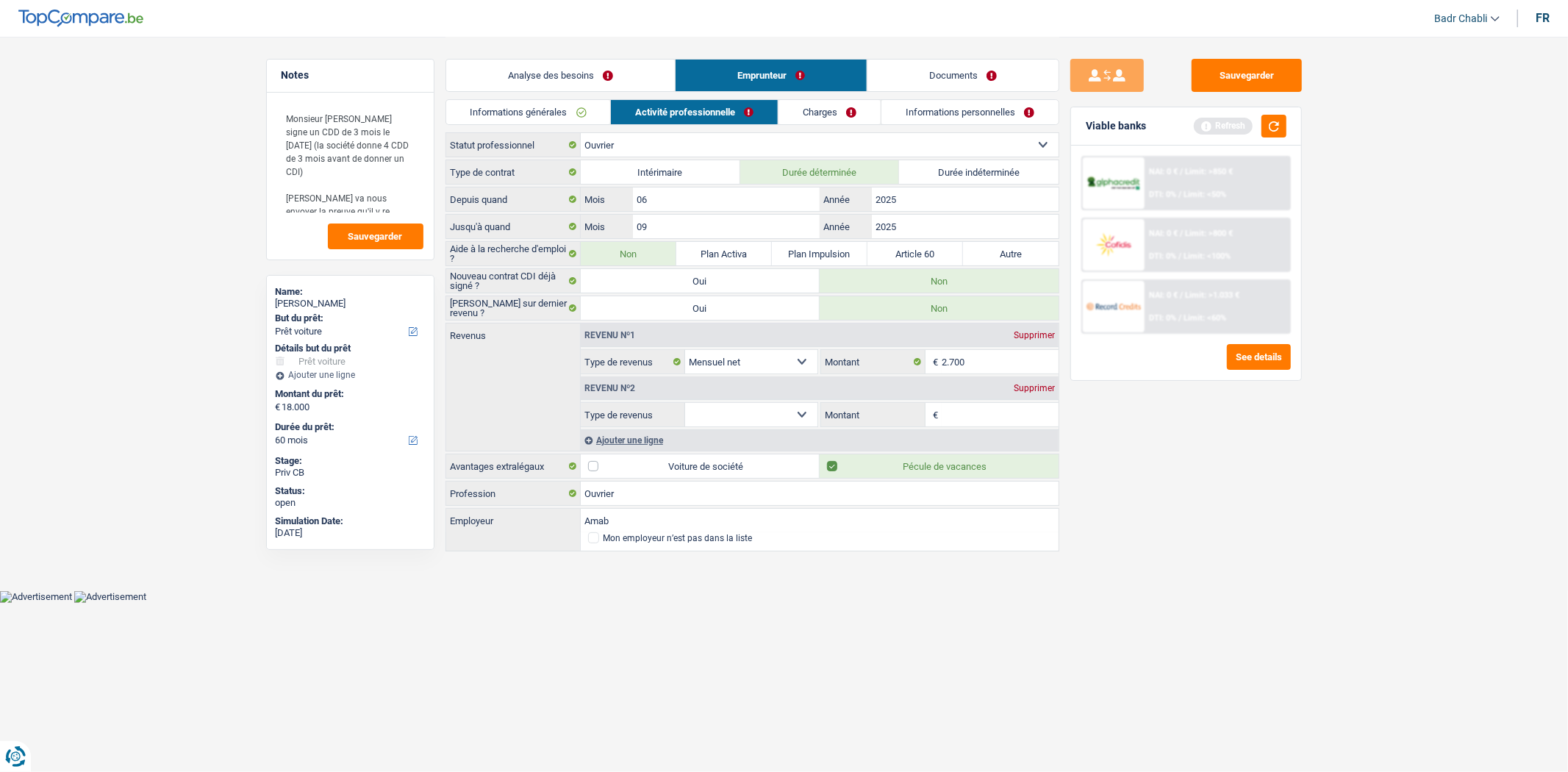
click at [754, 424] on select "Allocation d'handicap Allocations chômage Allocations familiales Chèques repas …" at bounding box center [752, 414] width 133 height 24
select select "other"
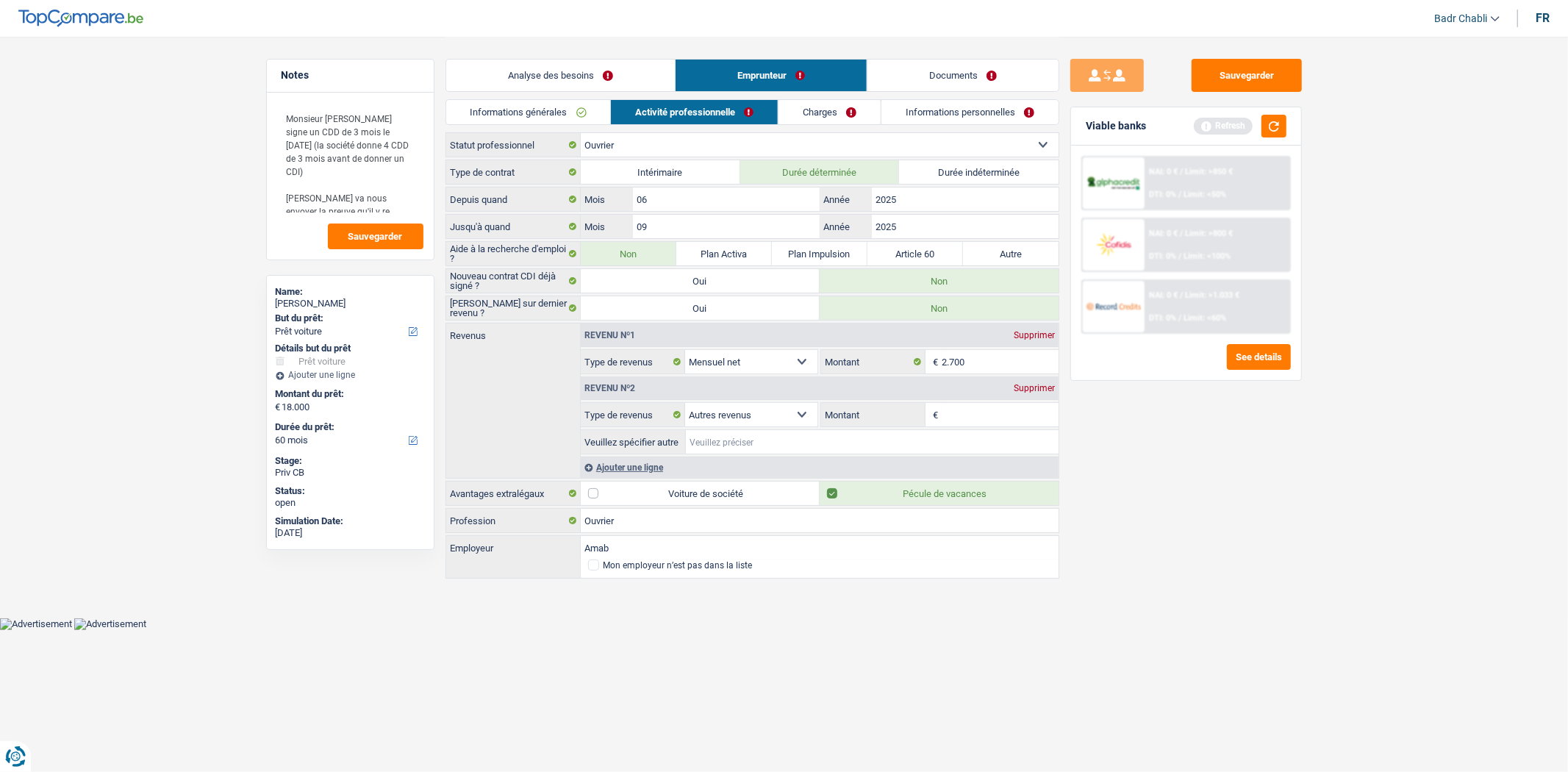
click at [762, 449] on input "Veuillez spécifier autre" at bounding box center [873, 442] width 372 height 24
type input "Handicap Belgium a durée indéterminé"
click at [967, 417] on input "Montant" at bounding box center [1000, 414] width 117 height 24
click at [996, 360] on input "2.700" at bounding box center [1000, 361] width 117 height 24
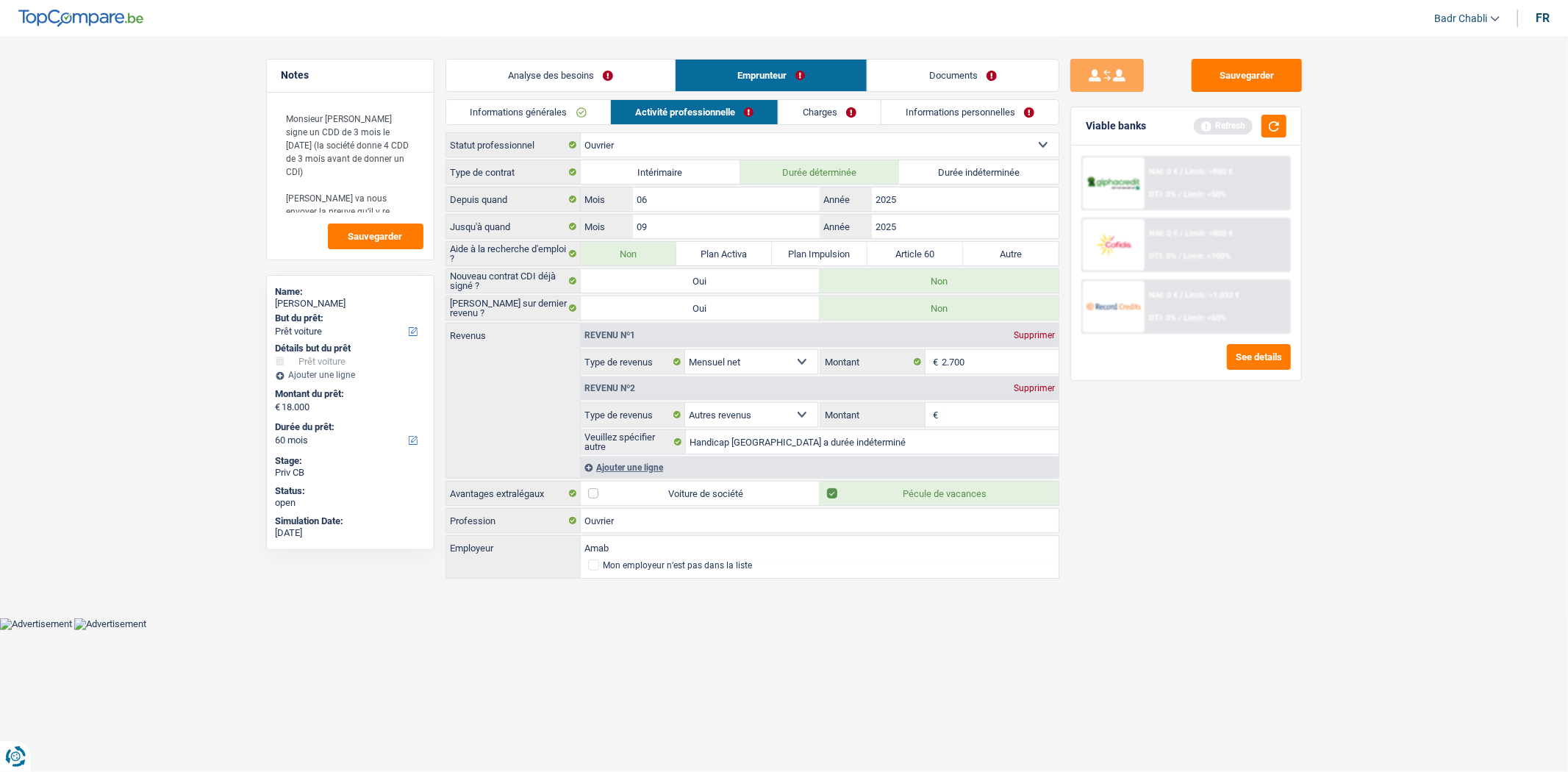
click at [972, 425] on input "Montant" at bounding box center [1000, 414] width 117 height 24
click at [974, 421] on input "Montant" at bounding box center [1000, 414] width 117 height 24
click at [974, 361] on input "2.700" at bounding box center [1000, 361] width 117 height 24
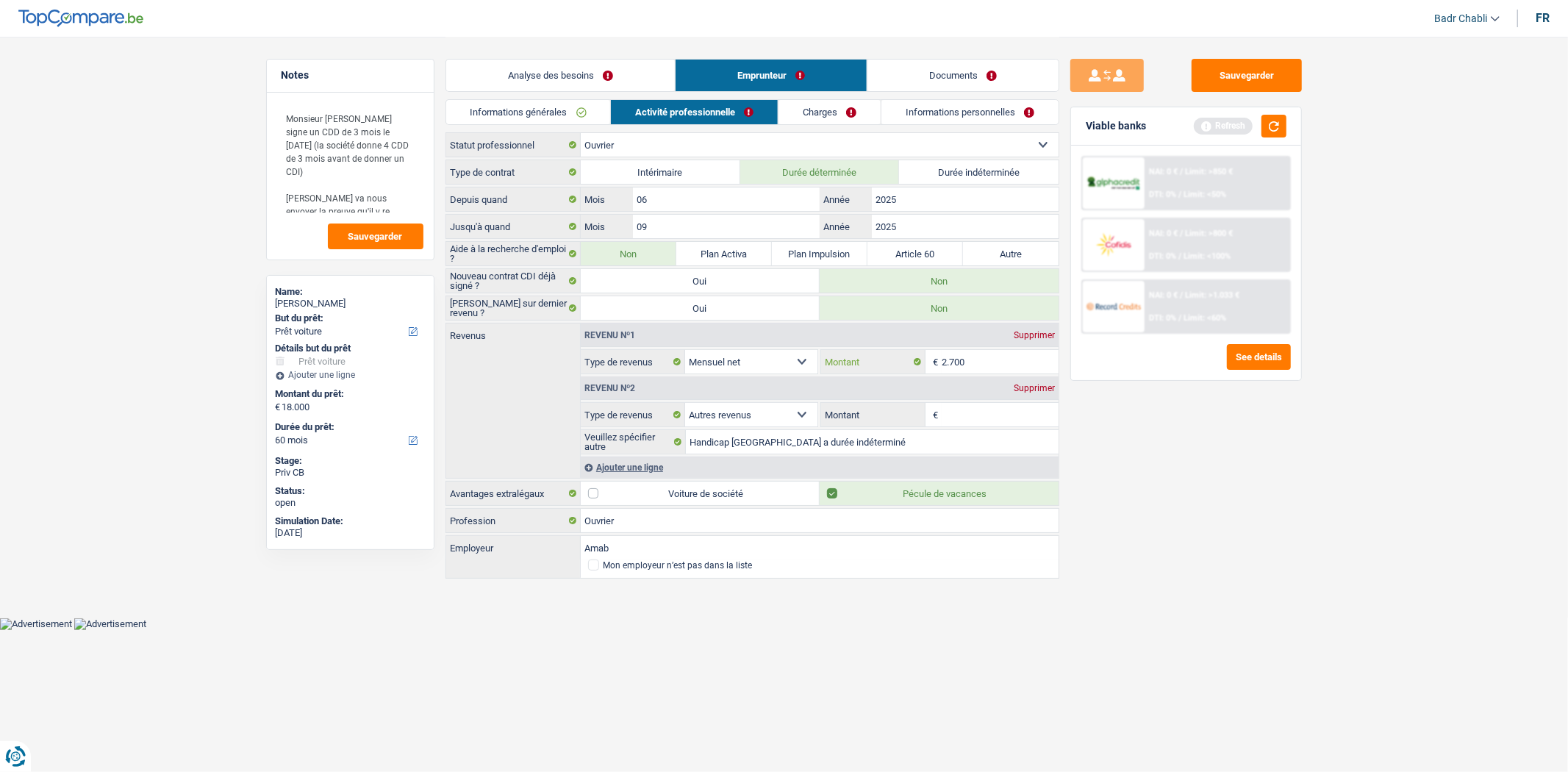
click at [974, 361] on input "2.700" at bounding box center [1000, 361] width 117 height 24
type input "2.070"
click at [974, 417] on input "Montant" at bounding box center [1000, 414] width 117 height 24
type input "632"
click at [817, 114] on link "Charges" at bounding box center [830, 112] width 102 height 25
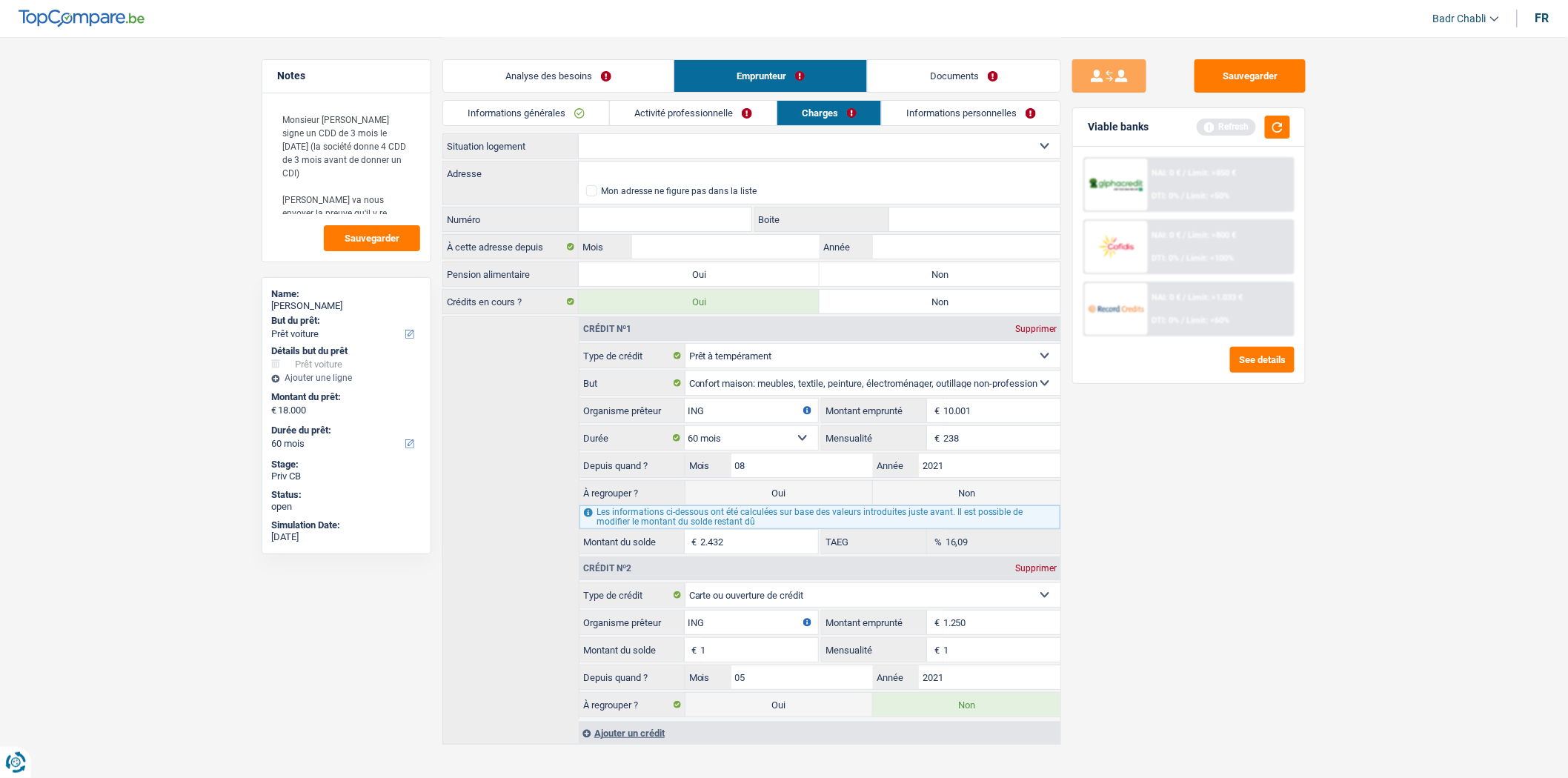
click at [726, 112] on link "Activité professionnelle" at bounding box center [693, 113] width 167 height 25
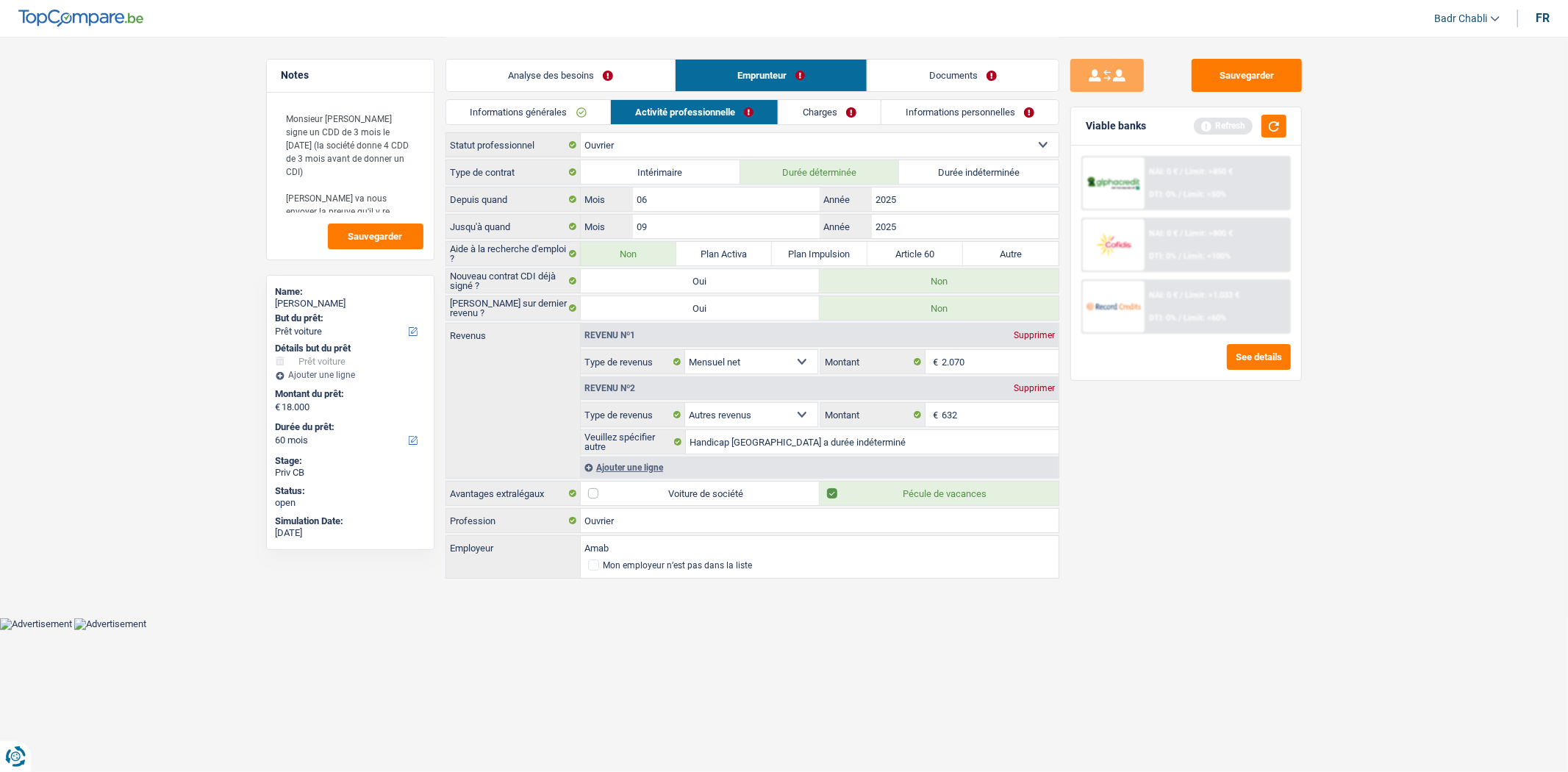
click at [634, 460] on div "Ajouter une ligne" at bounding box center [820, 466] width 478 height 21
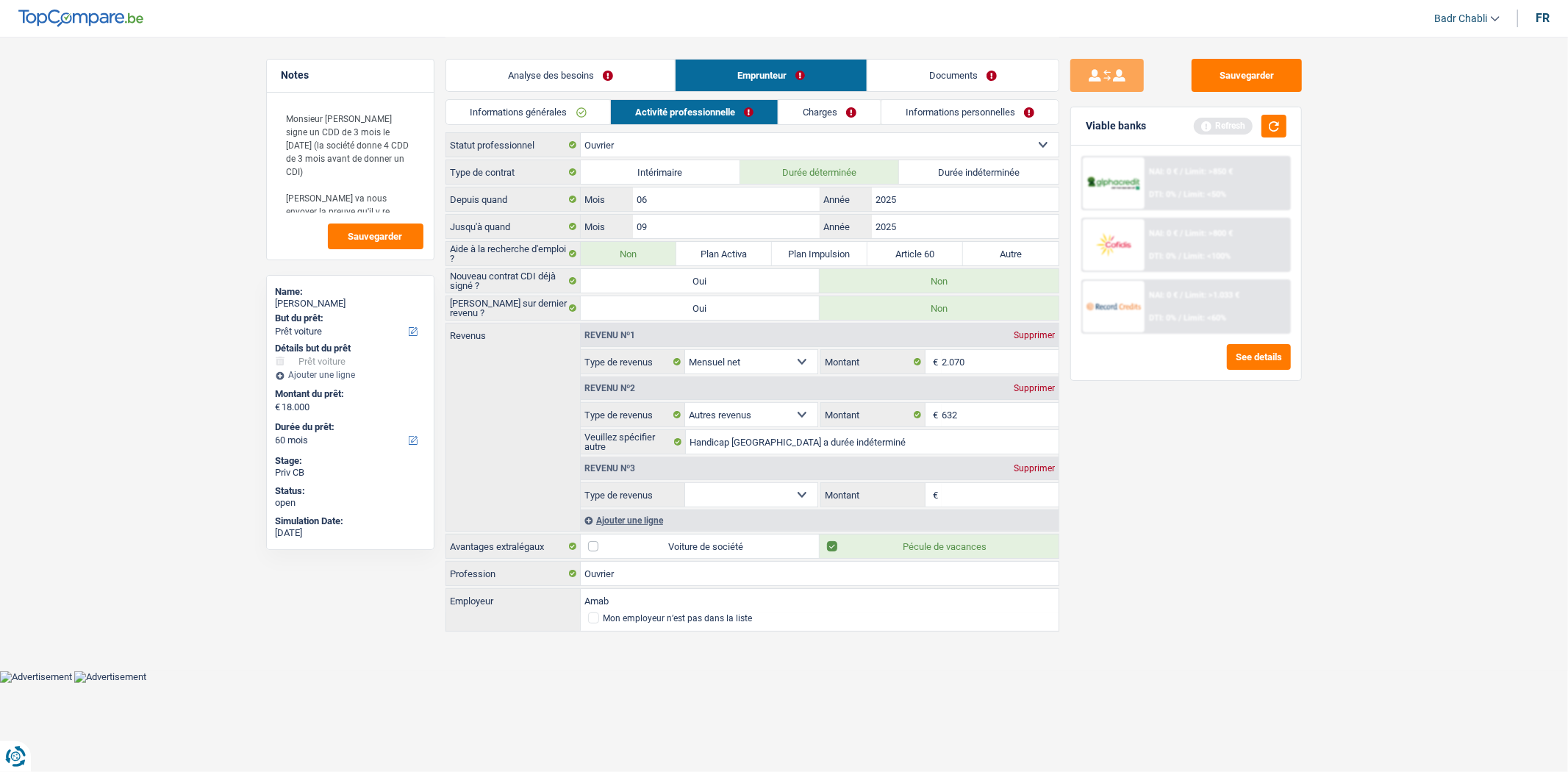
drag, startPoint x: 747, startPoint y: 494, endPoint x: 750, endPoint y: 502, distance: 8.5
click at [747, 494] on select "Allocation d'handicap Allocations chômage Allocations familiales Chèques repas …" at bounding box center [752, 495] width 133 height 24
select select "mealVouchers"
click at [685, 485] on select "Allocation d'handicap Allocations chômage Allocations familiales Chèques repas …" at bounding box center [752, 495] width 133 height 24
click at [972, 491] on input "Montant par jour" at bounding box center [1000, 495] width 117 height 24
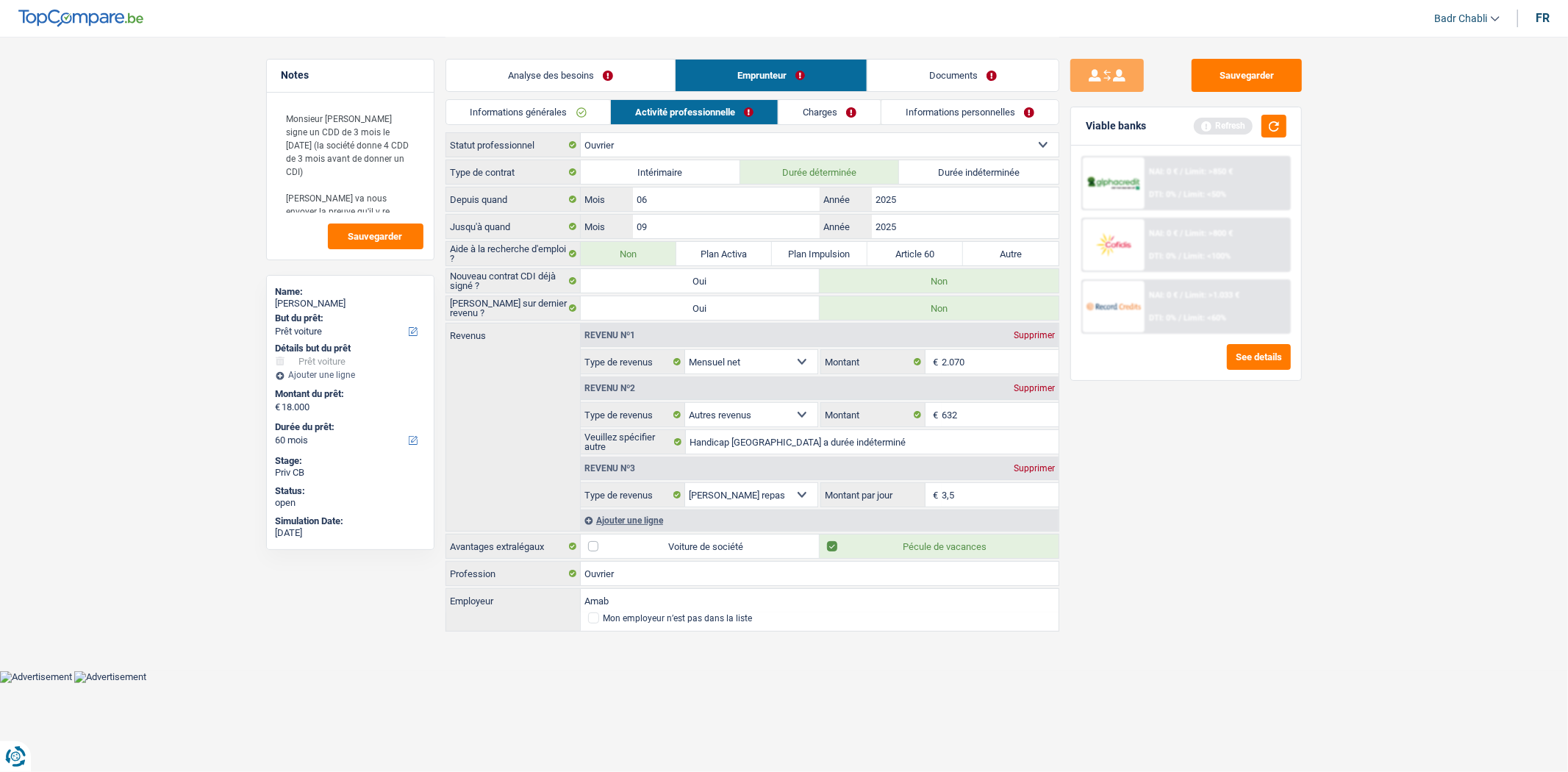
type input "3,5"
click at [819, 108] on link "Charges" at bounding box center [830, 112] width 102 height 25
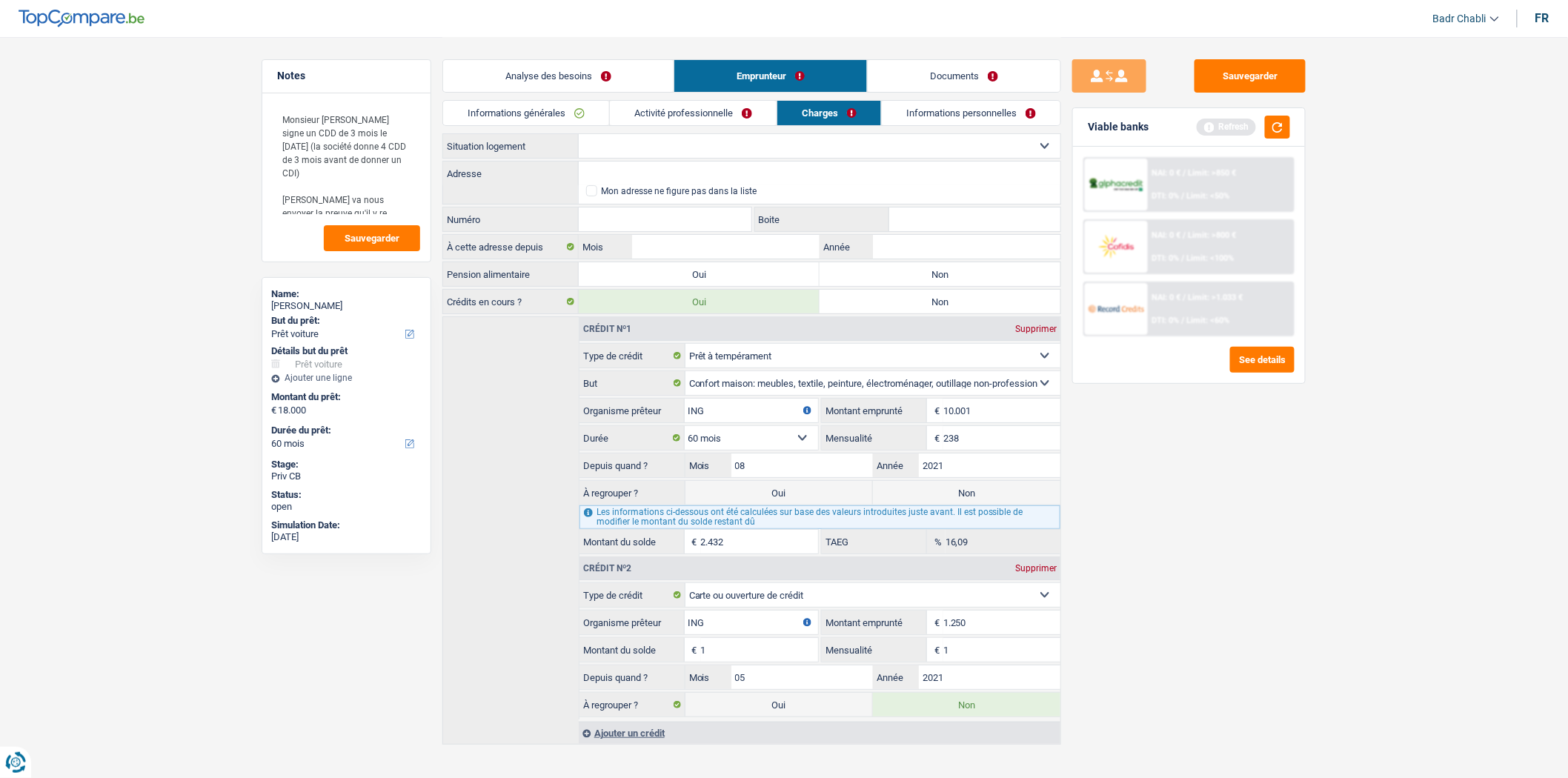
click at [673, 148] on select "Locataire Propriétaire avec prêt hypothécaire Propriétaire sans prêt hypothécai…" at bounding box center [820, 146] width 482 height 24
select select "liveWithParents"
click at [579, 134] on select "Locataire Propriétaire avec prêt hypothécaire Propriétaire sans prêt hypothécai…" at bounding box center [820, 146] width 482 height 24
click at [635, 172] on input "Adresse" at bounding box center [820, 174] width 482 height 24
click at [409, 197] on textarea "Monsieur re signe un CDD de 3 mois le 23 septembre (la société donne 4 CDD de 3…" at bounding box center [346, 159] width 147 height 111
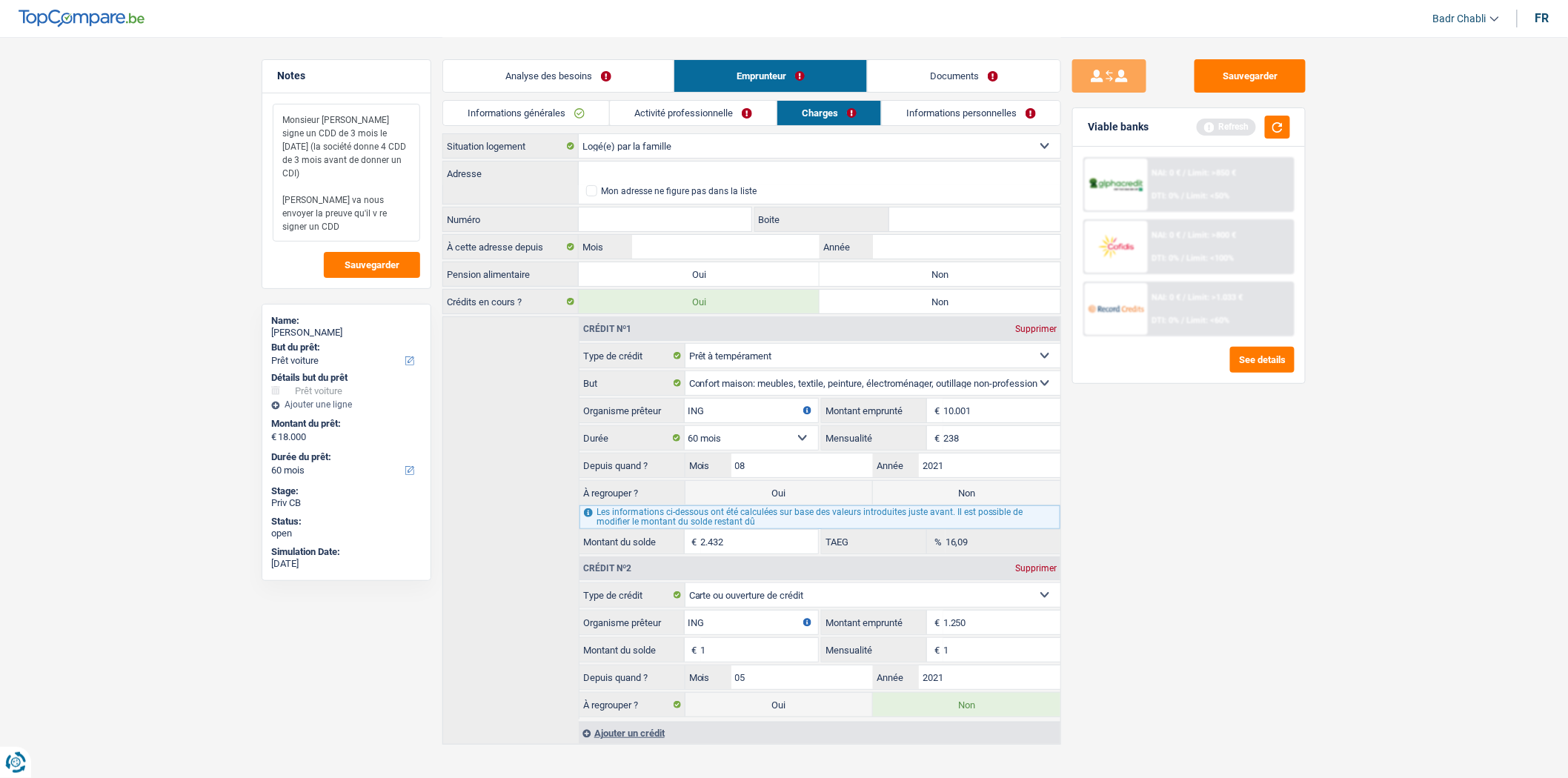
type textarea "Monsieur re signe un CDD de 3 mois le 23 septembre (la société donne 4 CDD de 3…"
click at [646, 173] on input "Adresse" at bounding box center [820, 174] width 482 height 24
click at [844, 272] on label "Non" at bounding box center [940, 274] width 241 height 24
click at [844, 272] on input "Non" at bounding box center [940, 274] width 241 height 24
radio input "true"
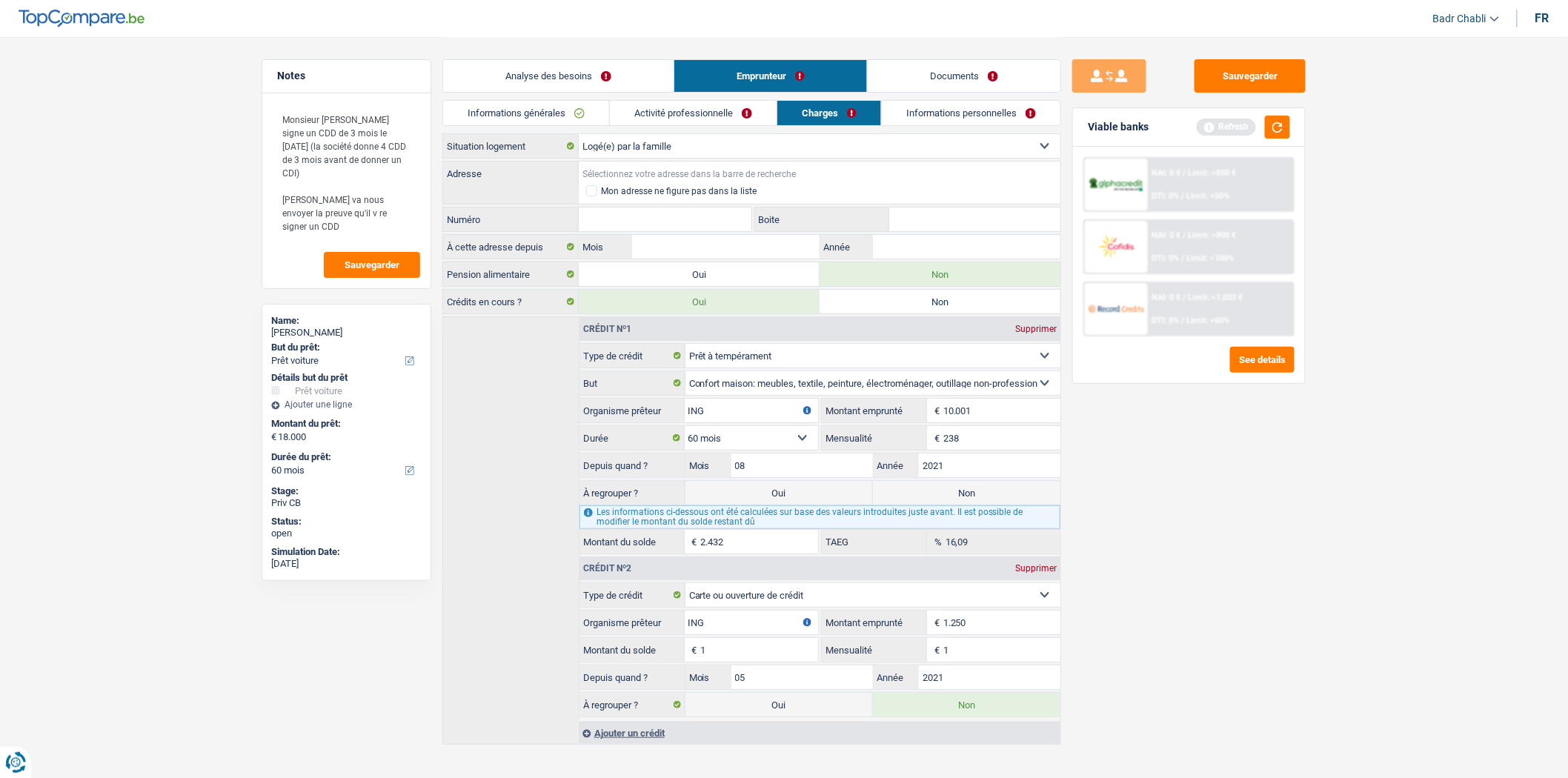
click at [675, 176] on input "Adresse" at bounding box center [820, 174] width 482 height 24
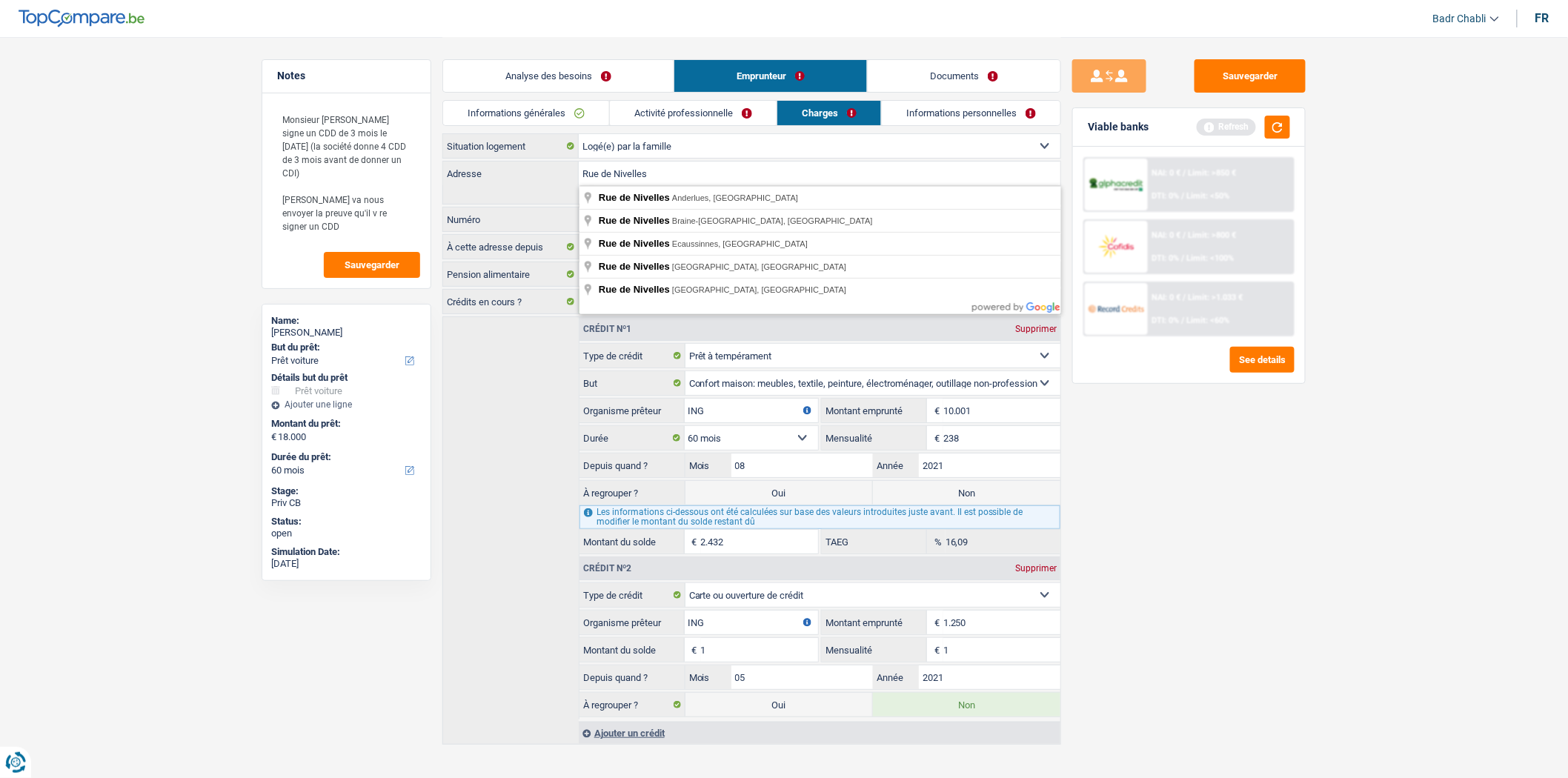
type input "Rue de Nivelles"
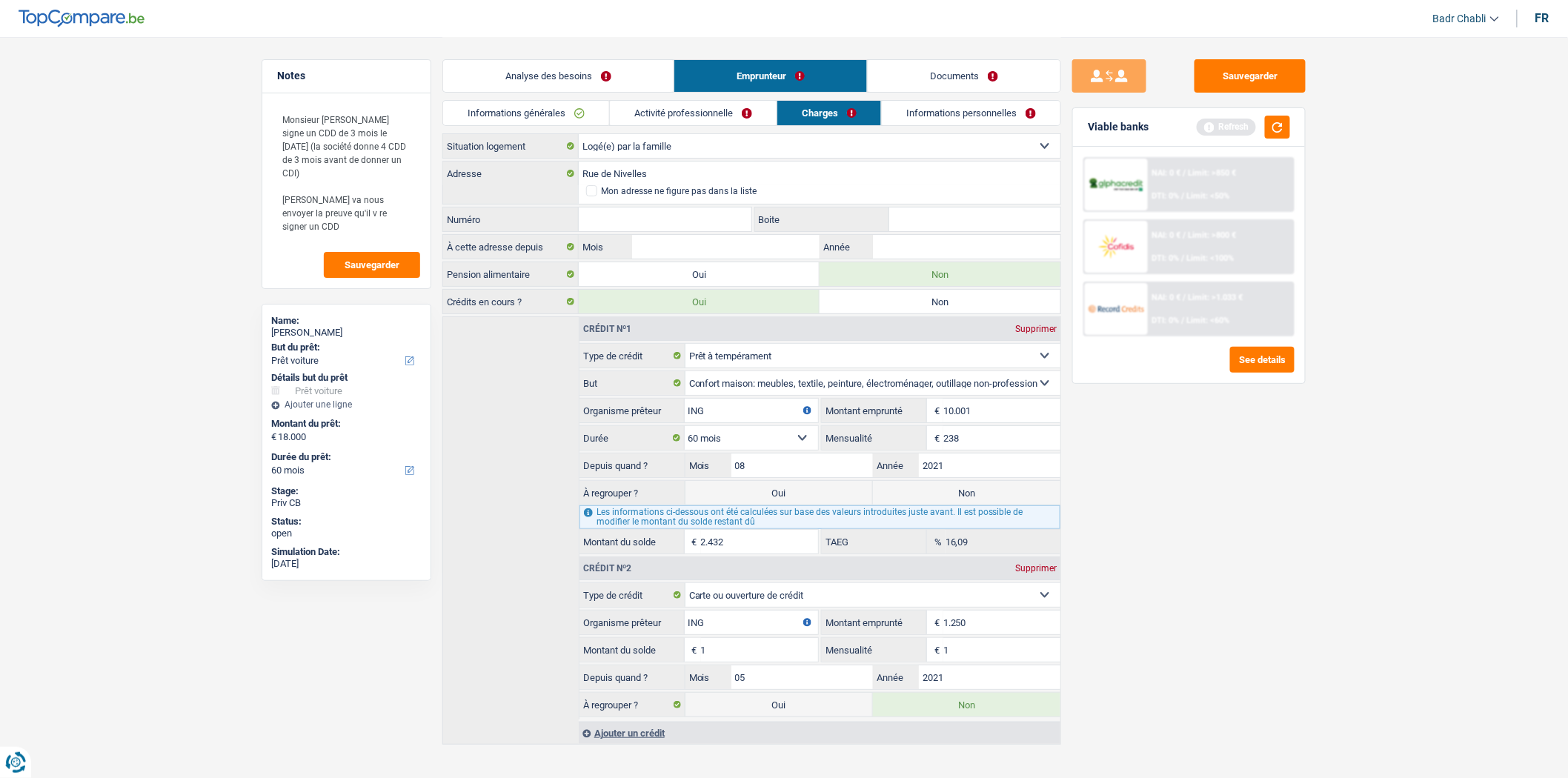
click at [661, 207] on div "Numéro Tous les champs sont obligatoires. Veuillez fournir une réponse plus lon…" at bounding box center [597, 219] width 310 height 25
click at [662, 215] on input "Numéro" at bounding box center [665, 220] width 173 height 24
type input "139"
type input "201"
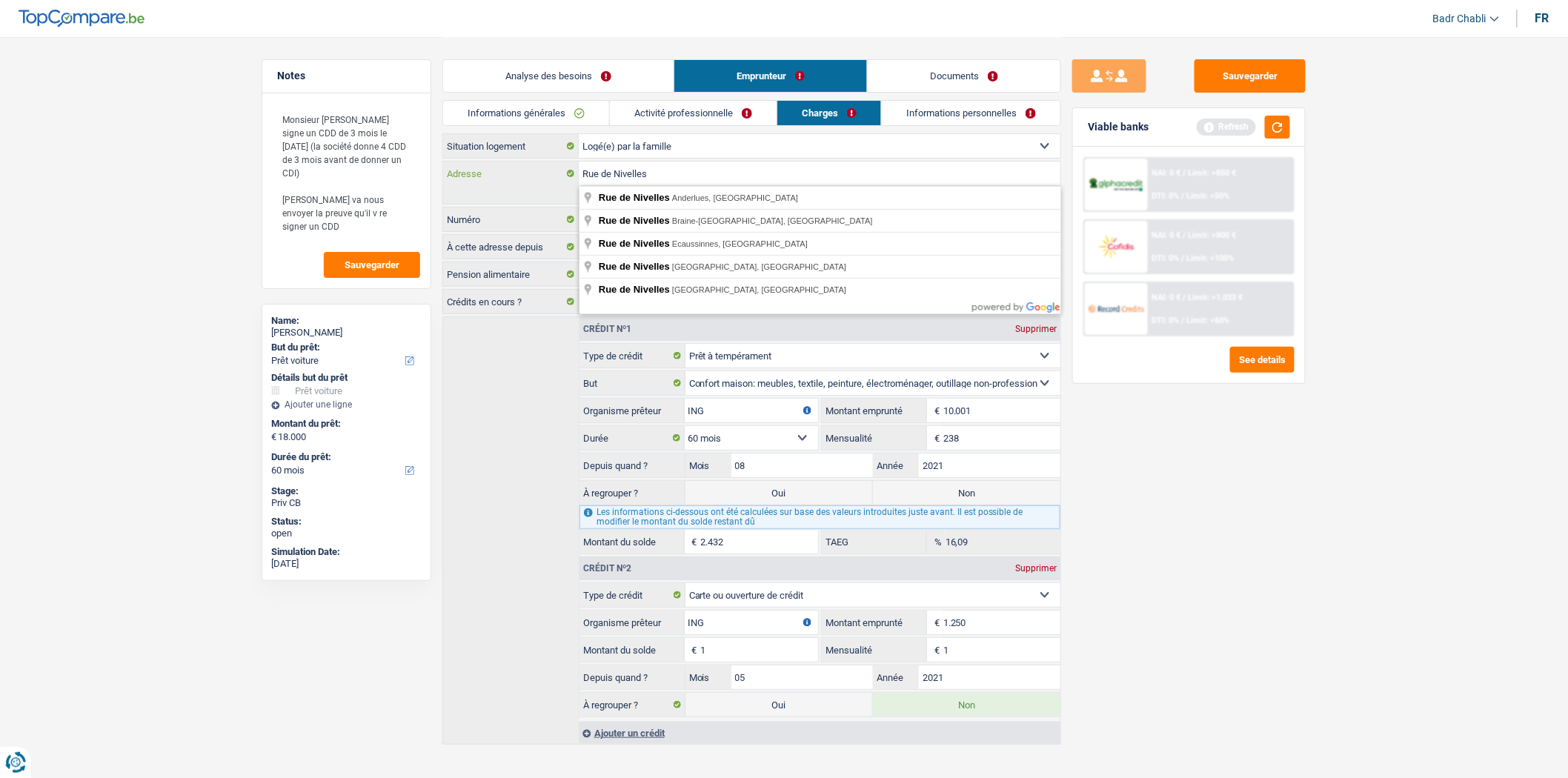
click at [702, 168] on input "Rue de Nivelles" at bounding box center [820, 174] width 482 height 24
type input "Rue de Nivelles, 1440, Braine-le-Château, BE"
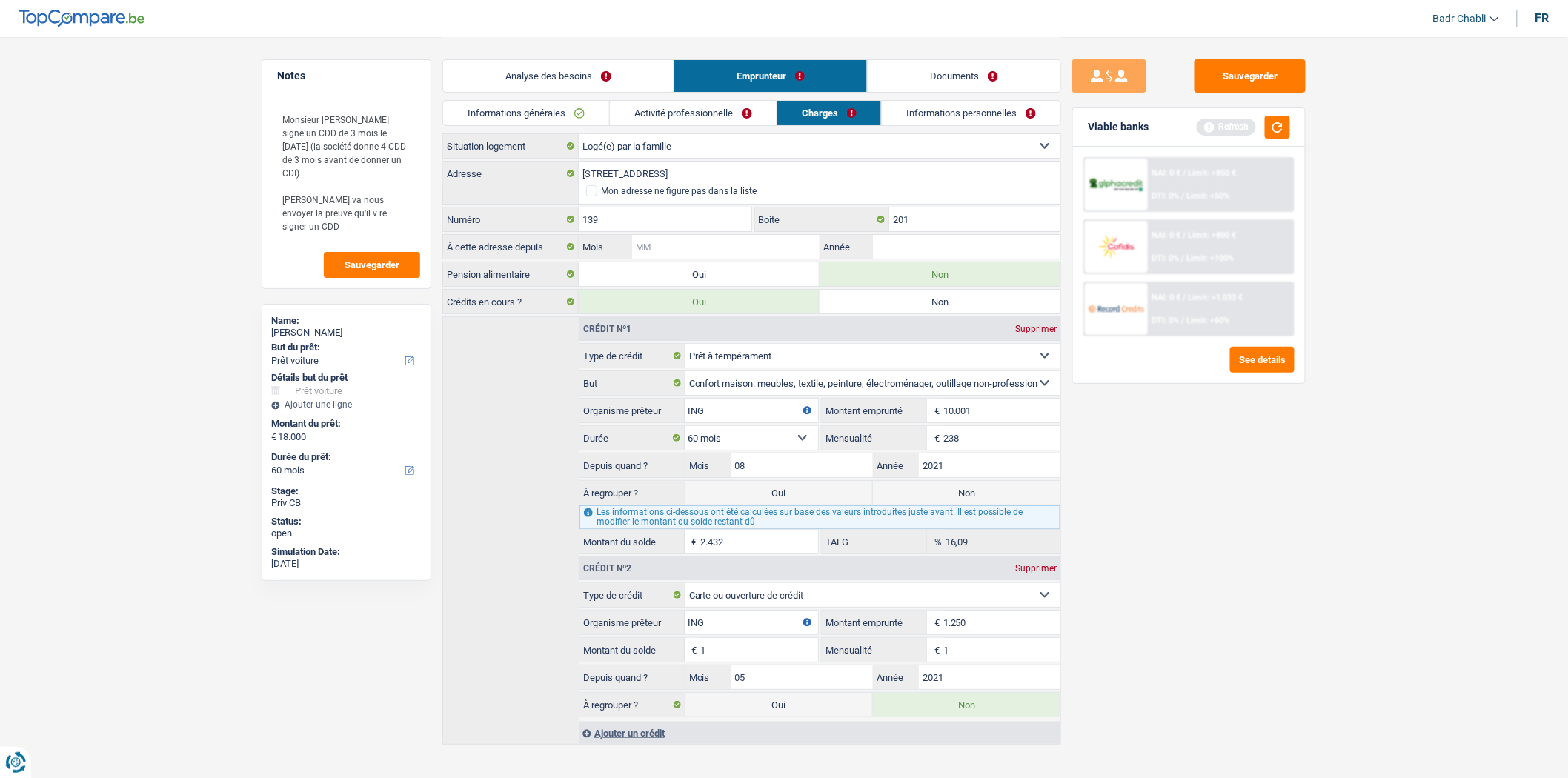
click at [709, 237] on input "Mois" at bounding box center [726, 246] width 188 height 24
type input "07"
type input "2019"
click at [941, 124] on link "Informations personnelles" at bounding box center [972, 113] width 179 height 25
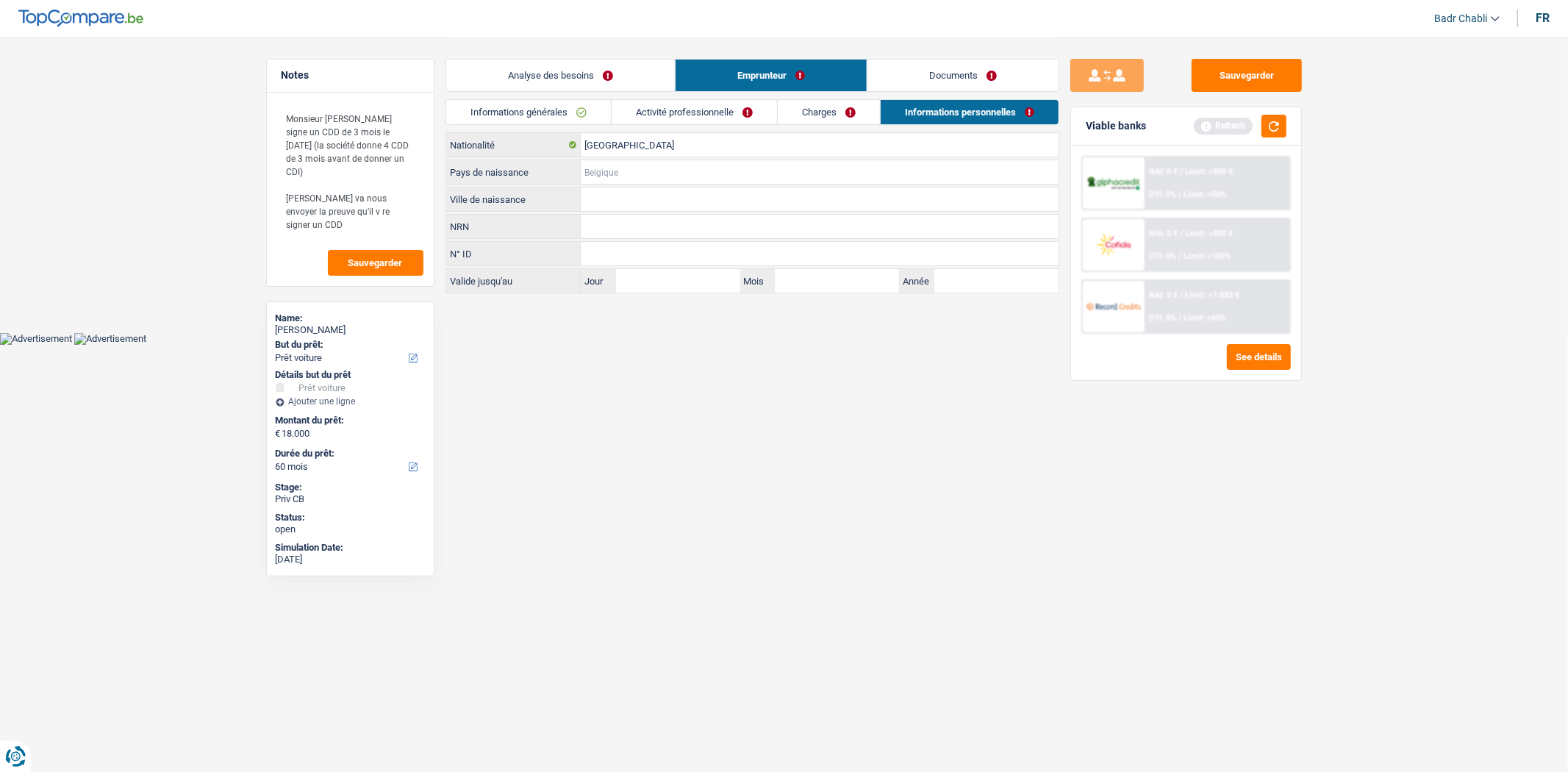
click at [654, 180] on input "Pays de naissance" at bounding box center [820, 172] width 478 height 24
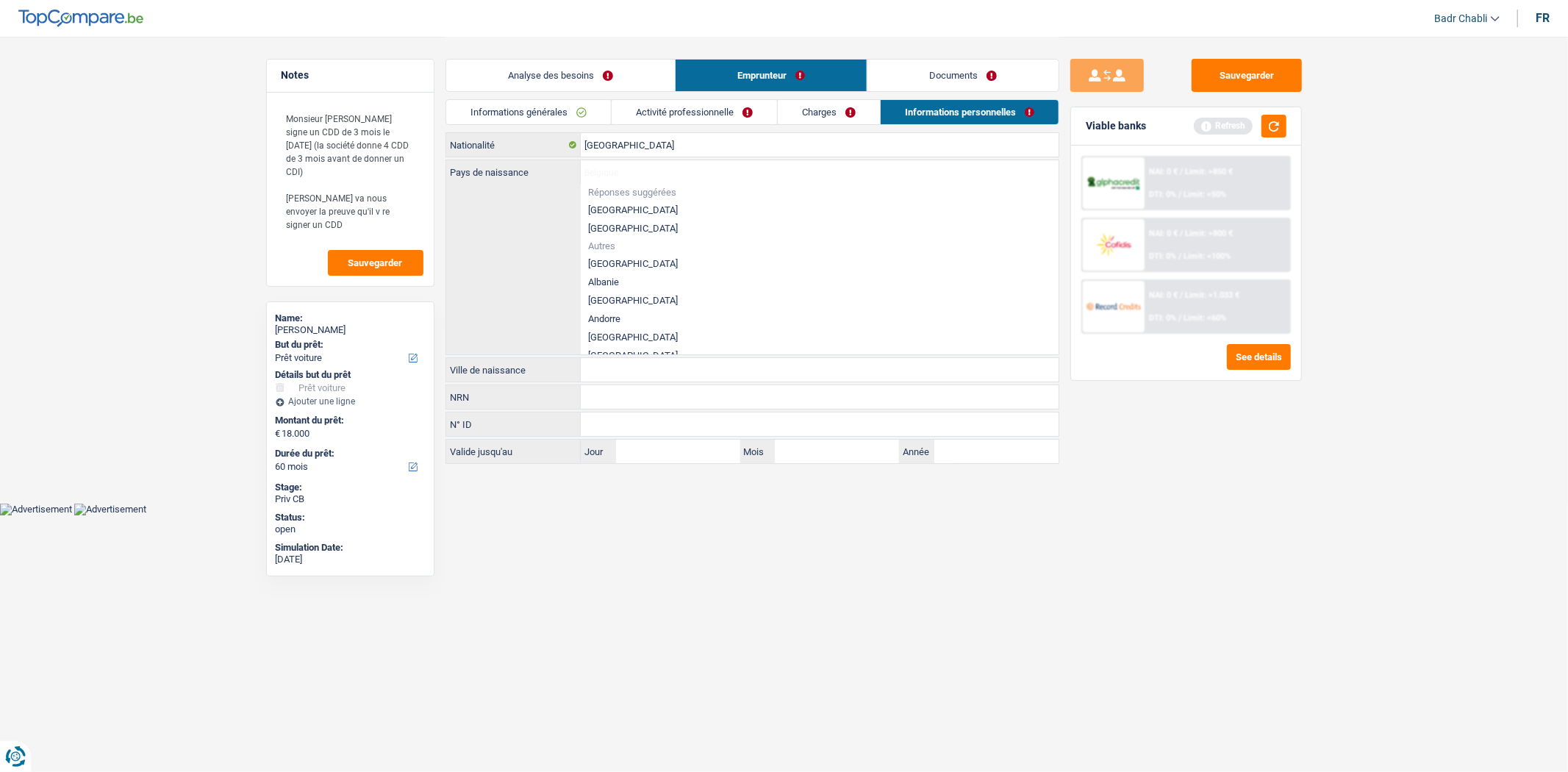
click at [616, 201] on li "[GEOGRAPHIC_DATA]" at bounding box center [820, 210] width 478 height 18
type input "[GEOGRAPHIC_DATA]"
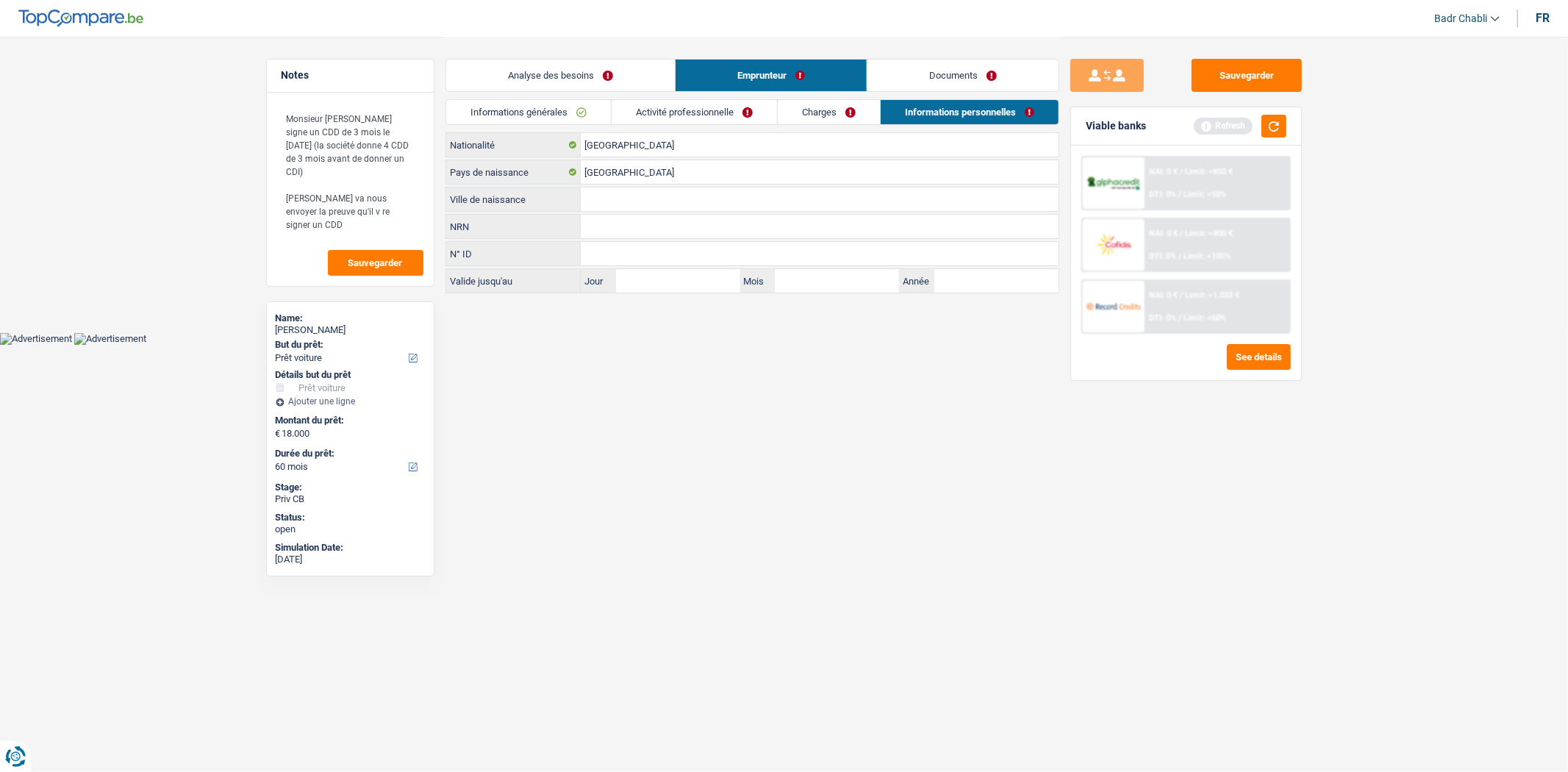
click at [622, 206] on input "Ville de naissance" at bounding box center [820, 199] width 478 height 24
type input "Berchem st Agathe"
click at [1276, 72] on button "Sauvegarder" at bounding box center [1247, 75] width 110 height 33
click at [979, 58] on li "Documents" at bounding box center [963, 75] width 193 height 33
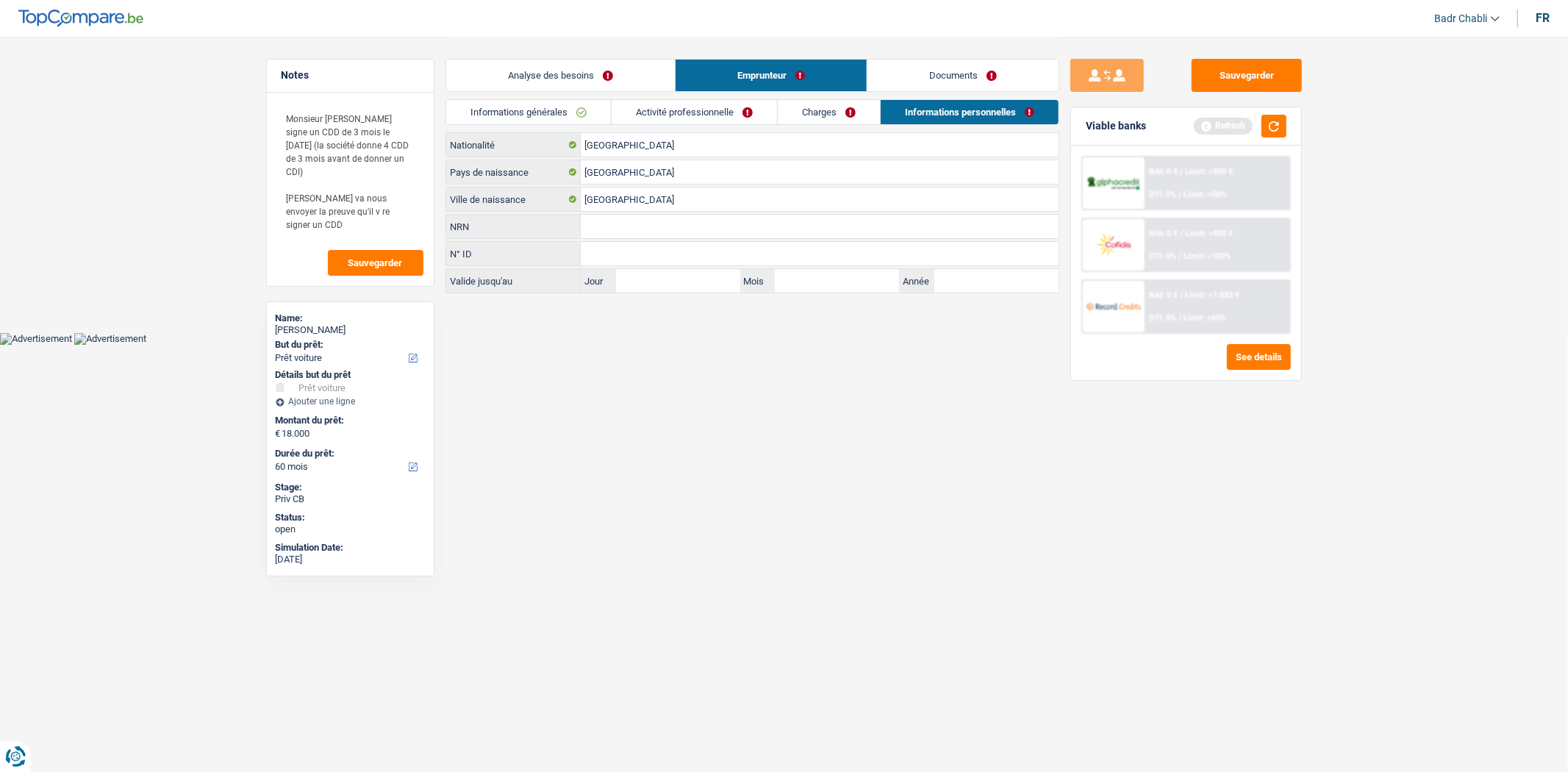
click at [982, 71] on link "Documents" at bounding box center [963, 75] width 191 height 32
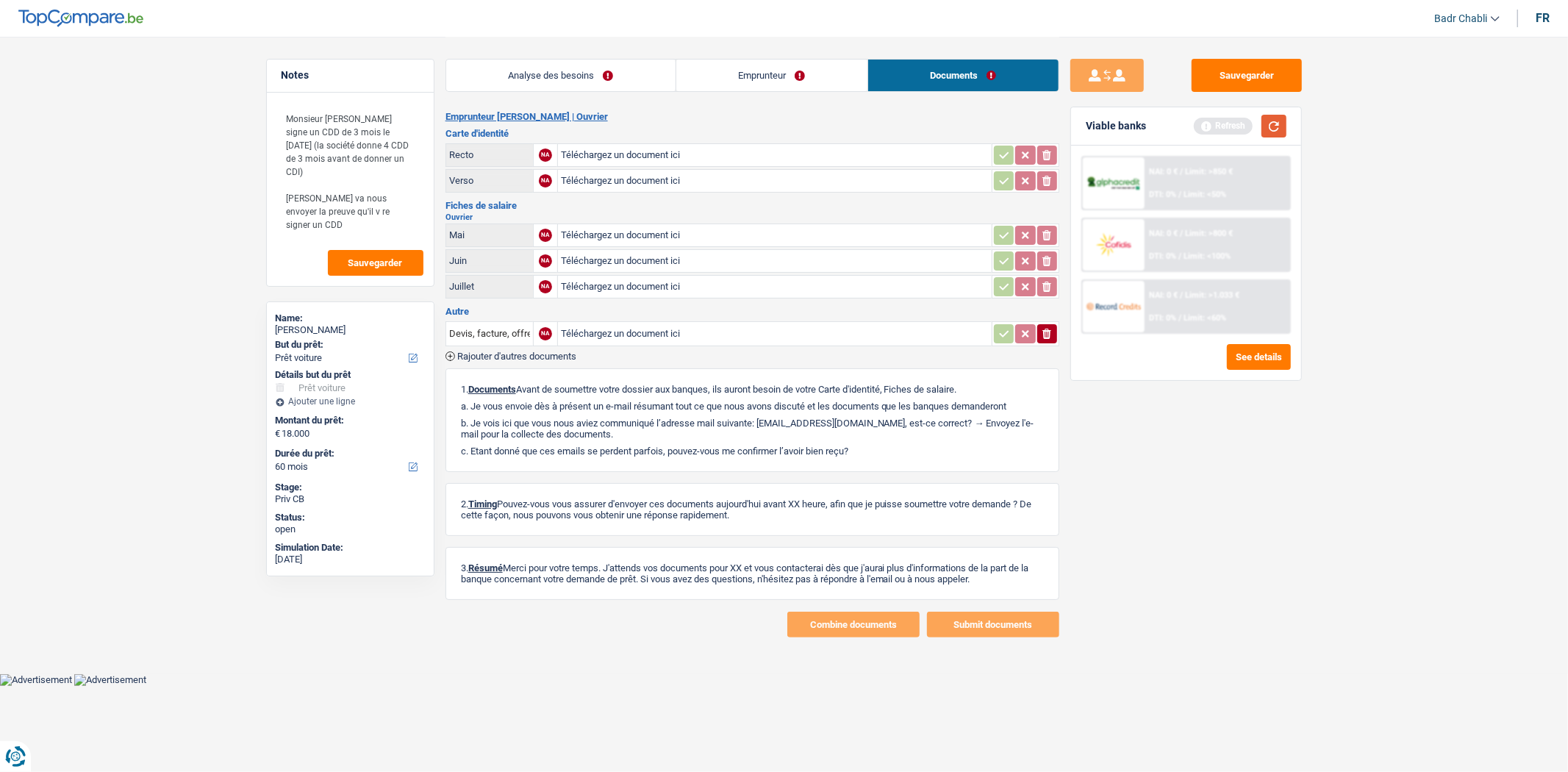
click at [1272, 123] on button "button" at bounding box center [1273, 126] width 25 height 23
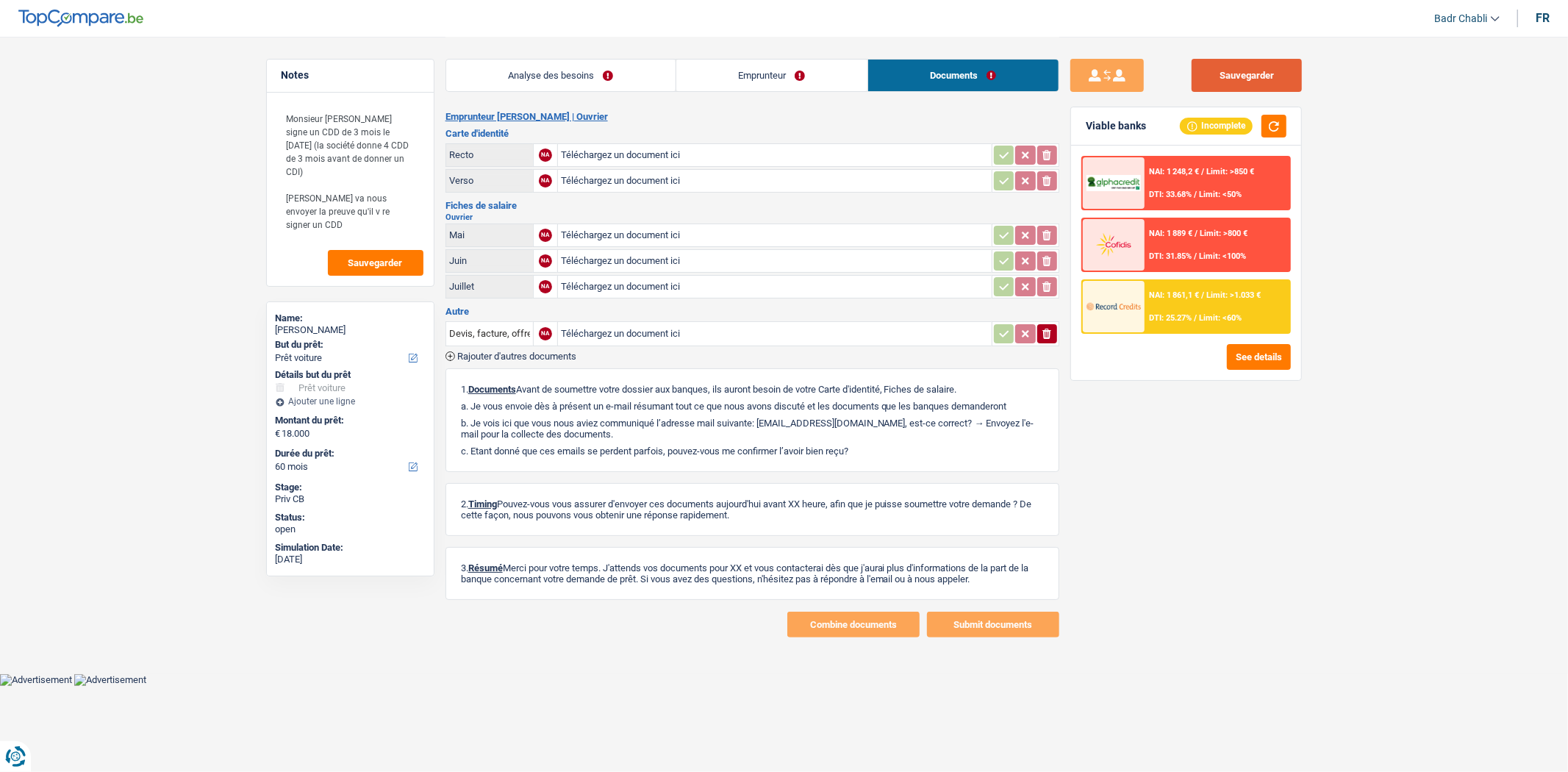
click at [1209, 89] on button "Sauvegarder" at bounding box center [1247, 75] width 110 height 33
